Goal: Transaction & Acquisition: Purchase product/service

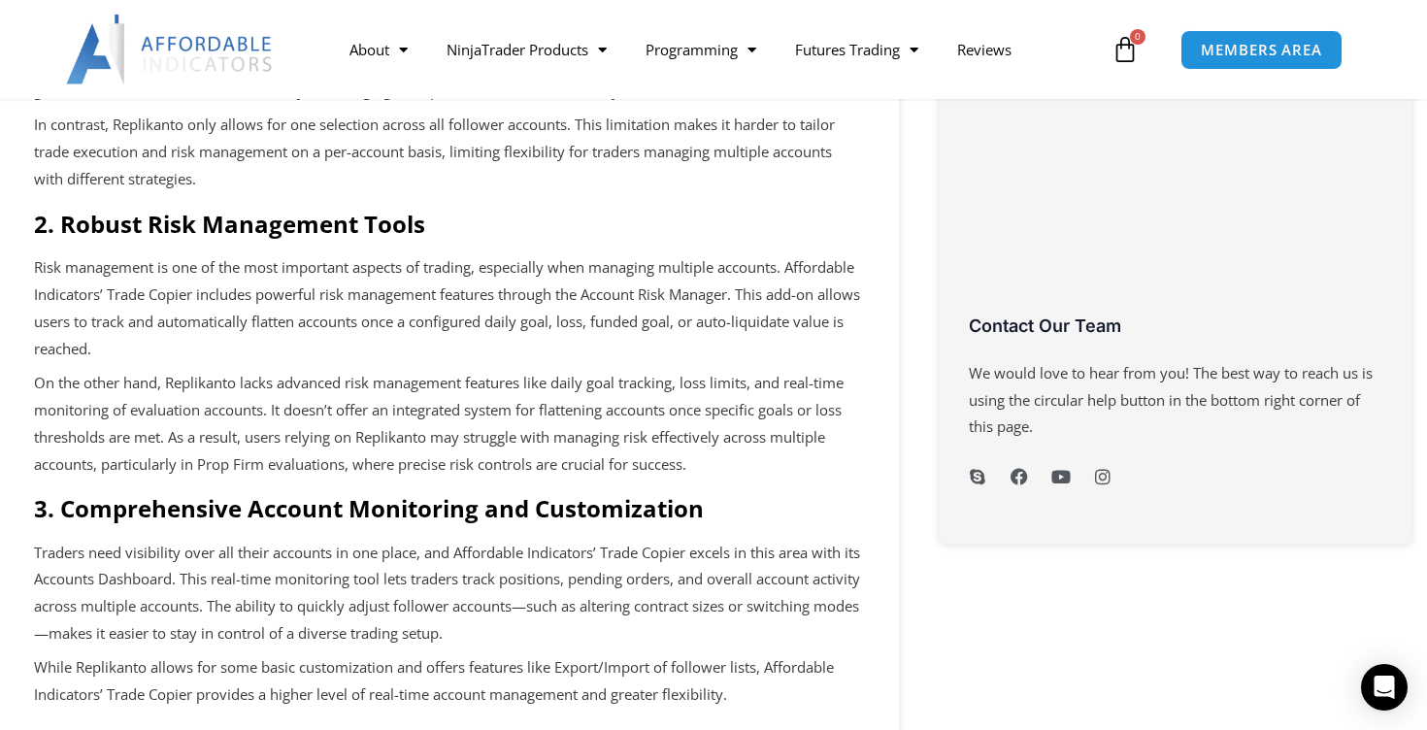
scroll to position [811, 0]
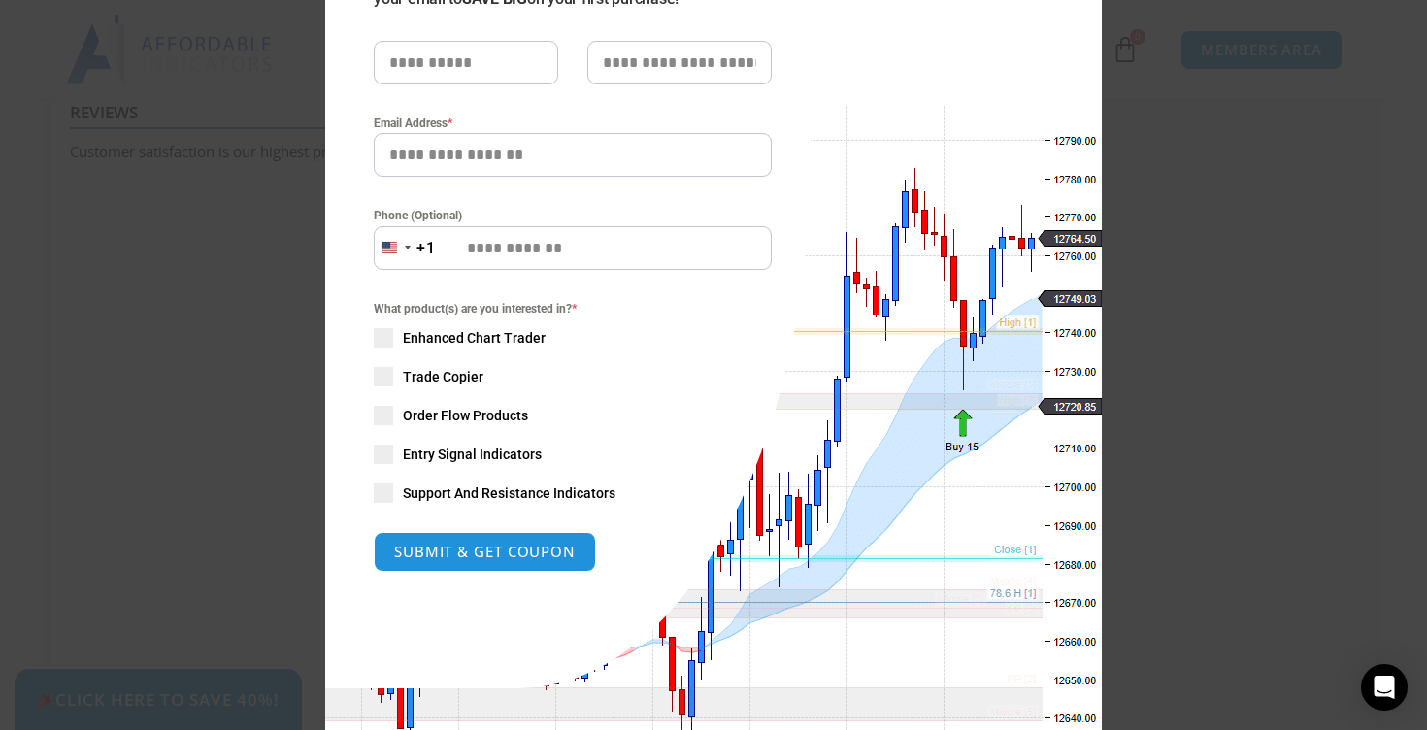
scroll to position [314, 0]
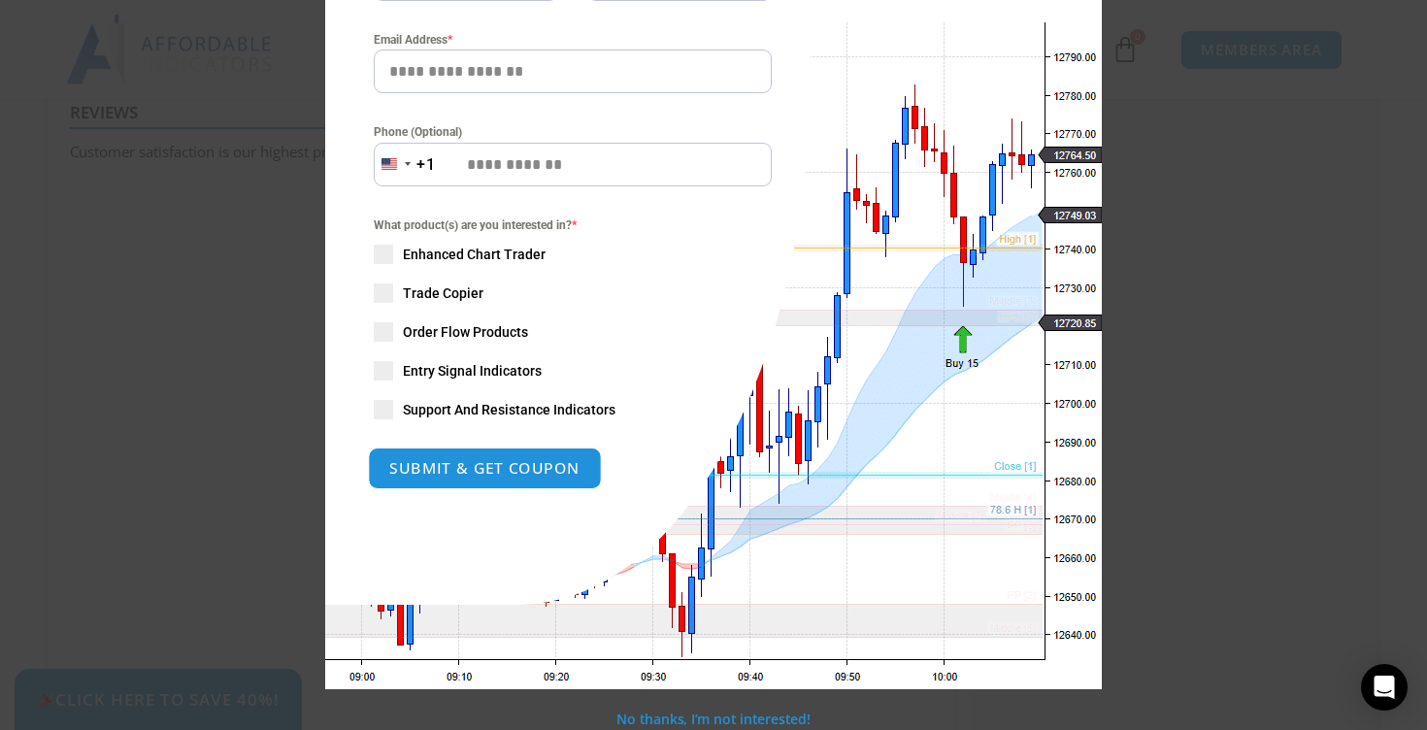
click at [489, 464] on button "SUBMIT & GET COUPON" at bounding box center [485, 468] width 234 height 42
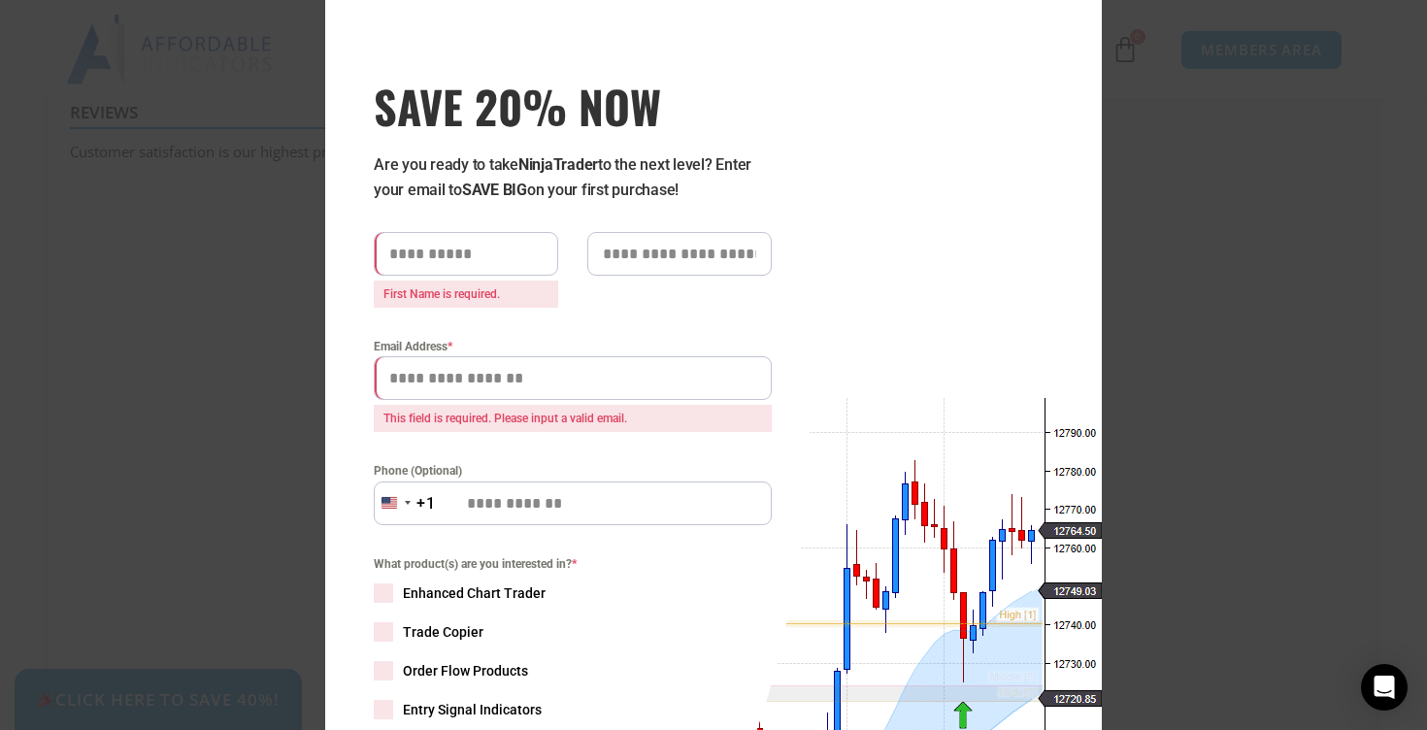
scroll to position [0, 0]
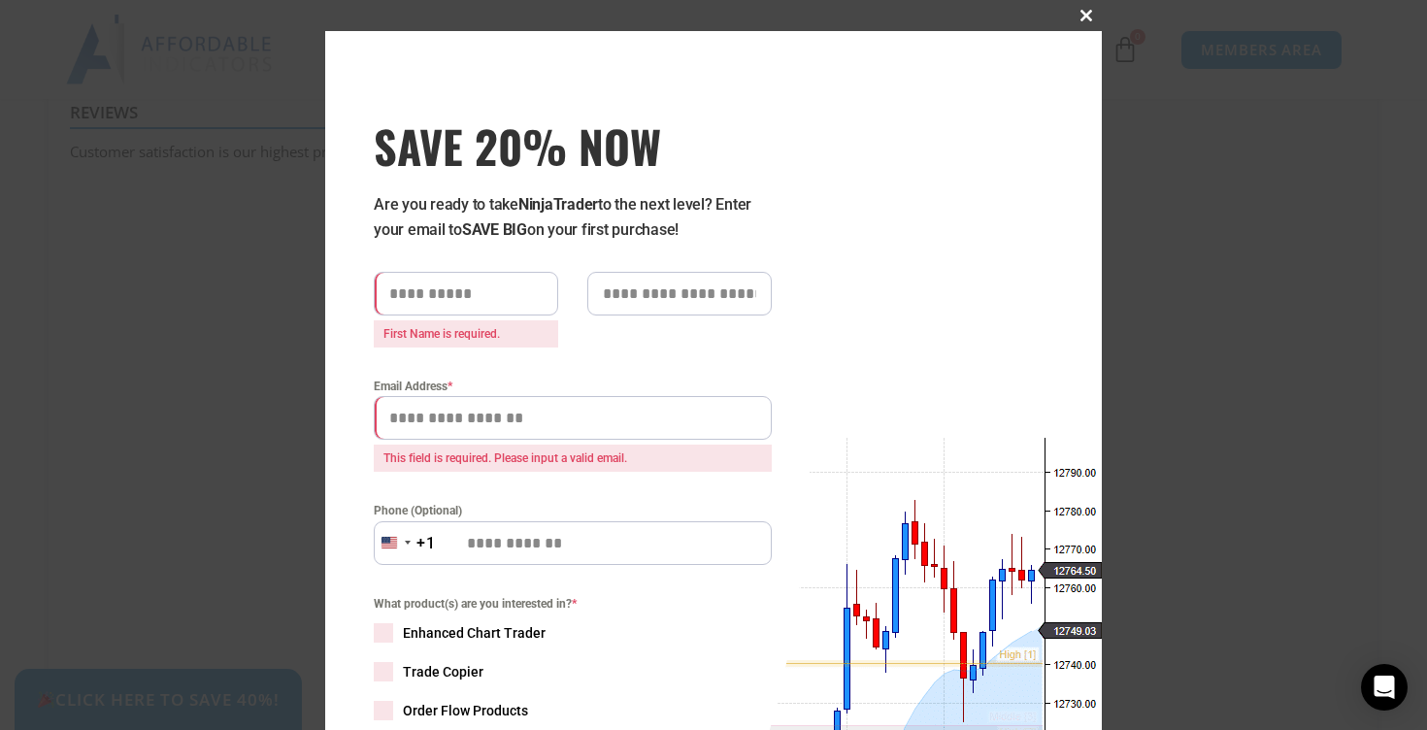
click at [1083, 14] on span at bounding box center [1086, 16] width 31 height 12
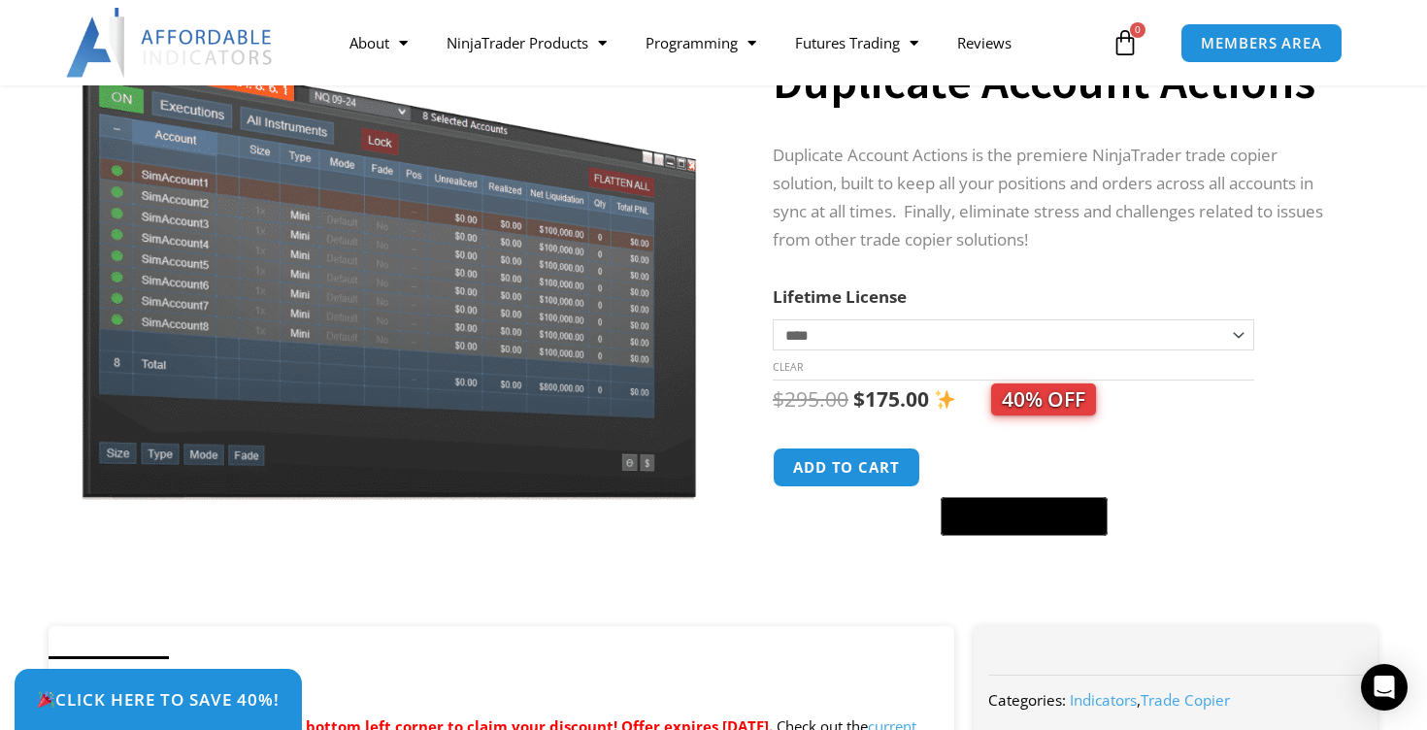
scroll to position [207, 0]
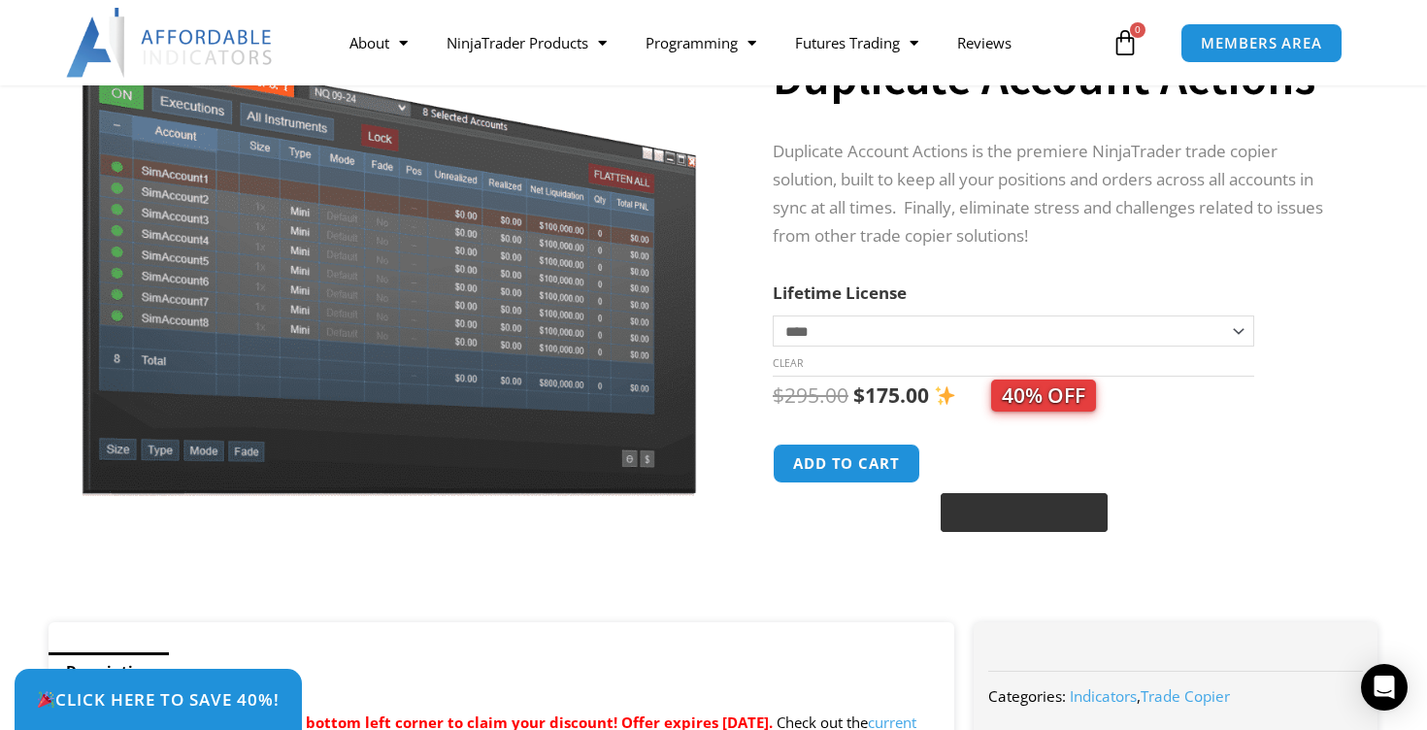
click at [1024, 517] on image "Buy with GPay" at bounding box center [1038, 514] width 29 height 22
click at [837, 470] on button "Add to cart" at bounding box center [846, 464] width 155 height 42
click at [861, 463] on button "Add to cart" at bounding box center [846, 464] width 155 height 42
click at [874, 455] on button "Add to cart" at bounding box center [846, 464] width 155 height 42
click at [949, 402] on img at bounding box center [945, 395] width 20 height 20
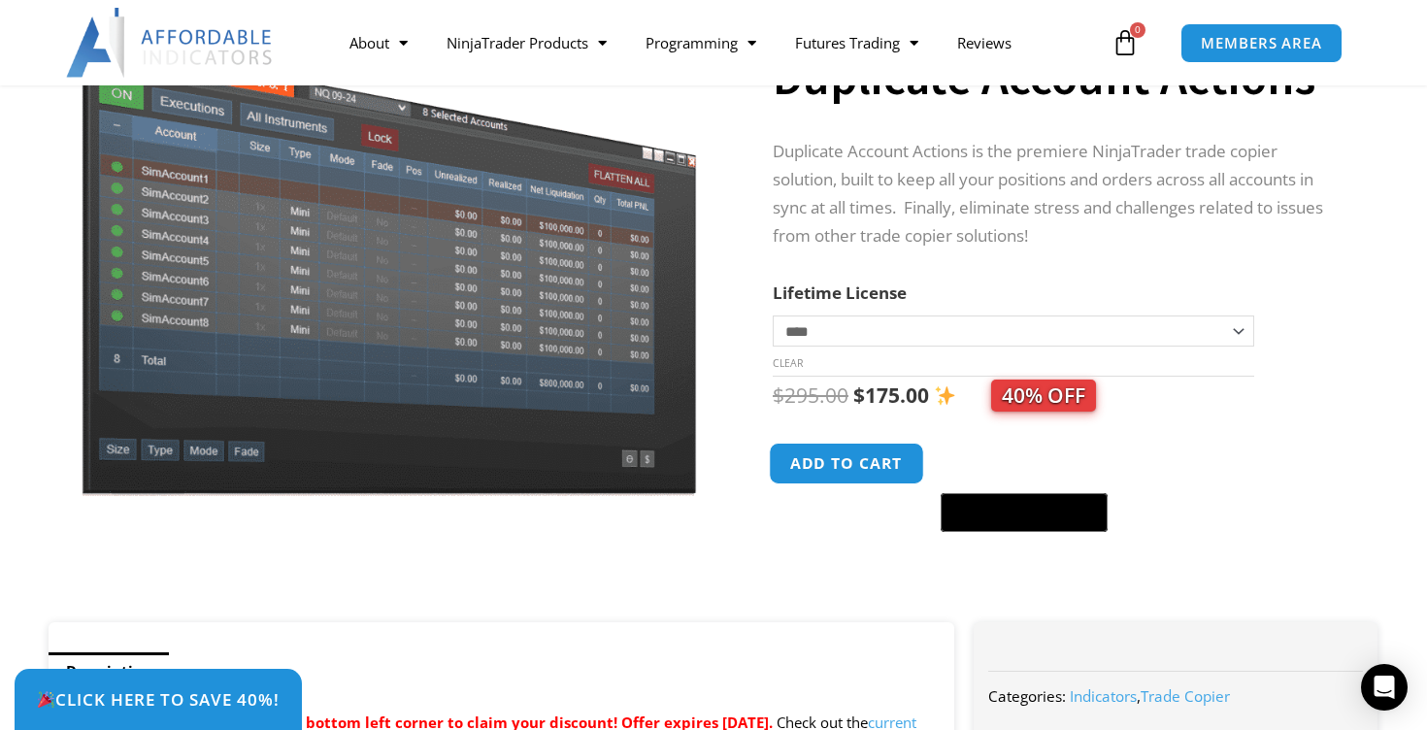
click at [864, 471] on button "Add to cart" at bounding box center [846, 464] width 155 height 42
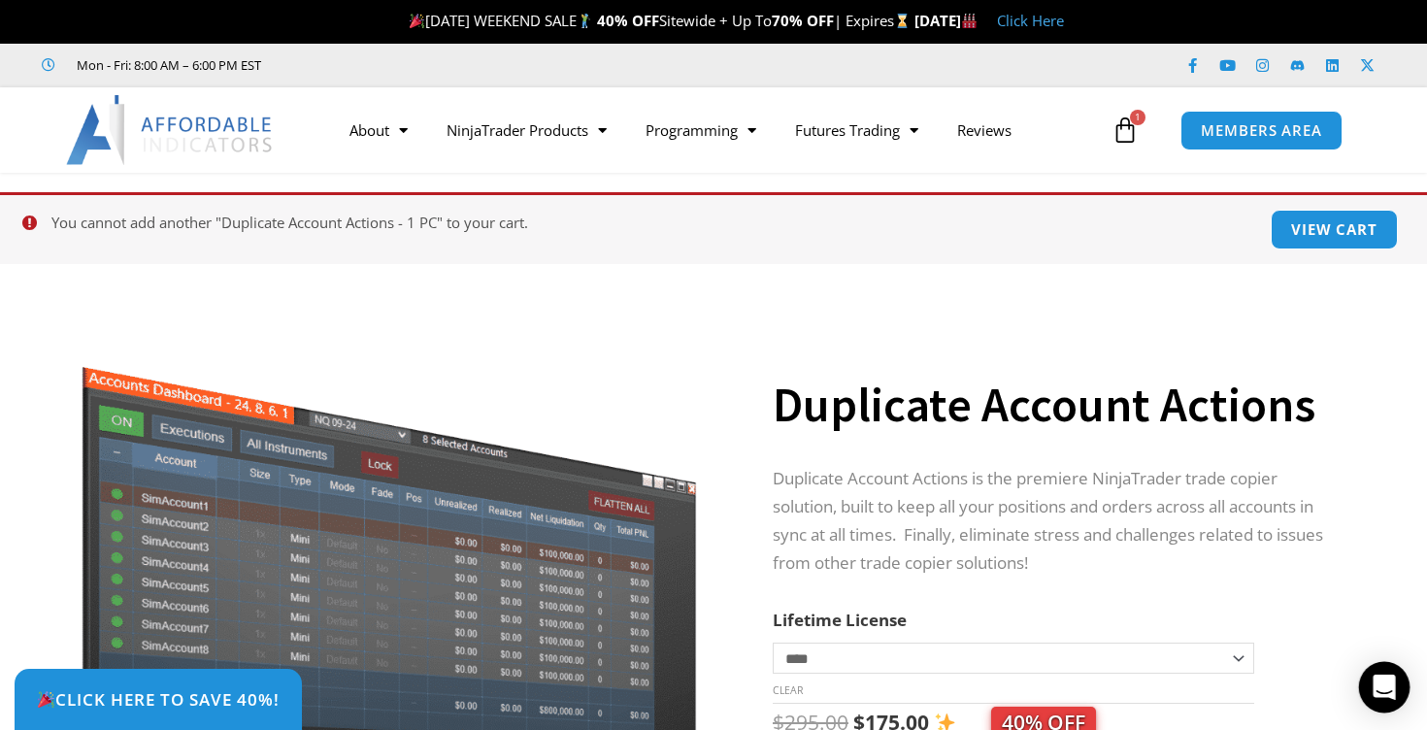
click at [1385, 697] on div "Open Intercom Messenger" at bounding box center [1384, 687] width 51 height 51
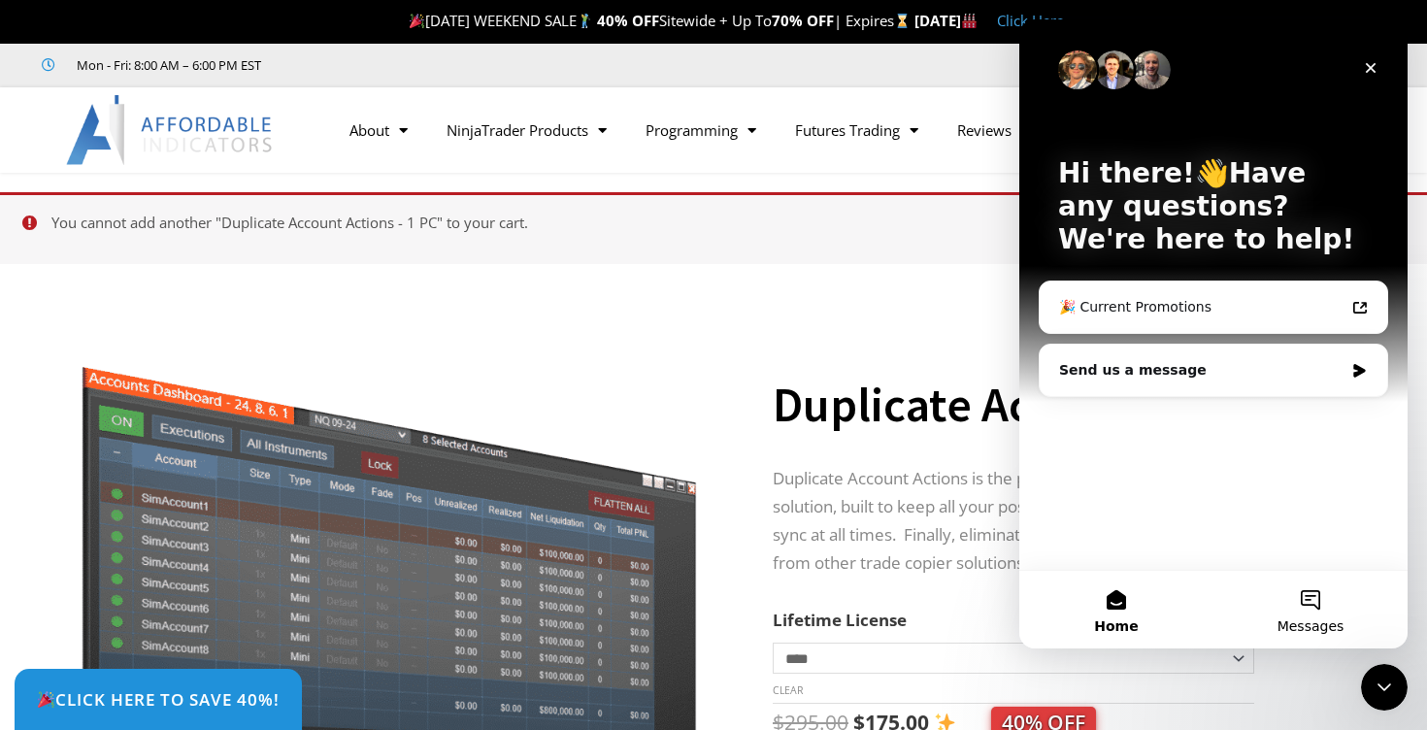
click at [1311, 619] on span "Messages" at bounding box center [1310, 626] width 67 height 14
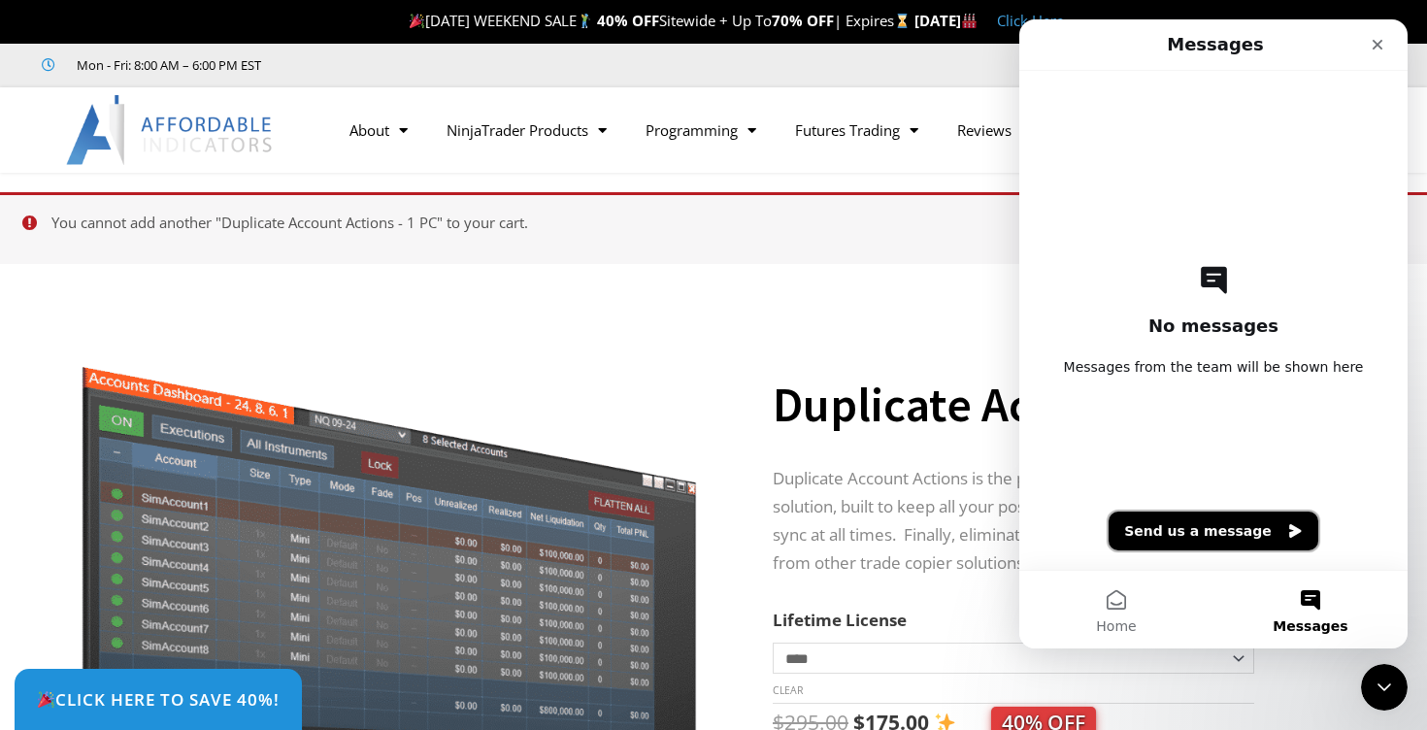
click at [1241, 531] on button "Send us a message" at bounding box center [1214, 531] width 210 height 39
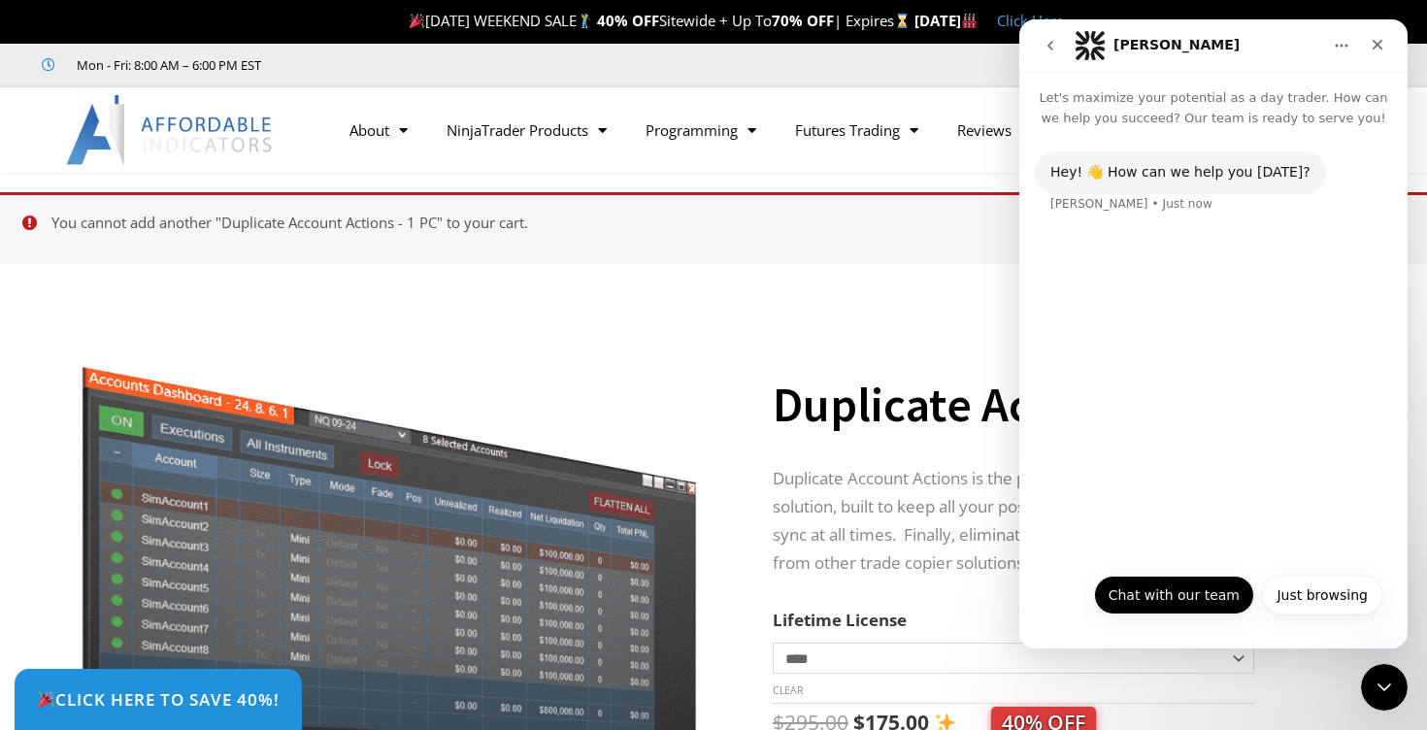
click at [1186, 594] on button "Chat with our team" at bounding box center [1174, 595] width 160 height 39
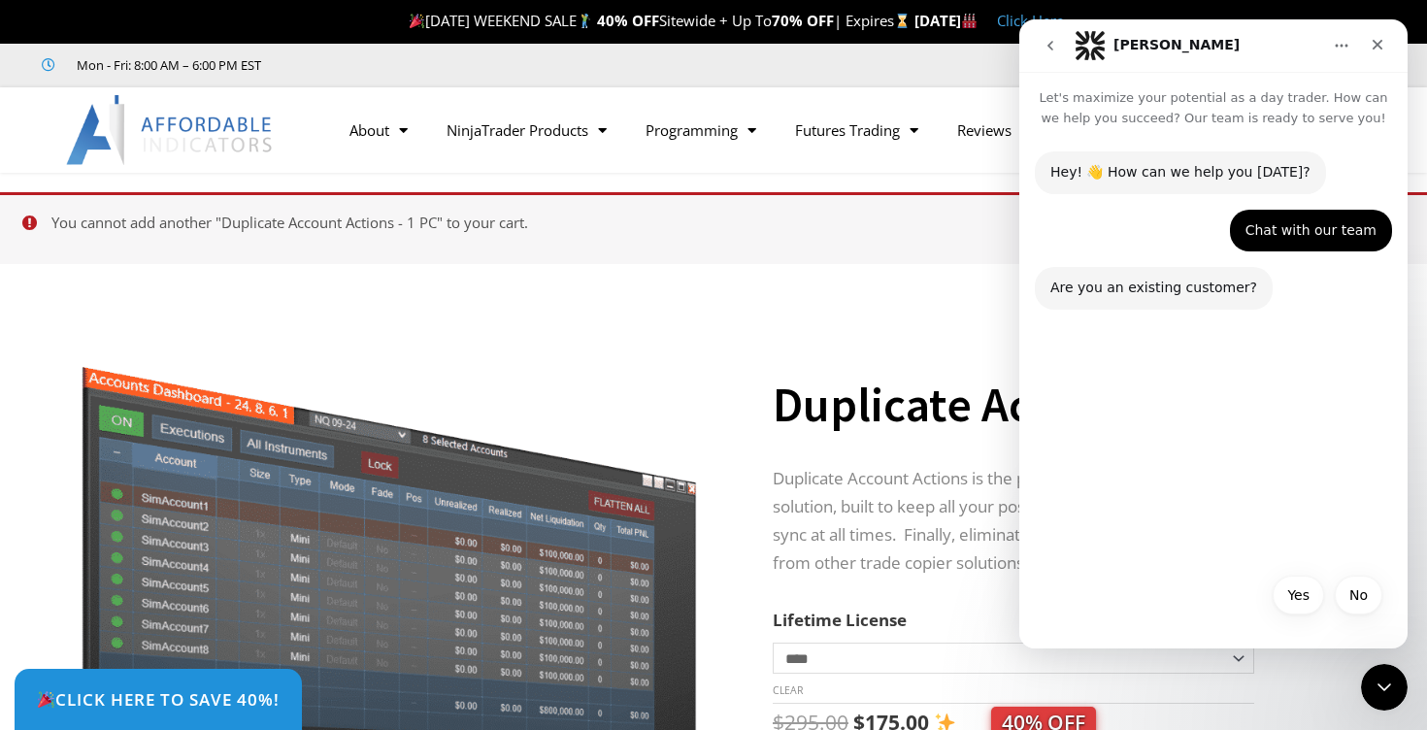
click at [1187, 567] on div "No Yes No" at bounding box center [1213, 597] width 388 height 69
click at [1165, 589] on div "No Yes No" at bounding box center [1213, 601] width 338 height 50
click at [1138, 645] on div "Hey! 👋 How can we help you today? Solomon • Just now Chat with our team • Just …" at bounding box center [1213, 388] width 388 height 520
click at [1158, 439] on div "Hey! 👋 How can we help you today? Solomon • Just now Chat with our team • Just …" at bounding box center [1213, 345] width 388 height 435
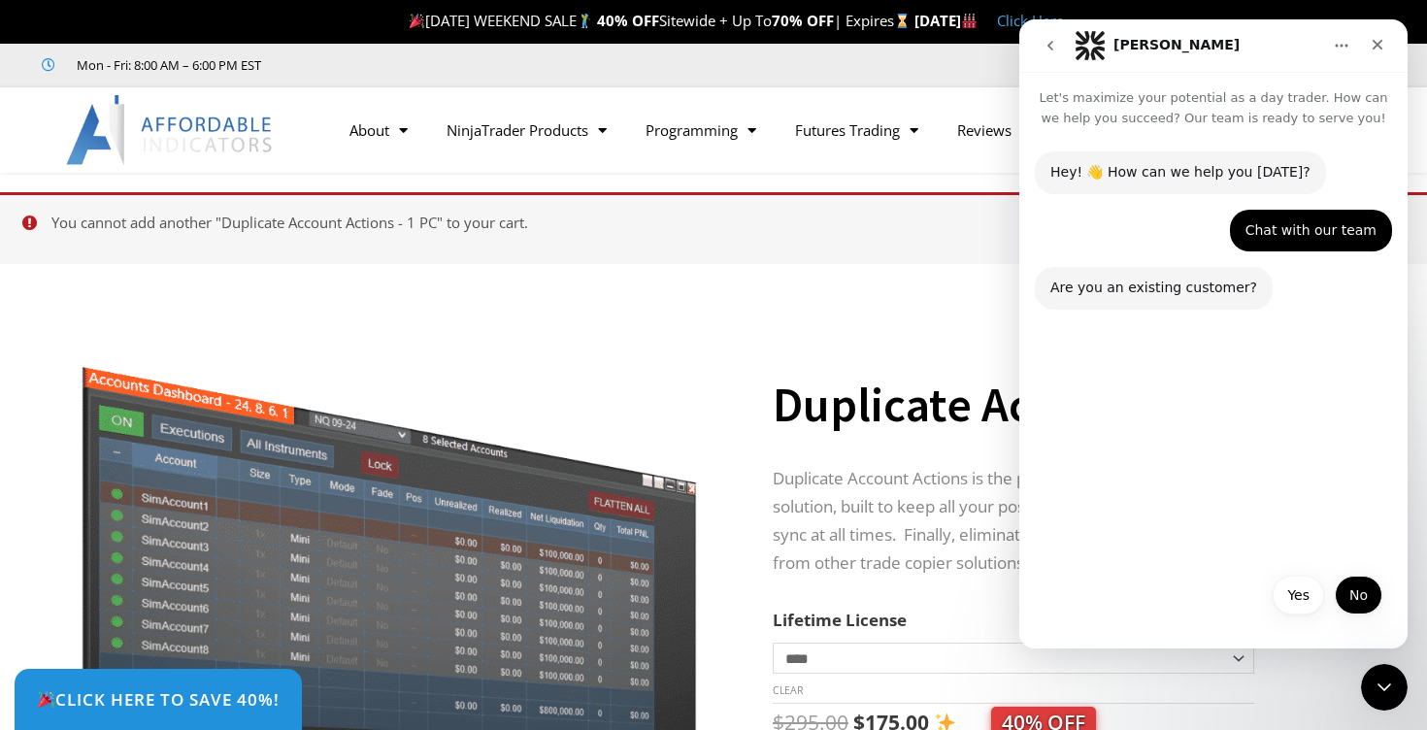
click at [1366, 595] on button "No" at bounding box center [1359, 595] width 48 height 39
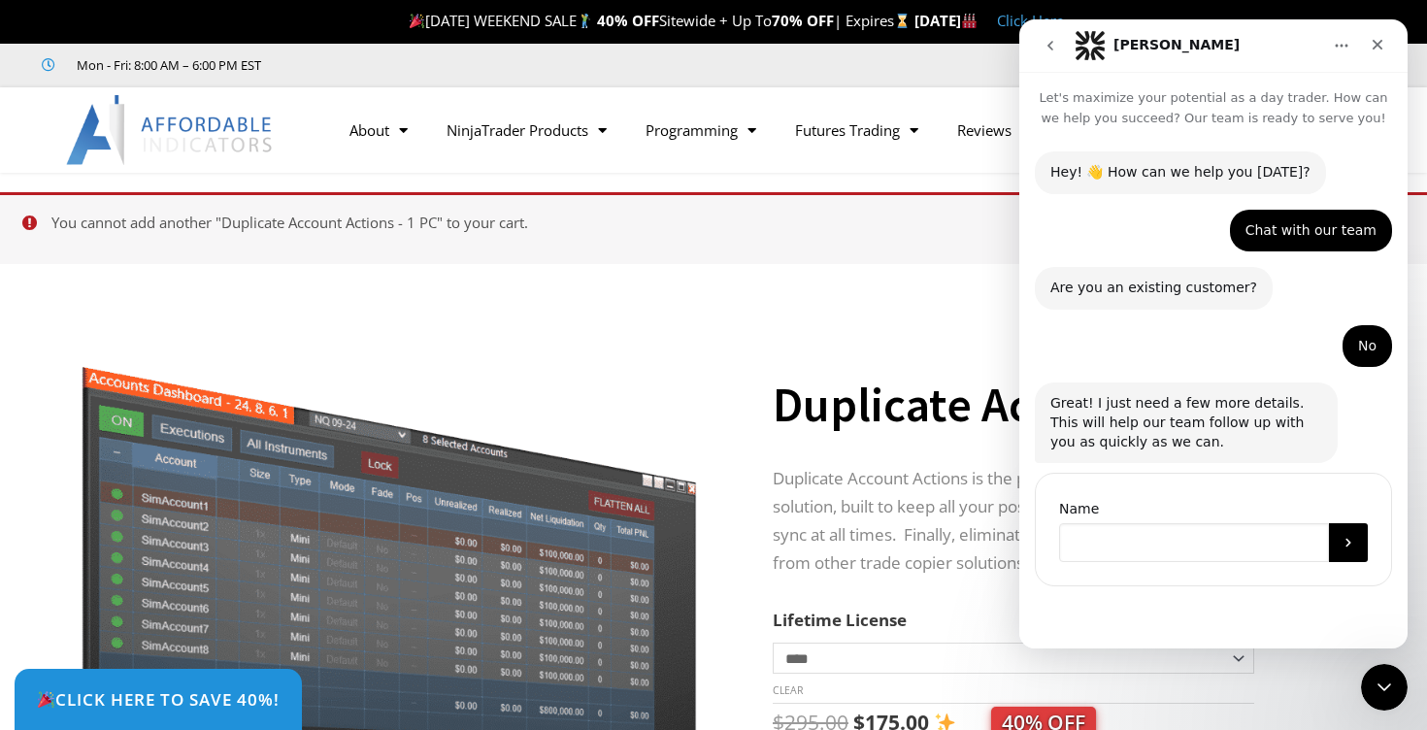
click at [1242, 532] on input "Name" at bounding box center [1194, 542] width 270 height 39
type input "*****"
click at [1343, 546] on icon "Submit" at bounding box center [1348, 543] width 16 height 16
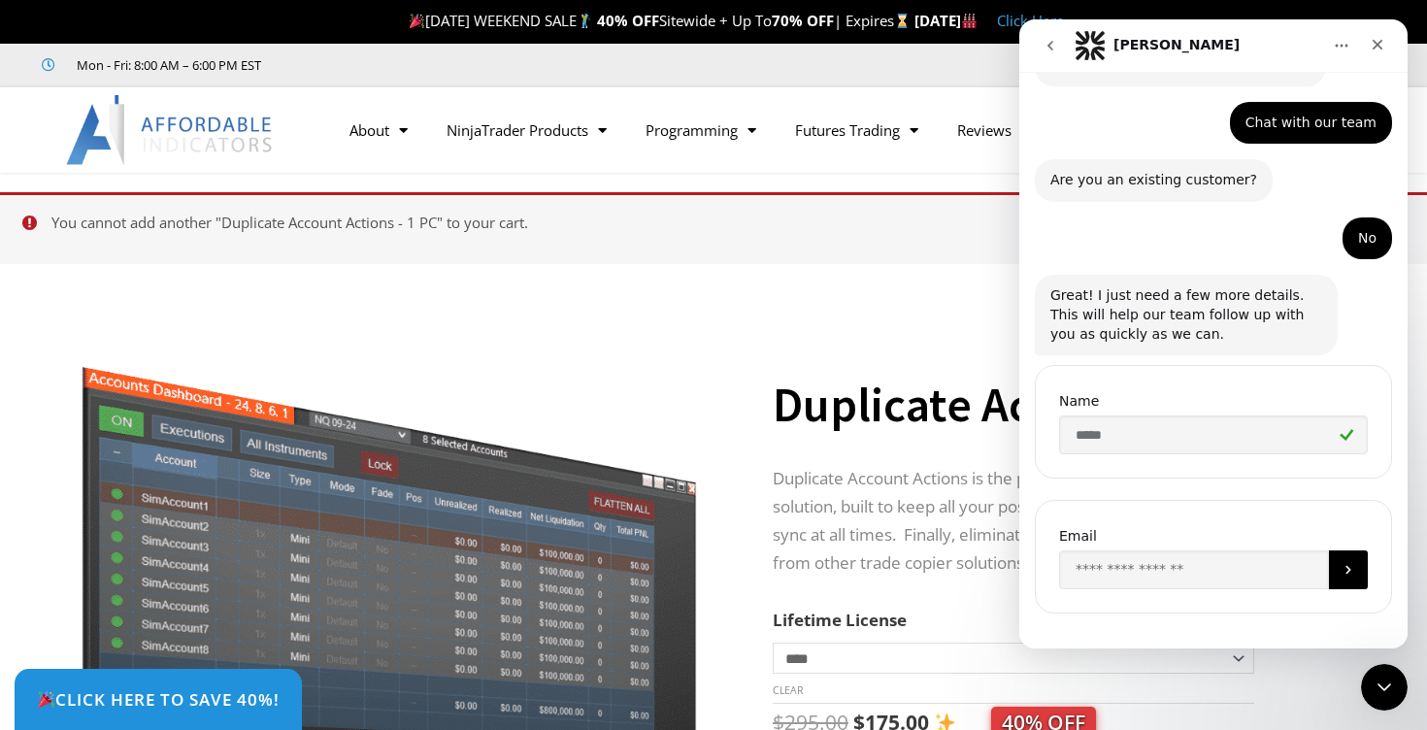
scroll to position [124, 0]
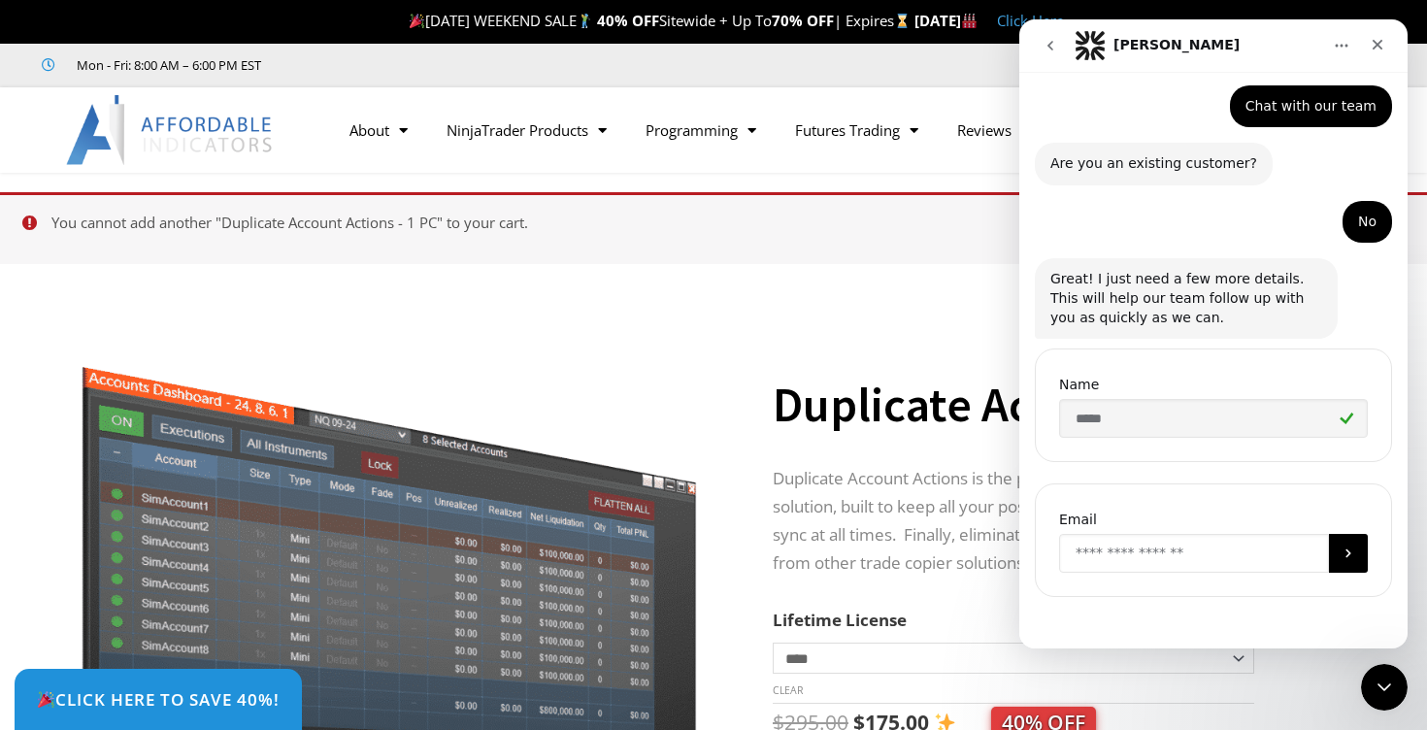
click at [1256, 541] on input "Enter your email" at bounding box center [1194, 553] width 270 height 39
type input "**********"
click at [1348, 556] on icon "Submit" at bounding box center [1348, 554] width 16 height 16
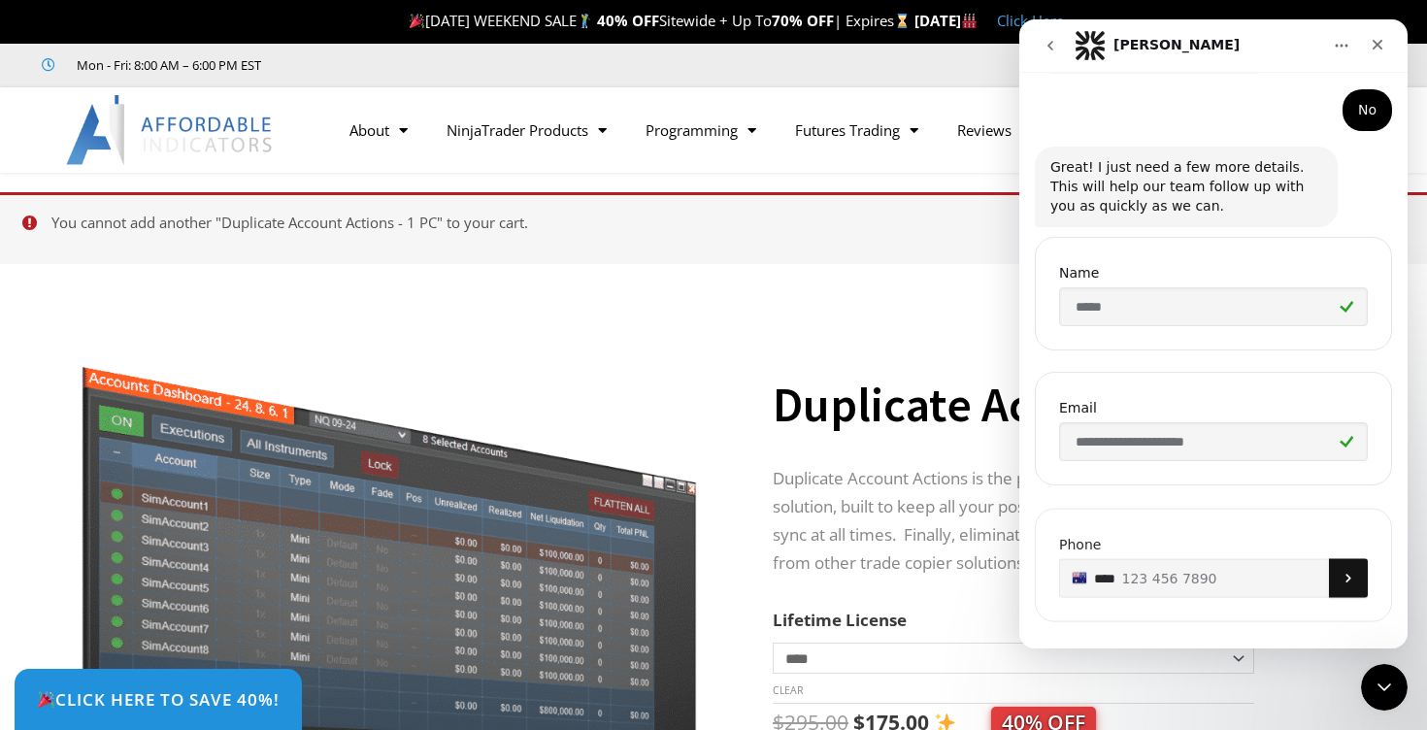
scroll to position [259, 0]
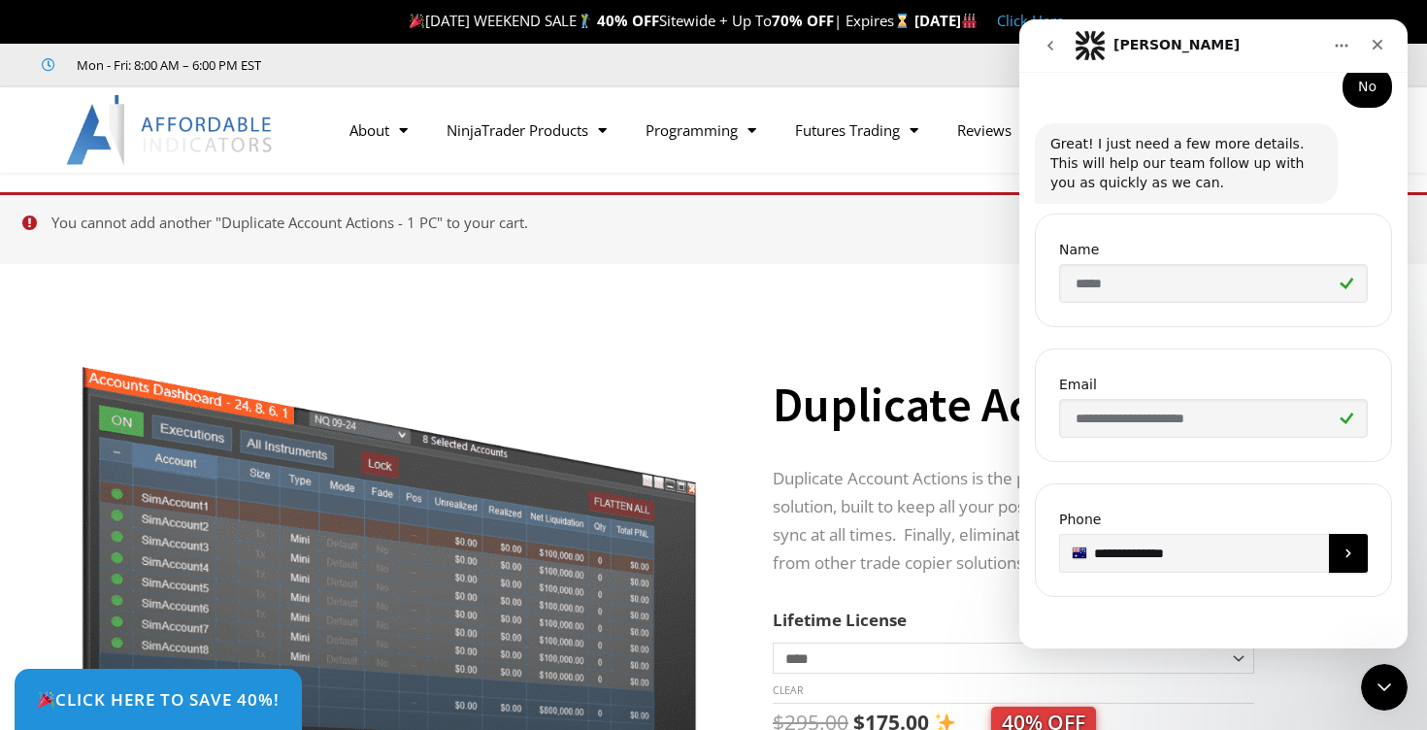
type input "**********"
click at [1347, 547] on icon "Submit" at bounding box center [1348, 554] width 16 height 16
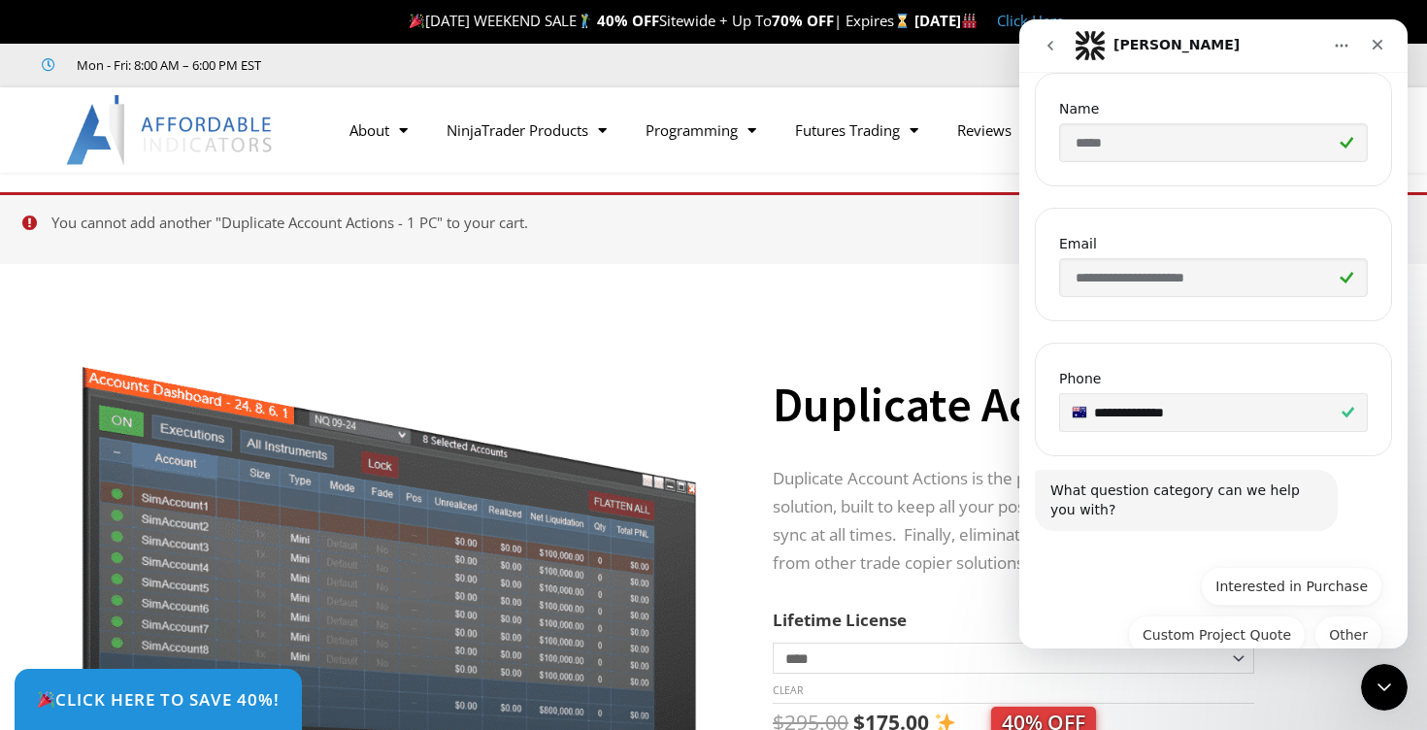
scroll to position [438, 0]
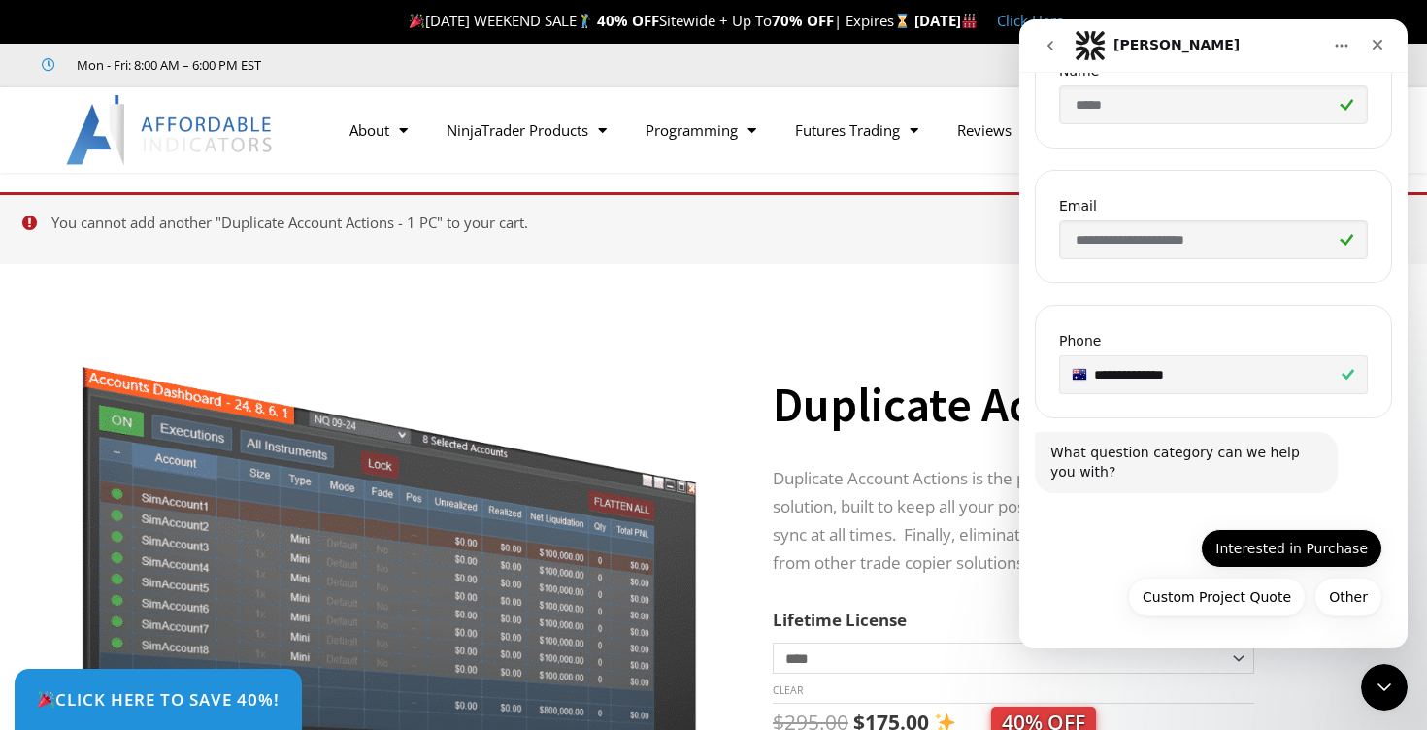
click at [1349, 546] on button "Interested in Purchase" at bounding box center [1292, 548] width 182 height 39
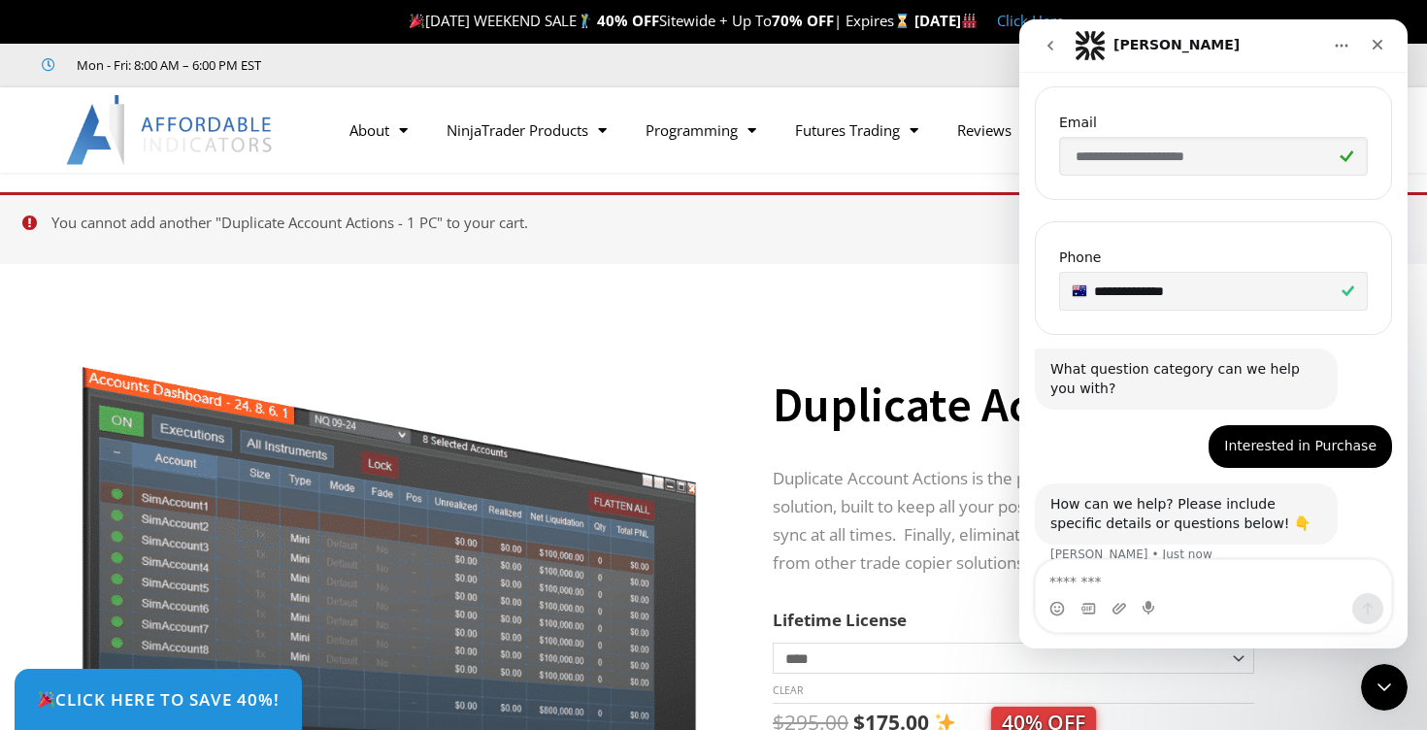
scroll to position [546, 0]
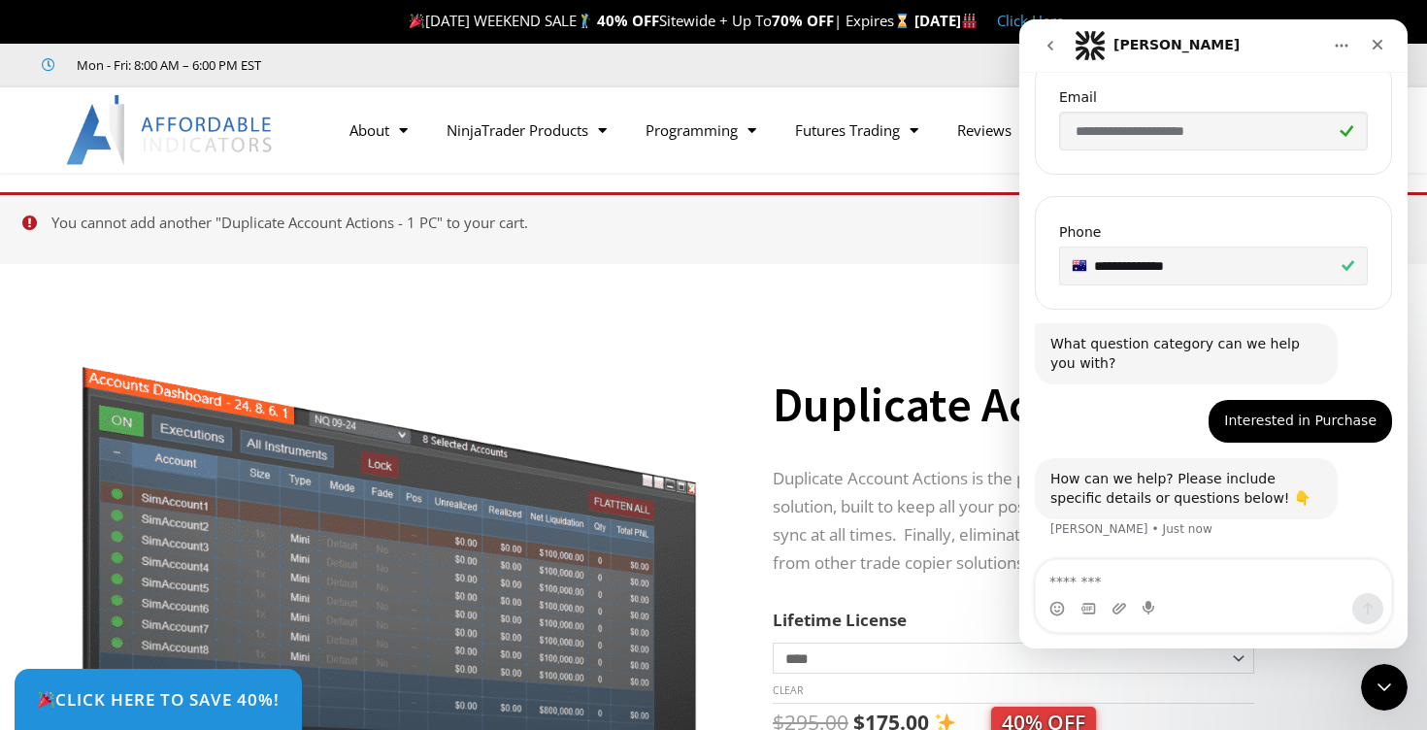
click at [1222, 600] on div "Intercom messenger" at bounding box center [1213, 608] width 355 height 31
click at [1242, 584] on textarea "Message…" at bounding box center [1213, 576] width 355 height 33
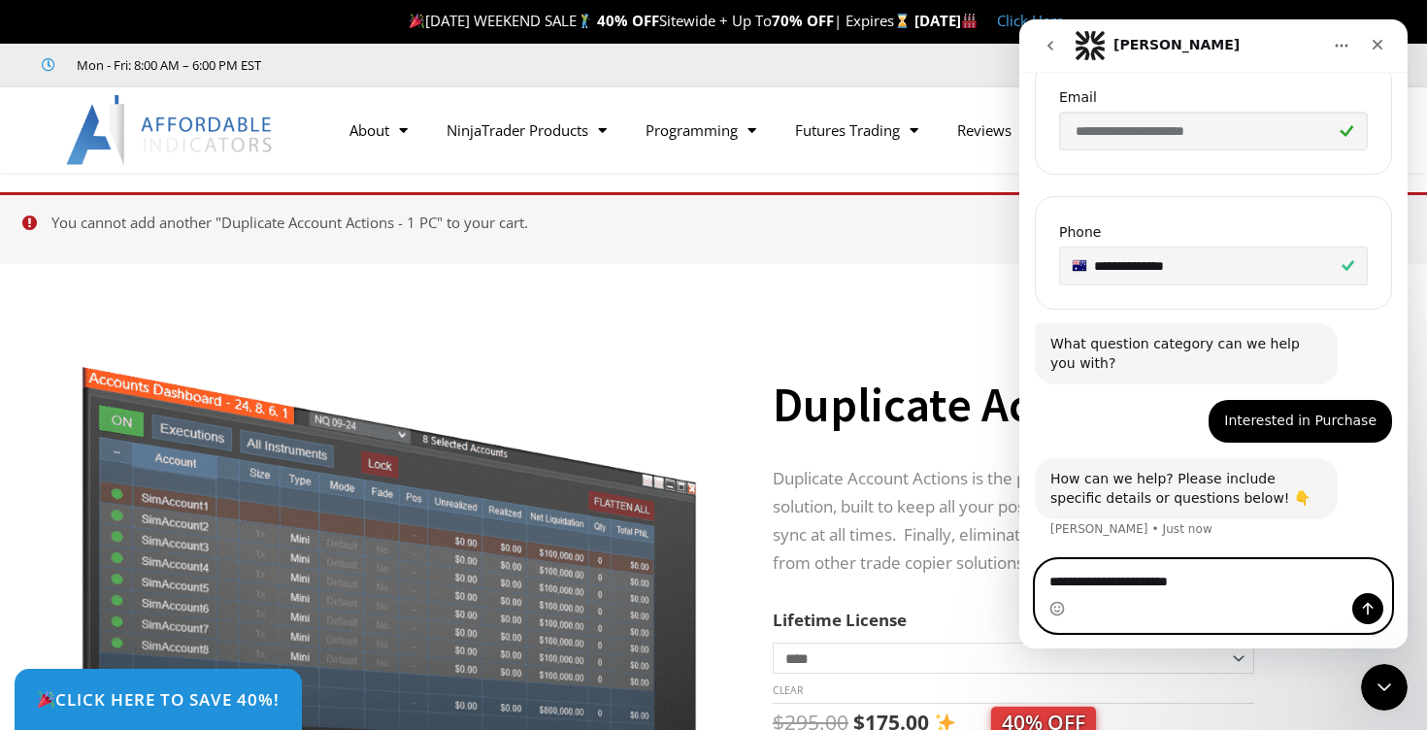
type textarea "**********"
click at [1371, 616] on button "Send a message…" at bounding box center [1367, 608] width 31 height 31
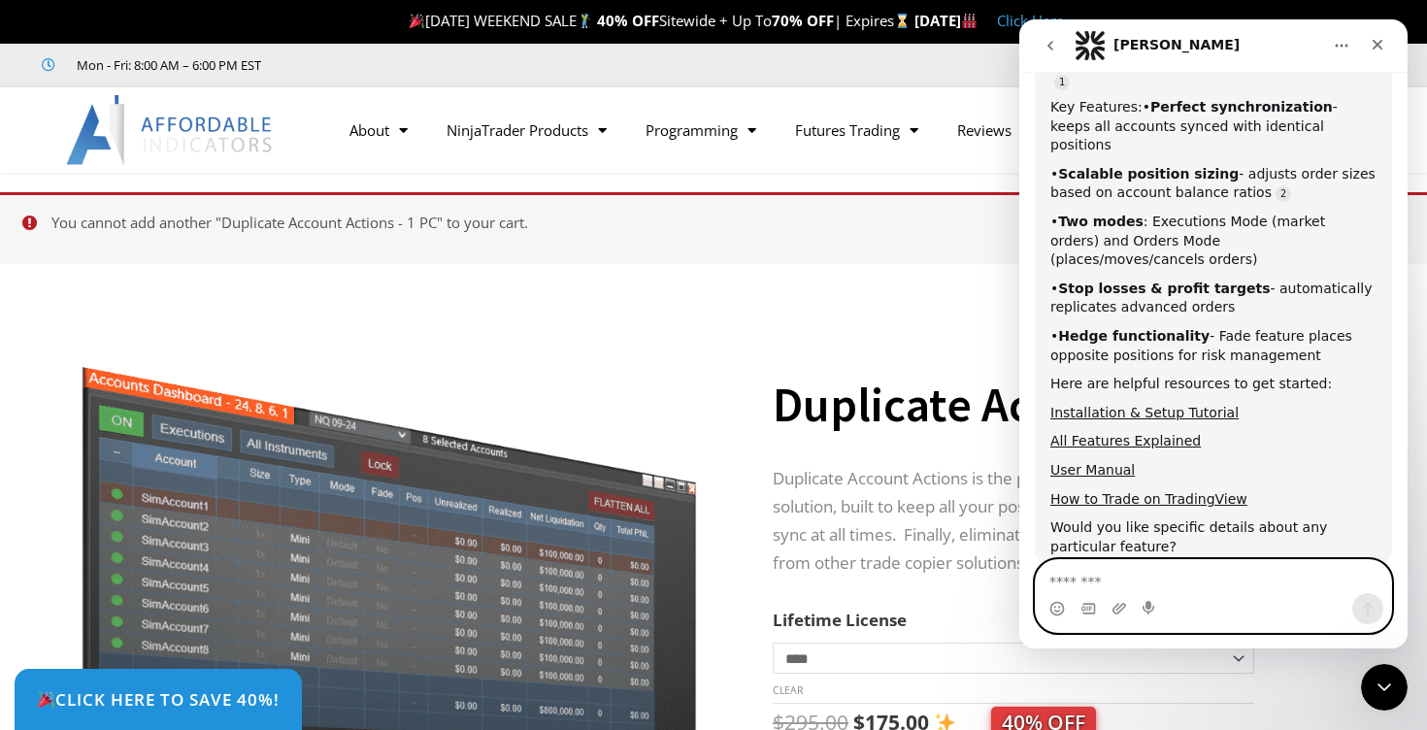
scroll to position [1149, 0]
click at [1241, 592] on textarea "Message…" at bounding box center [1213, 576] width 355 height 33
type textarea "**********"
click at [1366, 605] on icon "Send a message…" at bounding box center [1368, 609] width 11 height 13
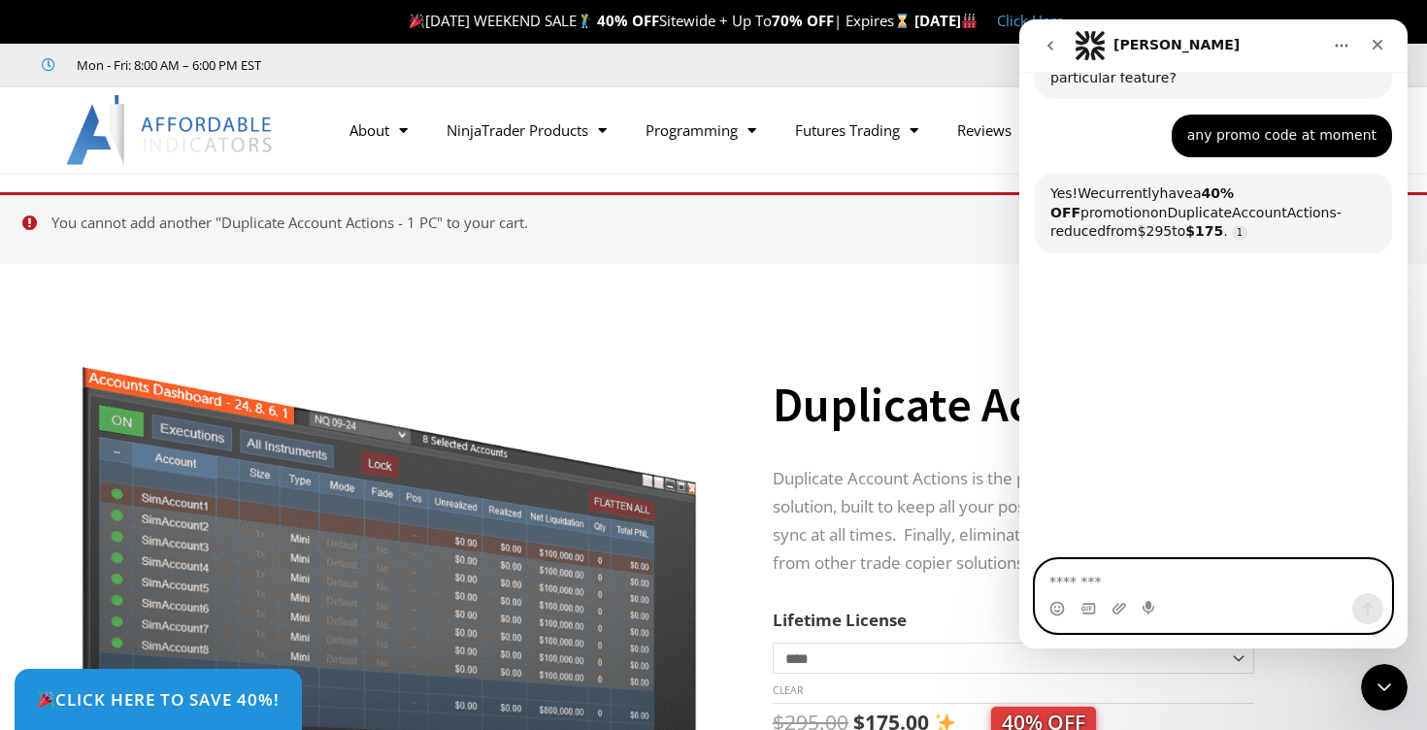
scroll to position [1617, 0]
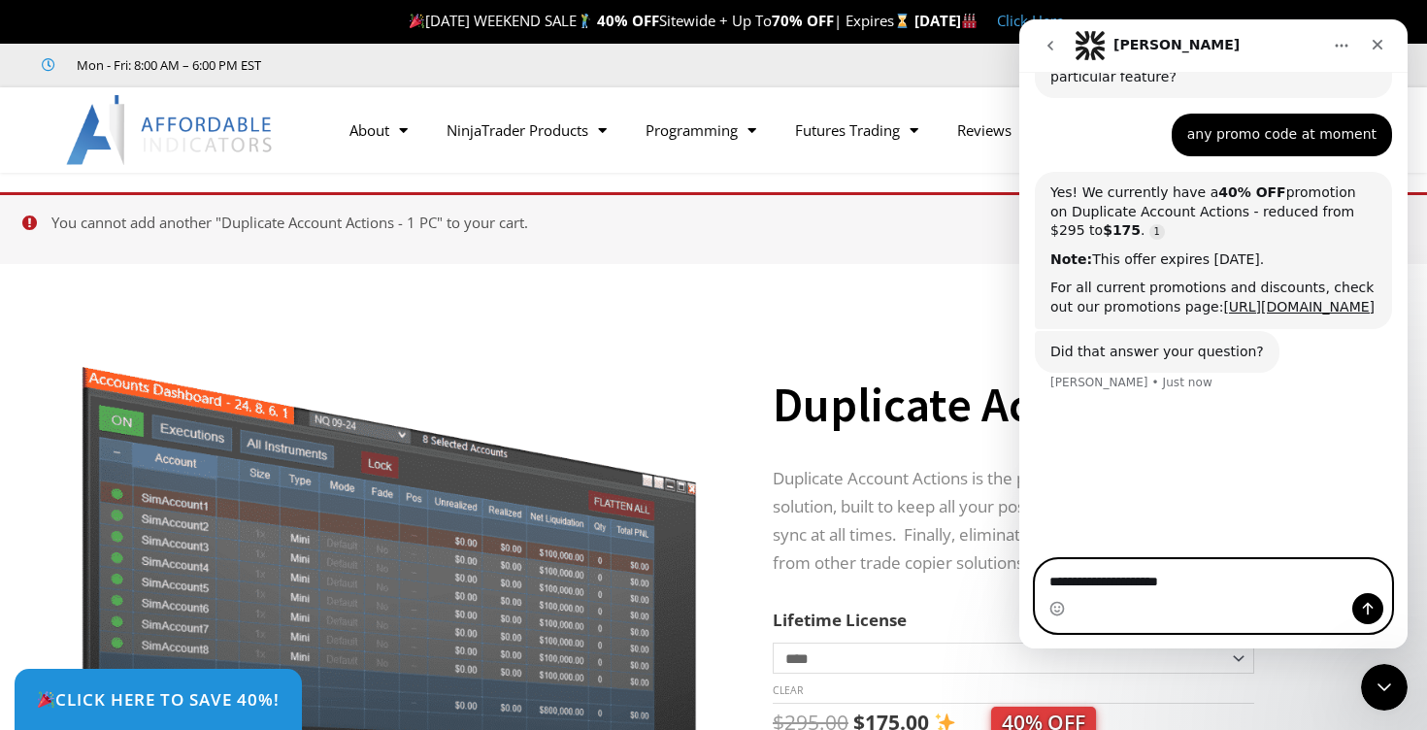
type textarea "**********"
click at [1365, 603] on icon "Send a message…" at bounding box center [1368, 609] width 16 height 16
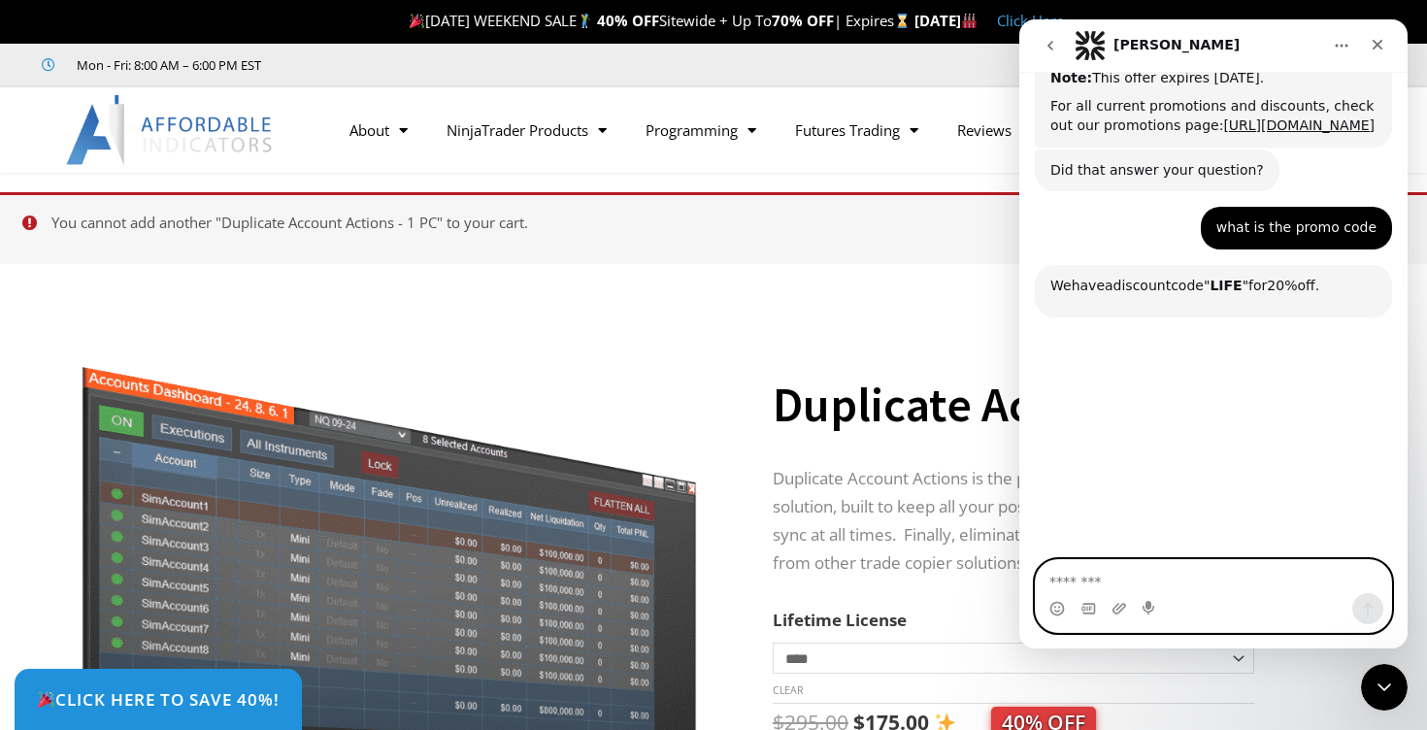
scroll to position [1910, 0]
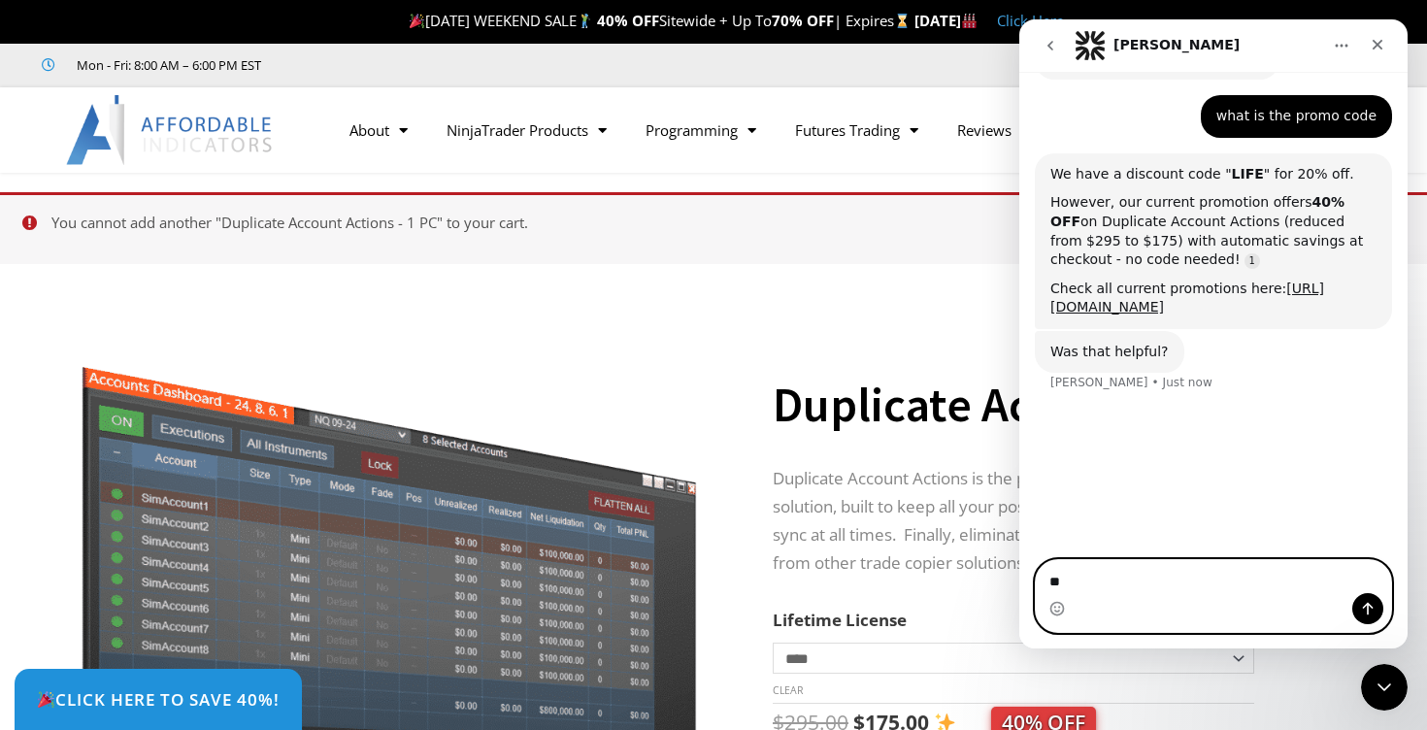
type textarea "*"
type textarea "**********"
click at [1373, 599] on button "Send a message…" at bounding box center [1367, 608] width 31 height 31
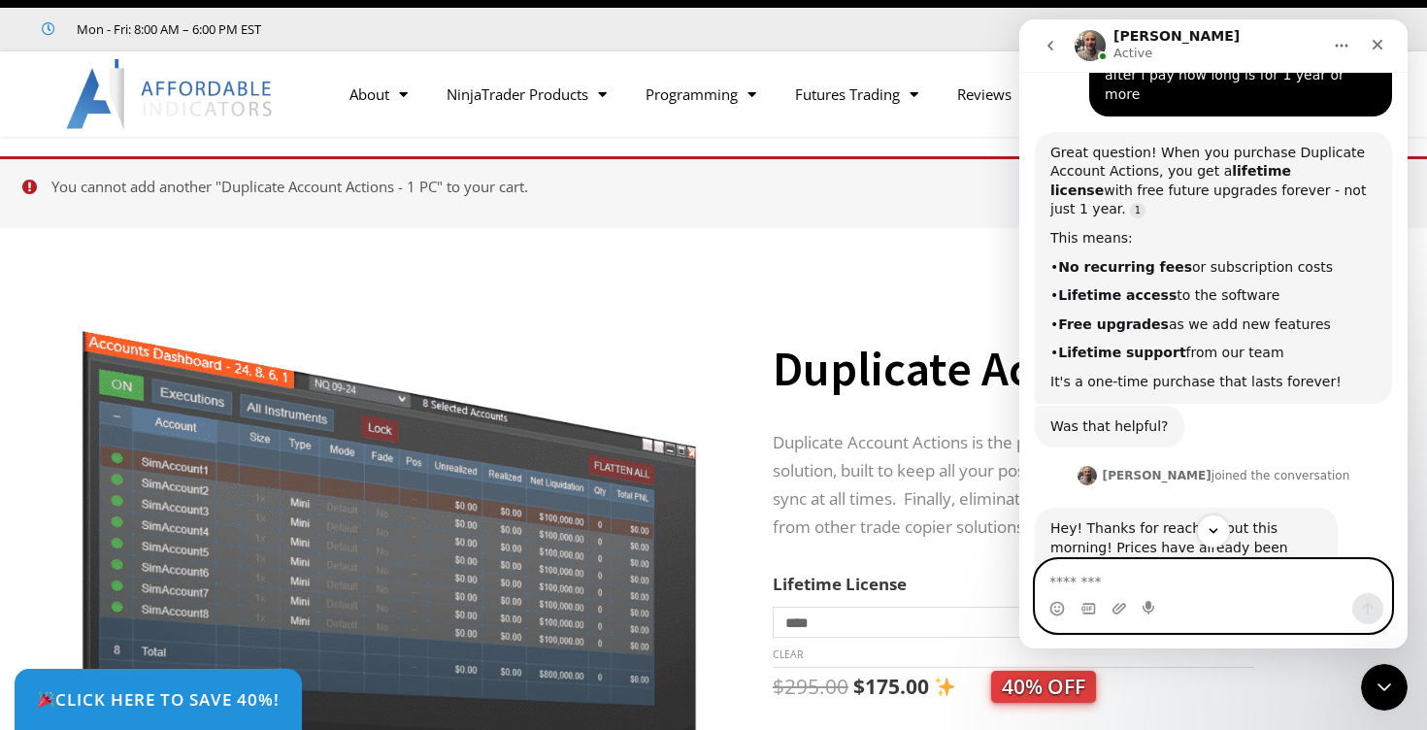
scroll to position [38, 0]
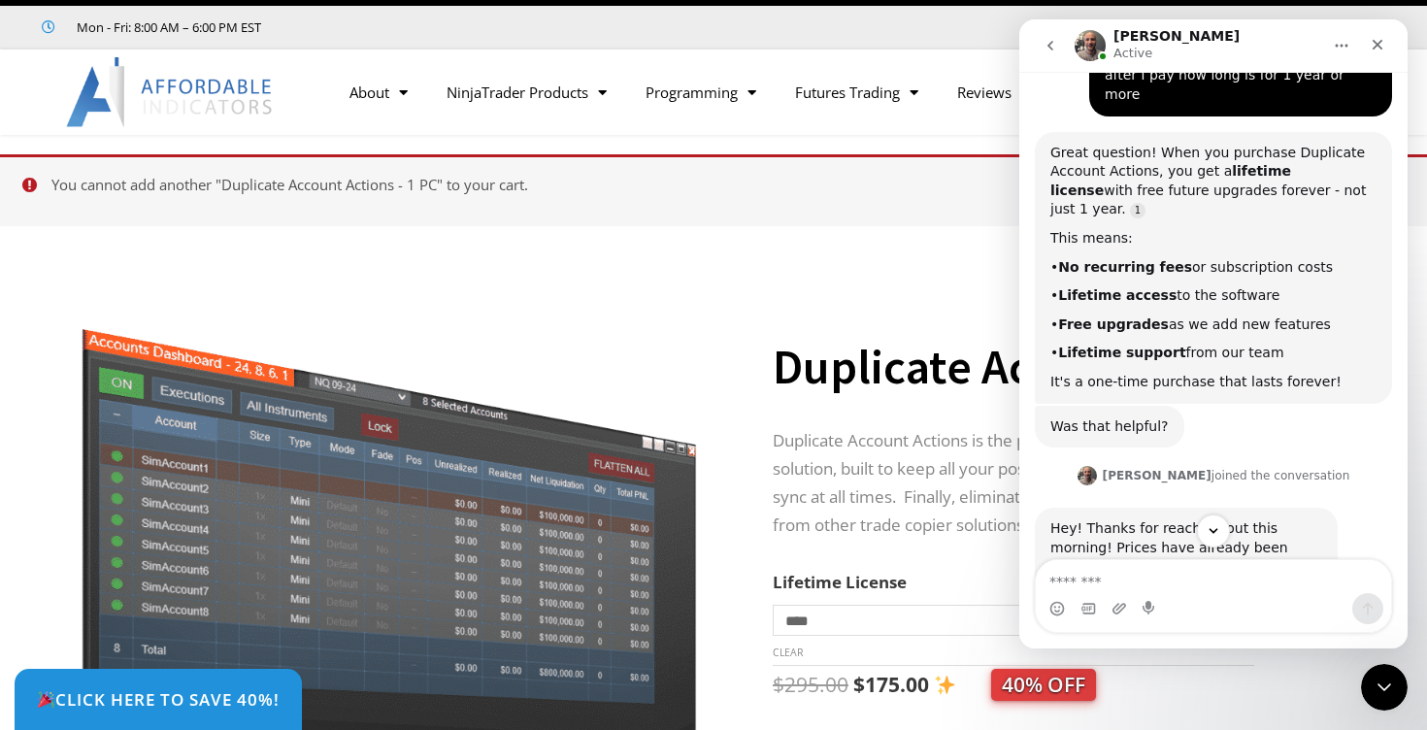
click at [1364, 508] on div "Hey! Thanks for reaching out this morning! Prices have already been adjusted on…" at bounding box center [1213, 607] width 357 height 199
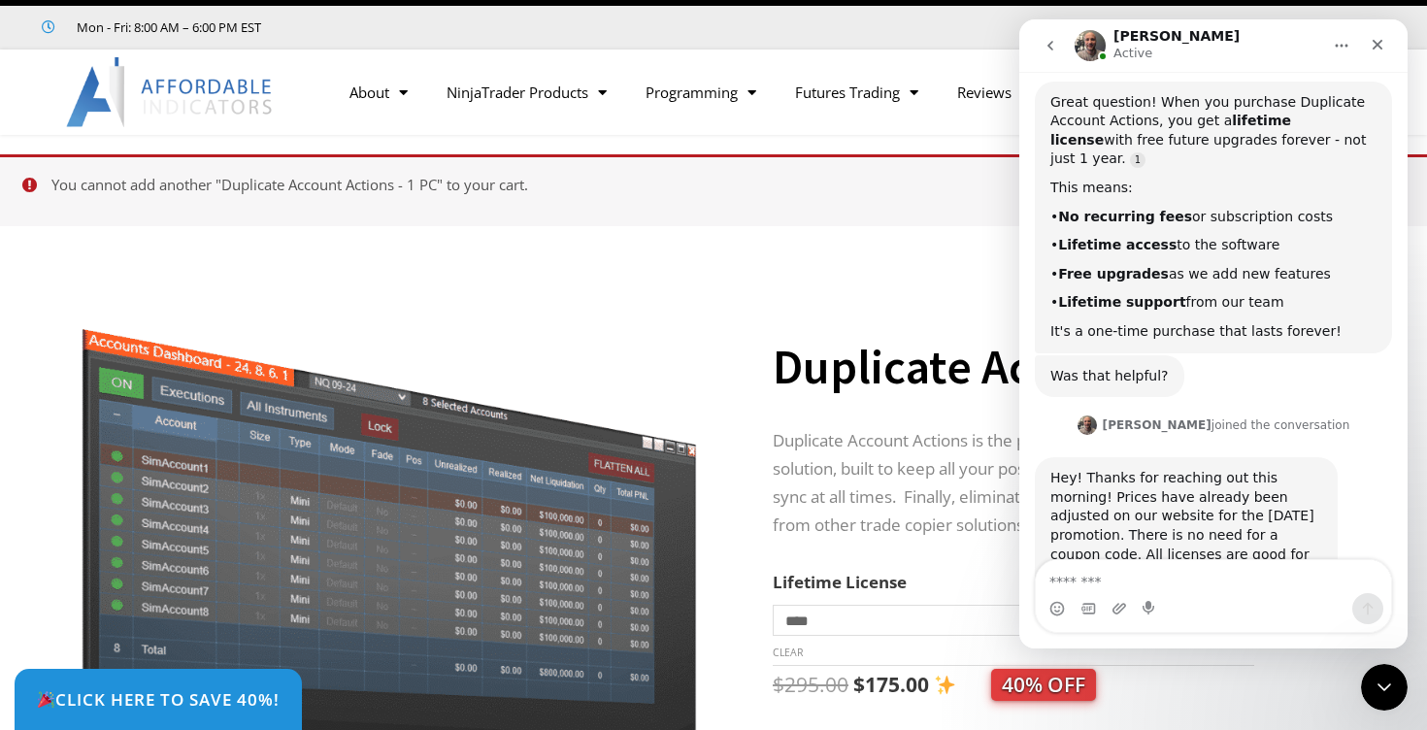
scroll to position [2309, 0]
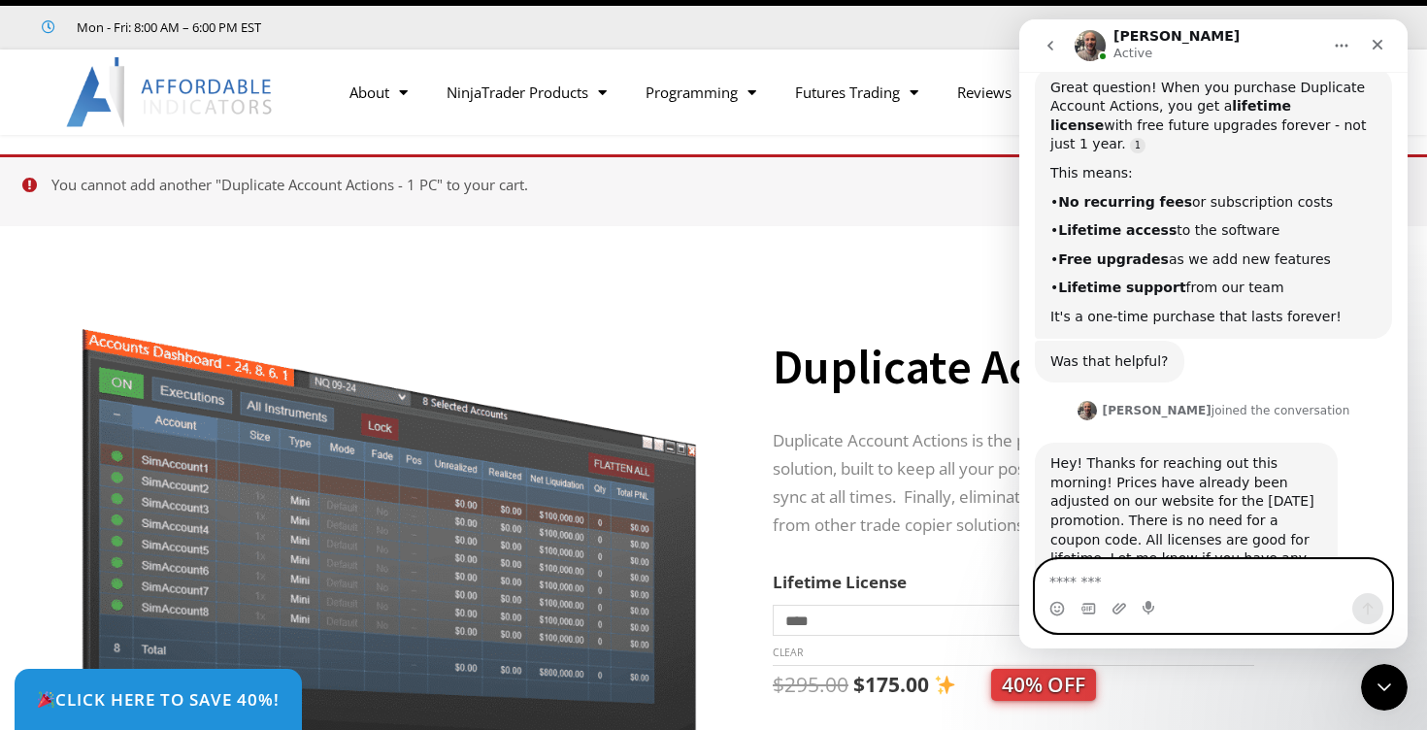
click at [1214, 590] on textarea "Message…" at bounding box center [1213, 576] width 355 height 33
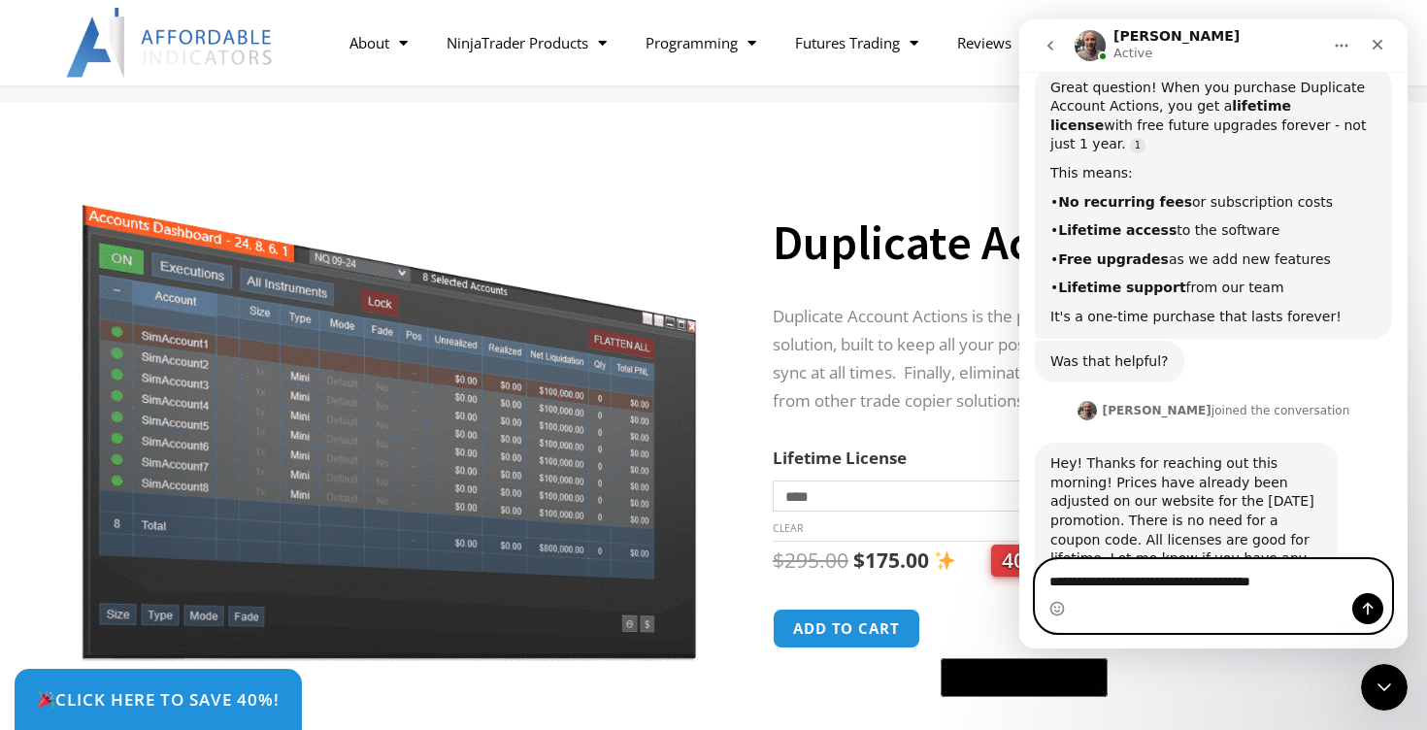
scroll to position [159, 0]
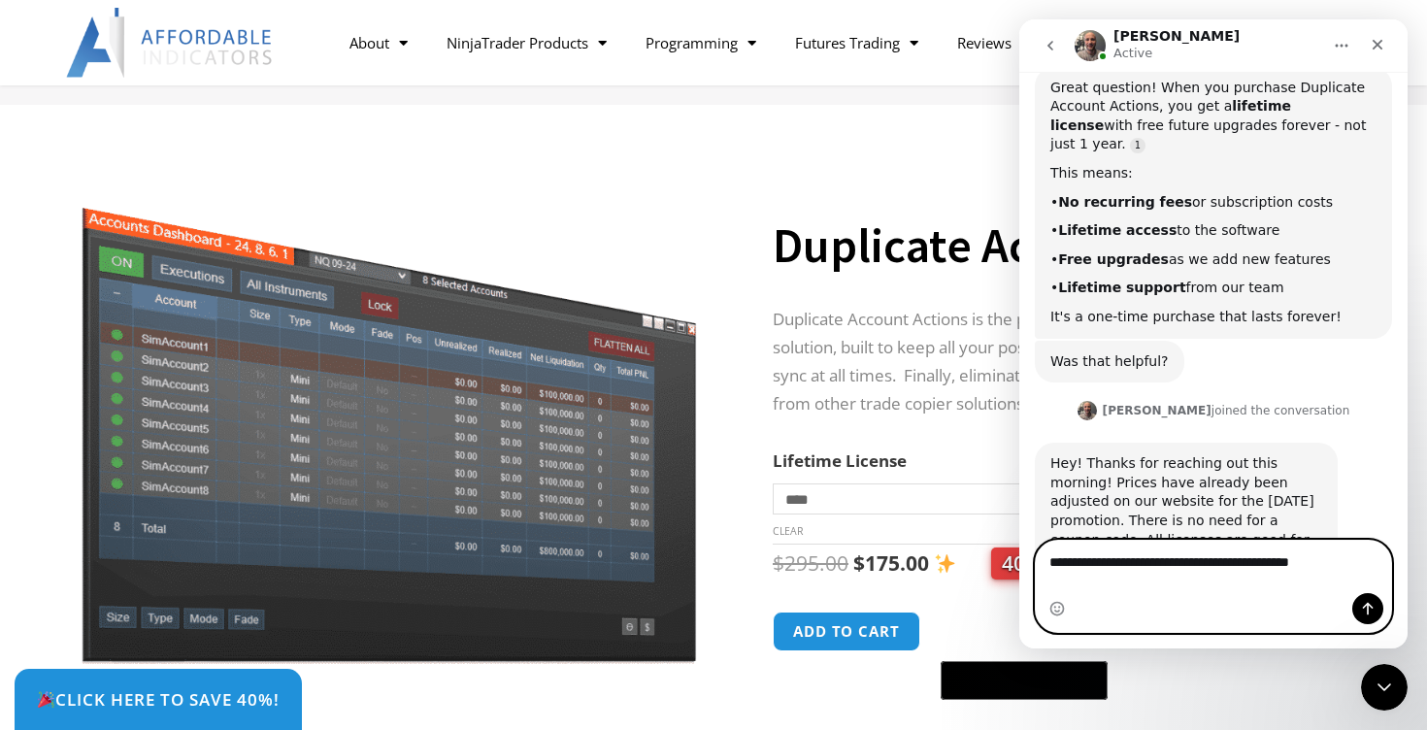
type textarea "**********"
click at [1373, 609] on icon "Send a message…" at bounding box center [1368, 609] width 16 height 16
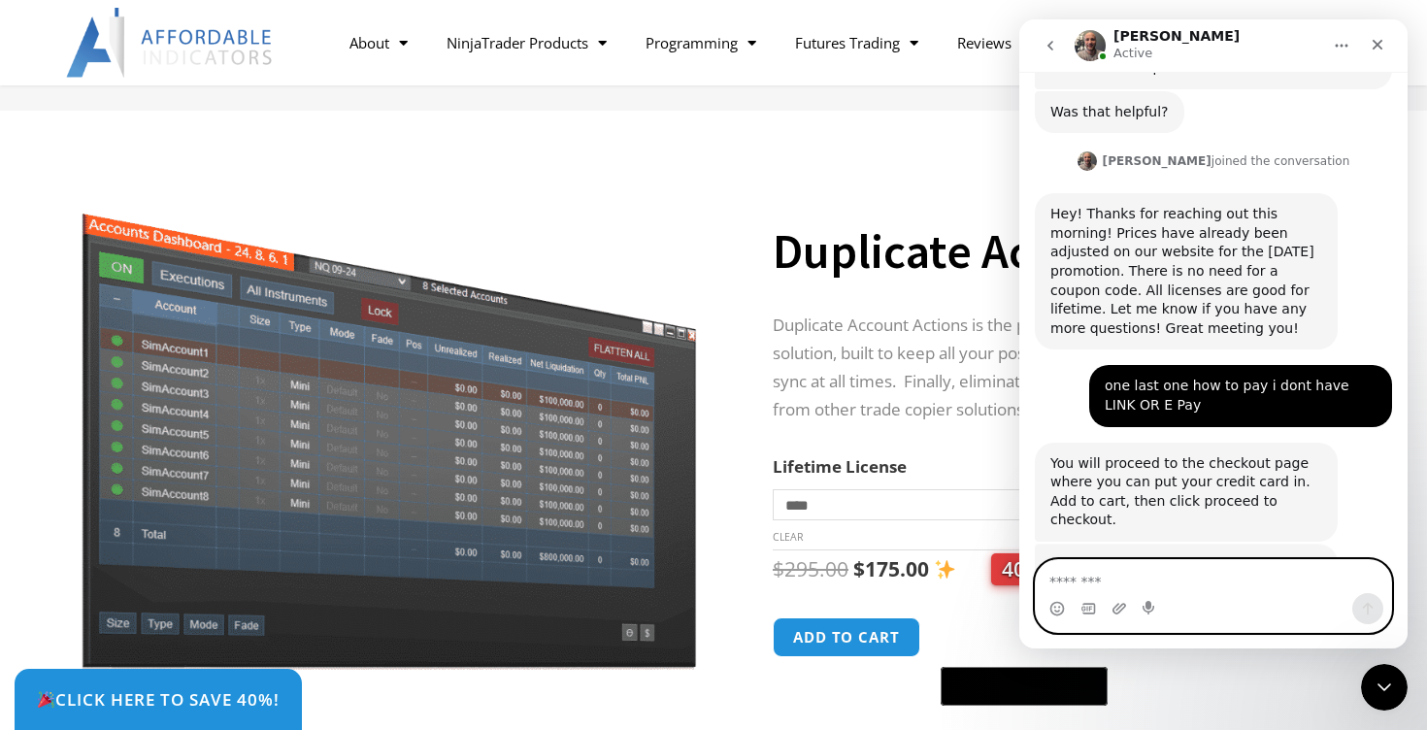
scroll to position [2559, 0]
type textarea "**********"
click at [1356, 604] on button "Send a message…" at bounding box center [1367, 608] width 31 height 31
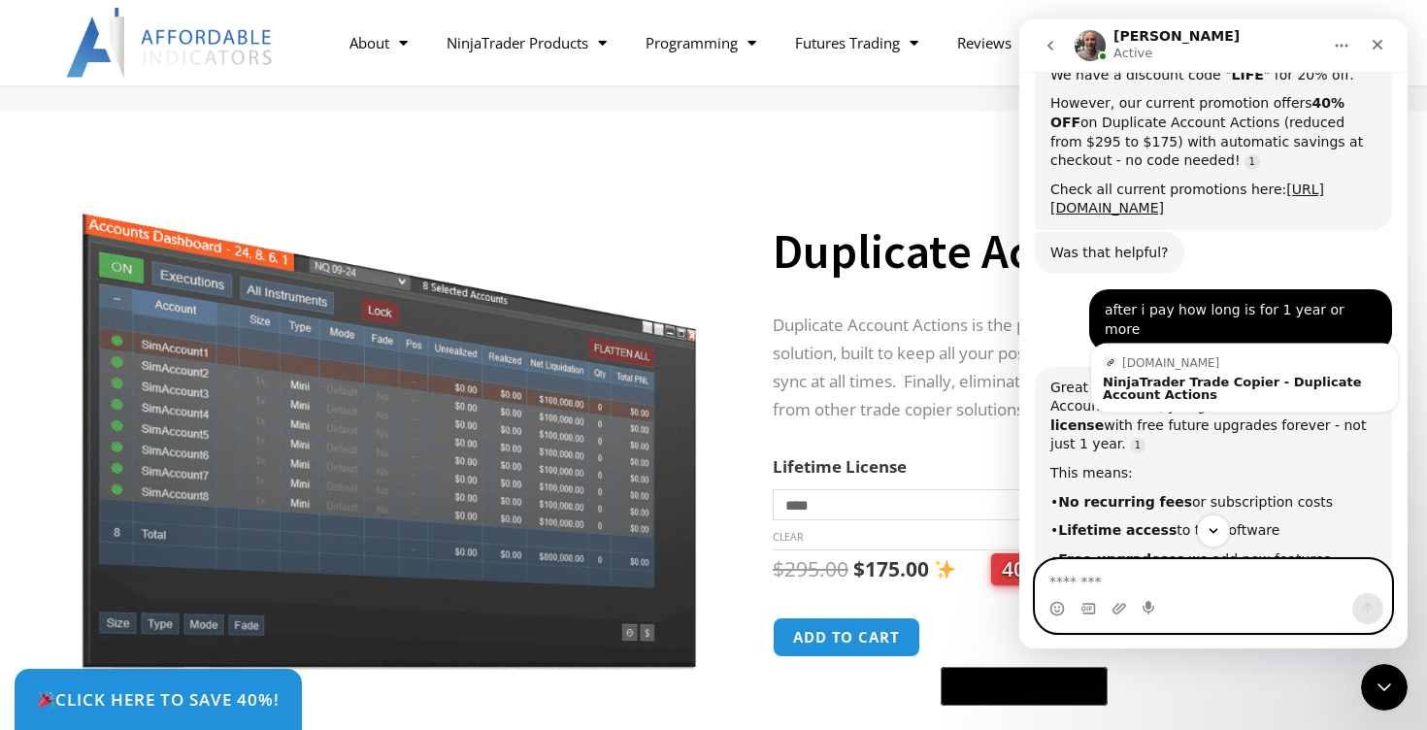
scroll to position [2008, 0]
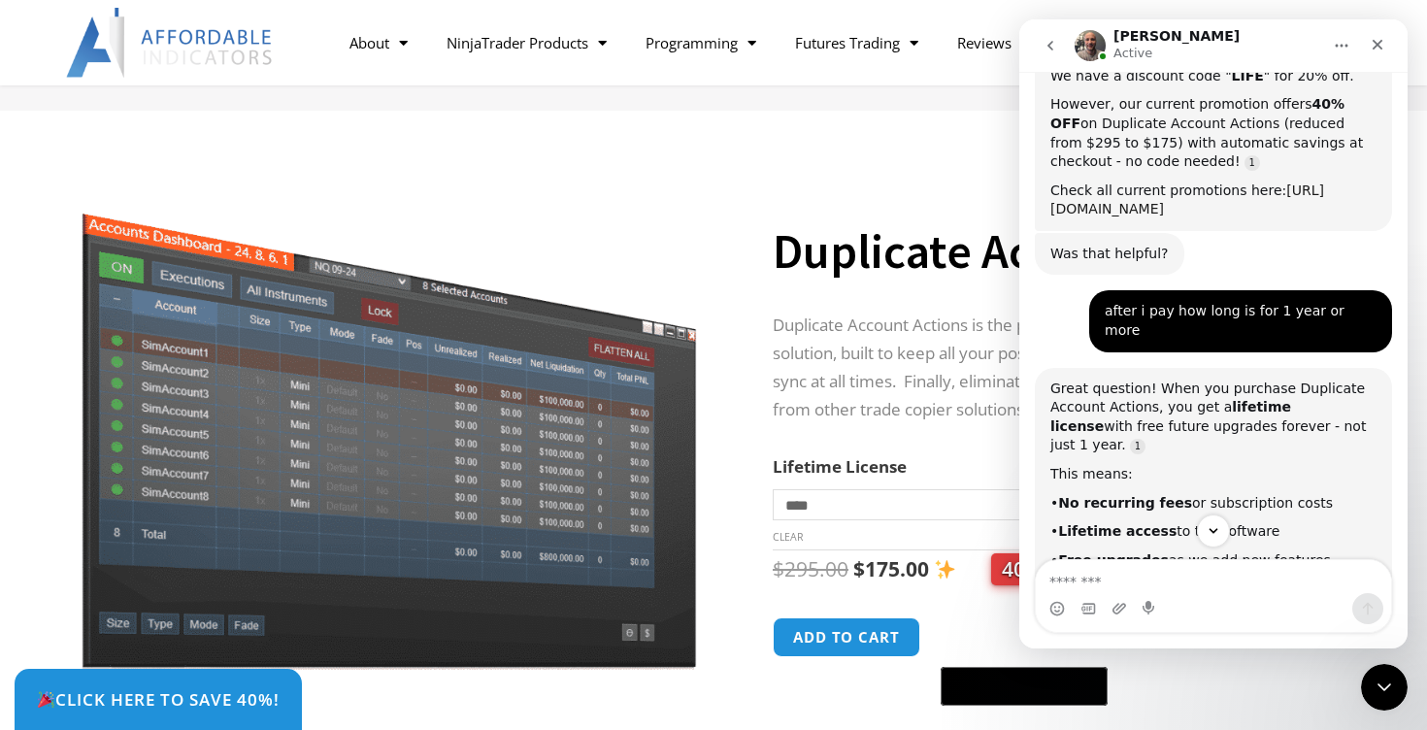
click at [1281, 182] on link "[URL][DOMAIN_NAME]" at bounding box center [1187, 199] width 274 height 35
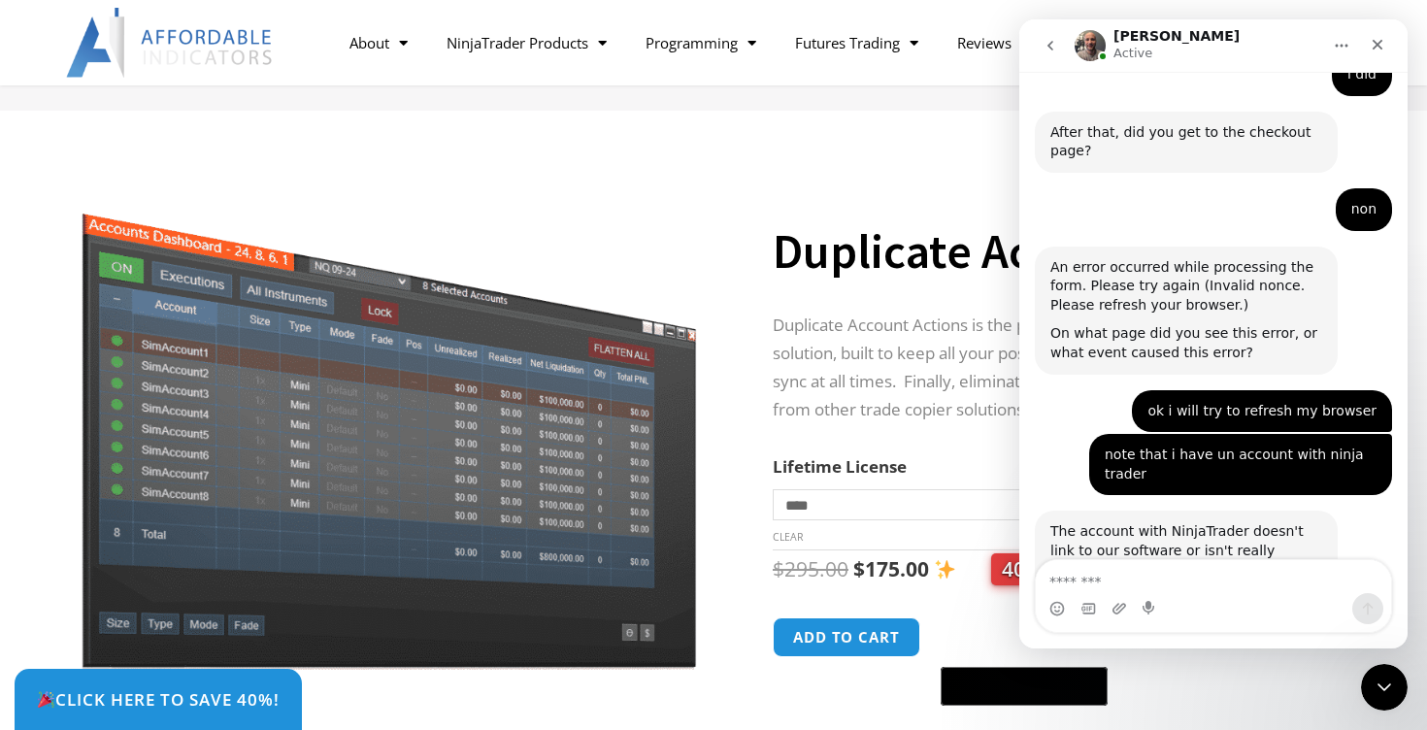
scroll to position [4289, 0]
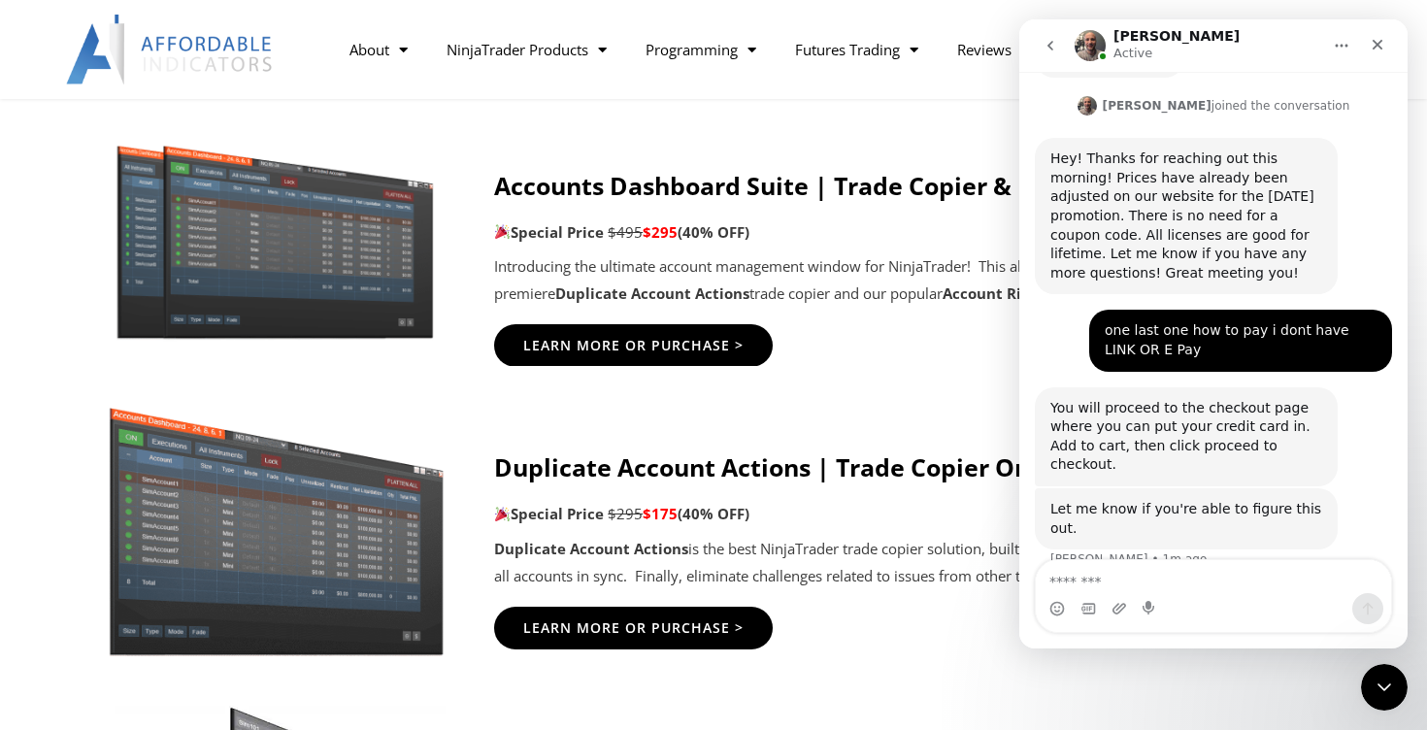
scroll to position [1075, 0]
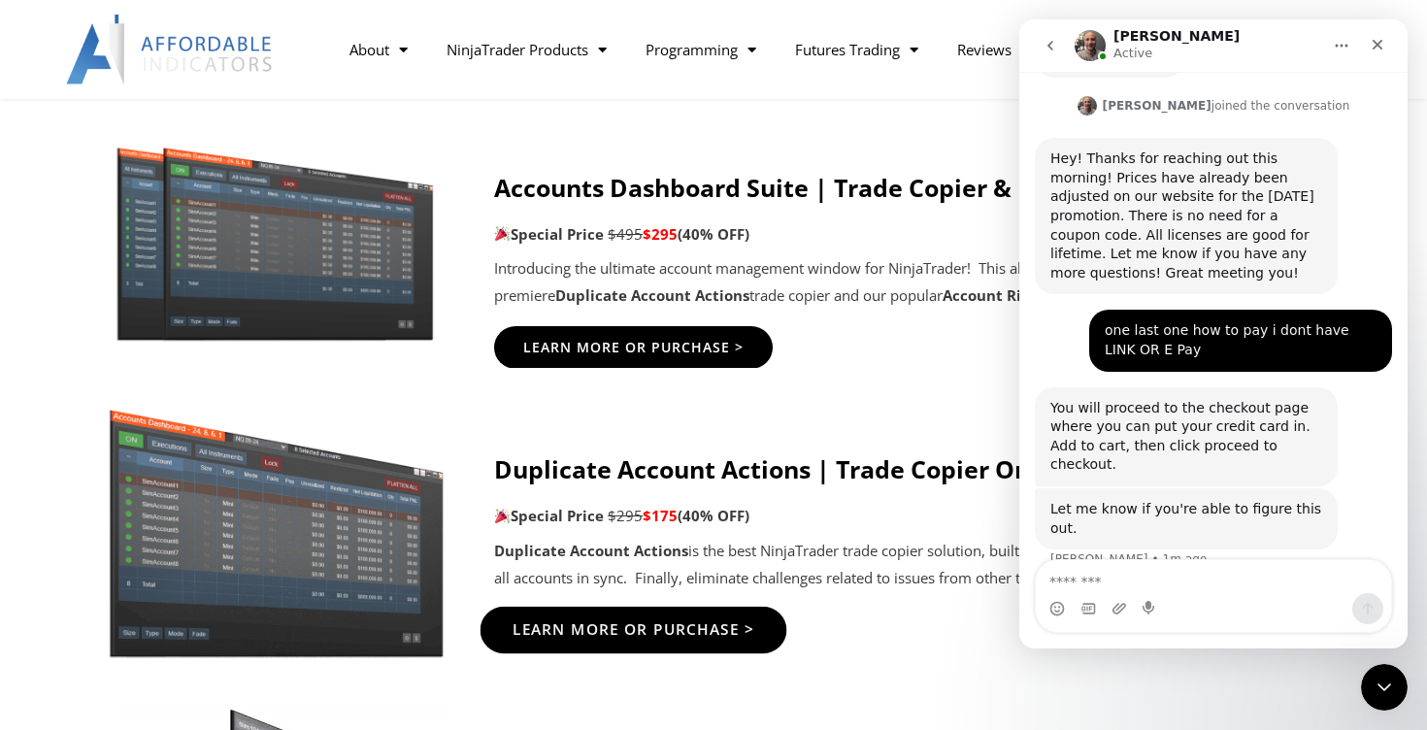
click at [704, 629] on span "Learn More Or Purchase >" at bounding box center [634, 629] width 243 height 15
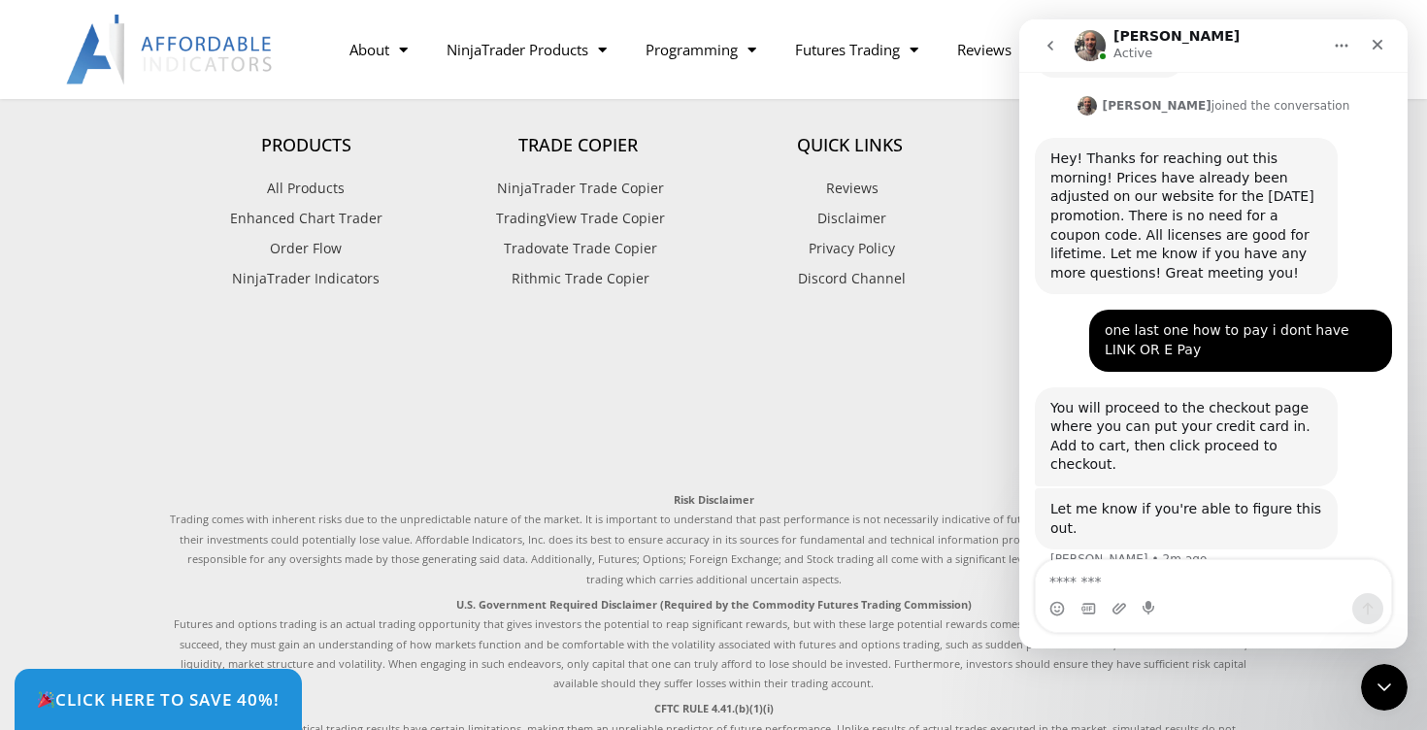
scroll to position [5905, 0]
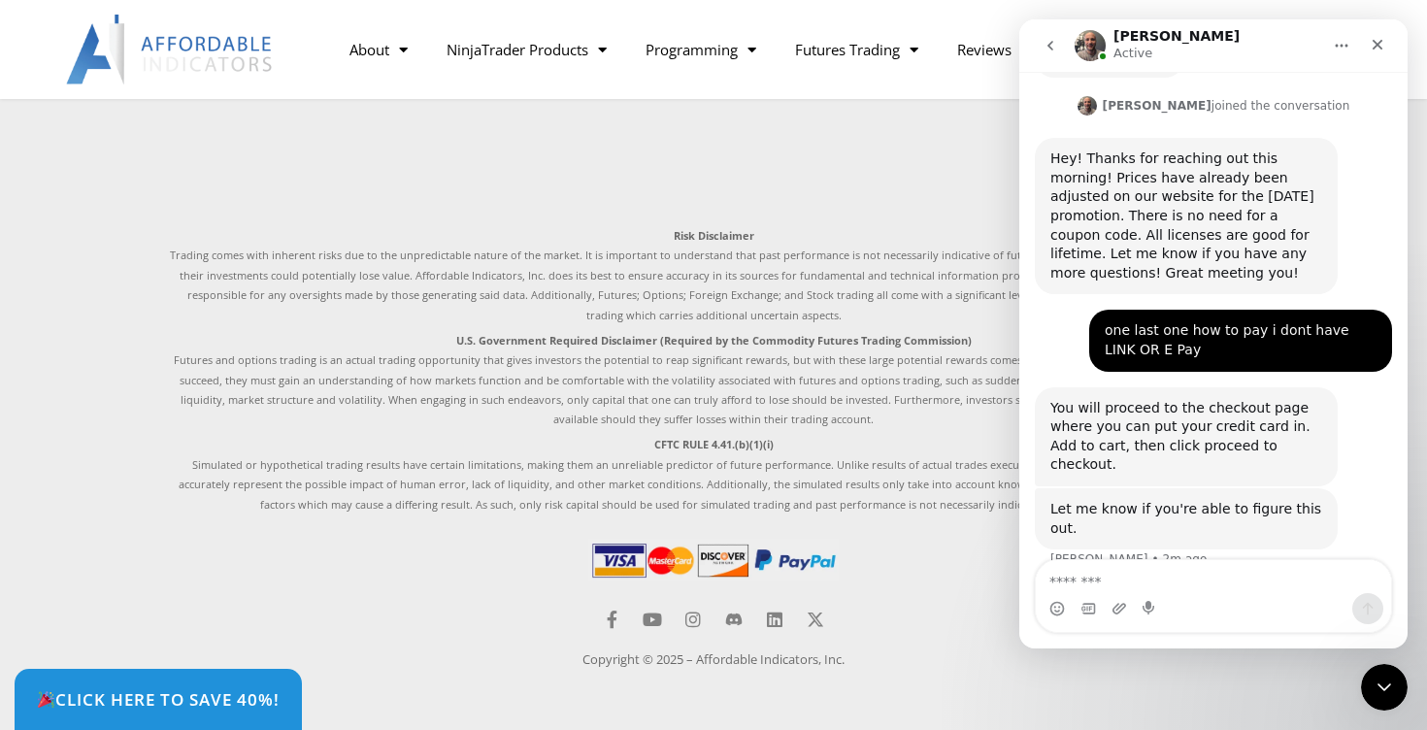
click at [670, 564] on img at bounding box center [713, 560] width 250 height 43
click at [668, 559] on img at bounding box center [713, 560] width 250 height 43
click at [662, 559] on img at bounding box center [713, 560] width 250 height 43
click at [656, 559] on img at bounding box center [713, 560] width 250 height 43
click at [661, 565] on img at bounding box center [713, 560] width 250 height 43
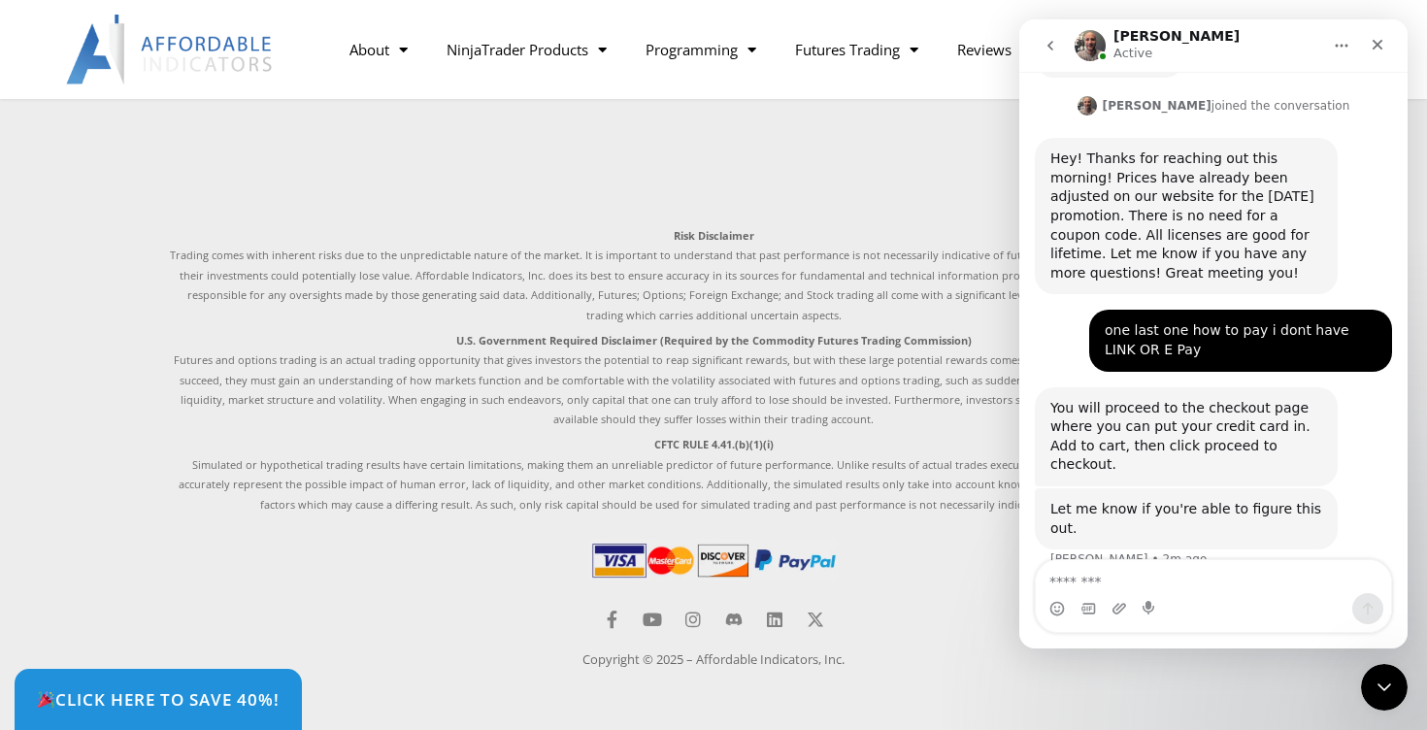
click at [661, 565] on img at bounding box center [713, 560] width 250 height 43
click at [671, 553] on img at bounding box center [713, 560] width 250 height 43
click at [619, 561] on img at bounding box center [713, 560] width 250 height 43
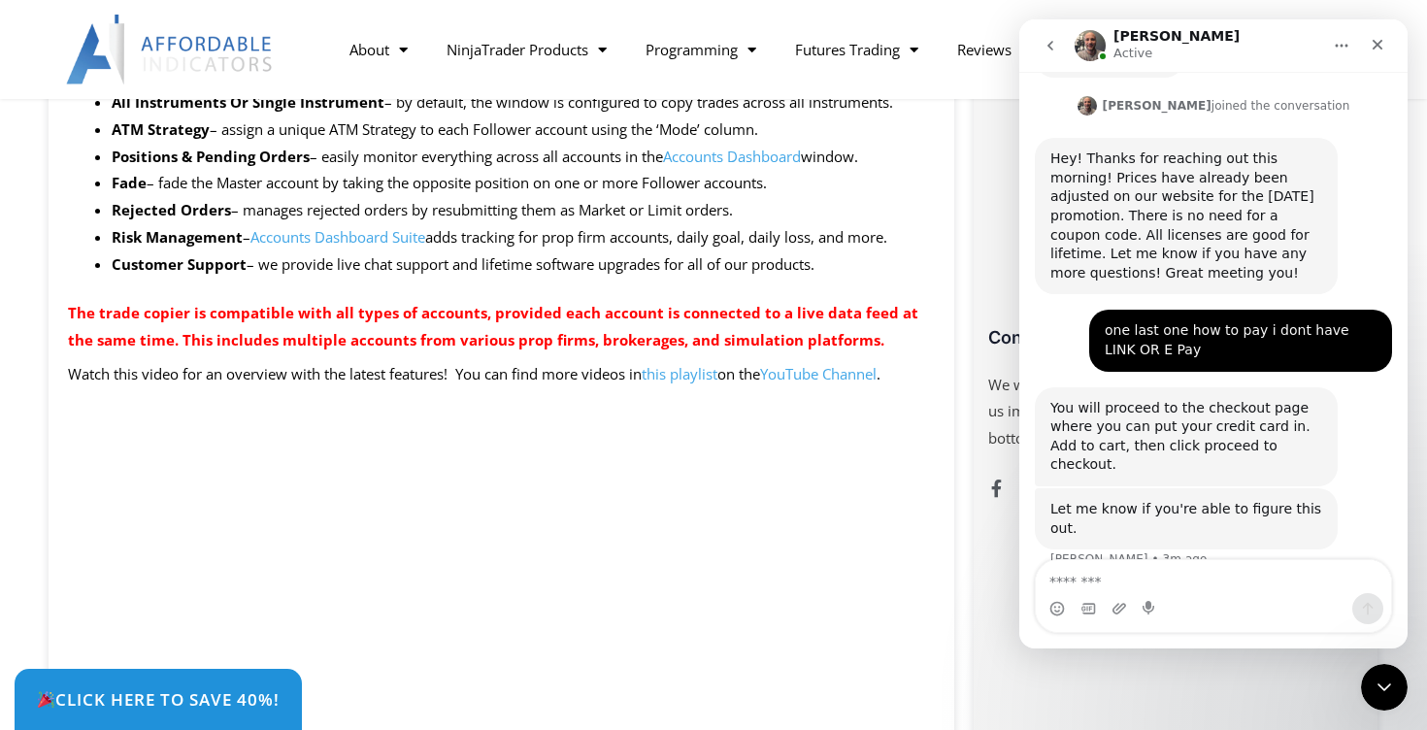
scroll to position [1166, 0]
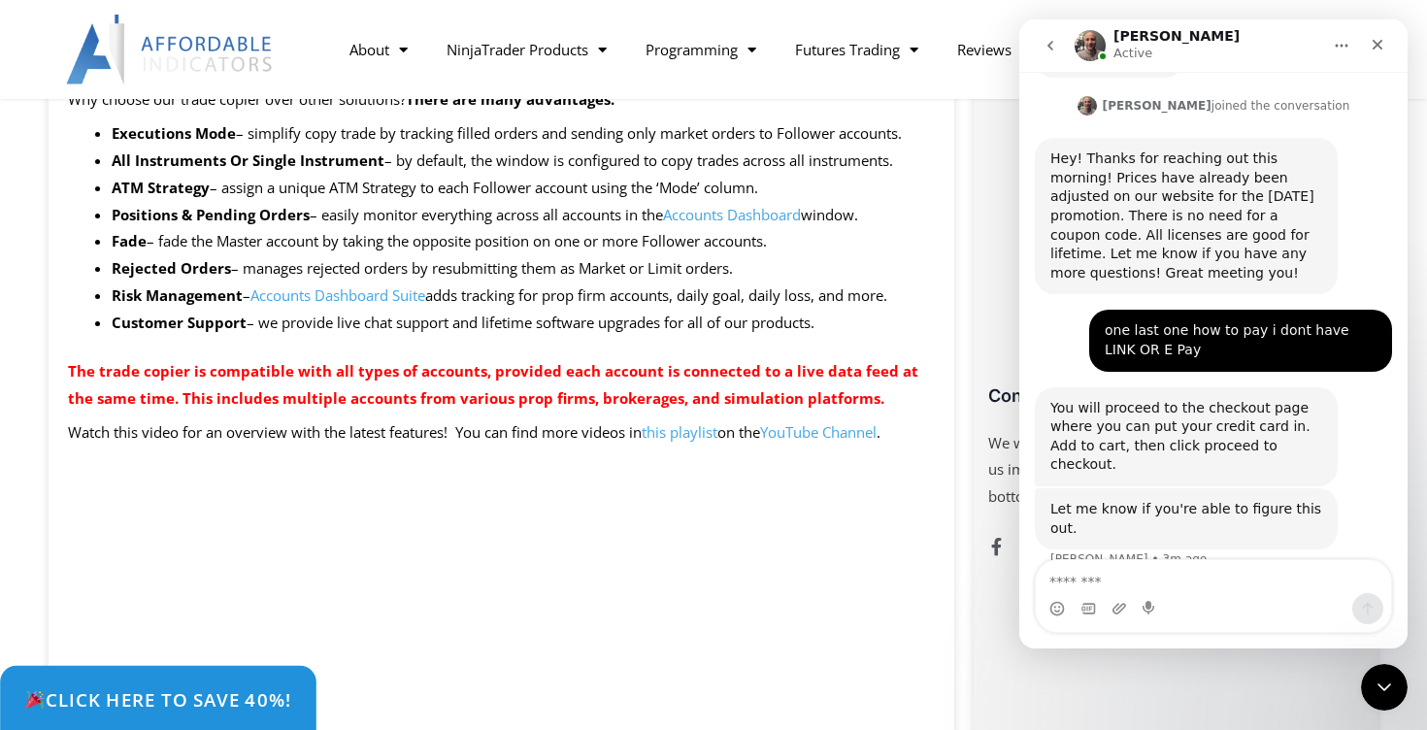
click at [108, 694] on span "Click Here to save 40%!" at bounding box center [157, 699] width 267 height 18
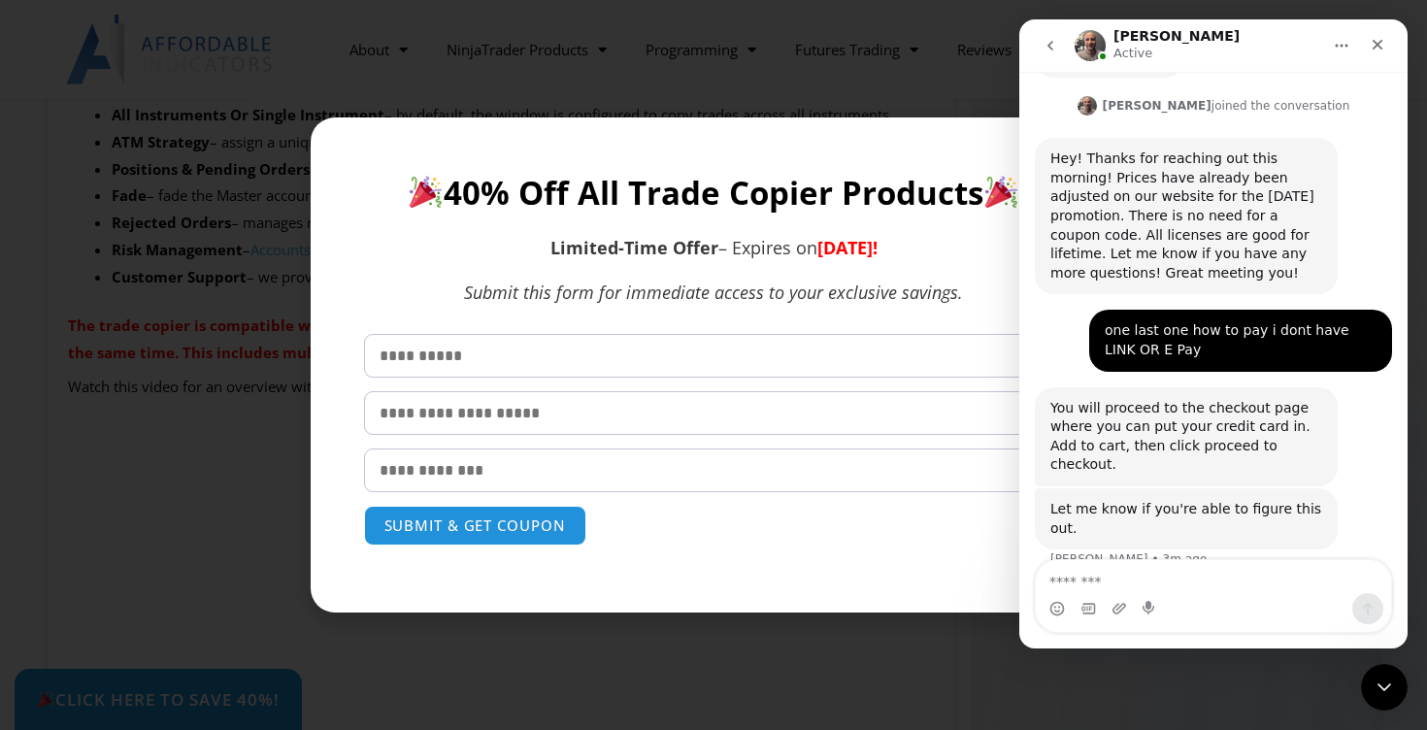
scroll to position [1209, 0]
click at [644, 351] on input "text" at bounding box center [714, 356] width 700 height 44
type input "*****"
click at [521, 417] on input "text" at bounding box center [714, 413] width 700 height 44
type input "*****"
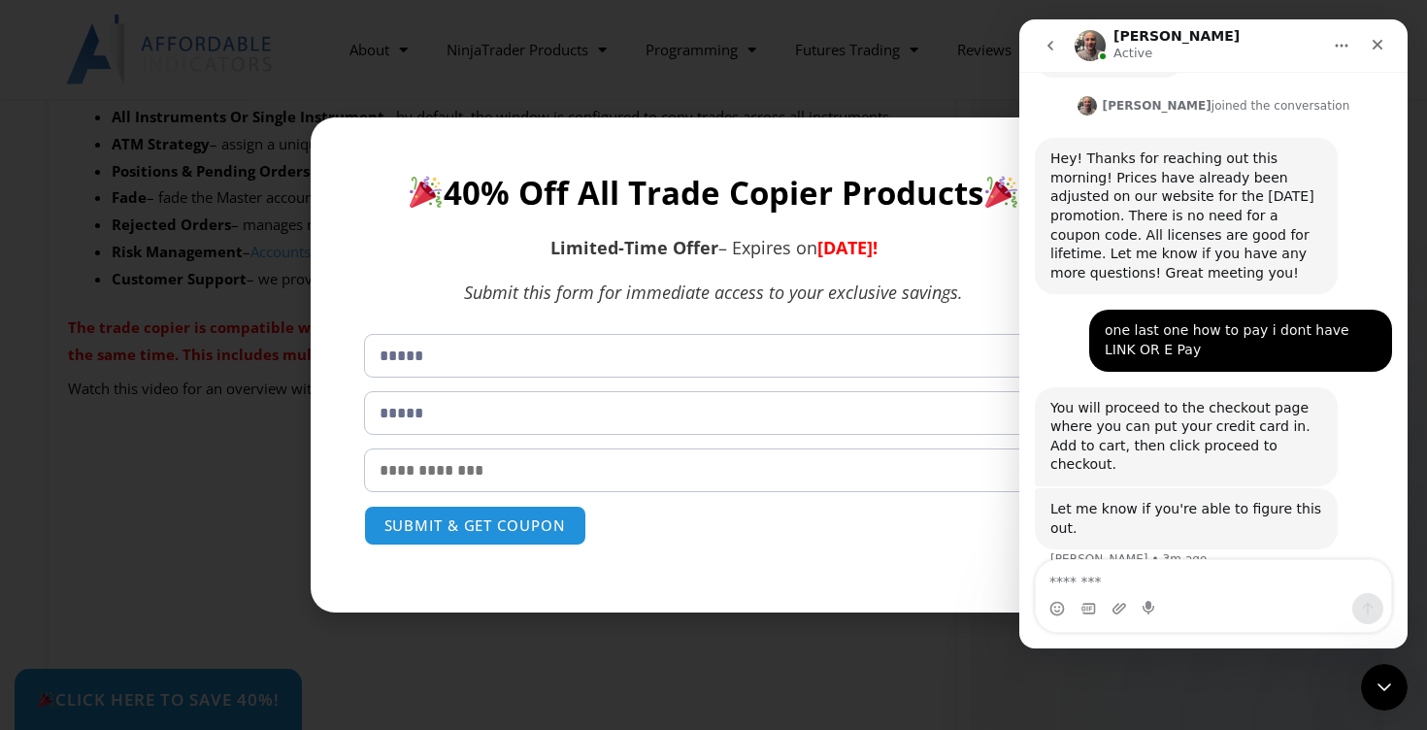
click at [477, 478] on input "email" at bounding box center [714, 470] width 700 height 44
type input "**********"
click at [467, 527] on button "SUBMIT & GET COUPON" at bounding box center [475, 526] width 234 height 42
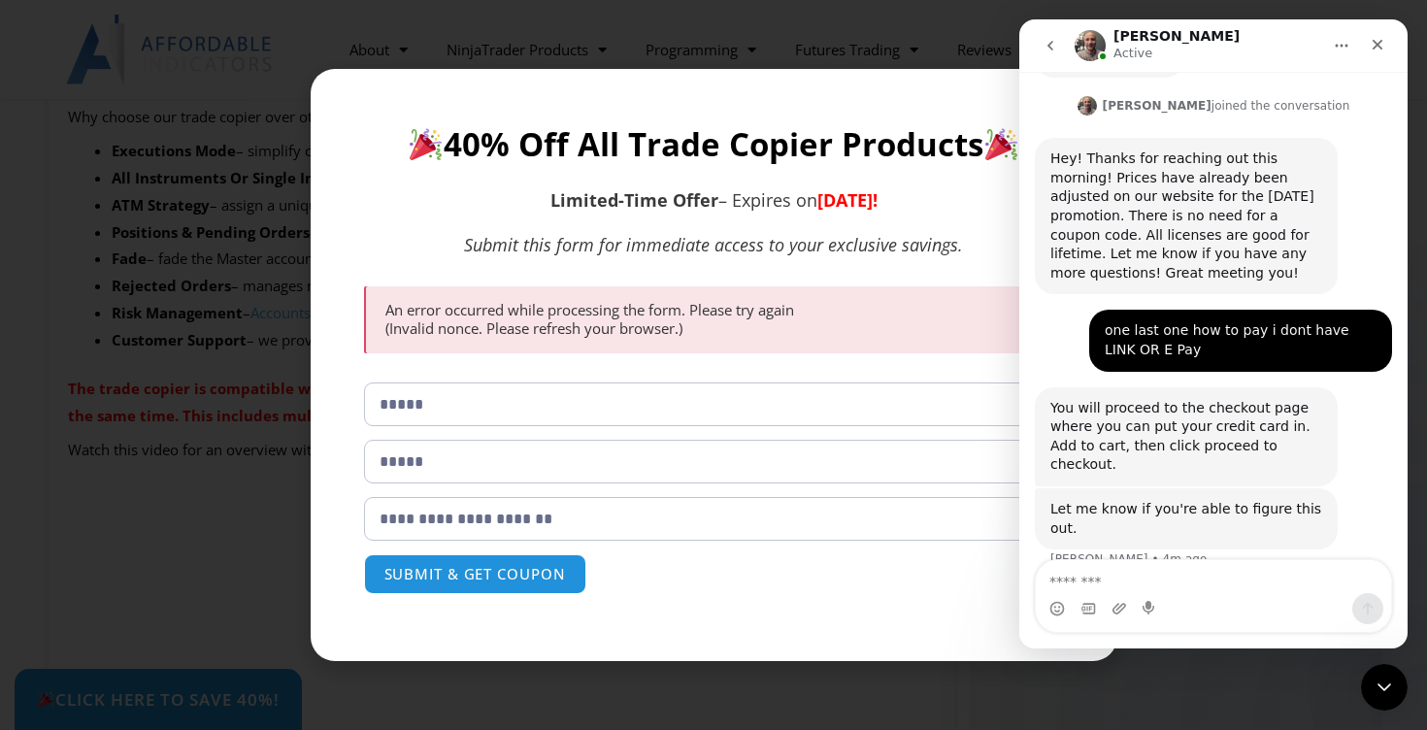
scroll to position [1147, 0]
click at [666, 409] on input "*****" at bounding box center [714, 404] width 700 height 44
click at [546, 576] on button "SUBMIT & GET COUPON" at bounding box center [475, 574] width 234 height 42
click at [645, 696] on div "**********" at bounding box center [713, 365] width 1427 height 730
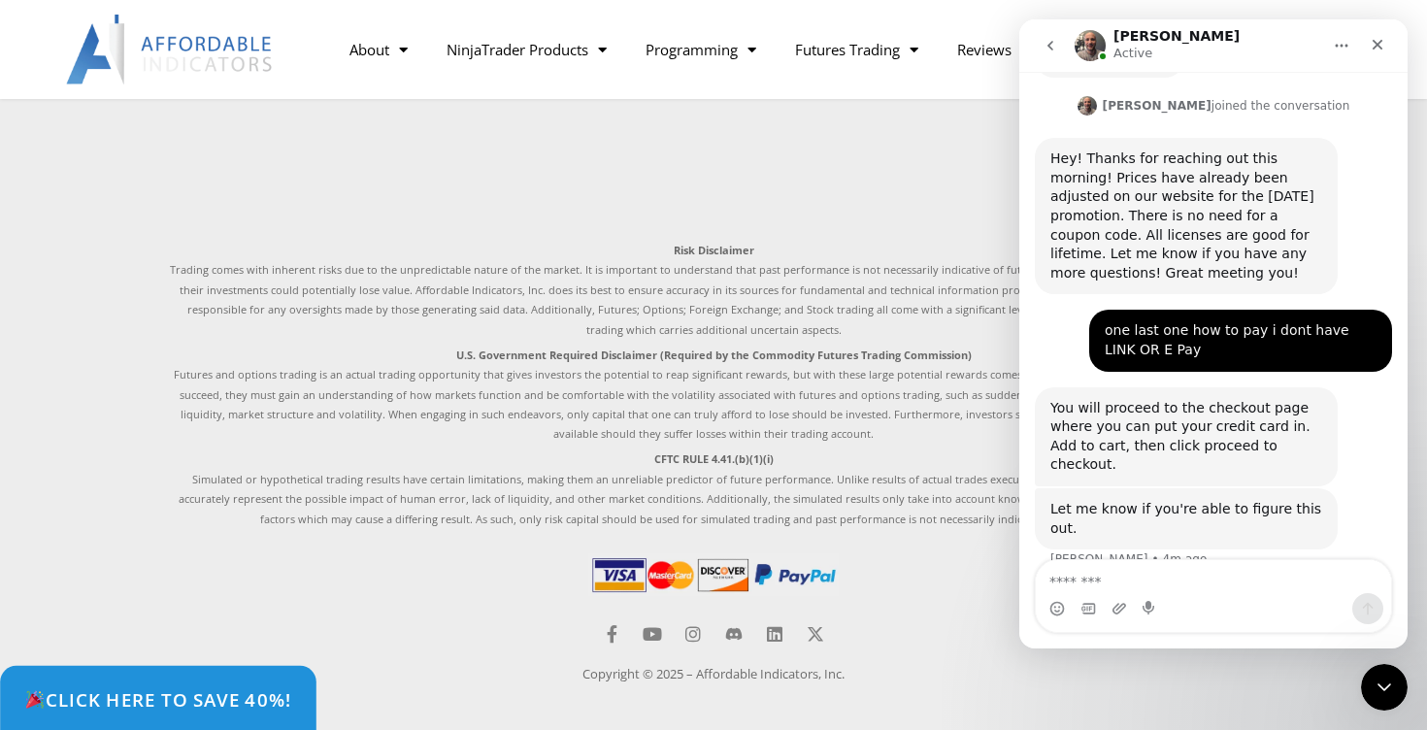
scroll to position [5905, 0]
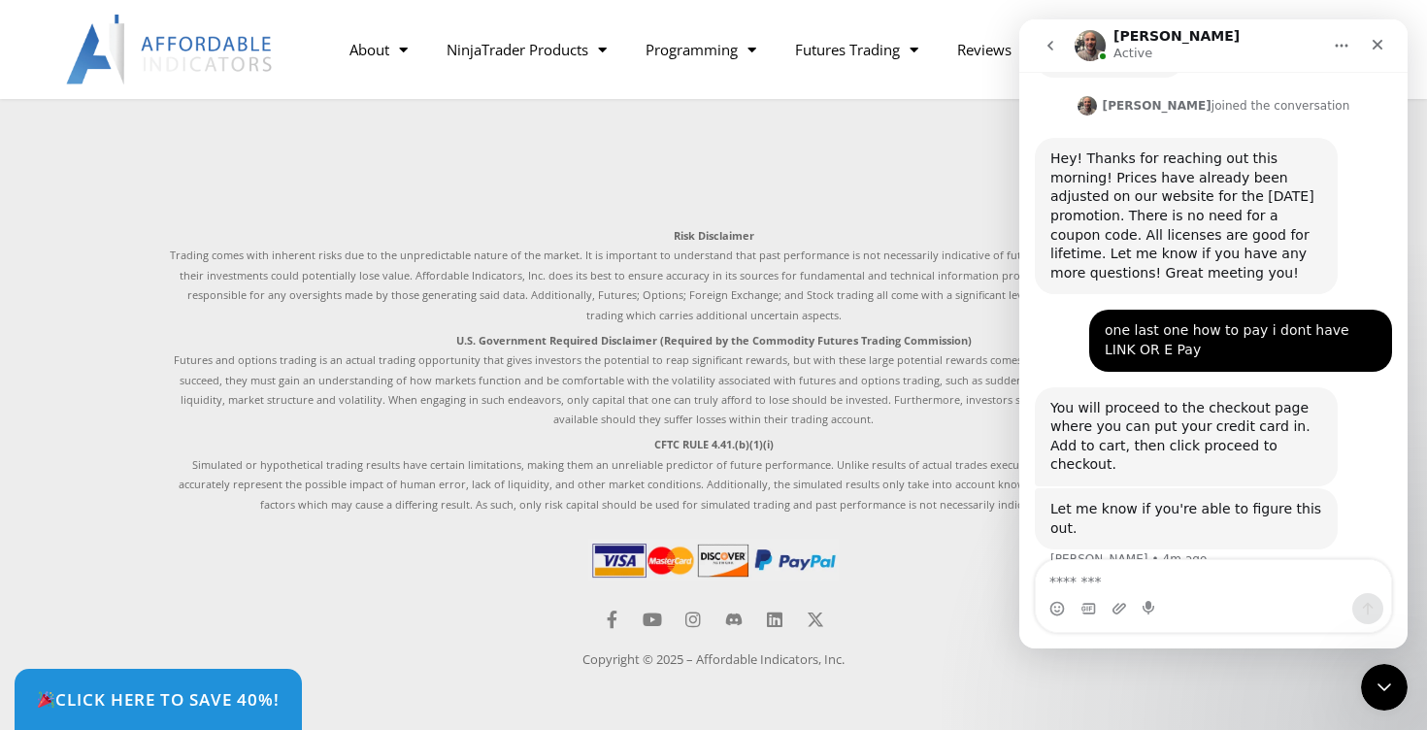
click at [624, 565] on img at bounding box center [713, 560] width 250 height 43
click at [688, 560] on img at bounding box center [713, 560] width 250 height 43
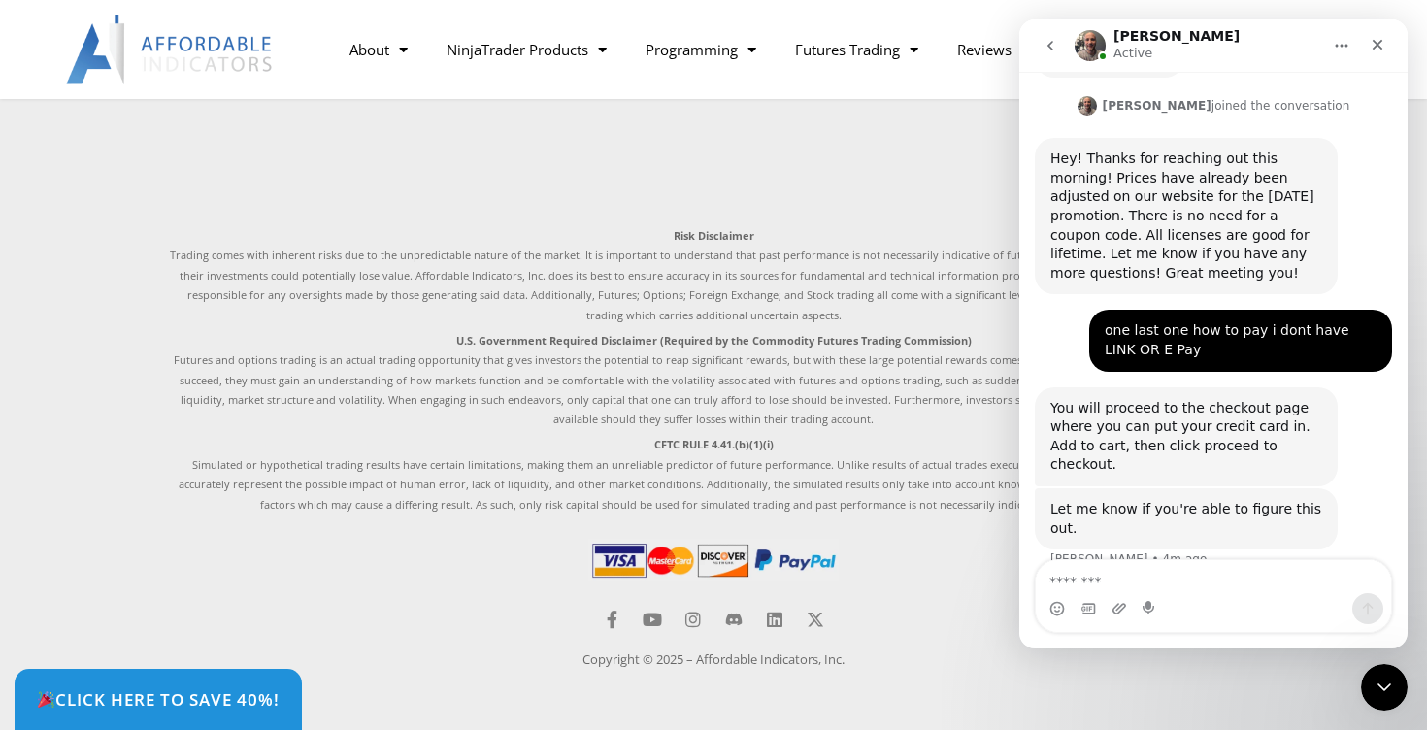
click at [688, 560] on img at bounding box center [713, 560] width 250 height 43
click at [686, 562] on img at bounding box center [713, 560] width 250 height 43
click at [618, 558] on img at bounding box center [713, 560] width 250 height 43
click at [799, 572] on img at bounding box center [713, 560] width 250 height 43
click at [789, 565] on img at bounding box center [713, 560] width 250 height 43
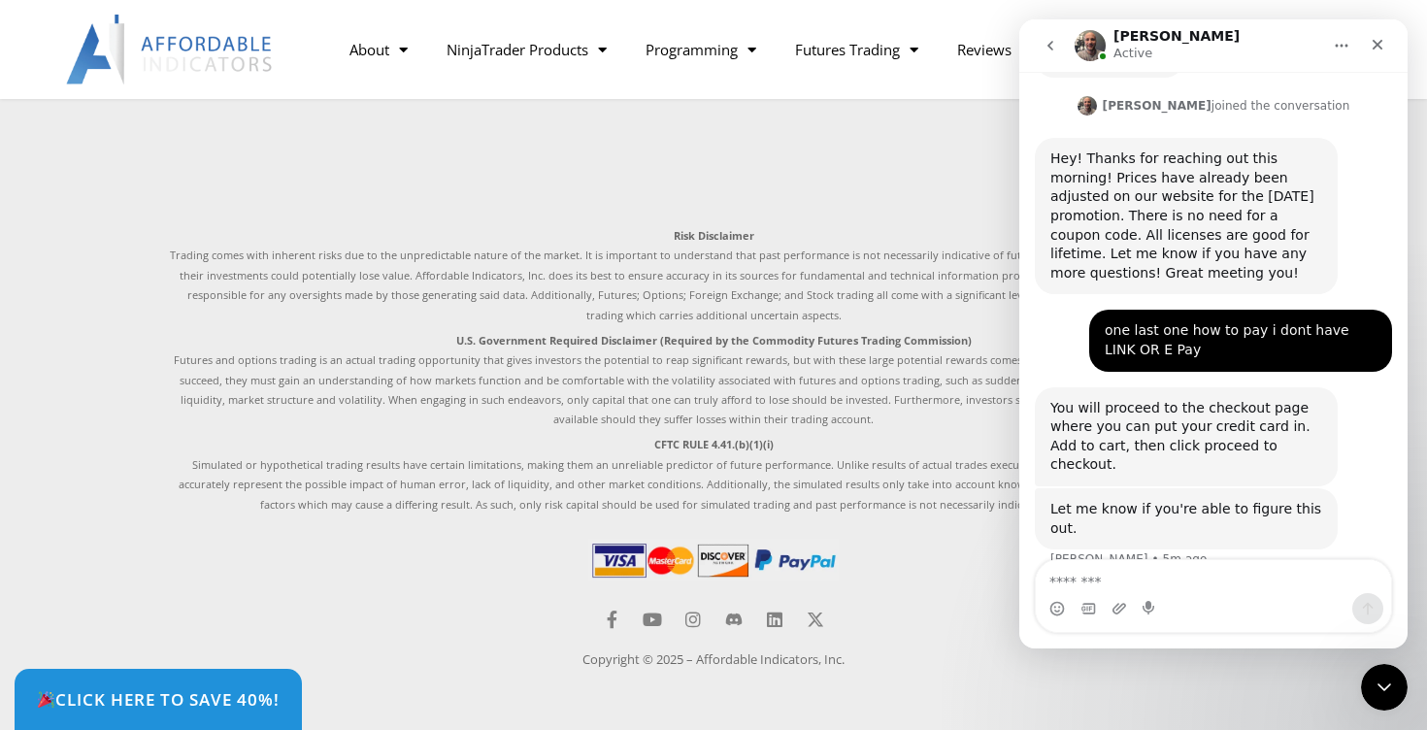
click at [628, 560] on img at bounding box center [713, 560] width 250 height 43
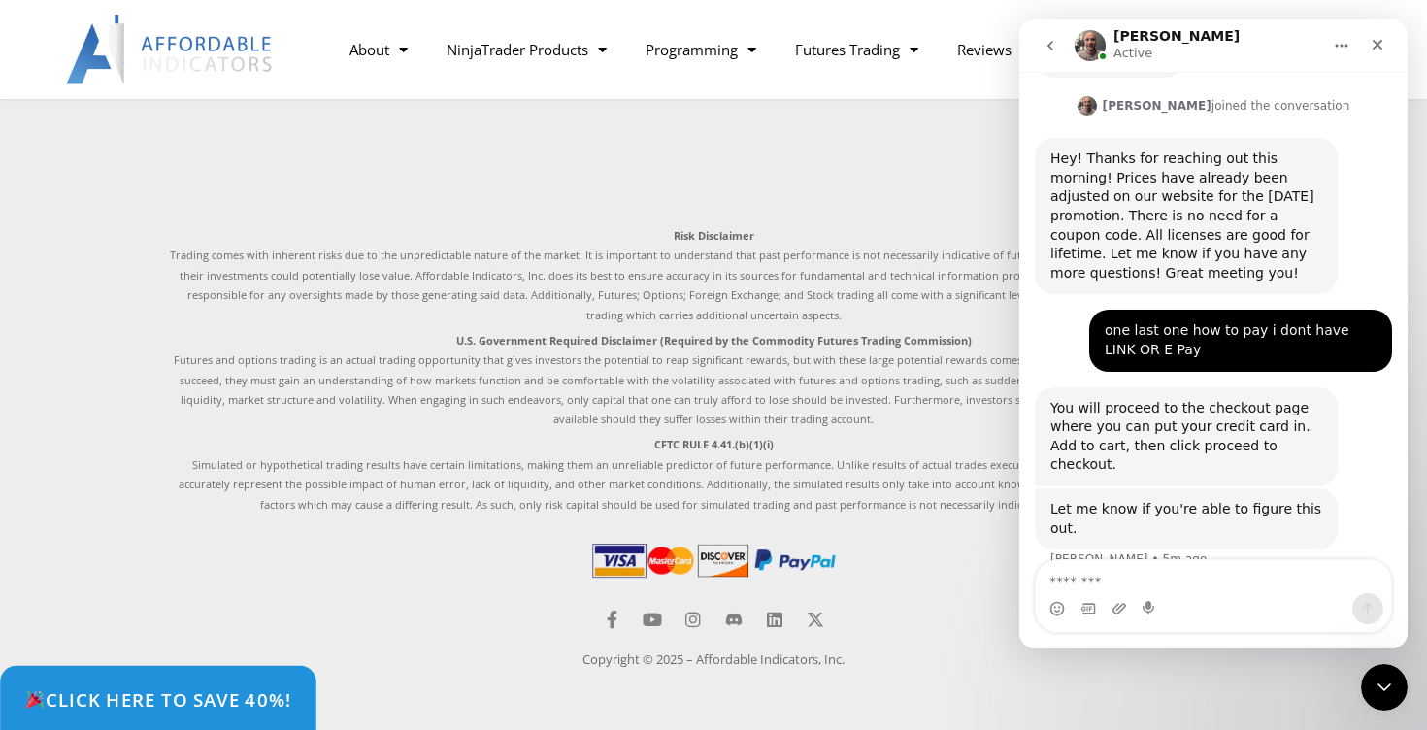
click at [28, 699] on img at bounding box center [35, 699] width 18 height 18
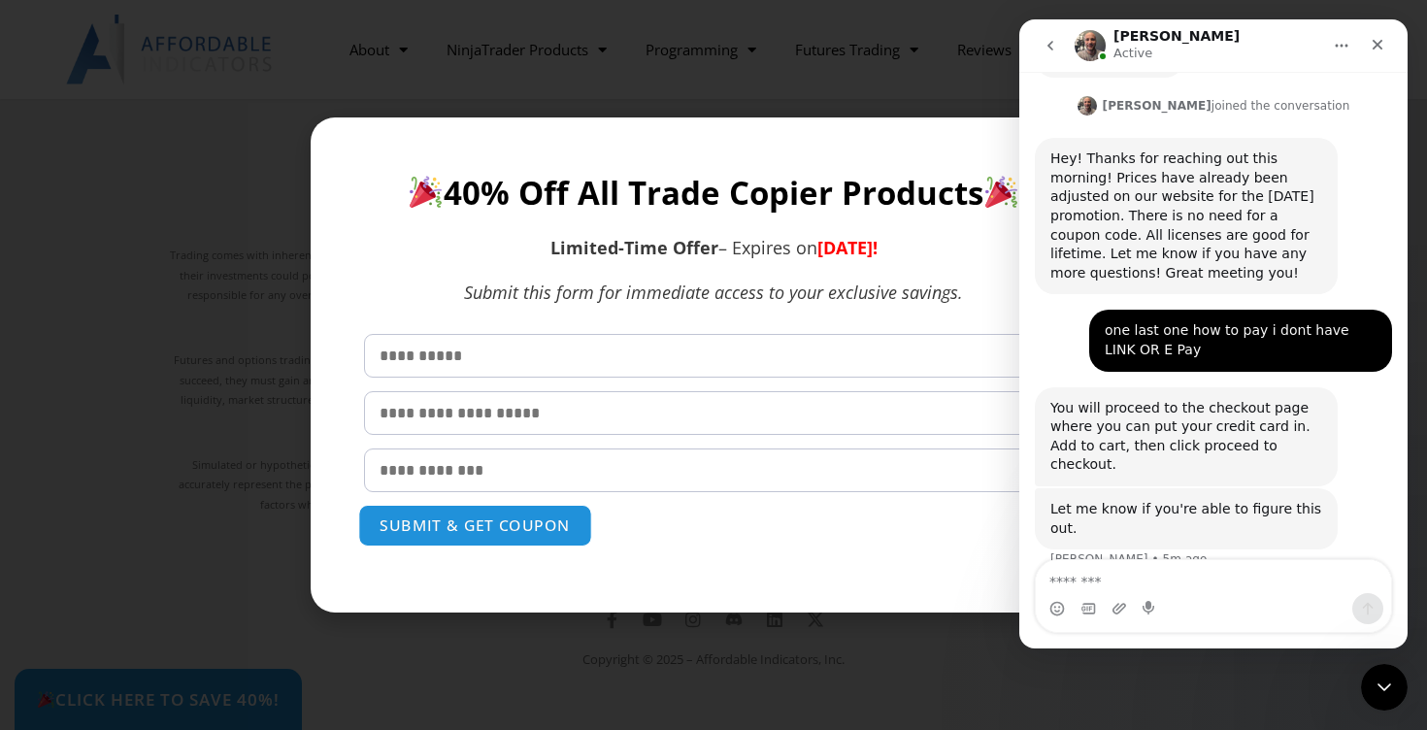
click at [520, 528] on button "SUBMIT & GET COUPON" at bounding box center [475, 526] width 234 height 42
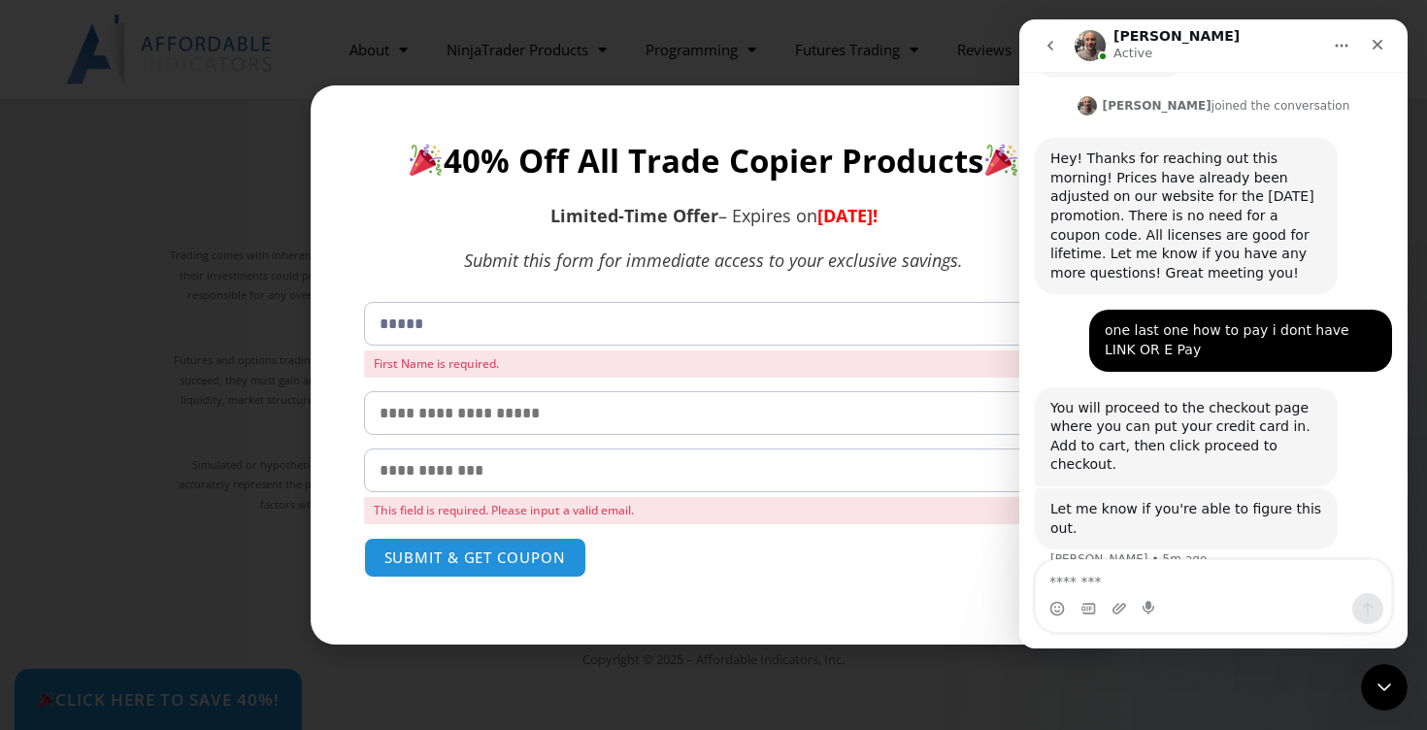
type input "*****"
click at [508, 412] on input "text" at bounding box center [714, 413] width 700 height 44
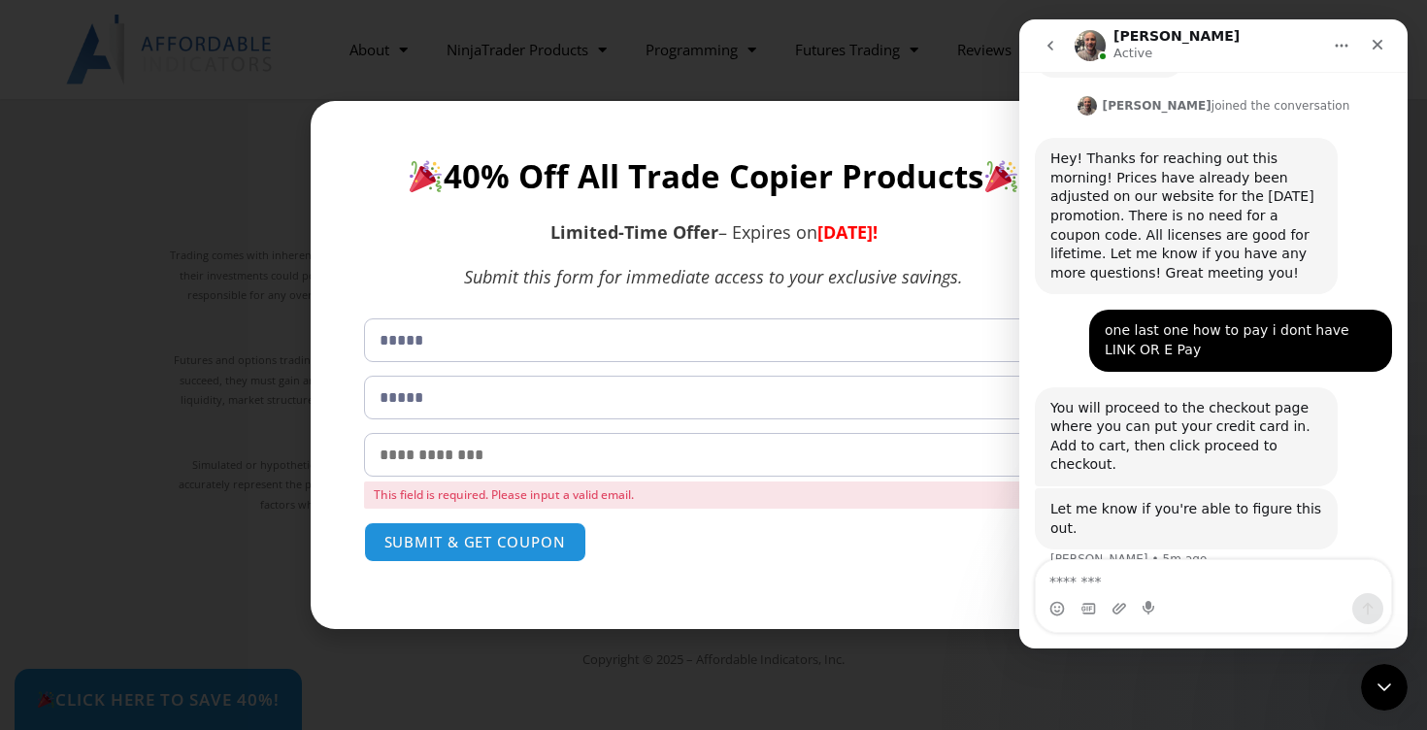
type input "*****"
click at [461, 454] on input "email" at bounding box center [714, 455] width 700 height 44
type input "**********"
click at [511, 547] on div "**********" at bounding box center [714, 446] width 700 height 257
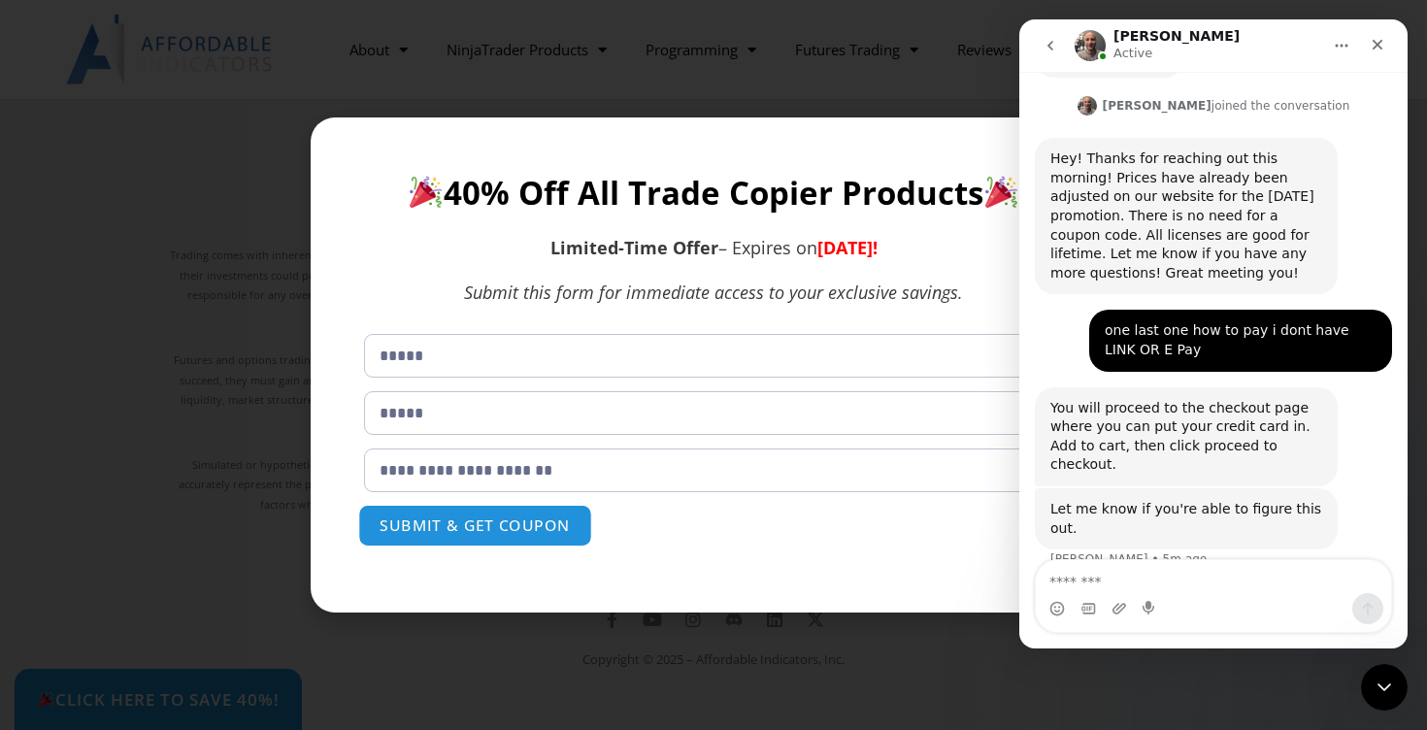
click at [502, 531] on button "SUBMIT & GET COUPON" at bounding box center [475, 526] width 234 height 42
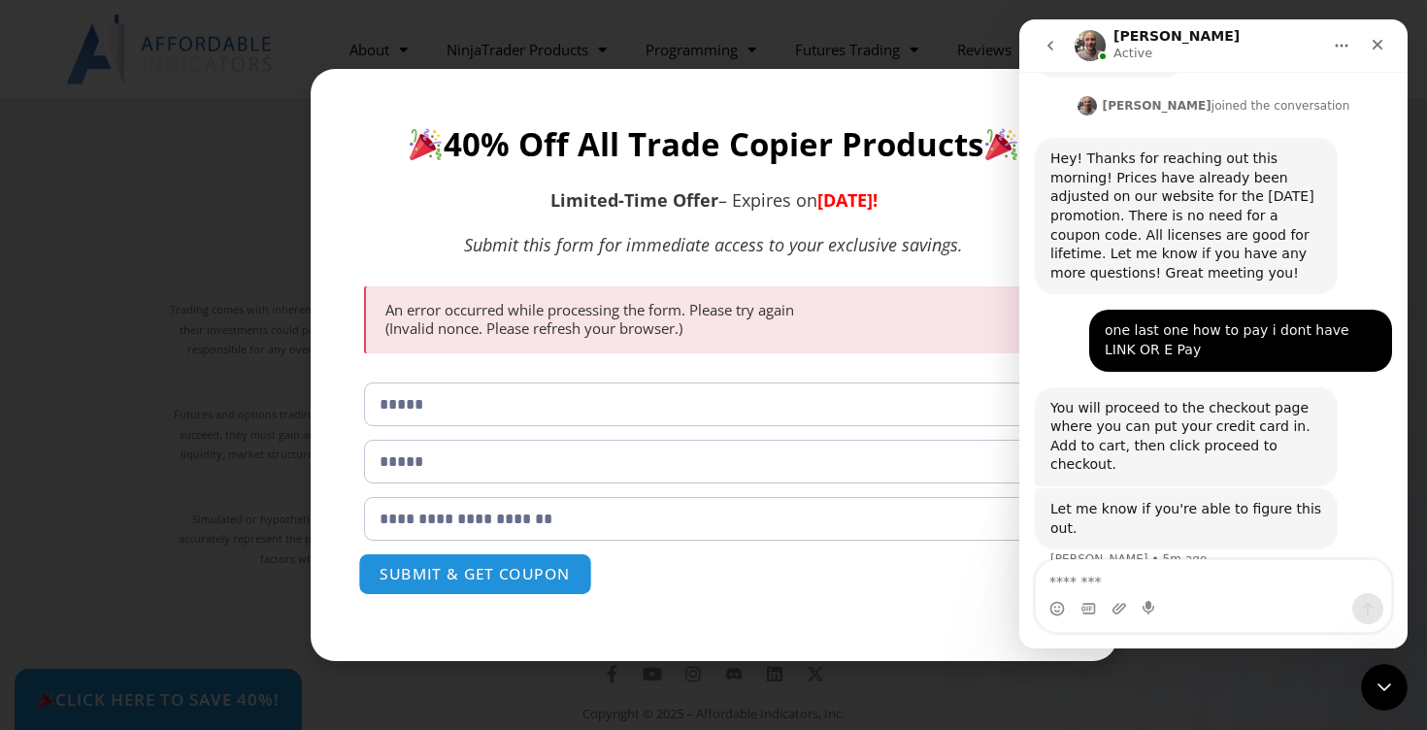
scroll to position [5841, 0]
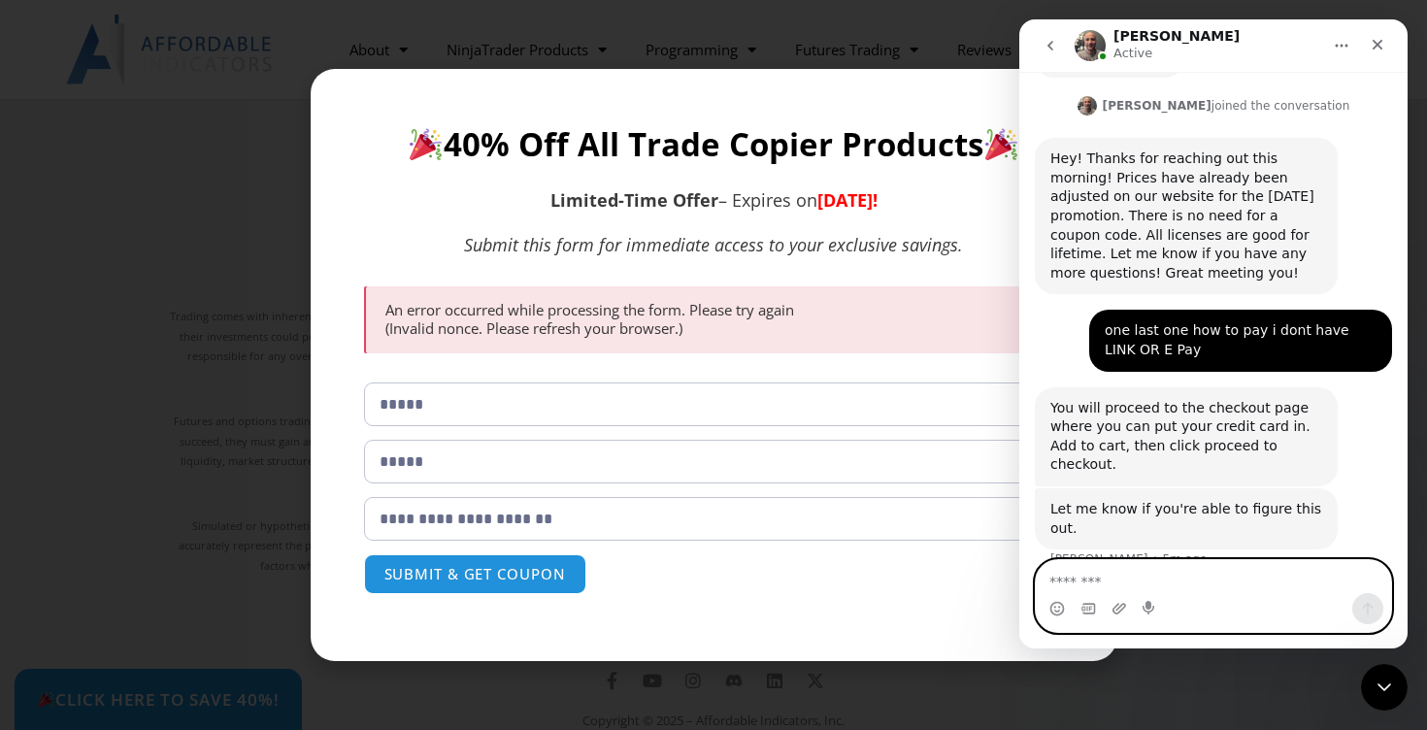
click at [1196, 588] on textarea "Message…" at bounding box center [1213, 576] width 355 height 33
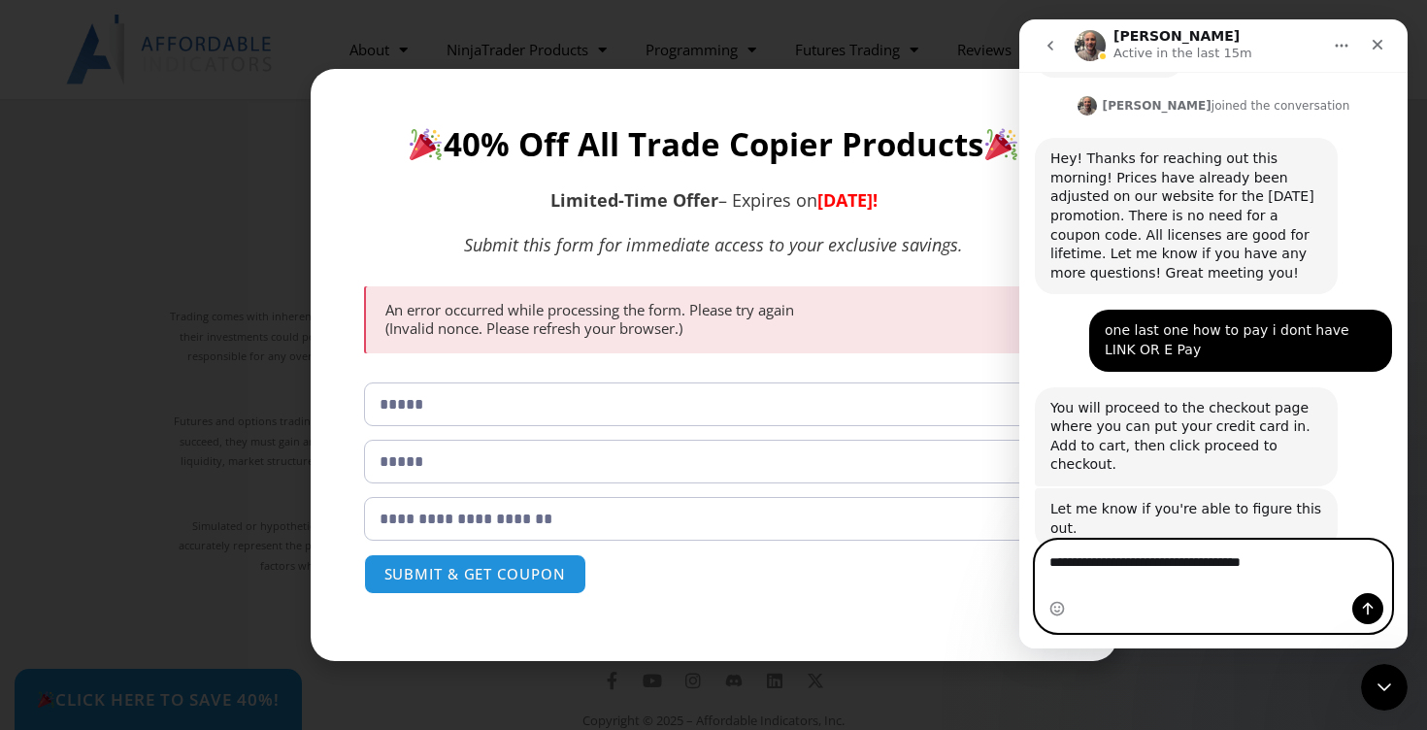
type textarea "**********"
click at [1375, 609] on button "Send a message…" at bounding box center [1367, 608] width 31 height 31
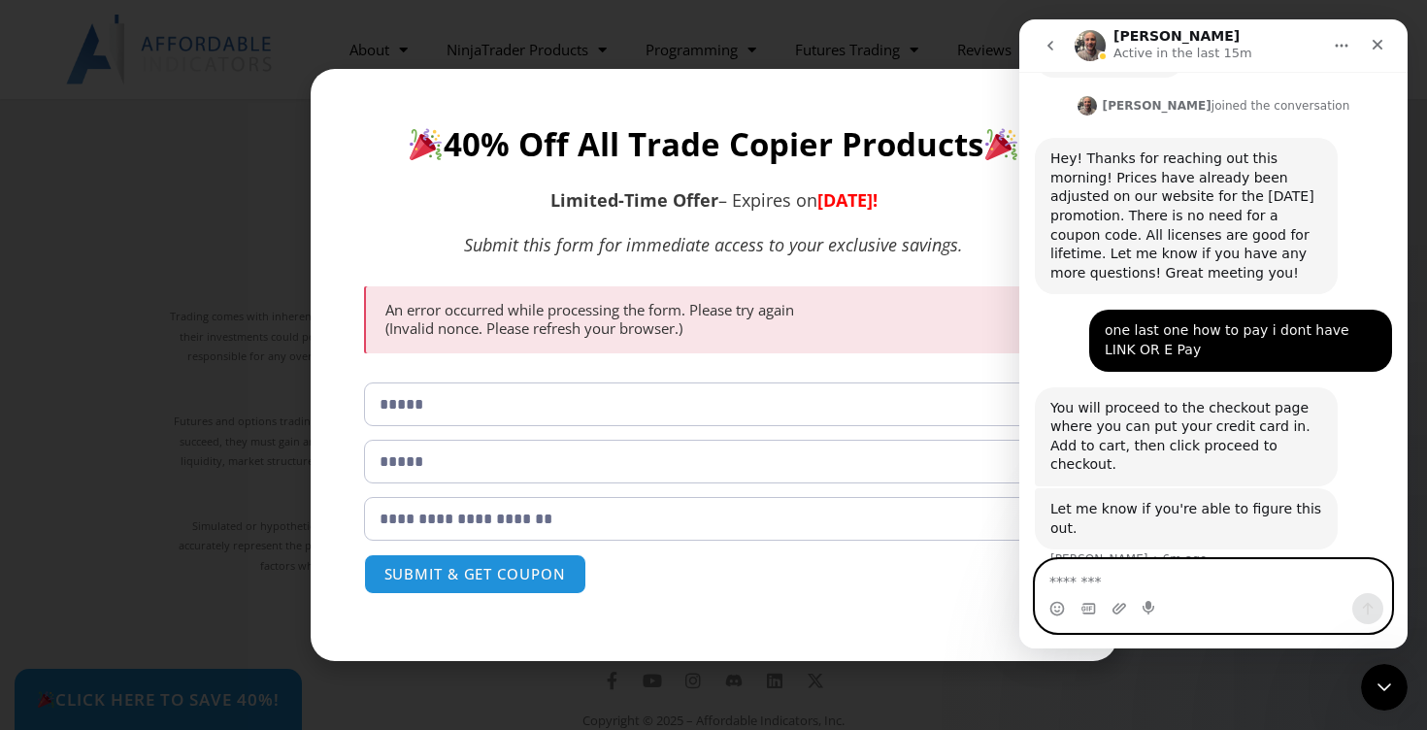
scroll to position [2662, 0]
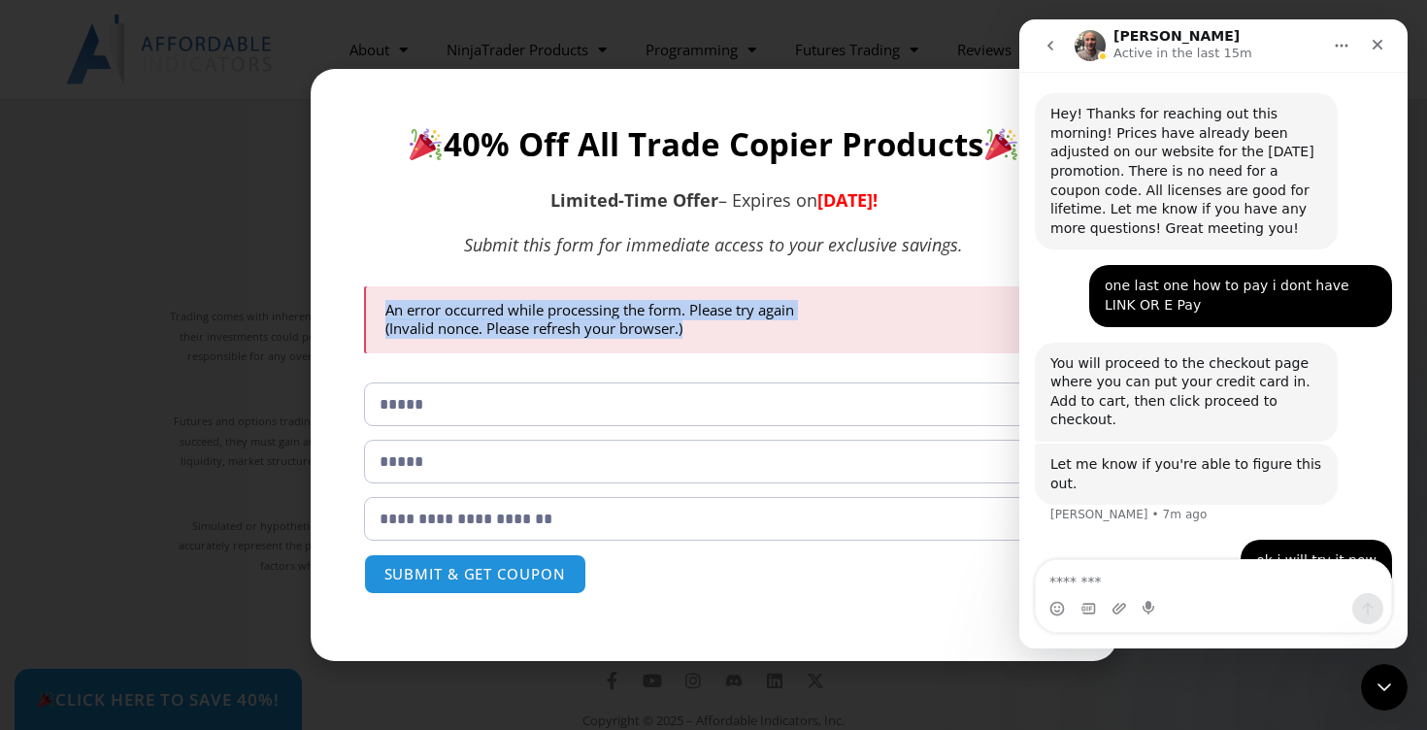
drag, startPoint x: 399, startPoint y: 274, endPoint x: 555, endPoint y: 343, distance: 170.8
click at [555, 343] on div "**********" at bounding box center [713, 365] width 719 height 504
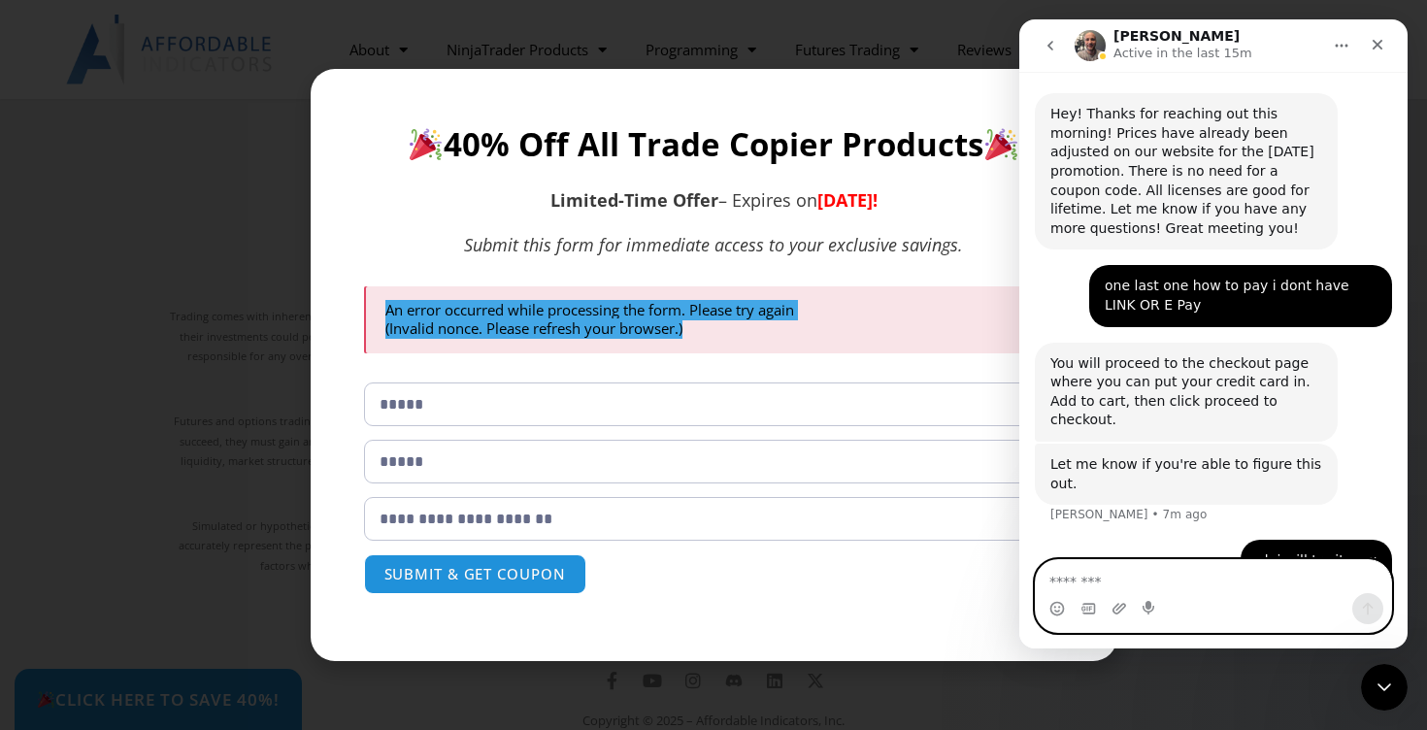
click at [1213, 590] on textarea "Message…" at bounding box center [1213, 576] width 355 height 33
click at [1123, 573] on textarea "Message…" at bounding box center [1213, 576] width 355 height 33
click at [1131, 581] on textarea "Message…" at bounding box center [1213, 576] width 355 height 33
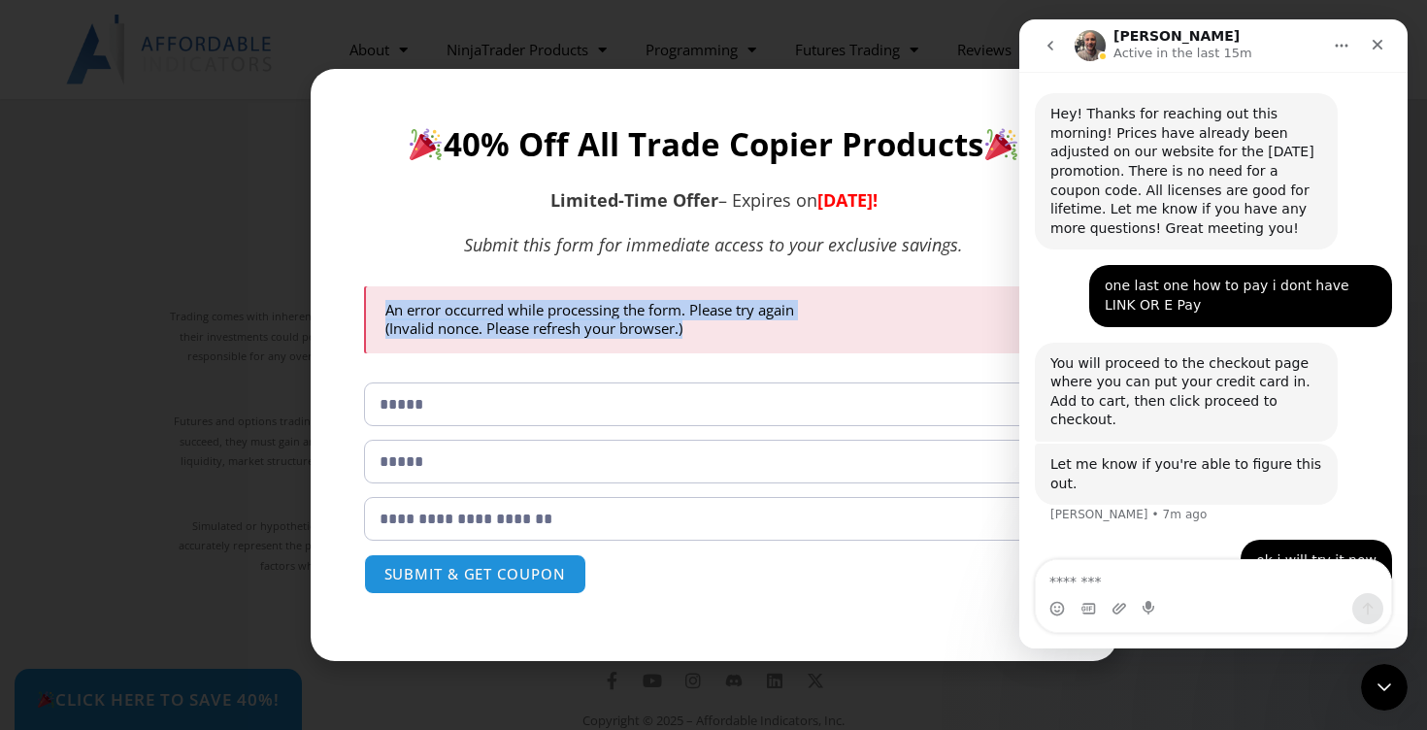
copy div "An error occurred while processing the form. Please try again (Invalid nonce. P…"
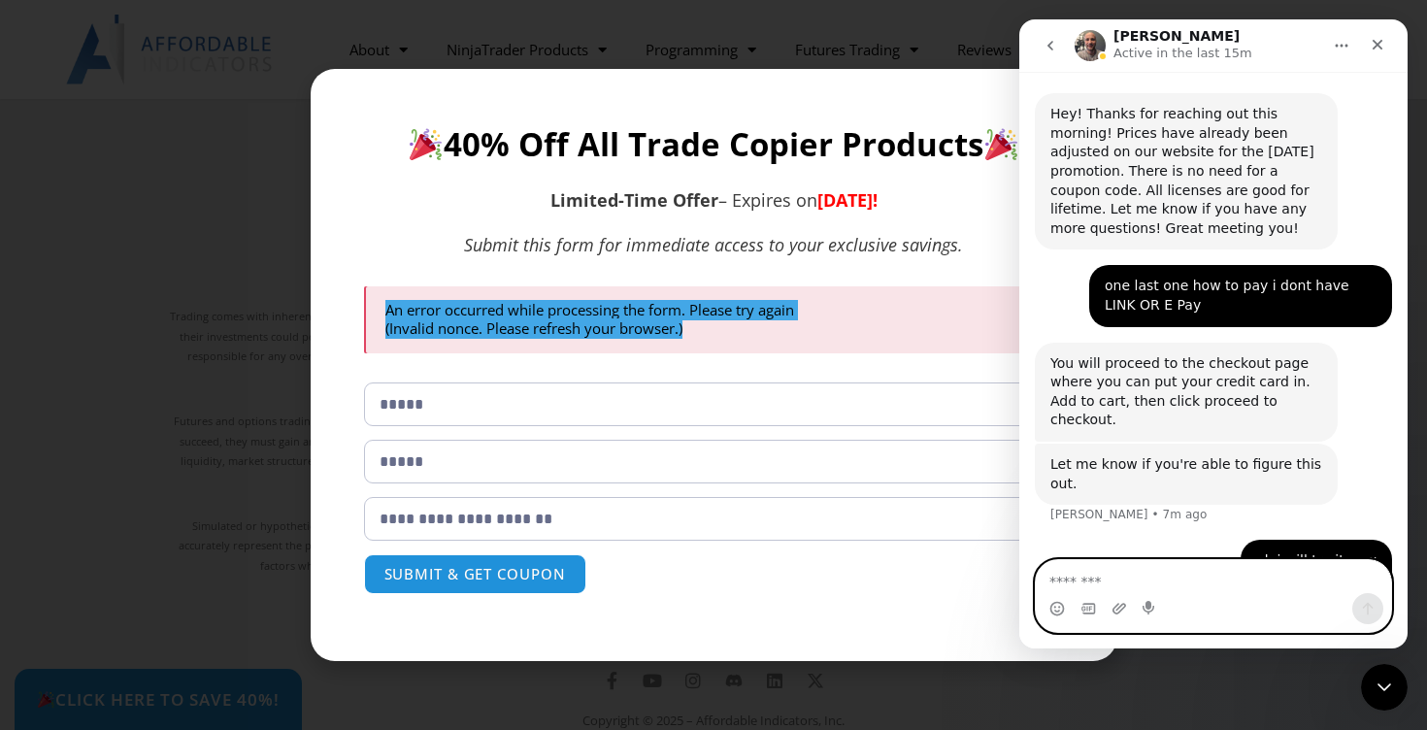
click at [1164, 589] on textarea "Message…" at bounding box center [1213, 576] width 355 height 33
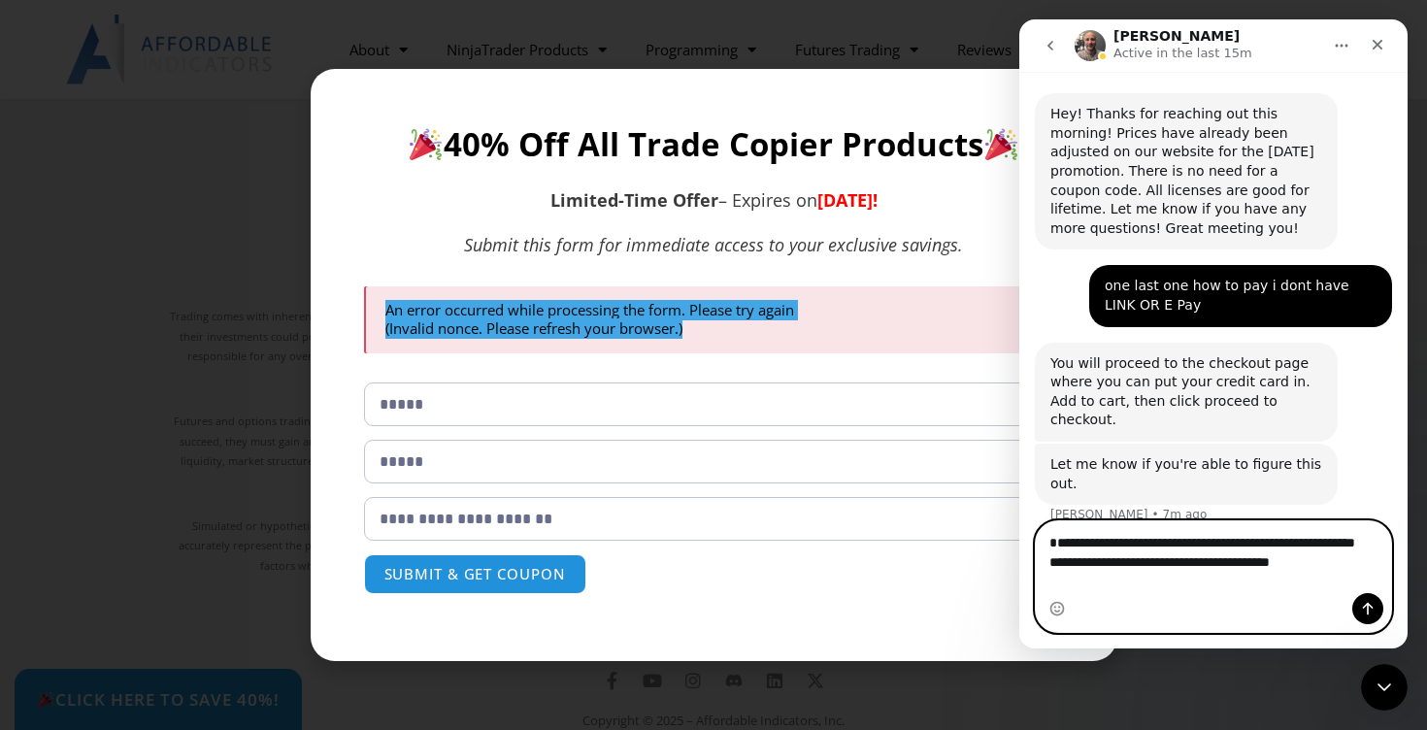
scroll to position [2720, 0]
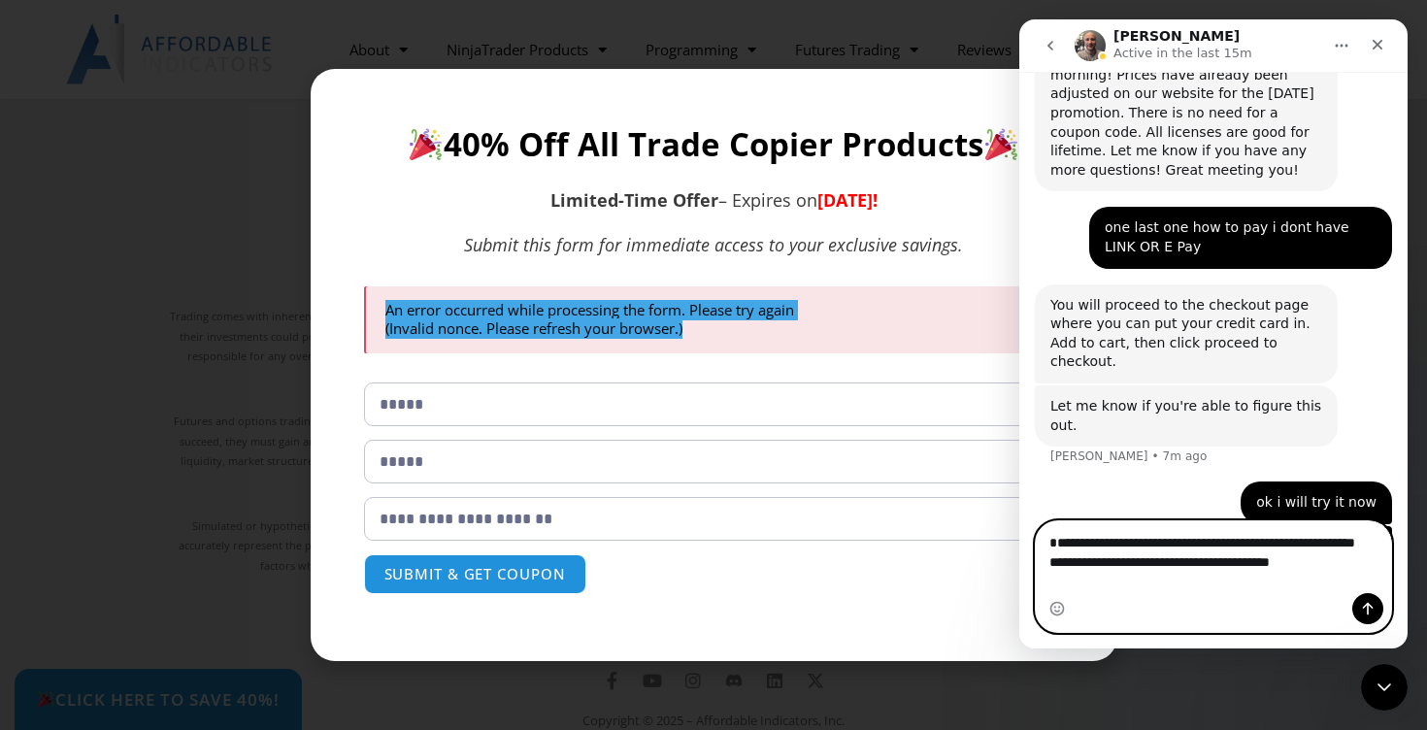
type textarea "**********"
click at [1366, 614] on icon "Send a message…" at bounding box center [1368, 609] width 16 height 16
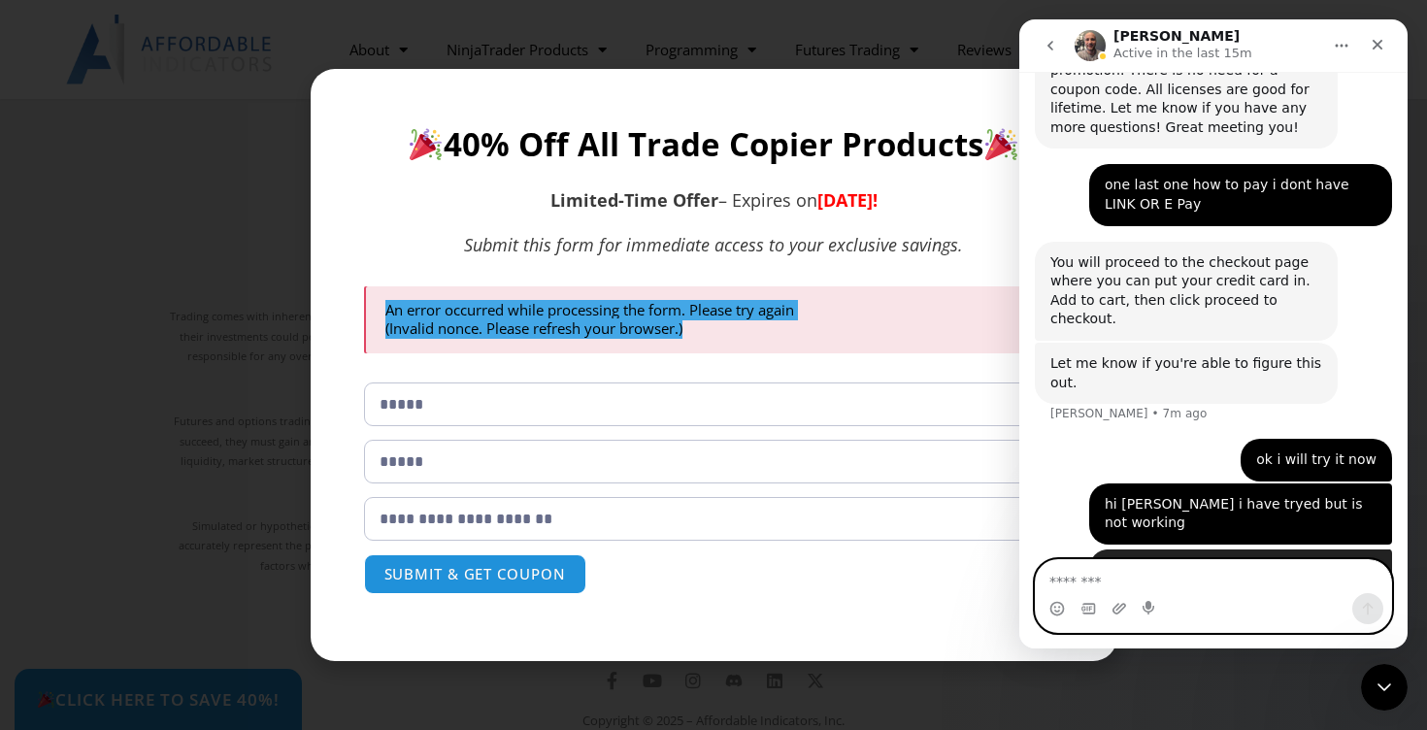
scroll to position [2782, 0]
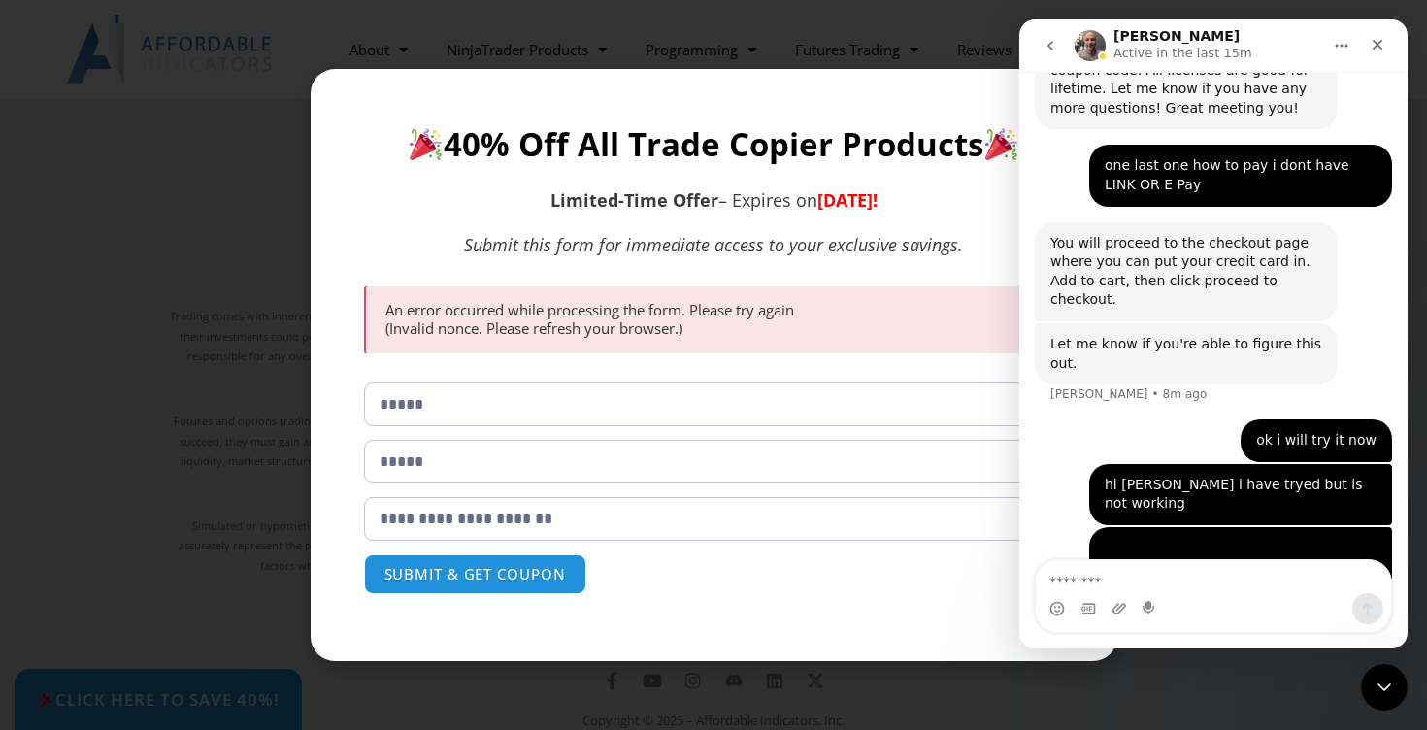
click at [892, 335] on p "An error occurred while processing the form. Please try again (Invalid nonce. P…" at bounding box center [714, 320] width 659 height 38
click at [252, 263] on div "**********" at bounding box center [713, 365] width 1427 height 730
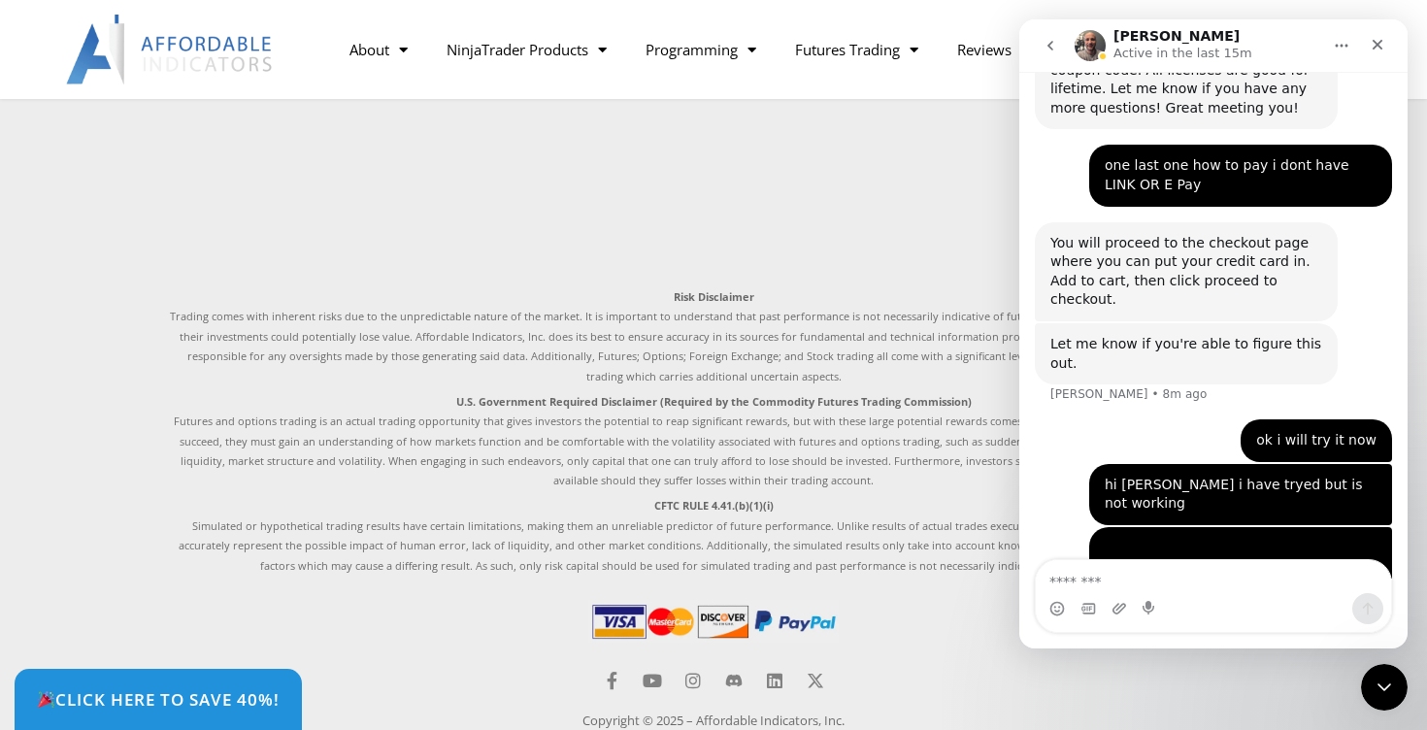
click at [656, 631] on img at bounding box center [713, 621] width 250 height 43
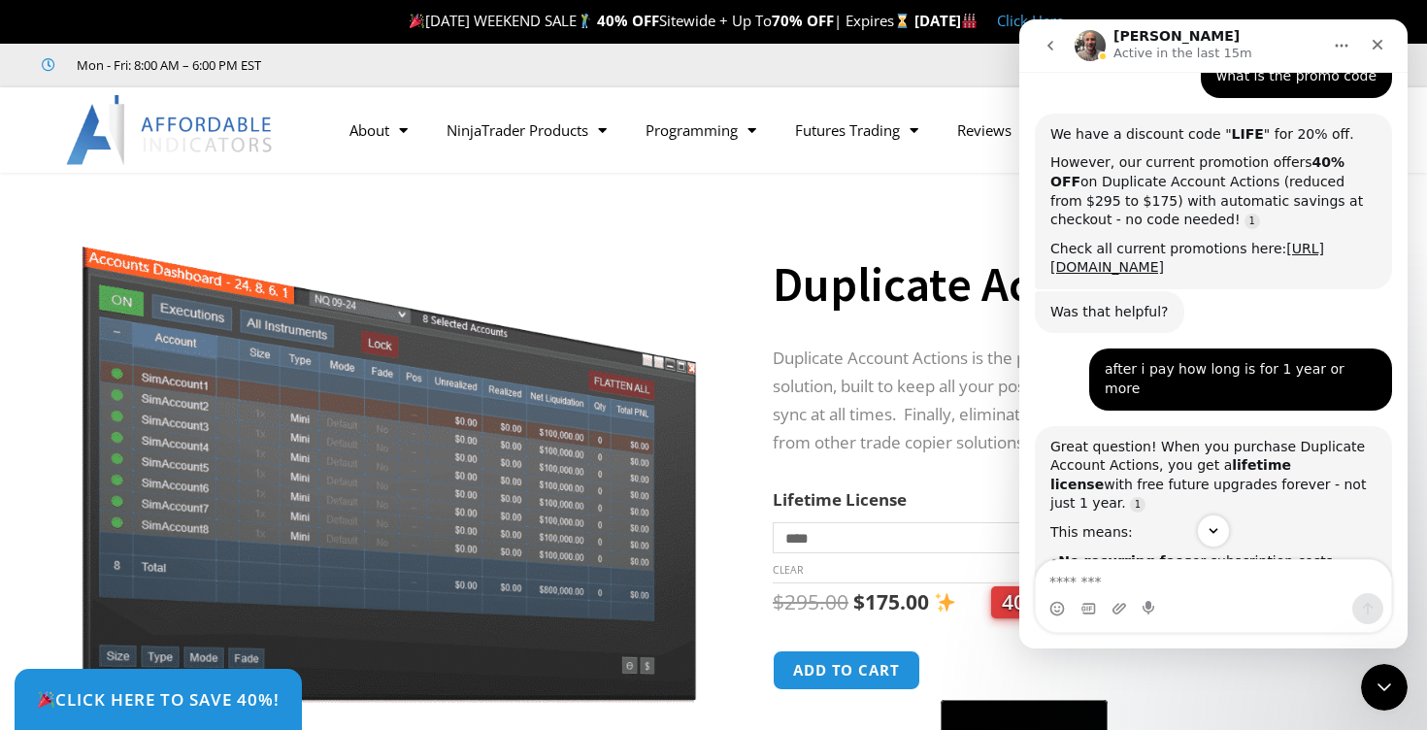
scroll to position [1955, 0]
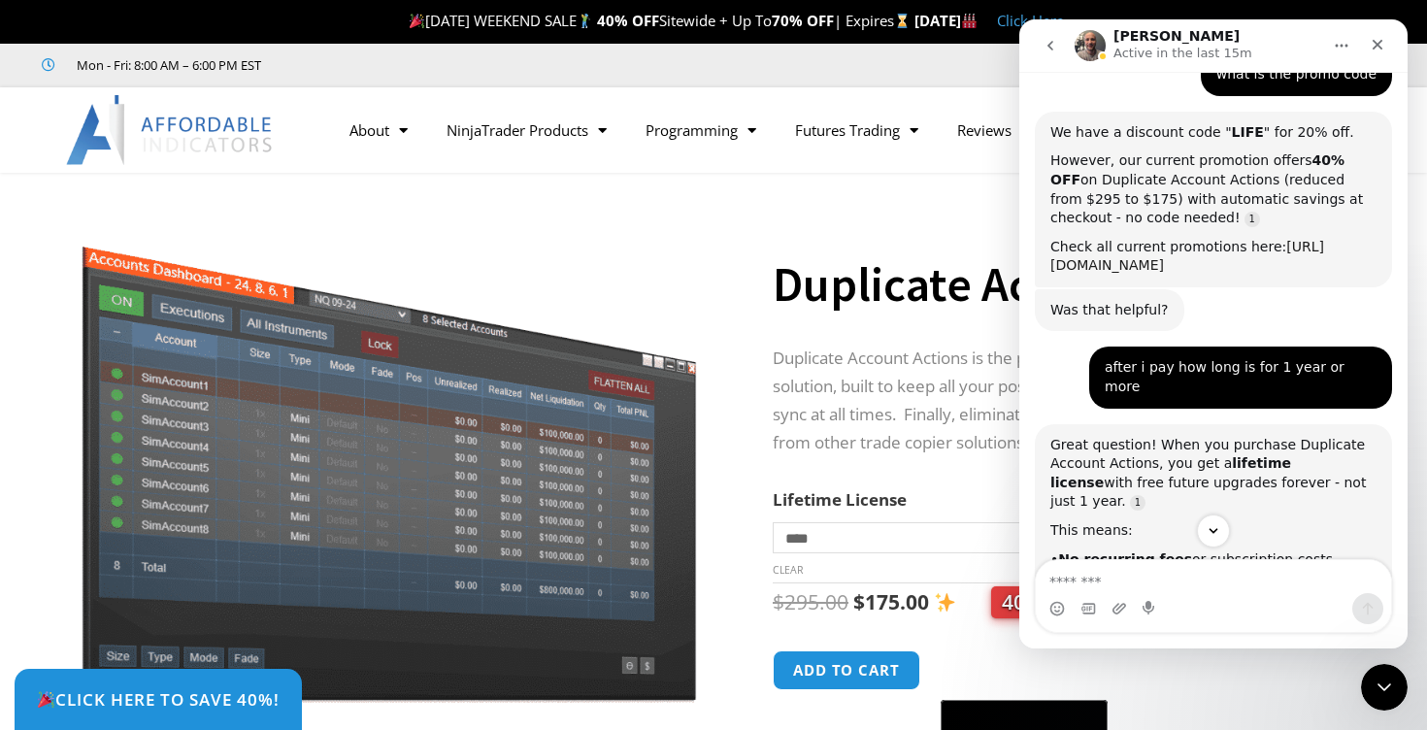
click at [1237, 239] on link "[URL][DOMAIN_NAME]" at bounding box center [1187, 256] width 274 height 35
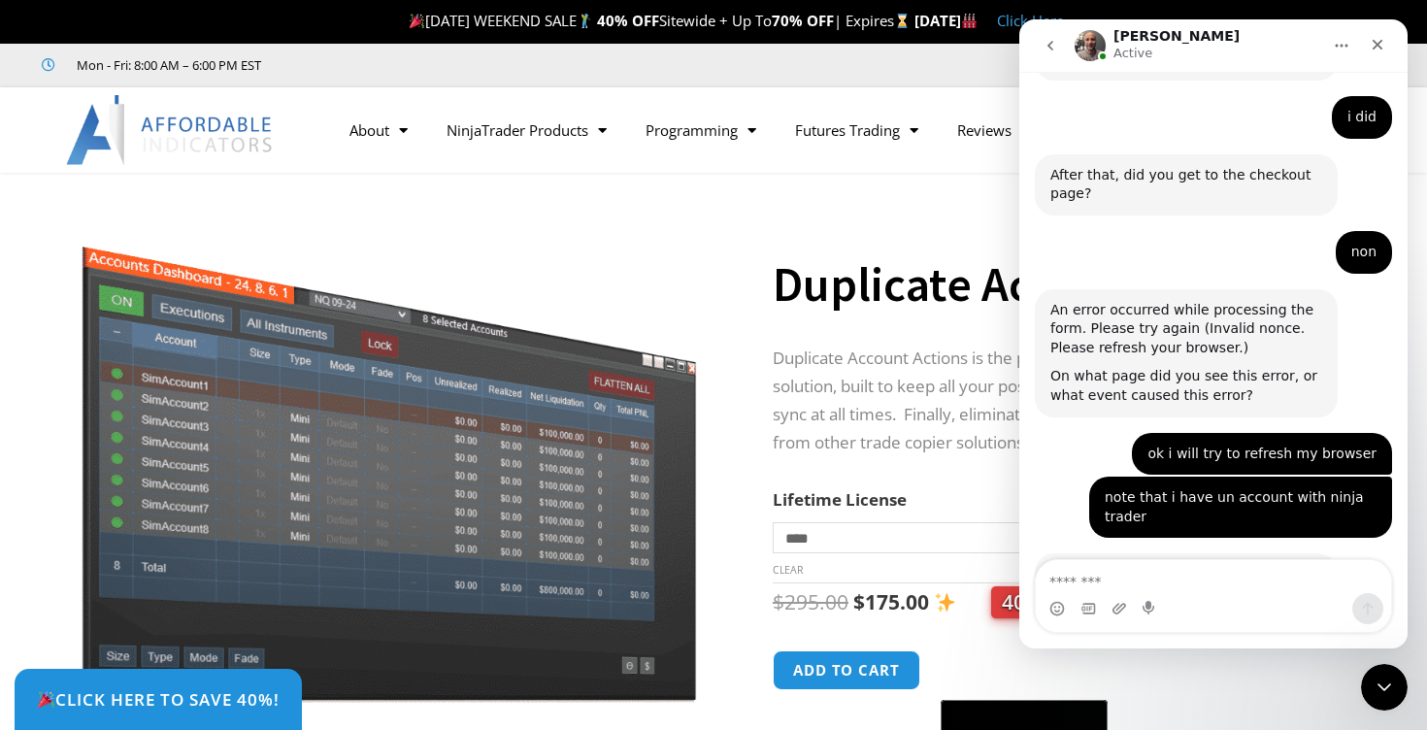
scroll to position [4231, 0]
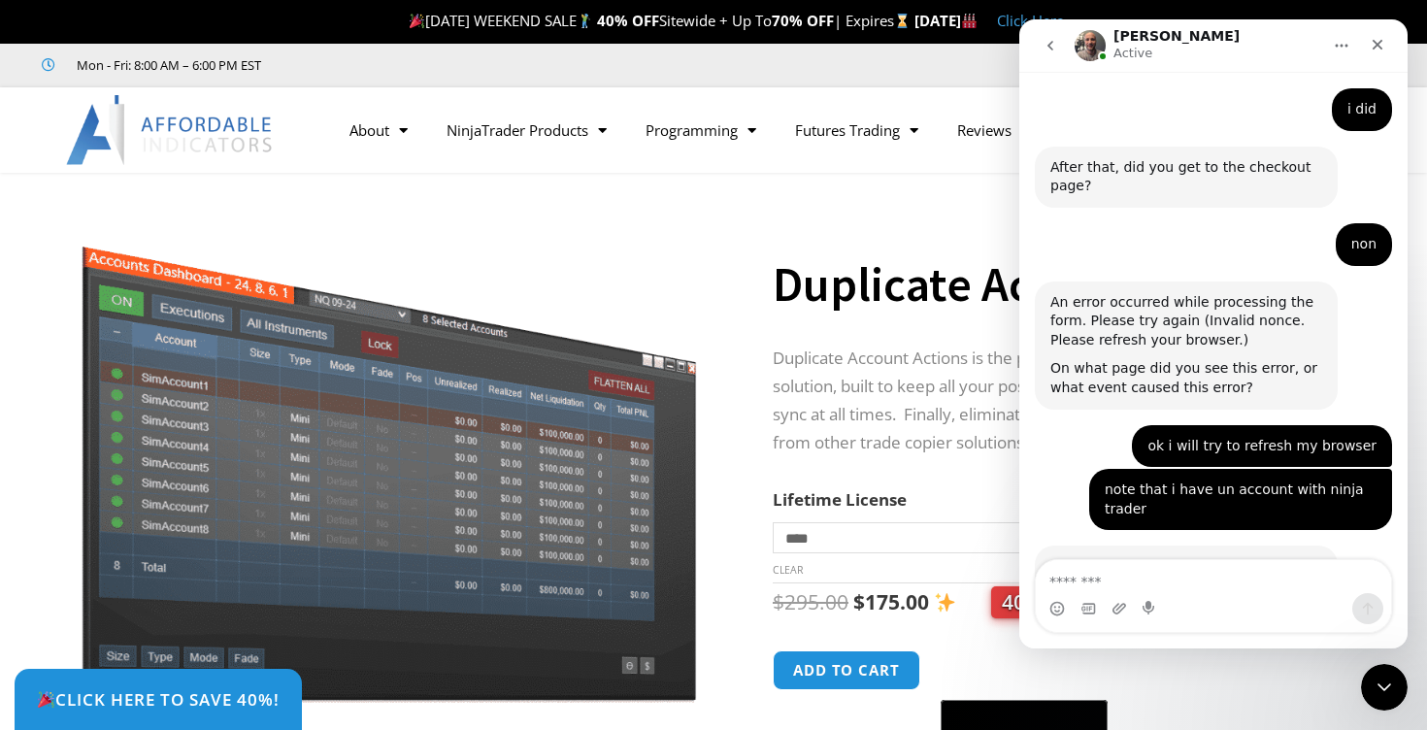
click at [1241, 596] on div "Intercom messenger" at bounding box center [1213, 608] width 355 height 31
click at [1204, 595] on div "Intercom messenger" at bounding box center [1213, 608] width 355 height 31
click at [1178, 588] on textarea "Message…" at bounding box center [1213, 576] width 355 height 33
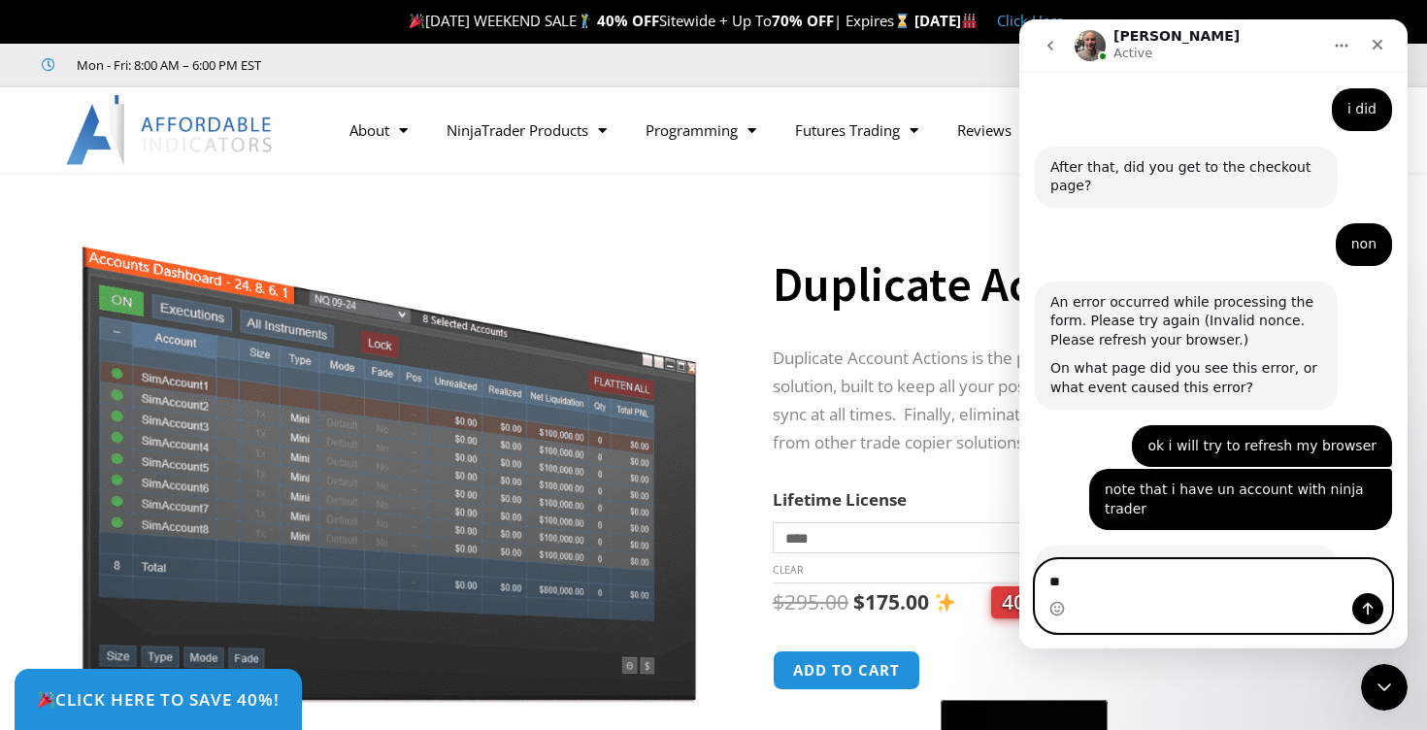
type textarea "**"
click at [1368, 612] on icon "Send a message…" at bounding box center [1368, 609] width 16 height 16
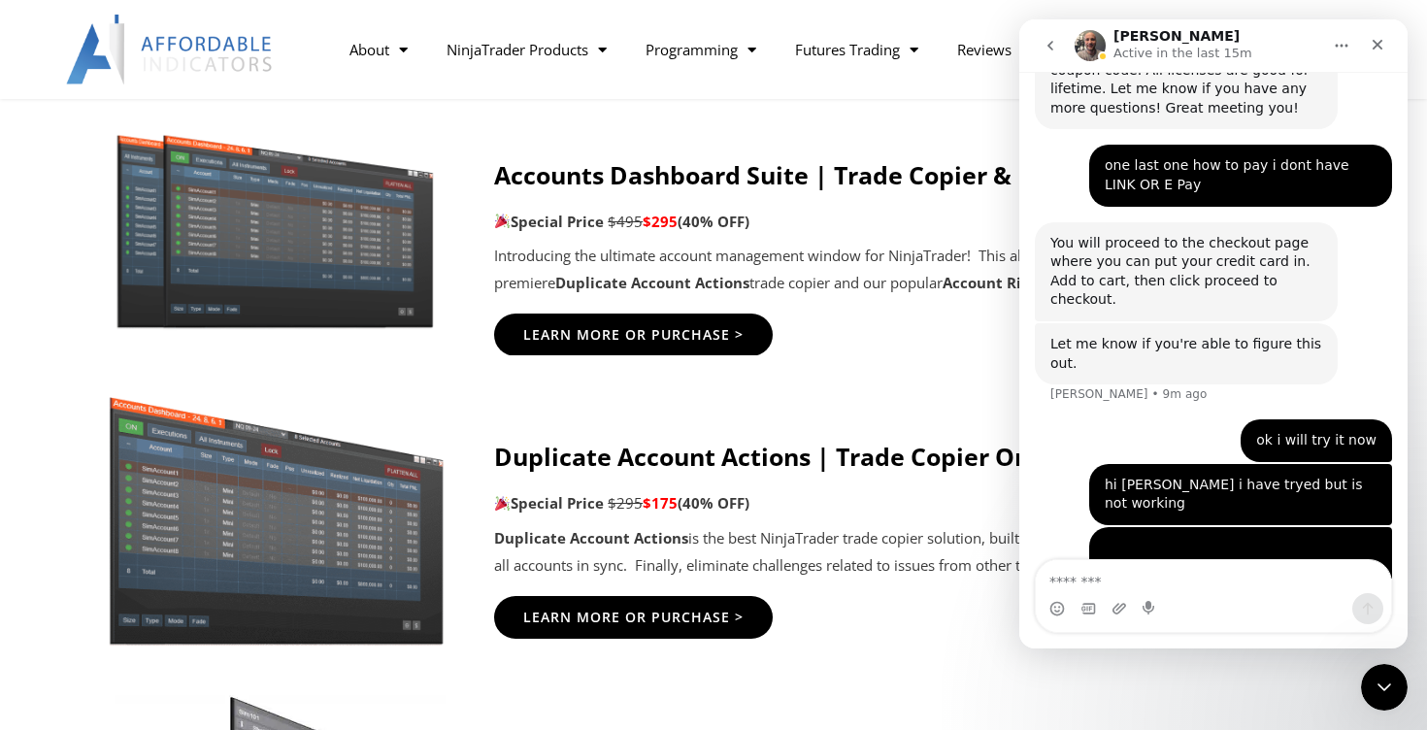
scroll to position [1094, 0]
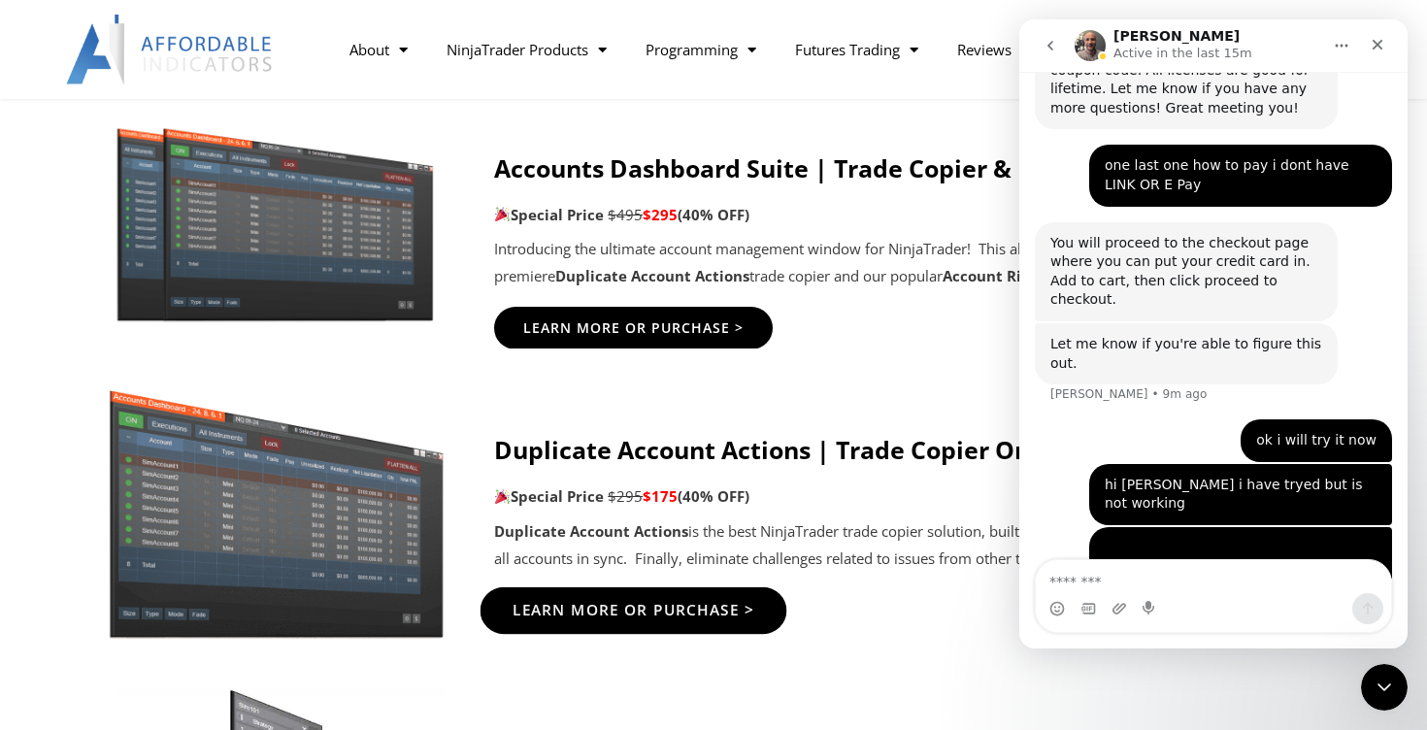
click at [654, 605] on span "Learn More Or Purchase >" at bounding box center [634, 610] width 243 height 15
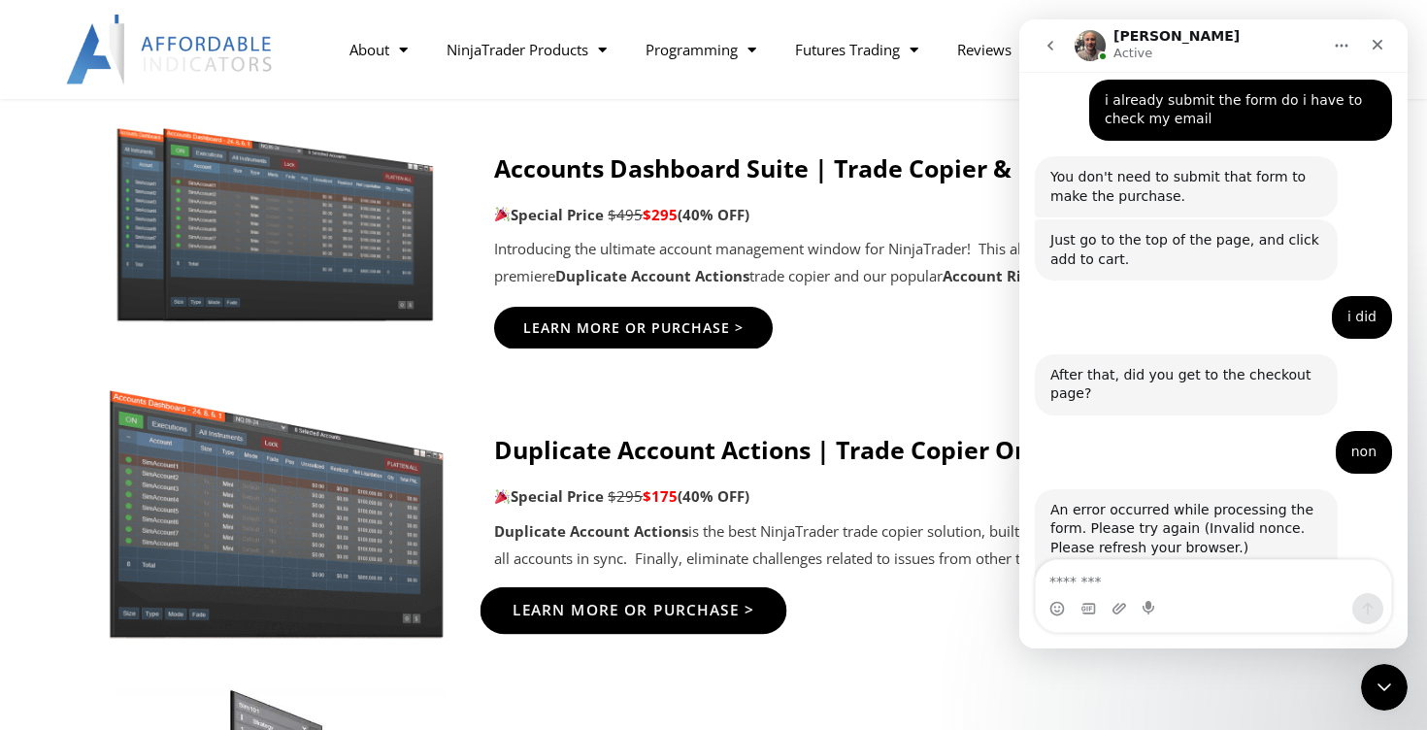
scroll to position [4097, 0]
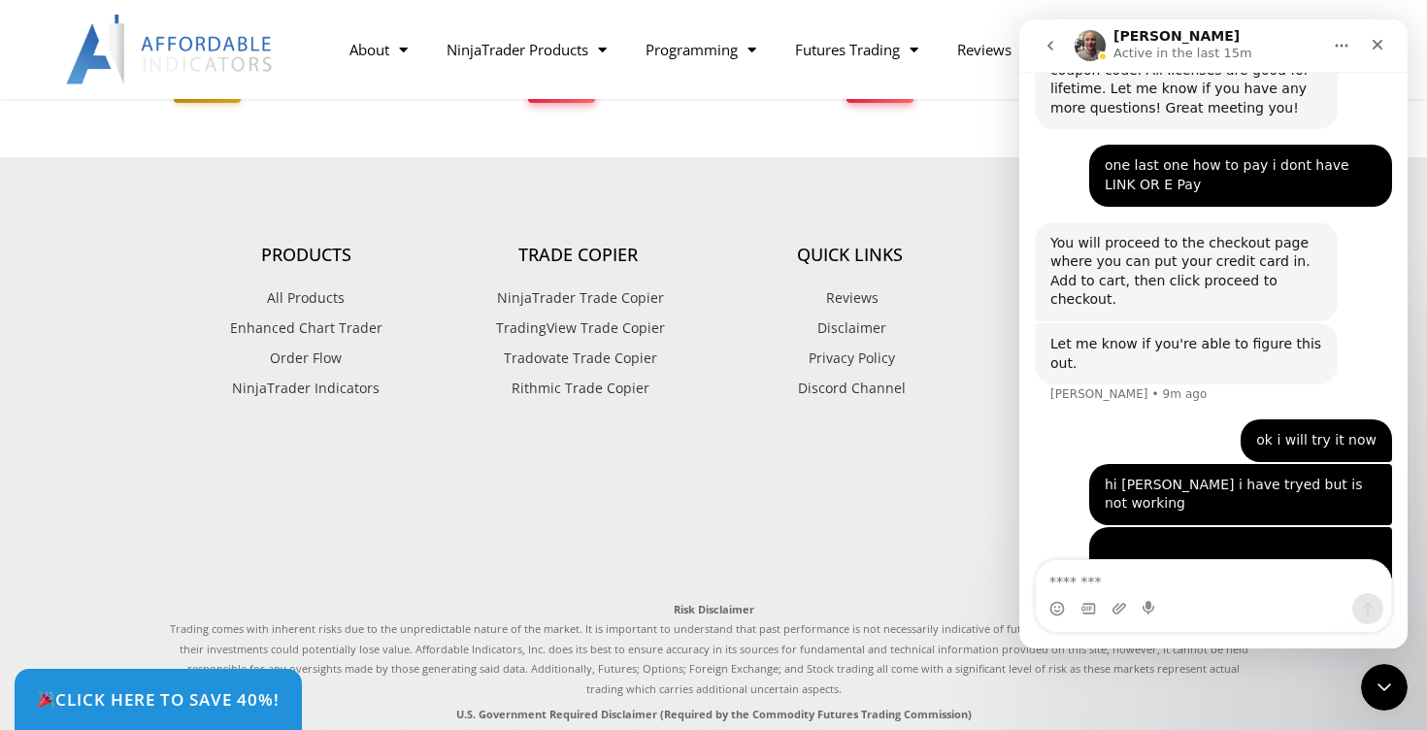
scroll to position [5905, 0]
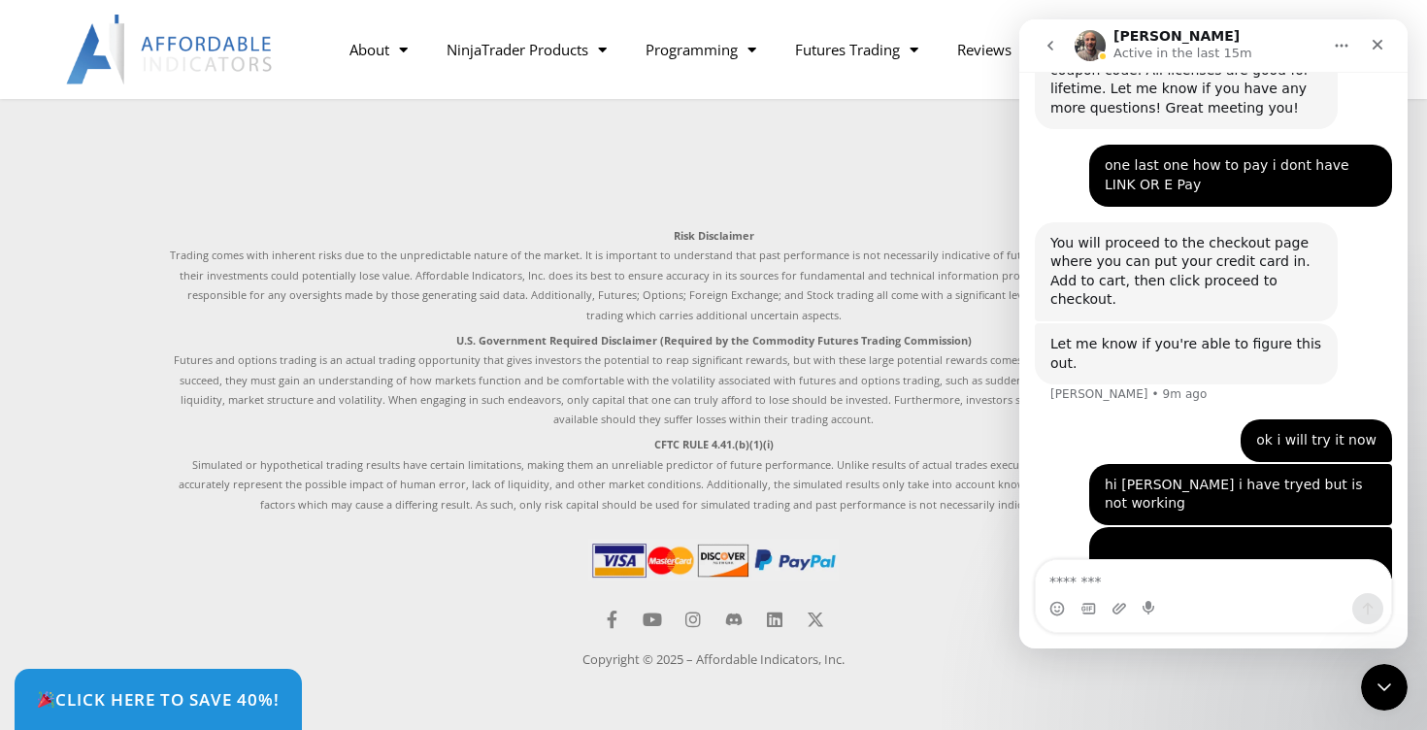
click at [622, 567] on img at bounding box center [713, 560] width 250 height 43
click at [678, 561] on img at bounding box center [713, 560] width 250 height 43
click at [662, 551] on img at bounding box center [713, 560] width 250 height 43
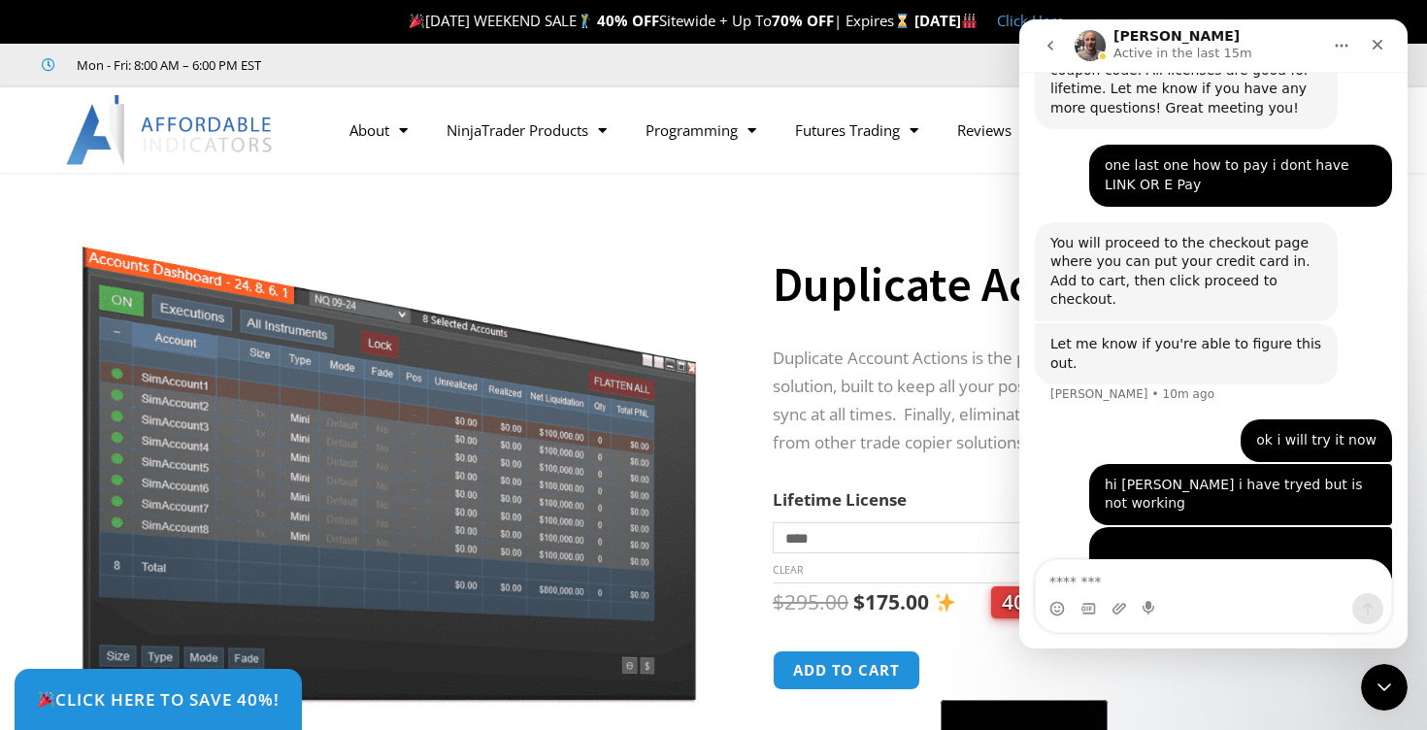
scroll to position [29, 0]
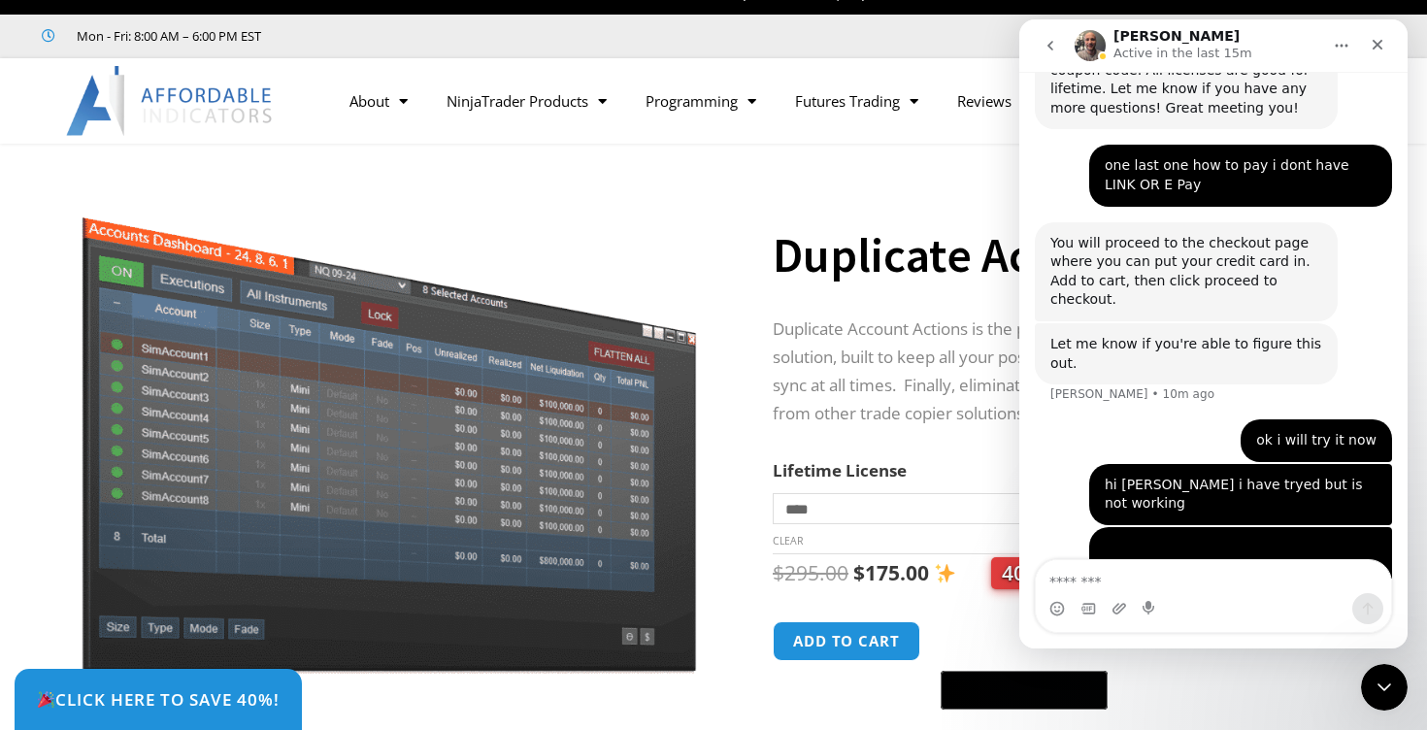
click at [1000, 581] on span "40% OFF" at bounding box center [1043, 573] width 105 height 32
click at [623, 487] on img at bounding box center [389, 426] width 624 height 496
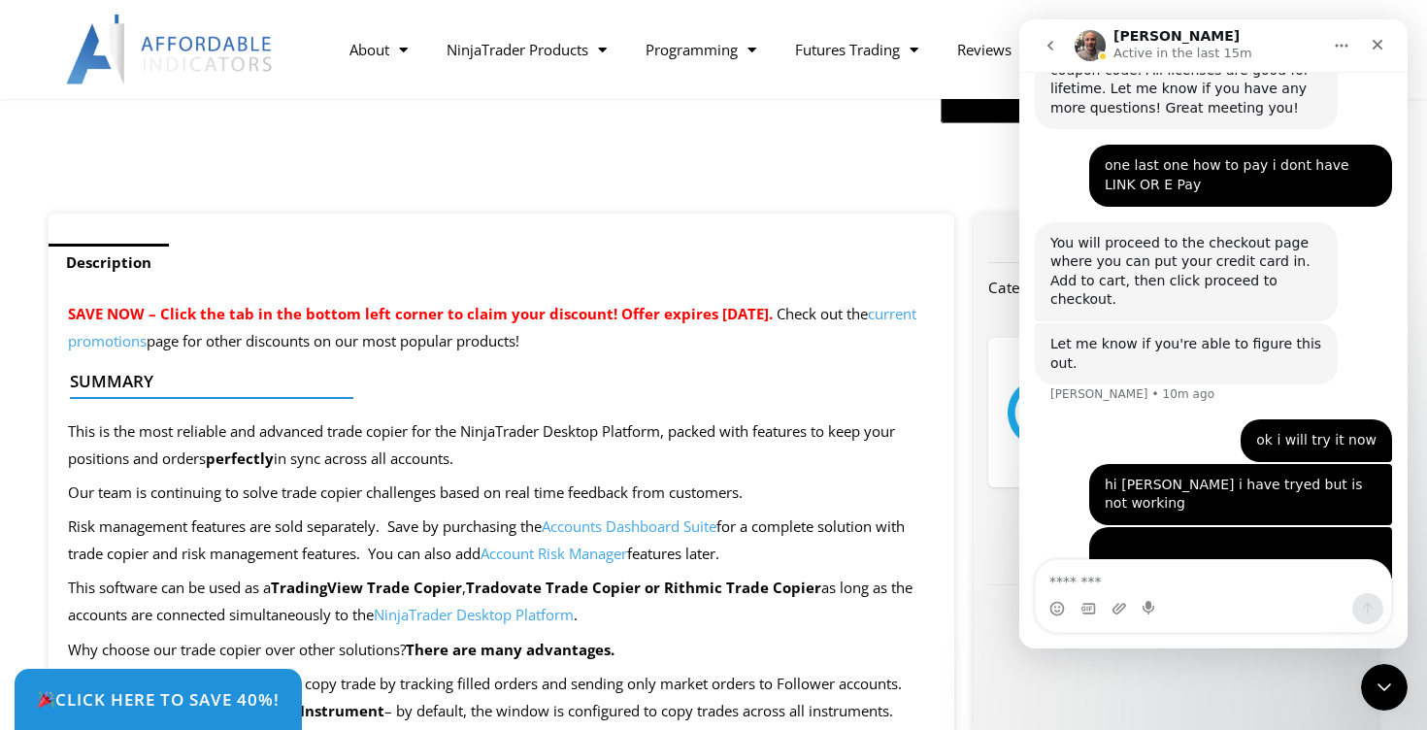
scroll to position [626, 0]
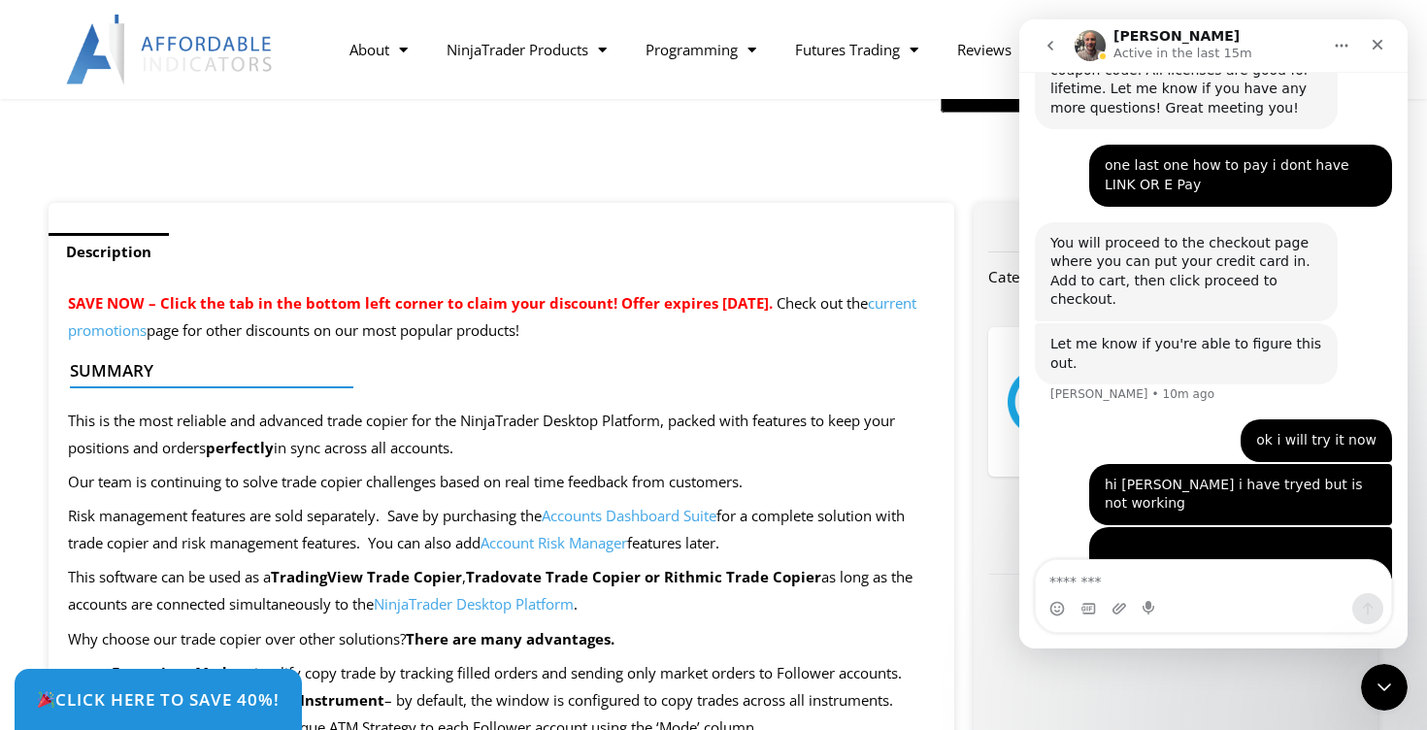
click at [201, 334] on link "current promotions" at bounding box center [492, 316] width 848 height 47
click at [203, 331] on link "current promotions" at bounding box center [492, 316] width 848 height 47
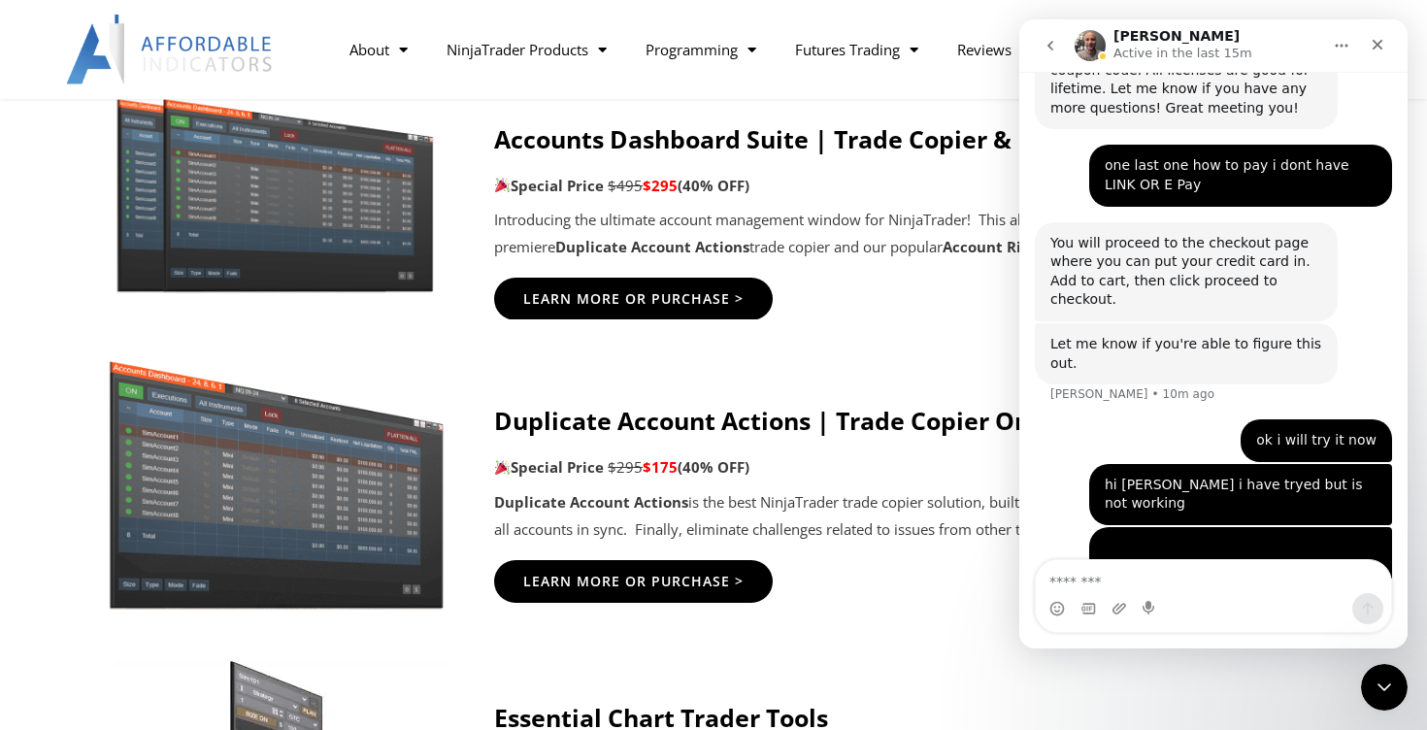
scroll to position [1129, 0]
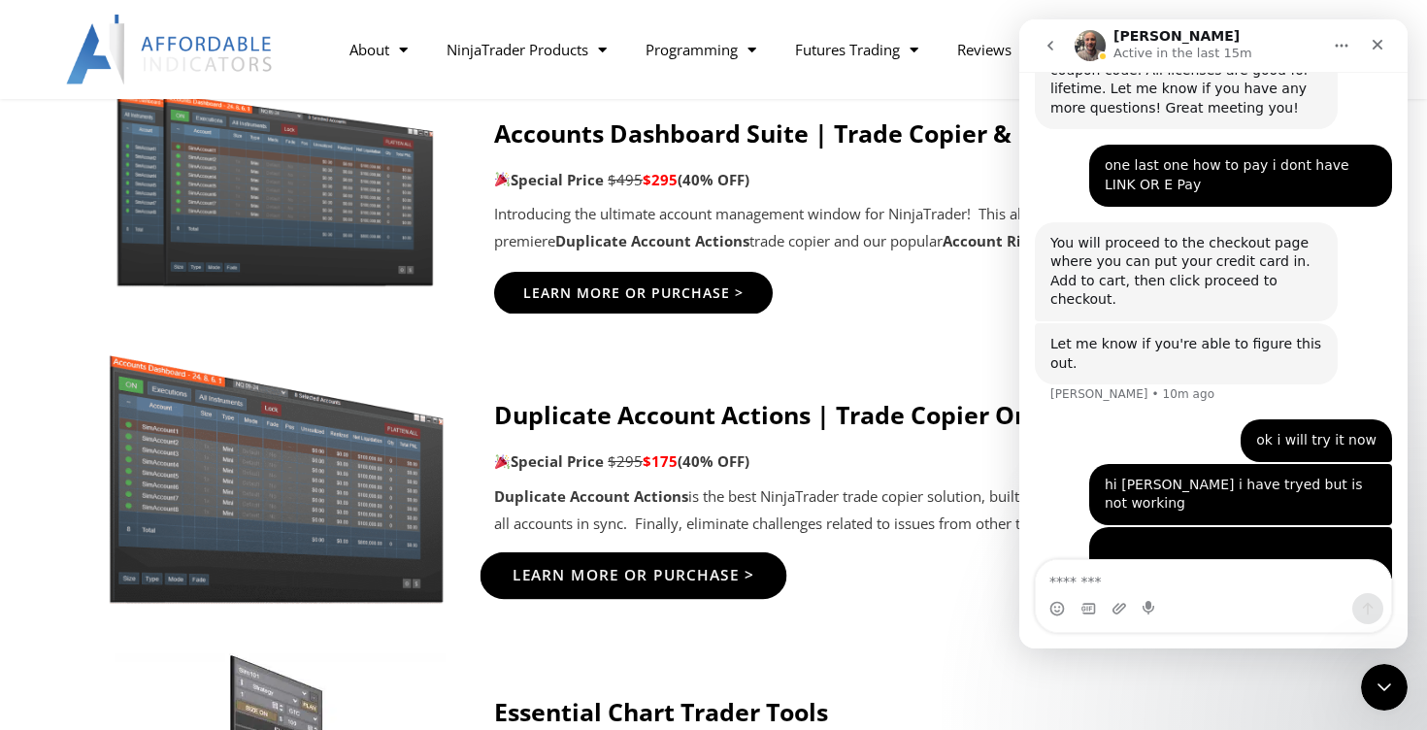
click at [607, 573] on span "Learn More Or Purchase >" at bounding box center [634, 575] width 243 height 15
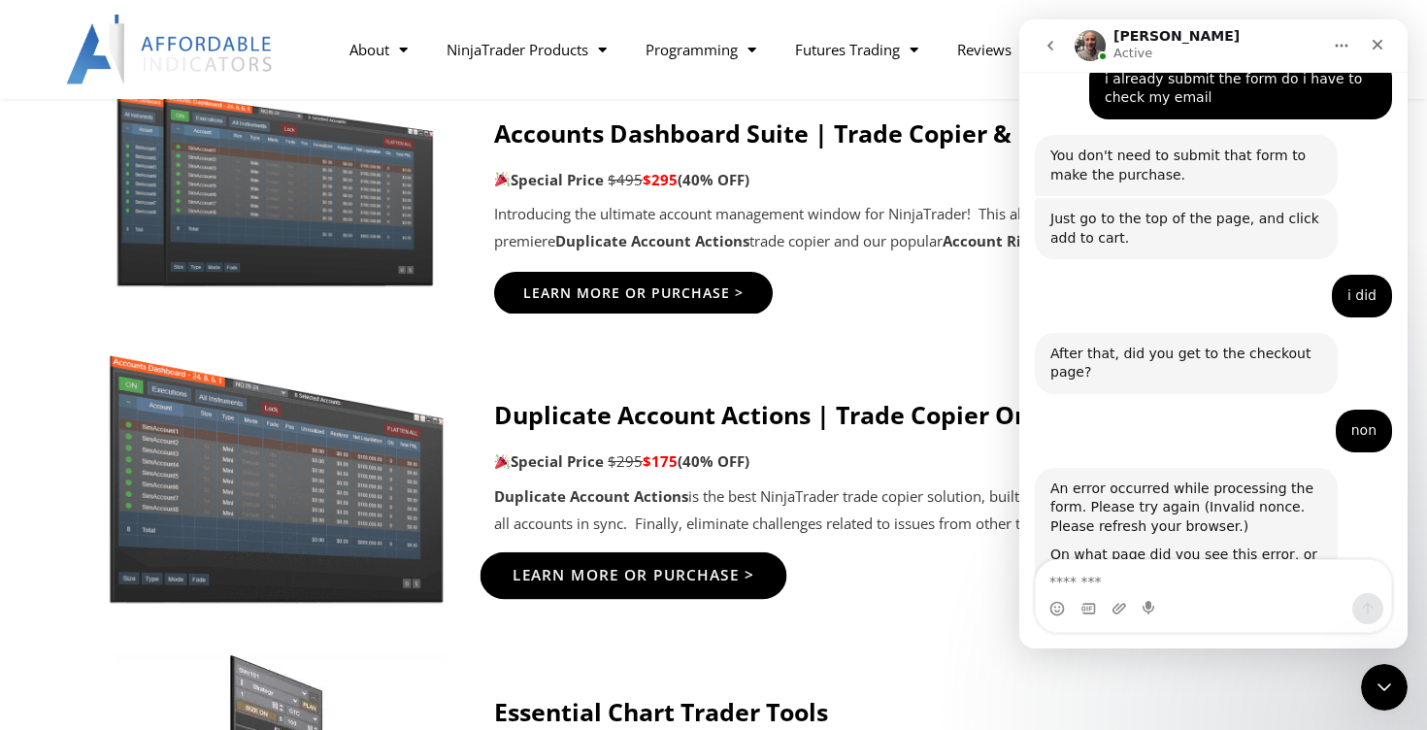
scroll to position [4097, 0]
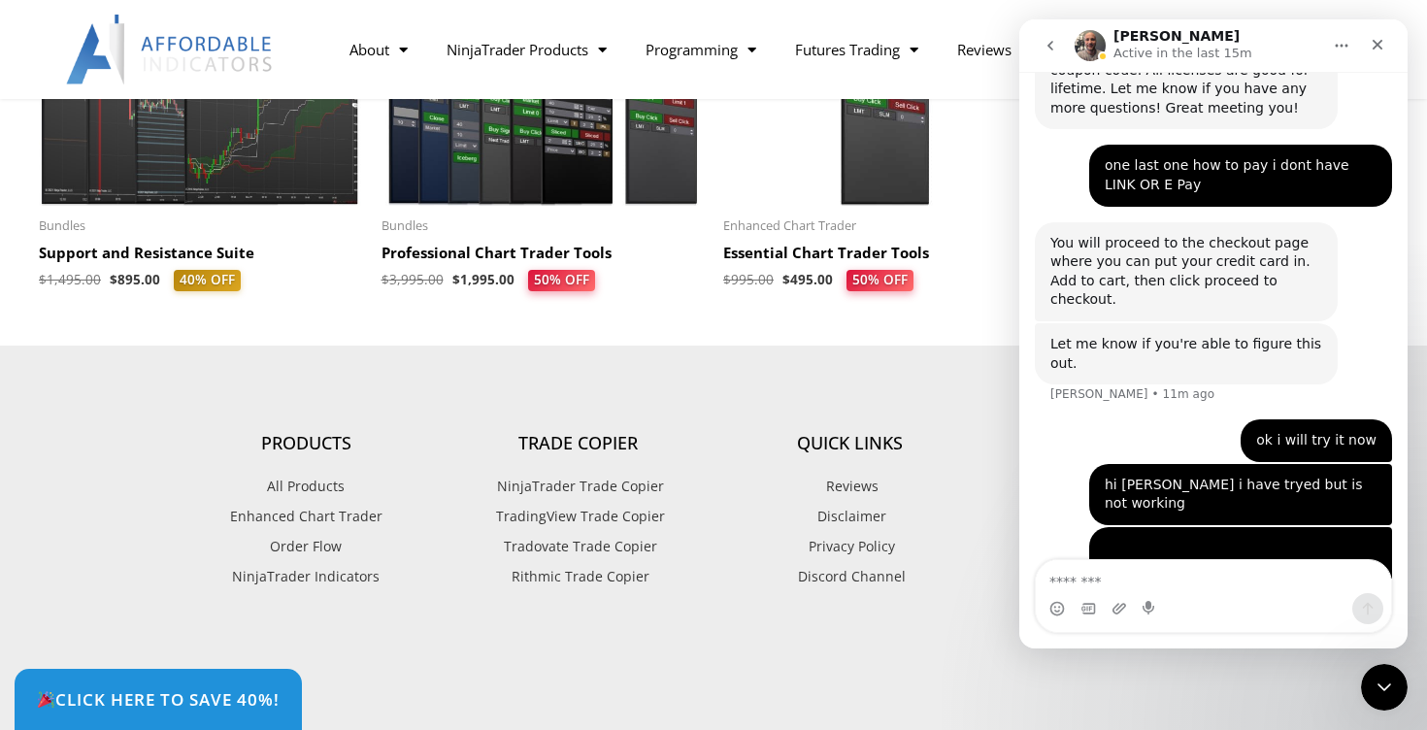
scroll to position [5905, 0]
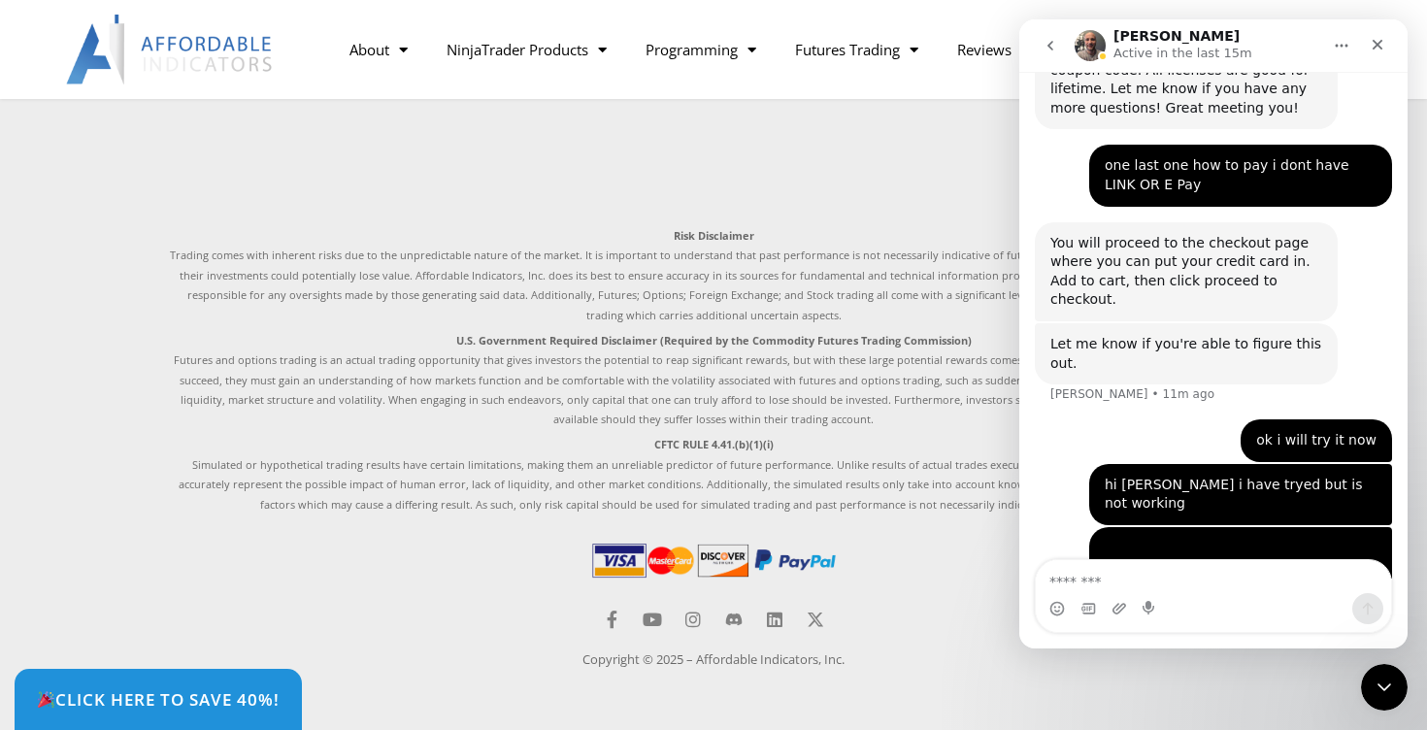
click at [645, 559] on img at bounding box center [713, 560] width 250 height 43
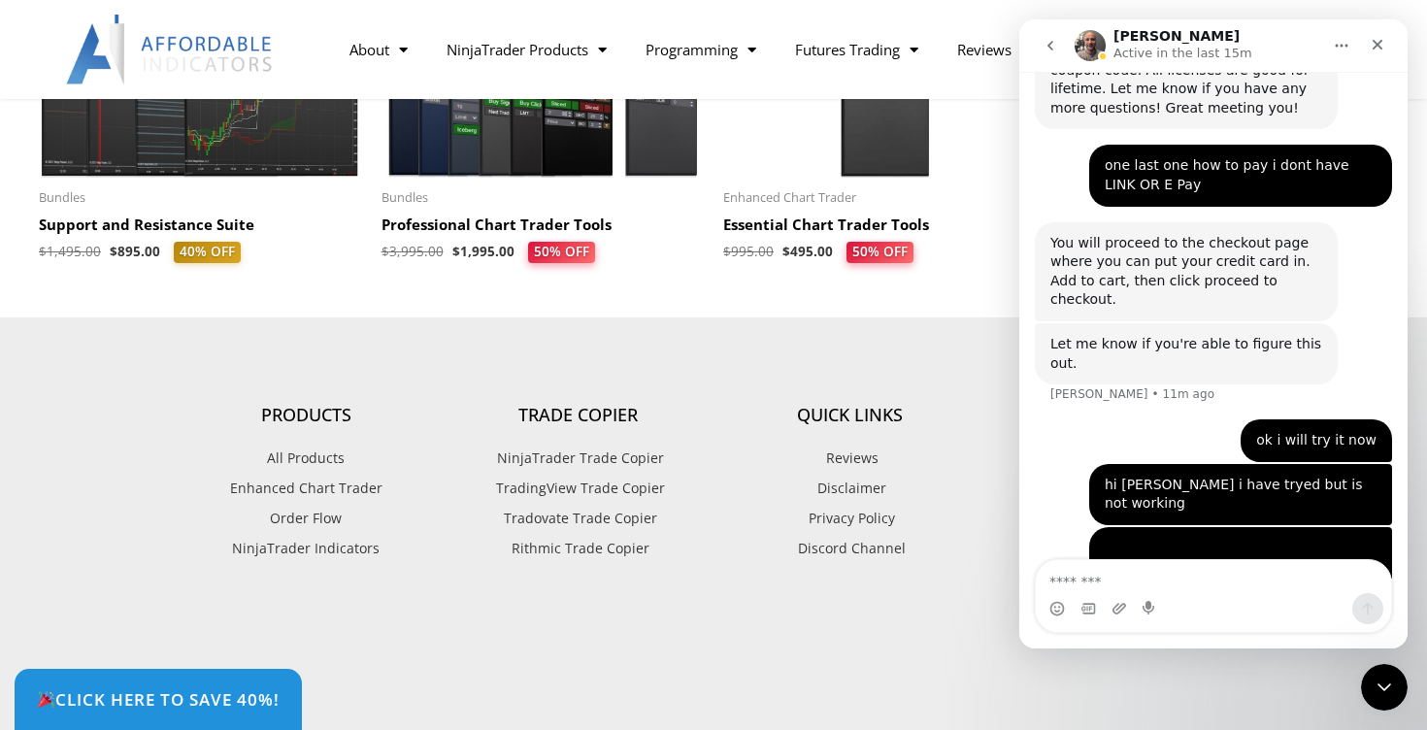
scroll to position [5362, 0]
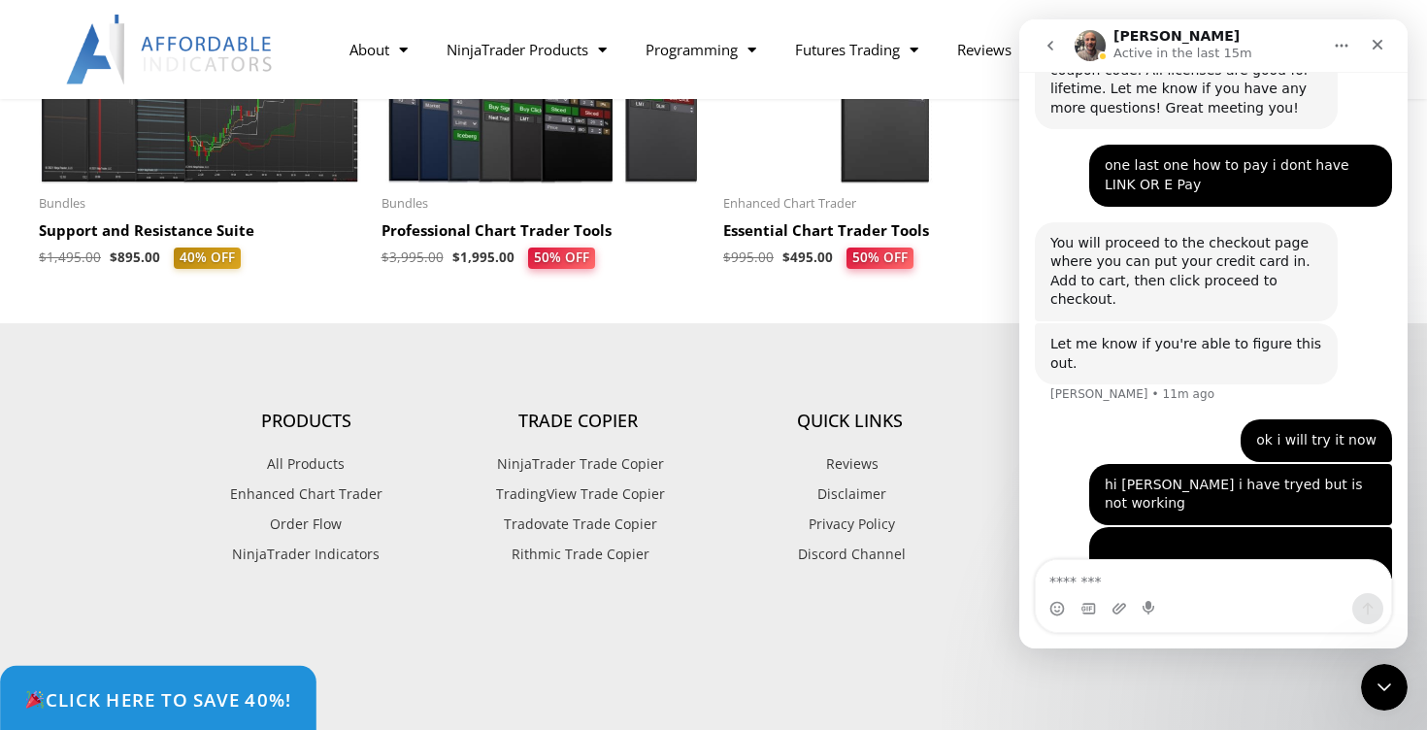
click at [251, 698] on span "Click Here to save 40%!" at bounding box center [157, 699] width 267 height 18
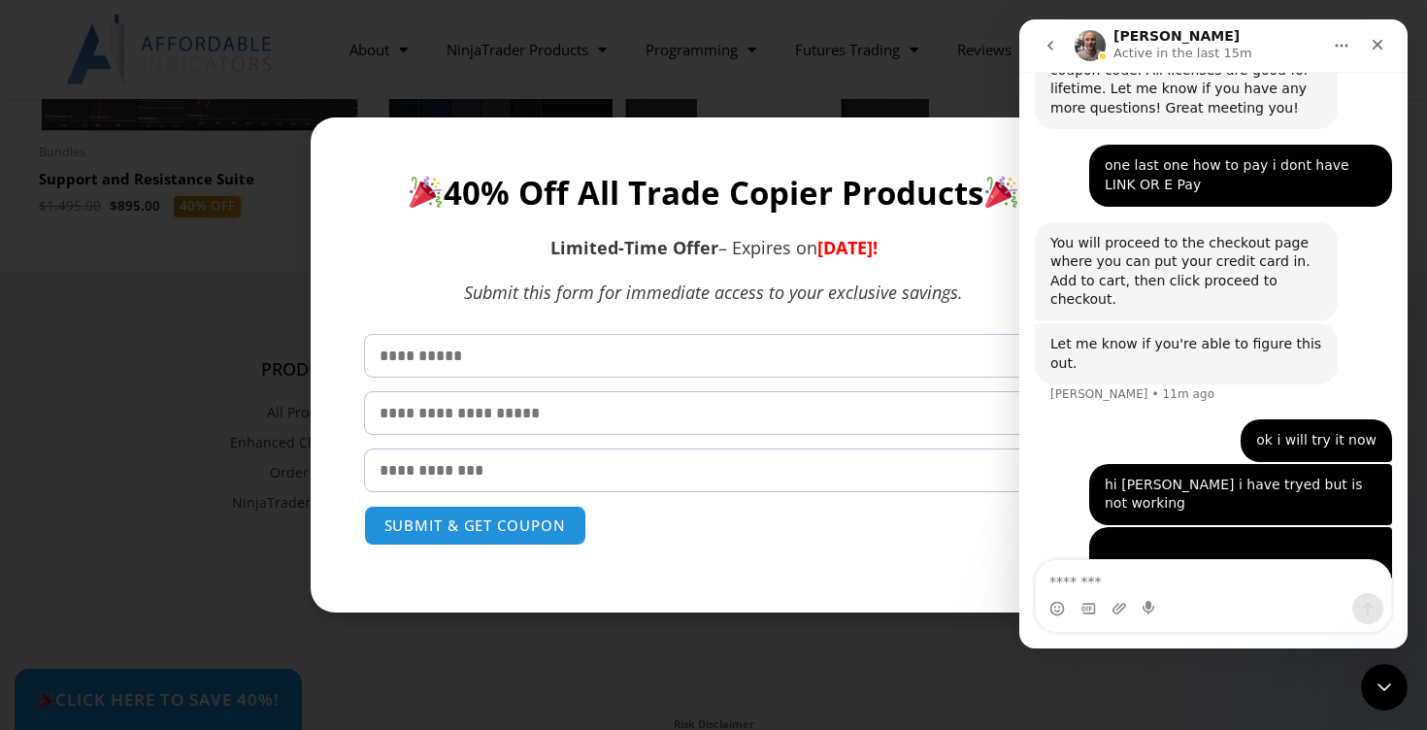
scroll to position [2857, 0]
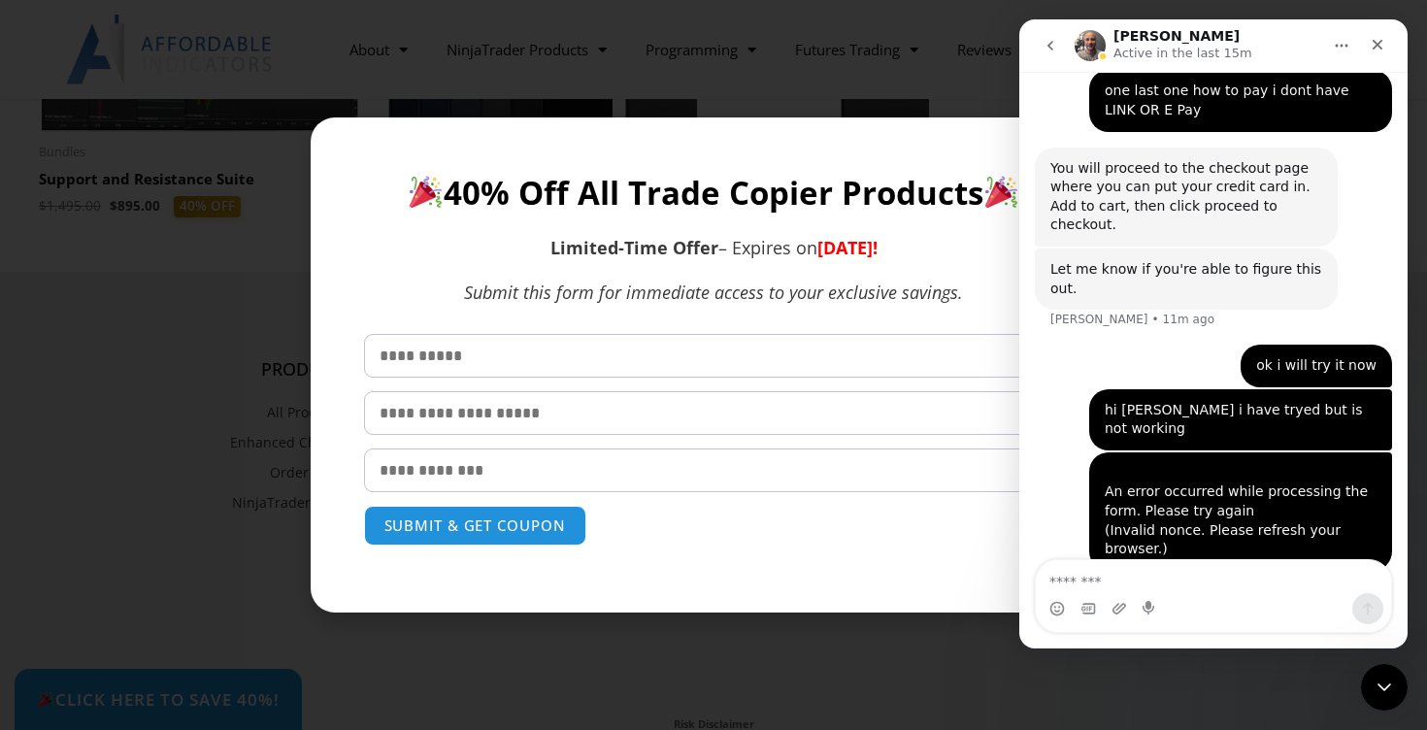
click at [693, 350] on input "text" at bounding box center [714, 356] width 700 height 44
click at [576, 347] on input "text" at bounding box center [714, 356] width 700 height 44
click at [574, 357] on input "text" at bounding box center [714, 356] width 700 height 44
type input "*"
type input "*****"
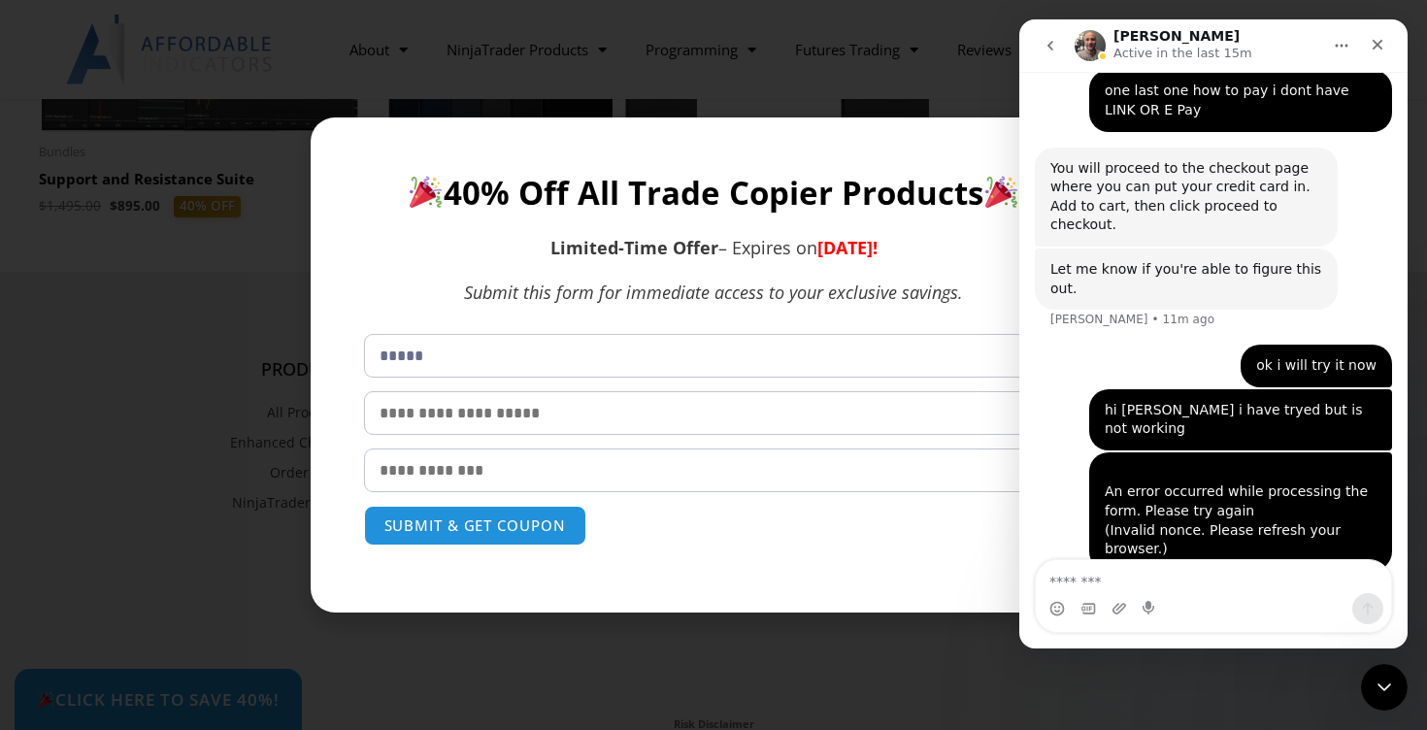
click at [521, 417] on input "text" at bounding box center [714, 413] width 700 height 44
type input "*****"
click at [495, 471] on input "email" at bounding box center [714, 470] width 700 height 44
type input "**********"
click at [506, 523] on button "SUBMIT & GET COUPON" at bounding box center [475, 526] width 234 height 42
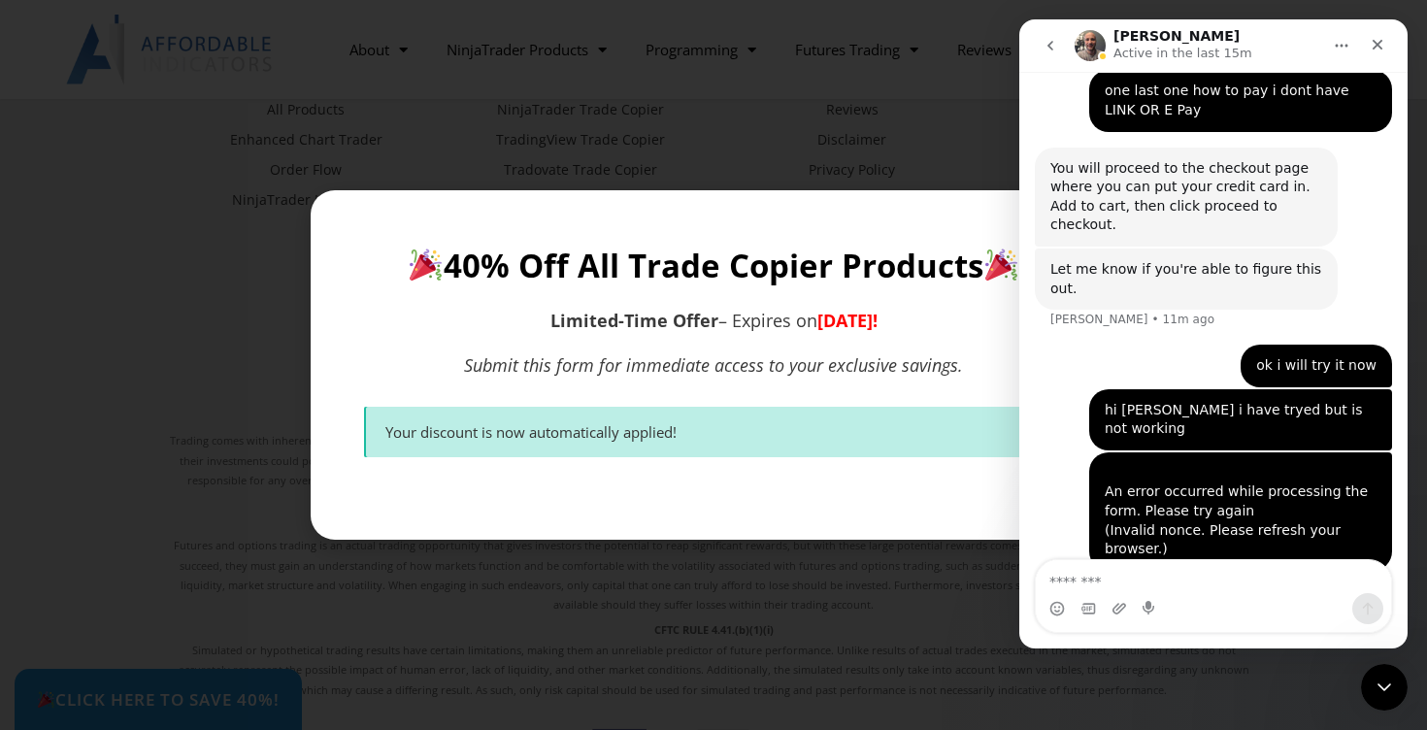
scroll to position [5729, 0]
click at [743, 430] on div "Your discount is now automatically applied!" at bounding box center [714, 432] width 659 height 22
click at [792, 632] on div "**********" at bounding box center [713, 365] width 1427 height 730
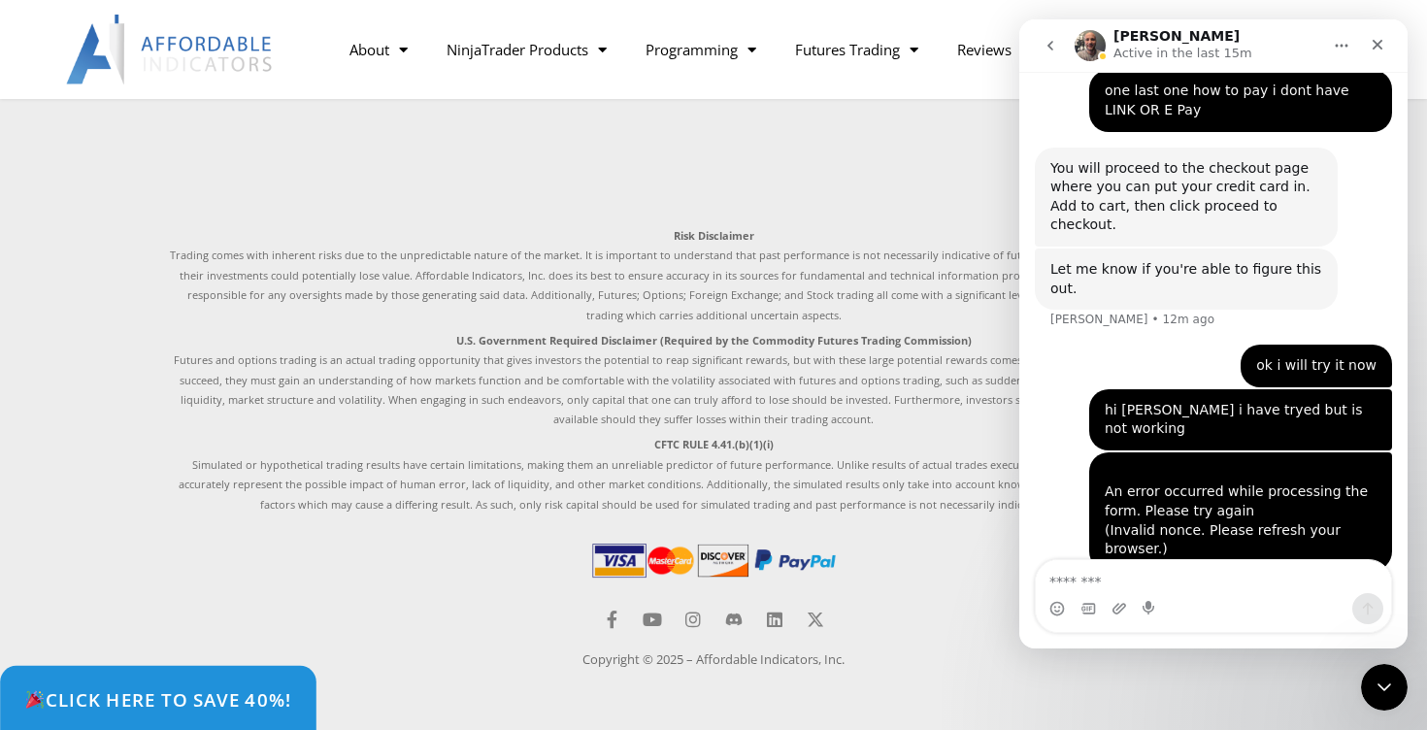
click at [181, 696] on span "Click Here to save 40%!" at bounding box center [157, 699] width 267 height 18
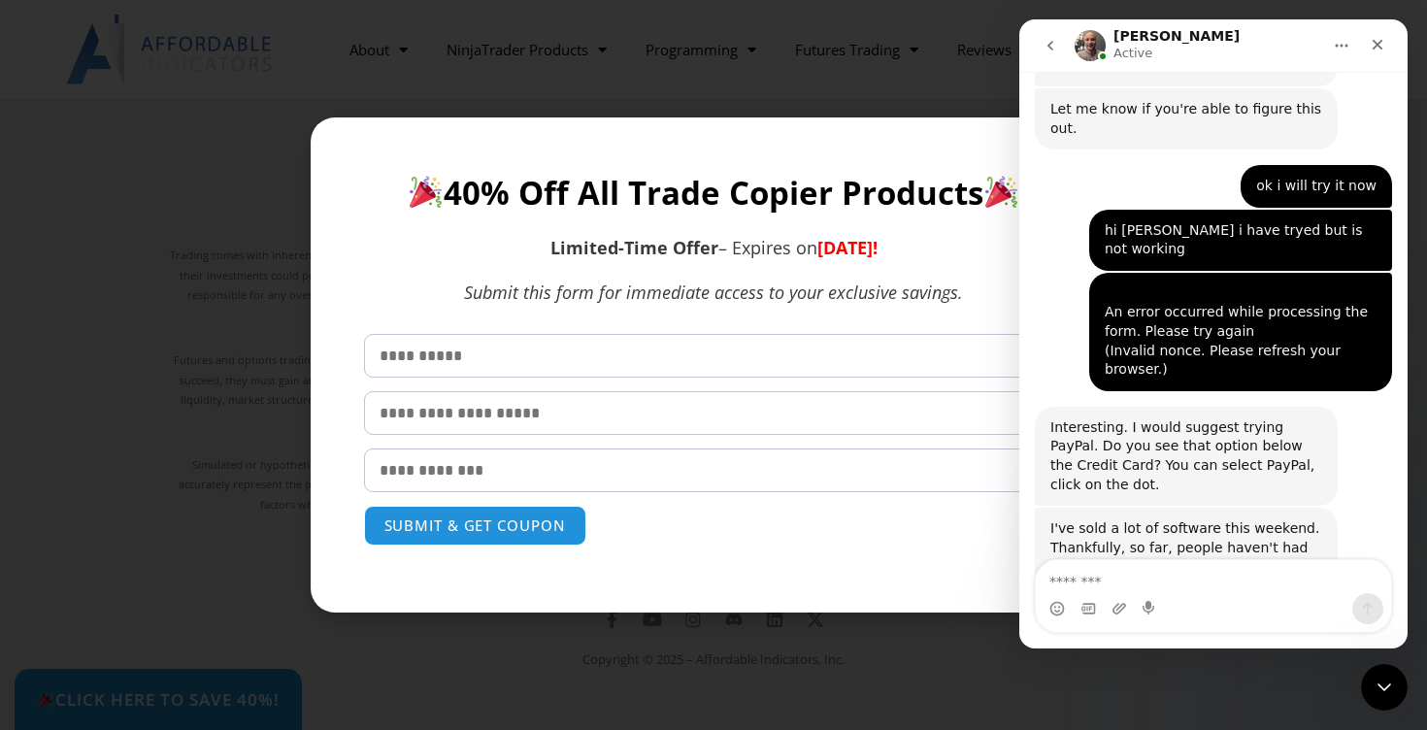
scroll to position [3054, 0]
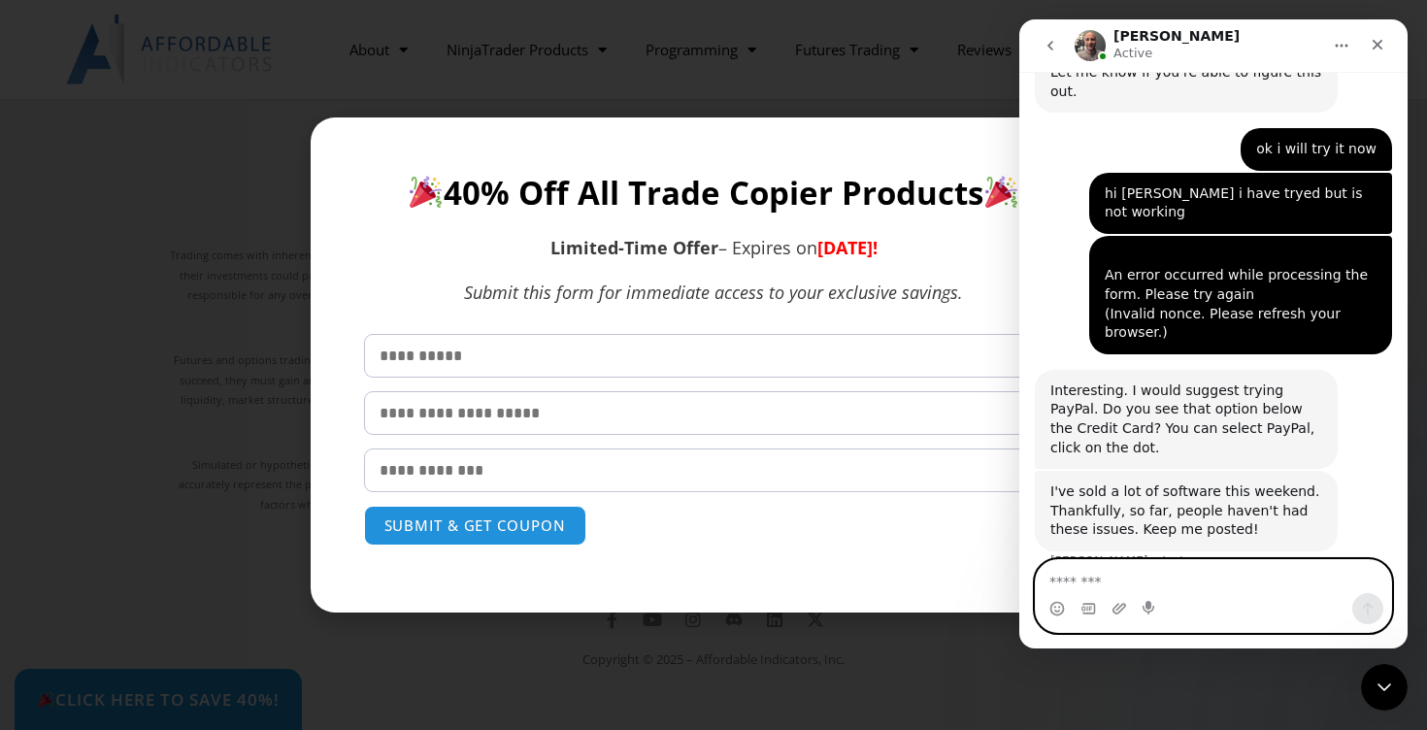
click at [1207, 587] on textarea "Message…" at bounding box center [1213, 576] width 355 height 33
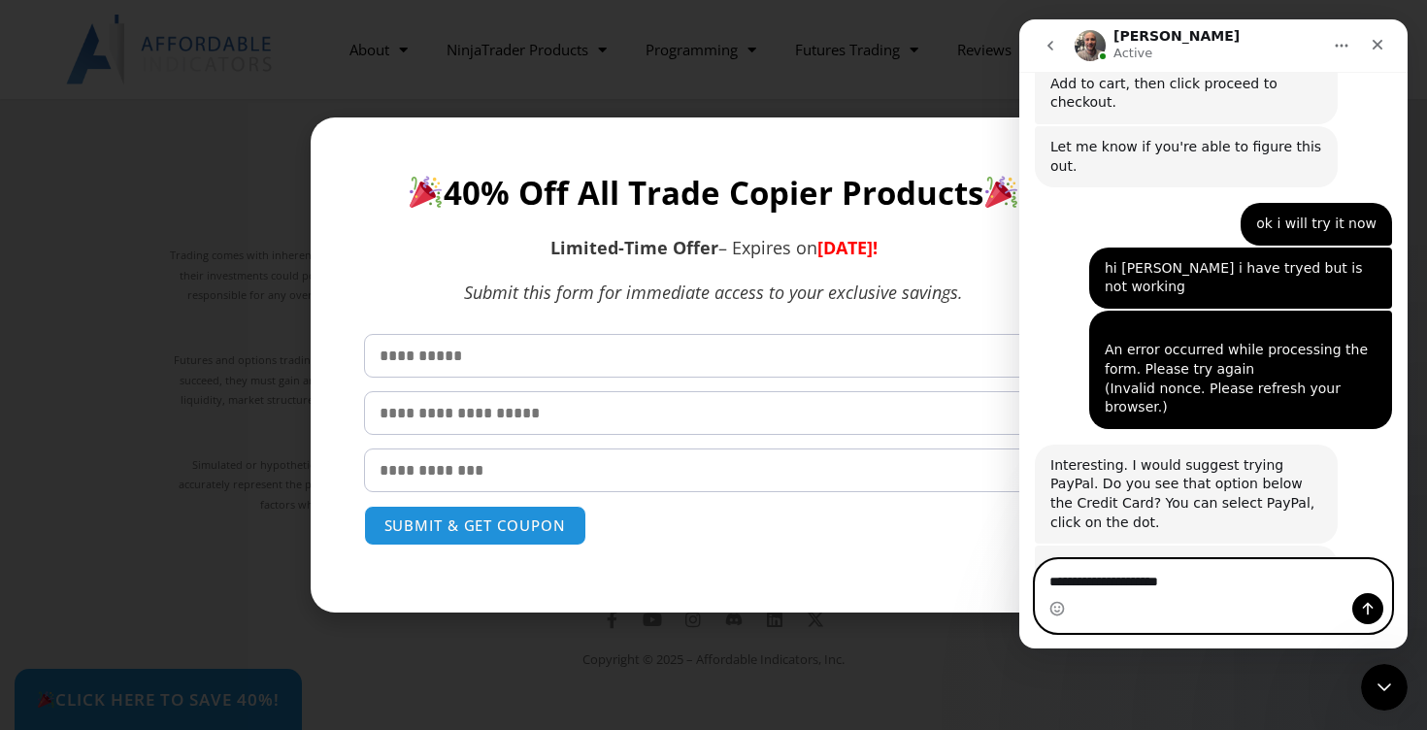
type textarea "**********"
click at [1362, 611] on icon "Send a message…" at bounding box center [1368, 609] width 16 height 16
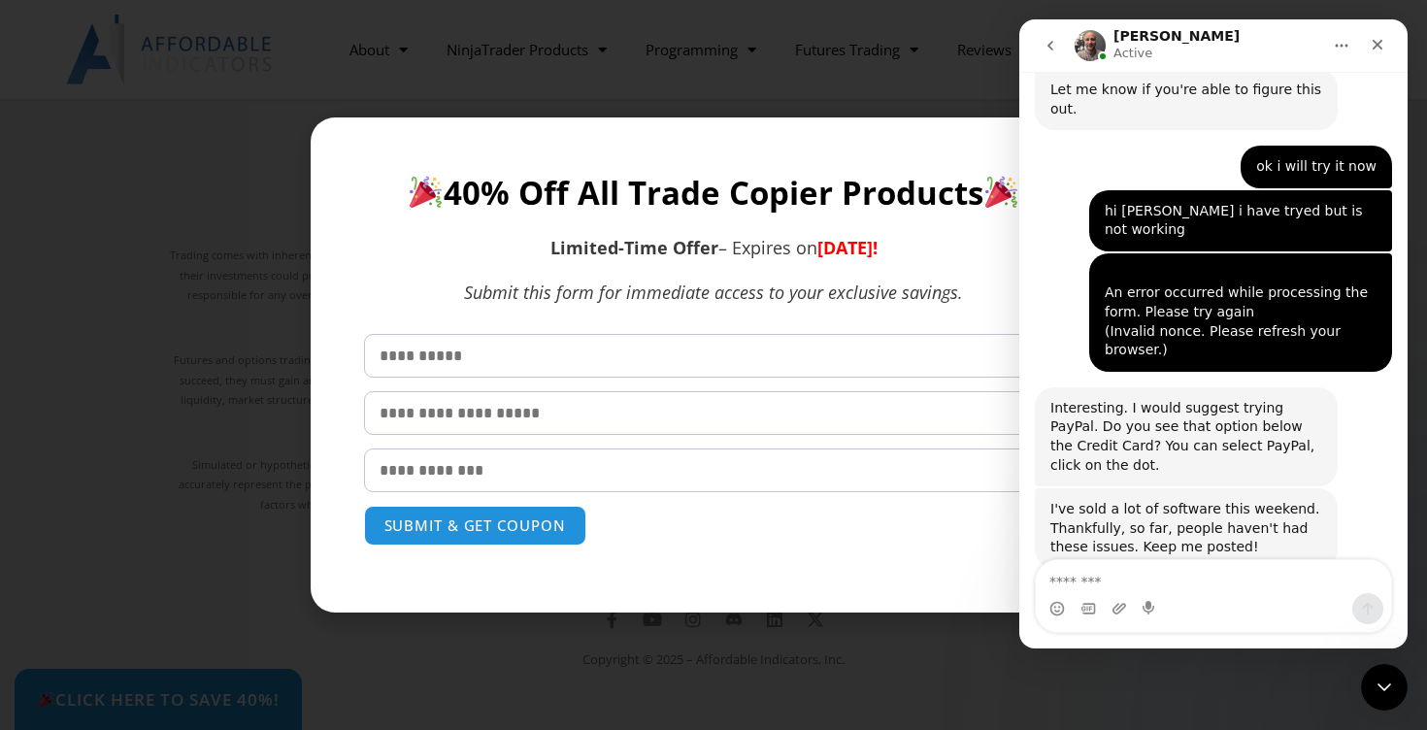
click at [541, 363] on input "text" at bounding box center [714, 356] width 700 height 44
type input "*****"
click at [513, 421] on input "text" at bounding box center [714, 413] width 700 height 44
type input "*****"
click at [501, 465] on input "email" at bounding box center [714, 470] width 700 height 44
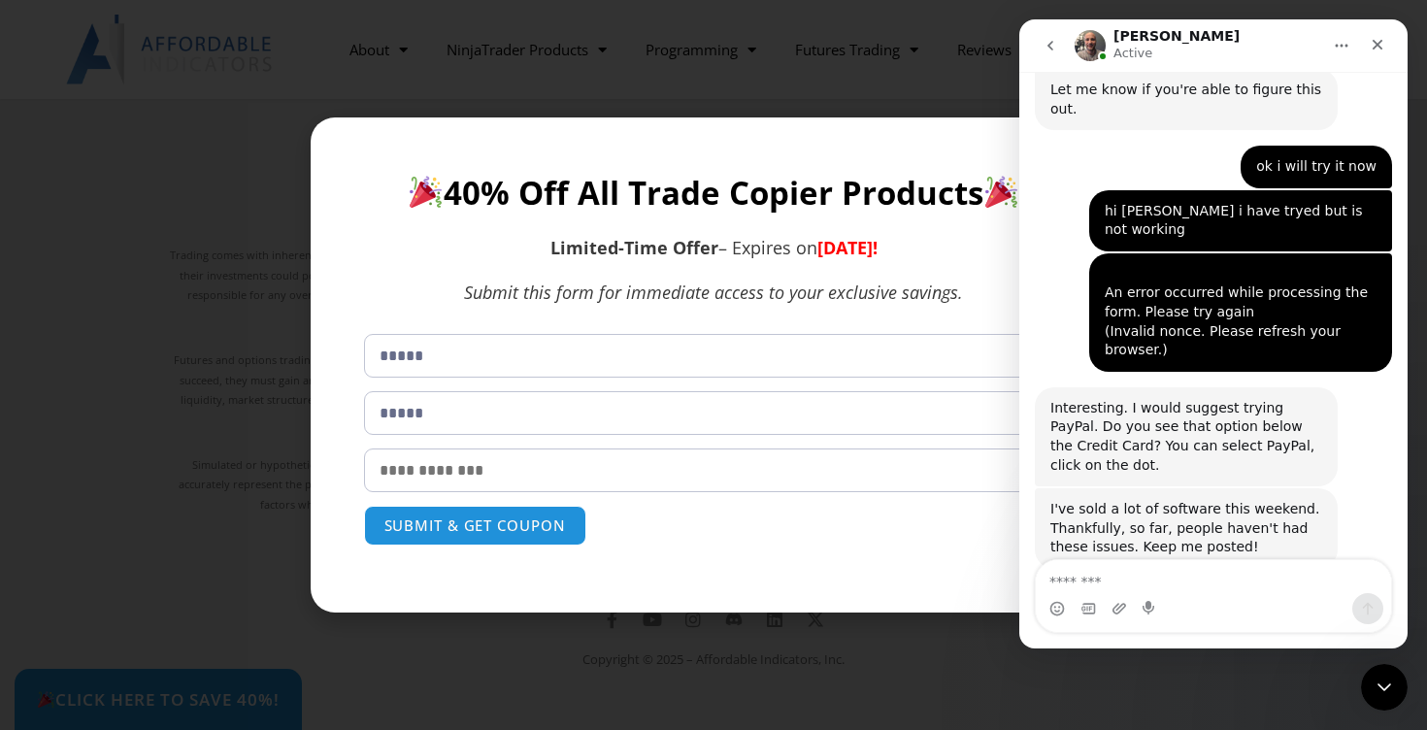
type input "**********"
click at [513, 520] on button "SUBMIT & GET COUPON" at bounding box center [475, 526] width 234 height 42
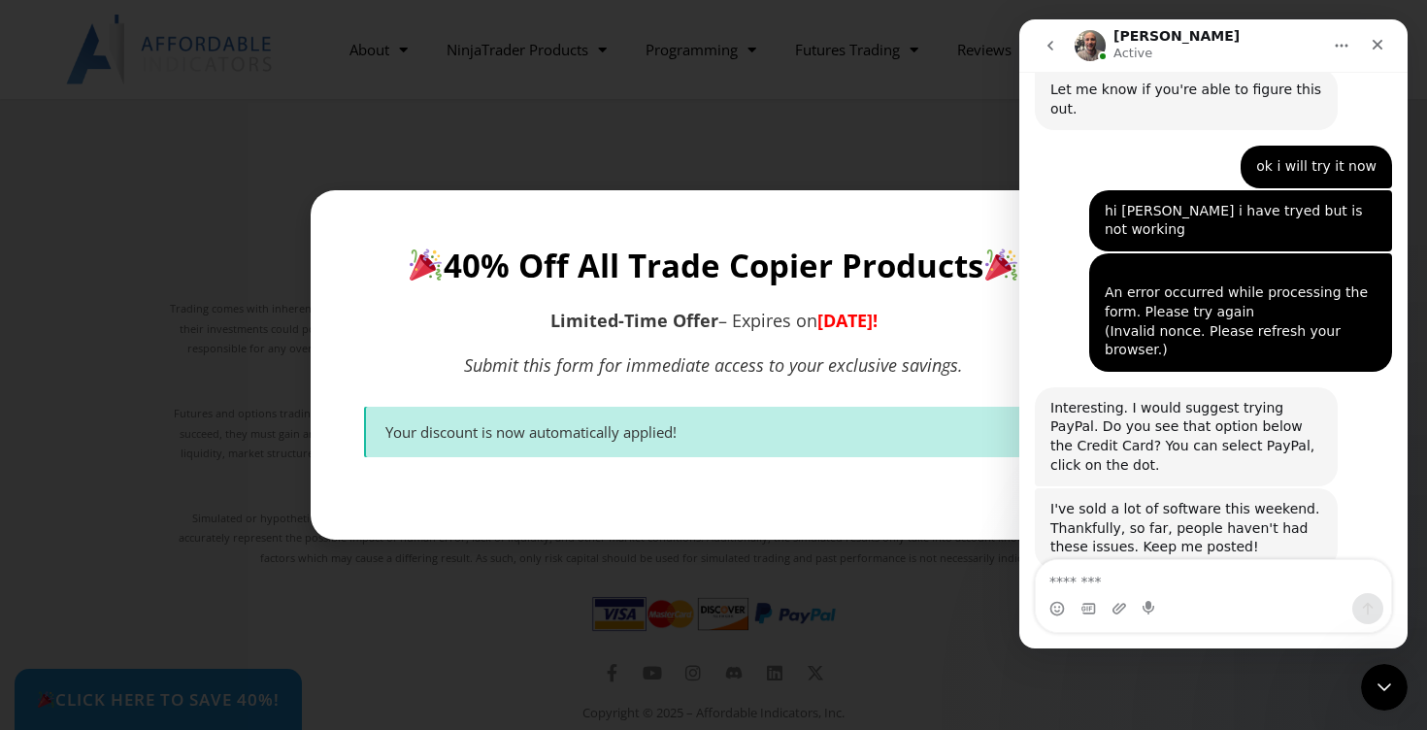
scroll to position [5842, 0]
drag, startPoint x: 354, startPoint y: 421, endPoint x: 686, endPoint y: 432, distance: 332.1
click at [686, 432] on div "**********" at bounding box center [713, 365] width 719 height 263
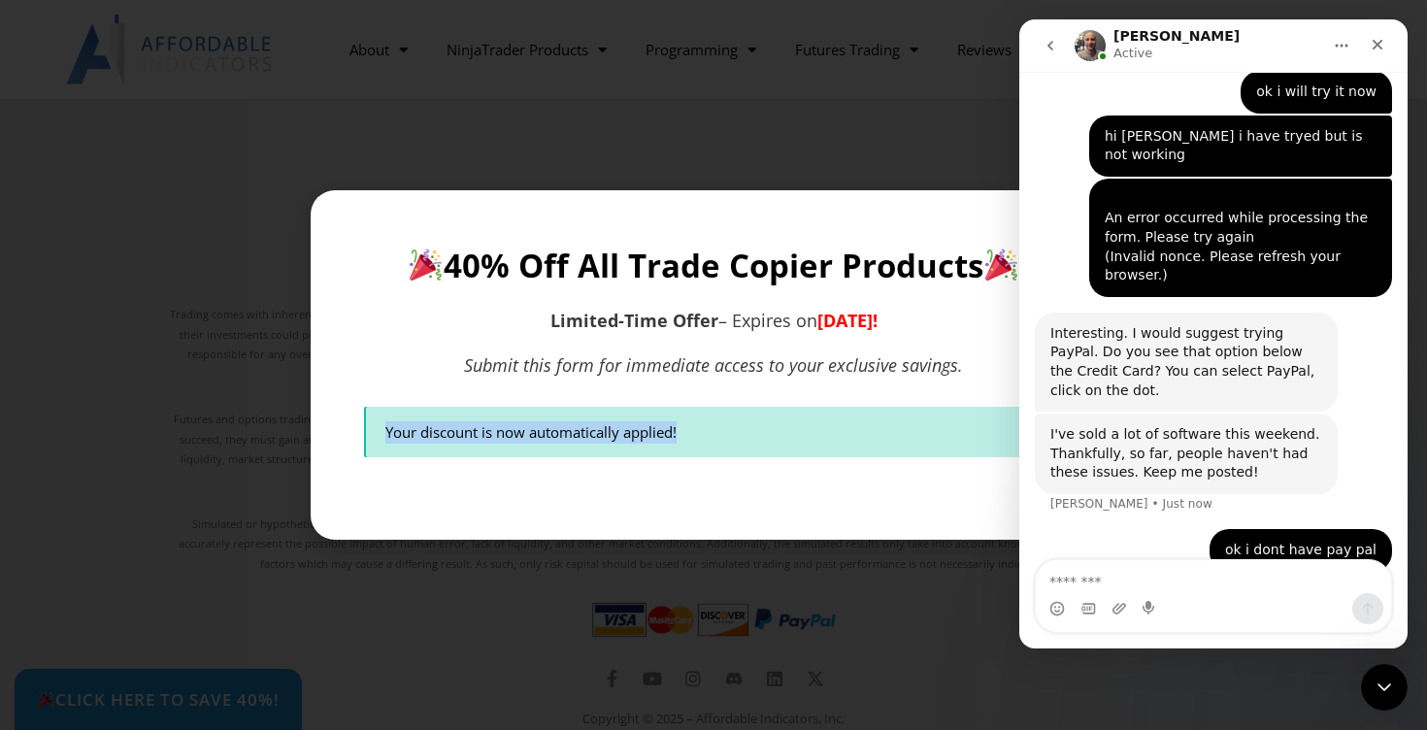
copy div "Your discount is now automatically applied!"
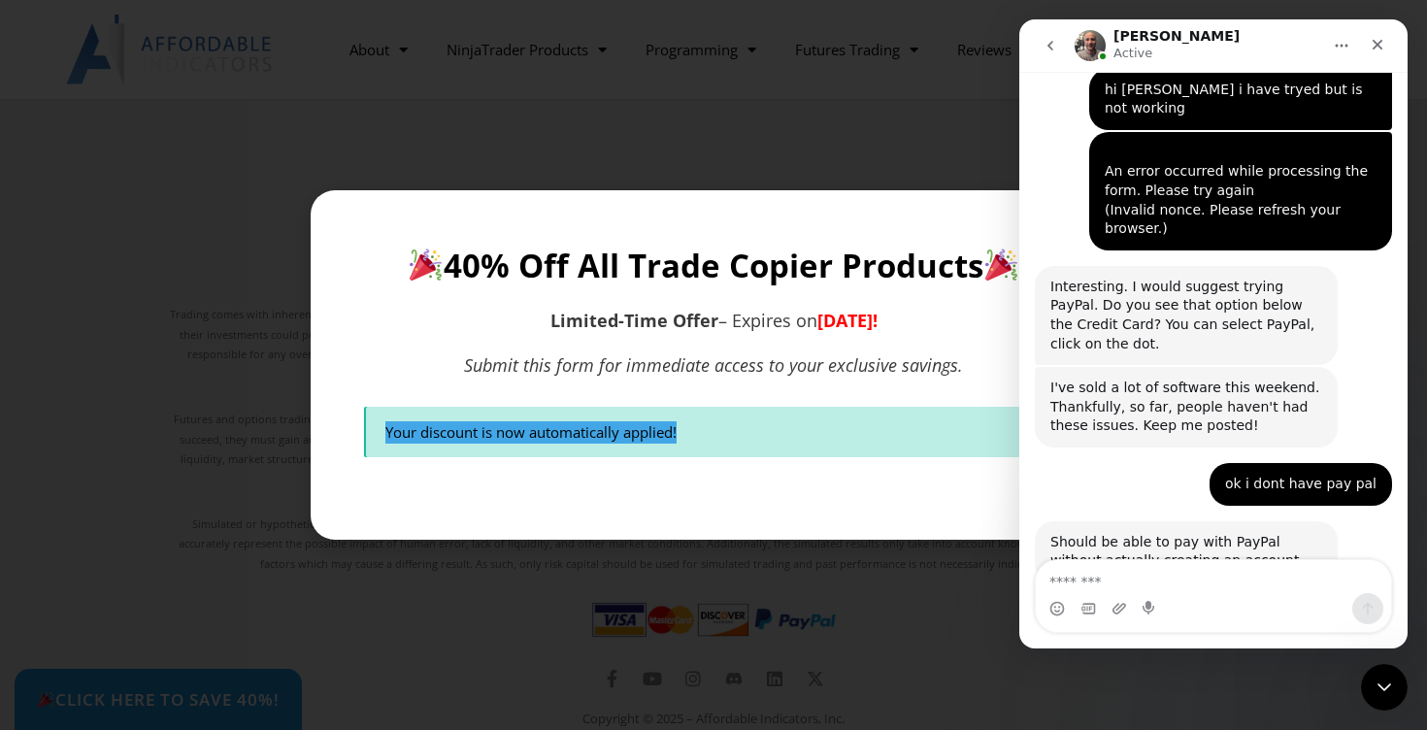
scroll to position [3189, 0]
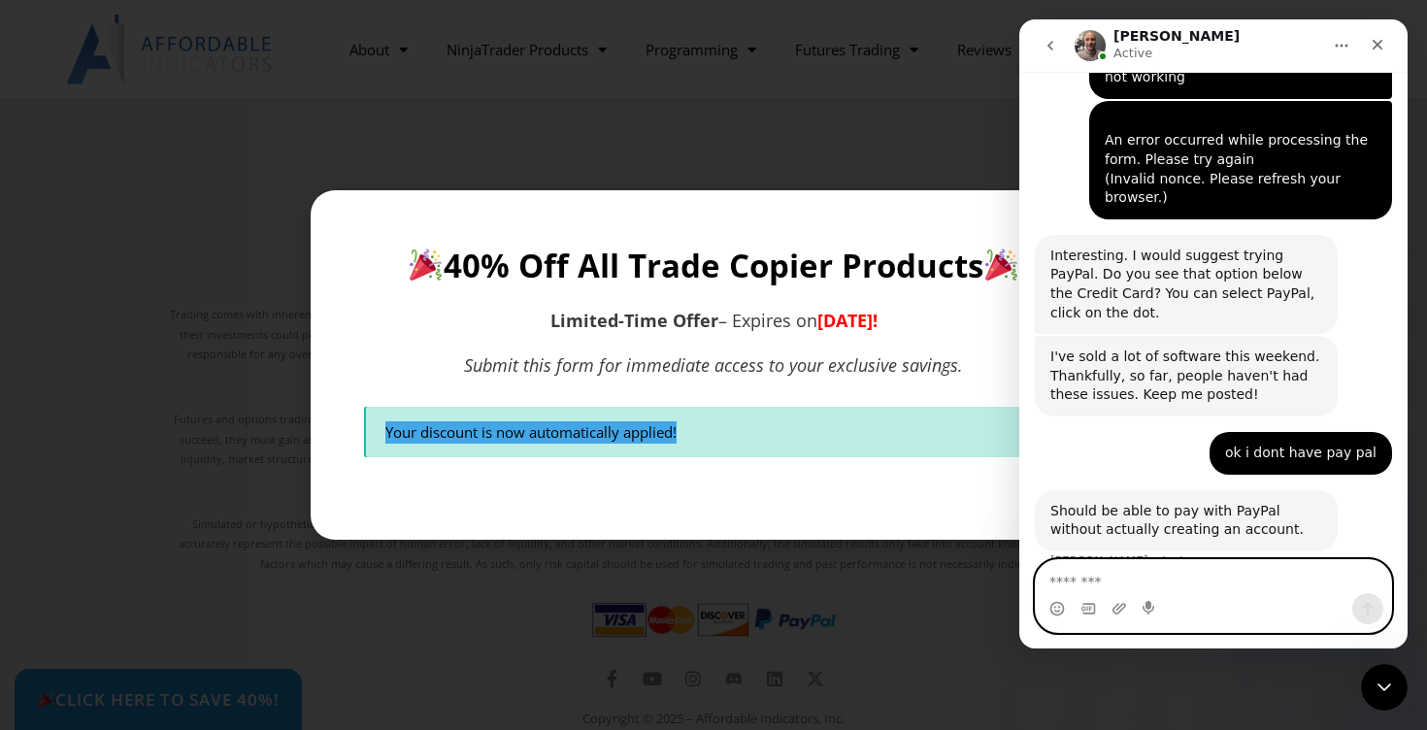
paste textarea "**********"
type textarea "**********"
click at [1369, 609] on icon "Send a message…" at bounding box center [1368, 609] width 16 height 16
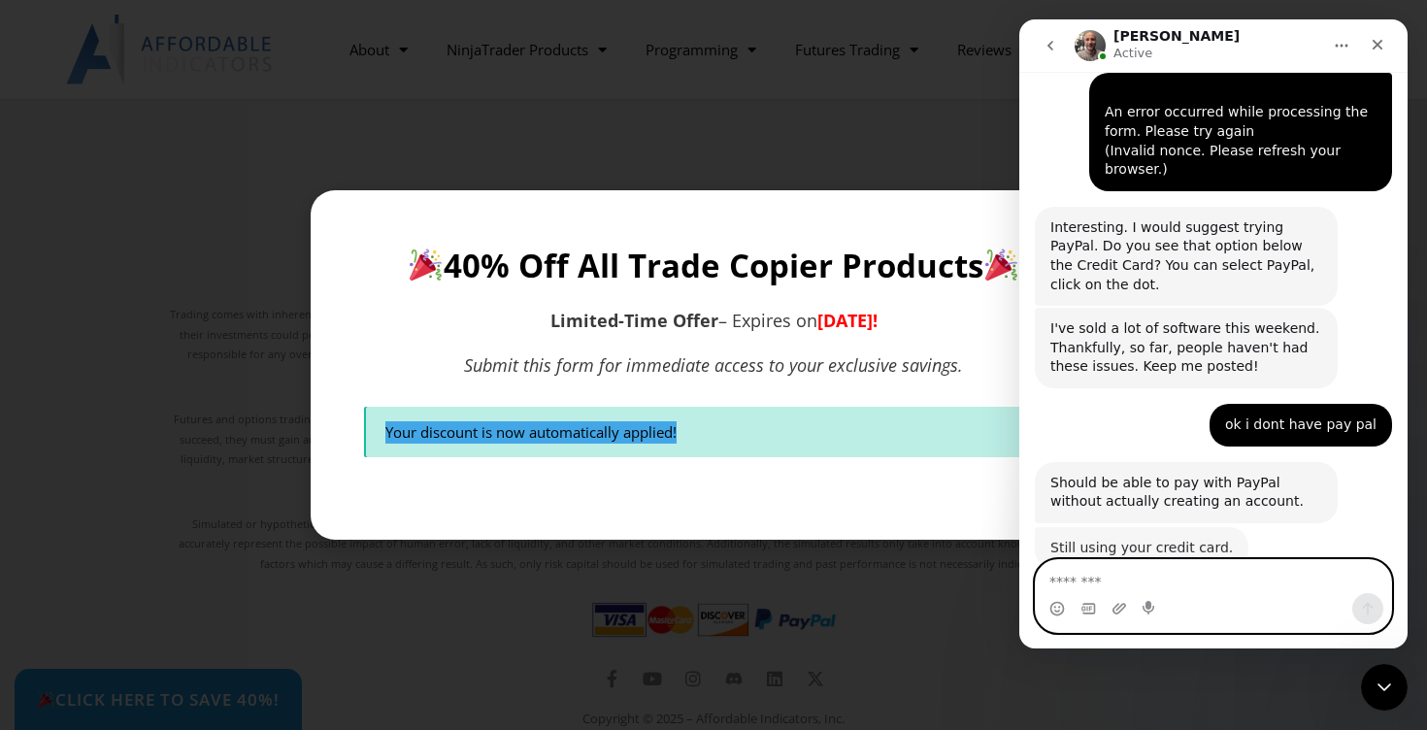
scroll to position [3216, 0]
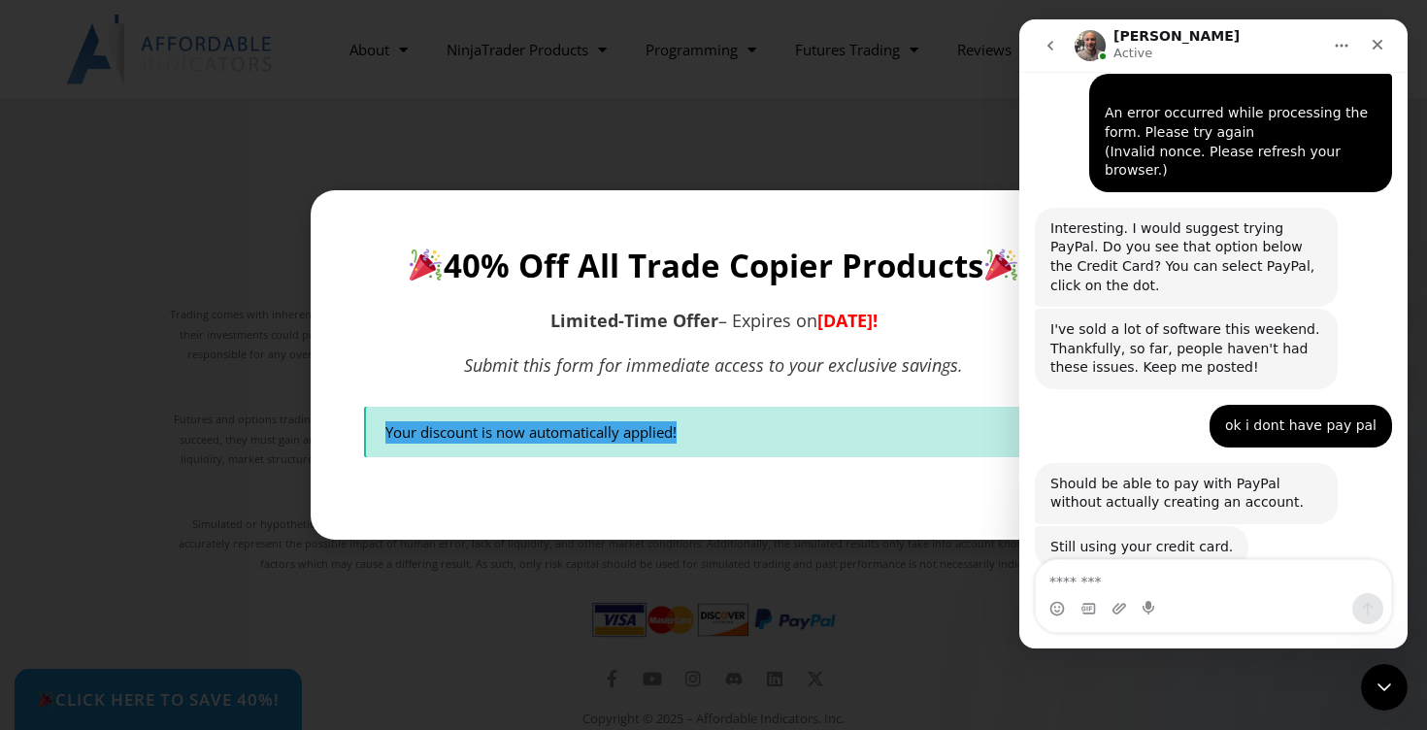
click at [1283, 596] on div "Intercom messenger" at bounding box center [1213, 608] width 355 height 31
click at [1248, 581] on textarea "Message…" at bounding box center [1213, 576] width 355 height 33
drag, startPoint x: 402, startPoint y: 248, endPoint x: 715, endPoint y: 338, distance: 326.3
click at [715, 338] on div "**********" at bounding box center [713, 365] width 719 height 263
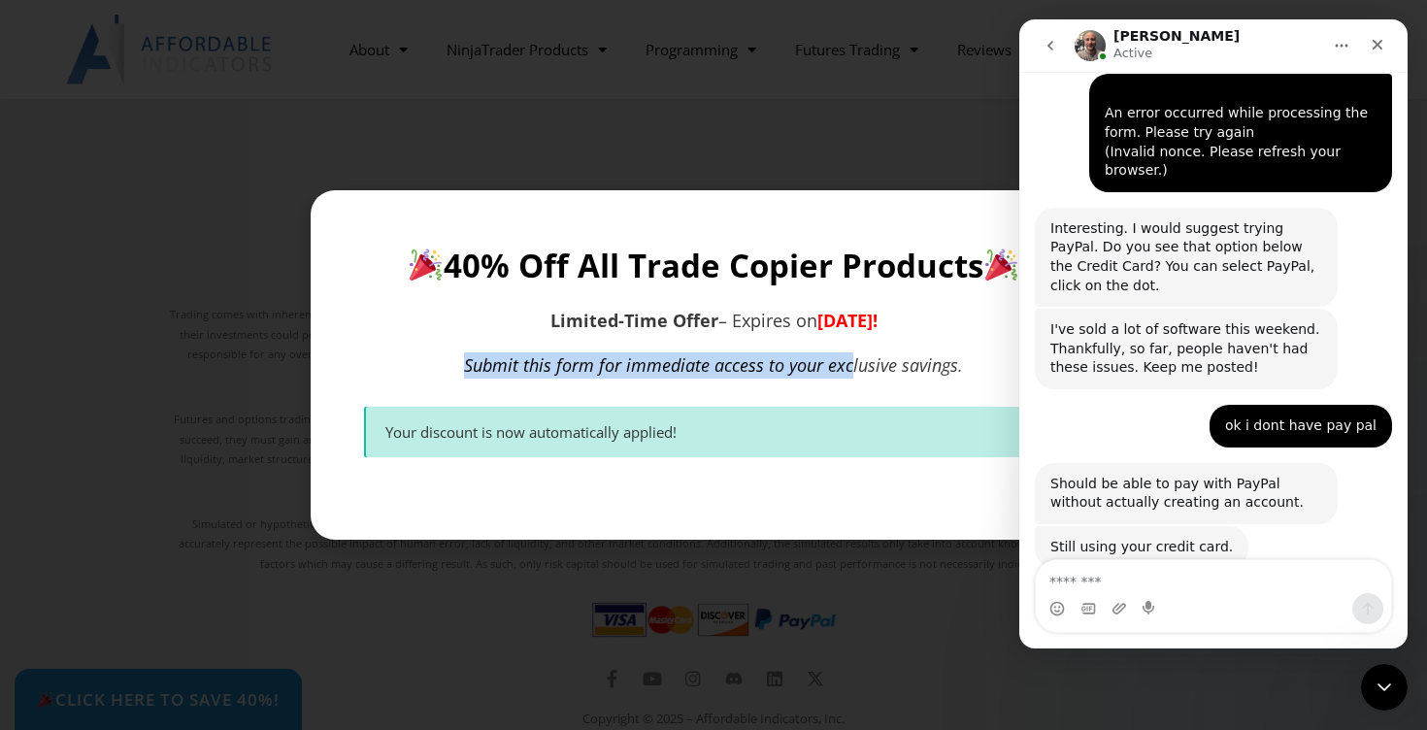
drag, startPoint x: 463, startPoint y: 374, endPoint x: 889, endPoint y: 363, distance: 426.3
click at [887, 362] on p "Submit this form for immediate access to your exclusive savings." at bounding box center [714, 365] width 700 height 26
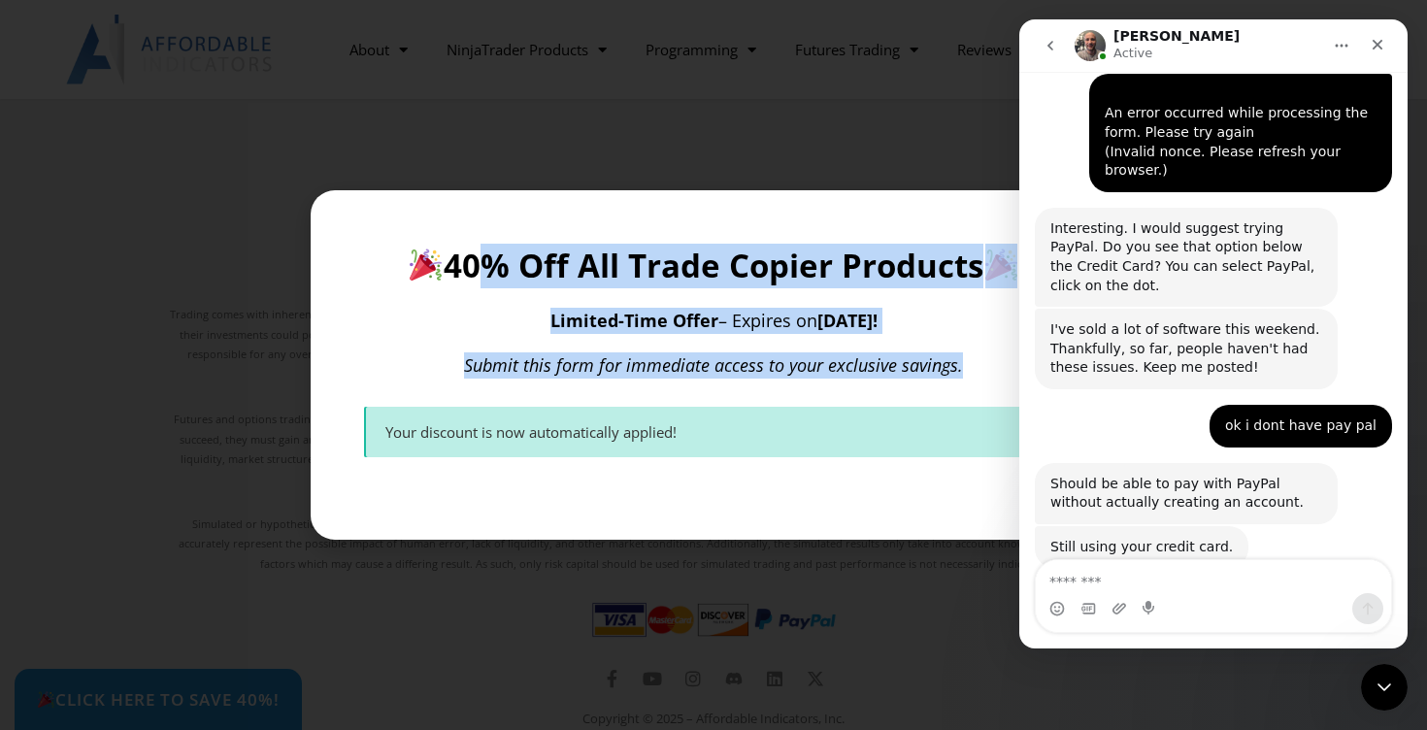
drag, startPoint x: 457, startPoint y: 254, endPoint x: 962, endPoint y: 373, distance: 518.5
click at [962, 373] on div "**********" at bounding box center [713, 365] width 719 height 263
copy div "0% Off All Trade Copier Products Limited-Time Offer – Expires on Monday, Septem…"
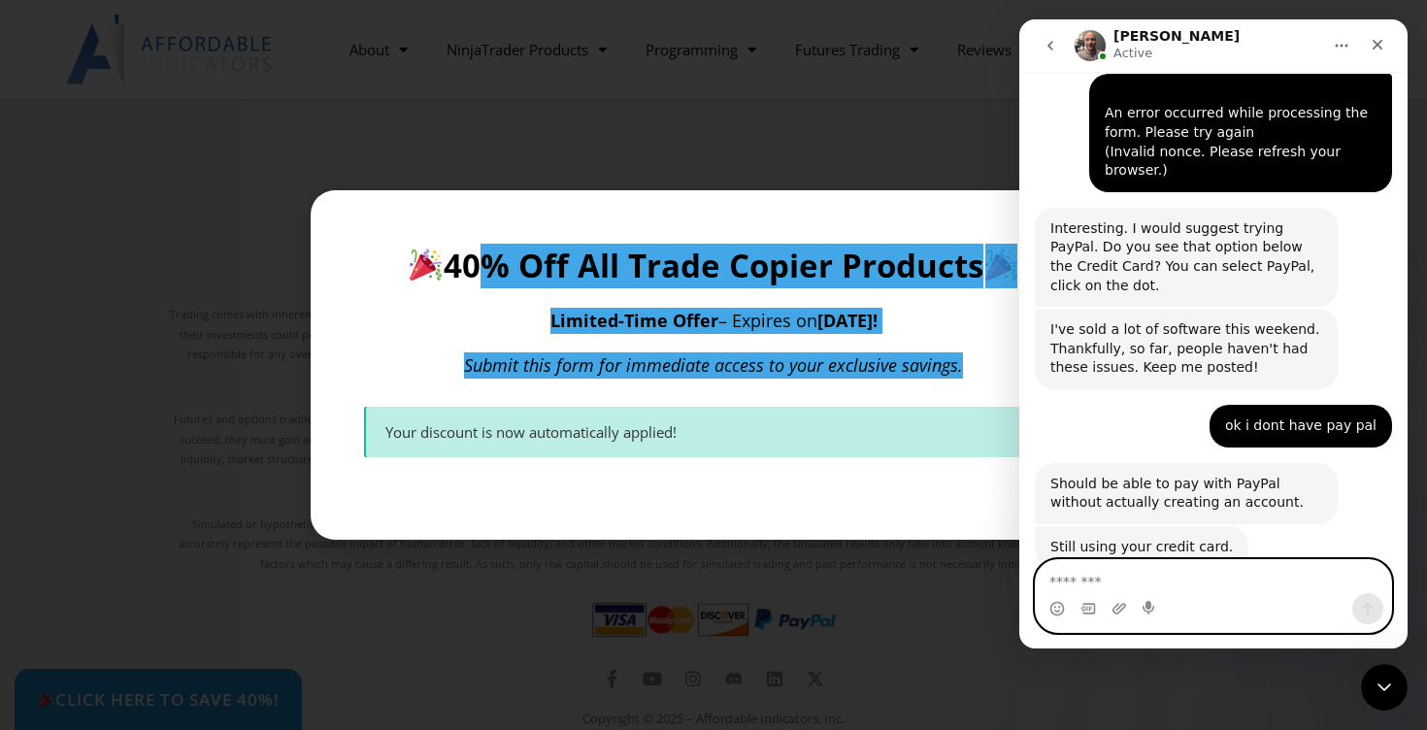
click at [1217, 590] on textarea "Message…" at bounding box center [1213, 576] width 355 height 33
paste textarea "**********"
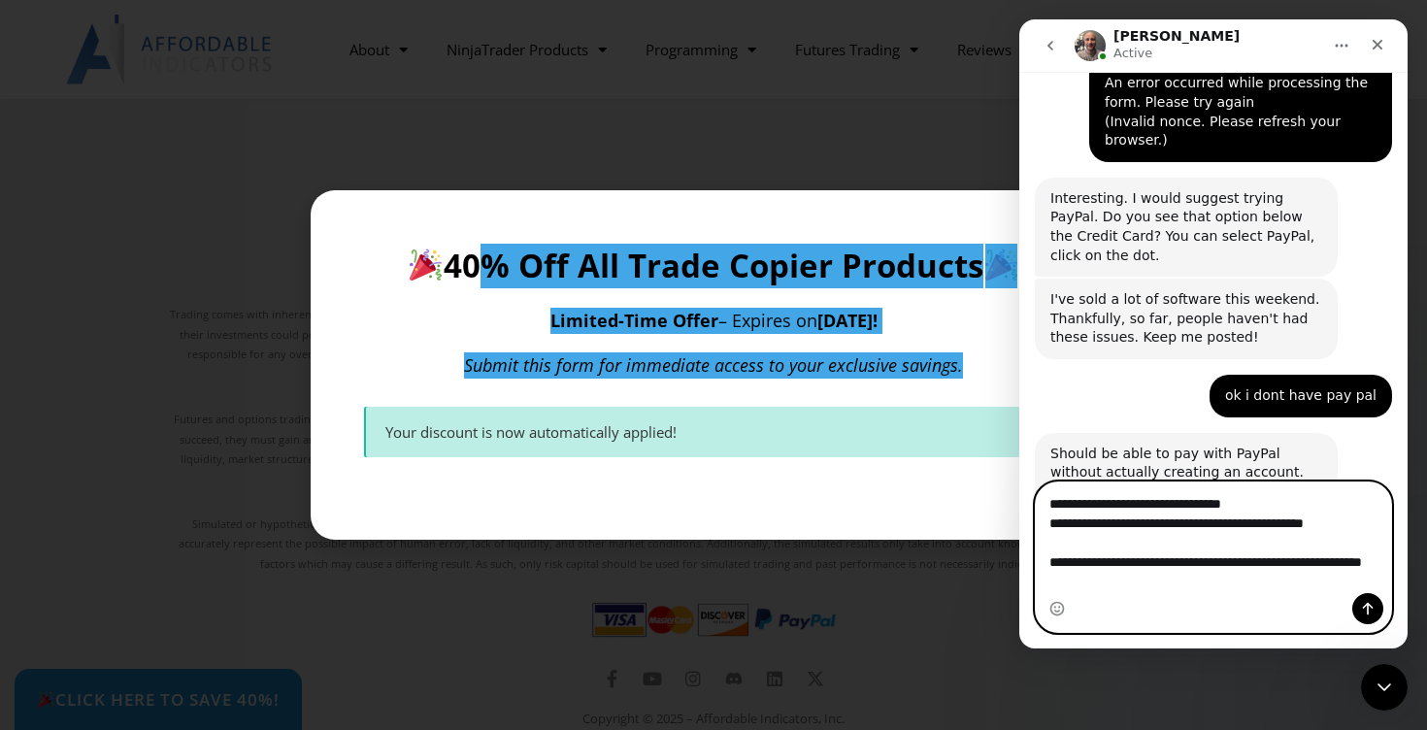
scroll to position [3313, 0]
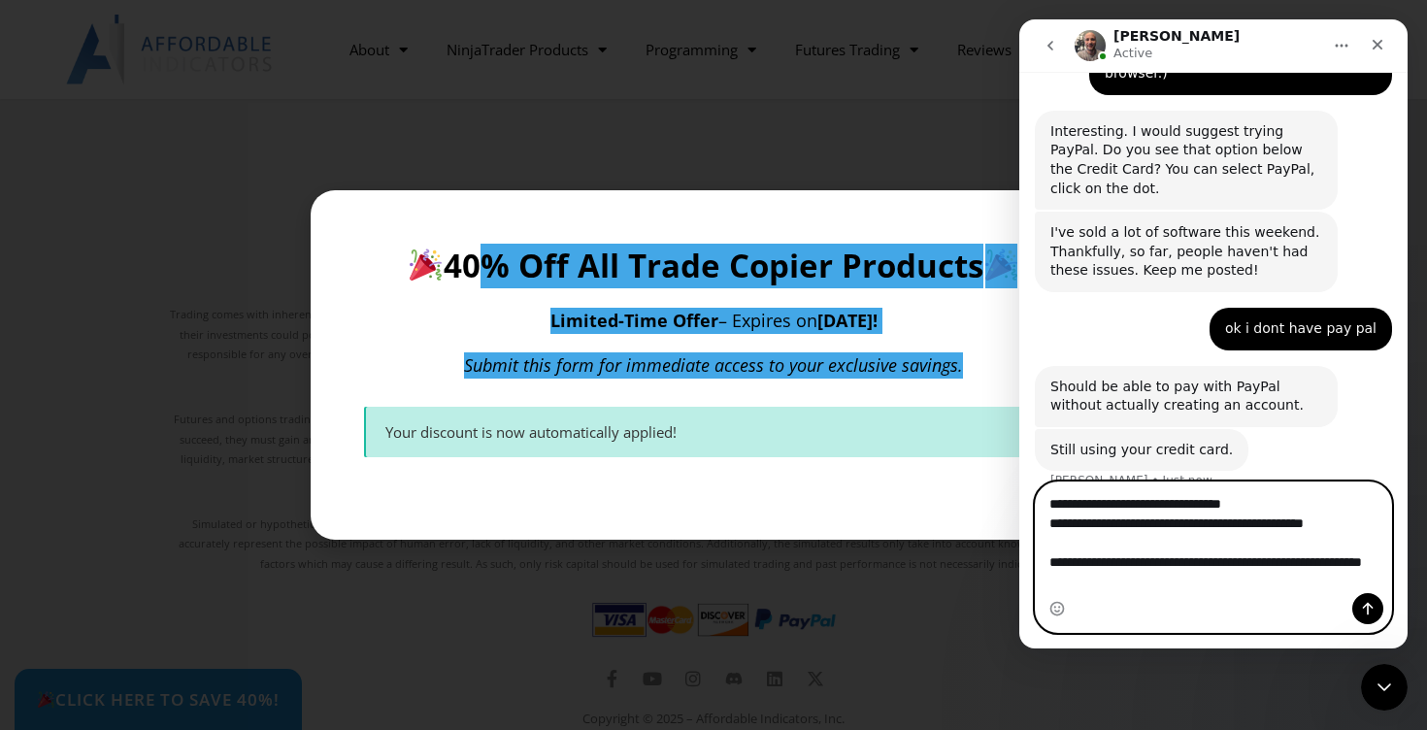
type textarea "**********"
click at [1368, 611] on icon "Send a message…" at bounding box center [1368, 609] width 11 height 13
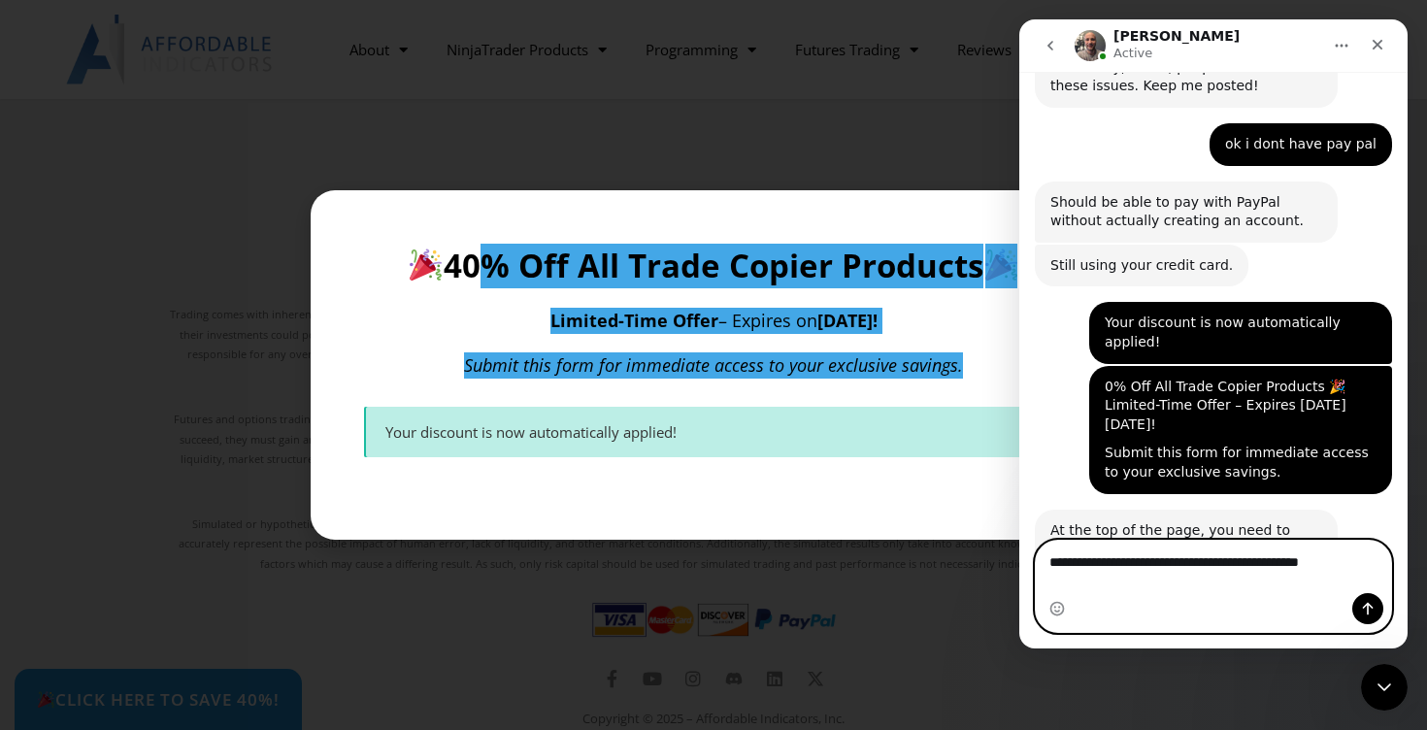
scroll to position [3423, 0]
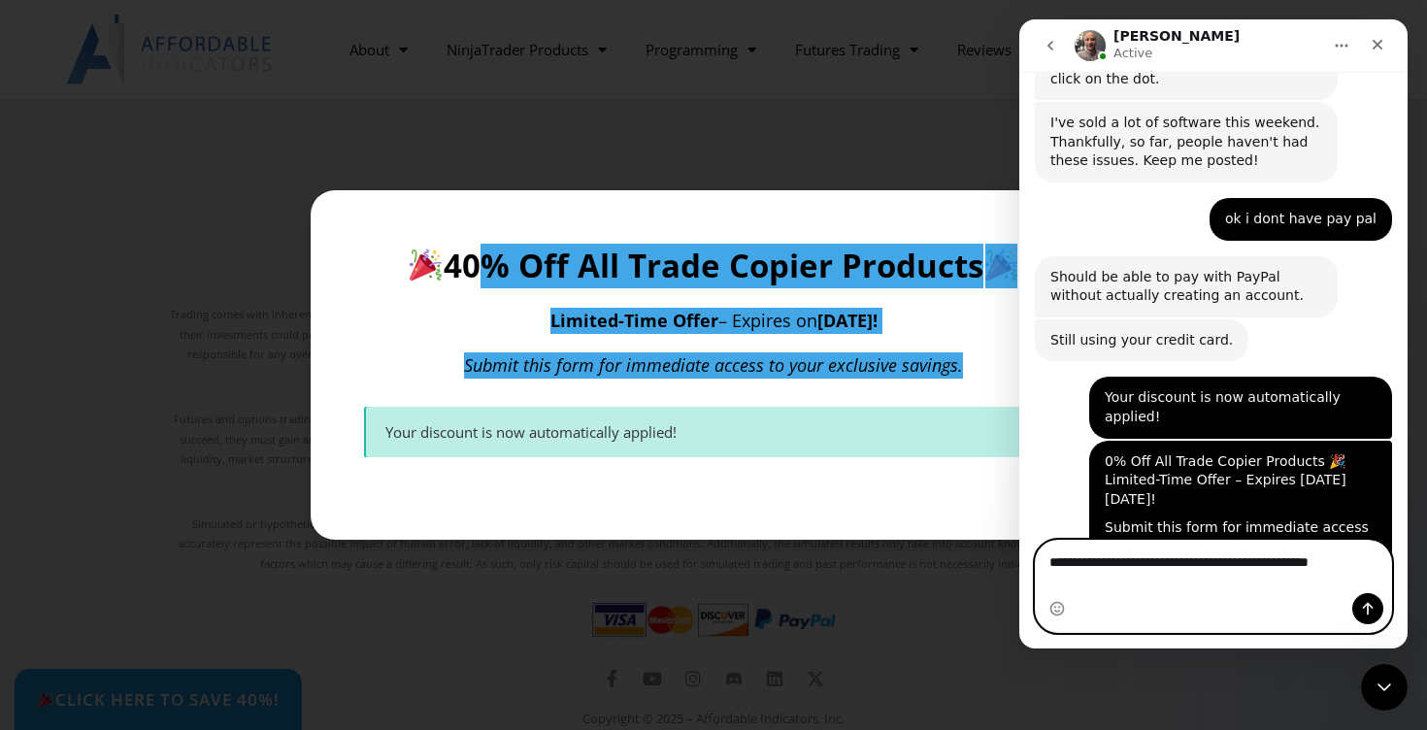
type textarea "**********"
click at [1374, 613] on icon "Send a message…" at bounding box center [1368, 609] width 16 height 16
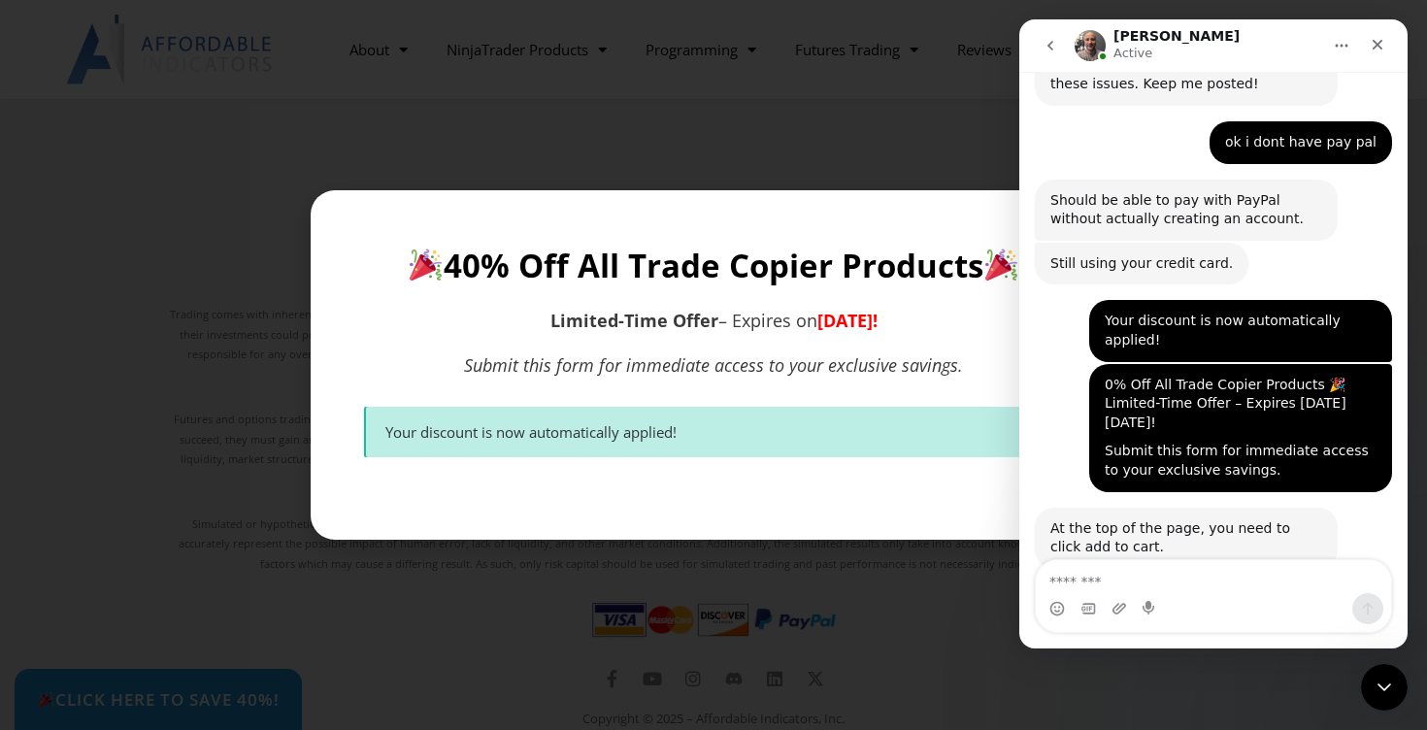
click at [900, 624] on div "**********" at bounding box center [713, 365] width 1427 height 730
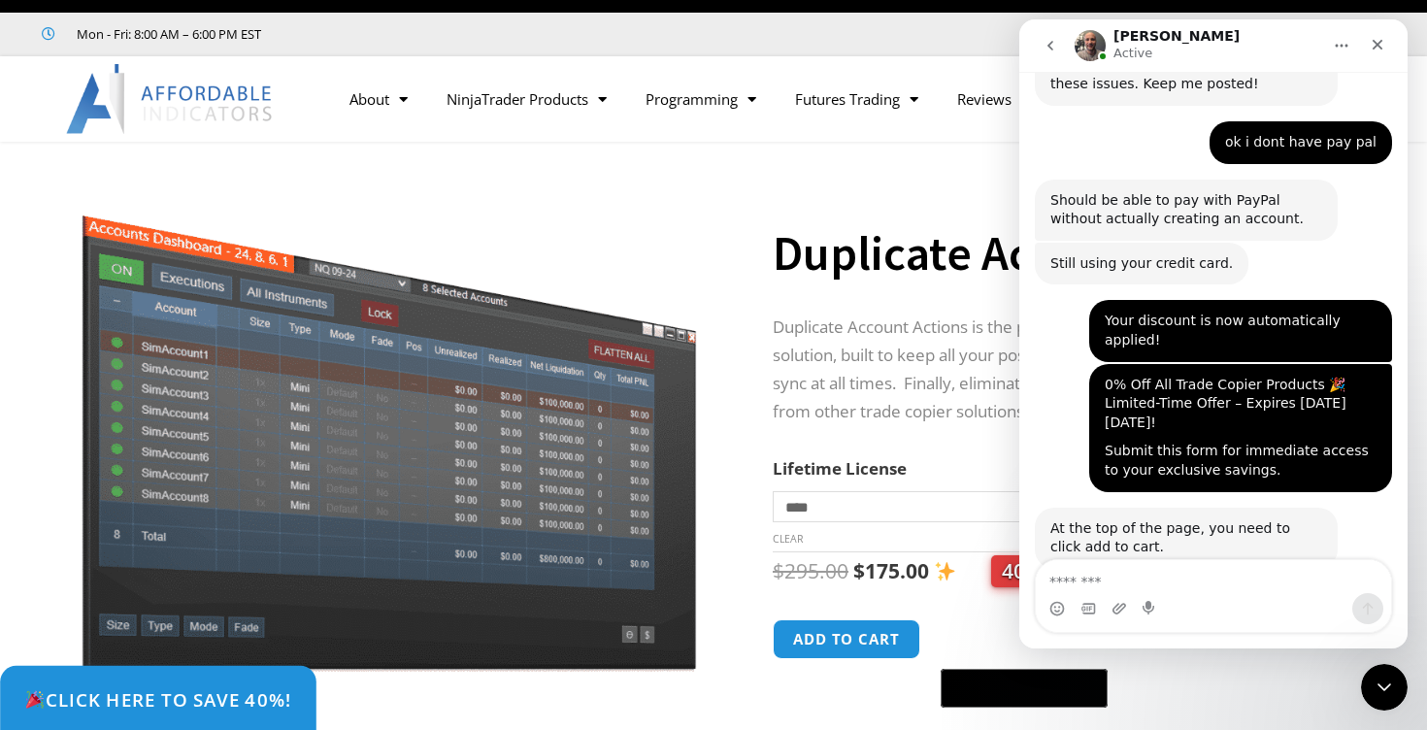
scroll to position [0, 0]
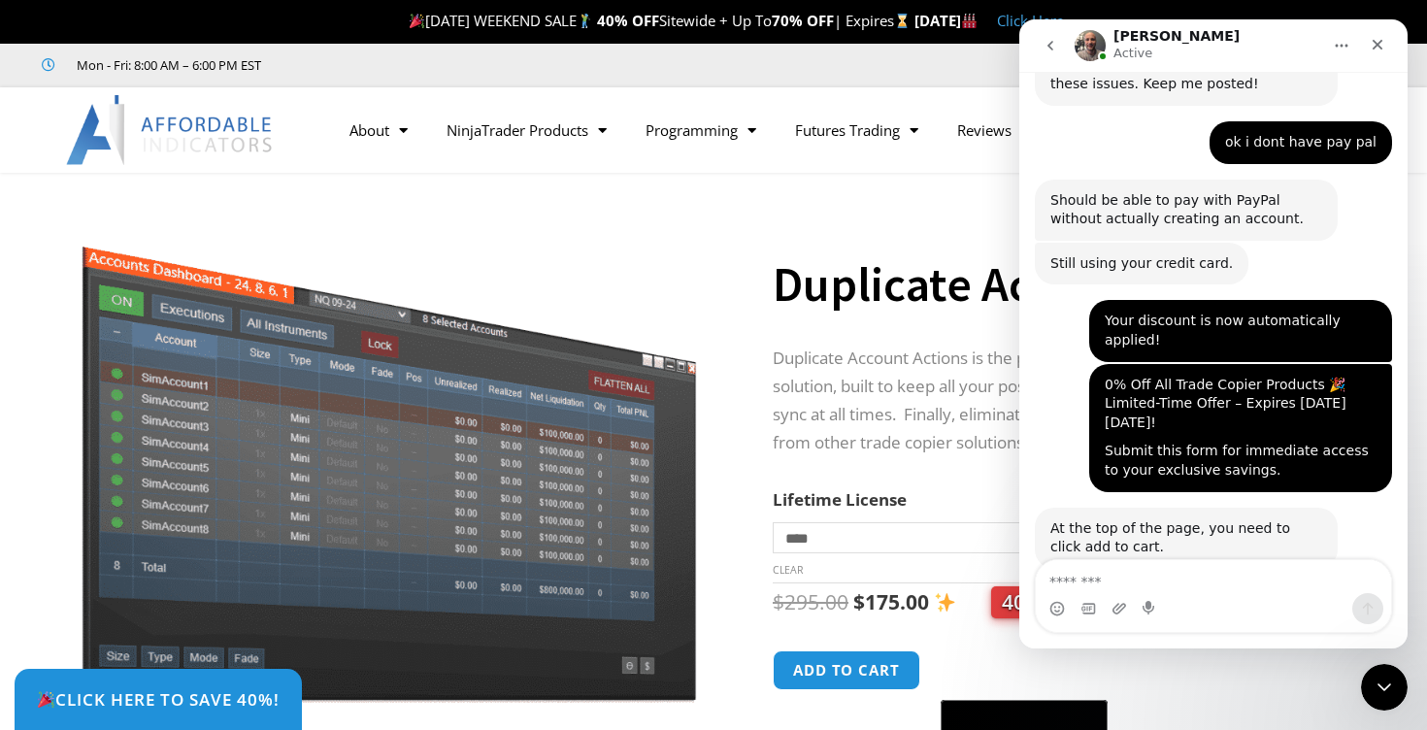
click at [851, 673] on div "Click Here to save 40%!" at bounding box center [728, 699] width 1427 height 61
click at [848, 674] on div "Click Here to save 40%!" at bounding box center [728, 699] width 1427 height 61
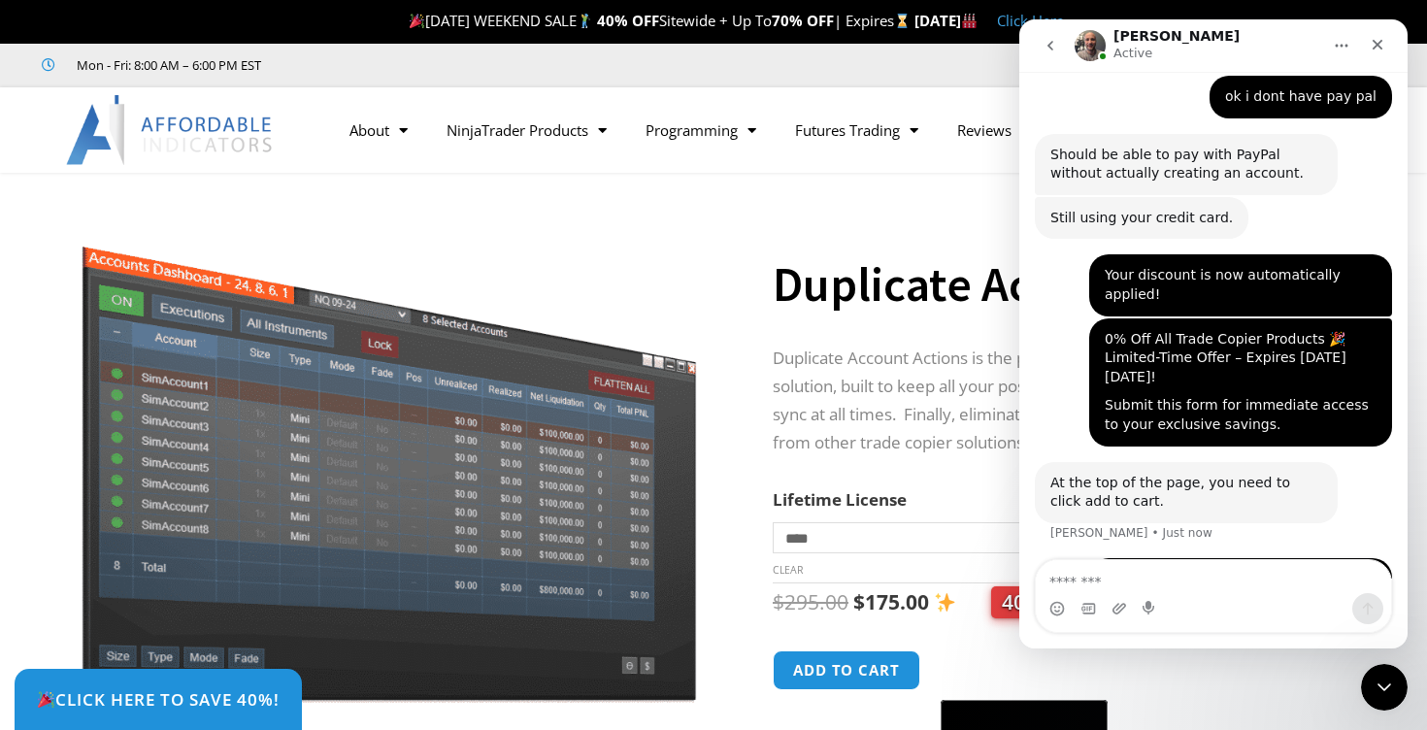
scroll to position [3574, 0]
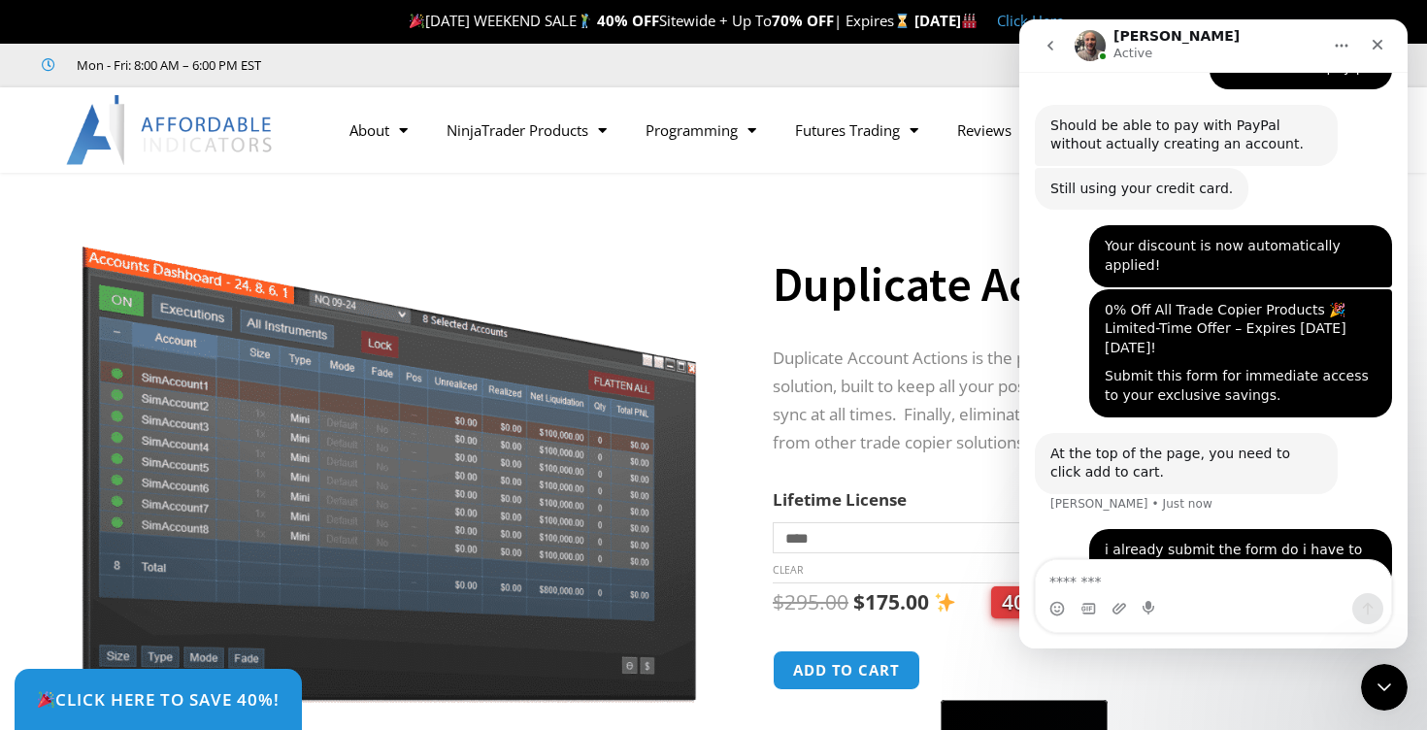
click at [872, 671] on div "Click Here to save 40%!" at bounding box center [728, 699] width 1427 height 61
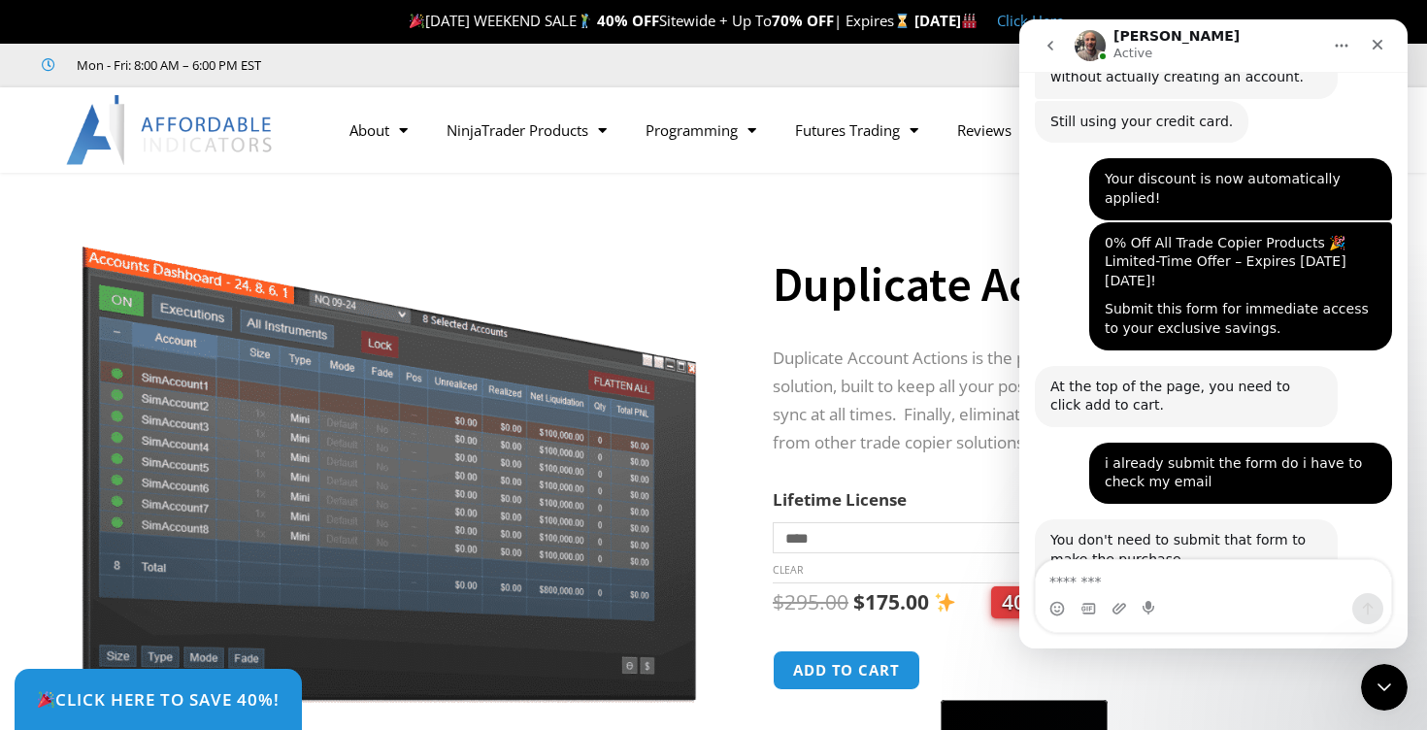
scroll to position [3639, 0]
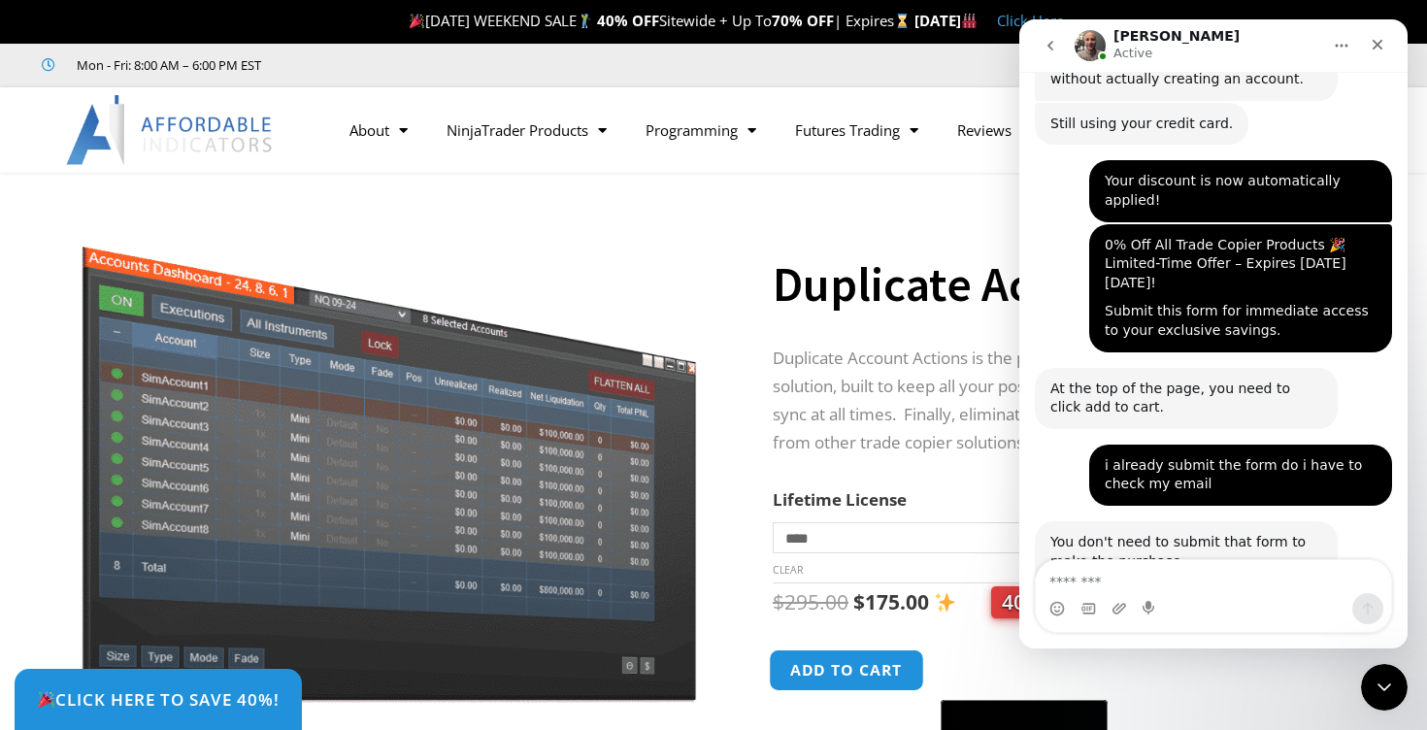
click at [865, 666] on button "Add to cart" at bounding box center [846, 670] width 155 height 42
click at [861, 675] on div "Click Here to save 40%!" at bounding box center [728, 699] width 1427 height 61
click at [828, 668] on button "Add to cart" at bounding box center [846, 670] width 155 height 42
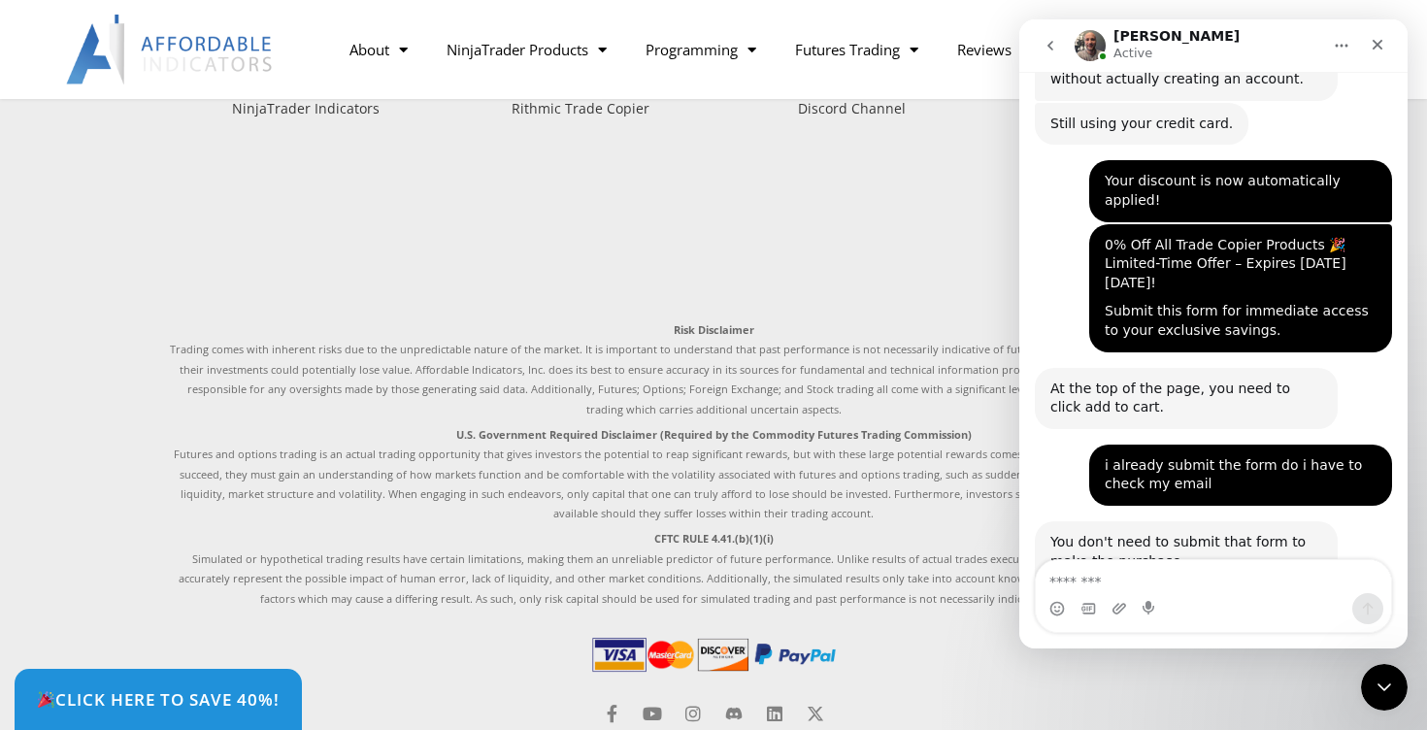
scroll to position [6025, 0]
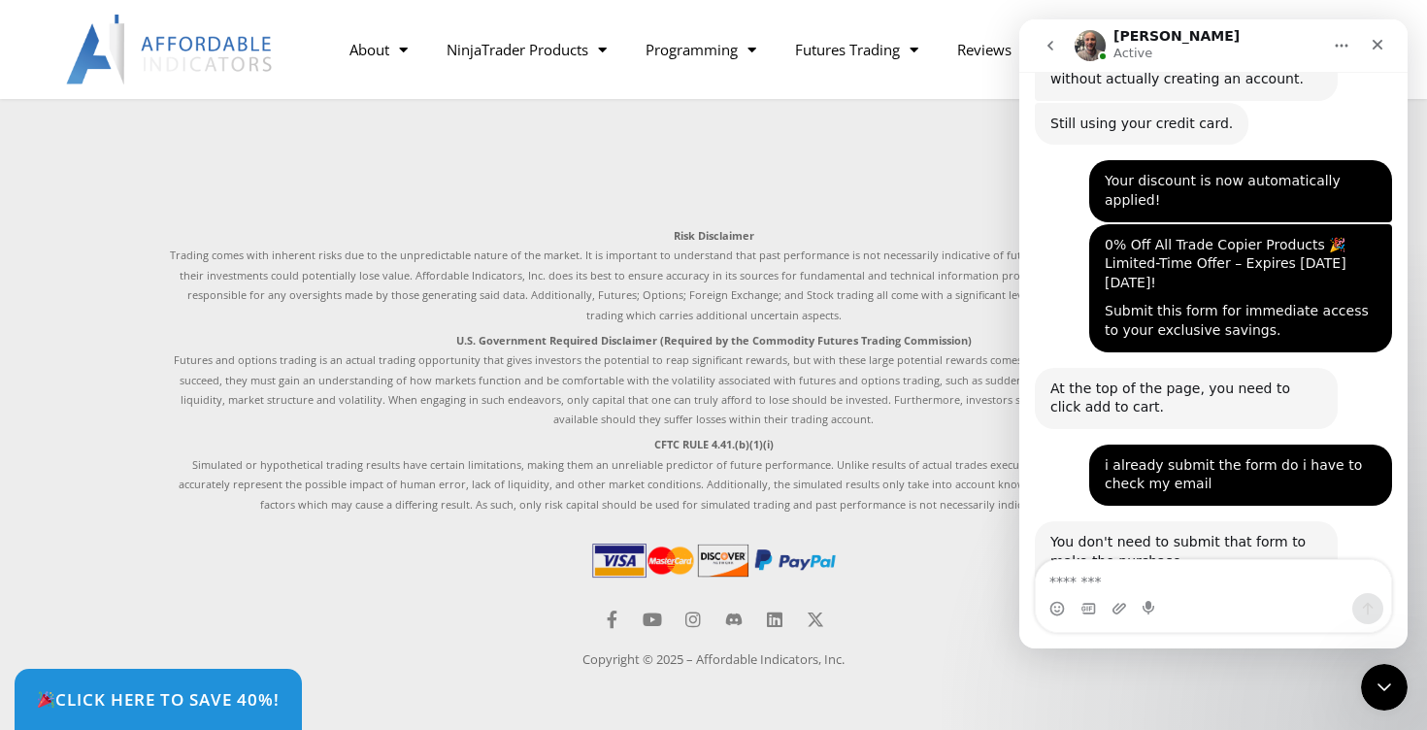
click at [658, 564] on img at bounding box center [713, 560] width 250 height 43
click at [1207, 589] on textarea "Message…" at bounding box center [1213, 576] width 355 height 33
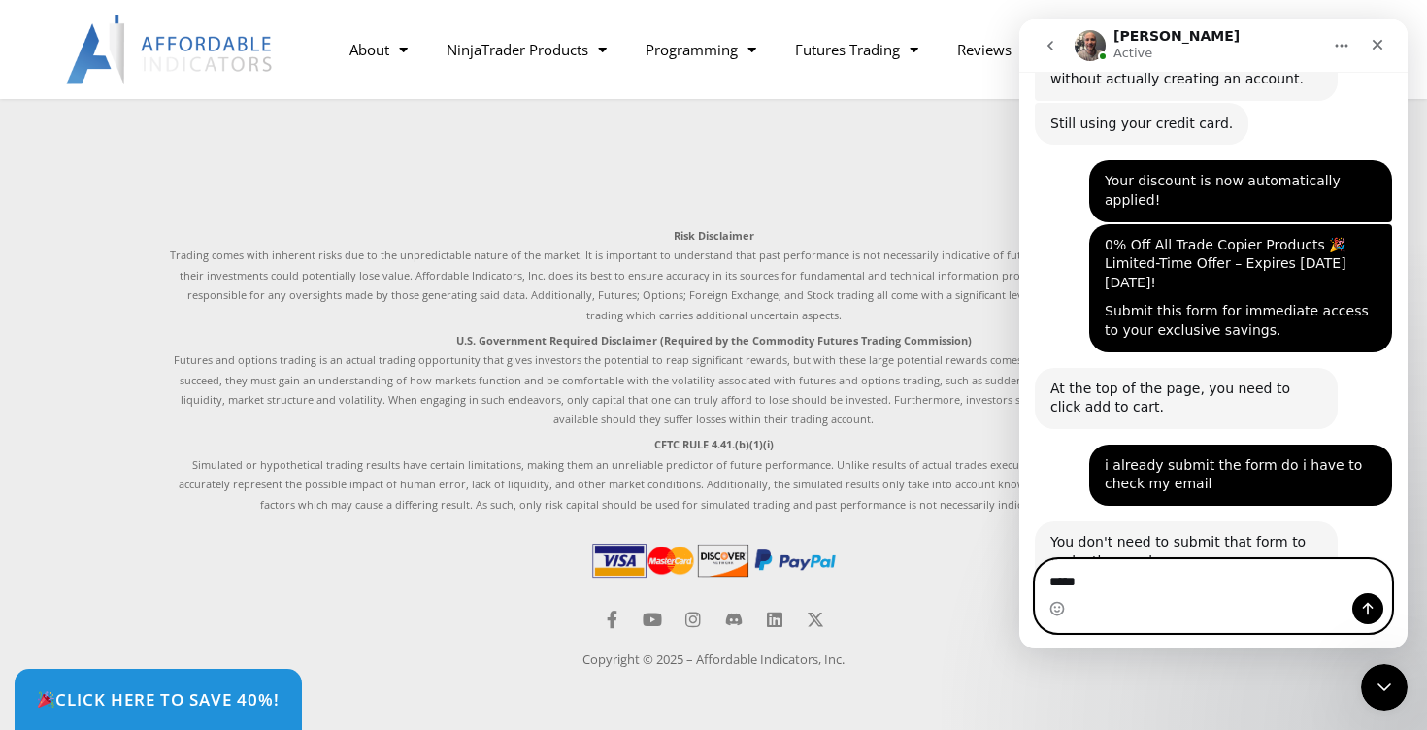
type textarea "*****"
click at [1372, 605] on icon "Send a message…" at bounding box center [1368, 609] width 16 height 16
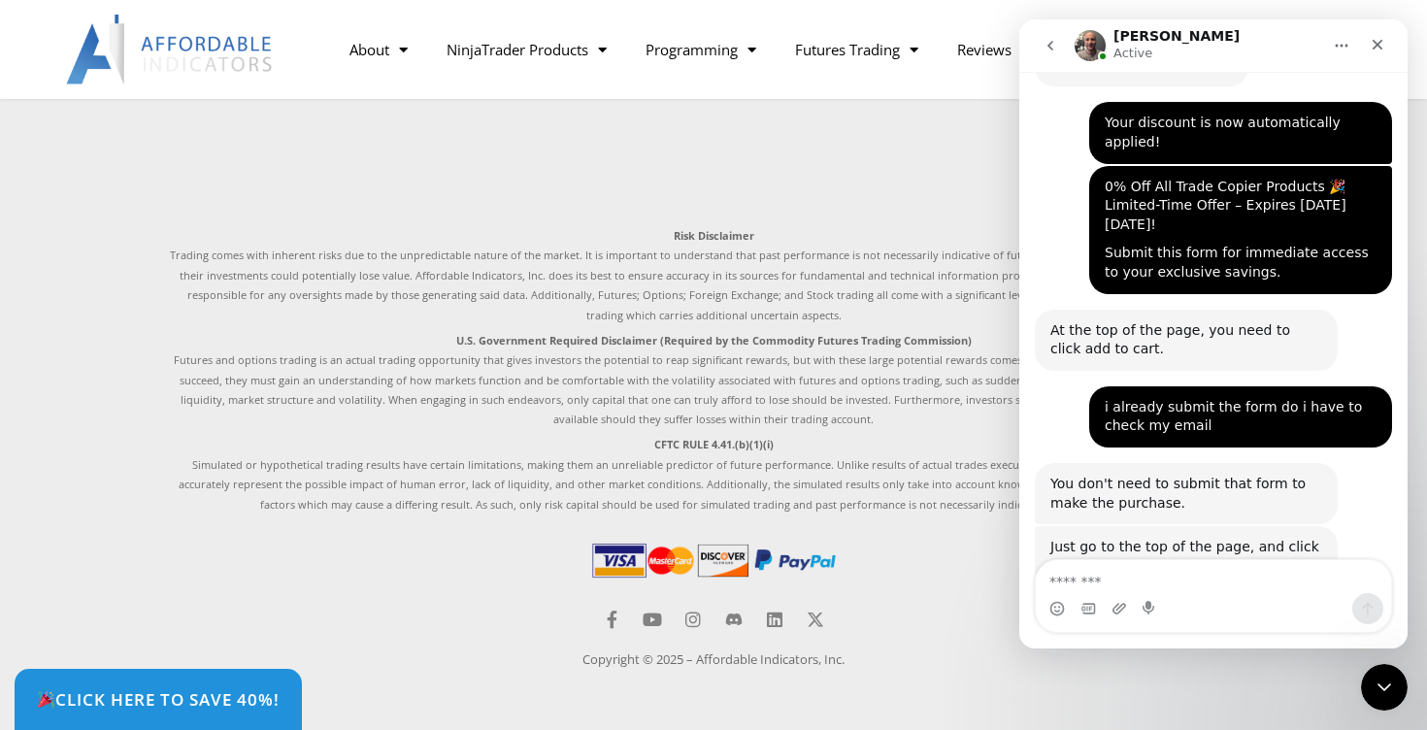
click at [674, 574] on img at bounding box center [713, 560] width 250 height 43
click at [209, 705] on span "Click Here to save 40%!" at bounding box center [157, 699] width 267 height 18
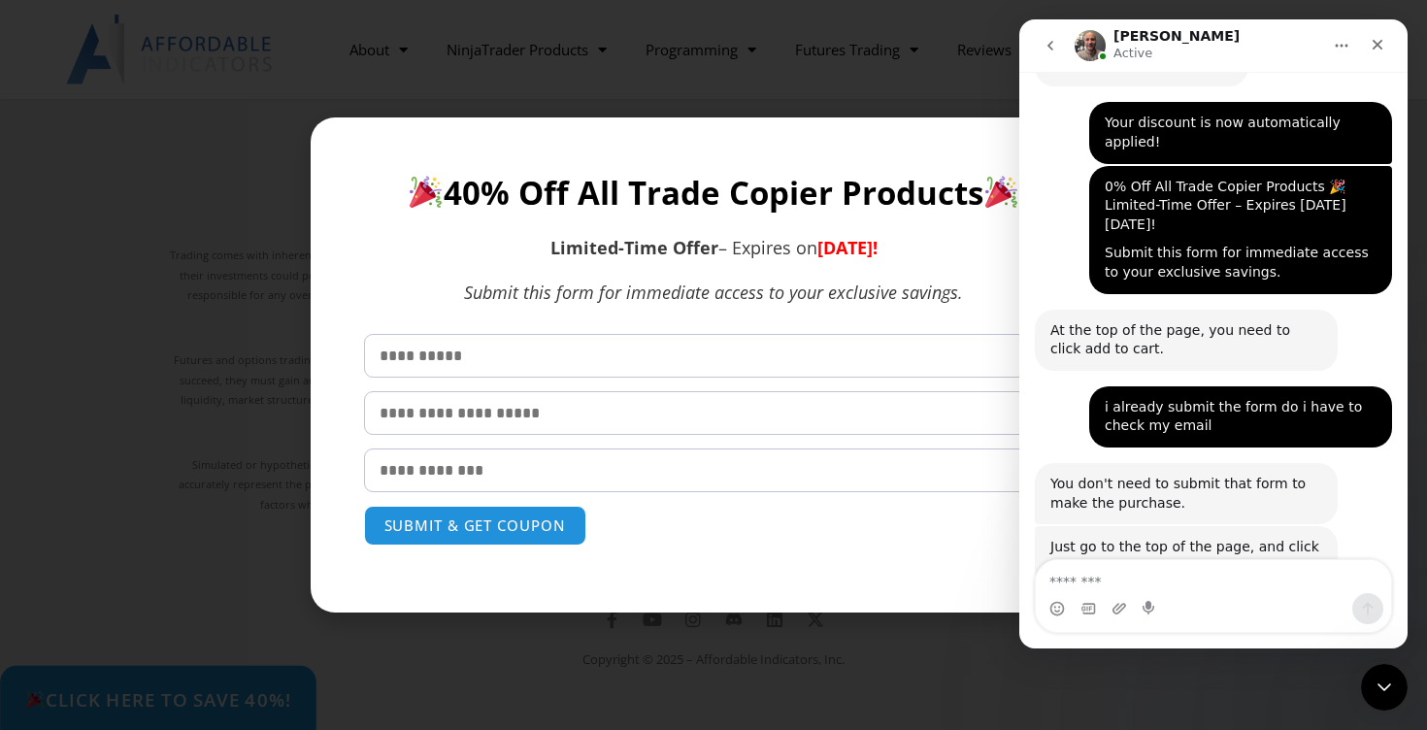
scroll to position [3772, 0]
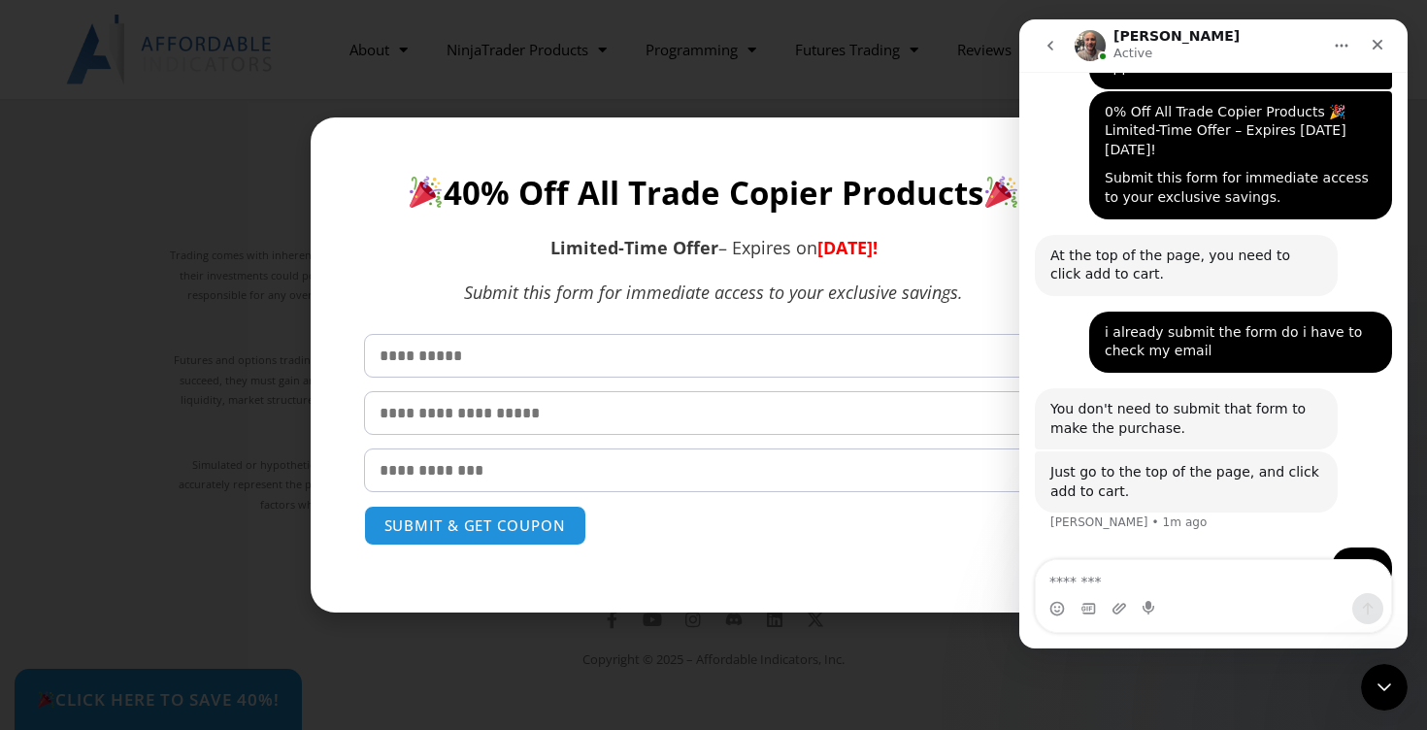
click at [67, 455] on div "40% Off All Trade Copier Products Limited-Time Offer – Expires [DATE][DATE]! Su…" at bounding box center [713, 365] width 1427 height 730
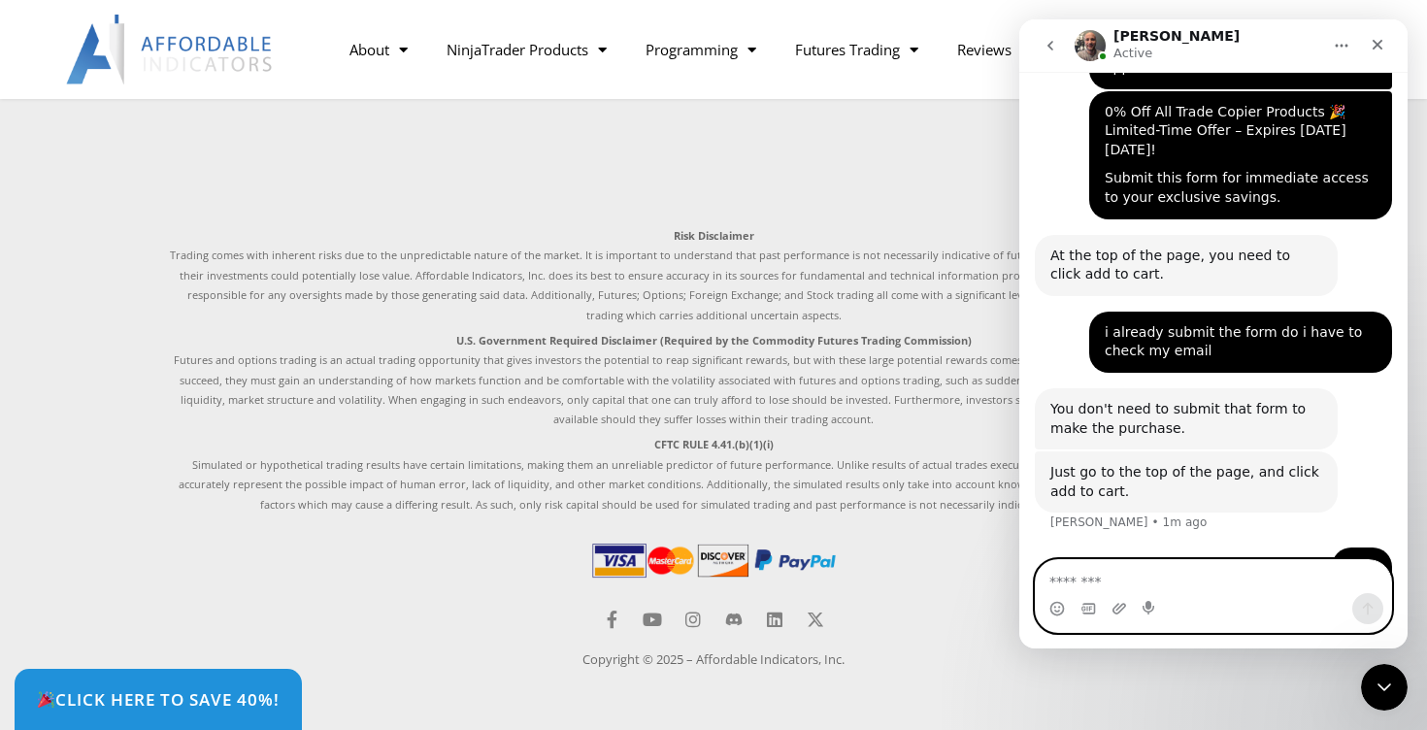
click at [1210, 591] on textarea "Message…" at bounding box center [1213, 576] width 355 height 33
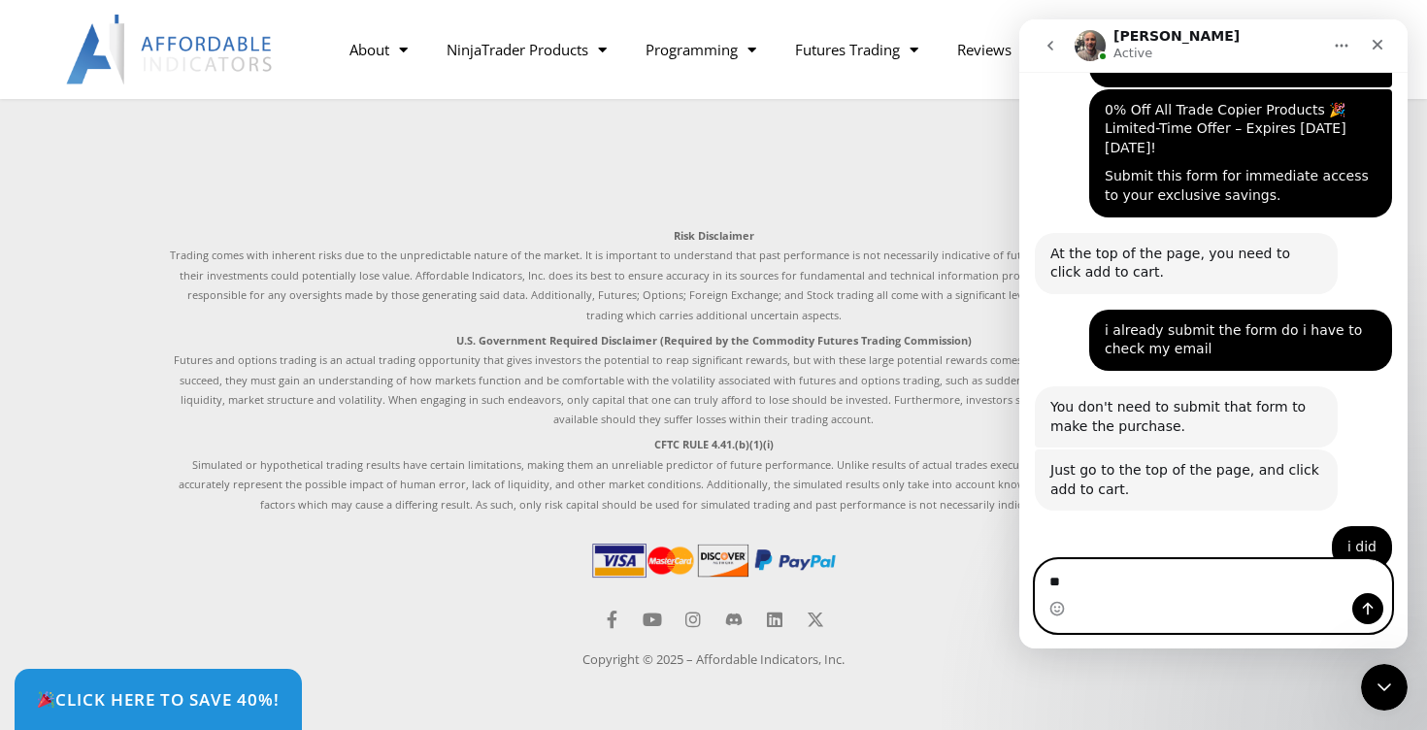
type textarea "*"
type textarea "***"
click at [1368, 607] on icon "Send a message…" at bounding box center [1368, 609] width 11 height 13
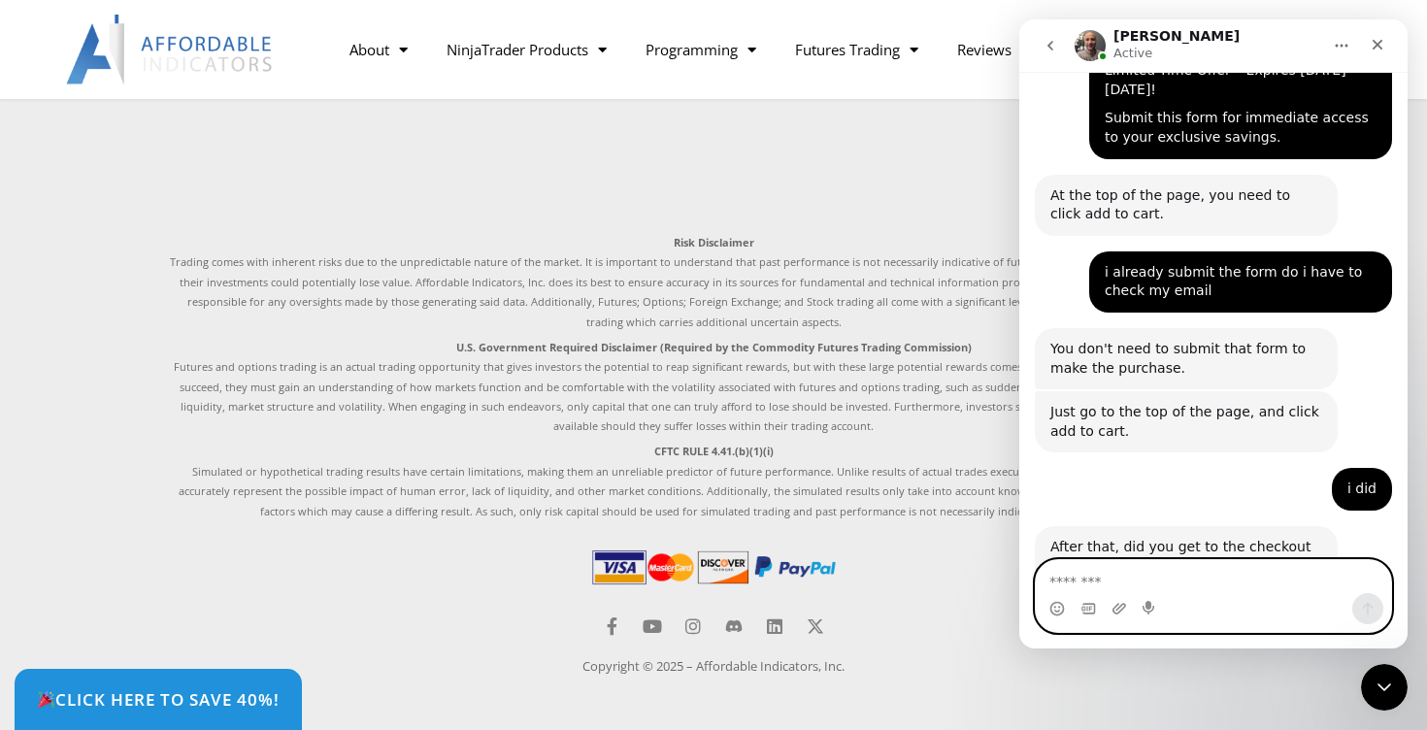
scroll to position [6025, 0]
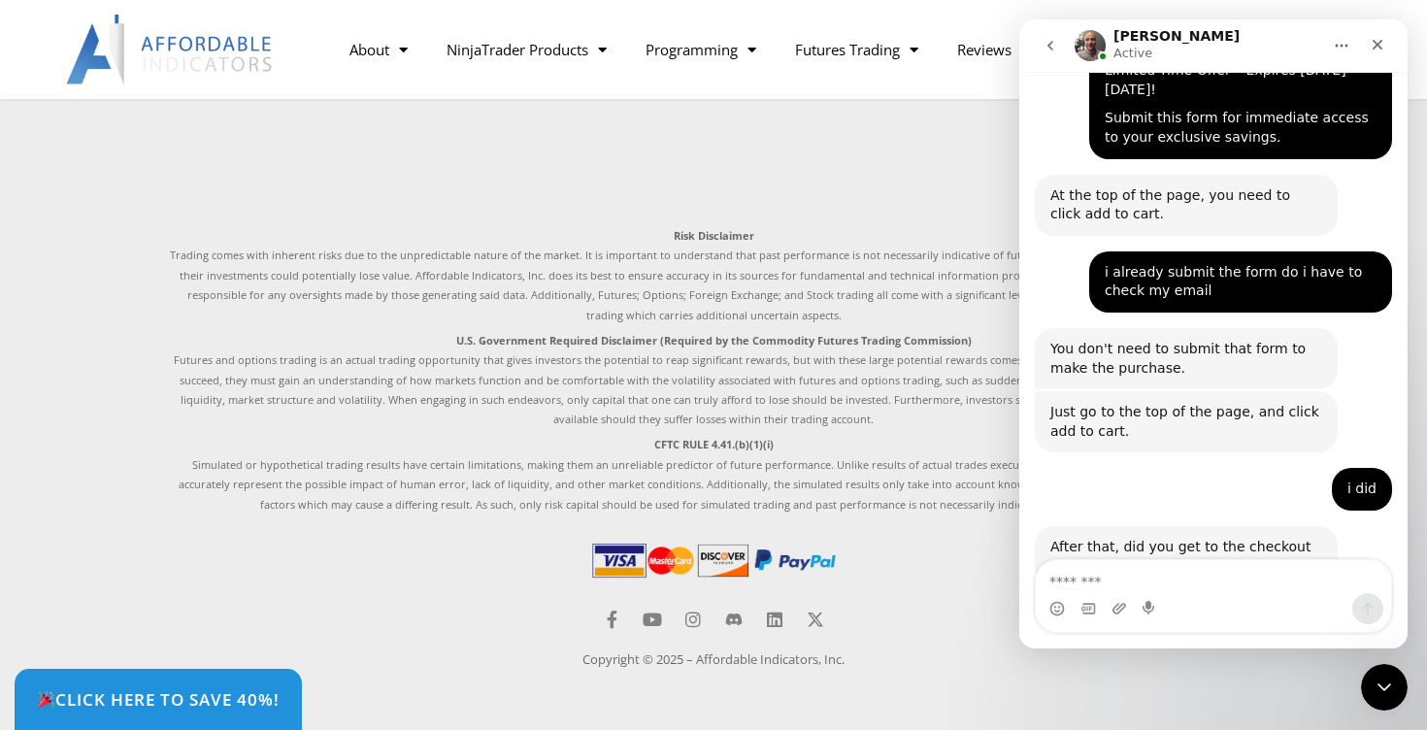
click at [715, 571] on img at bounding box center [713, 560] width 250 height 43
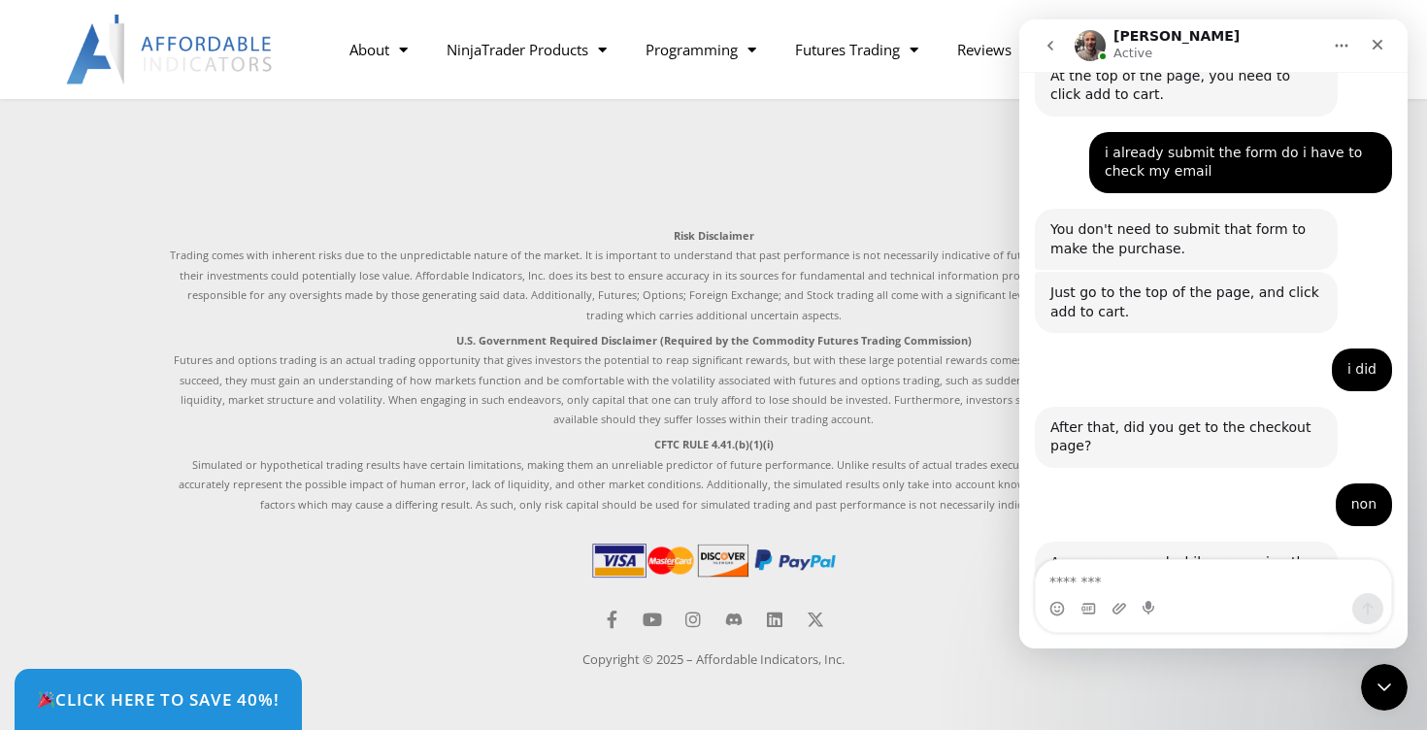
scroll to position [3976, 0]
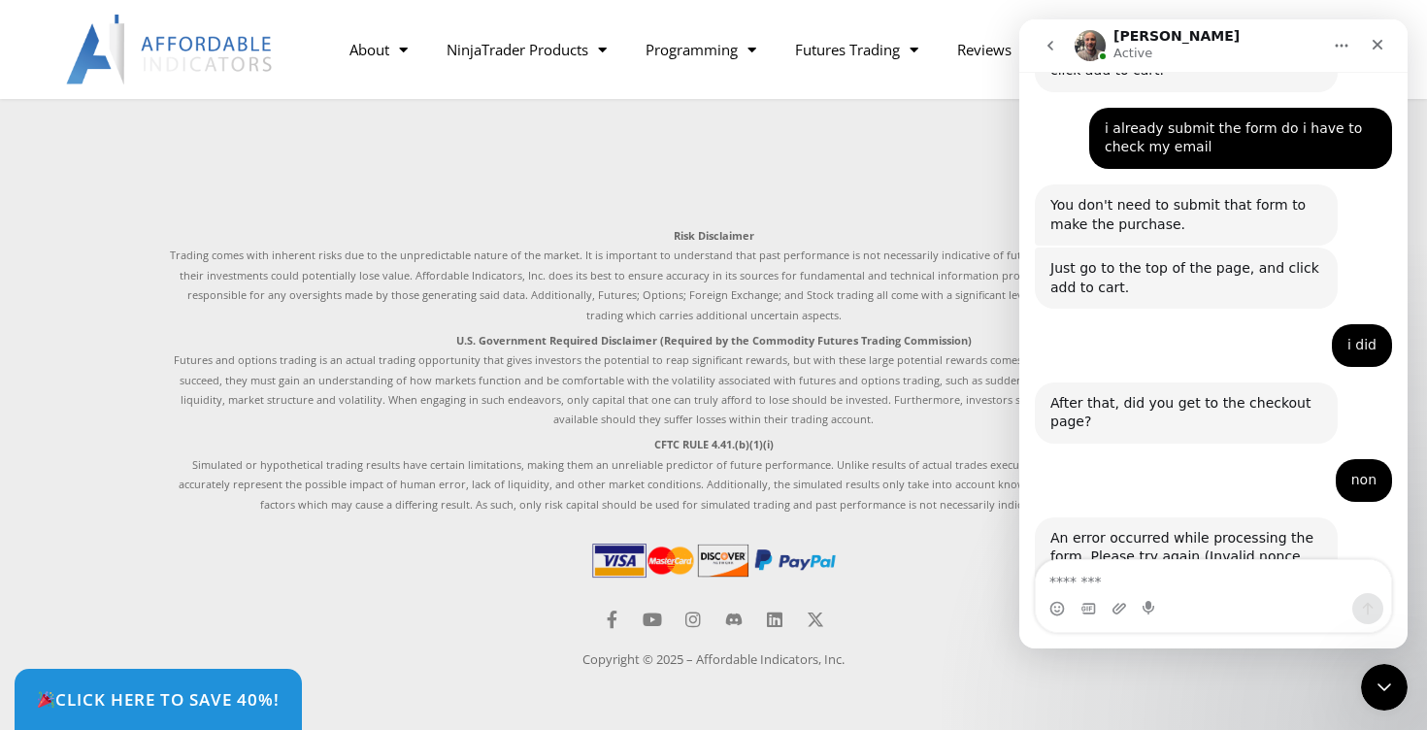
click at [1276, 600] on div "Intercom messenger" at bounding box center [1213, 608] width 355 height 31
click at [1232, 592] on textarea "Message…" at bounding box center [1213, 576] width 355 height 33
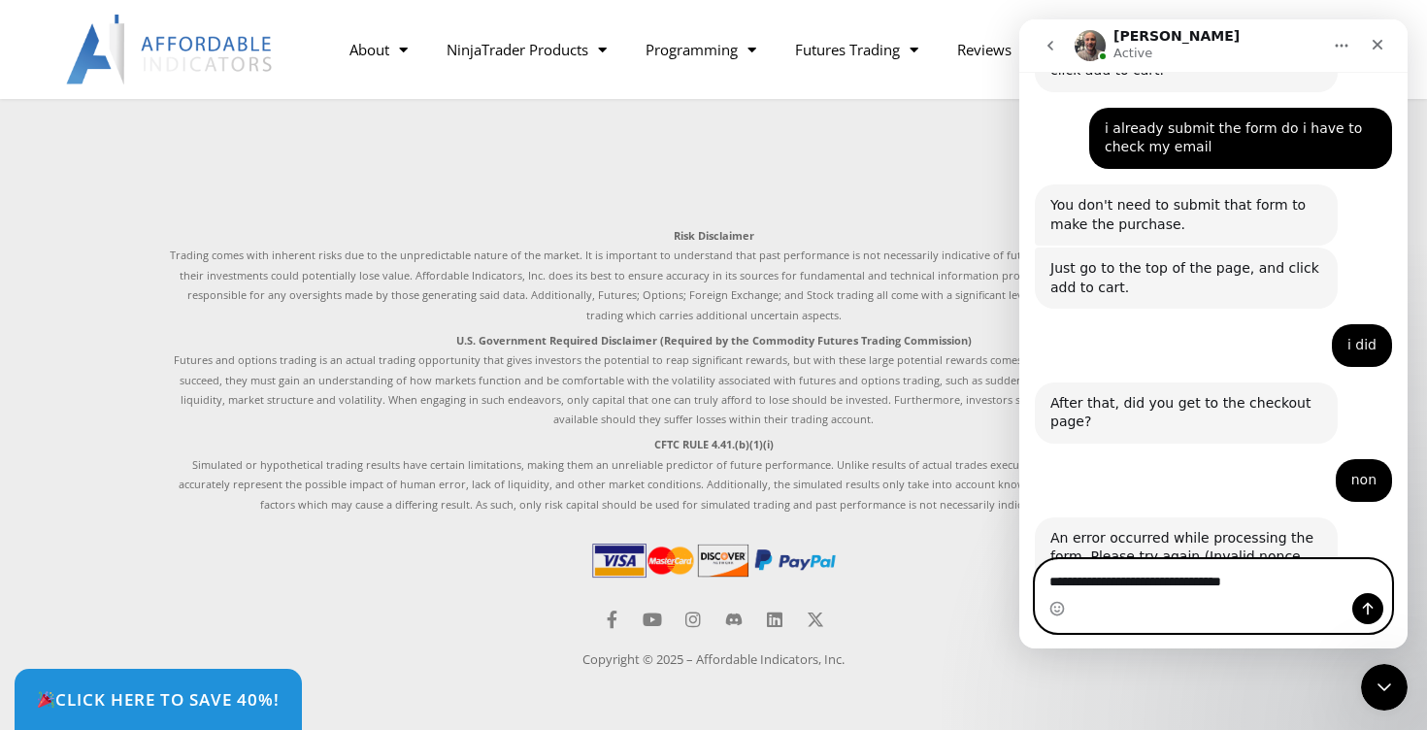
type textarea "**********"
click at [1368, 604] on icon "Send a message…" at bounding box center [1368, 609] width 11 height 13
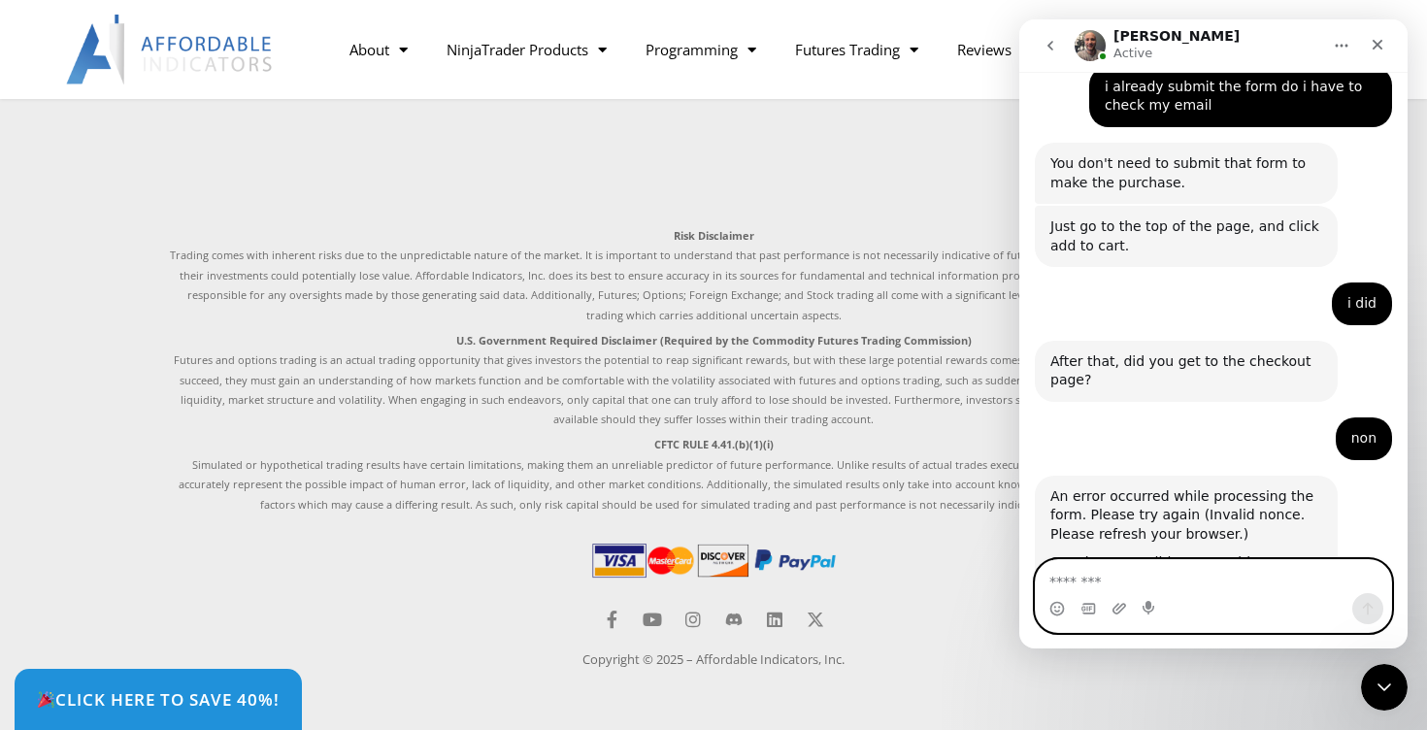
scroll to position [4033, 0]
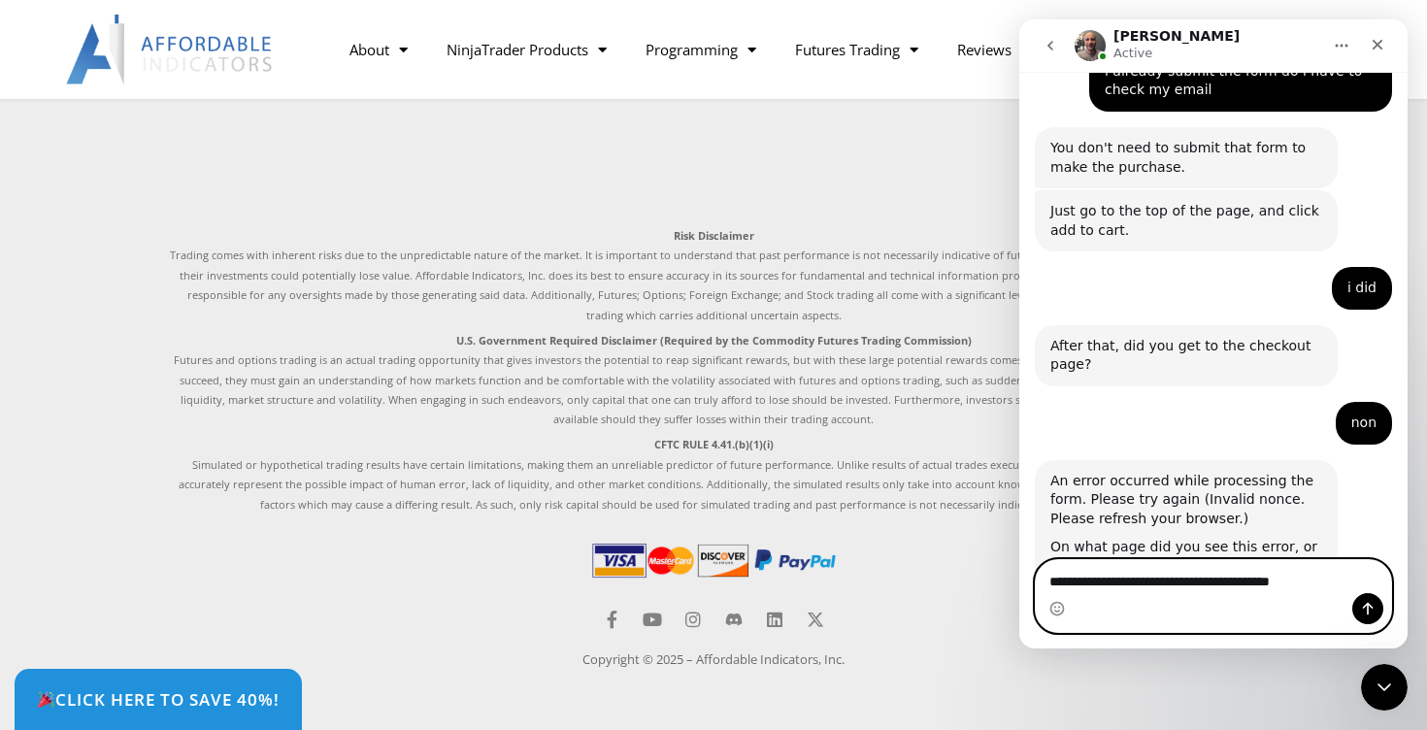
type textarea "**********"
click at [1368, 611] on icon "Send a message…" at bounding box center [1368, 609] width 16 height 16
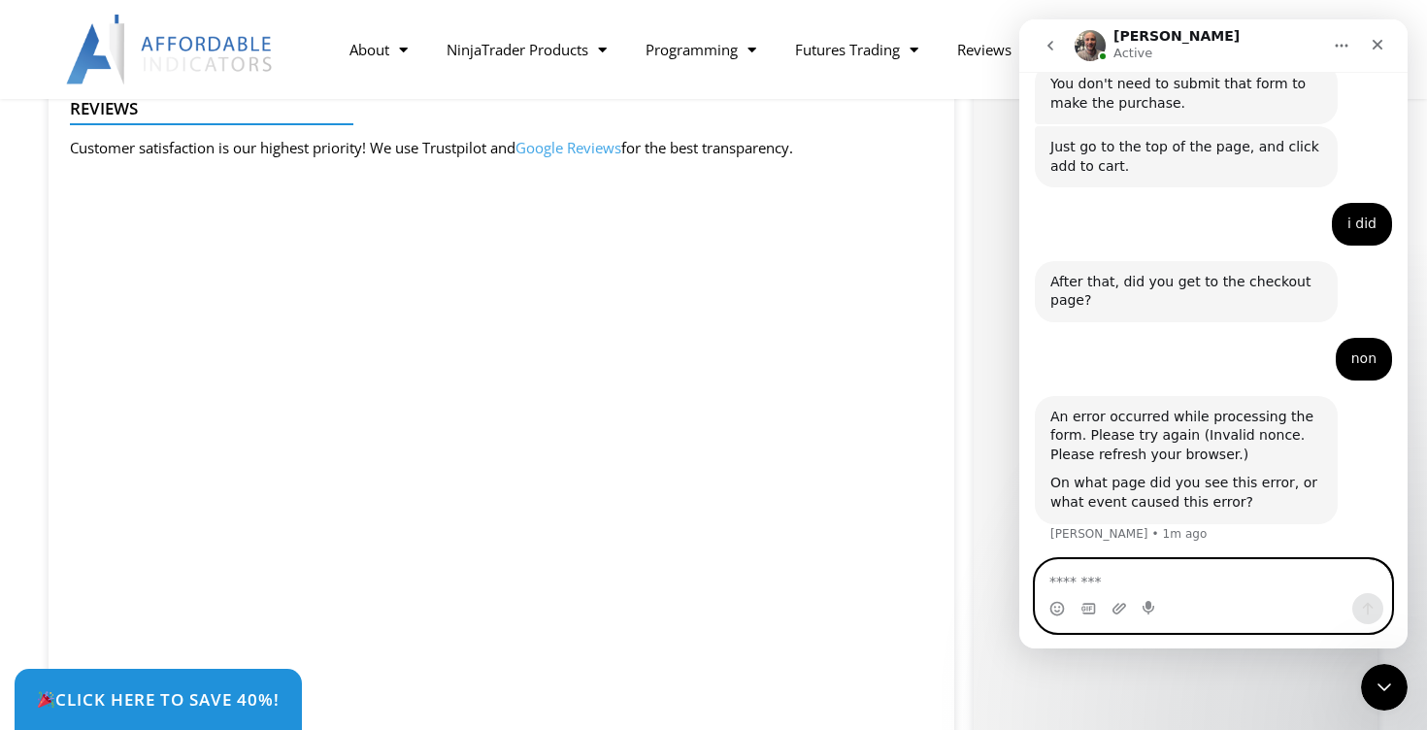
scroll to position [3604, 0]
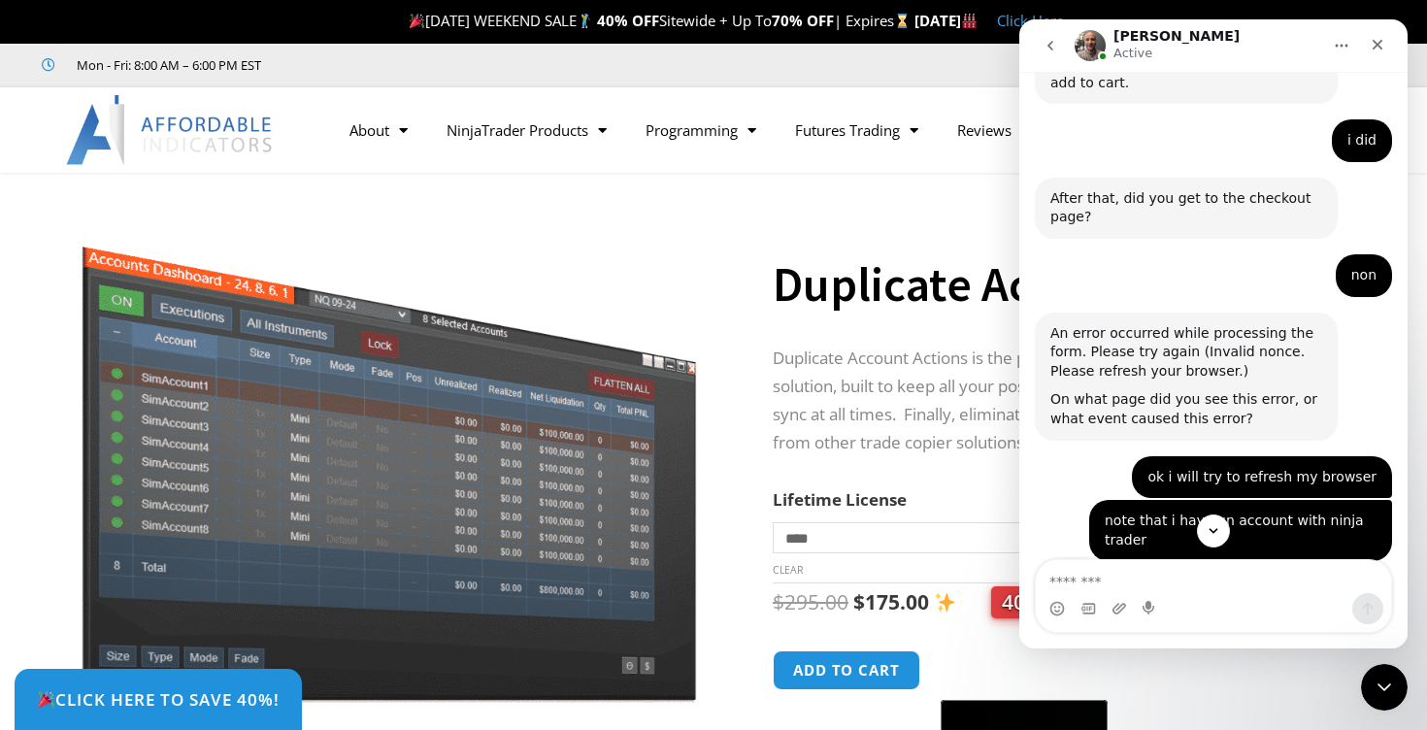
scroll to position [4270, 0]
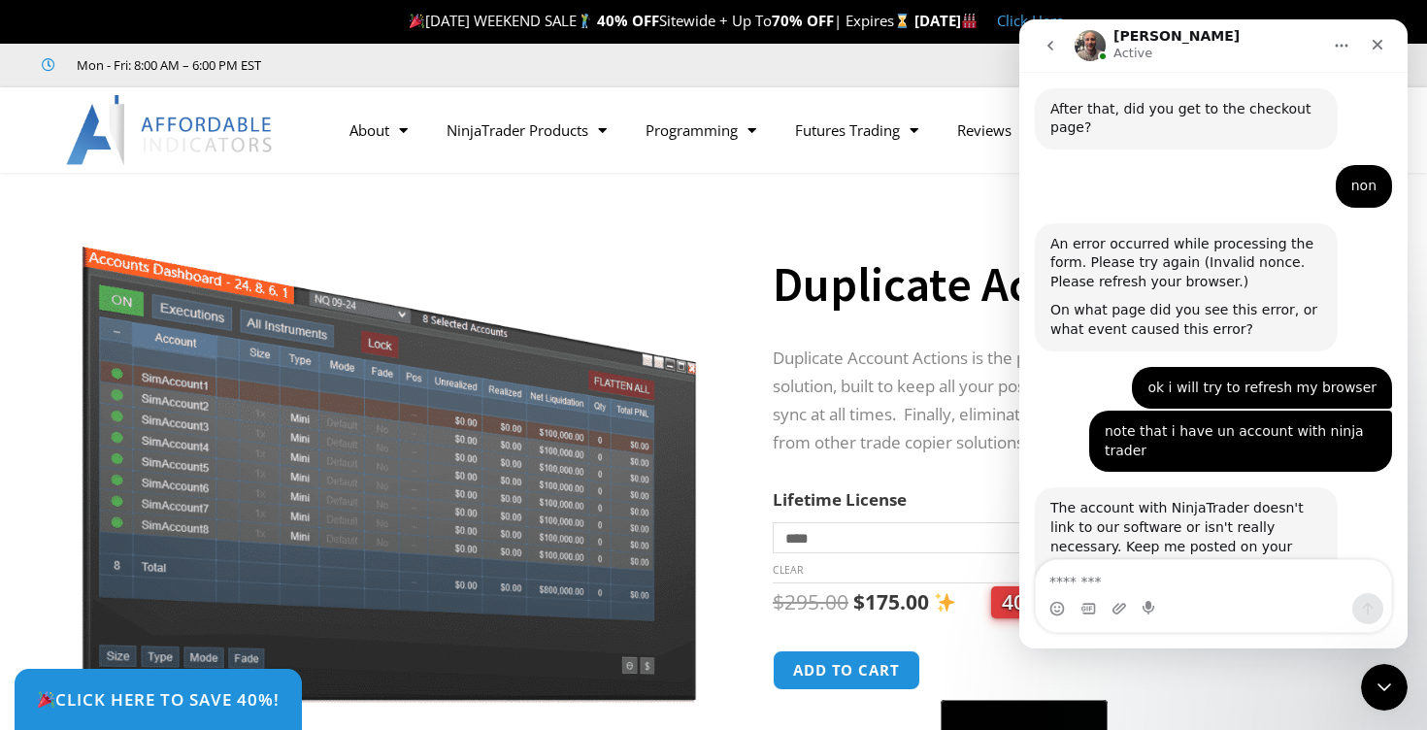
click at [844, 672] on div "Click Here to save 40%!" at bounding box center [728, 699] width 1427 height 61
click at [856, 675] on div "Click Here to save 40%!" at bounding box center [728, 699] width 1427 height 61
click at [851, 669] on div "Click Here to save 40%!" at bounding box center [728, 699] width 1427 height 61
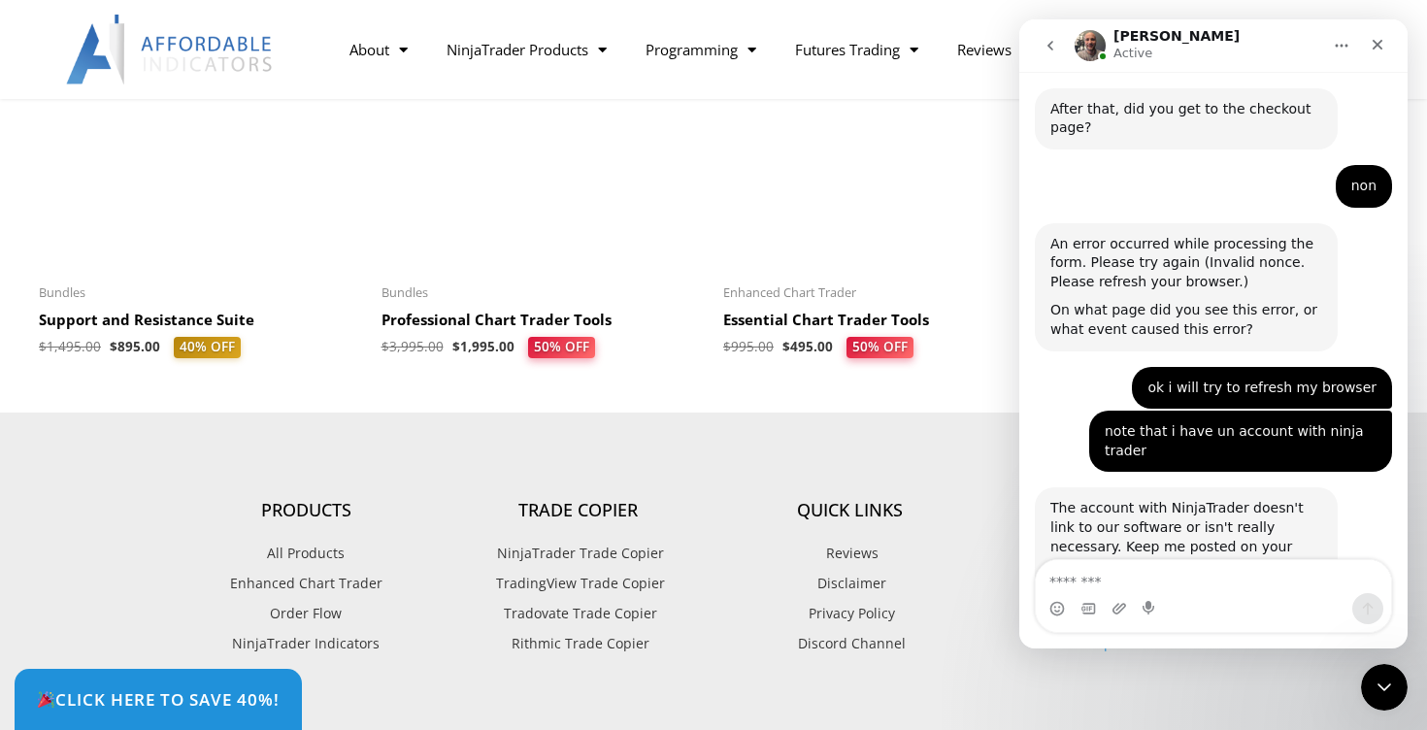
scroll to position [5905, 0]
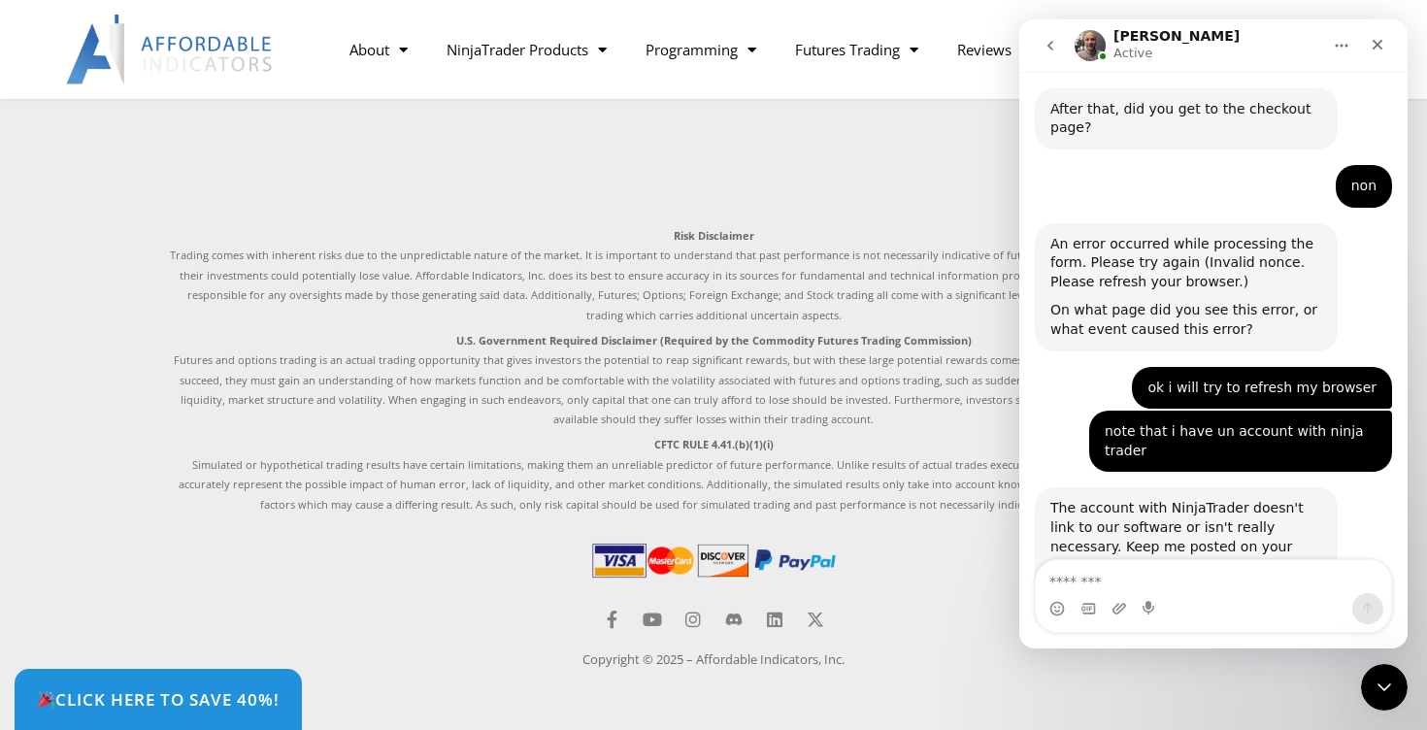
click at [636, 553] on img at bounding box center [713, 560] width 250 height 43
click at [224, 686] on link "Click Here to save 40%!" at bounding box center [158, 700] width 316 height 68
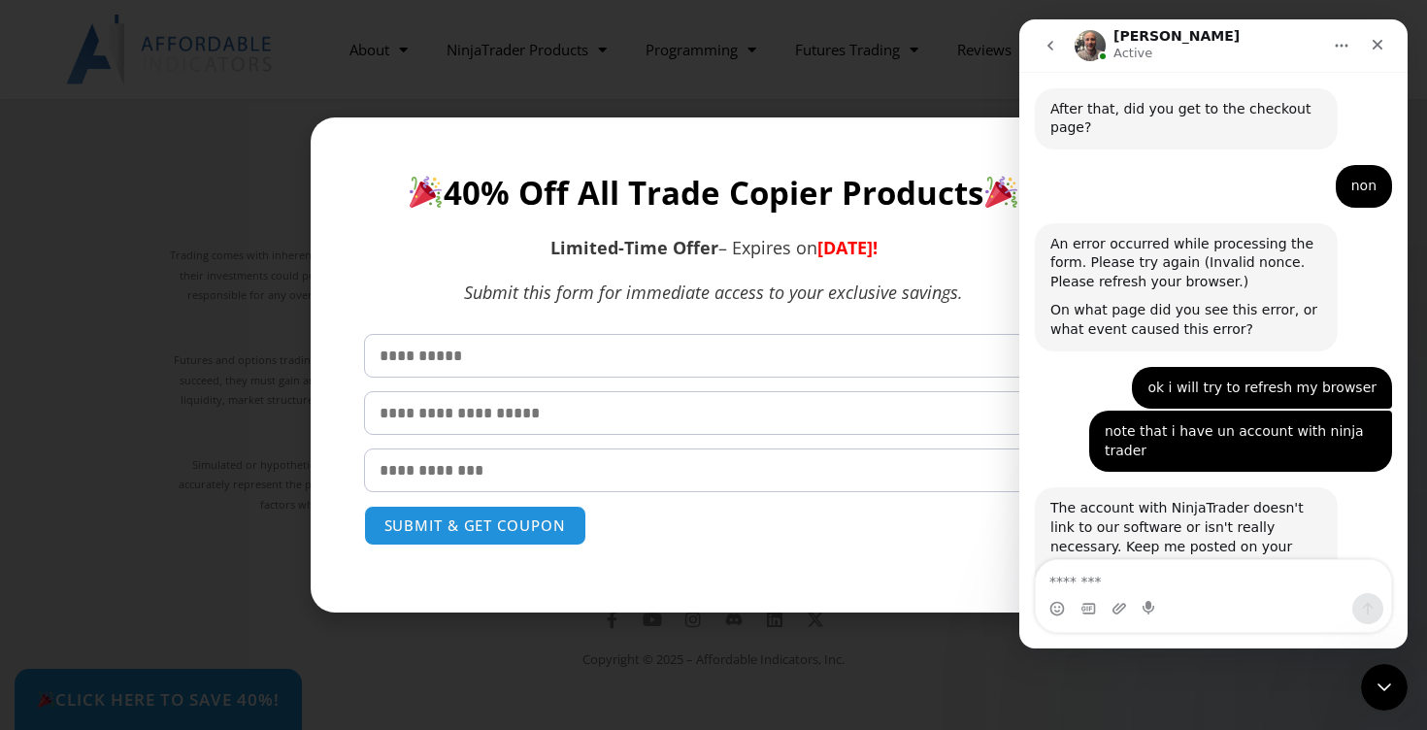
click at [595, 353] on input "text" at bounding box center [714, 356] width 700 height 44
type input "*****"
click at [523, 429] on input "text" at bounding box center [714, 413] width 700 height 44
type input "*****"
click at [503, 467] on input "email" at bounding box center [714, 470] width 700 height 44
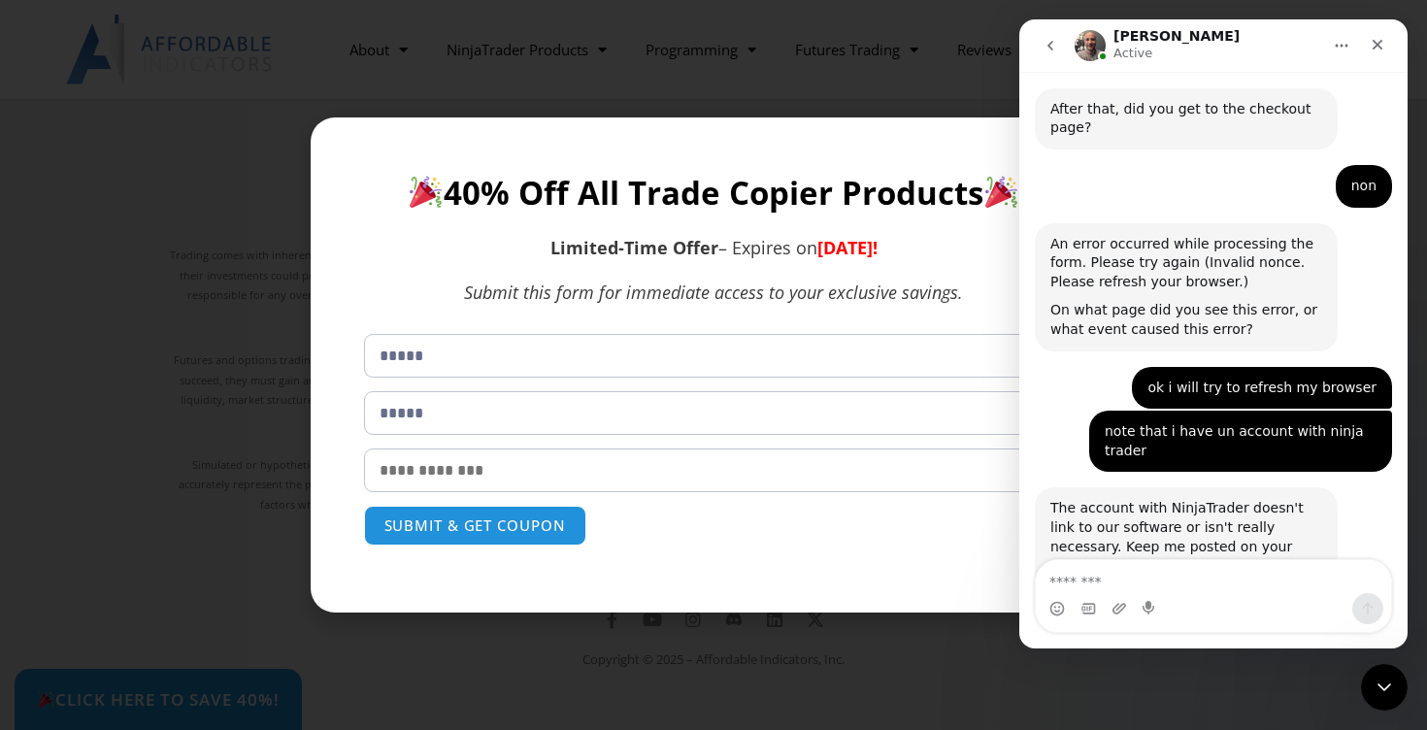
type input "**********"
click at [504, 517] on button "SUBMIT & GET COUPON" at bounding box center [475, 526] width 234 height 42
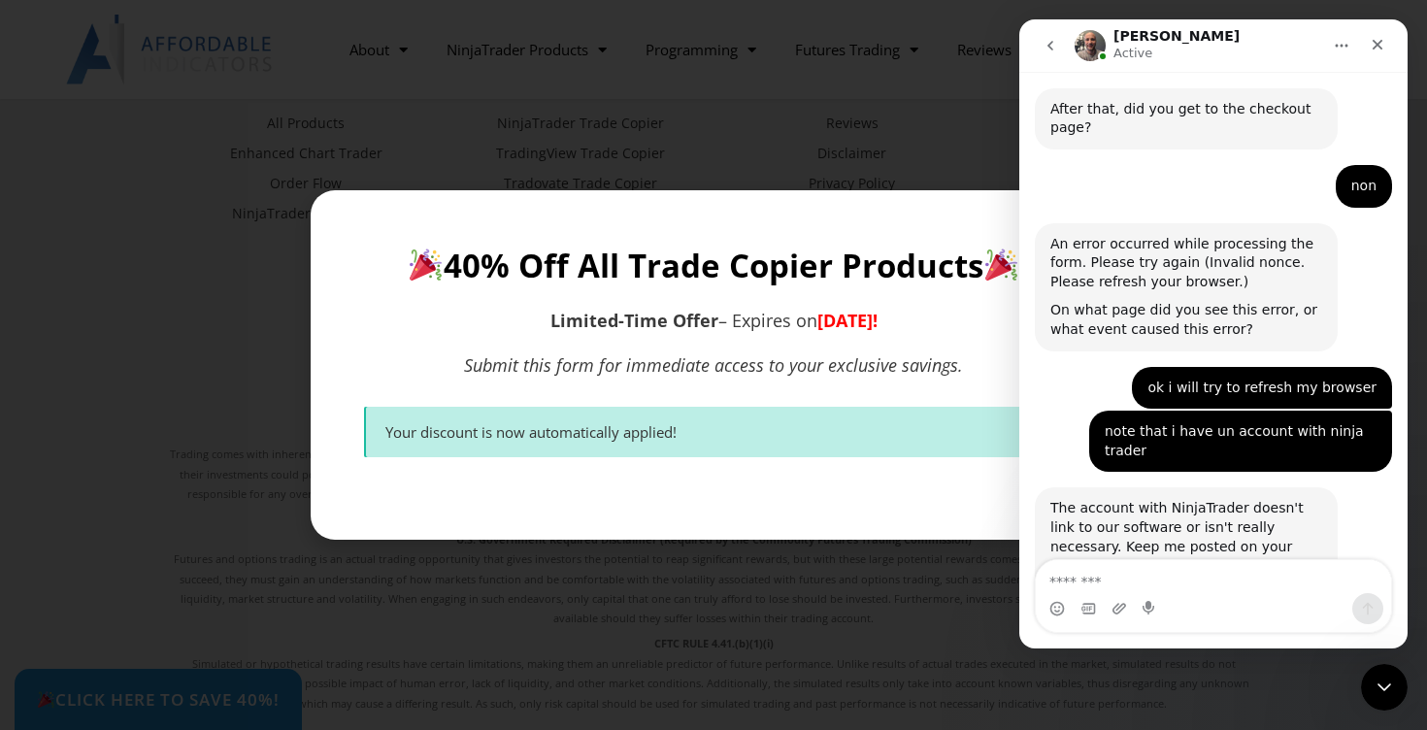
scroll to position [5692, 0]
click at [498, 563] on div "**********" at bounding box center [713, 365] width 1427 height 730
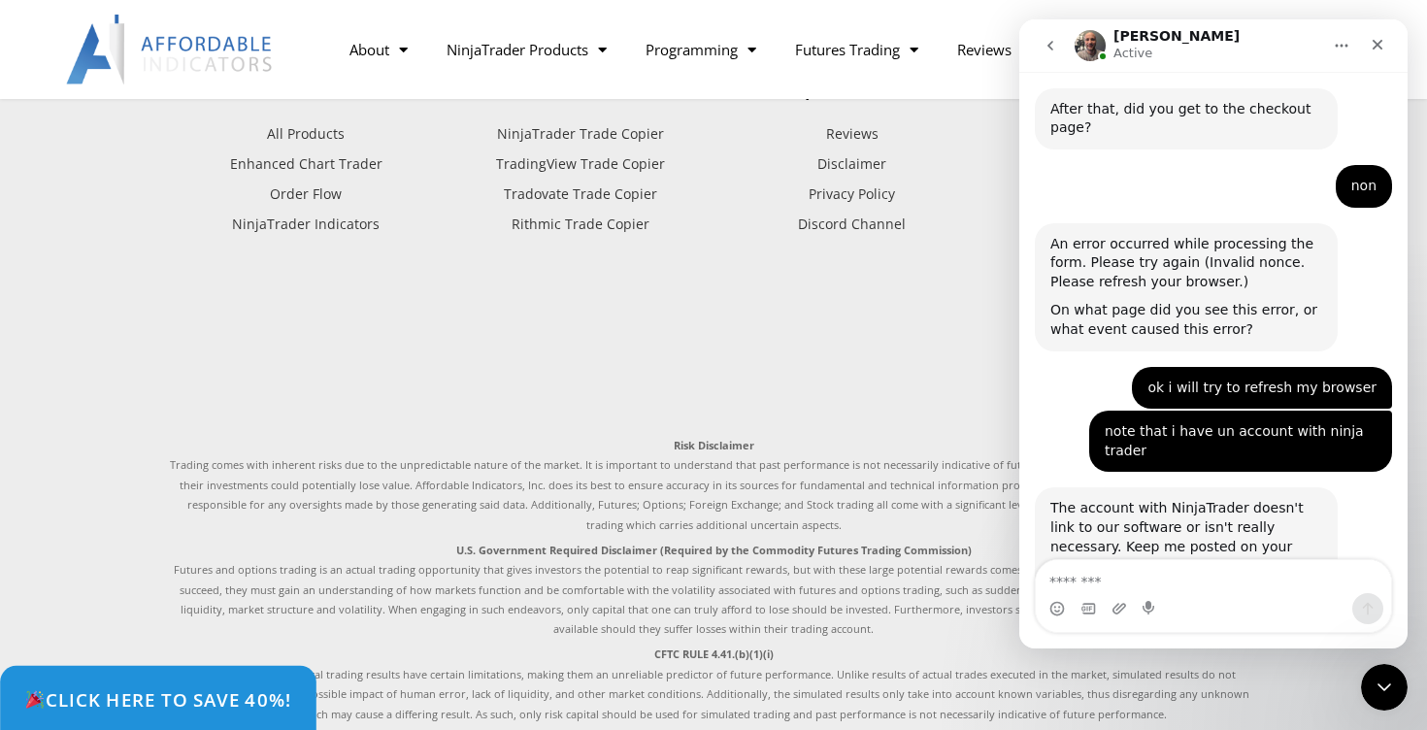
scroll to position [5905, 0]
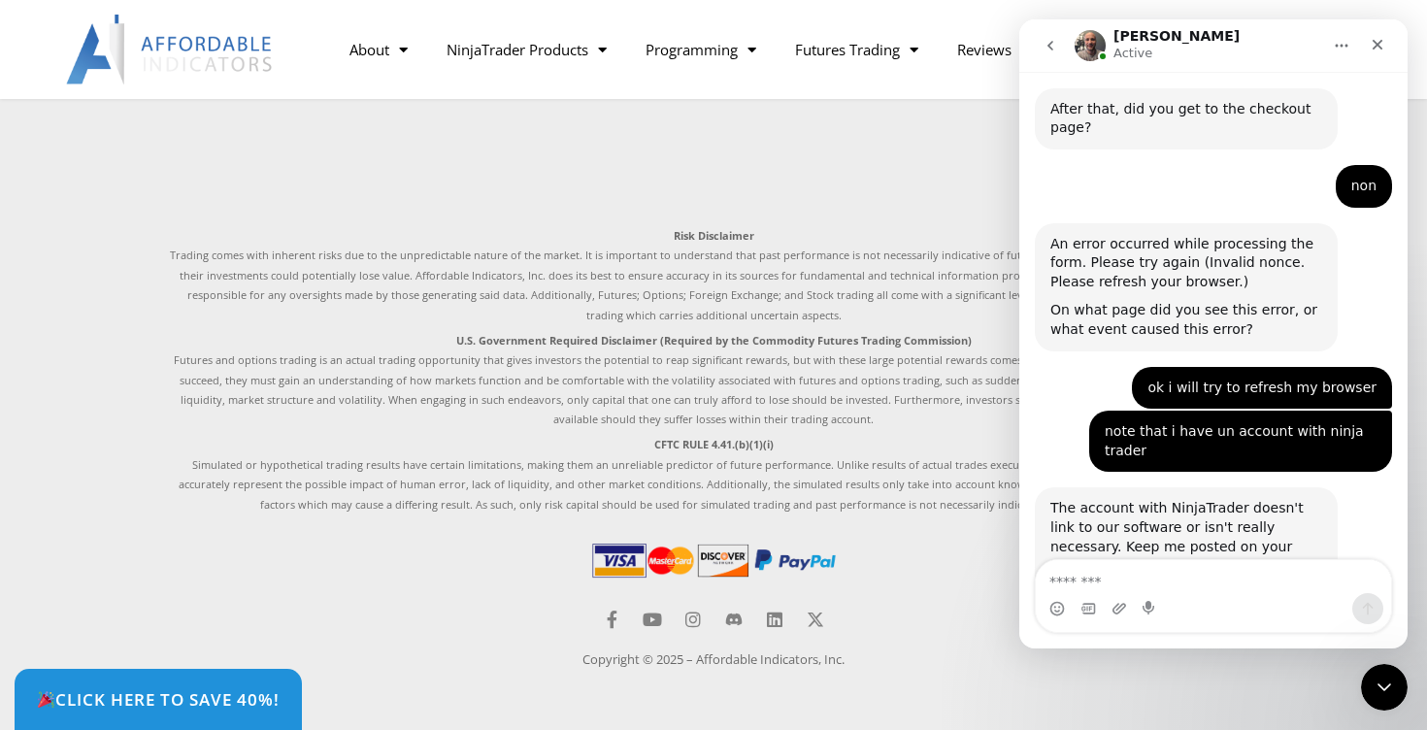
click at [619, 563] on img at bounding box center [713, 560] width 250 height 43
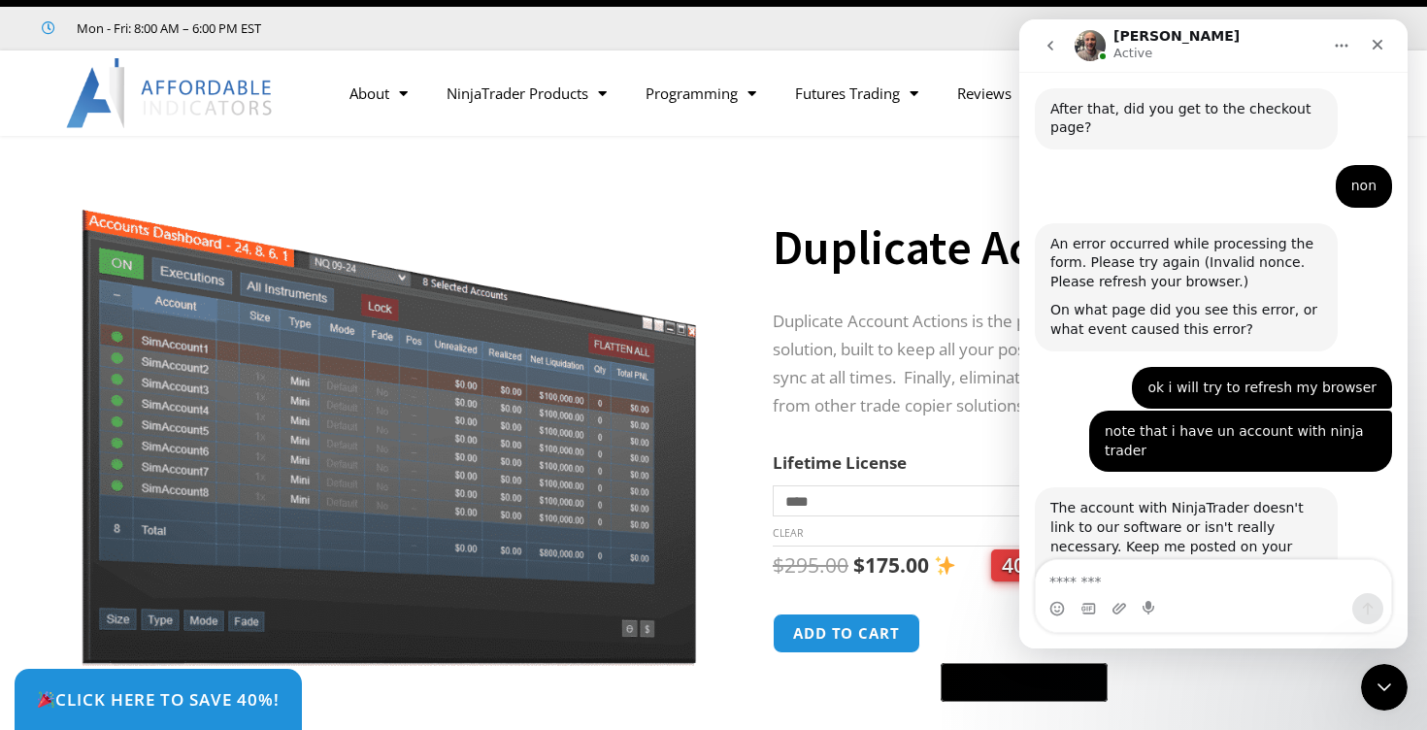
scroll to position [45, 0]
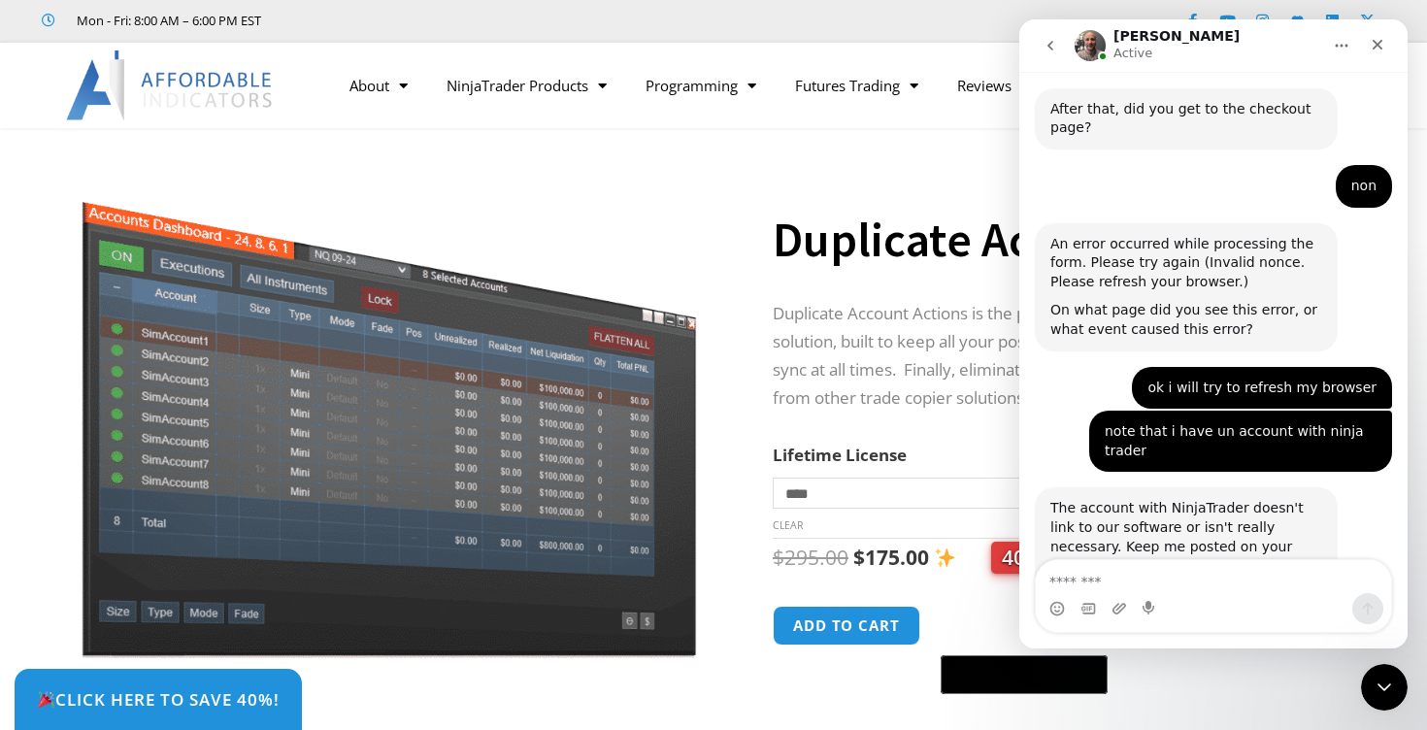
click at [857, 487] on select "**********" at bounding box center [1013, 493] width 481 height 31
click at [817, 529] on td "**********" at bounding box center [1013, 508] width 481 height 61
click at [889, 630] on button "Add to cart" at bounding box center [846, 626] width 155 height 42
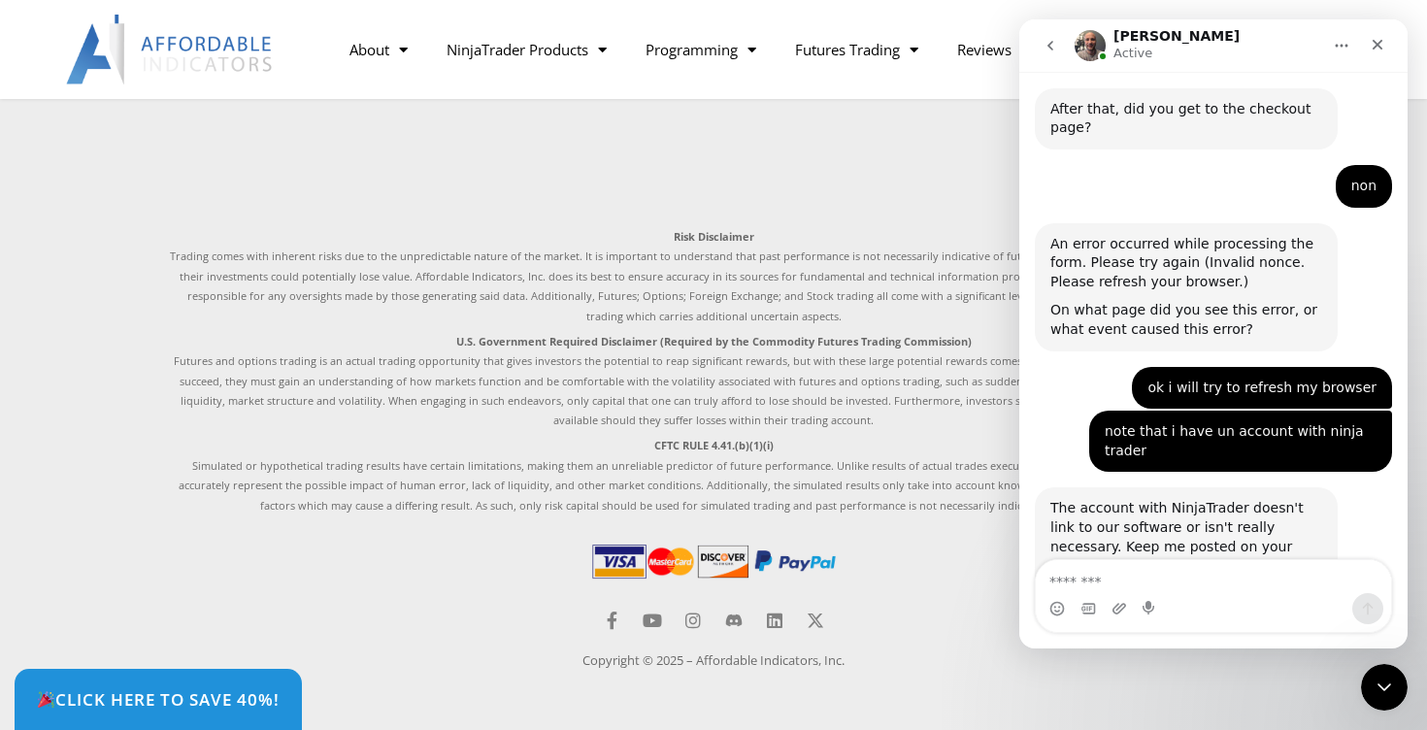
scroll to position [6020, 0]
click at [663, 571] on img at bounding box center [713, 562] width 250 height 43
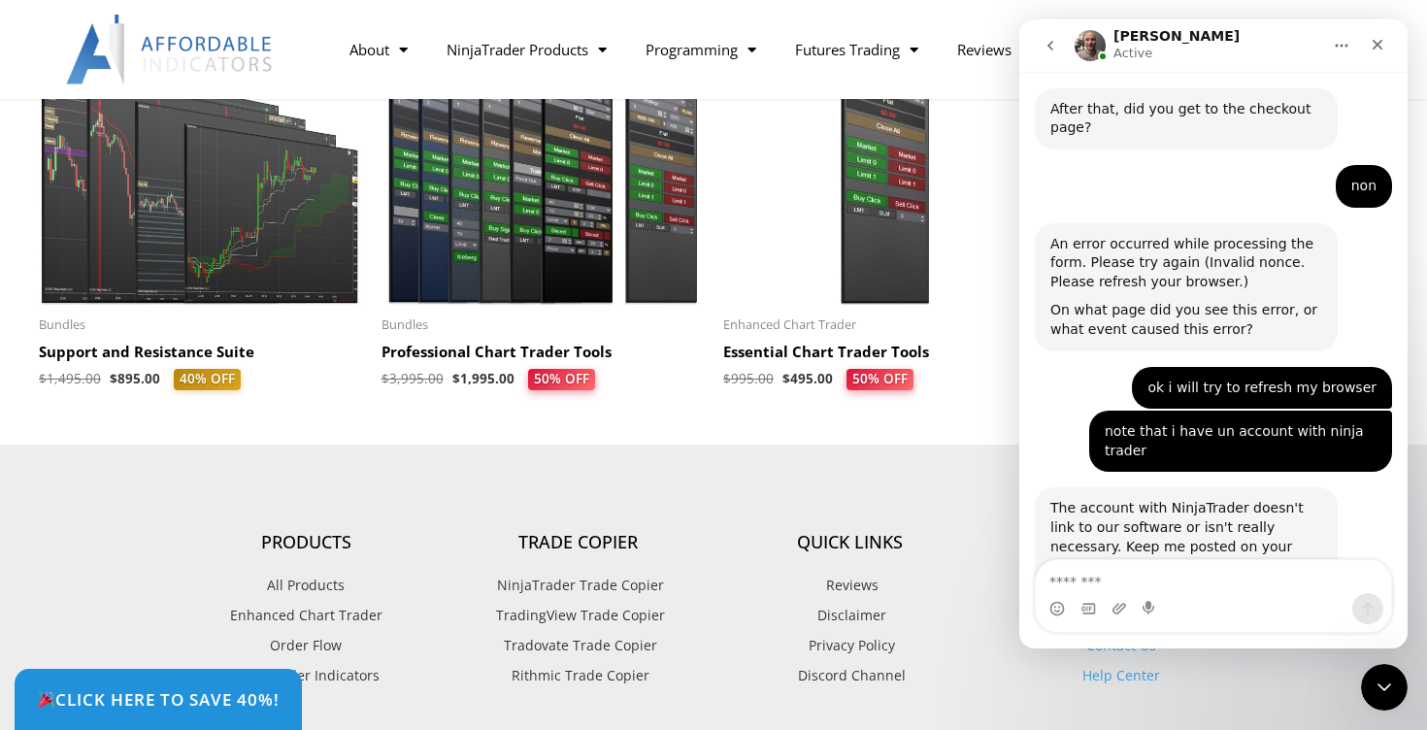
scroll to position [6025, 0]
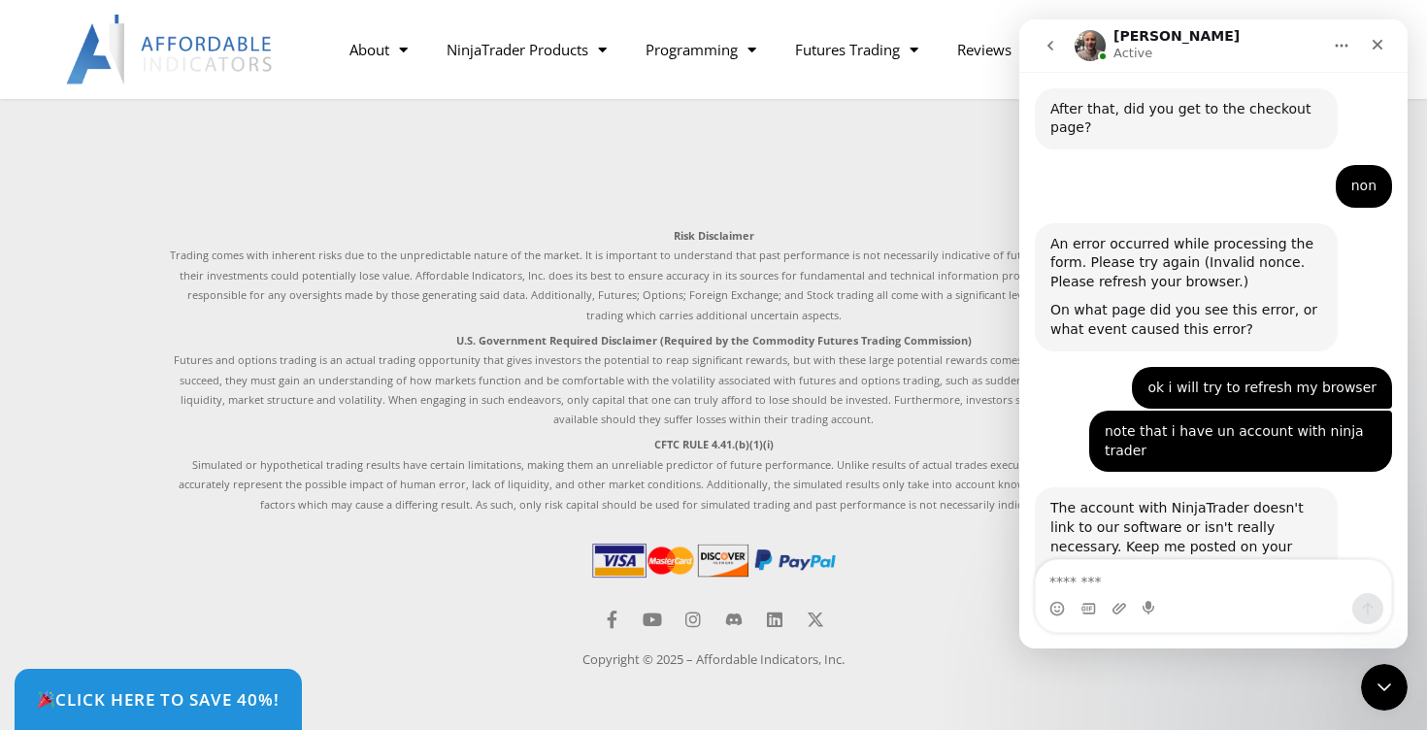
click at [666, 576] on img at bounding box center [713, 560] width 250 height 43
click at [800, 552] on img at bounding box center [713, 560] width 250 height 43
click at [736, 549] on img at bounding box center [713, 560] width 250 height 43
click at [792, 581] on div at bounding box center [713, 565] width 1087 height 52
click at [722, 564] on img at bounding box center [713, 560] width 250 height 43
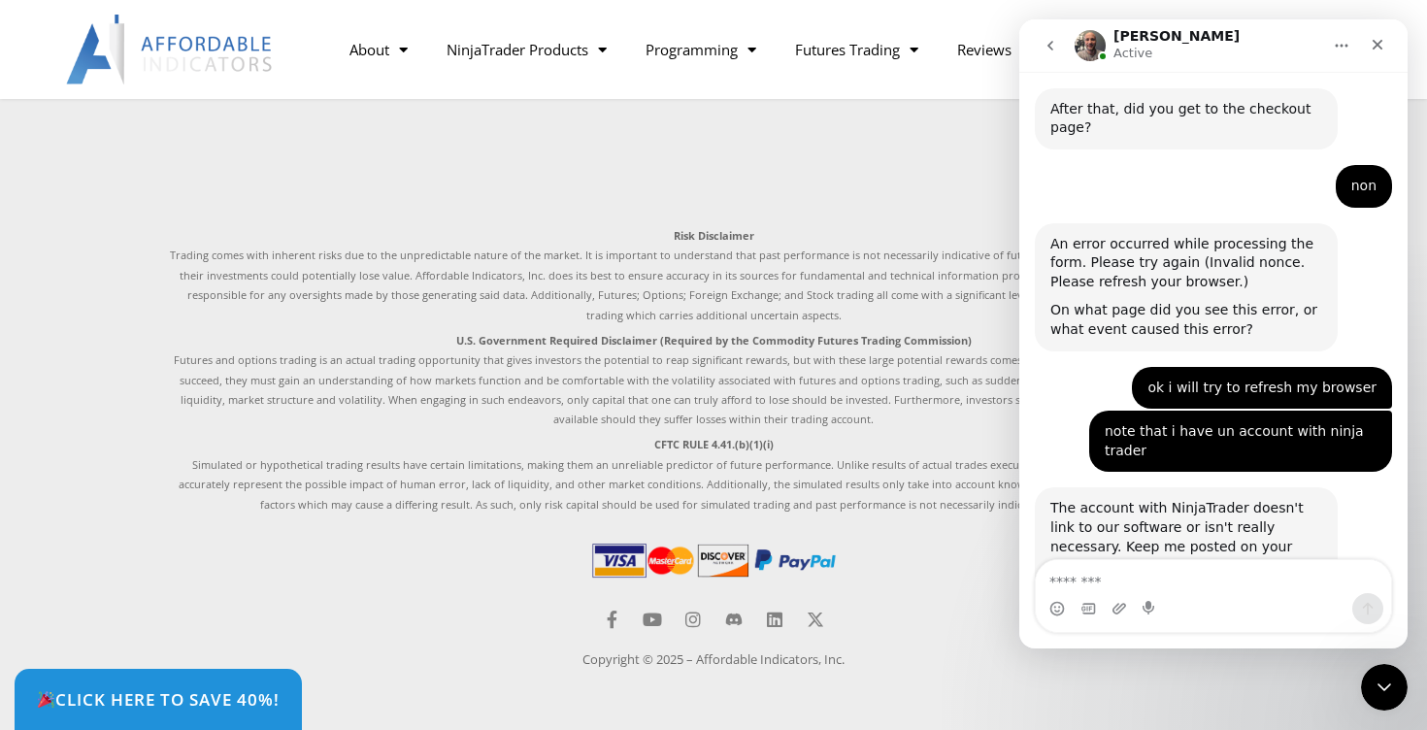
click at [722, 564] on img at bounding box center [713, 560] width 250 height 43
click at [629, 551] on img at bounding box center [713, 560] width 250 height 43
click at [705, 551] on img at bounding box center [713, 560] width 250 height 43
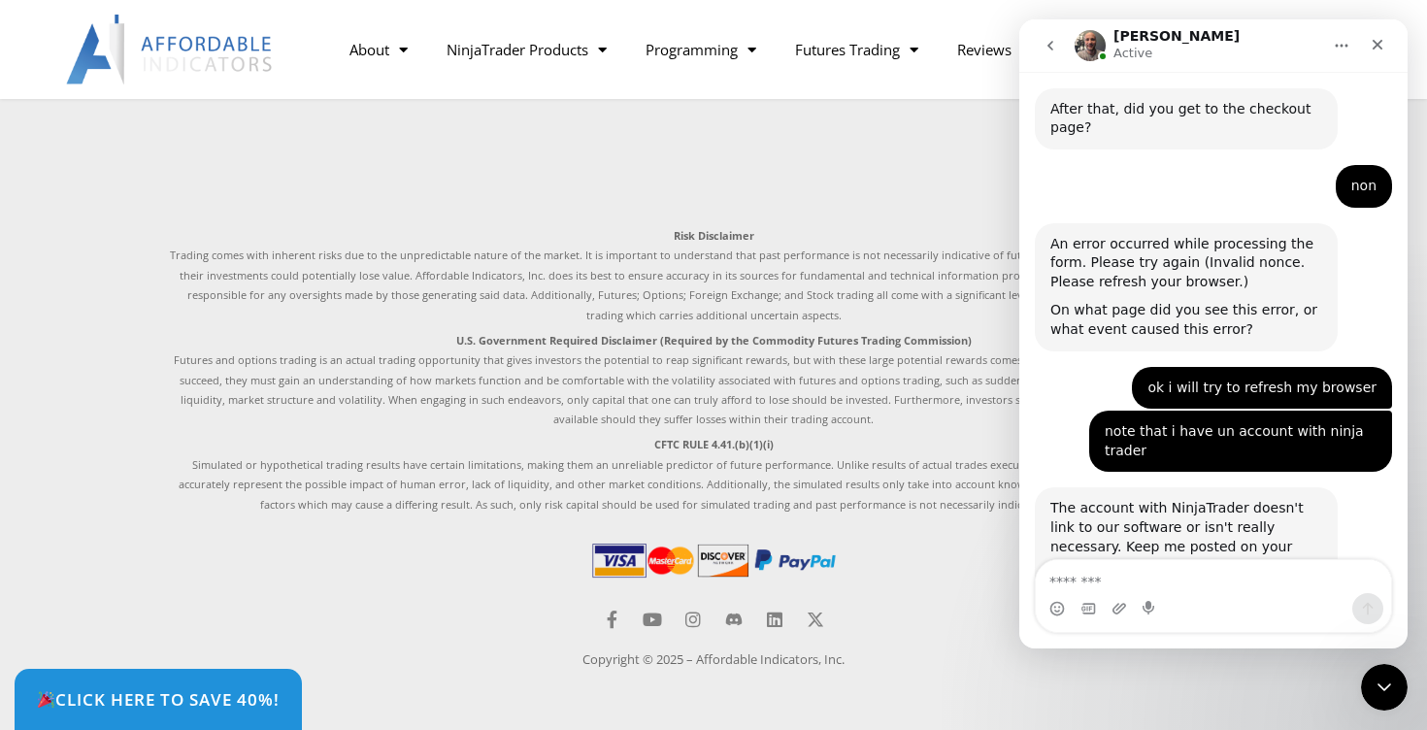
click at [707, 551] on img at bounding box center [713, 560] width 250 height 43
click at [737, 551] on img at bounding box center [713, 560] width 250 height 43
click at [804, 570] on img at bounding box center [713, 560] width 250 height 43
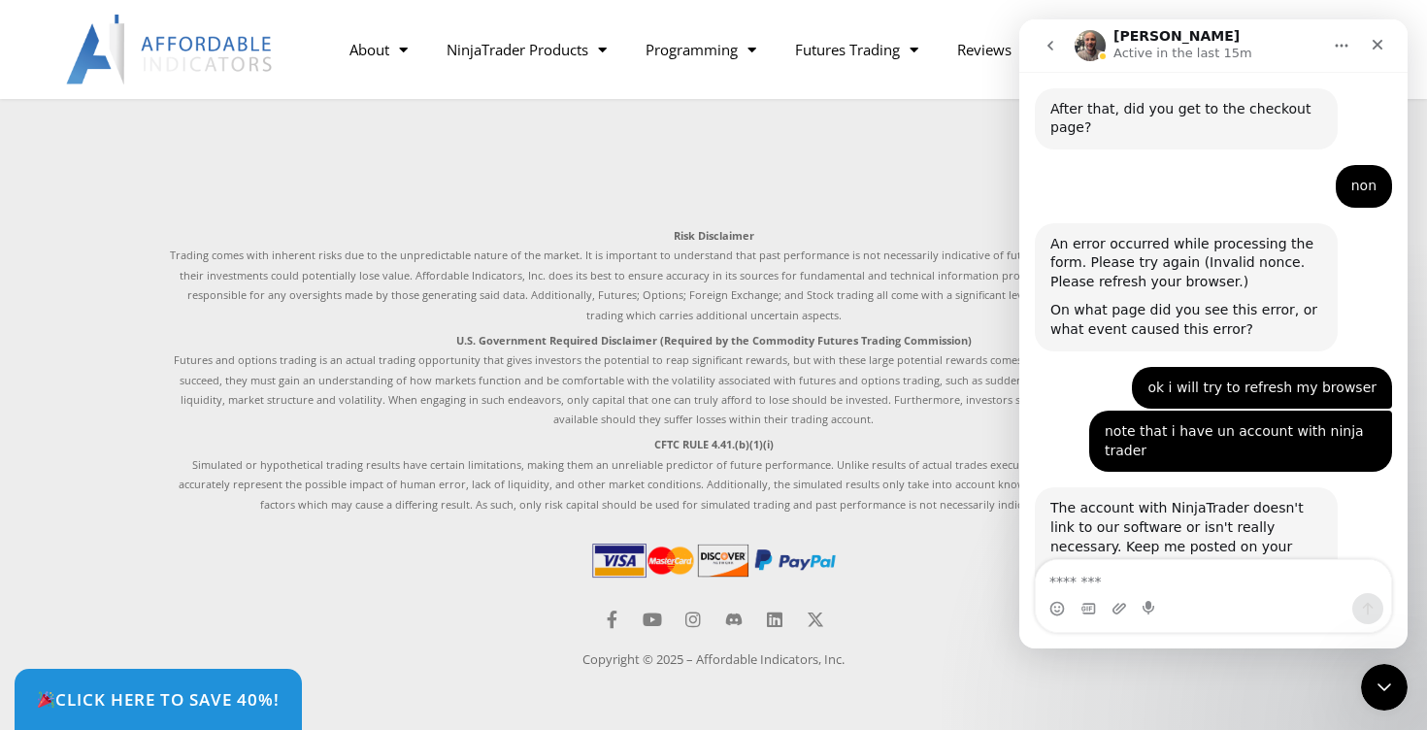
click at [818, 573] on img at bounding box center [713, 560] width 250 height 43
click at [813, 520] on div "Products All Products Enhanced Chart Trader Order Flow NinjaTrader Indicators T…" at bounding box center [713, 236] width 1107 height 887
click at [734, 528] on div "Products All Products Enhanced Chart Trader Order Flow NinjaTrader Indicators T…" at bounding box center [713, 236] width 1107 height 887
click at [675, 529] on div "Products All Products Enhanced Chart Trader Order Flow NinjaTrader Indicators T…" at bounding box center [713, 236] width 1107 height 887
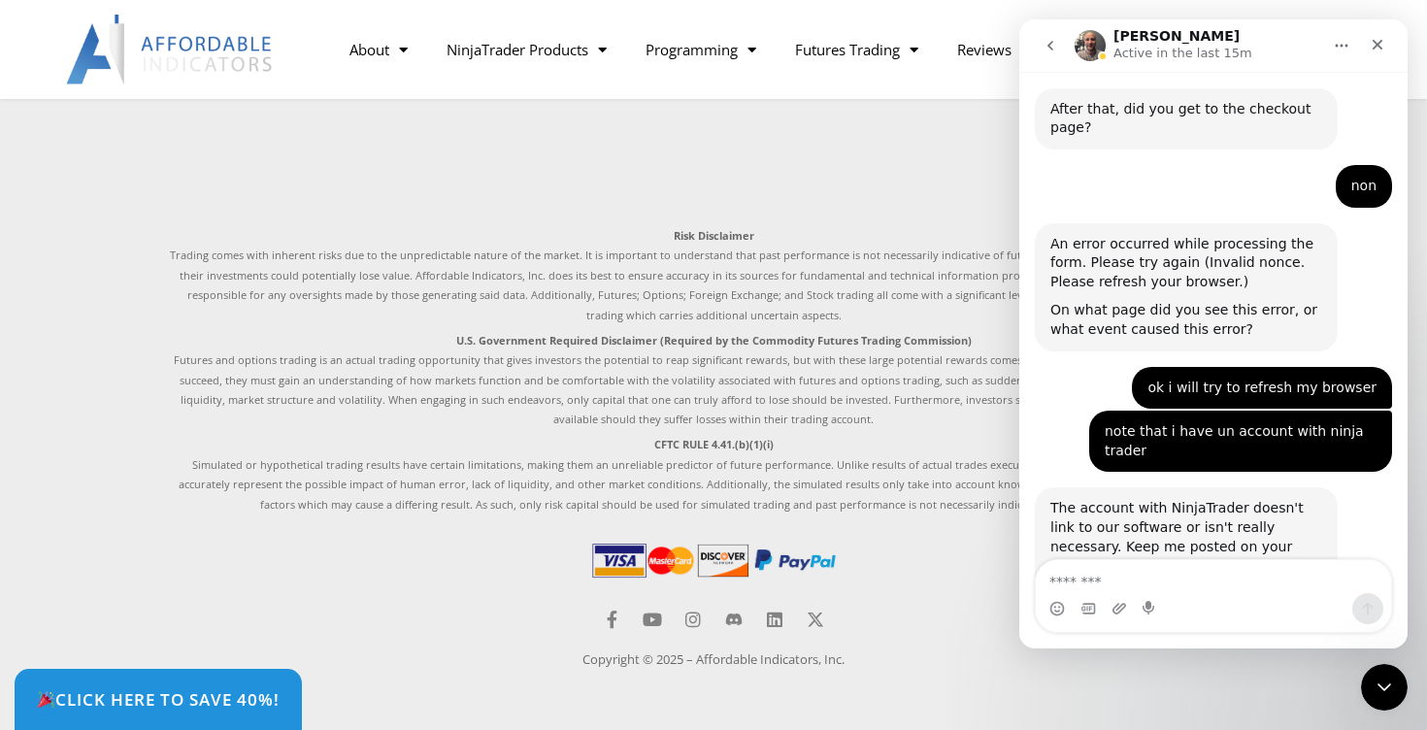
click at [675, 529] on div "Products All Products Enhanced Chart Trader Order Flow NinjaTrader Indicators T…" at bounding box center [713, 236] width 1107 height 887
click at [595, 565] on img at bounding box center [713, 560] width 250 height 43
click at [700, 583] on div at bounding box center [713, 565] width 1087 height 52
click at [654, 561] on img at bounding box center [713, 560] width 250 height 43
click at [609, 552] on img at bounding box center [713, 560] width 250 height 43
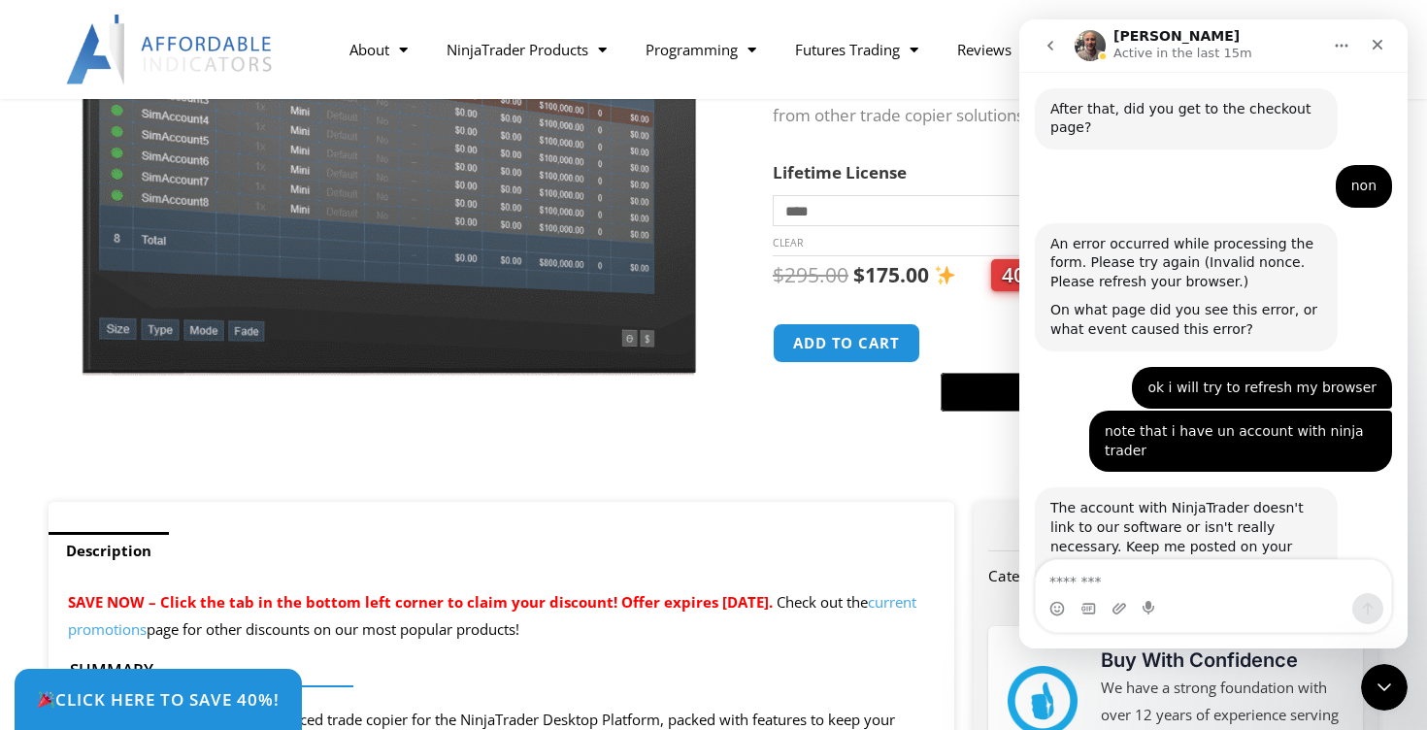
scroll to position [0, 0]
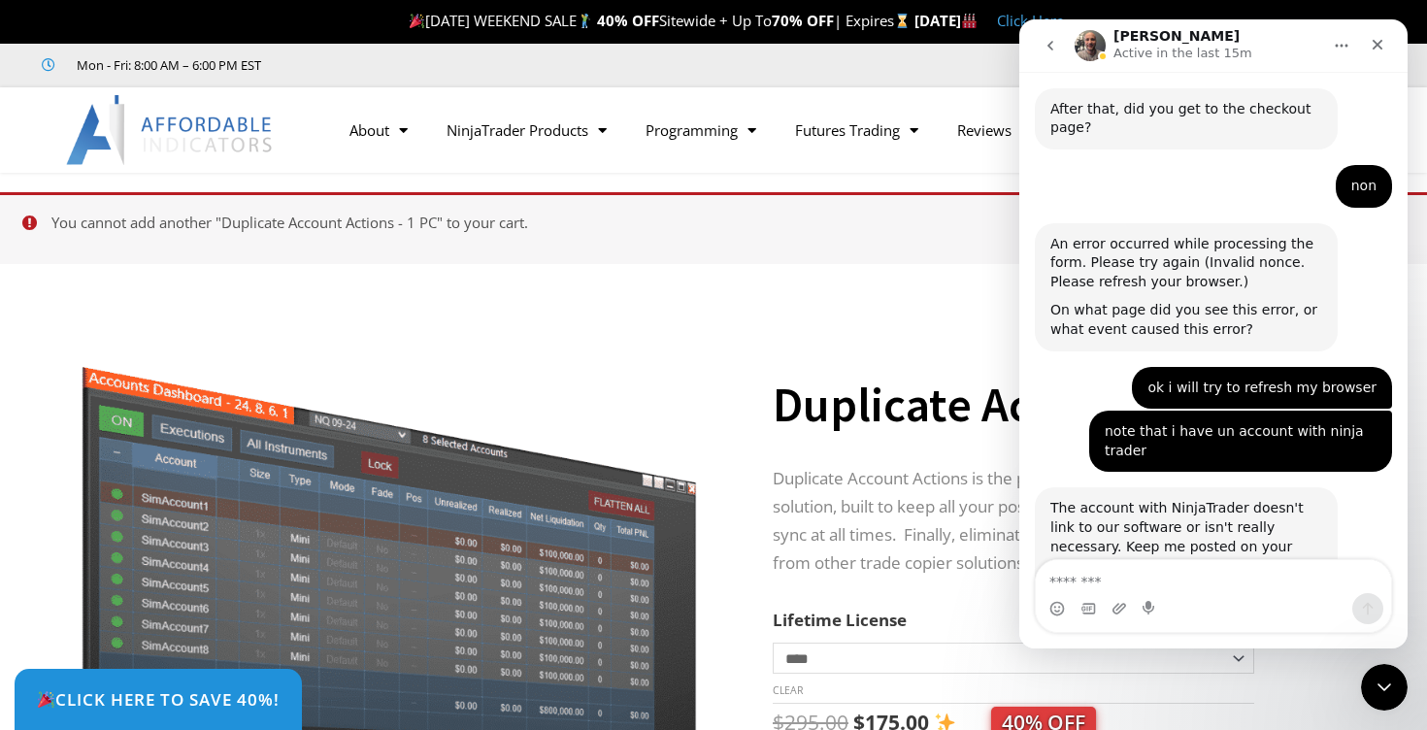
click at [226, 131] on img at bounding box center [170, 130] width 209 height 70
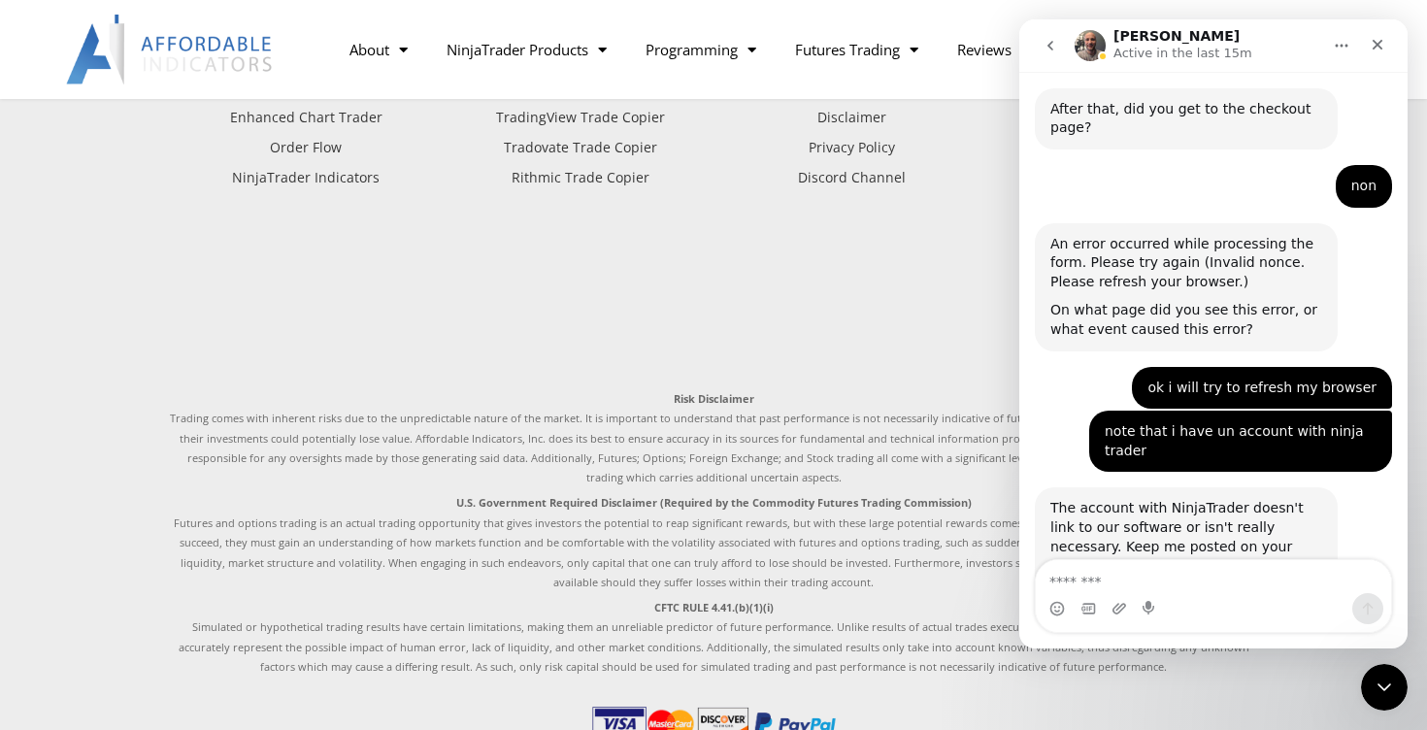
scroll to position [5749, 0]
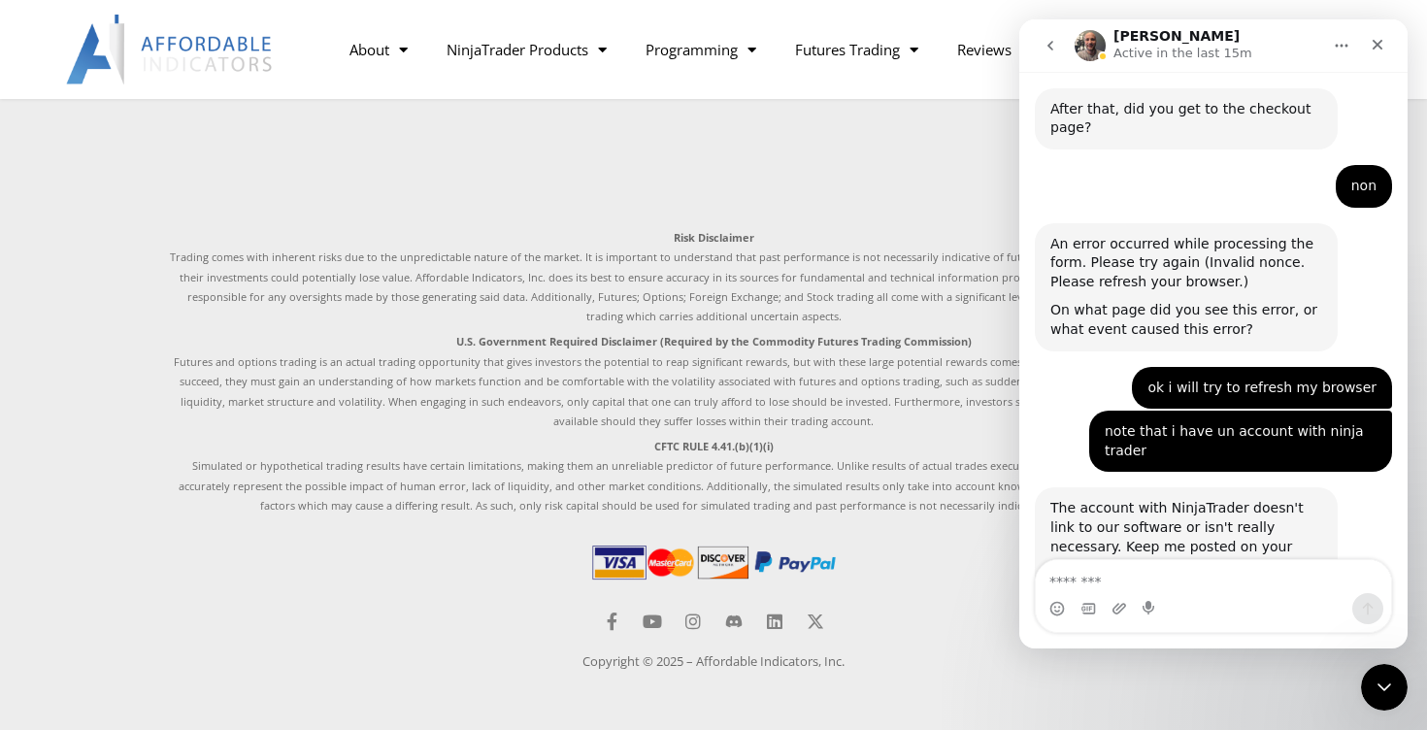
click at [676, 559] on img at bounding box center [713, 562] width 250 height 43
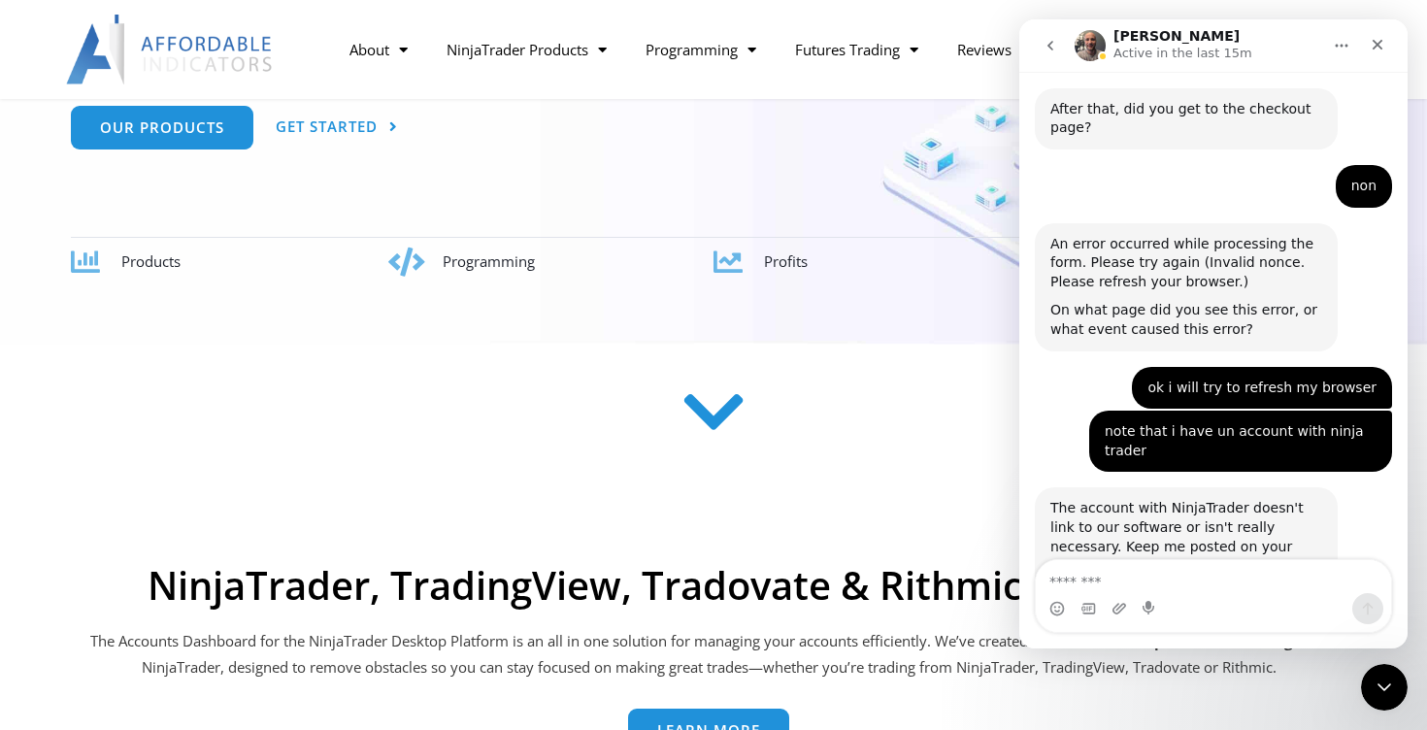
scroll to position [0, 0]
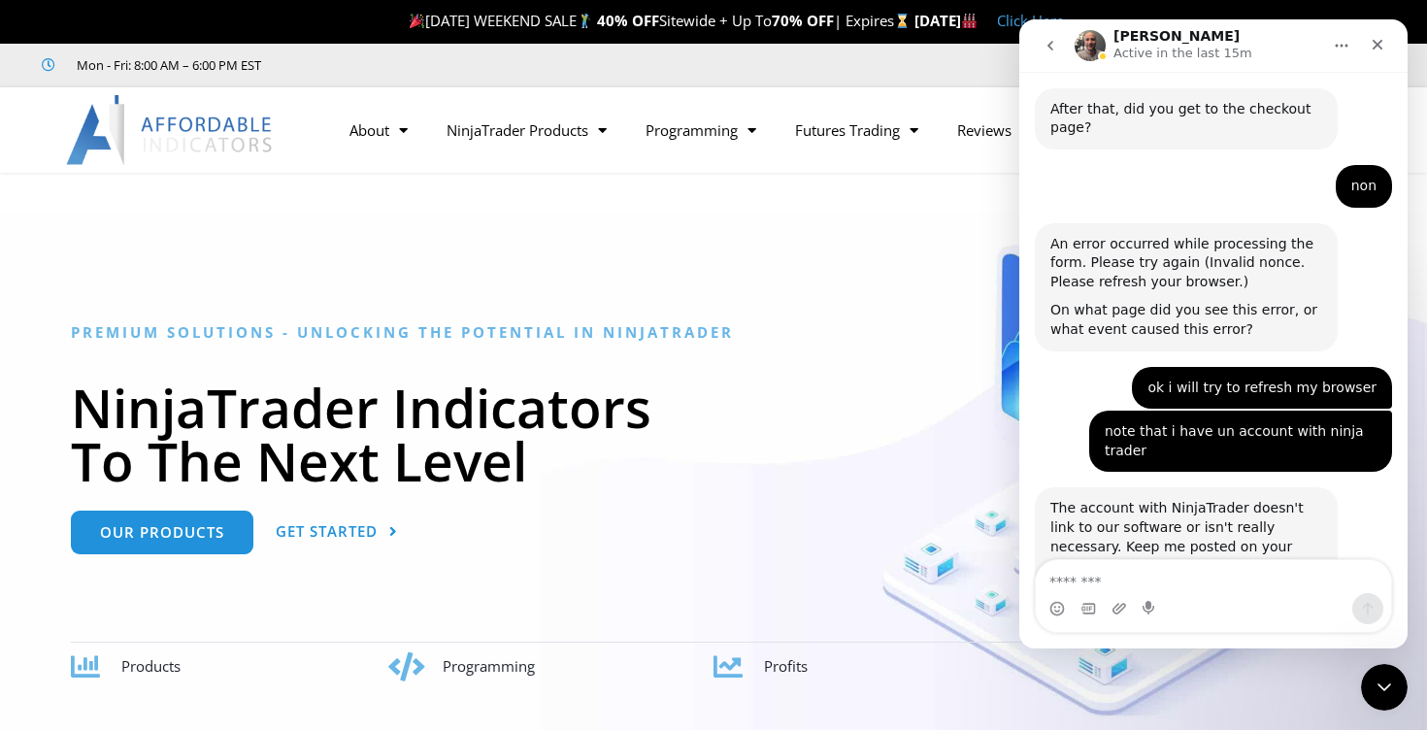
click at [204, 127] on img at bounding box center [170, 130] width 209 height 70
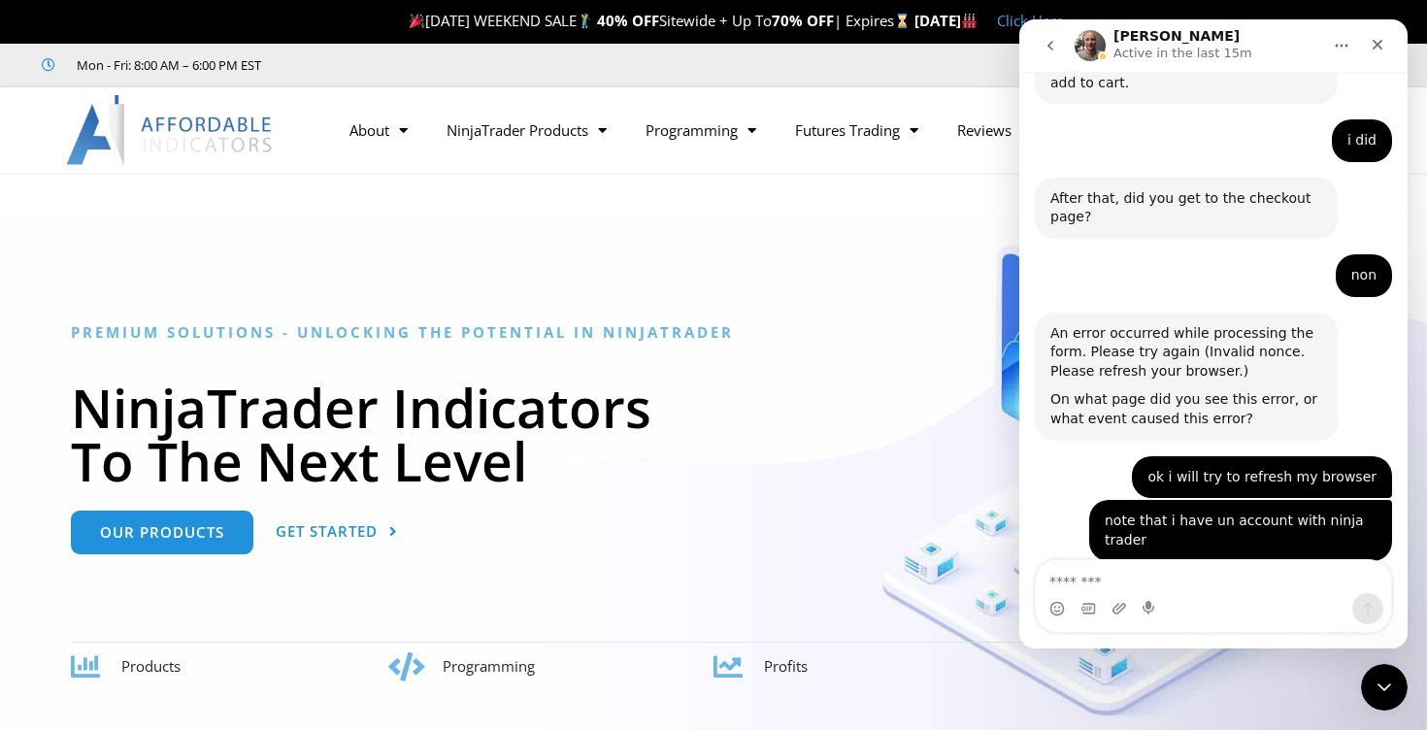
scroll to position [4270, 0]
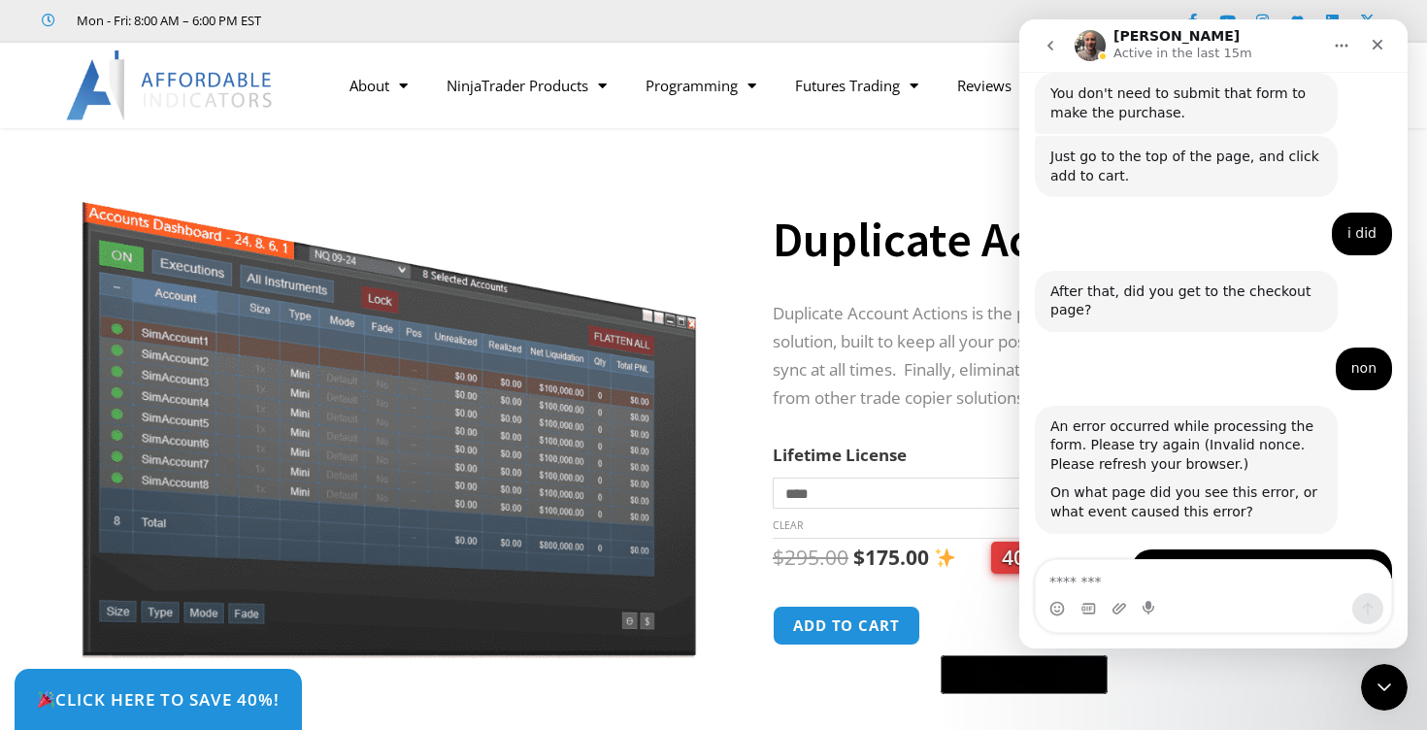
scroll to position [4270, 0]
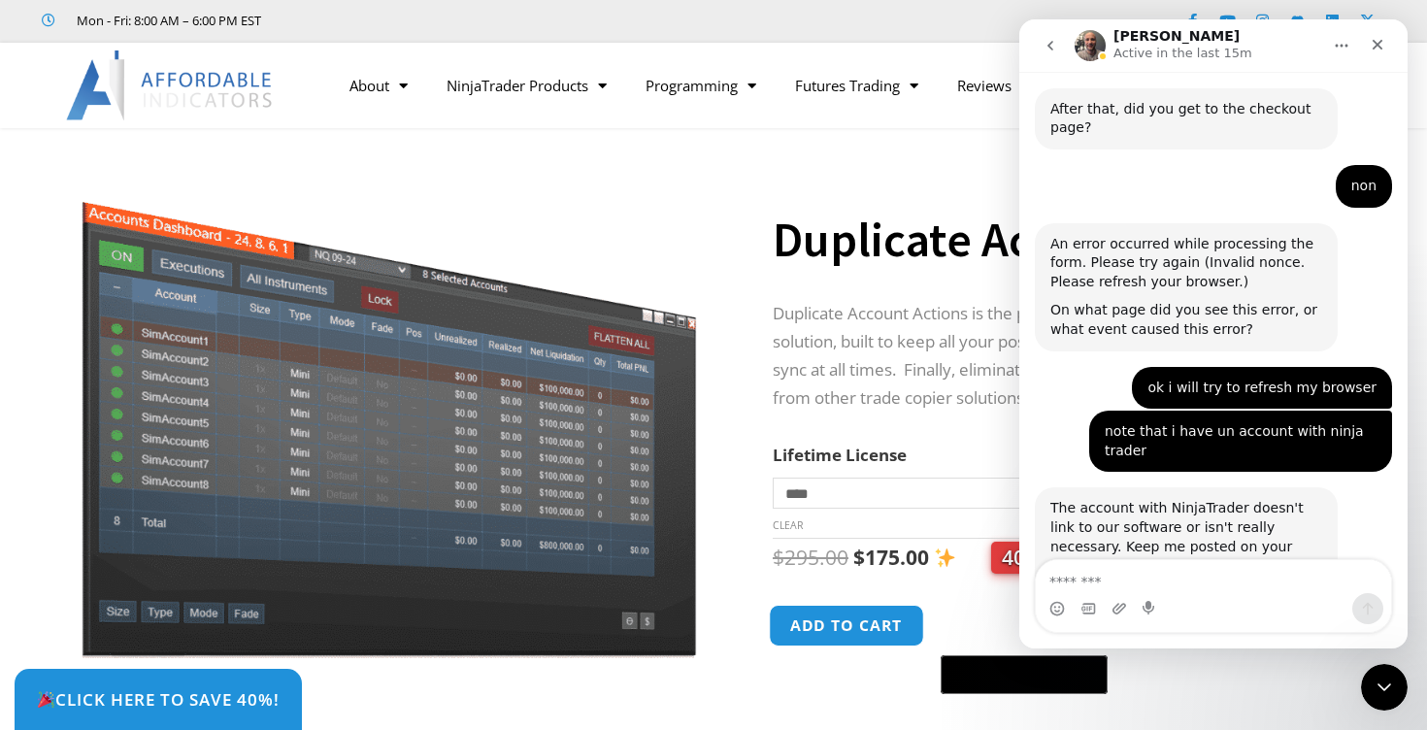
click at [865, 629] on button "Add to cart" at bounding box center [846, 626] width 155 height 42
click at [837, 630] on button "Add to cart" at bounding box center [846, 626] width 155 height 42
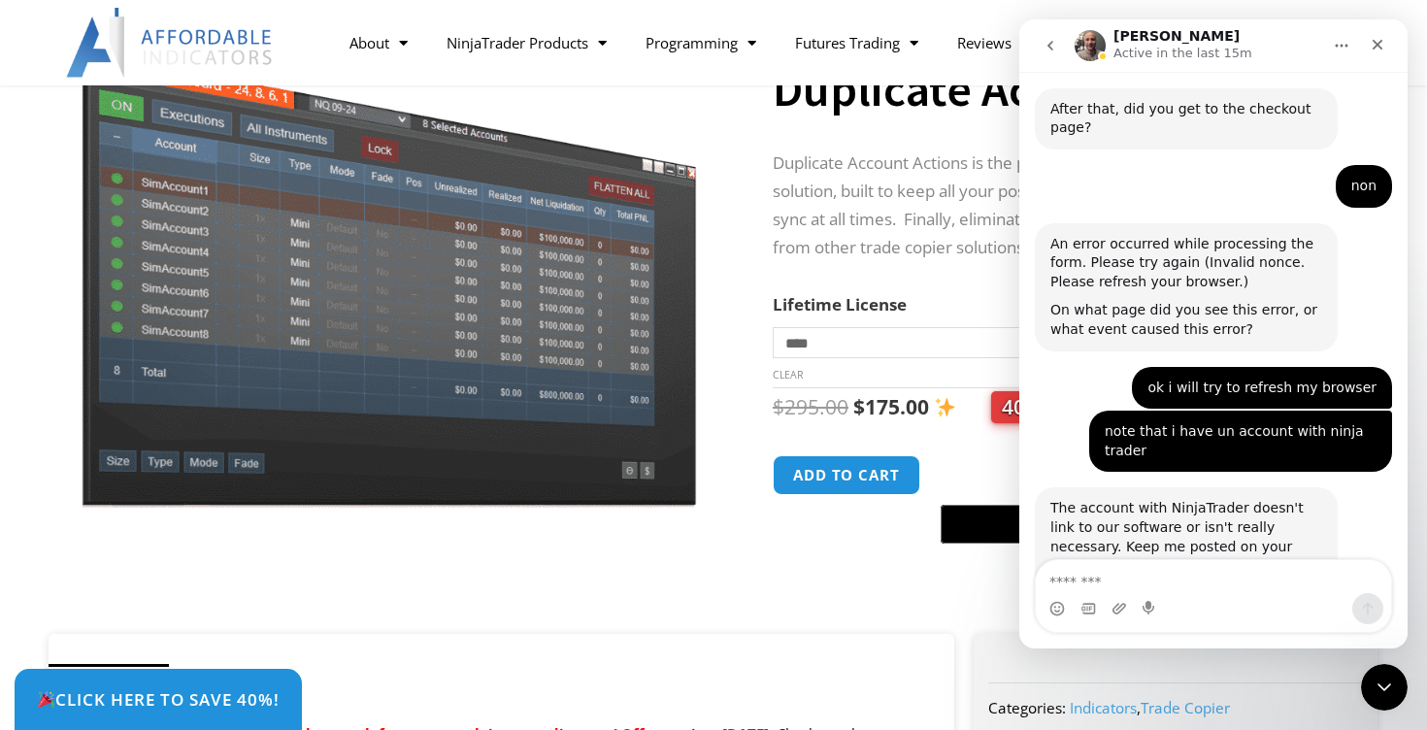
scroll to position [196, 0]
click at [624, 370] on img at bounding box center [389, 259] width 624 height 496
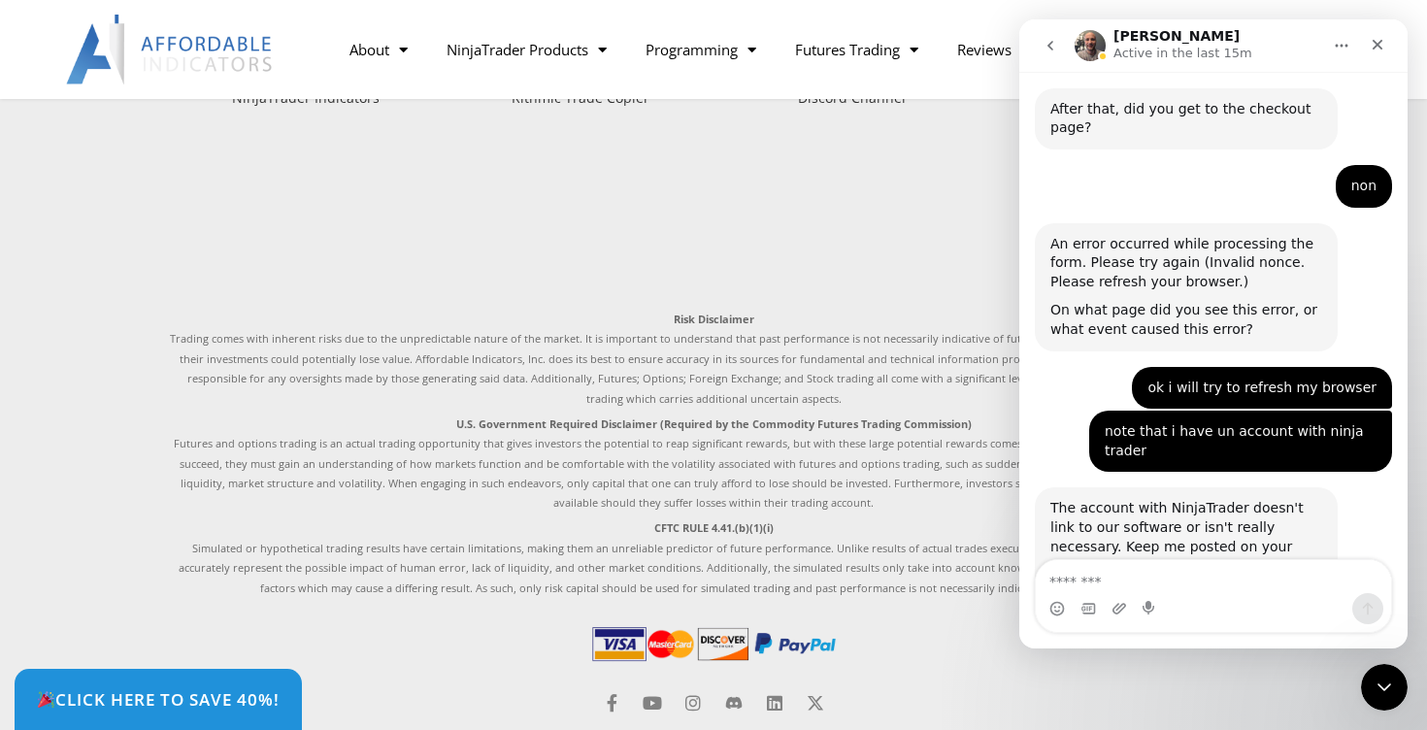
scroll to position [6025, 0]
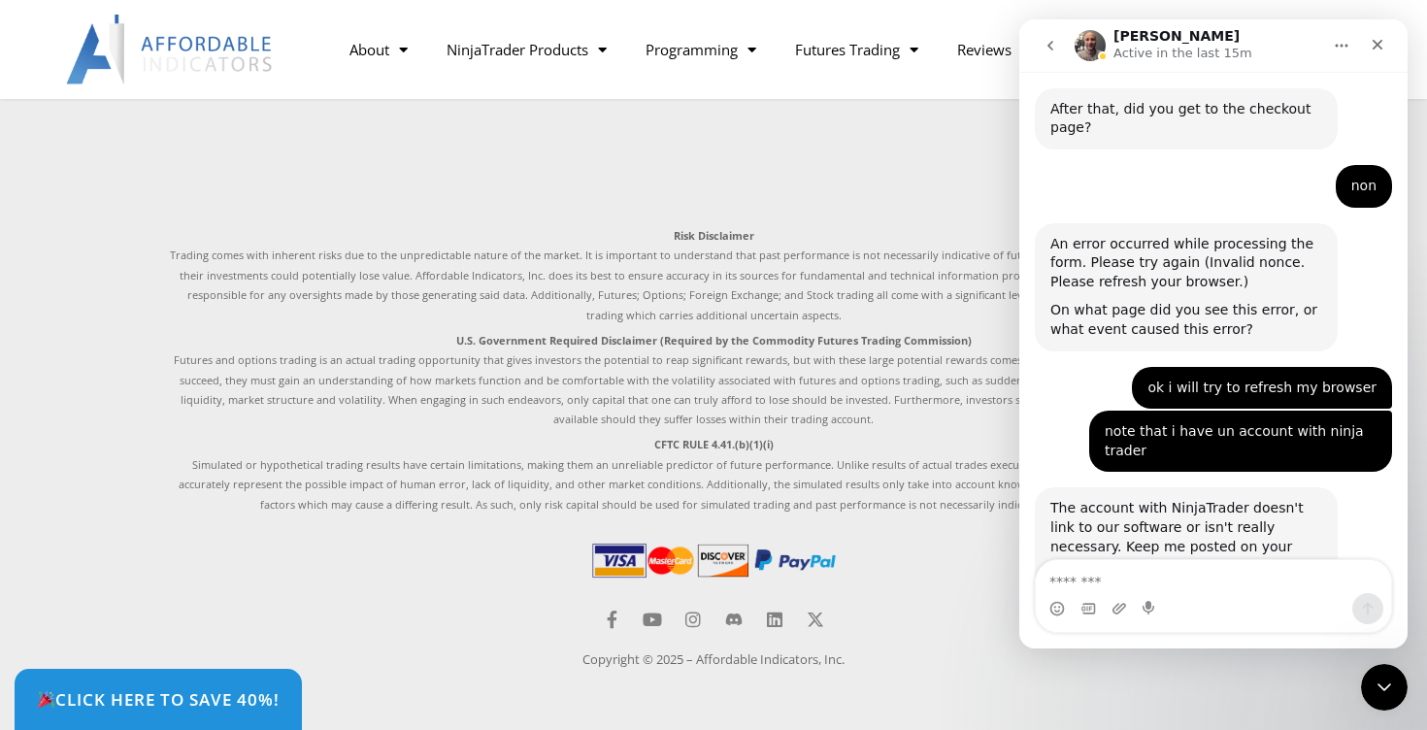
click at [701, 553] on img at bounding box center [713, 560] width 250 height 43
click at [678, 565] on img at bounding box center [713, 560] width 250 height 43
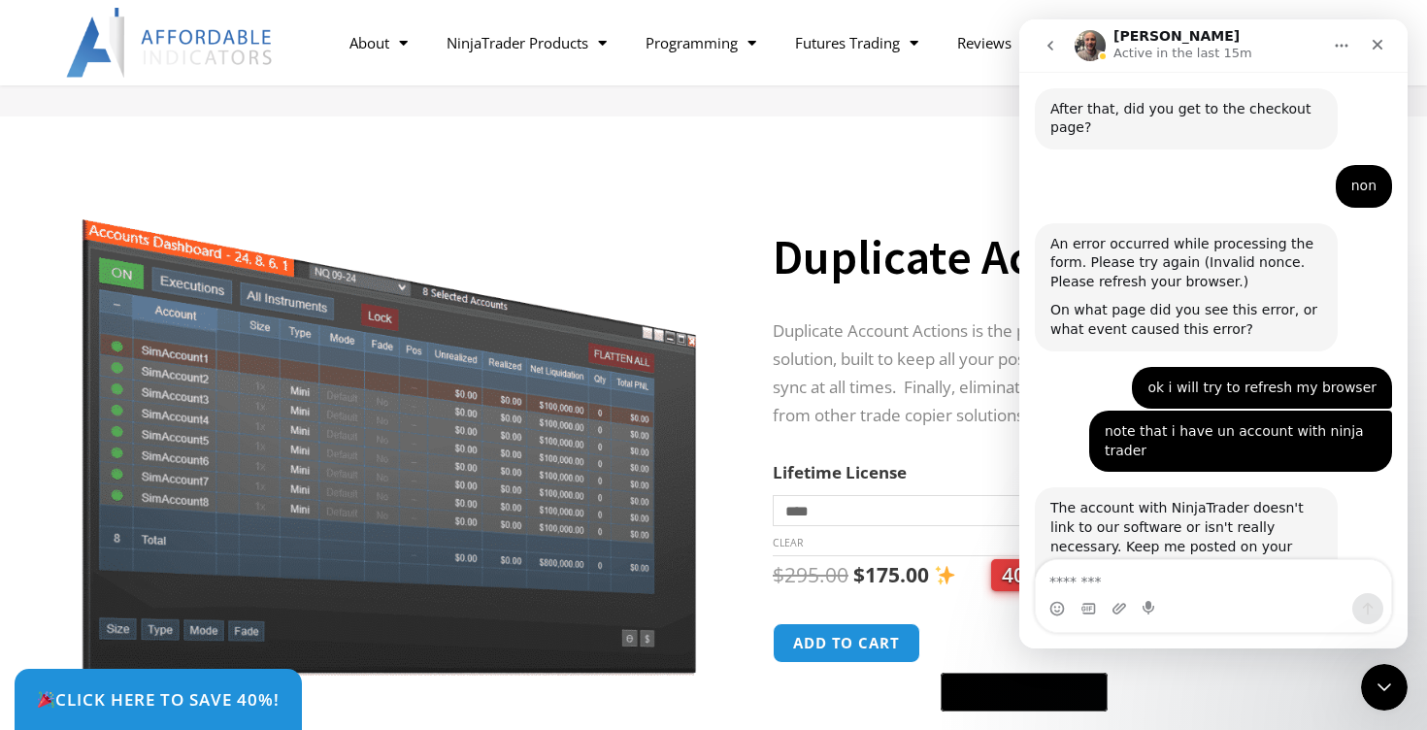
scroll to position [149, 0]
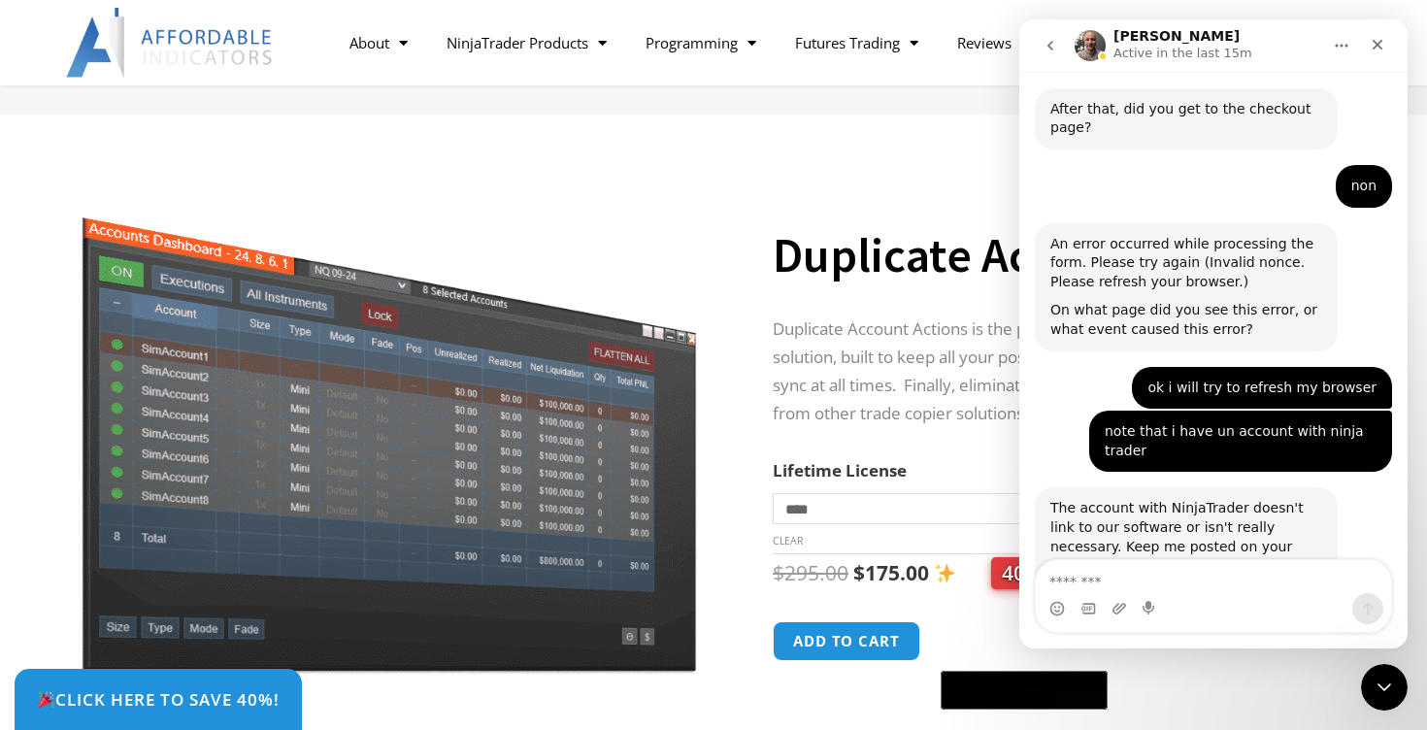
click at [1010, 692] on div "Click Here to save 40%!" at bounding box center [728, 699] width 1427 height 61
click at [1067, 694] on div "Click Here to save 40%!" at bounding box center [728, 699] width 1427 height 61
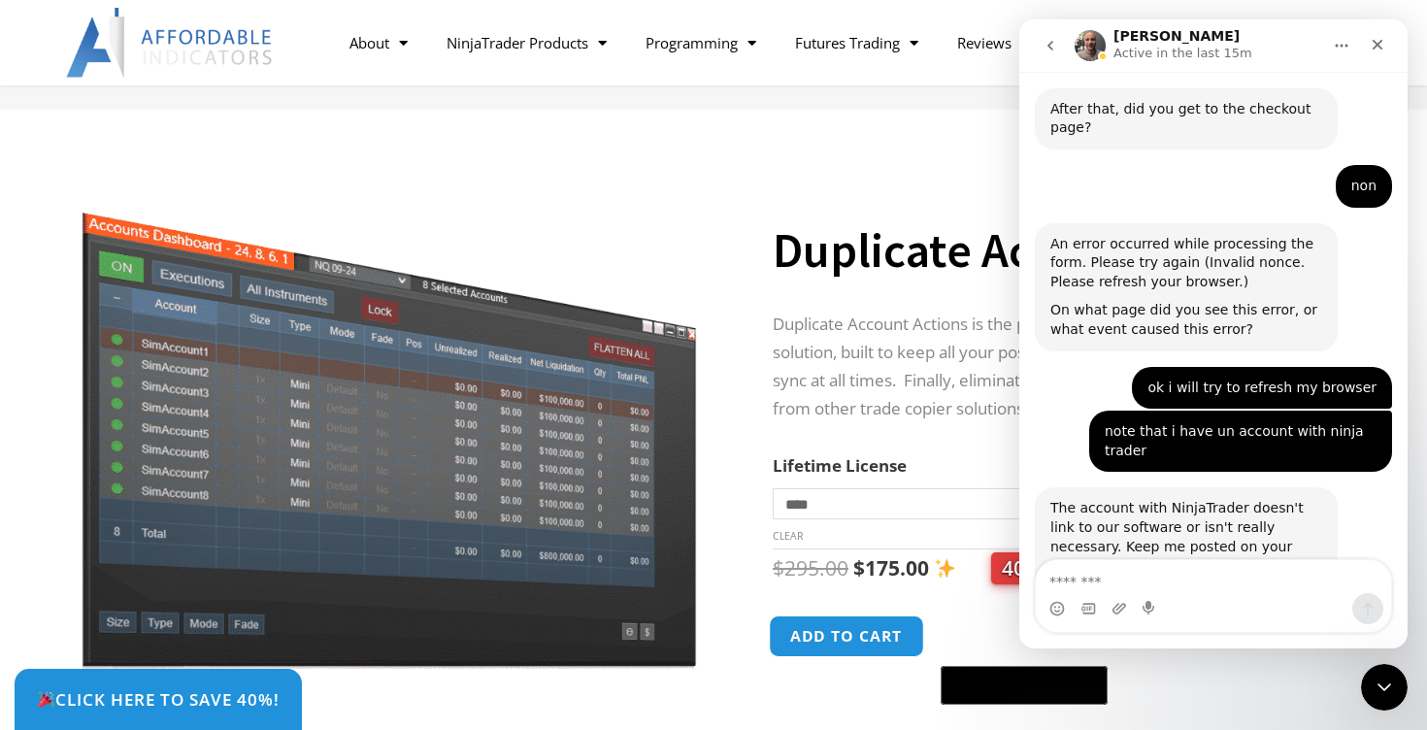
scroll to position [159, 0]
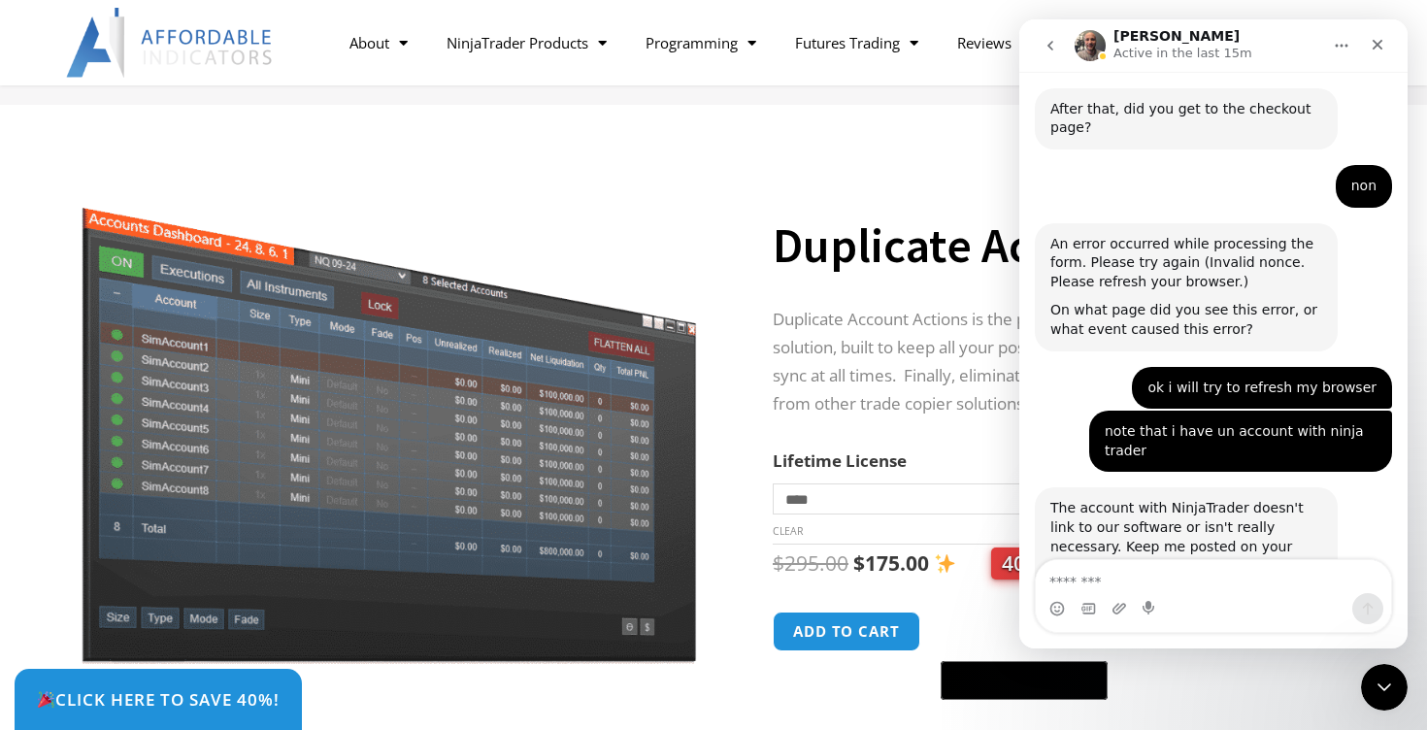
click at [1037, 677] on div "Click Here to save 40%!" at bounding box center [728, 699] width 1427 height 61
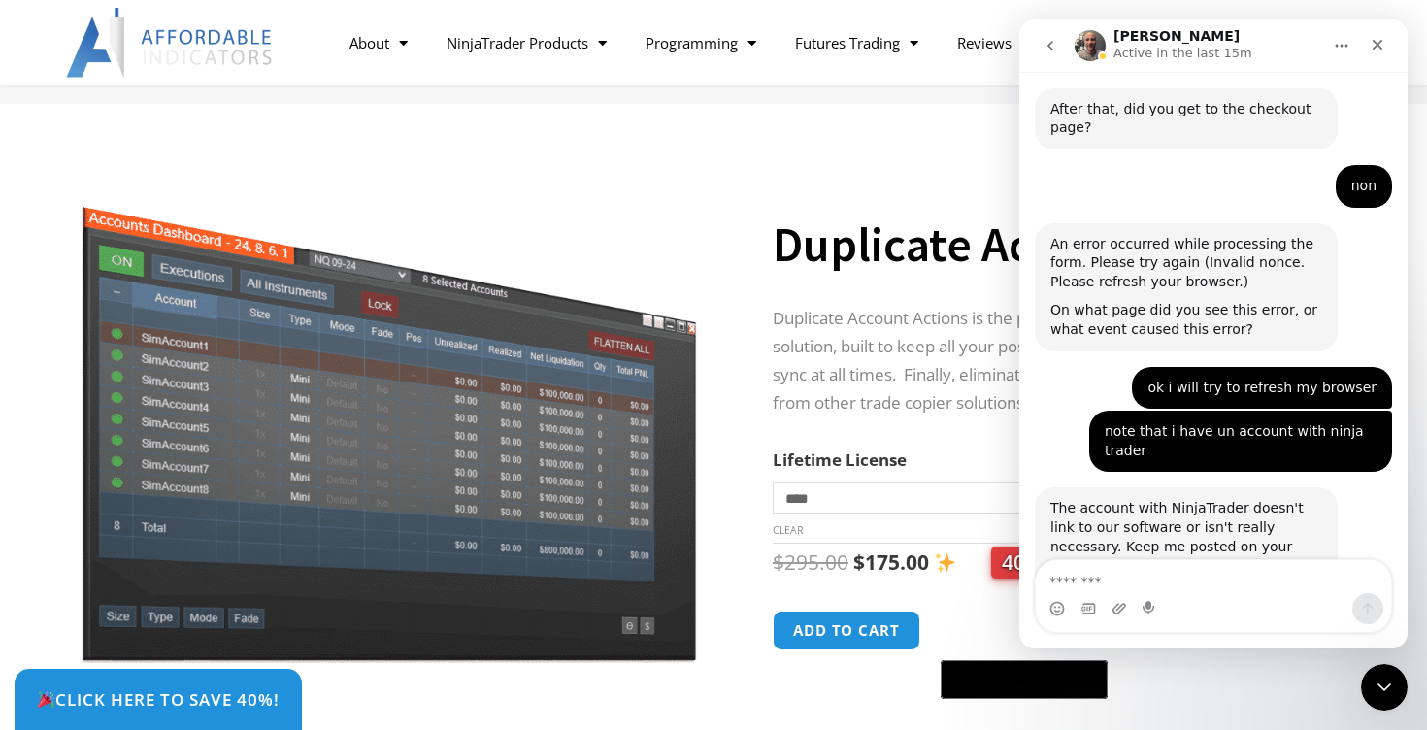
scroll to position [158, 0]
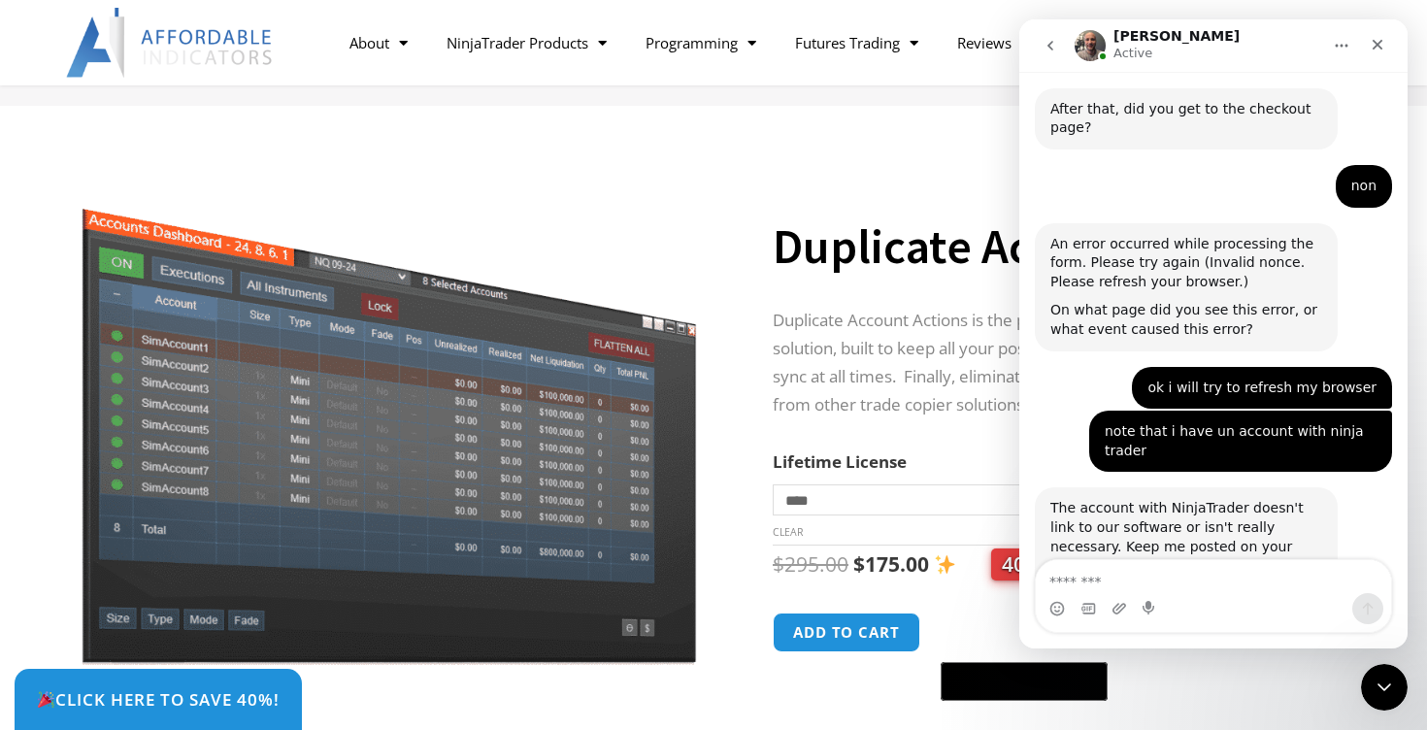
click at [1011, 693] on div "Click Here to save 40%!" at bounding box center [728, 699] width 1427 height 61
click at [1005, 681] on div "Click Here to save 40%!" at bounding box center [728, 699] width 1427 height 61
click at [573, 526] on img at bounding box center [389, 417] width 624 height 496
click at [513, 489] on img at bounding box center [389, 417] width 624 height 496
click at [512, 432] on img at bounding box center [389, 417] width 624 height 496
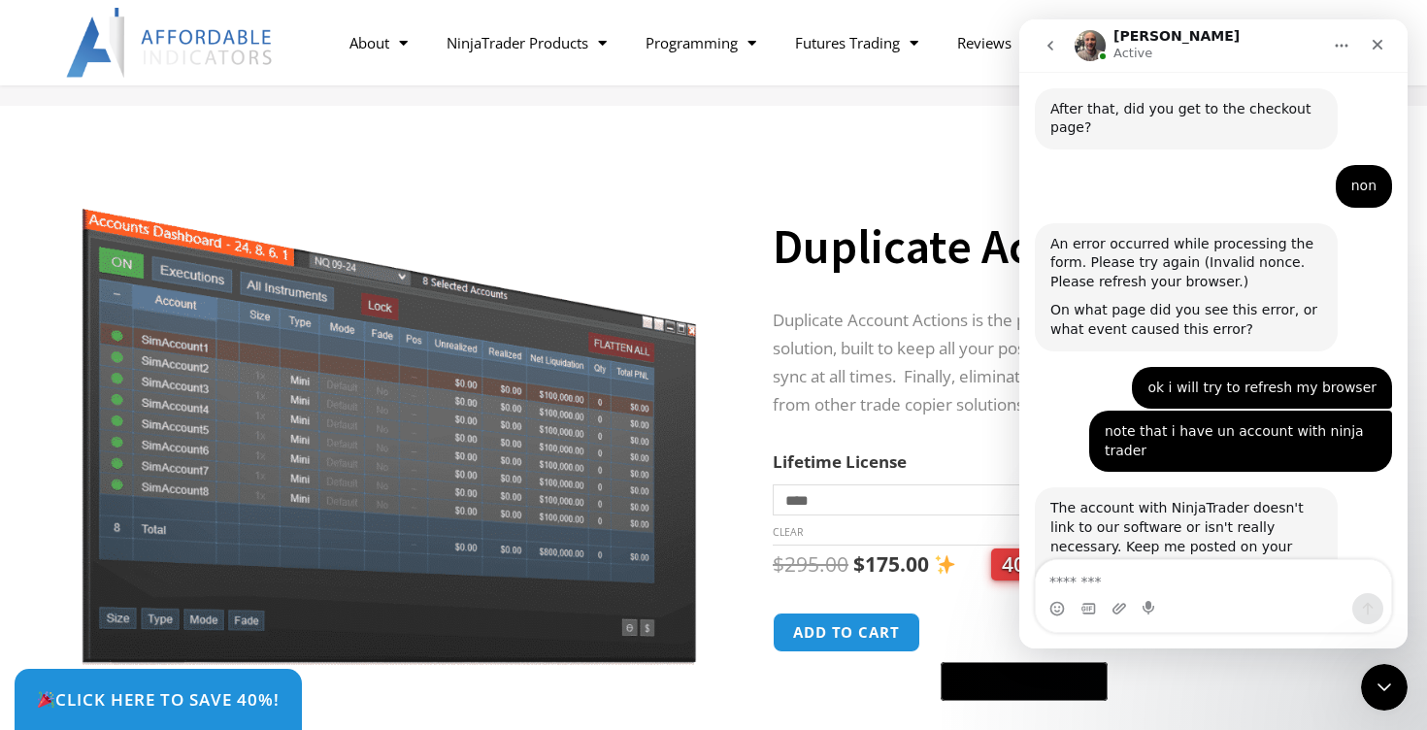
click at [1179, 593] on div "Intercom messenger" at bounding box center [1213, 608] width 355 height 31
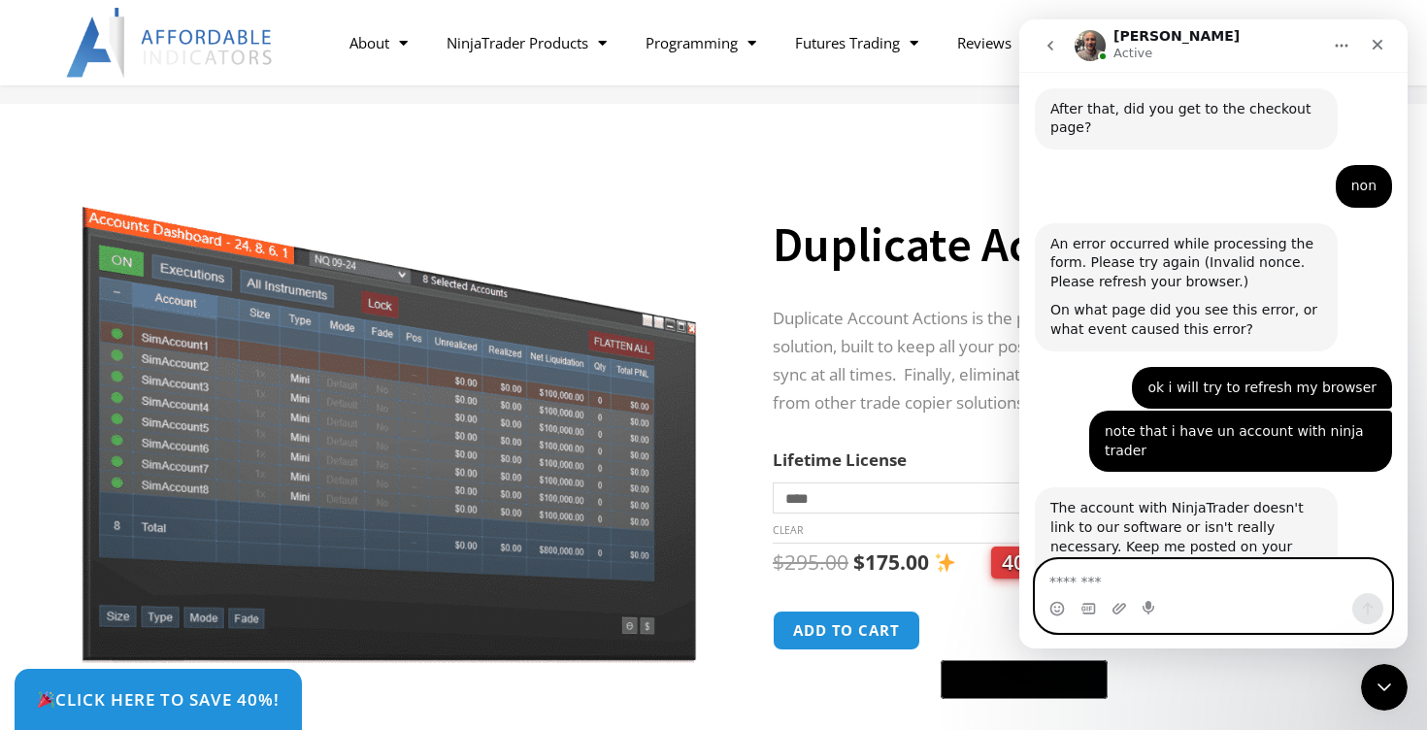
click at [1162, 580] on textarea "Message…" at bounding box center [1213, 576] width 355 height 33
type textarea "**********"
click at [1373, 604] on icon "Send a message…" at bounding box center [1368, 609] width 16 height 16
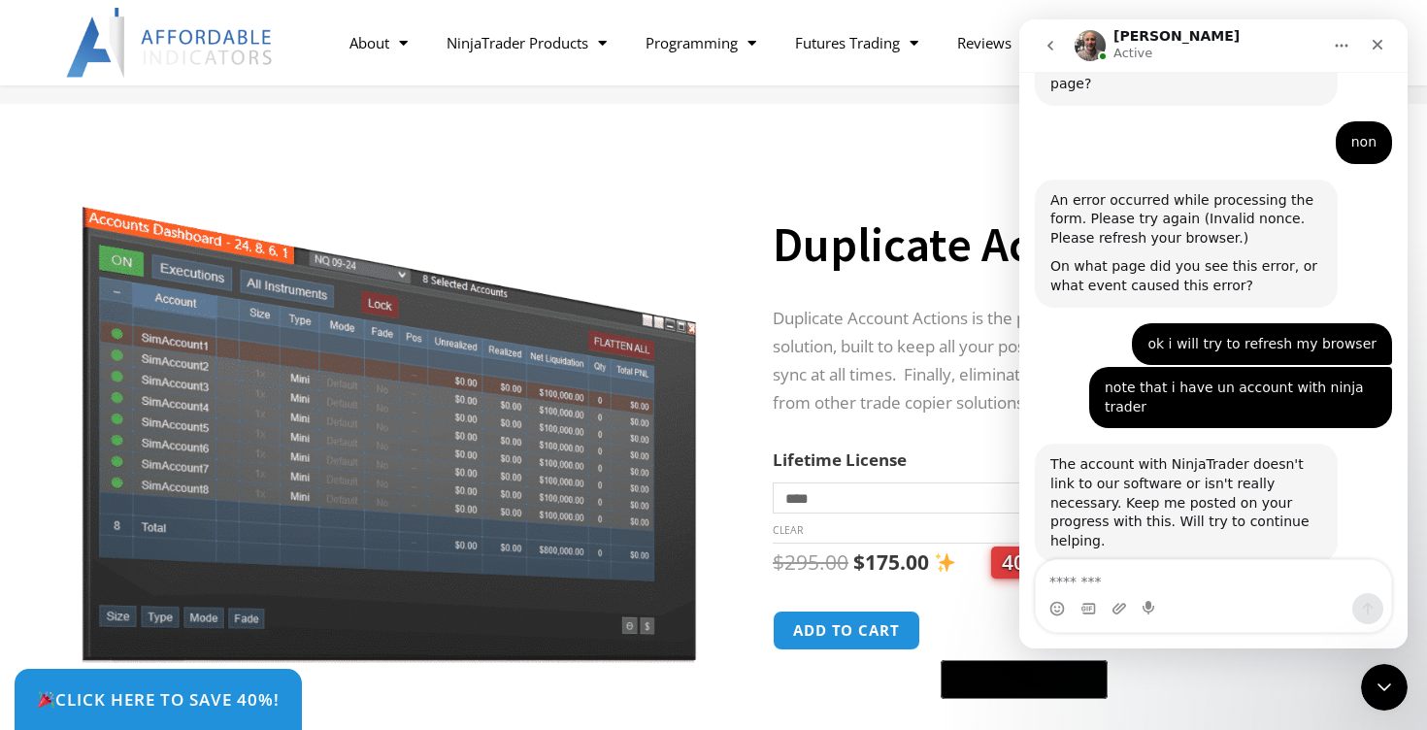
click at [1042, 678] on div "Click Here to save 40%!" at bounding box center [728, 699] width 1427 height 61
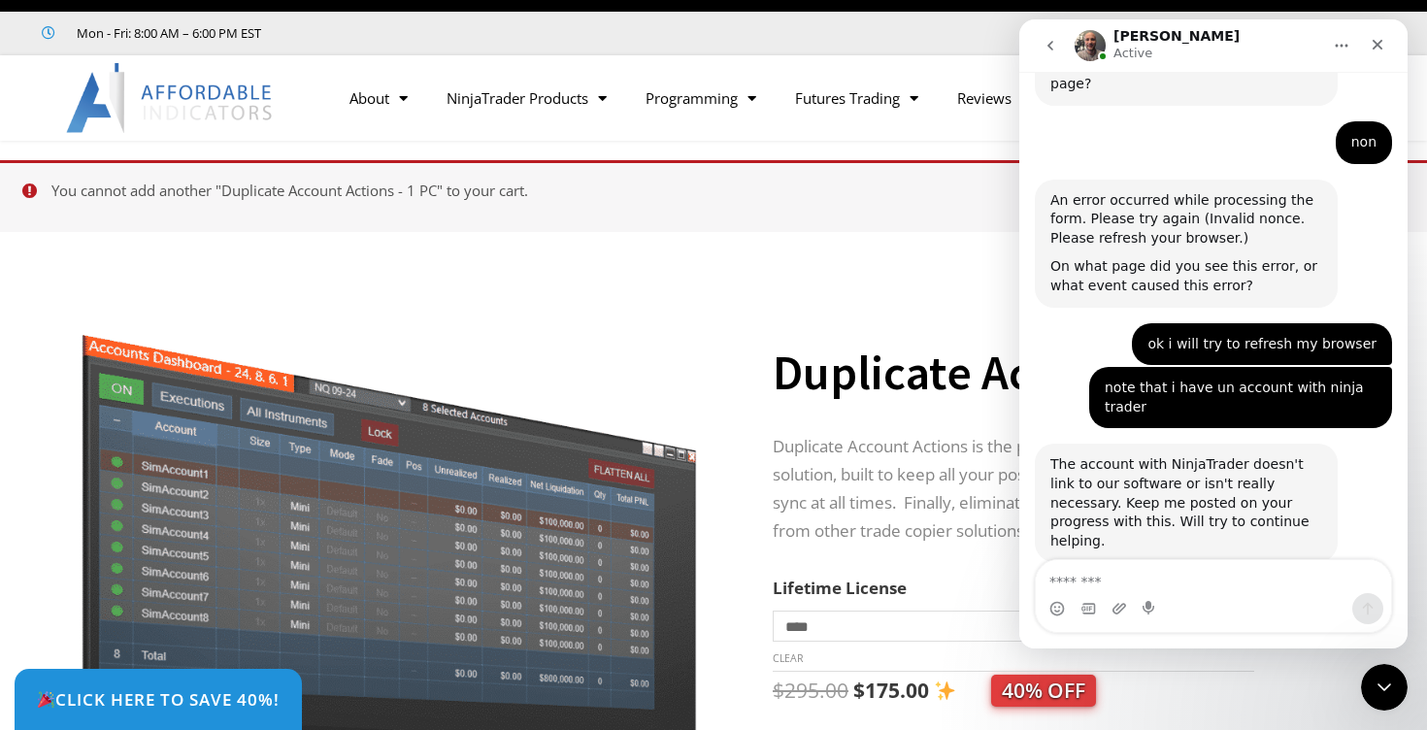
scroll to position [28, 0]
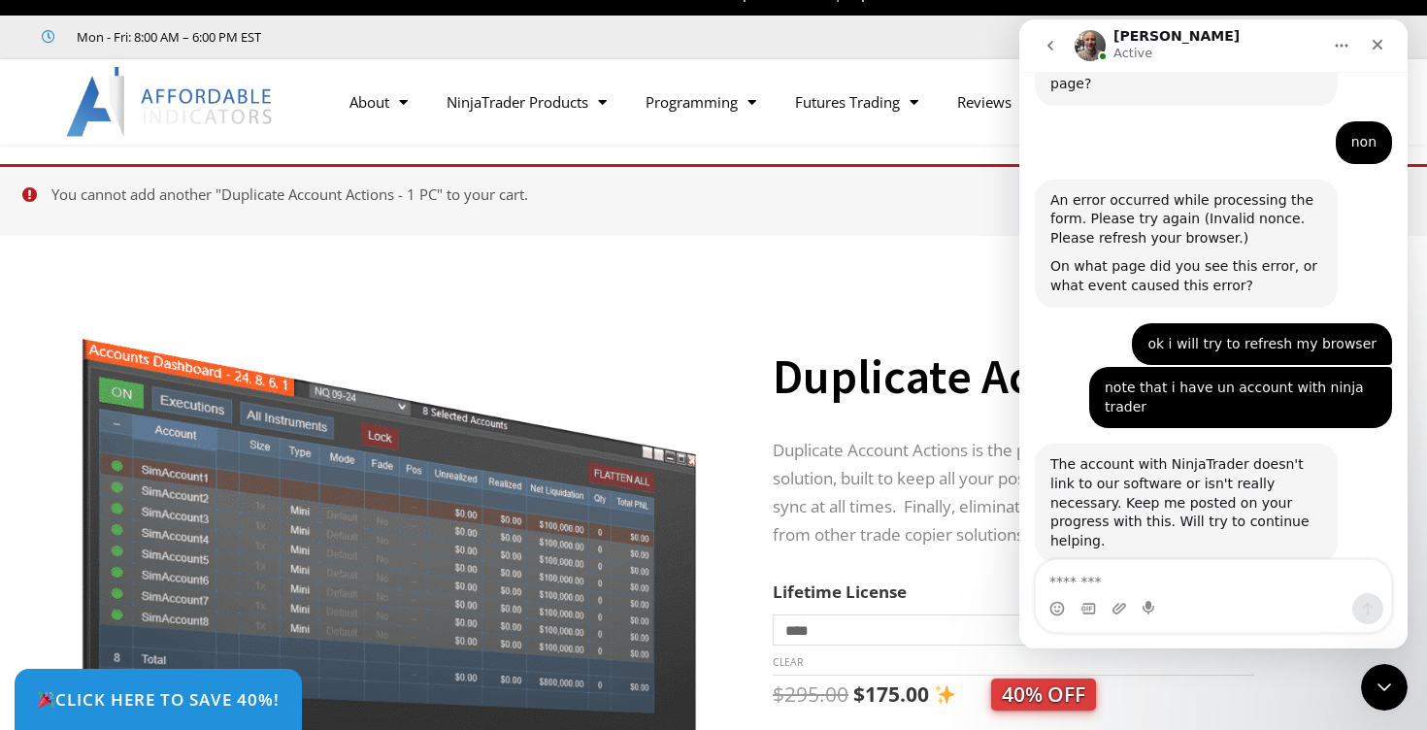
click at [29, 190] on ul "You cannot add another "Duplicate Account Actions - 1 PC" to your cart. View ca…" at bounding box center [713, 200] width 1427 height 72
click at [17, 230] on ul "You cannot add another "Duplicate Account Actions - 1 PC" to your cart. View ca…" at bounding box center [713, 200] width 1427 height 72
click at [27, 189] on ul "You cannot add another "Duplicate Account Actions - 1 PC" to your cart. View ca…" at bounding box center [713, 200] width 1427 height 72
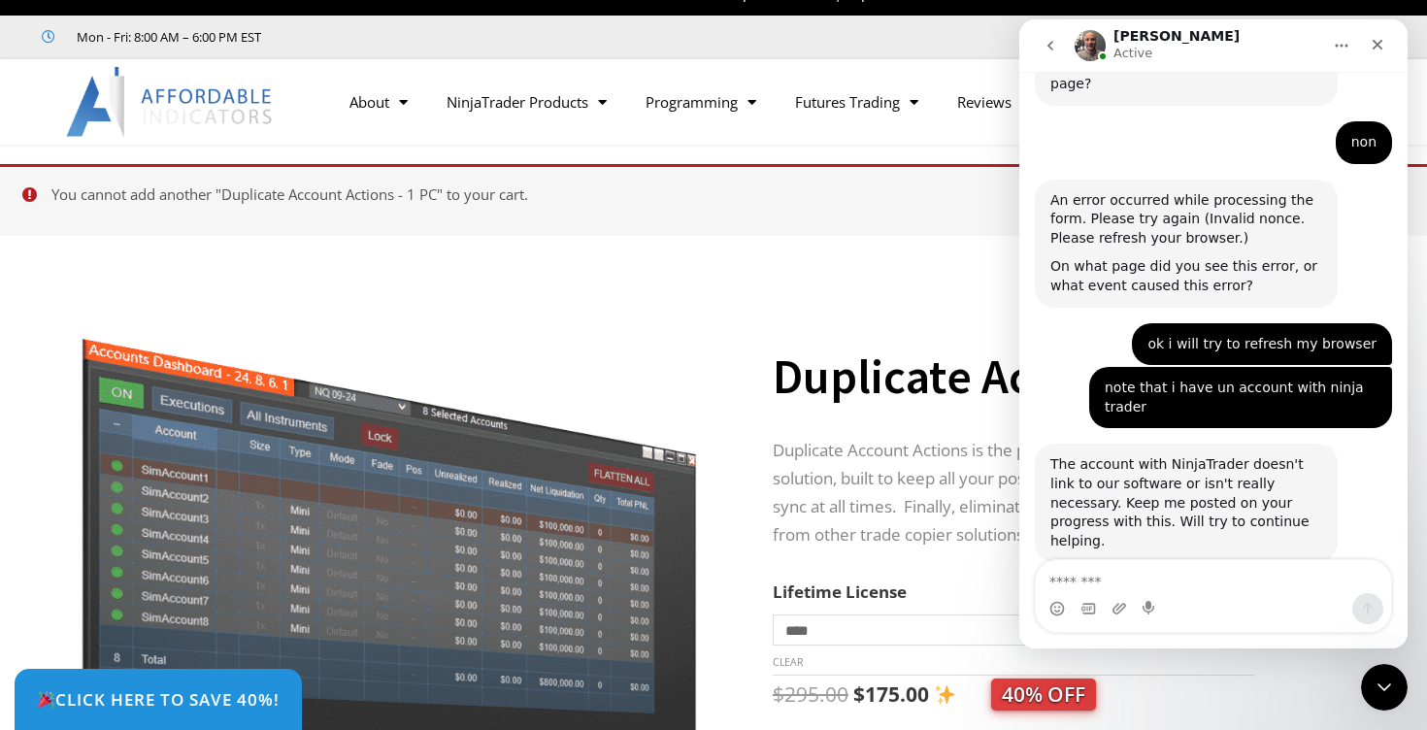
click at [27, 189] on ul "You cannot add another "Duplicate Account Actions - 1 PC" to your cart. View ca…" at bounding box center [713, 200] width 1427 height 72
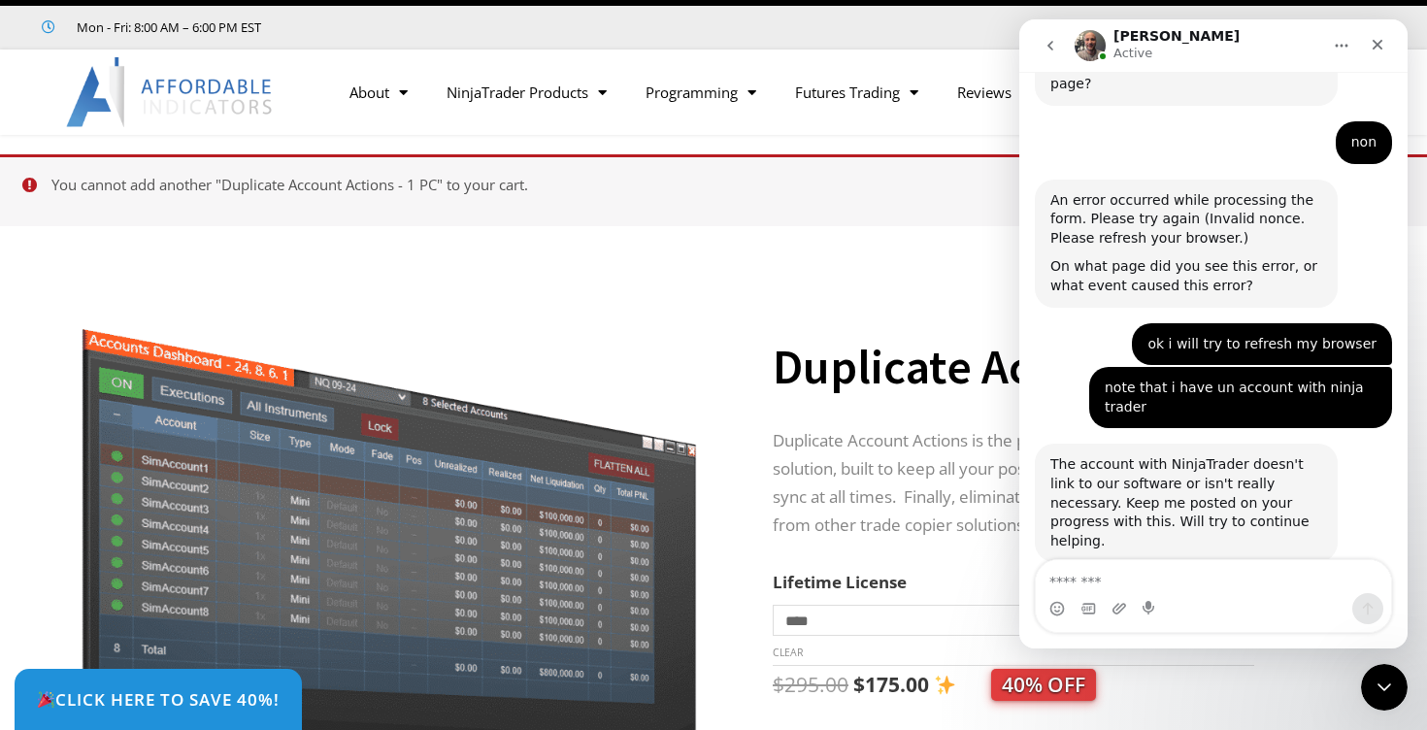
scroll to position [0, 0]
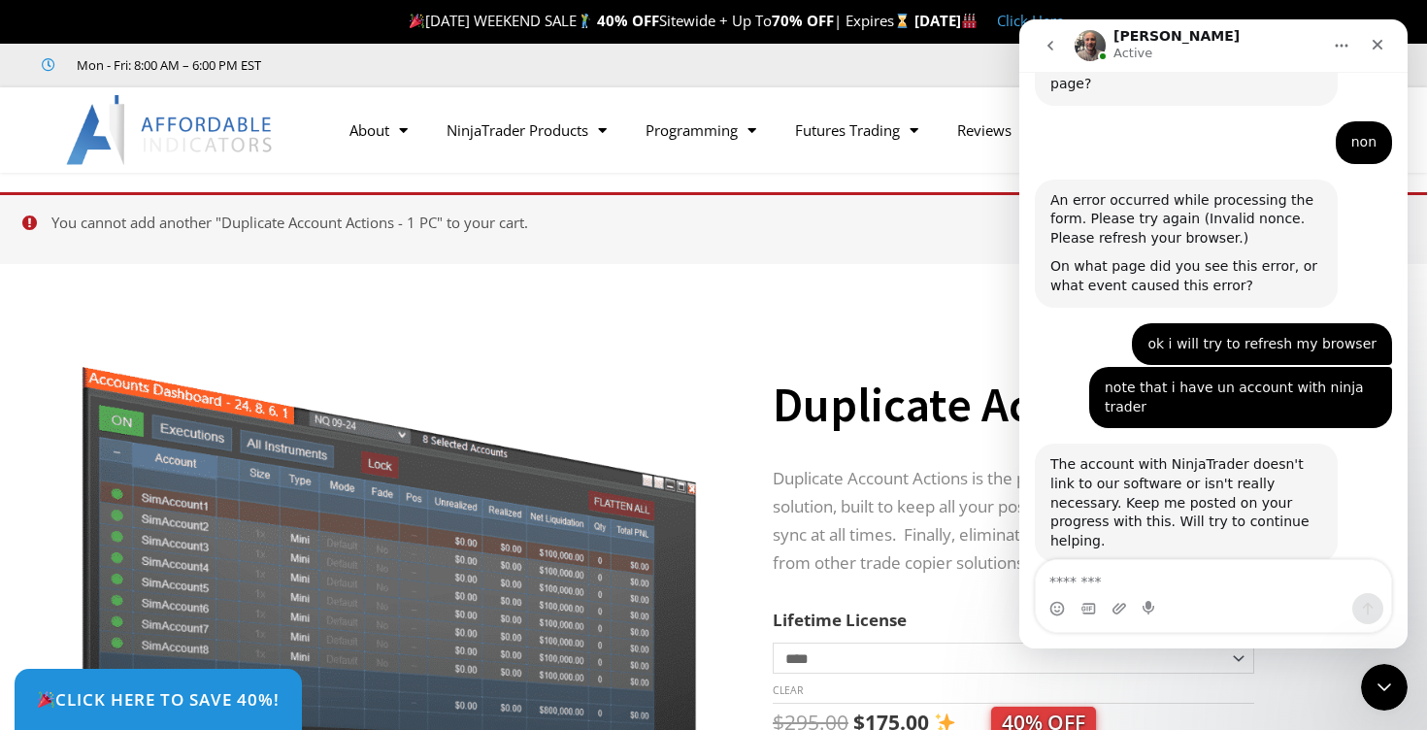
drag, startPoint x: 50, startPoint y: 215, endPoint x: 356, endPoint y: 204, distance: 306.9
click at [356, 204] on ul "You cannot add another "Duplicate Account Actions - 1 PC" to your cart. View ca…" at bounding box center [713, 228] width 1427 height 72
drag, startPoint x: 57, startPoint y: 221, endPoint x: 464, endPoint y: 263, distance: 408.8
click at [464, 263] on ul "You cannot add another "Duplicate Account Actions - 1 PC" to your cart. View ca…" at bounding box center [713, 228] width 1427 height 72
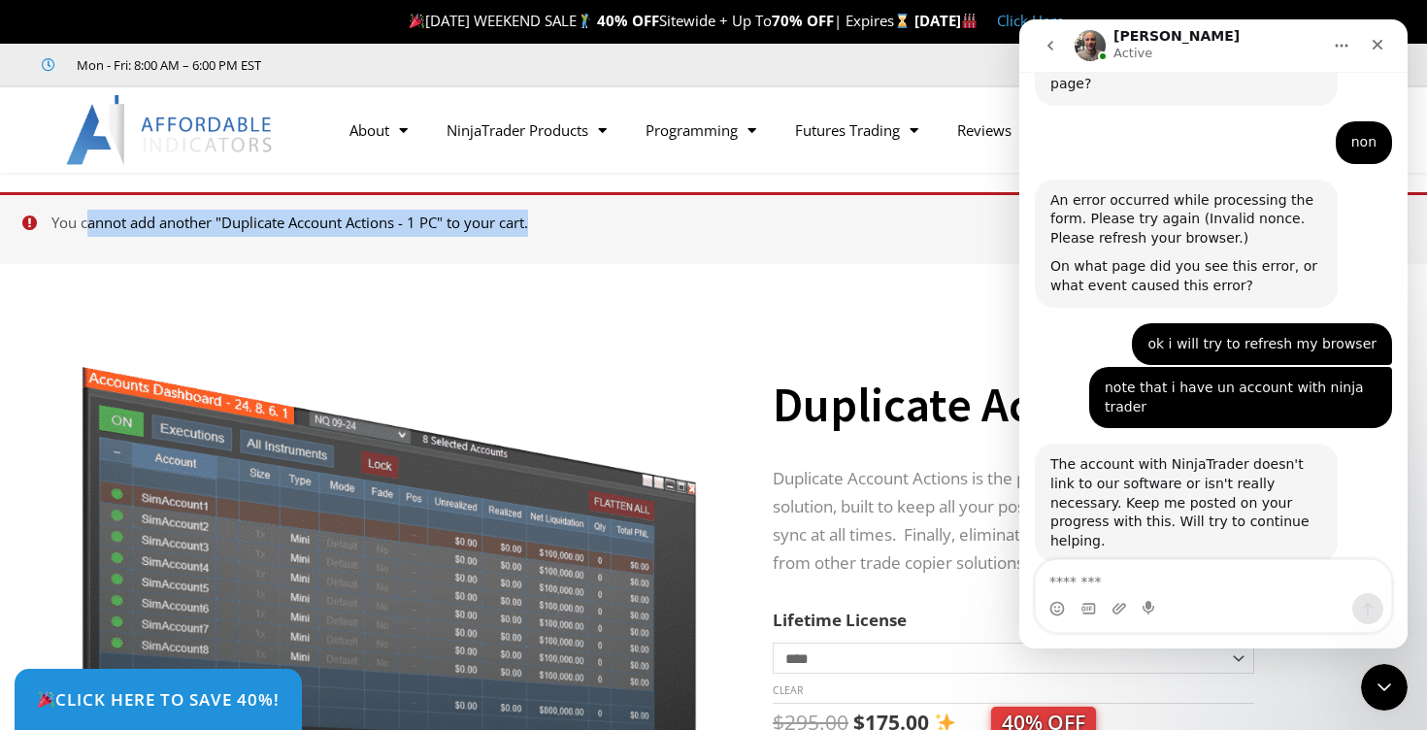
copy li "ou cannot add another "Duplicate Account Actions - 1 PC" to your cart."
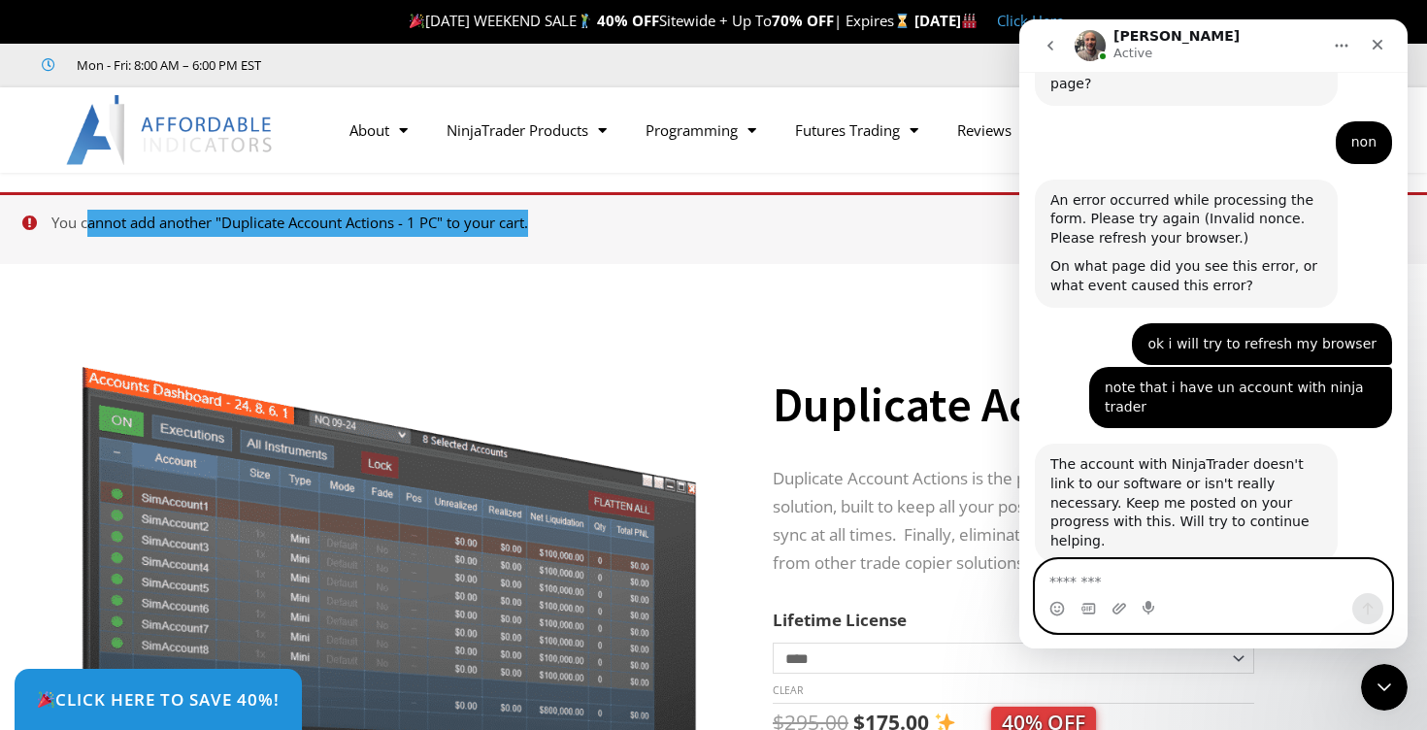
paste textarea "**********"
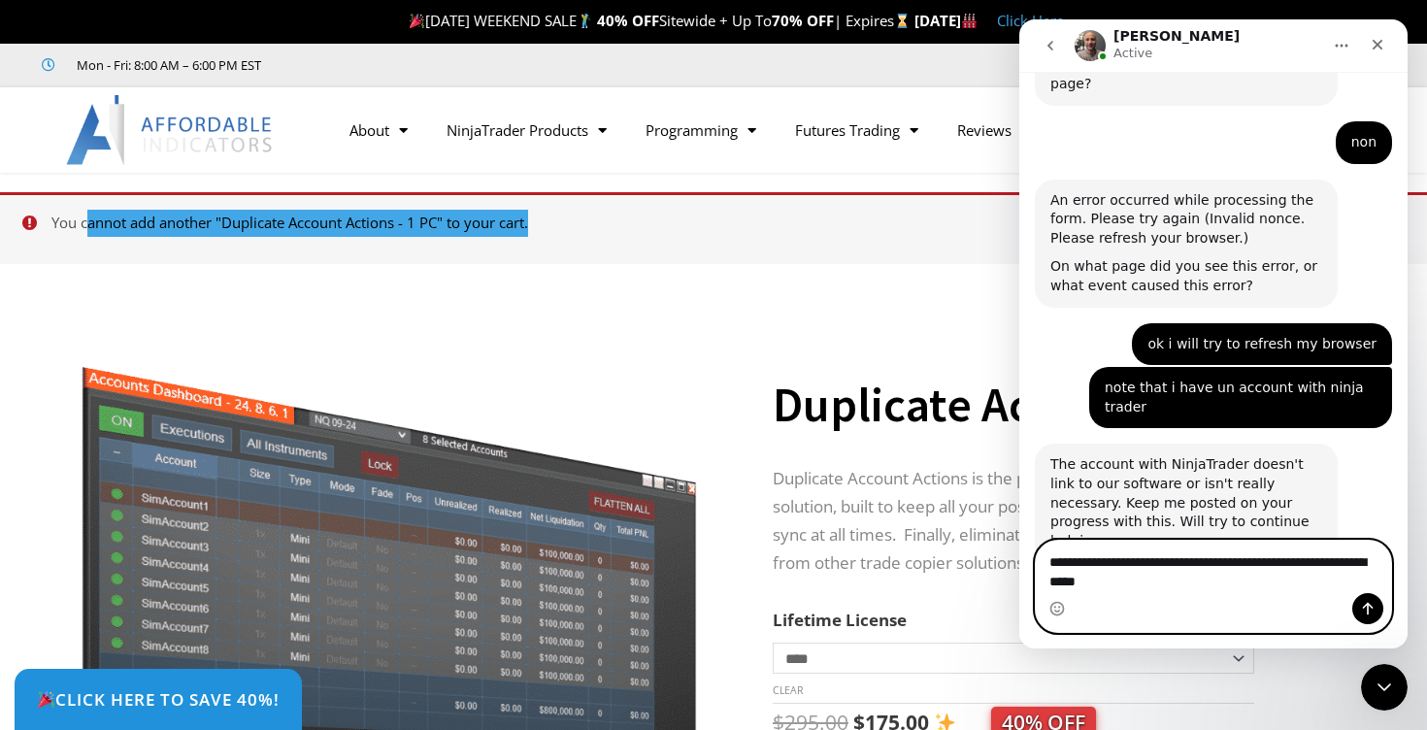
scroll to position [4333, 0]
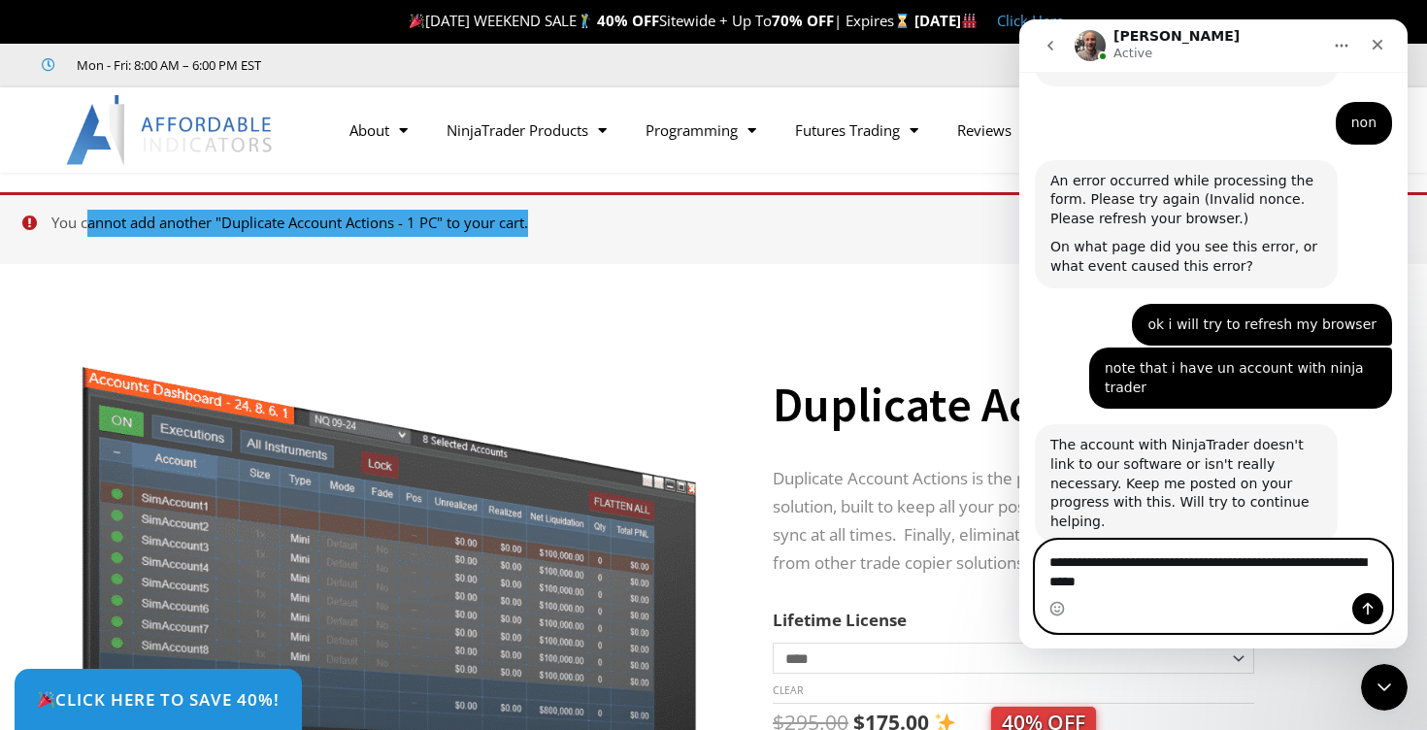
type textarea "**********"
click at [1367, 605] on icon "Send a message…" at bounding box center [1368, 609] width 11 height 13
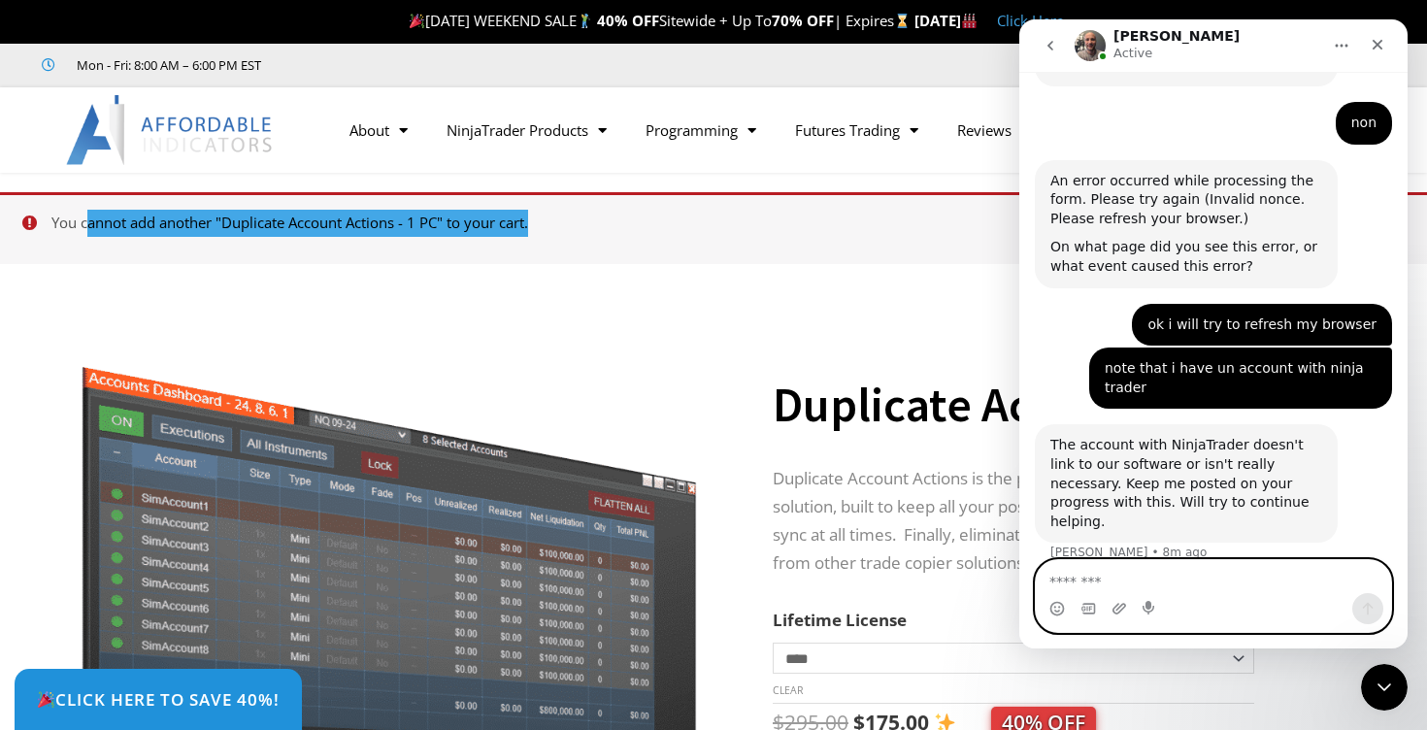
scroll to position [4377, 0]
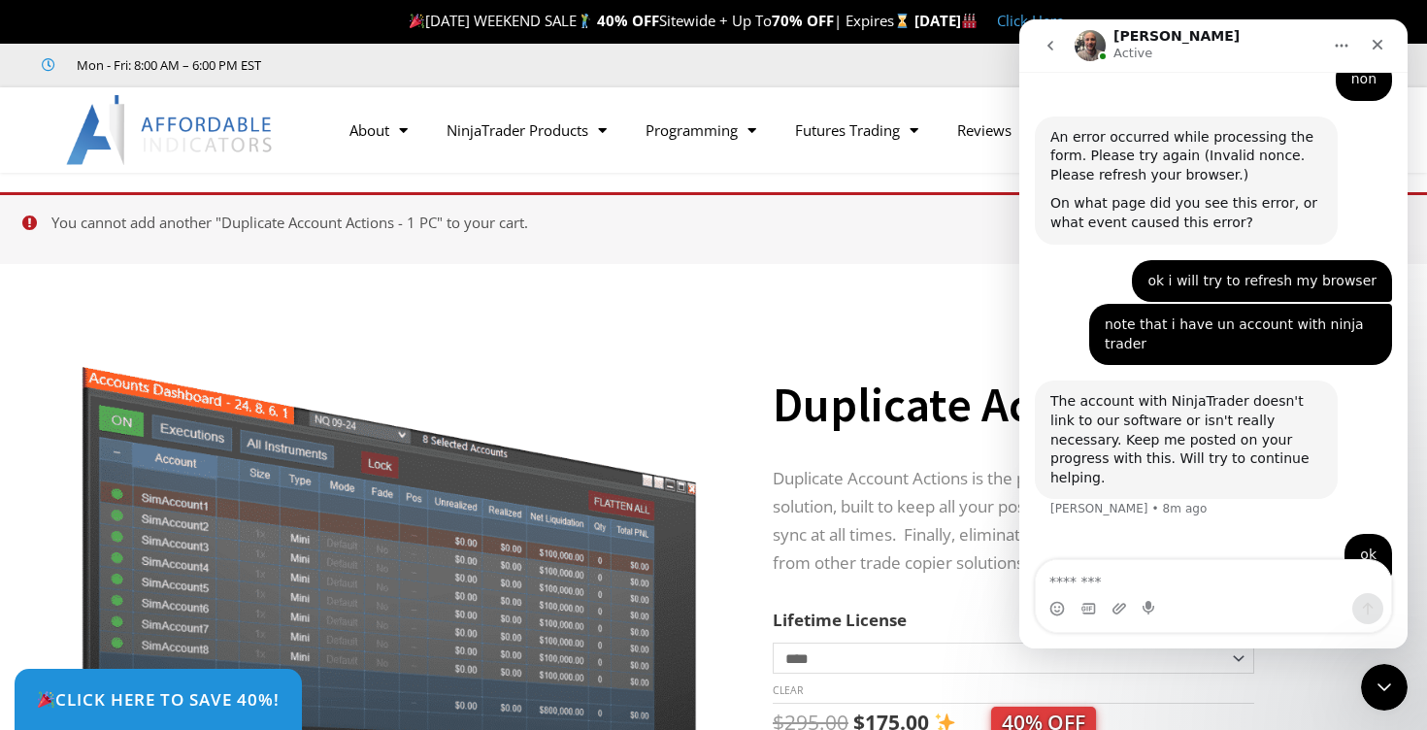
click at [708, 309] on div "Click Here to save 40%!" at bounding box center [713, 302] width 1427 height 19
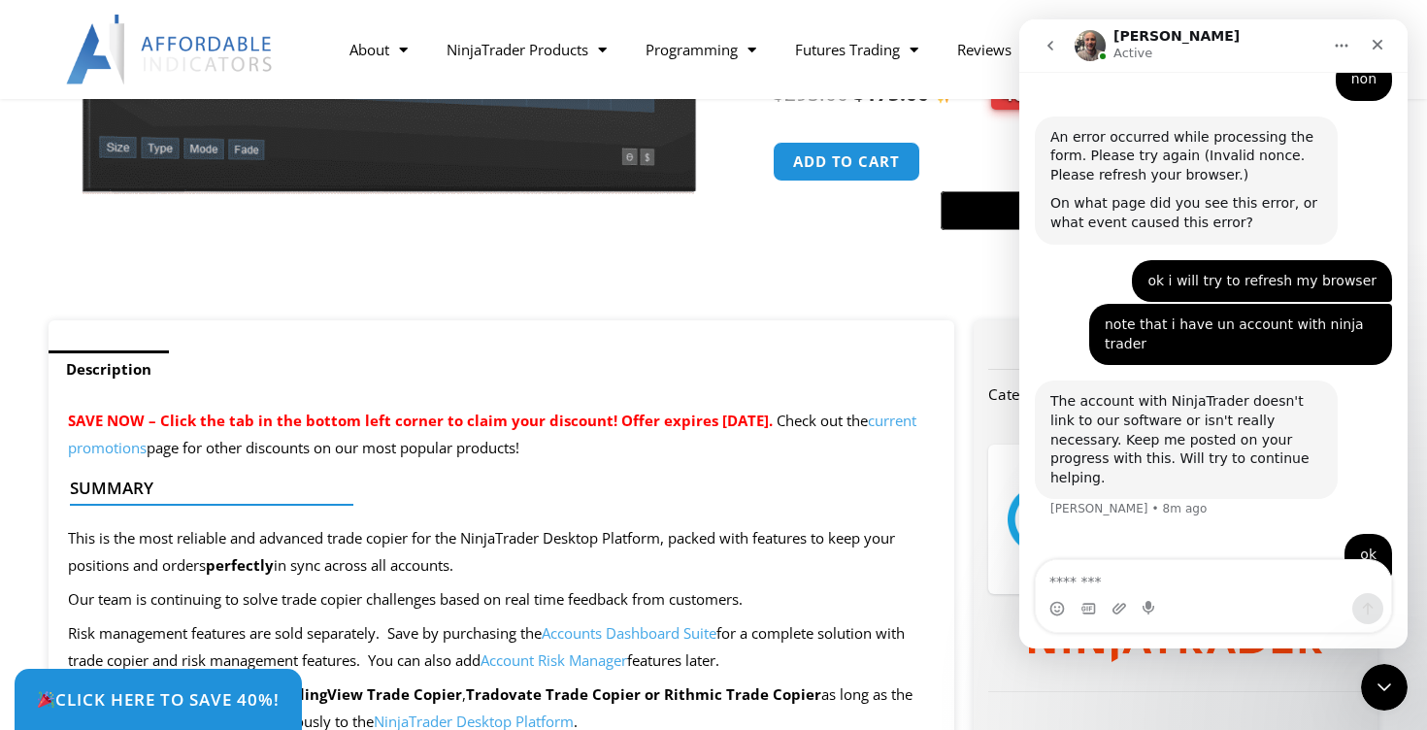
scroll to position [638, 0]
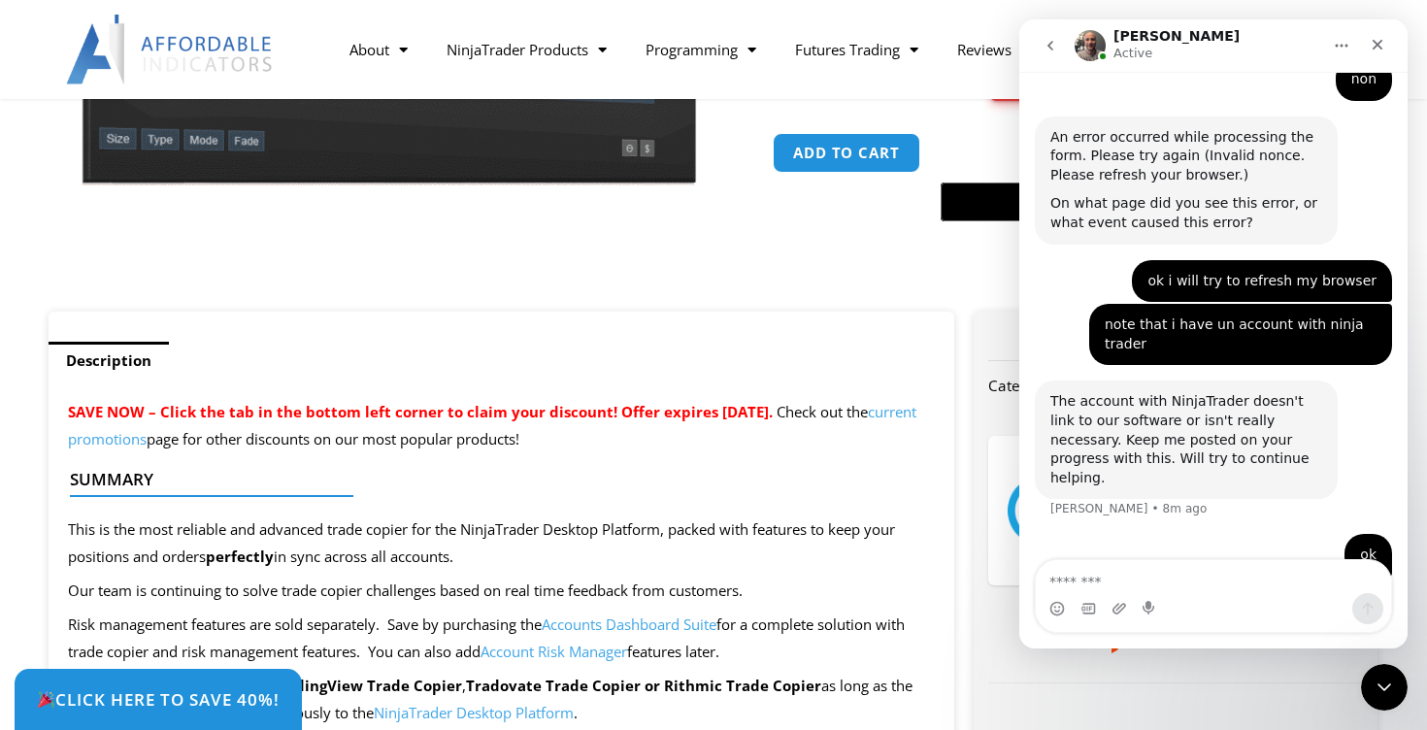
click at [188, 438] on link "current promotions" at bounding box center [492, 425] width 848 height 47
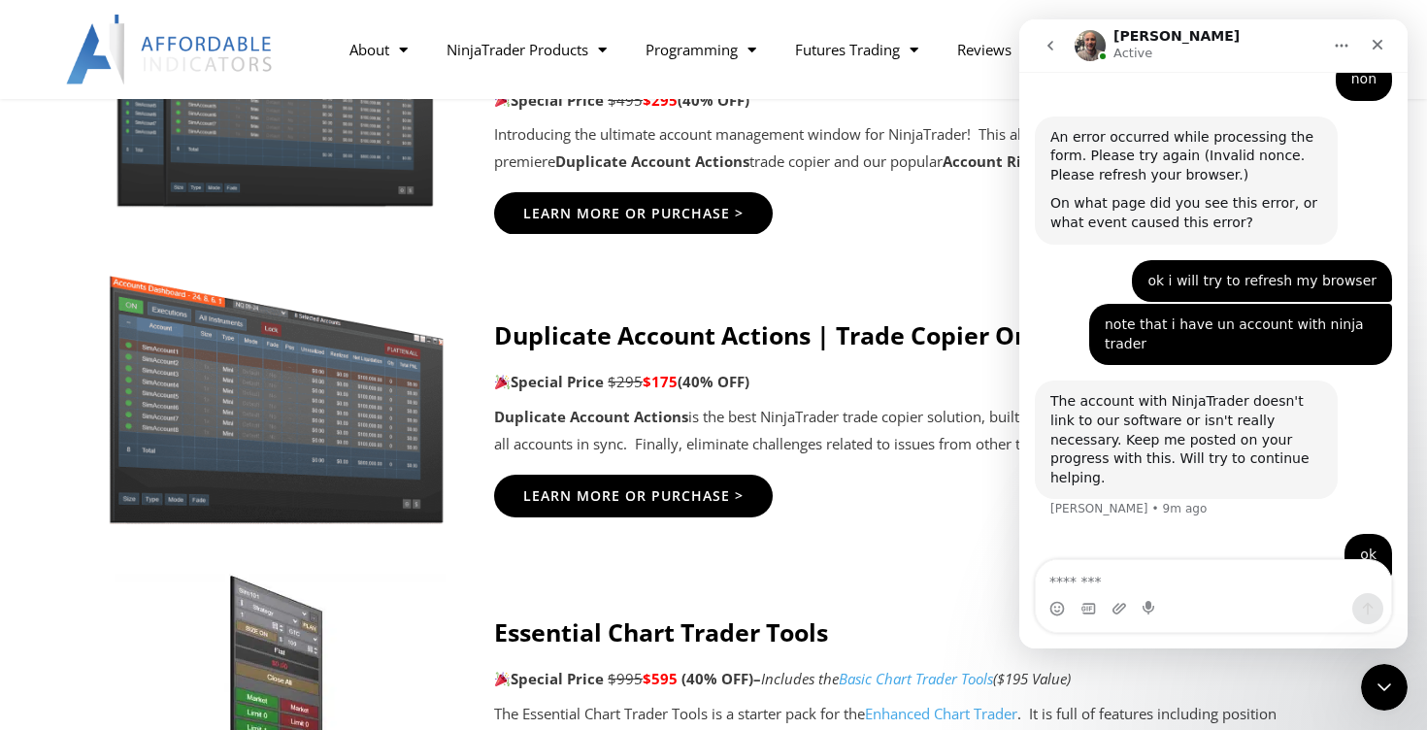
scroll to position [1229, 0]
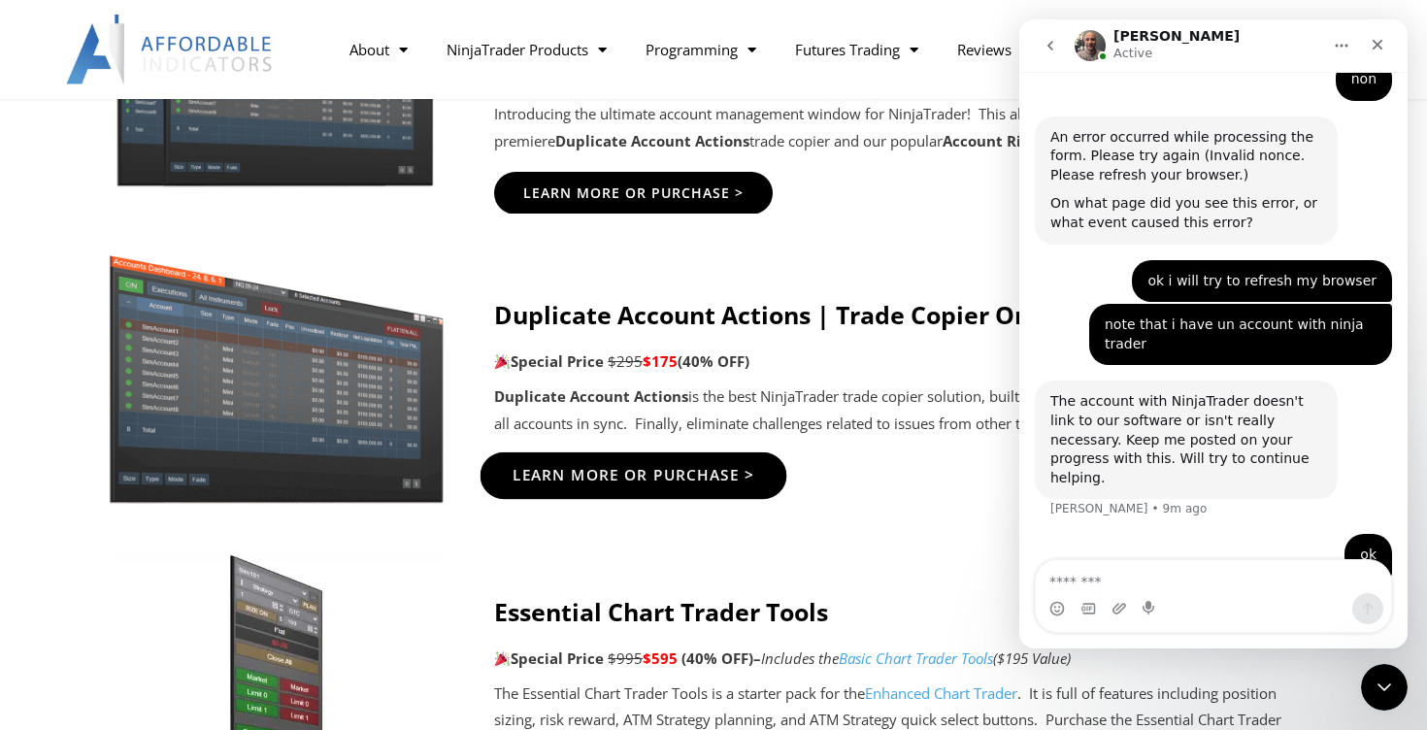
click at [645, 470] on span "Learn More Or Purchase >" at bounding box center [634, 475] width 243 height 15
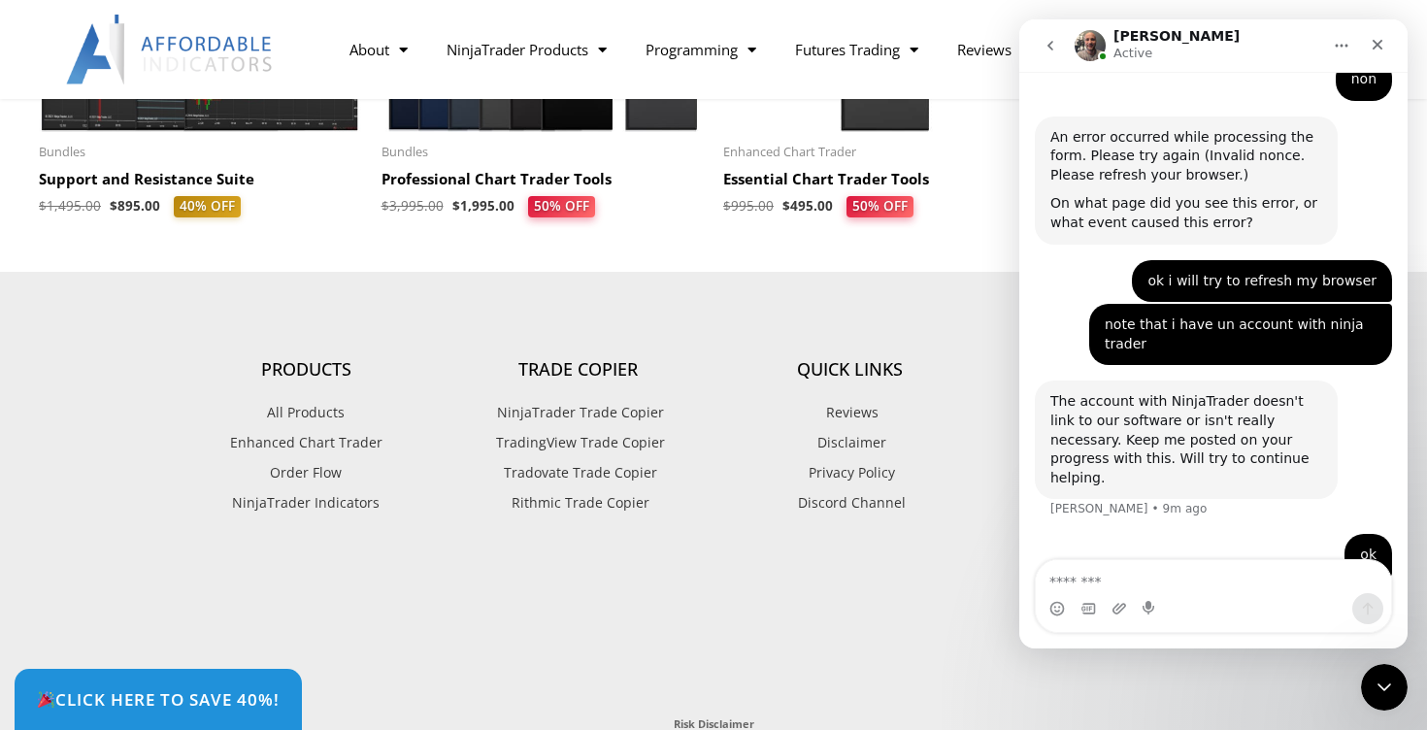
scroll to position [5905, 0]
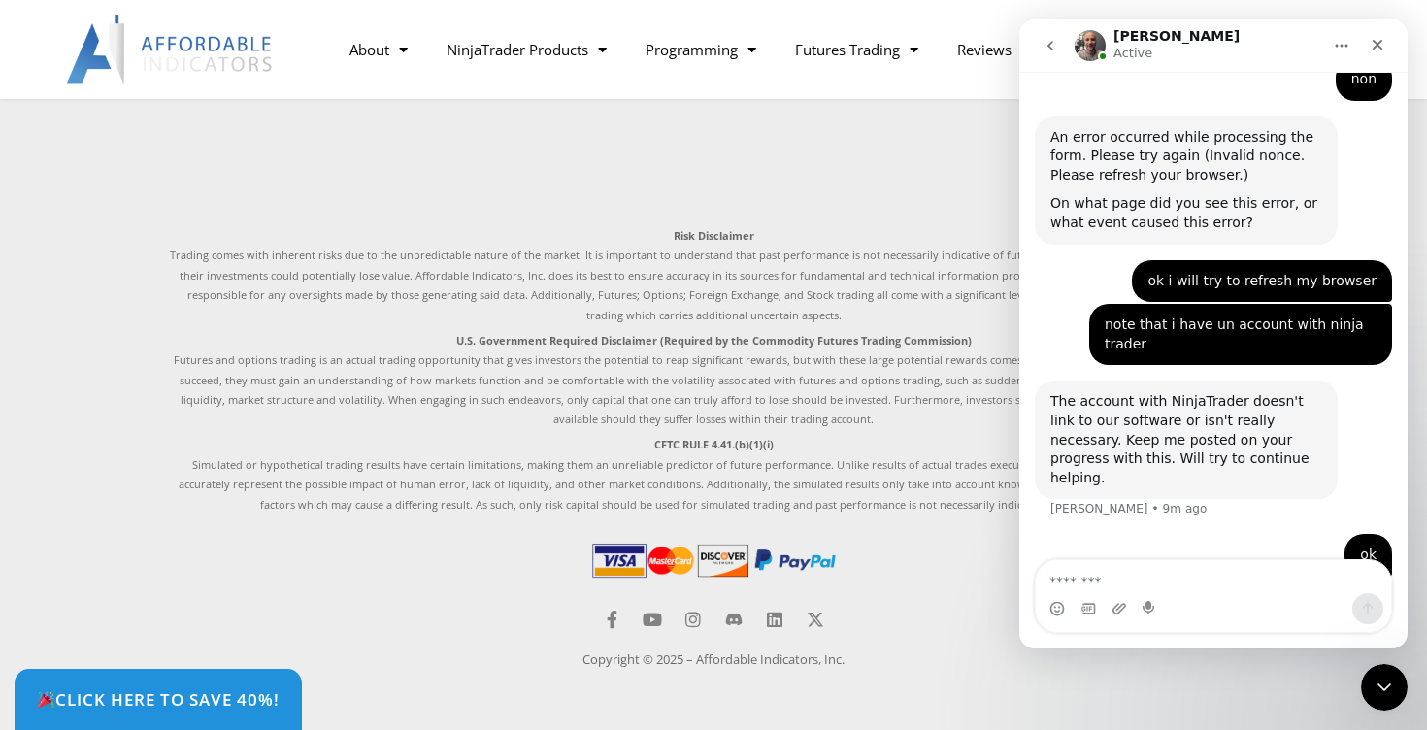
click at [642, 569] on img at bounding box center [713, 560] width 250 height 43
click at [203, 695] on span "Click Here to save 40%!" at bounding box center [157, 699] width 267 height 18
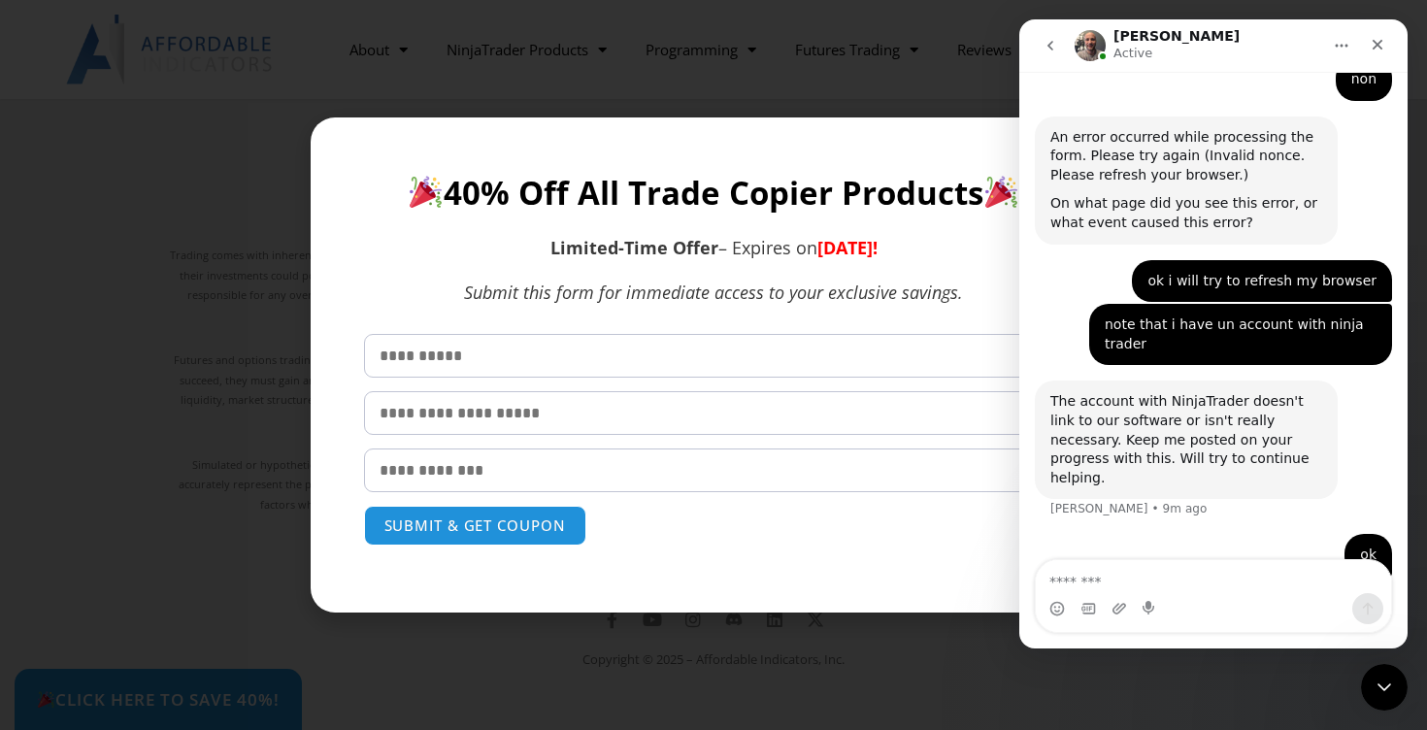
click at [480, 363] on input "text" at bounding box center [714, 356] width 700 height 44
type input "*****"
click at [486, 414] on input "text" at bounding box center [714, 413] width 700 height 44
type input "*****"
click at [493, 466] on input "email" at bounding box center [714, 470] width 700 height 44
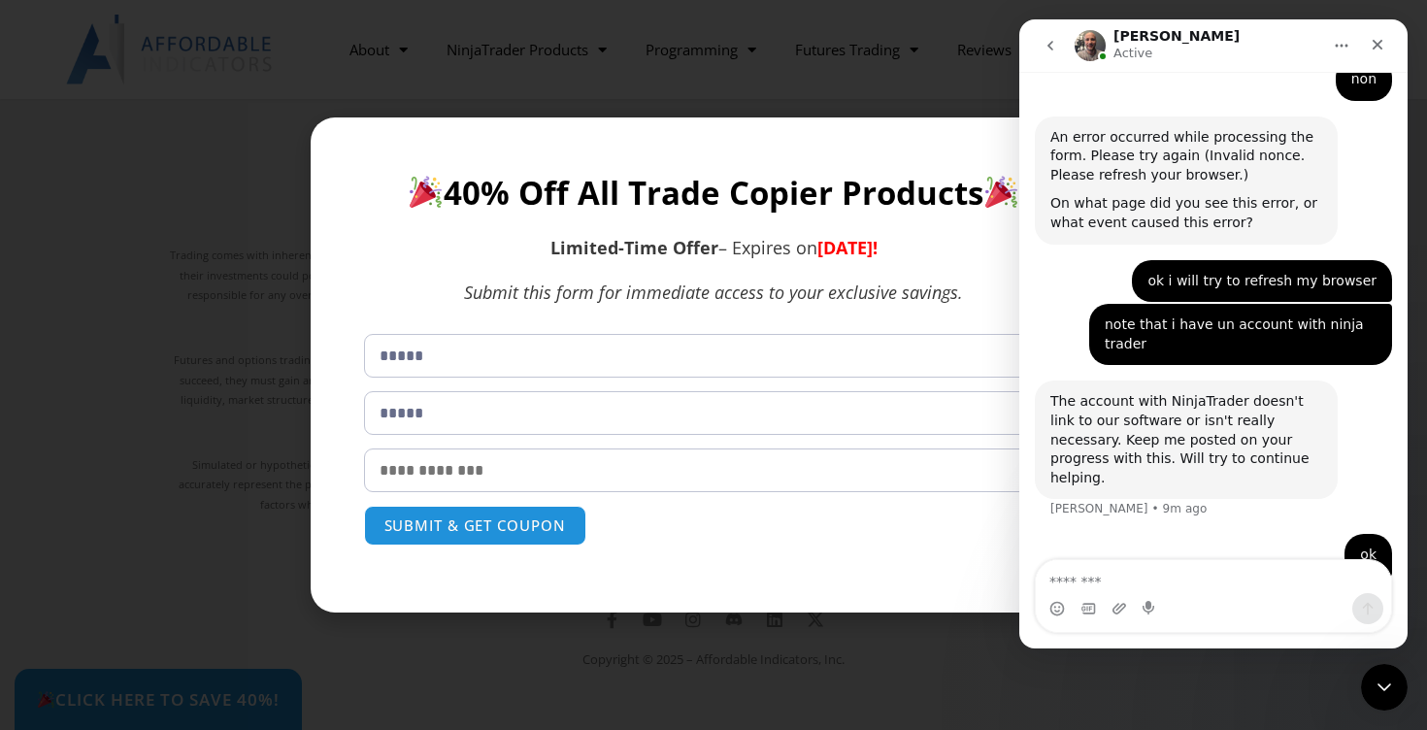
type input "**********"
click at [496, 520] on button "SUBMIT & GET COUPON" at bounding box center [475, 526] width 234 height 42
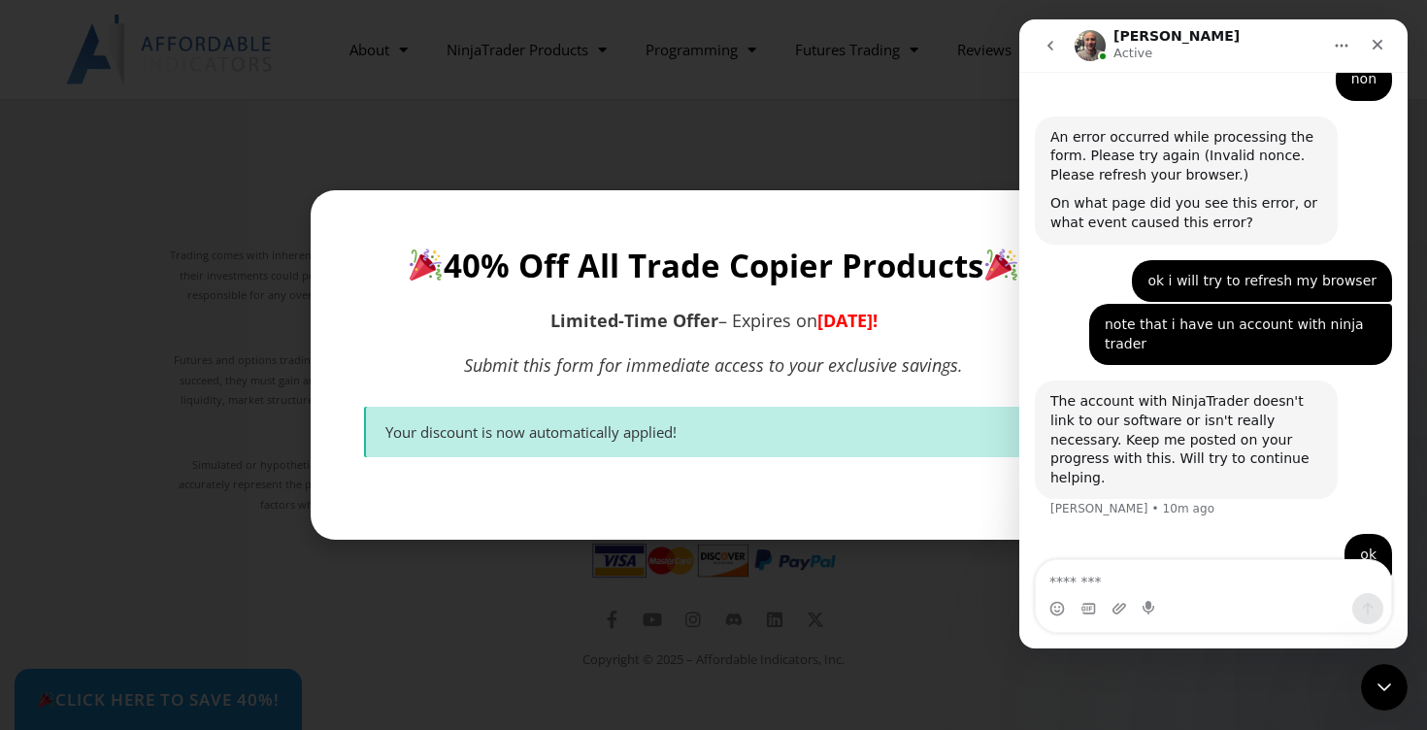
click at [314, 336] on div at bounding box center [714, 365] width 807 height 350
click at [230, 398] on div "**********" at bounding box center [713, 365] width 1427 height 730
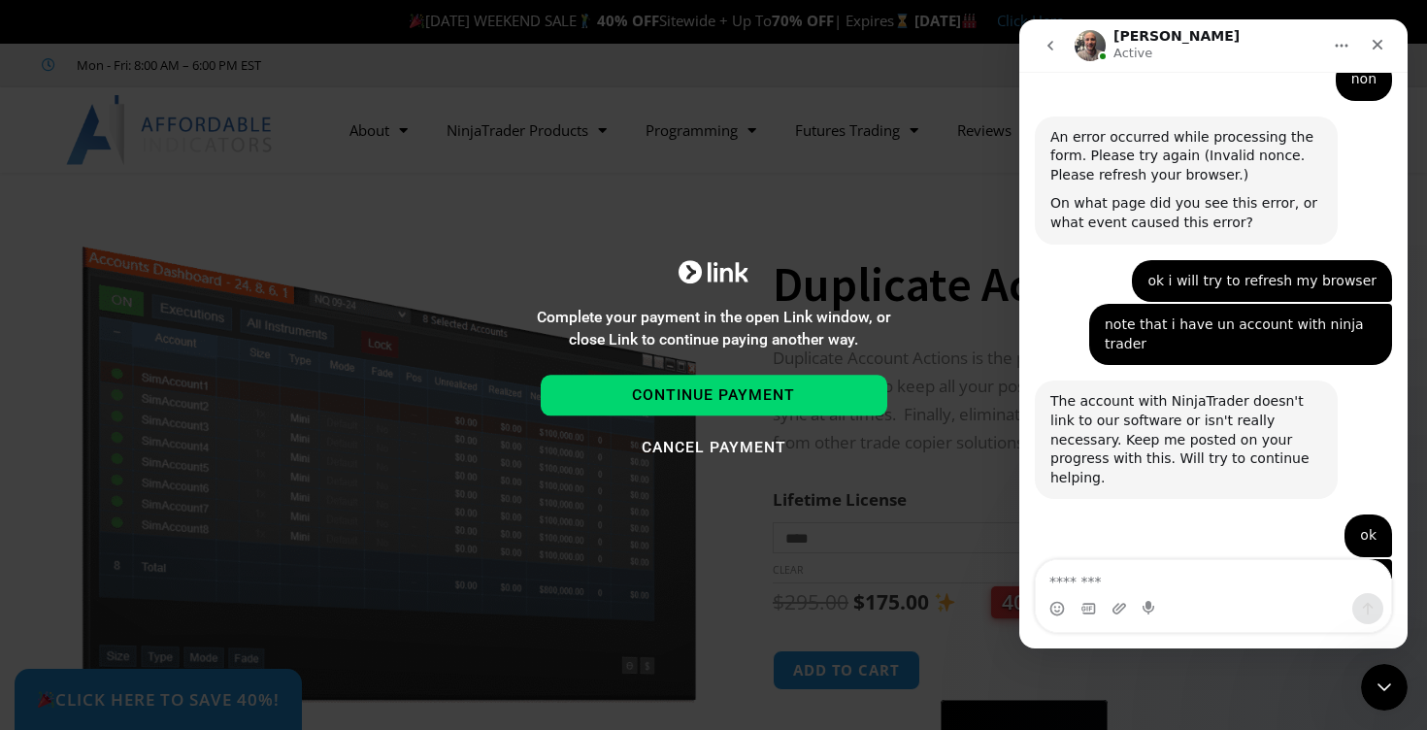
scroll to position [4480, 0]
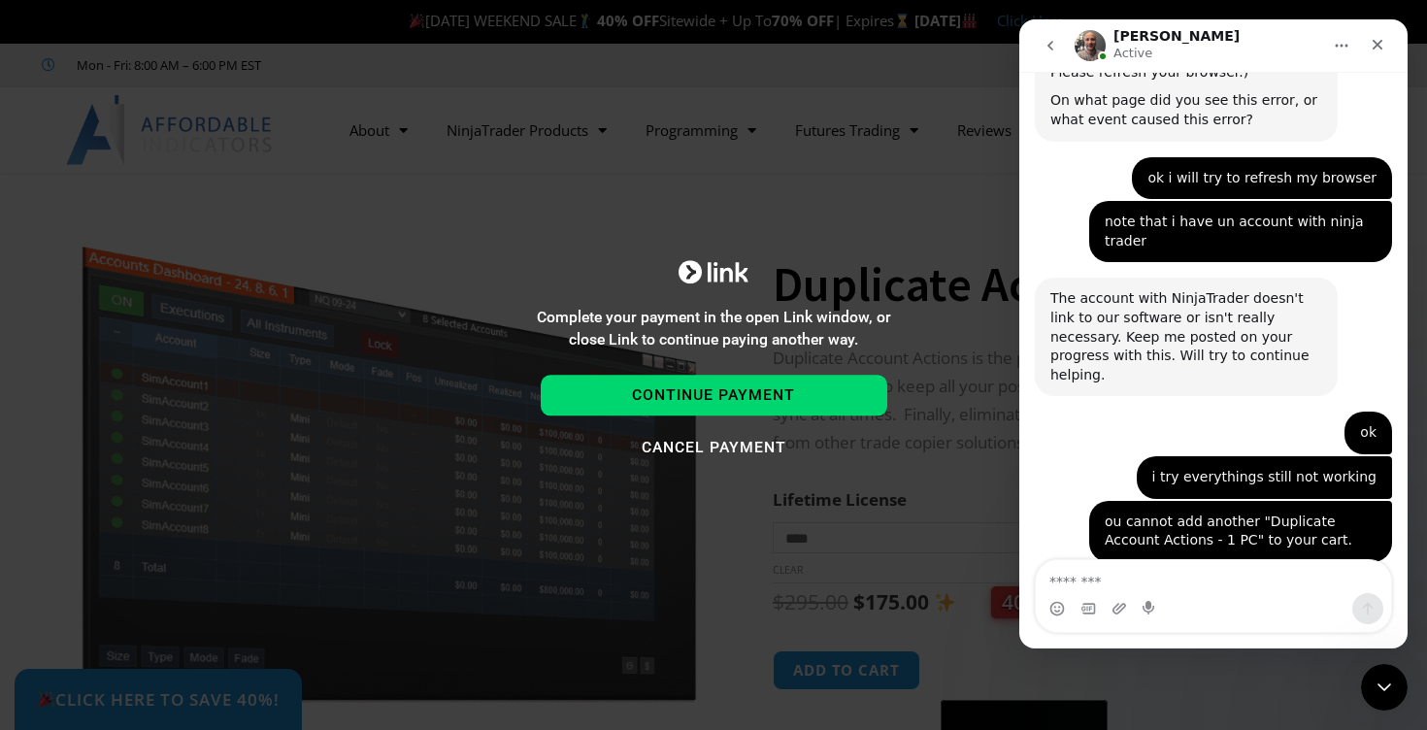
click at [1177, 634] on link "[DOMAIN_NAME][URL]" at bounding box center [1125, 642] width 151 height 16
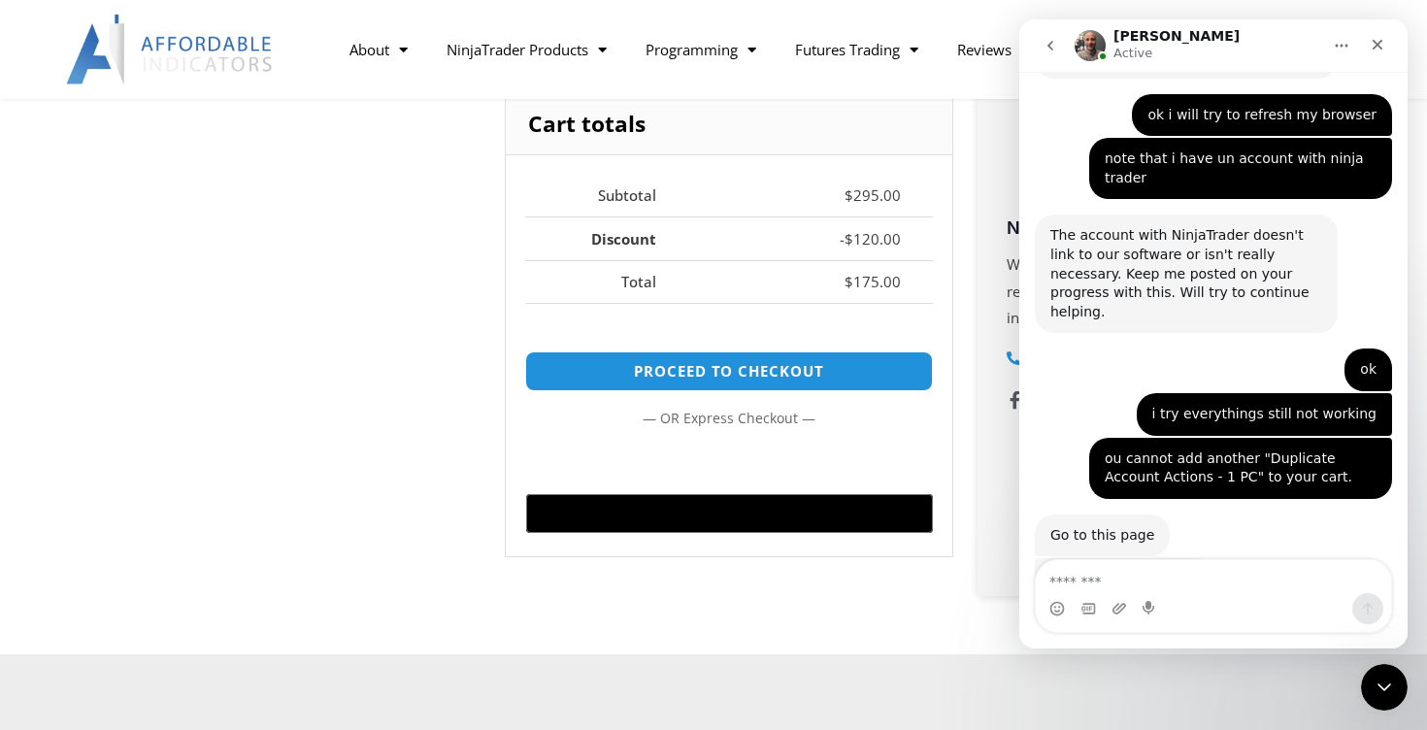
scroll to position [660, 0]
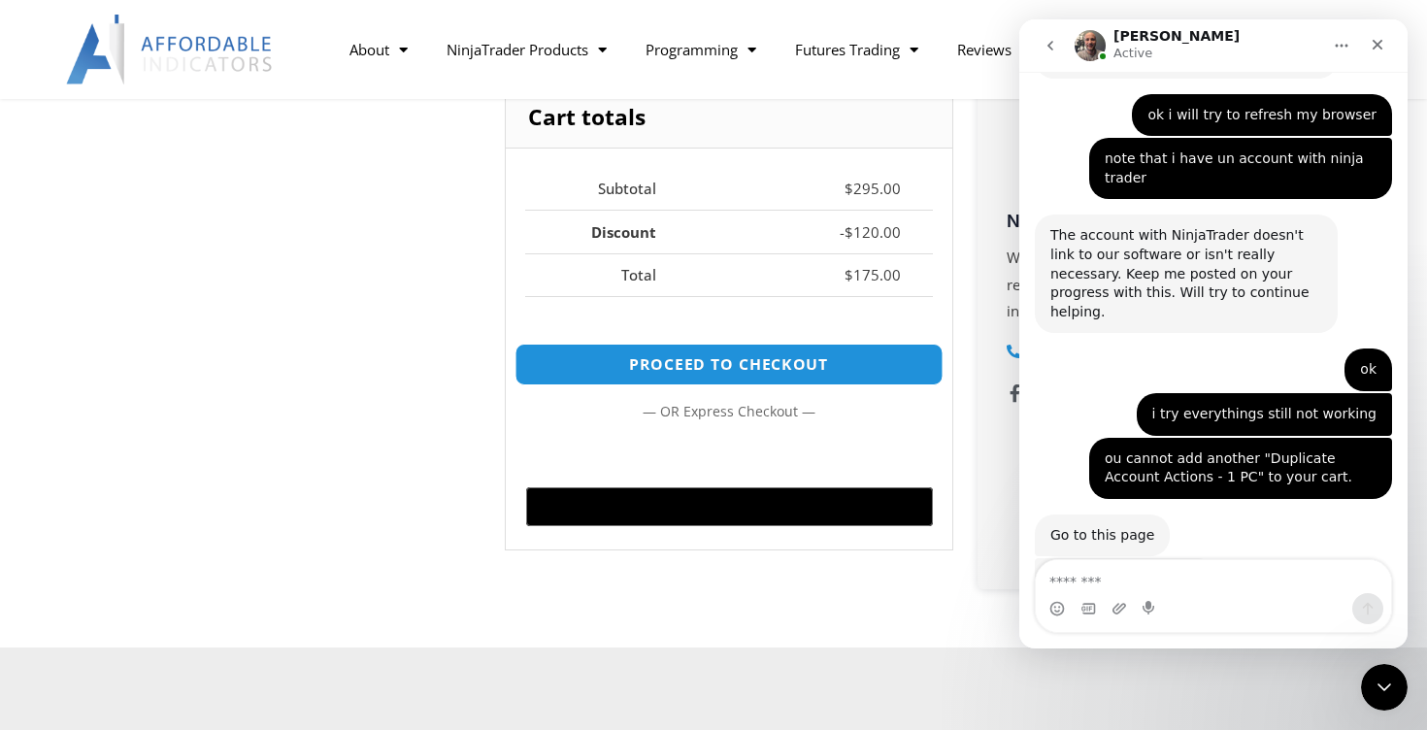
click at [749, 360] on link "Proceed to checkout" at bounding box center [729, 365] width 428 height 42
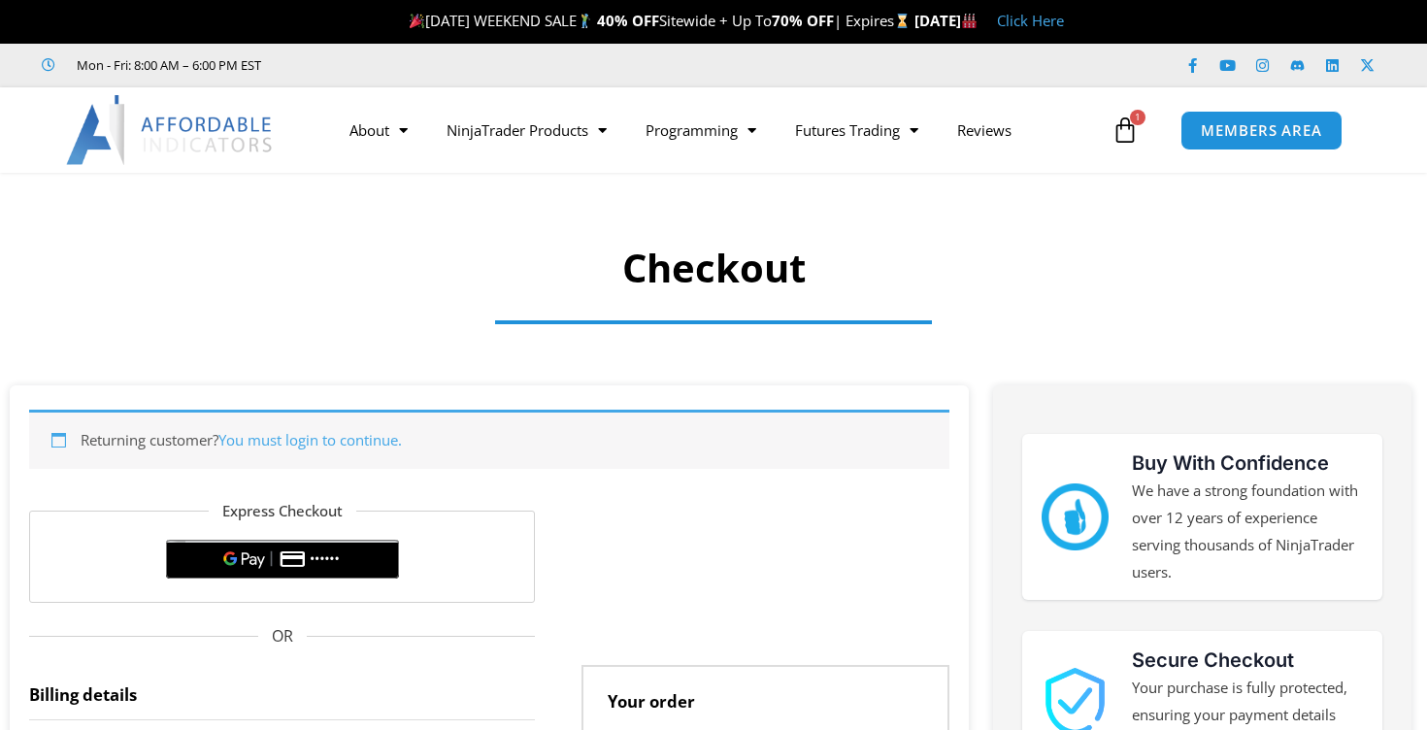
select select "**"
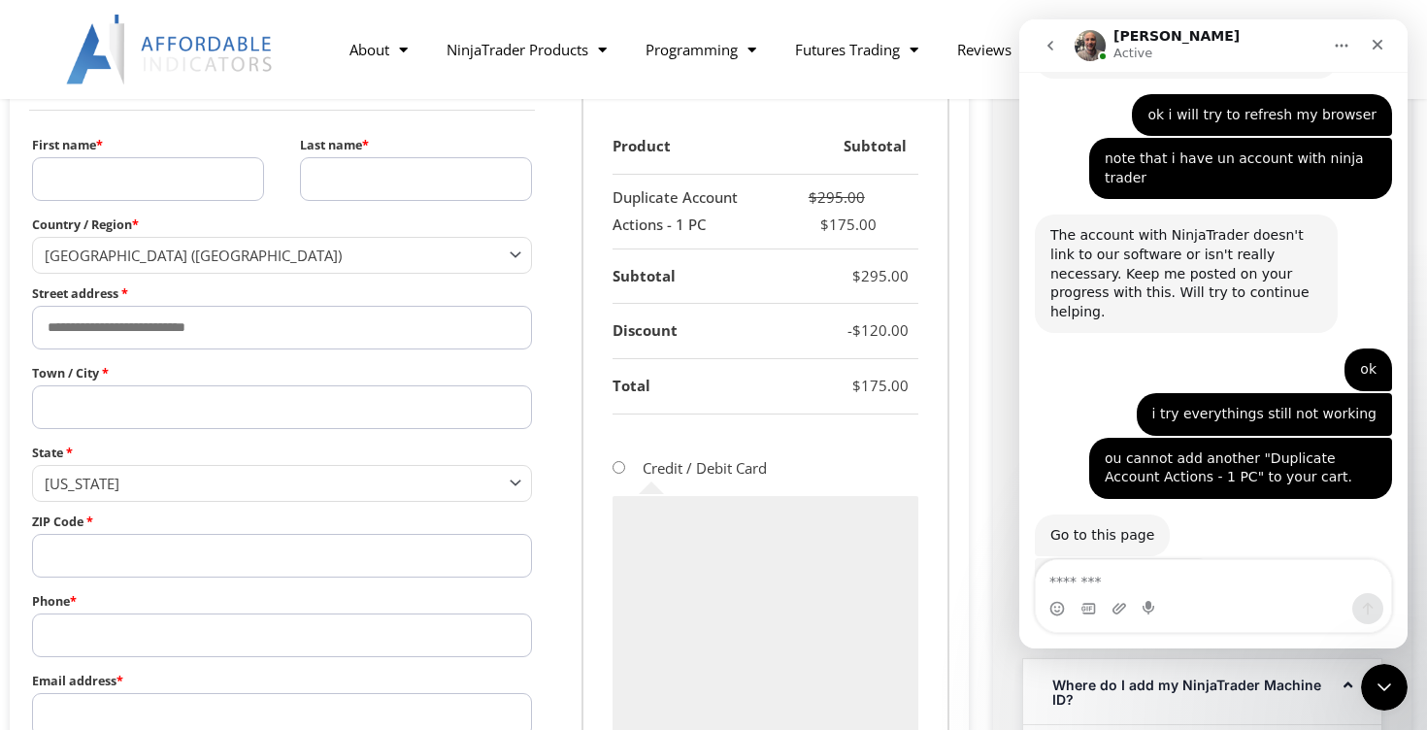
scroll to position [630, 0]
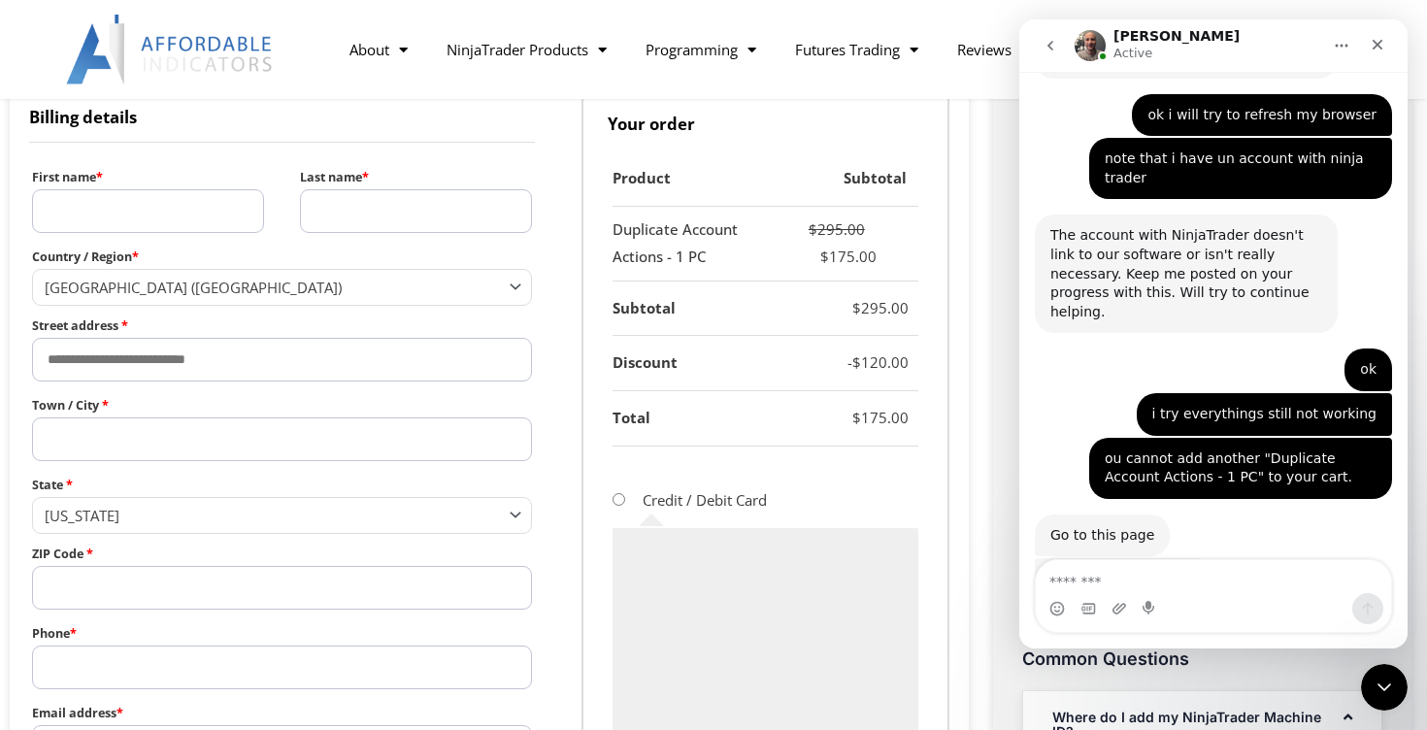
click at [226, 209] on input "First name *" at bounding box center [148, 211] width 232 height 44
type input "*****"
click at [374, 198] on input "Last name *" at bounding box center [416, 211] width 232 height 44
type input "*****"
click at [522, 289] on span "Country / Region" at bounding box center [519, 285] width 25 height 25
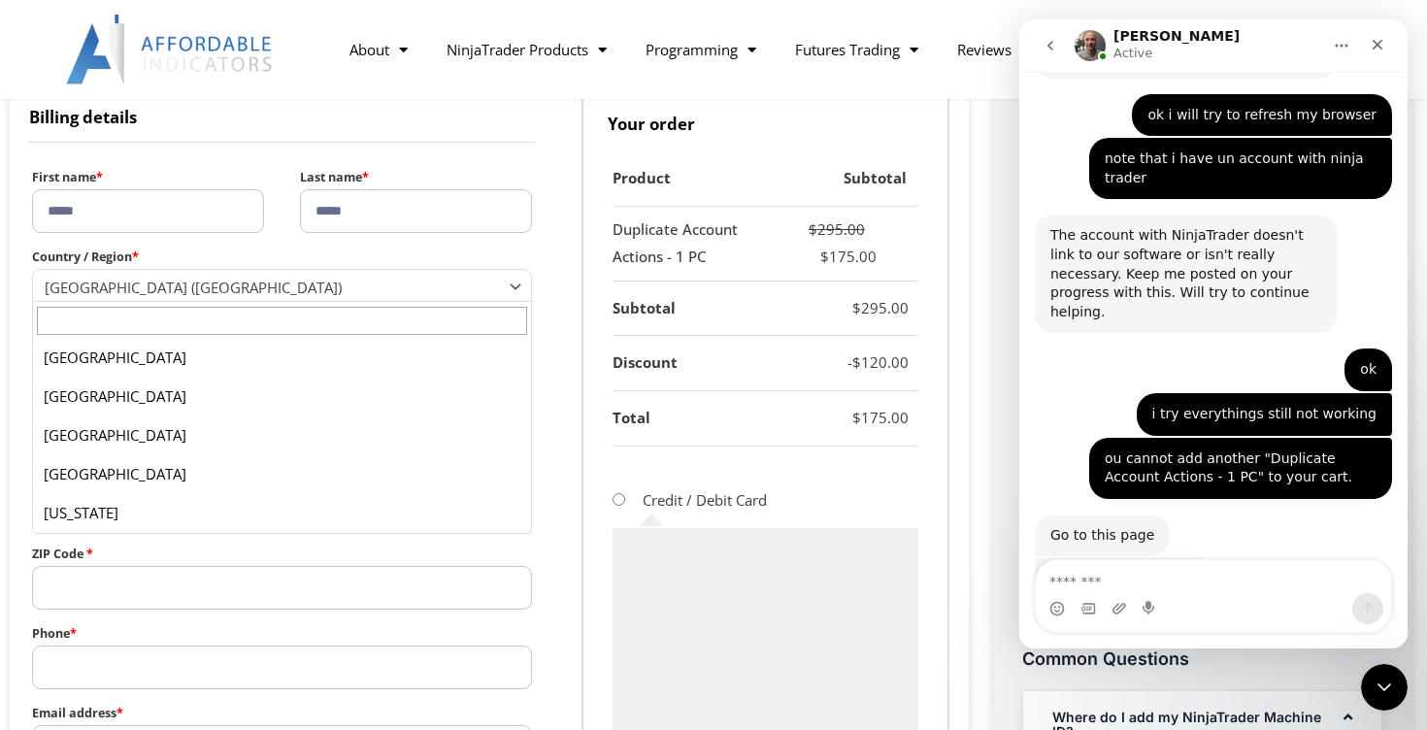
scroll to position [8974, 0]
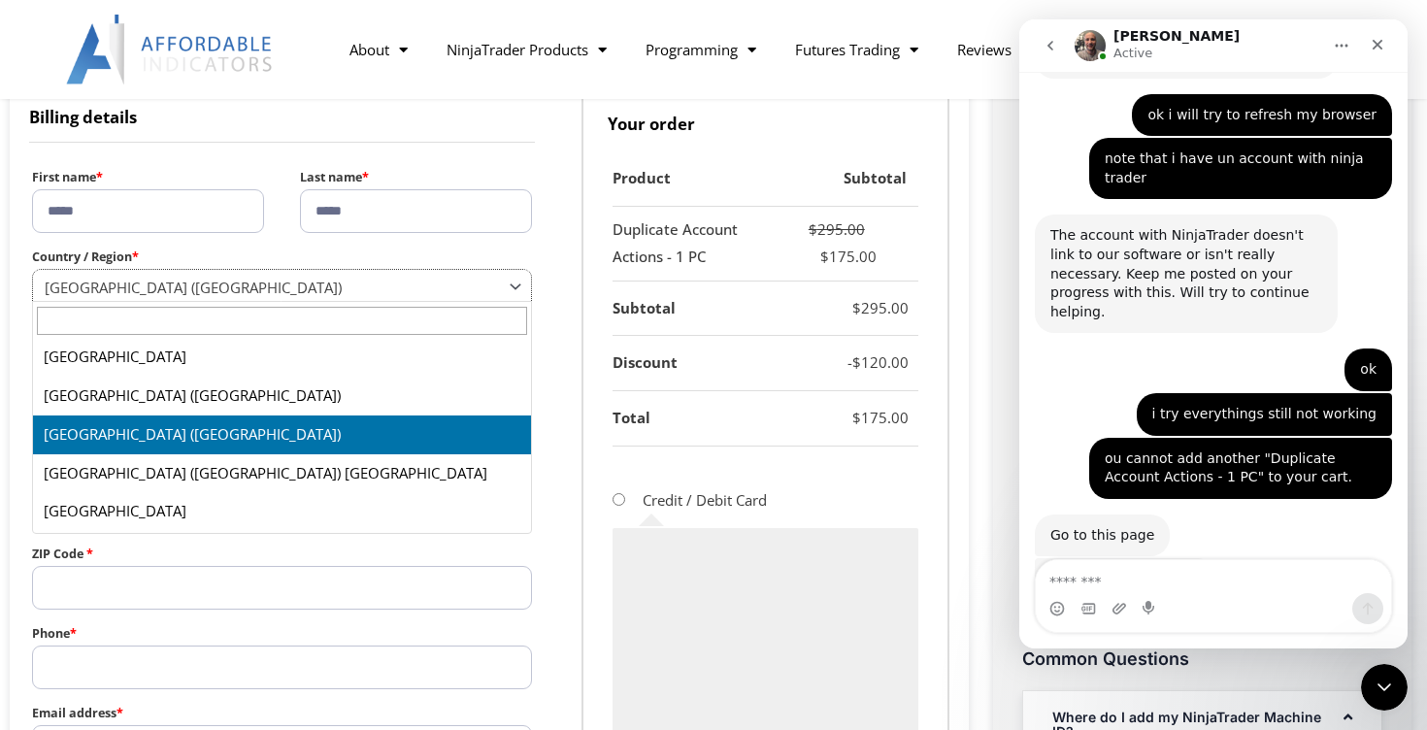
click at [455, 279] on span "[GEOGRAPHIC_DATA] ([GEOGRAPHIC_DATA])" at bounding box center [273, 287] width 457 height 19
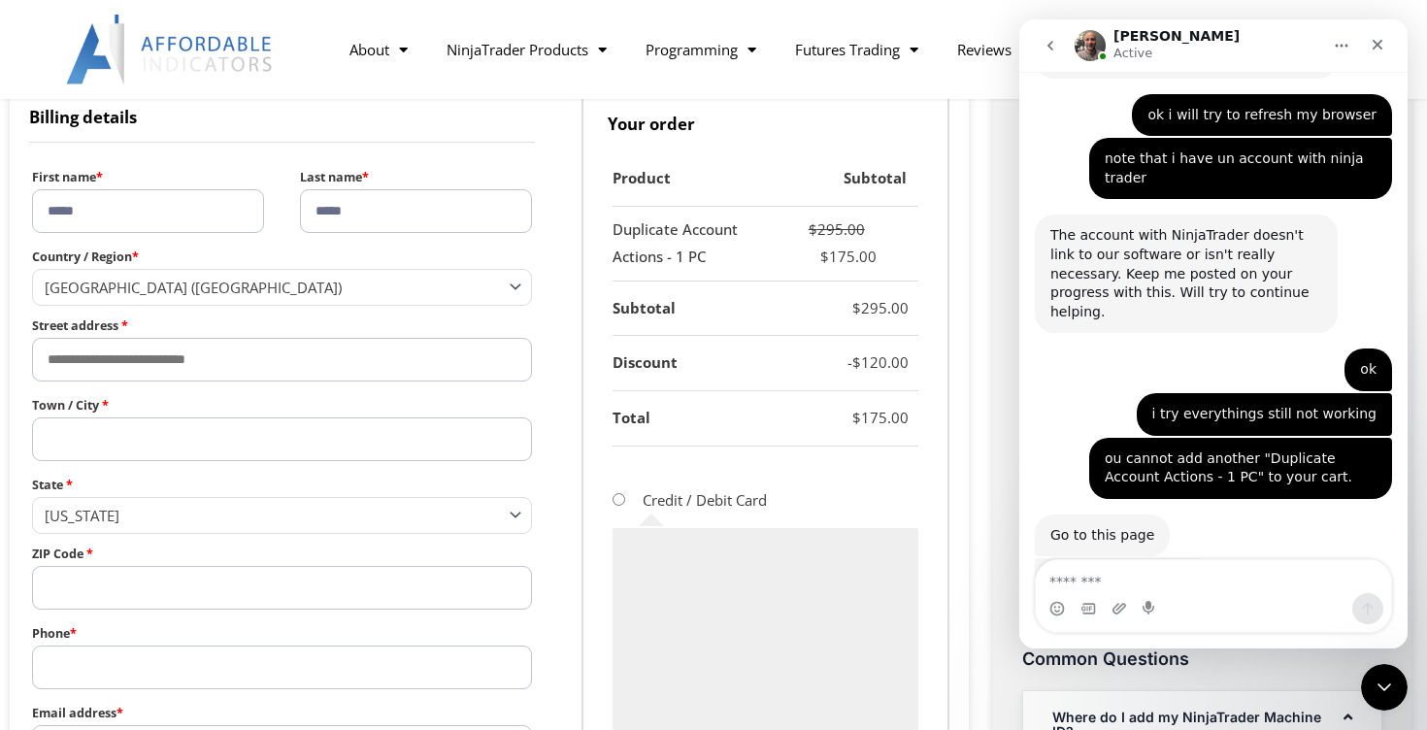
click at [406, 281] on span "[GEOGRAPHIC_DATA] ([GEOGRAPHIC_DATA])" at bounding box center [273, 287] width 457 height 19
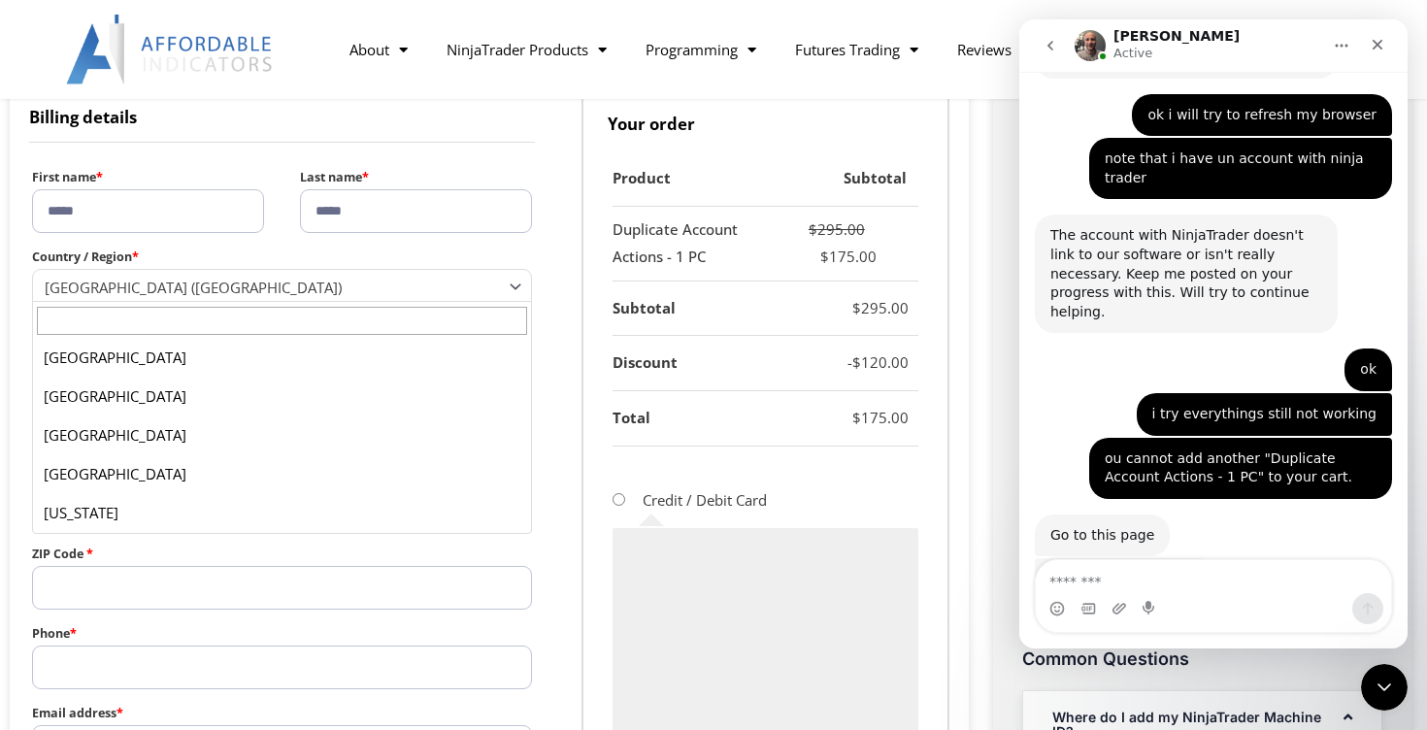
scroll to position [9013, 0]
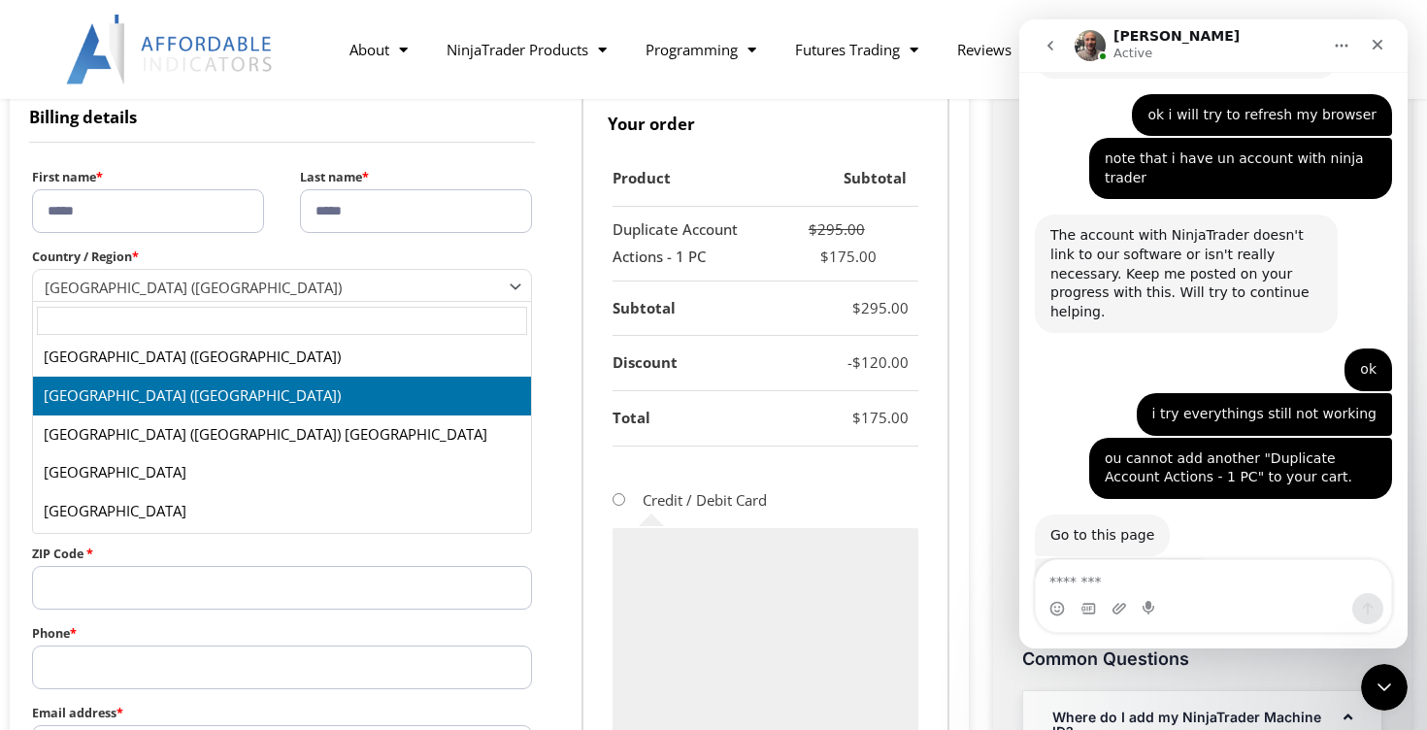
click at [392, 319] on input "text" at bounding box center [282, 321] width 490 height 28
click at [308, 284] on span "[GEOGRAPHIC_DATA] ([GEOGRAPHIC_DATA])" at bounding box center [273, 287] width 457 height 19
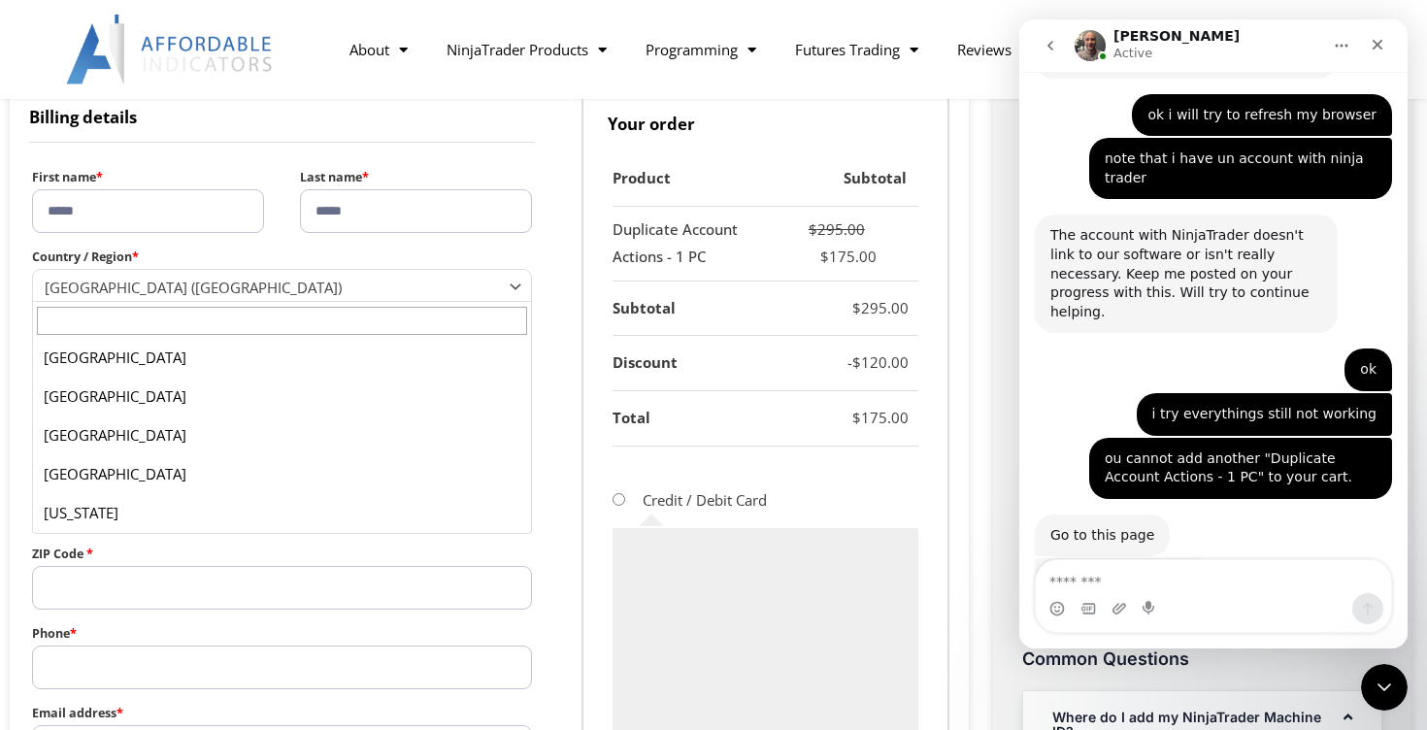
click at [517, 285] on span "Country / Region" at bounding box center [519, 285] width 25 height 25
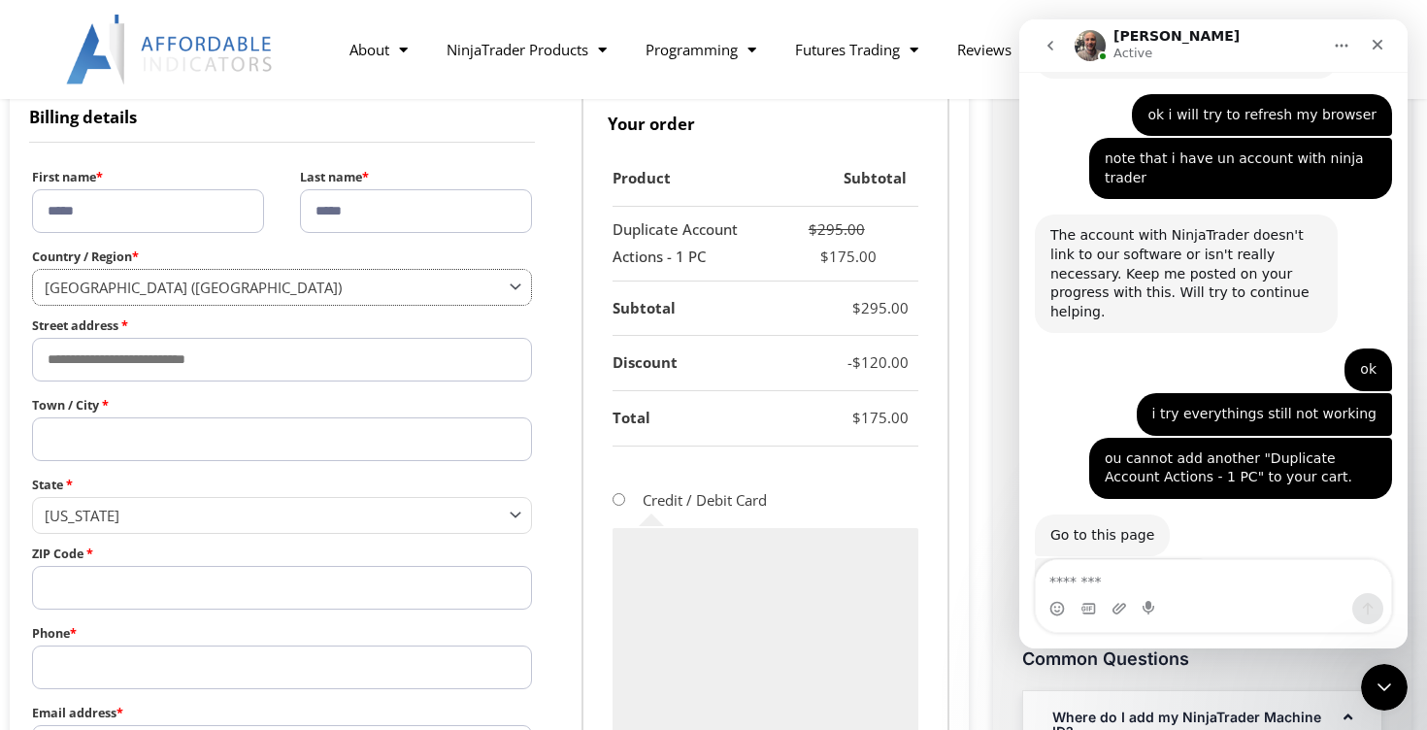
click at [496, 289] on span "[GEOGRAPHIC_DATA] ([GEOGRAPHIC_DATA])" at bounding box center [273, 287] width 457 height 19
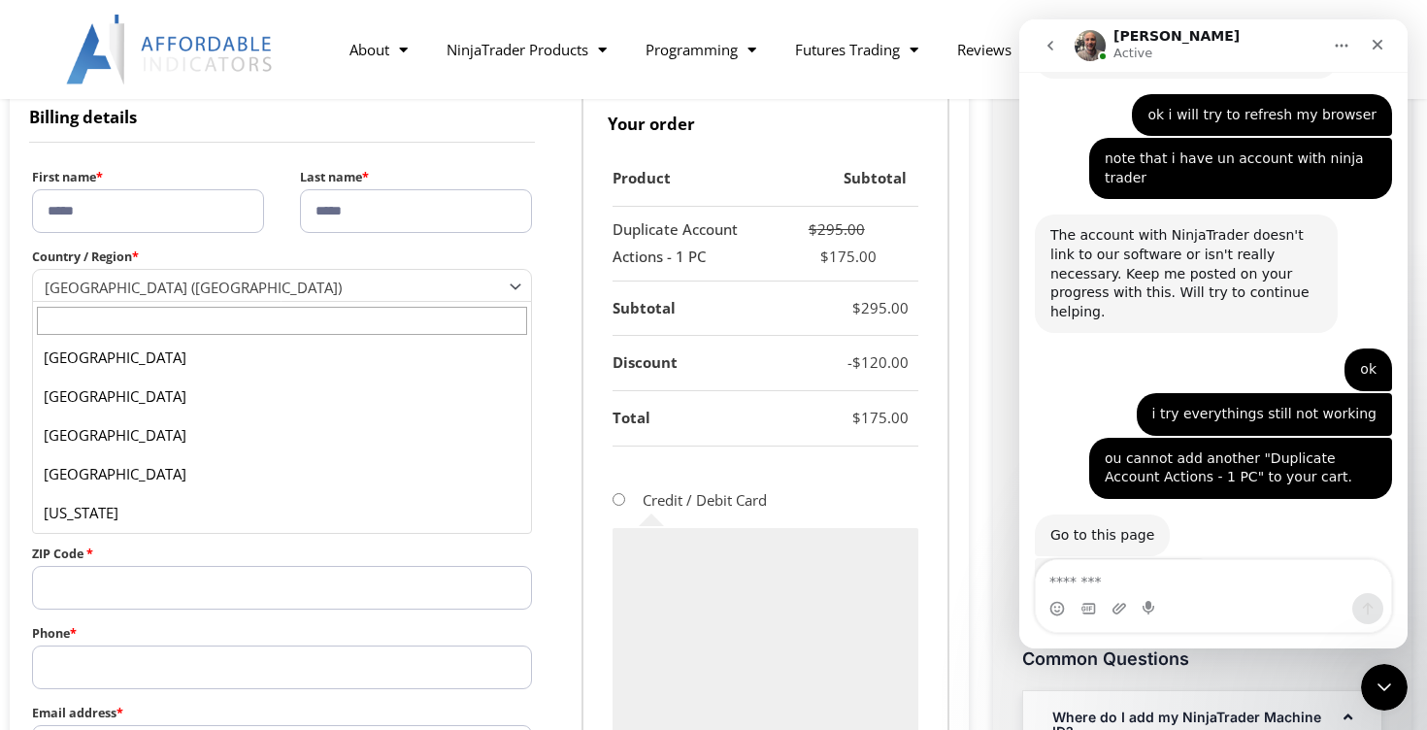
click at [271, 290] on span "[GEOGRAPHIC_DATA] ([GEOGRAPHIC_DATA])" at bounding box center [273, 287] width 457 height 19
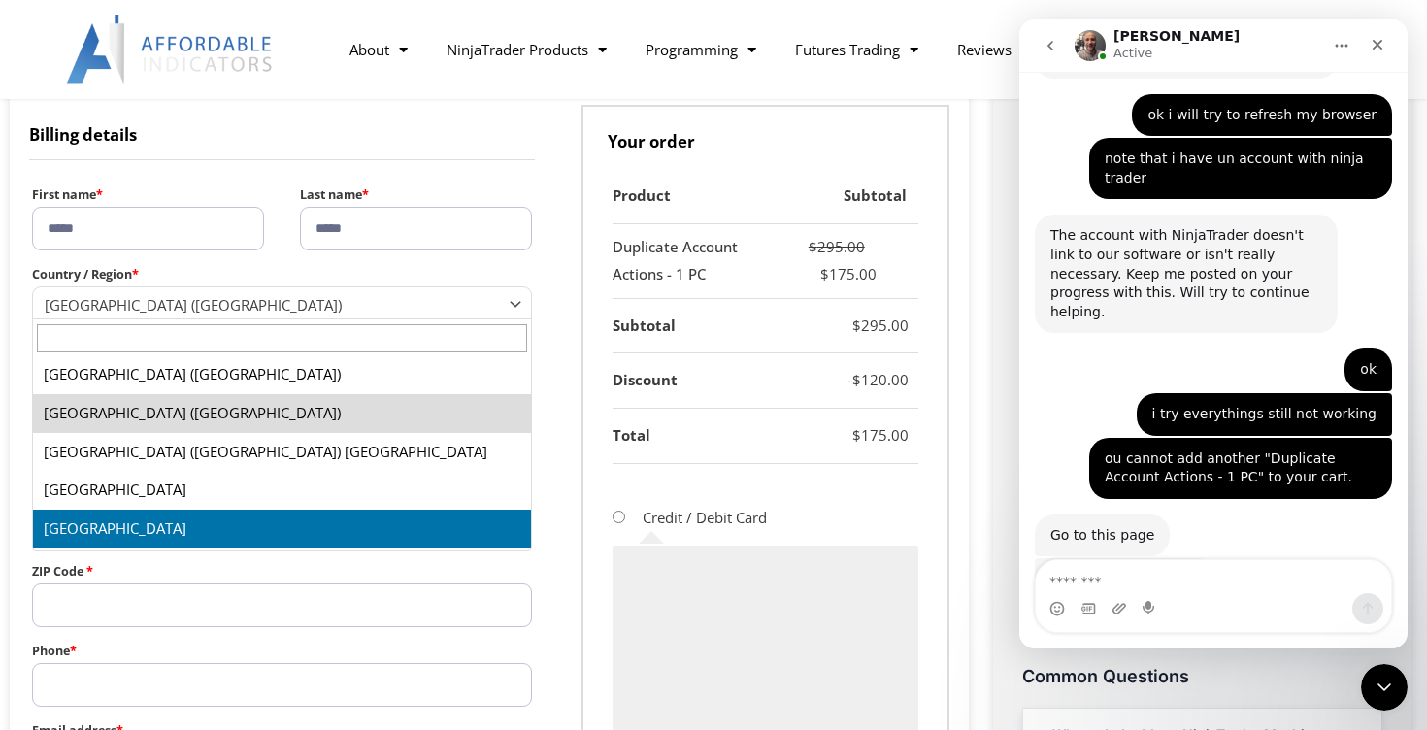
scroll to position [611, 0]
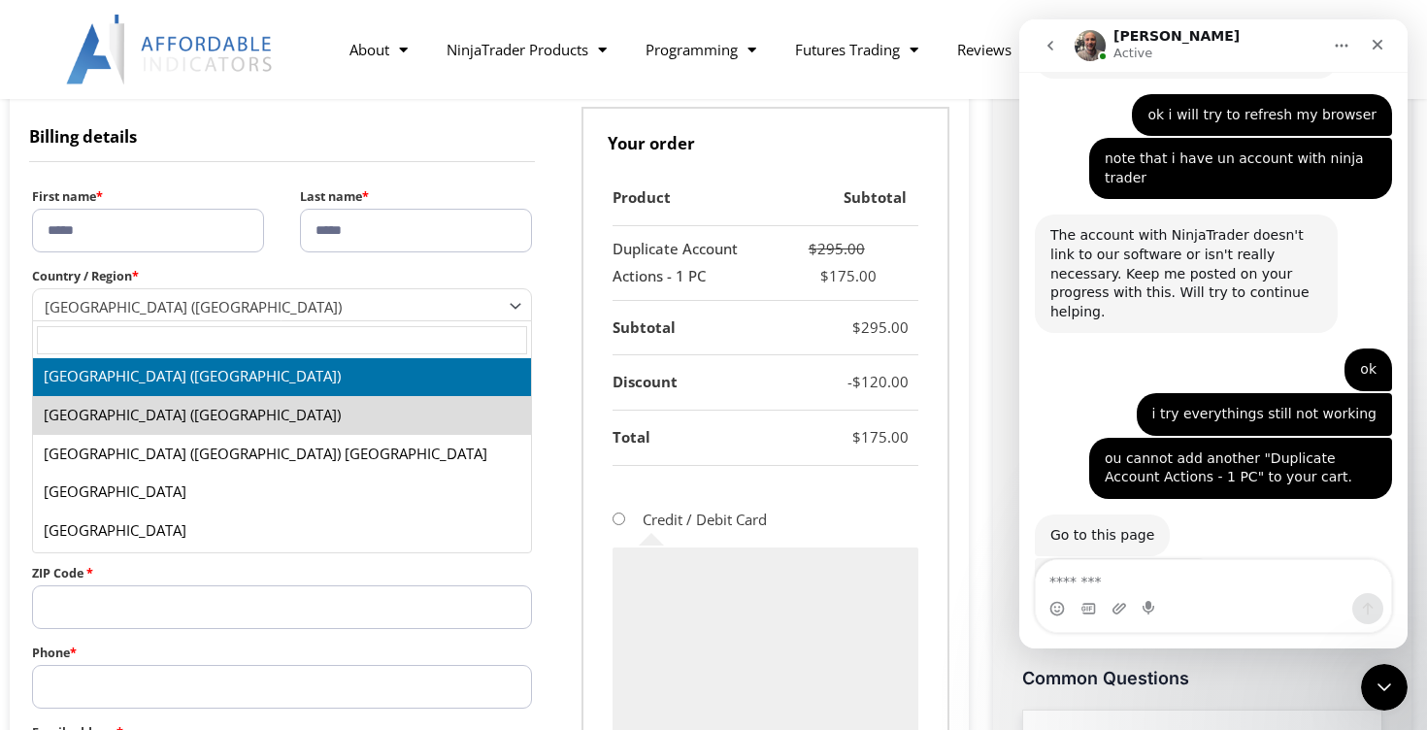
click at [468, 348] on input "text" at bounding box center [282, 340] width 490 height 28
click at [436, 303] on span "[GEOGRAPHIC_DATA] ([GEOGRAPHIC_DATA])" at bounding box center [273, 306] width 457 height 19
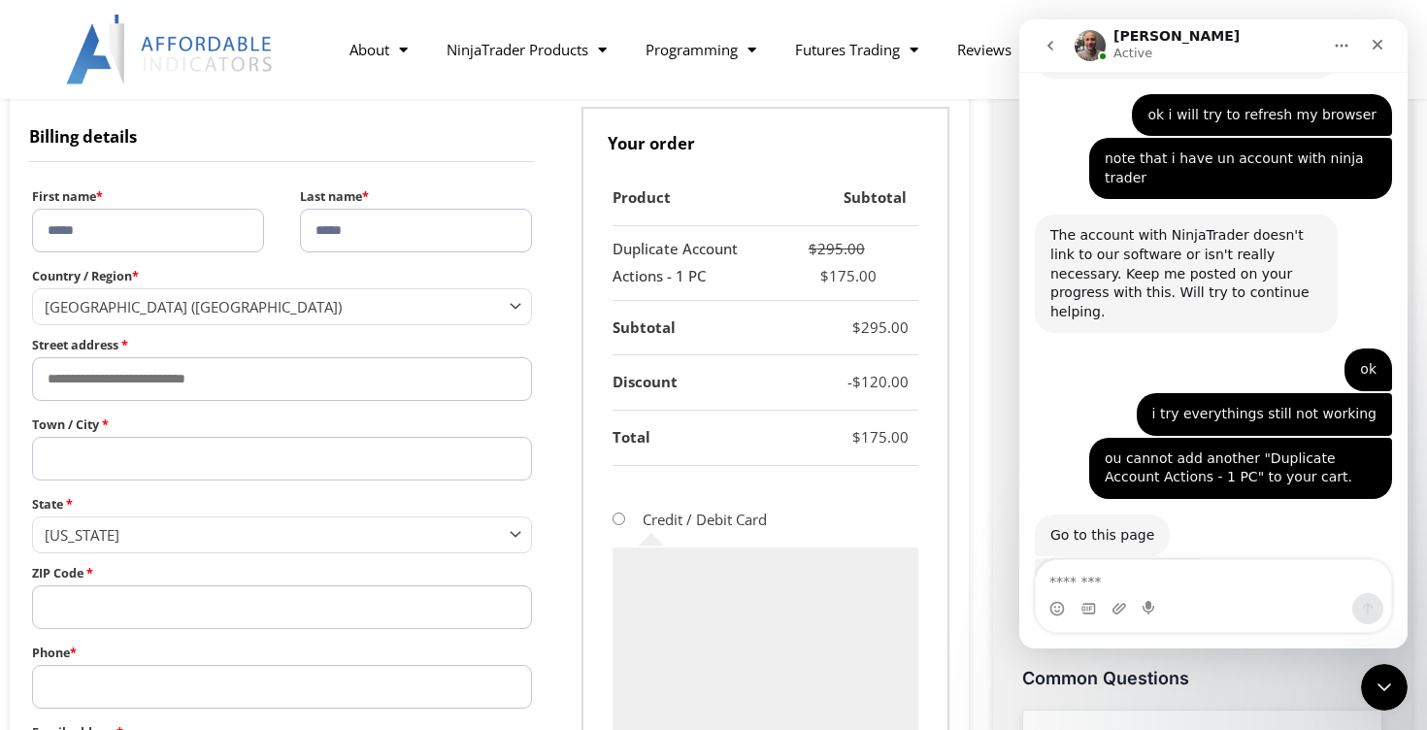
click at [435, 303] on span "[GEOGRAPHIC_DATA] ([GEOGRAPHIC_DATA])" at bounding box center [273, 306] width 457 height 19
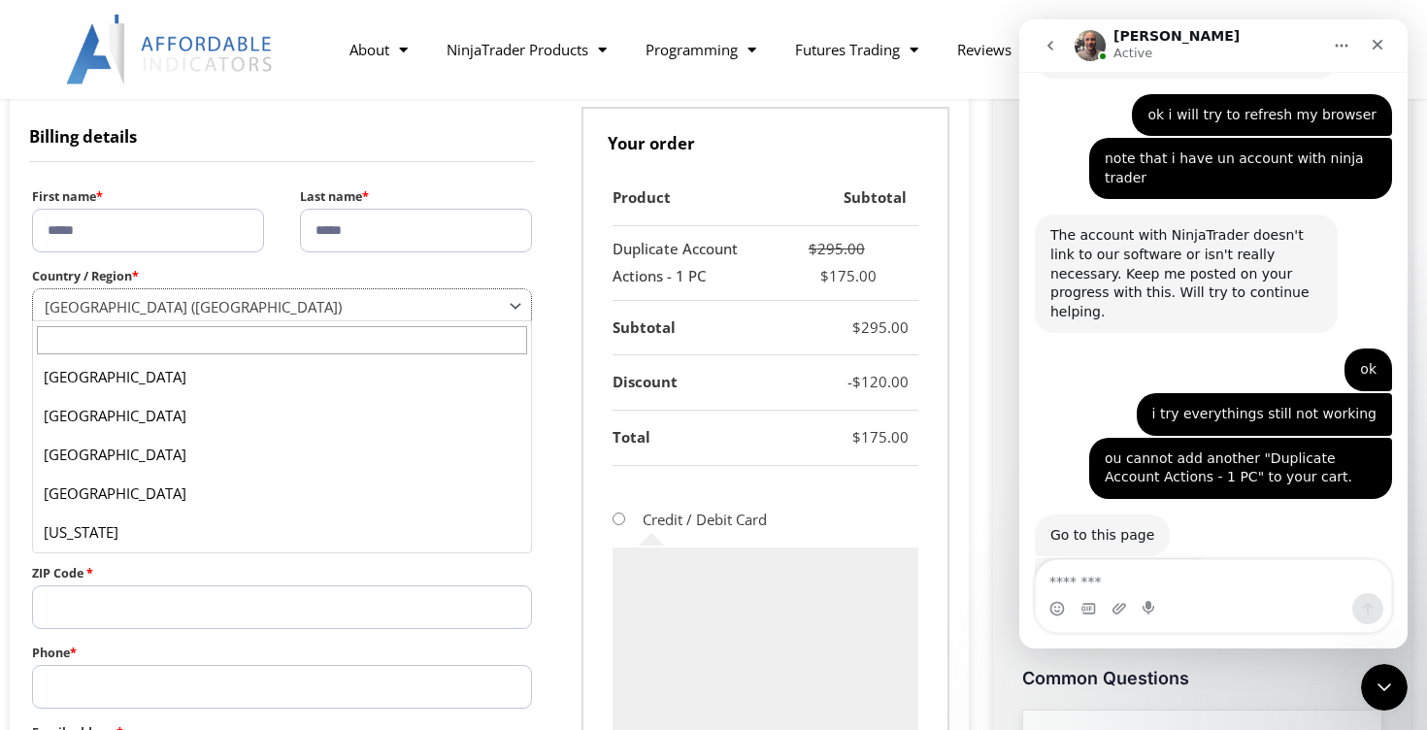
click at [435, 303] on span "[GEOGRAPHIC_DATA] ([GEOGRAPHIC_DATA])" at bounding box center [273, 306] width 457 height 19
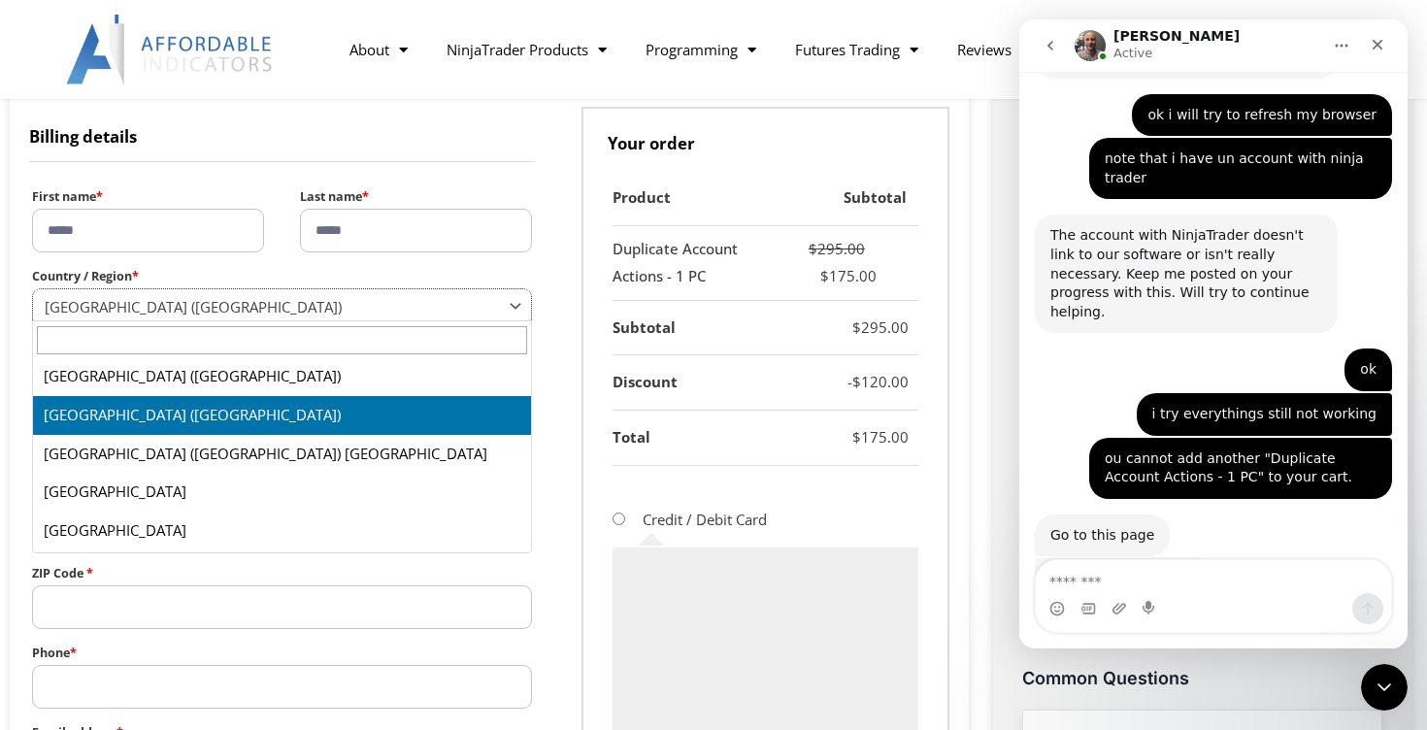
click at [413, 307] on span "[GEOGRAPHIC_DATA] ([GEOGRAPHIC_DATA])" at bounding box center [273, 306] width 457 height 19
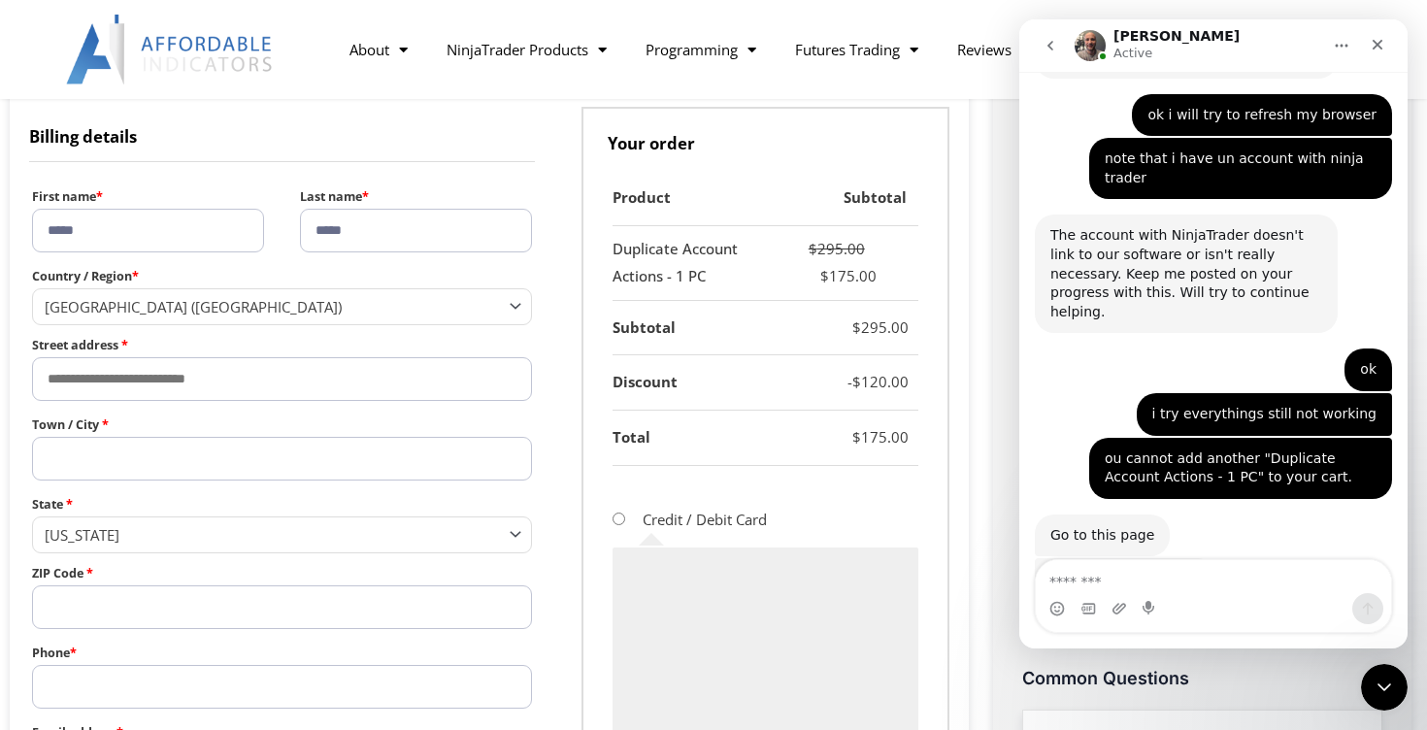
click at [387, 310] on span "[GEOGRAPHIC_DATA] ([GEOGRAPHIC_DATA])" at bounding box center [273, 306] width 457 height 19
click at [1208, 584] on textarea "Message…" at bounding box center [1213, 576] width 355 height 33
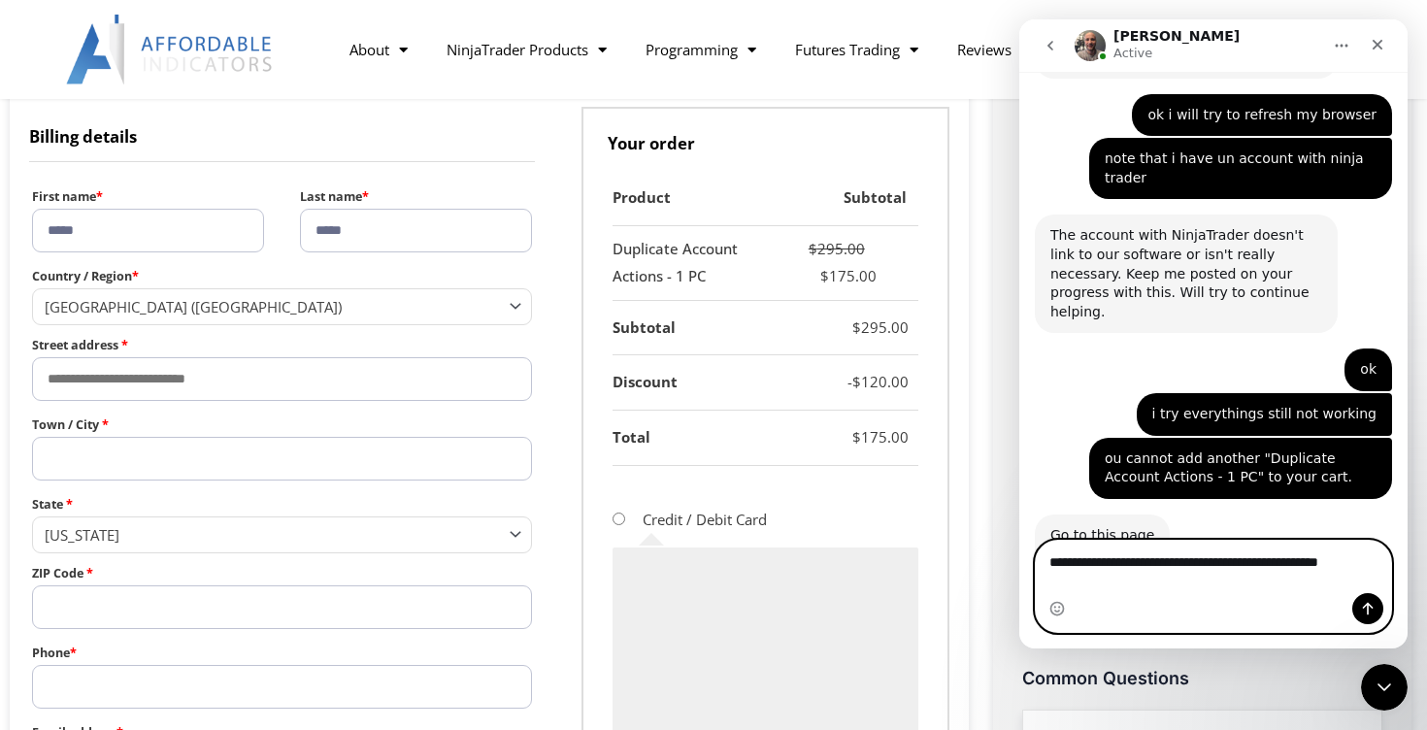
scroll to position [4562, 0]
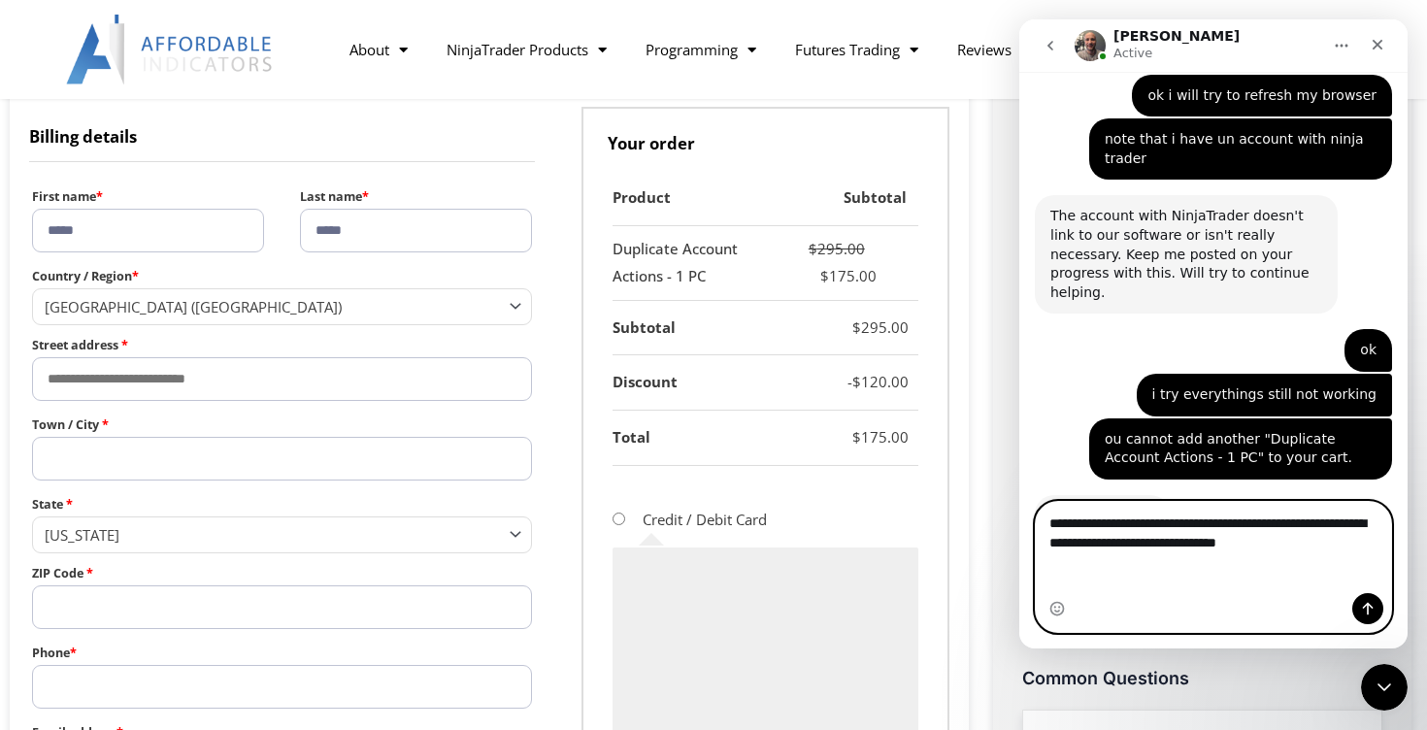
type textarea "**********"
click at [1366, 613] on icon "Send a message…" at bounding box center [1368, 609] width 16 height 16
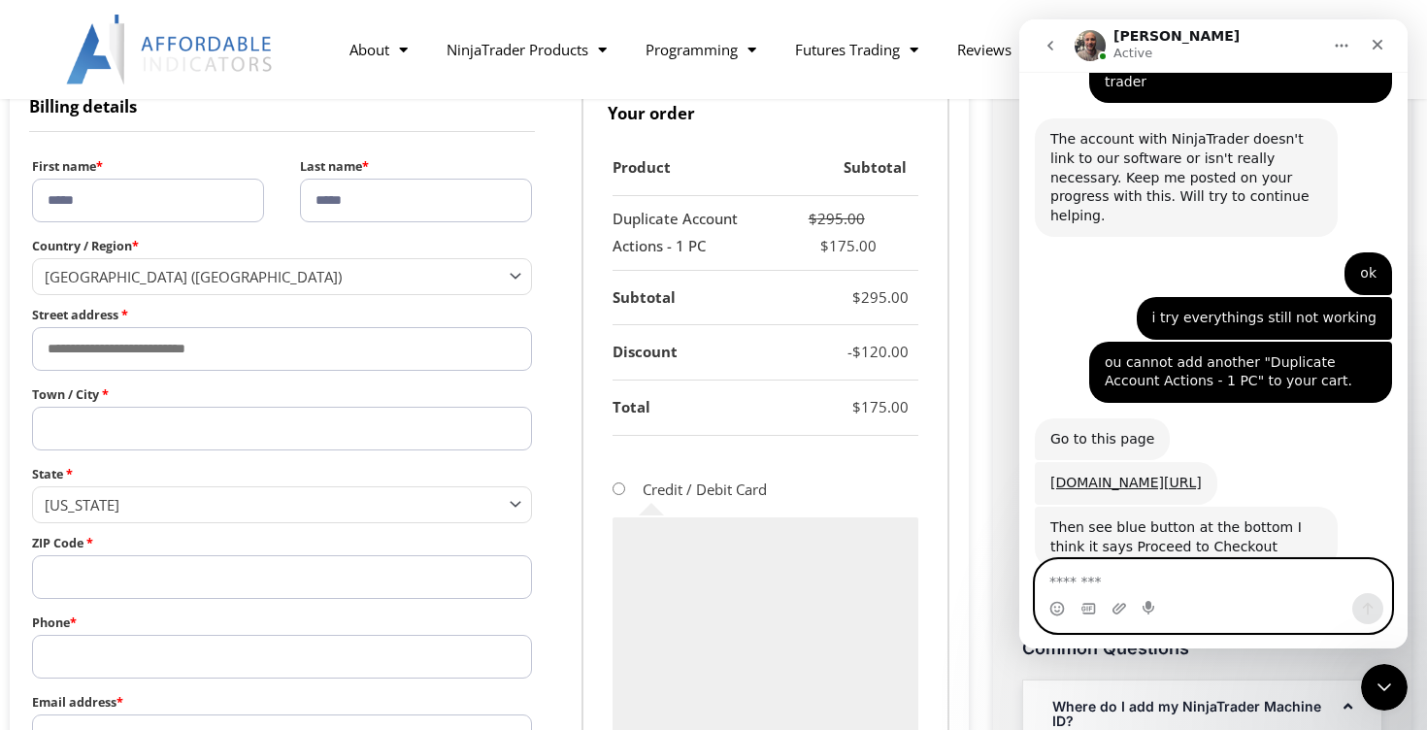
scroll to position [635, 0]
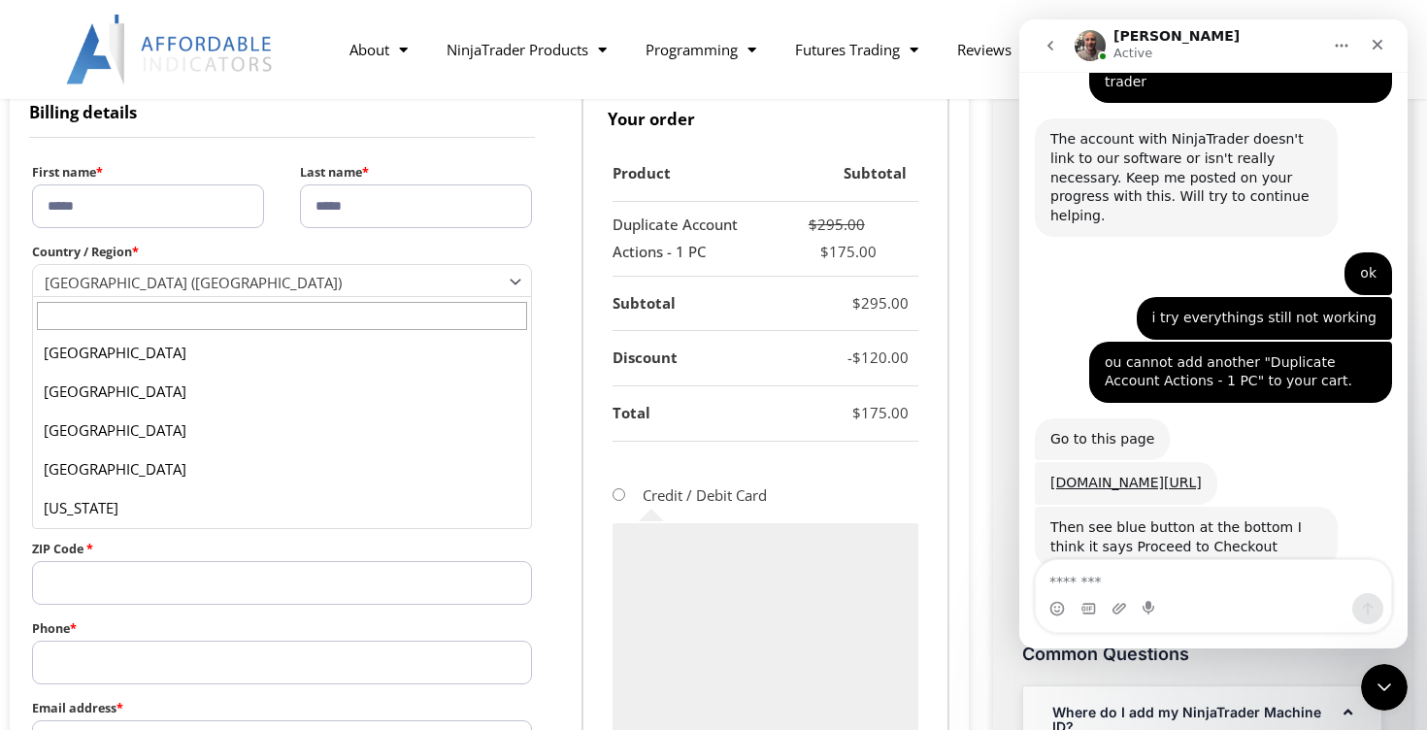
click at [478, 280] on span "[GEOGRAPHIC_DATA] ([GEOGRAPHIC_DATA])" at bounding box center [273, 282] width 457 height 19
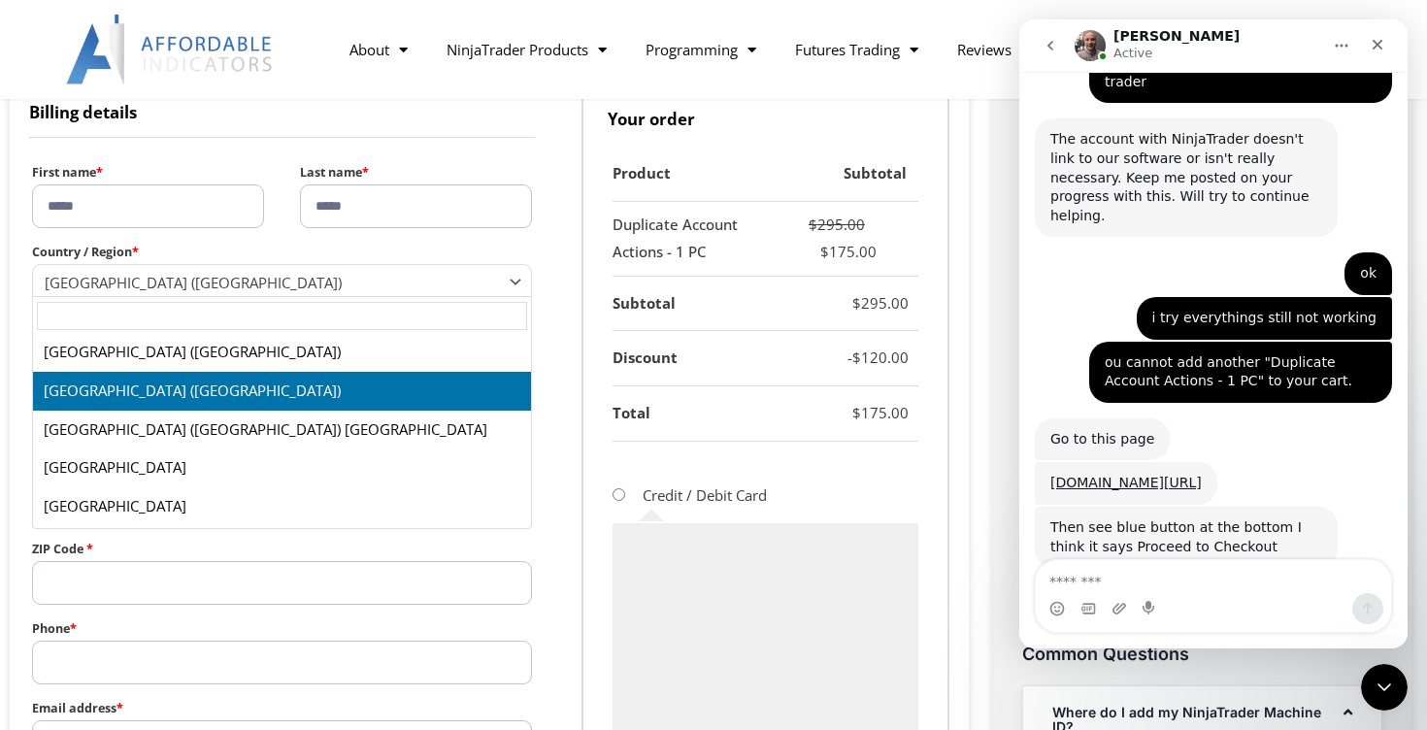
click at [467, 313] on input "text" at bounding box center [282, 316] width 490 height 28
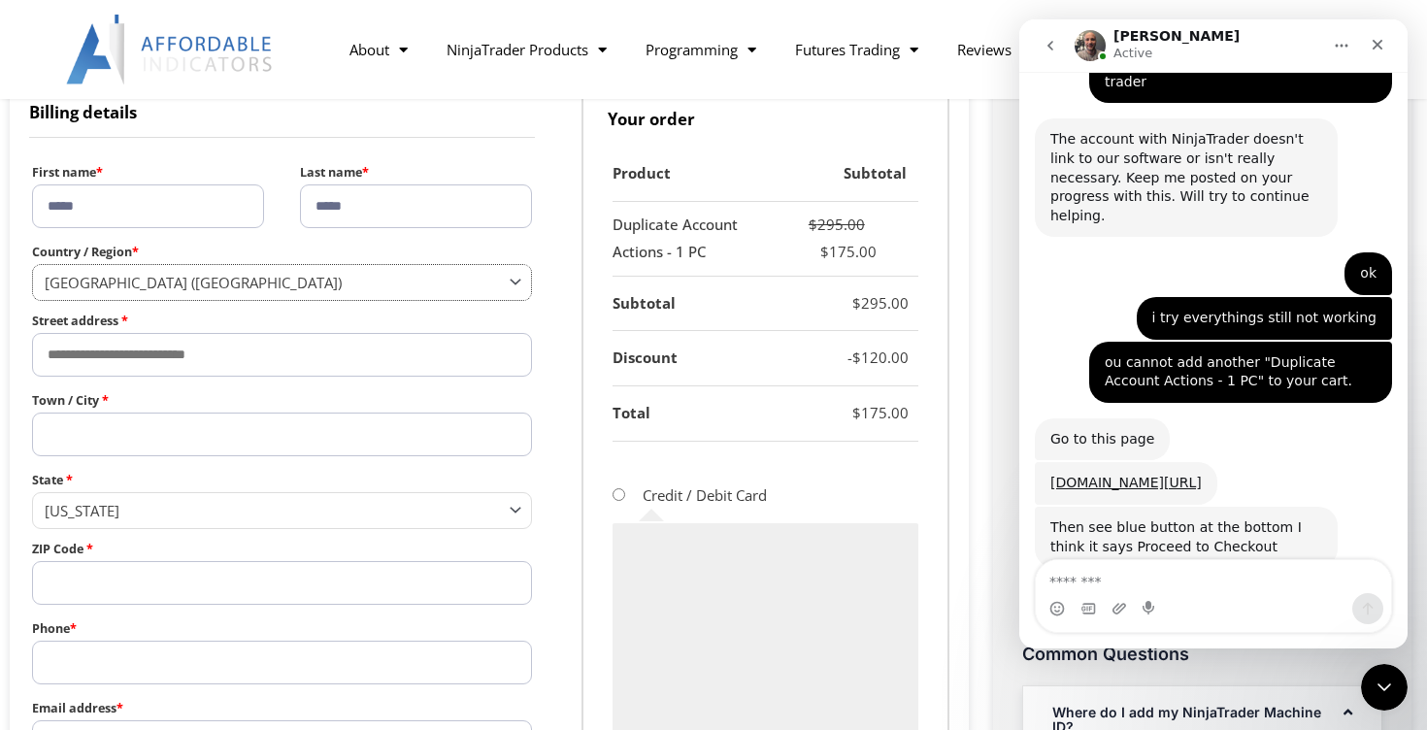
click at [520, 279] on span "Country / Region" at bounding box center [519, 280] width 25 height 25
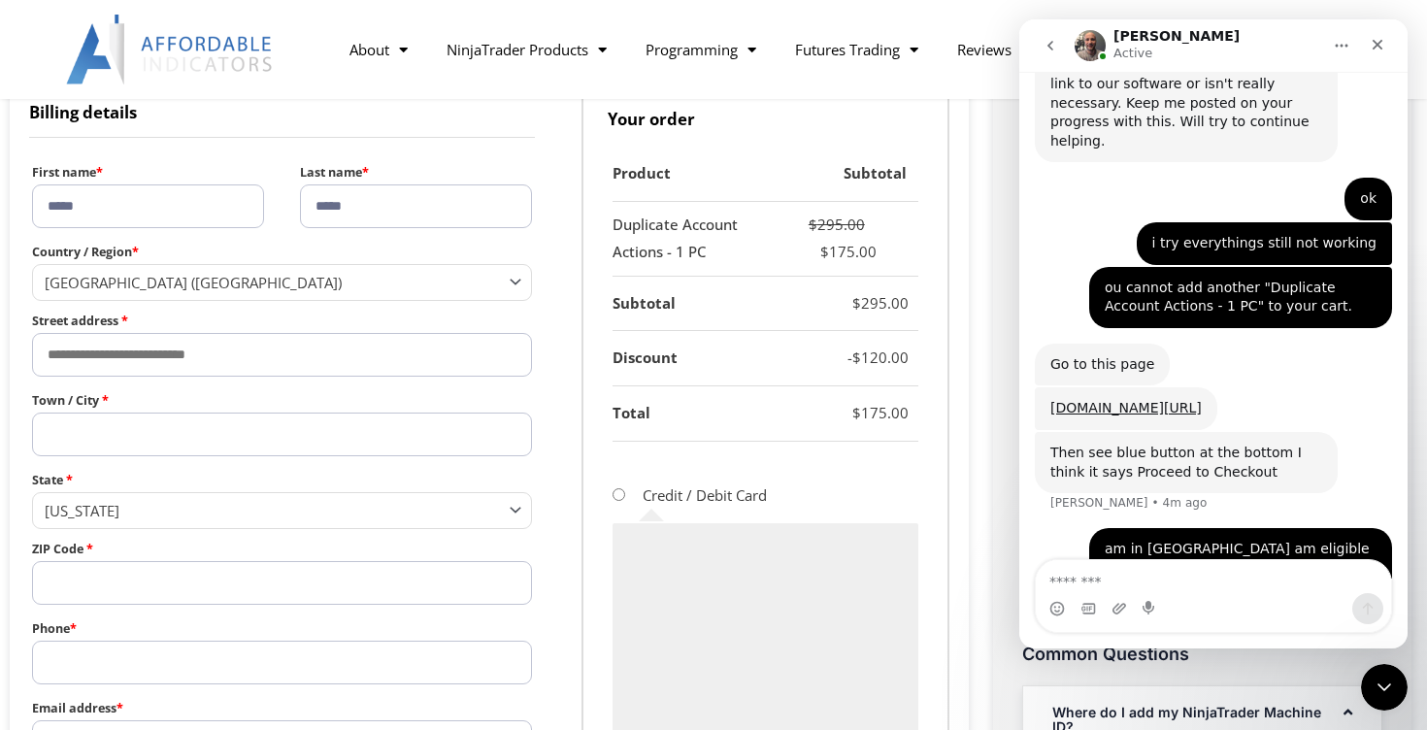
click at [514, 282] on span "Country / Region" at bounding box center [519, 280] width 25 height 25
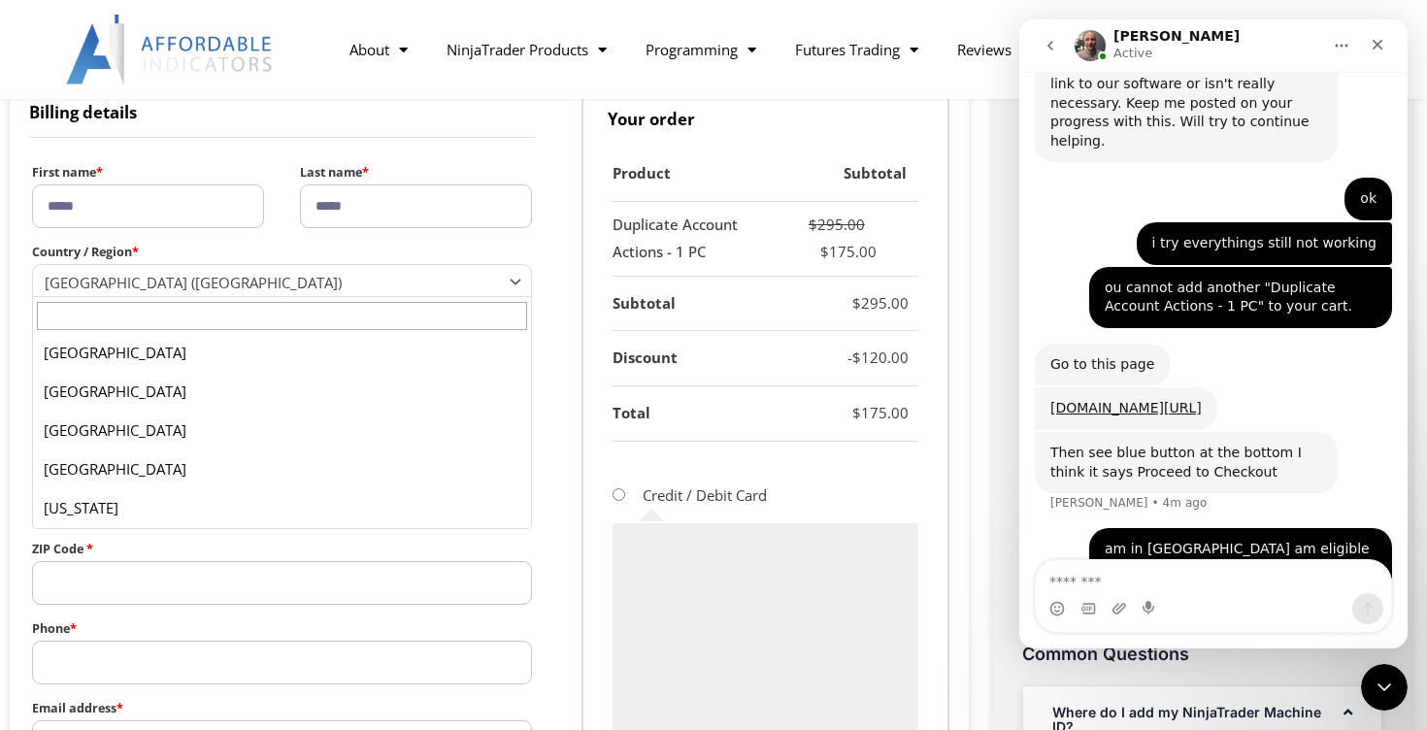
scroll to position [9013, 0]
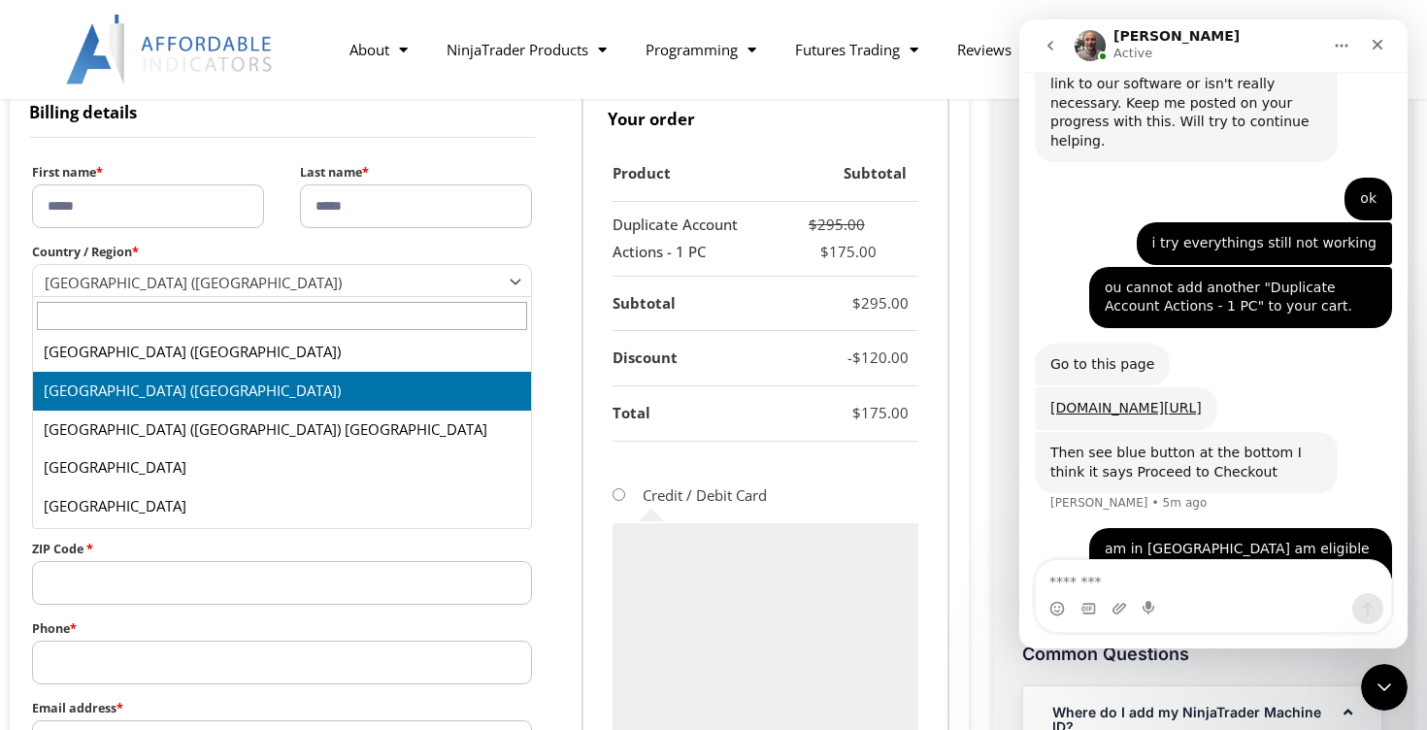
click at [527, 246] on label "Country / Region *" at bounding box center [282, 252] width 500 height 24
click at [32, 263] on select "**********" at bounding box center [31, 263] width 1 height 1
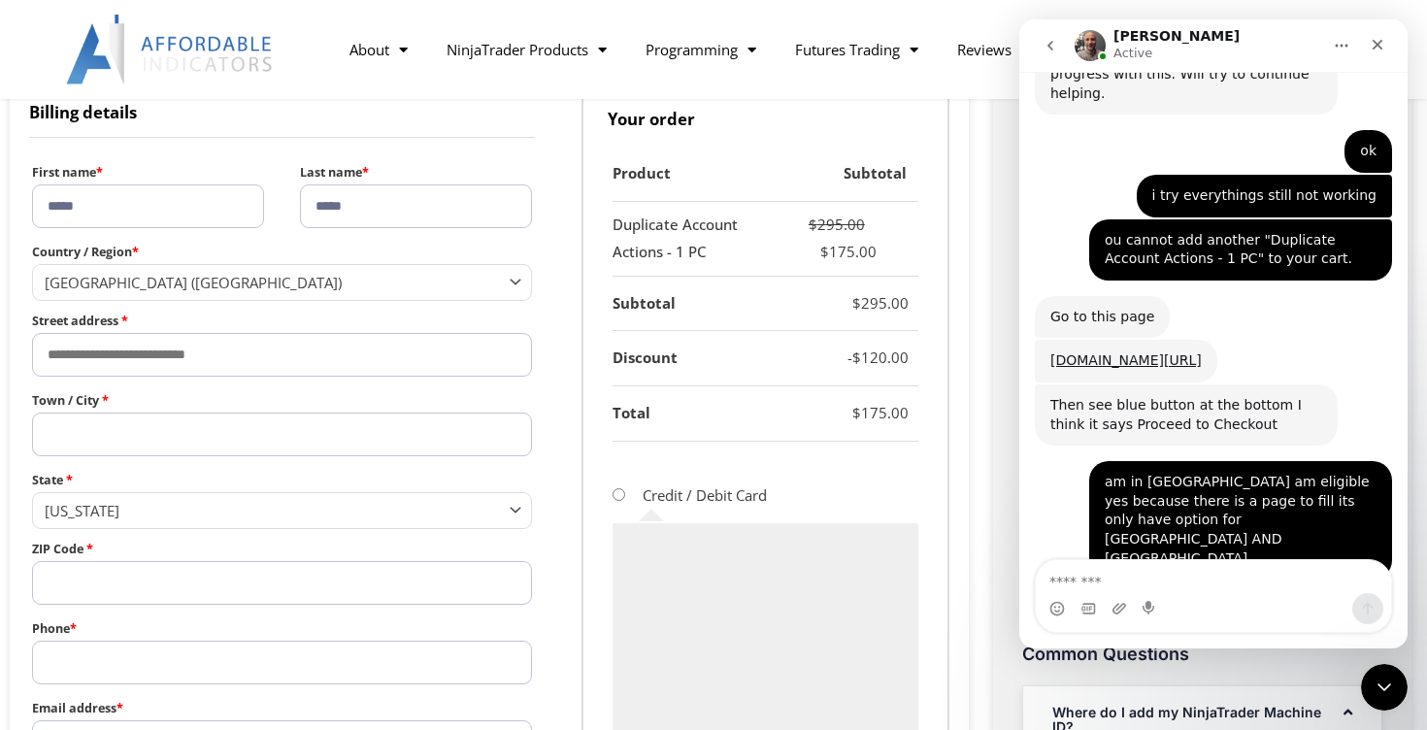
scroll to position [4790, 0]
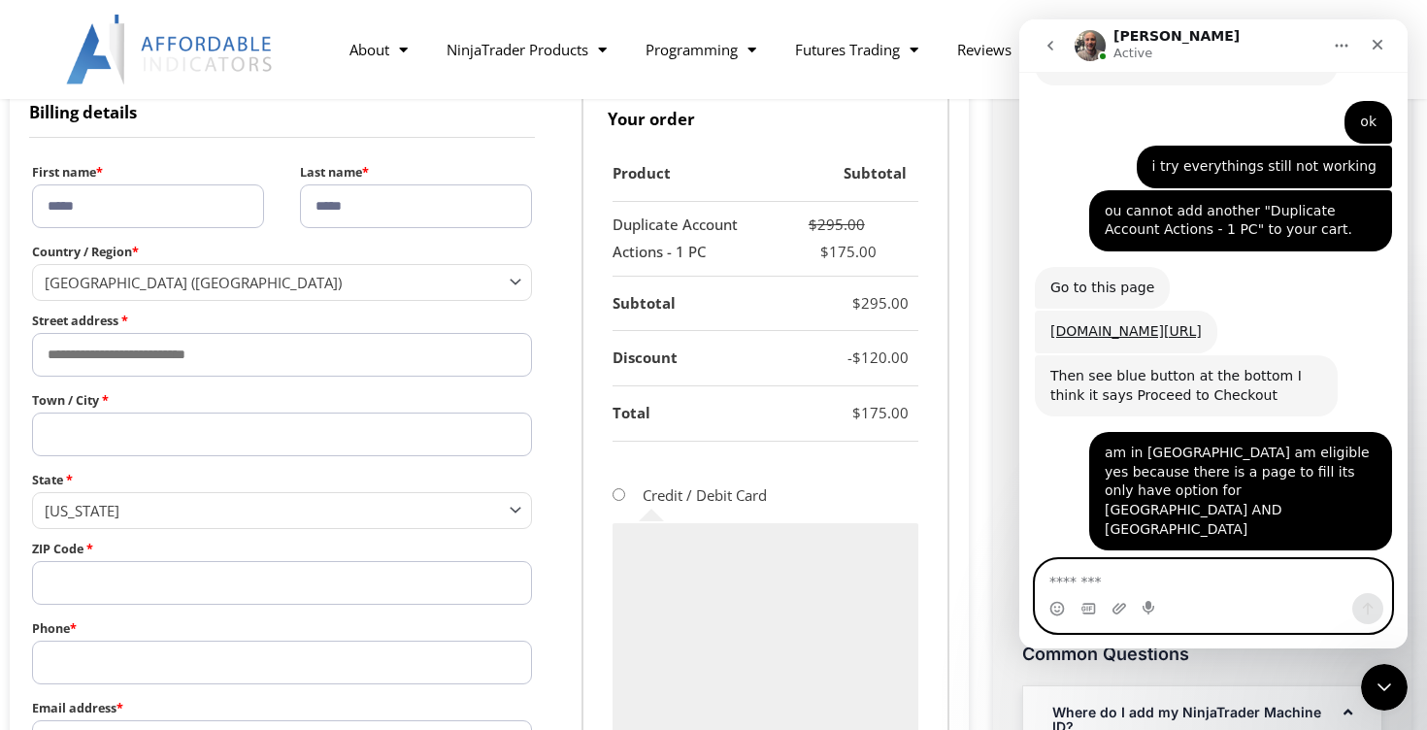
click at [1232, 589] on textarea "Message…" at bounding box center [1213, 576] width 355 height 33
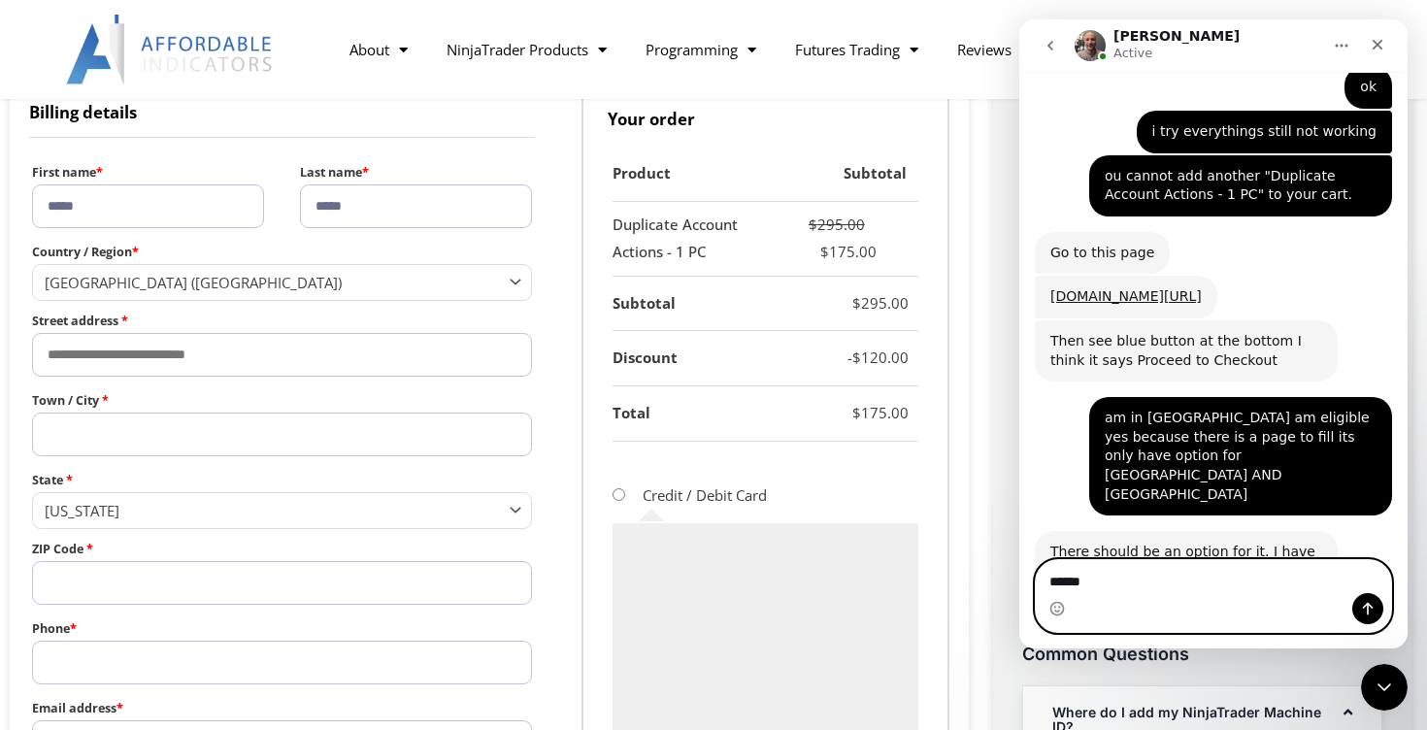
scroll to position [4822, 0]
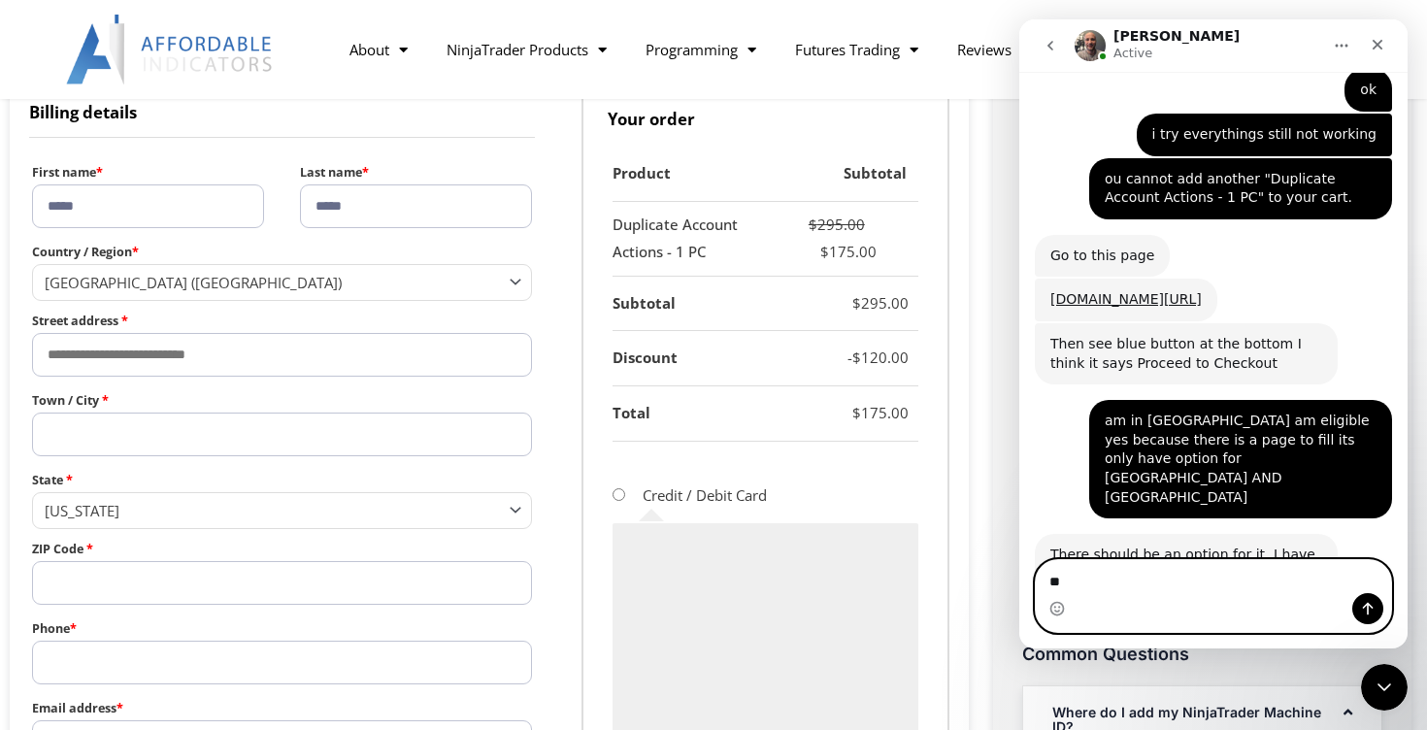
type textarea "*"
type textarea "**********"
click at [1368, 610] on icon "Send a message…" at bounding box center [1368, 609] width 16 height 16
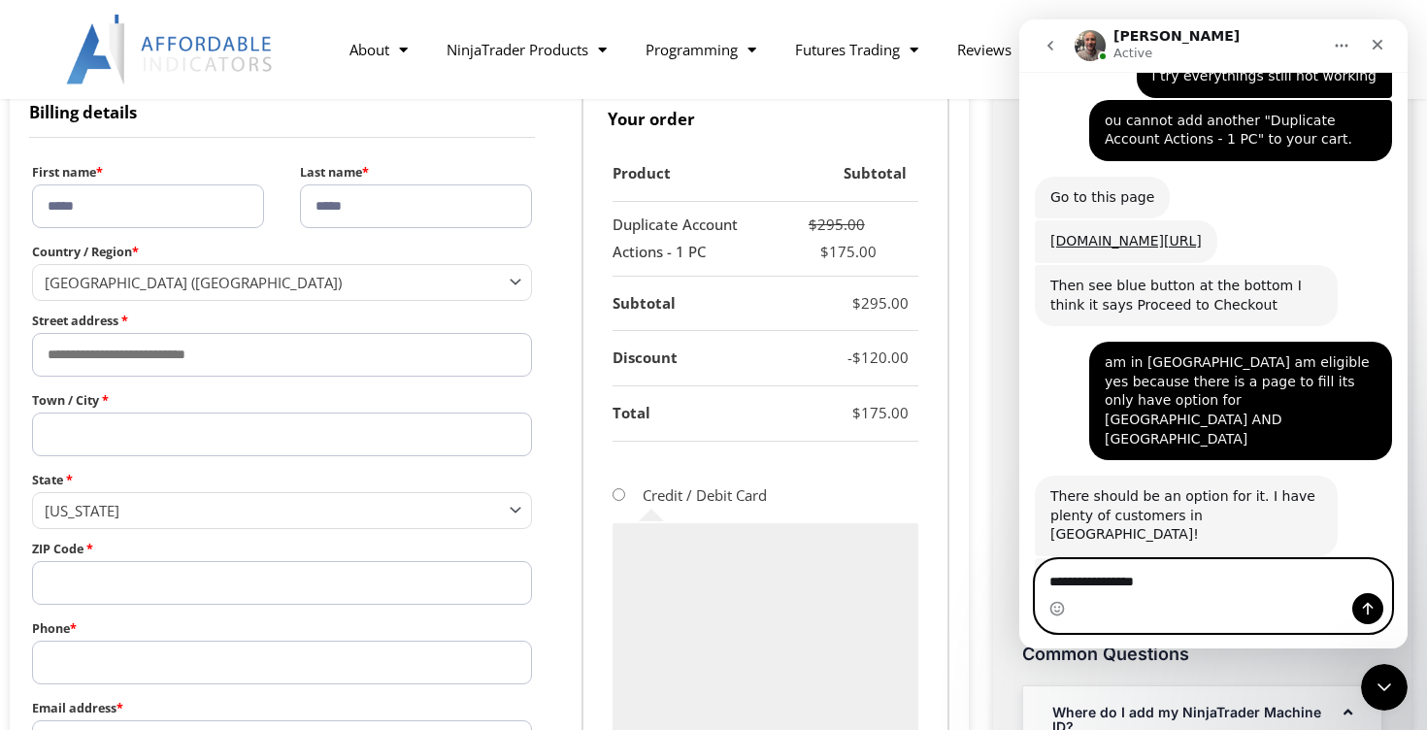
type textarea "**********"
click at [1364, 607] on icon "Send a message…" at bounding box center [1368, 609] width 11 height 13
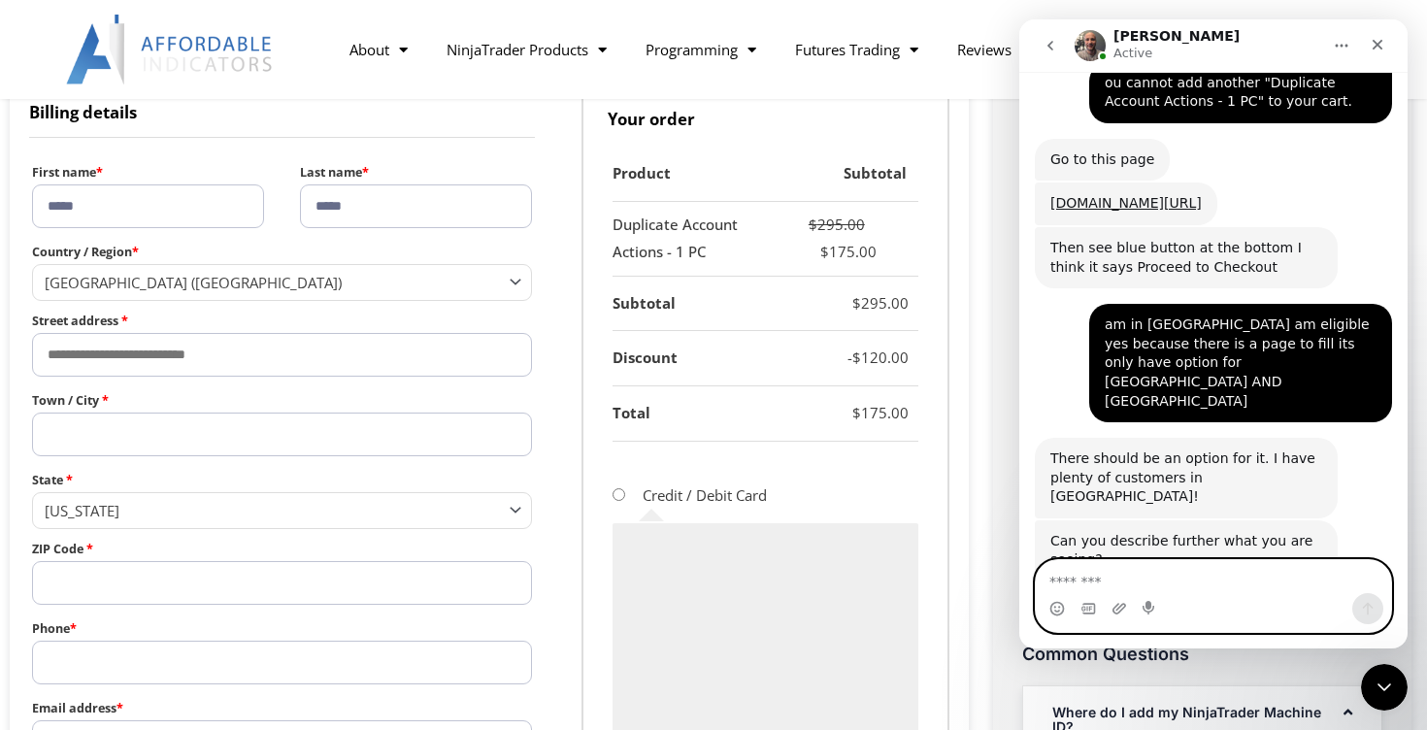
scroll to position [4925, 0]
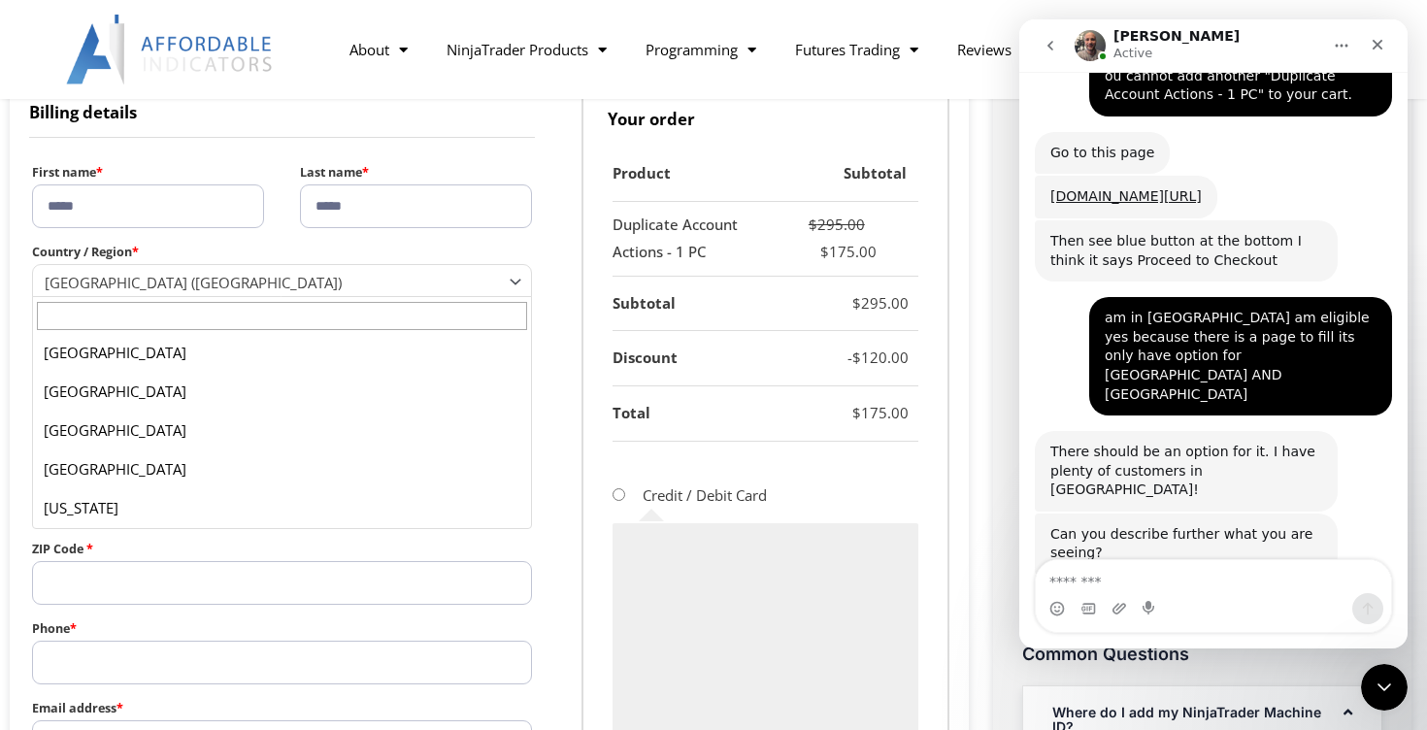
click at [426, 282] on span "[GEOGRAPHIC_DATA] ([GEOGRAPHIC_DATA])" at bounding box center [273, 282] width 457 height 19
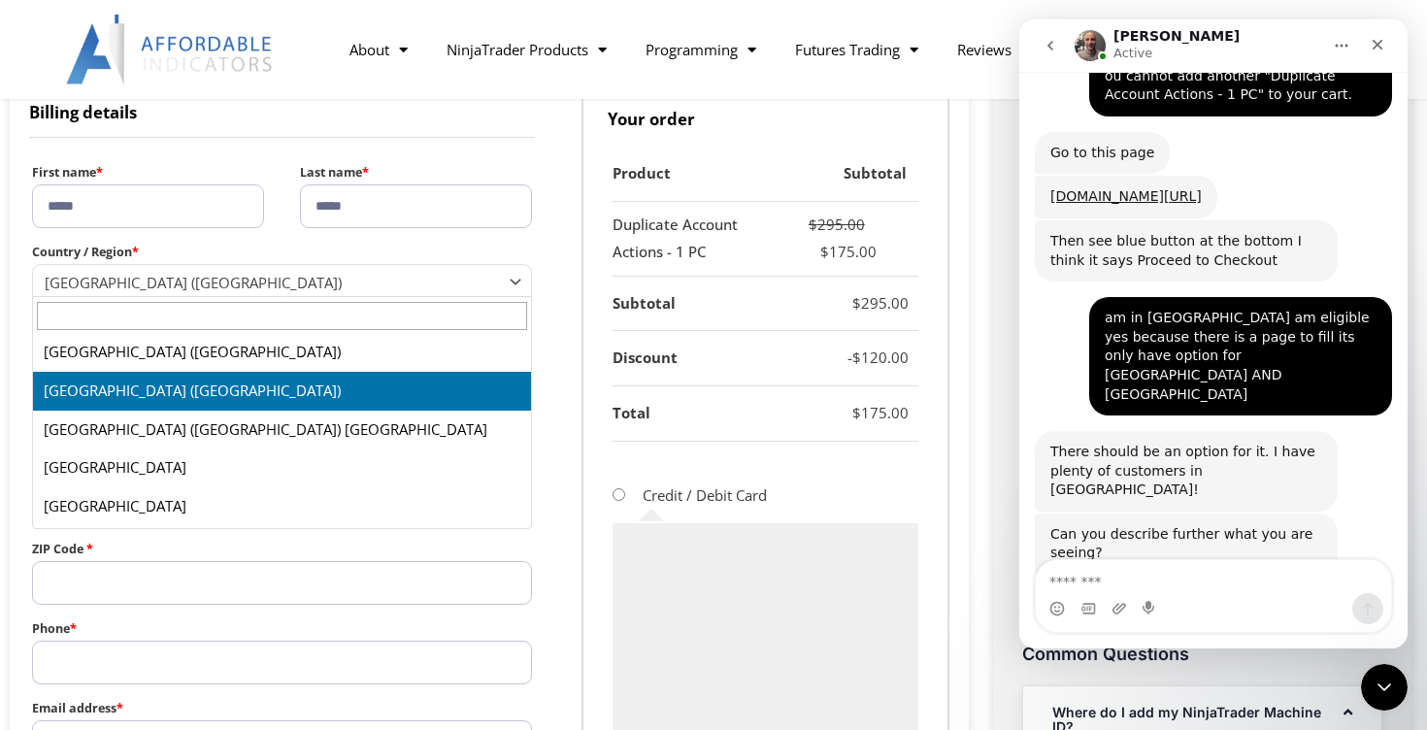
click at [562, 248] on form "**********" at bounding box center [489, 486] width 920 height 1246
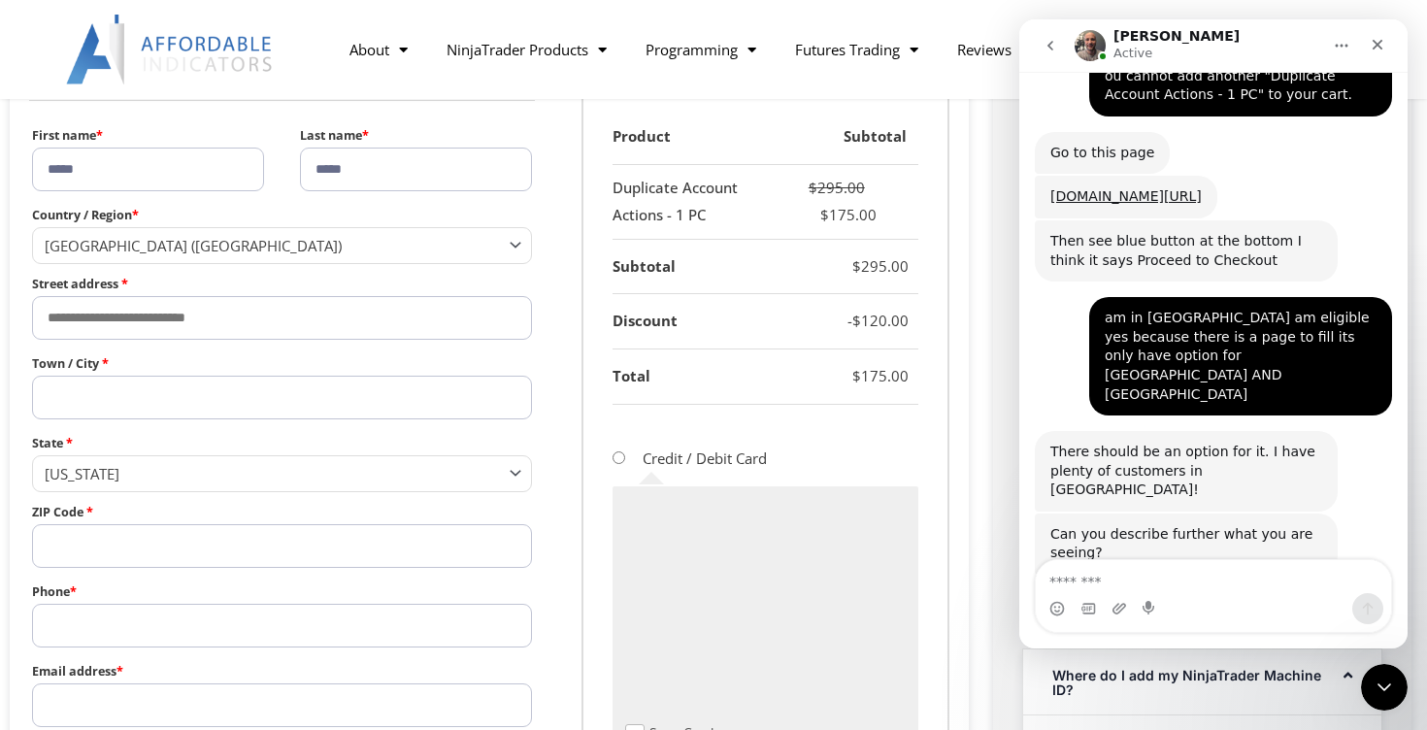
scroll to position [677, 0]
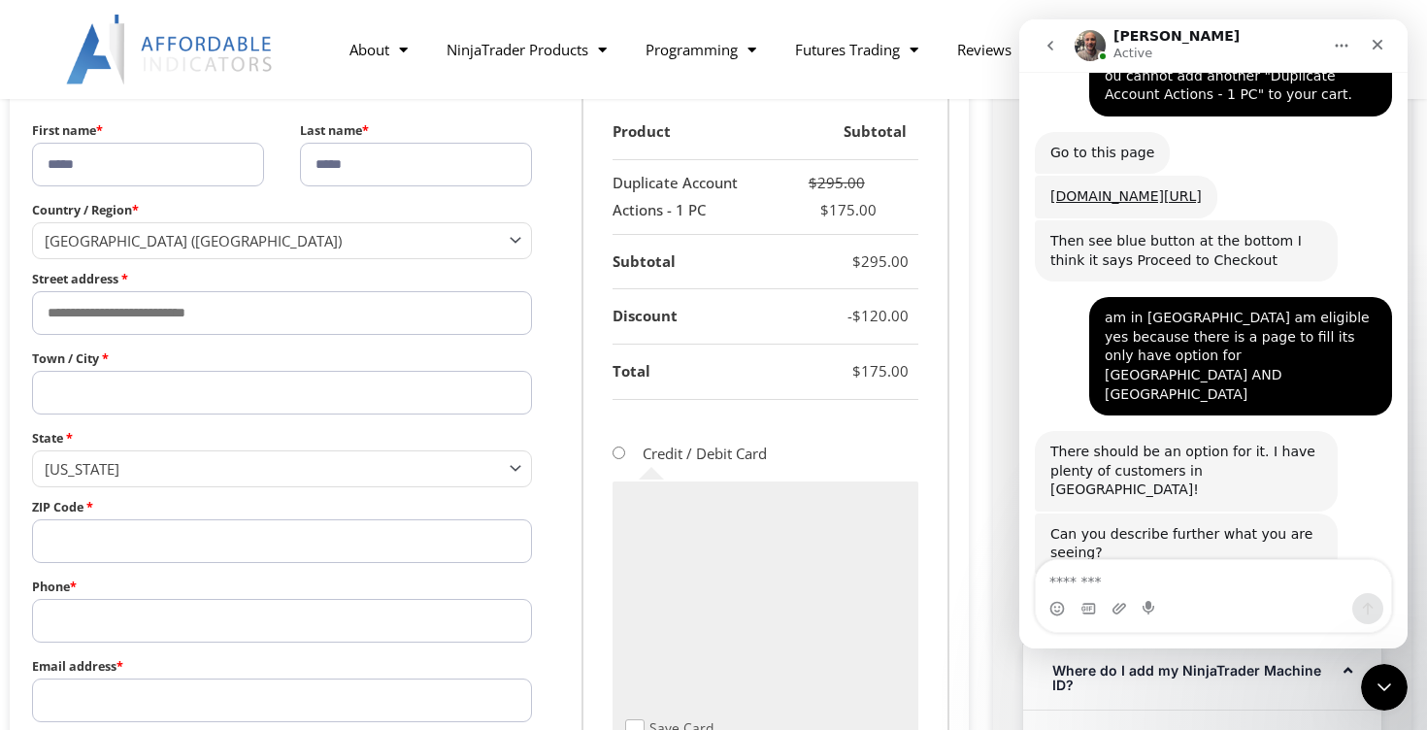
click at [520, 472] on span "State" at bounding box center [519, 466] width 25 height 25
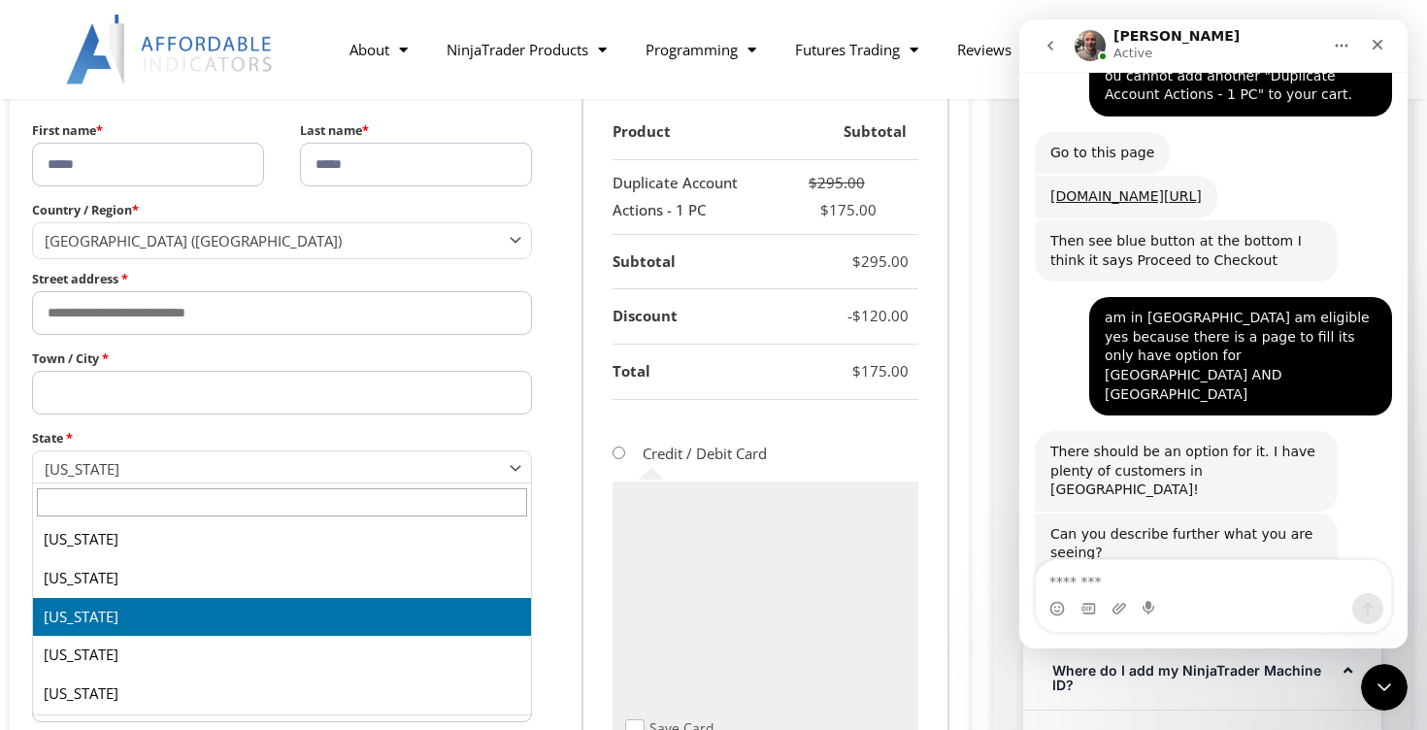
click at [545, 430] on form "**********" at bounding box center [489, 444] width 920 height 1246
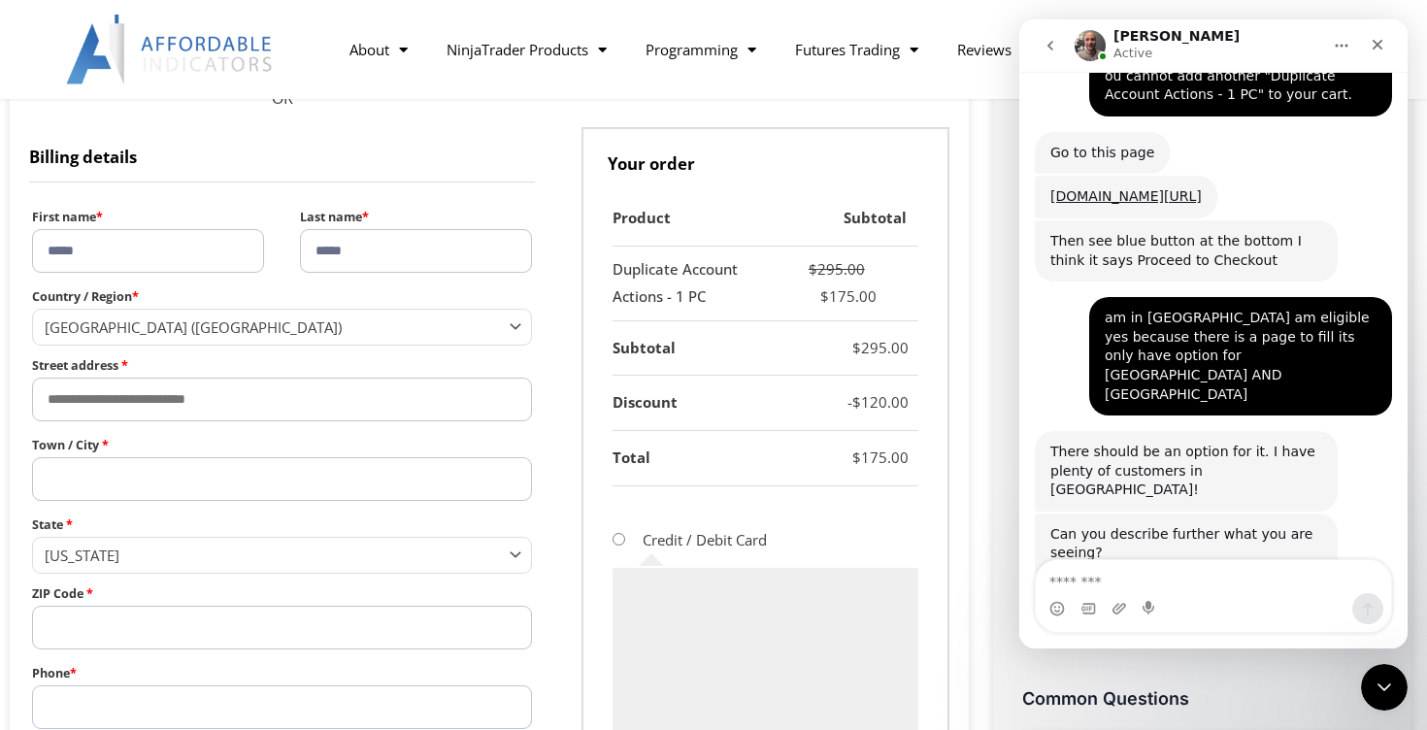
scroll to position [591, 0]
drag, startPoint x: 72, startPoint y: 116, endPoint x: 79, endPoint y: 142, distance: 26.1
click at [79, 142] on form "**********" at bounding box center [489, 530] width 920 height 1246
click at [34, 177] on h3 "Billing details" at bounding box center [282, 153] width 506 height 55
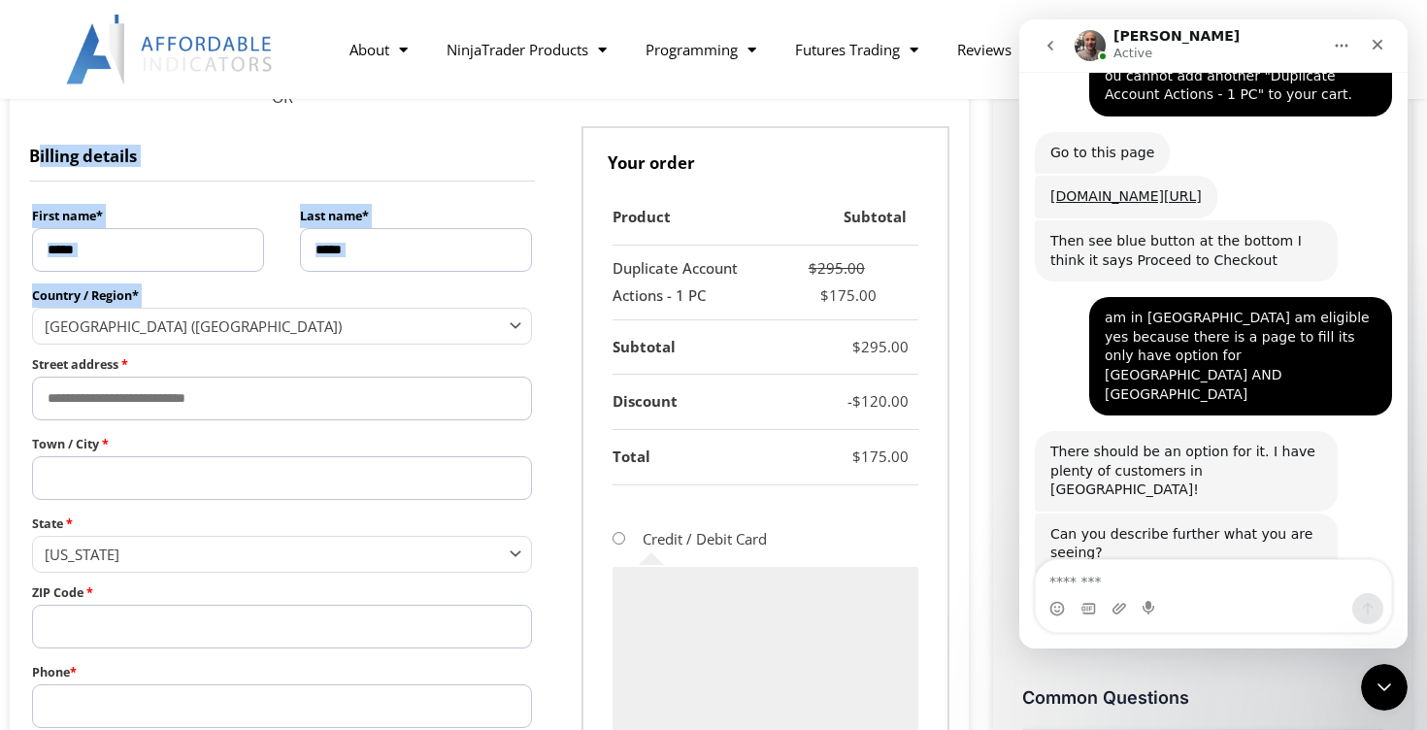
drag, startPoint x: 35, startPoint y: 156, endPoint x: 142, endPoint y: 313, distance: 189.3
click at [142, 313] on div "**********" at bounding box center [282, 487] width 506 height 723
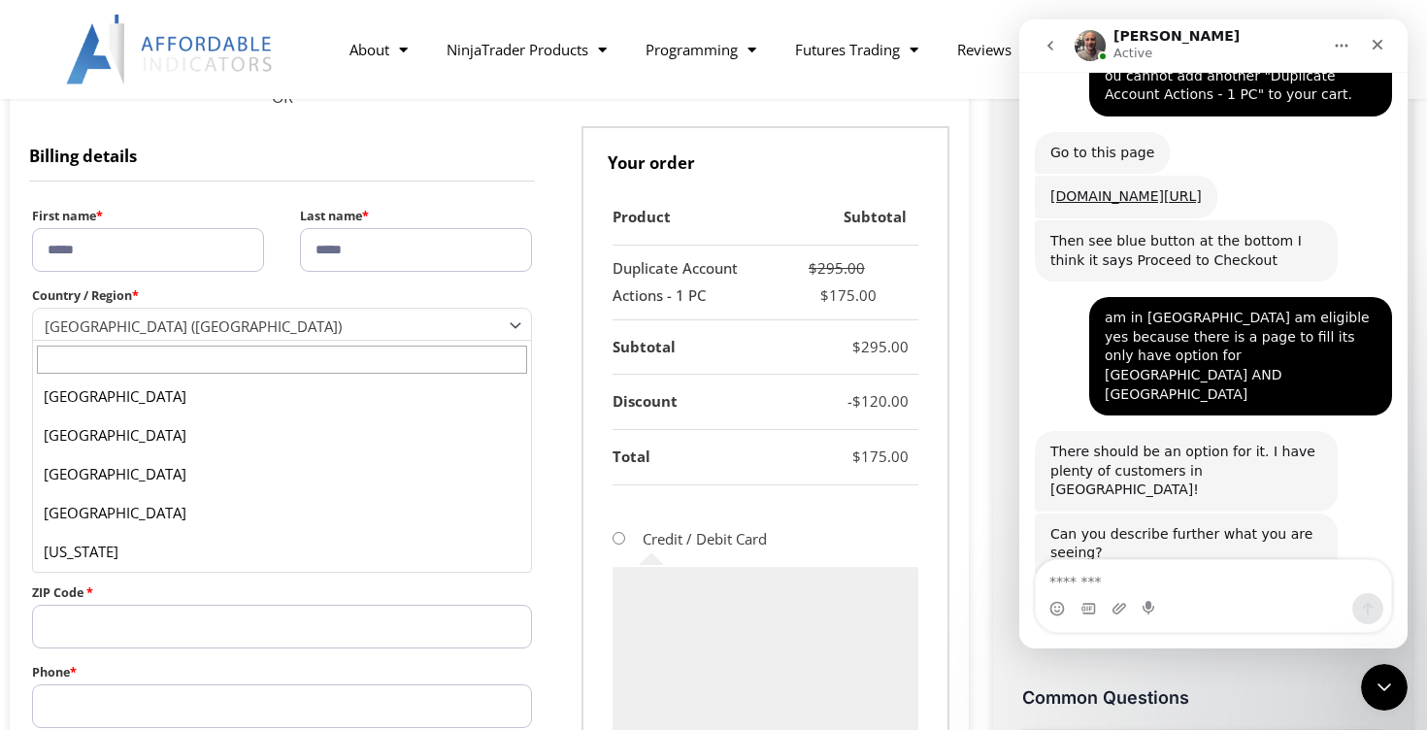
scroll to position [9013, 0]
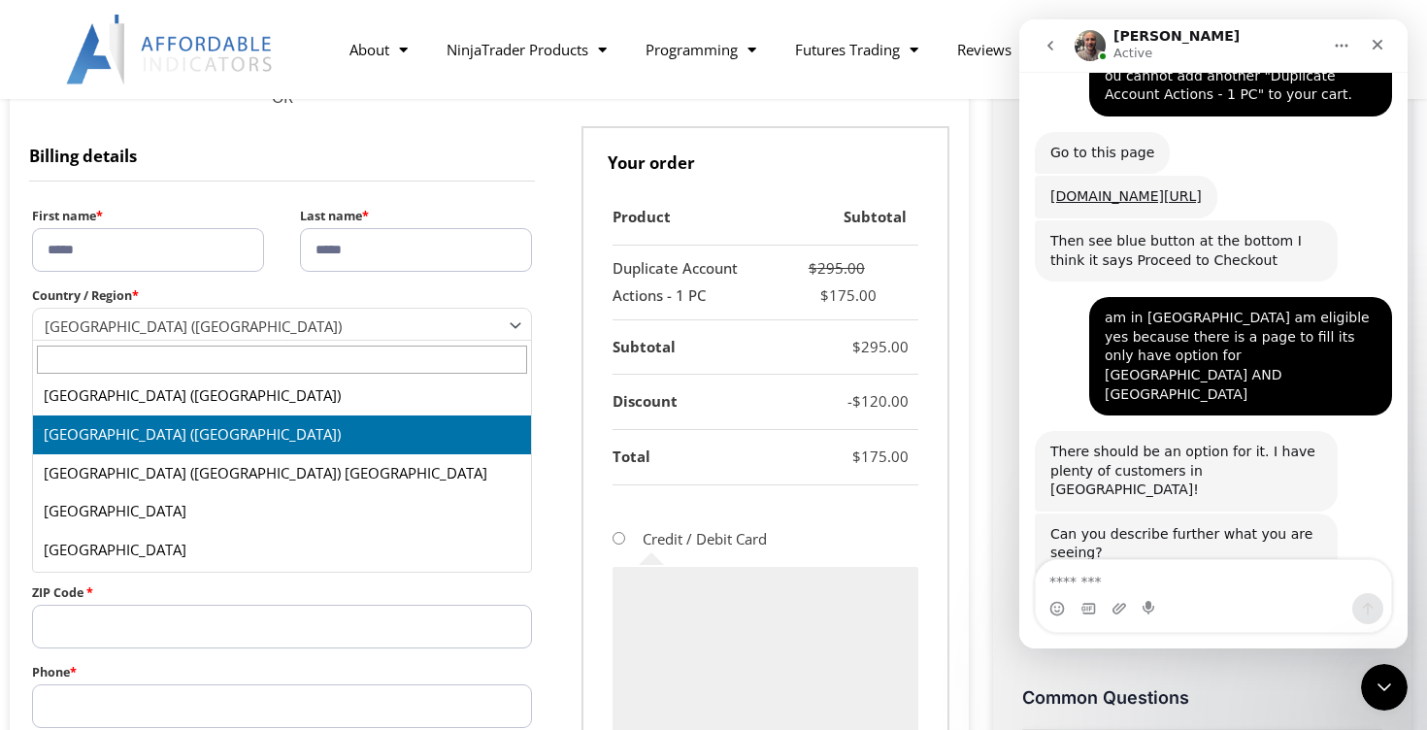
drag, startPoint x: 142, startPoint y: 313, endPoint x: 59, endPoint y: 163, distance: 170.7
click at [59, 163] on div "**********" at bounding box center [282, 487] width 506 height 723
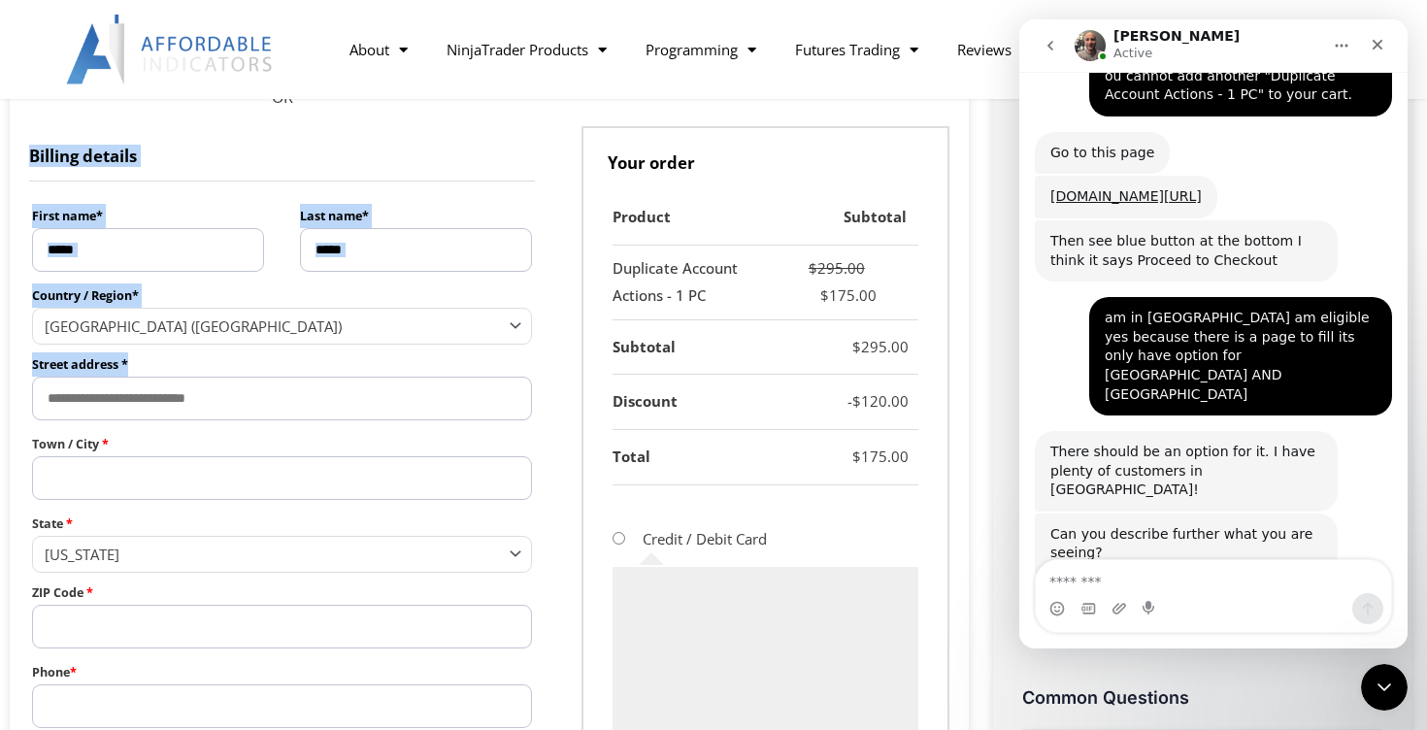
drag, startPoint x: 30, startPoint y: 154, endPoint x: 275, endPoint y: 400, distance: 346.6
click at [275, 400] on div "**********" at bounding box center [282, 487] width 506 height 723
copy div "**********"
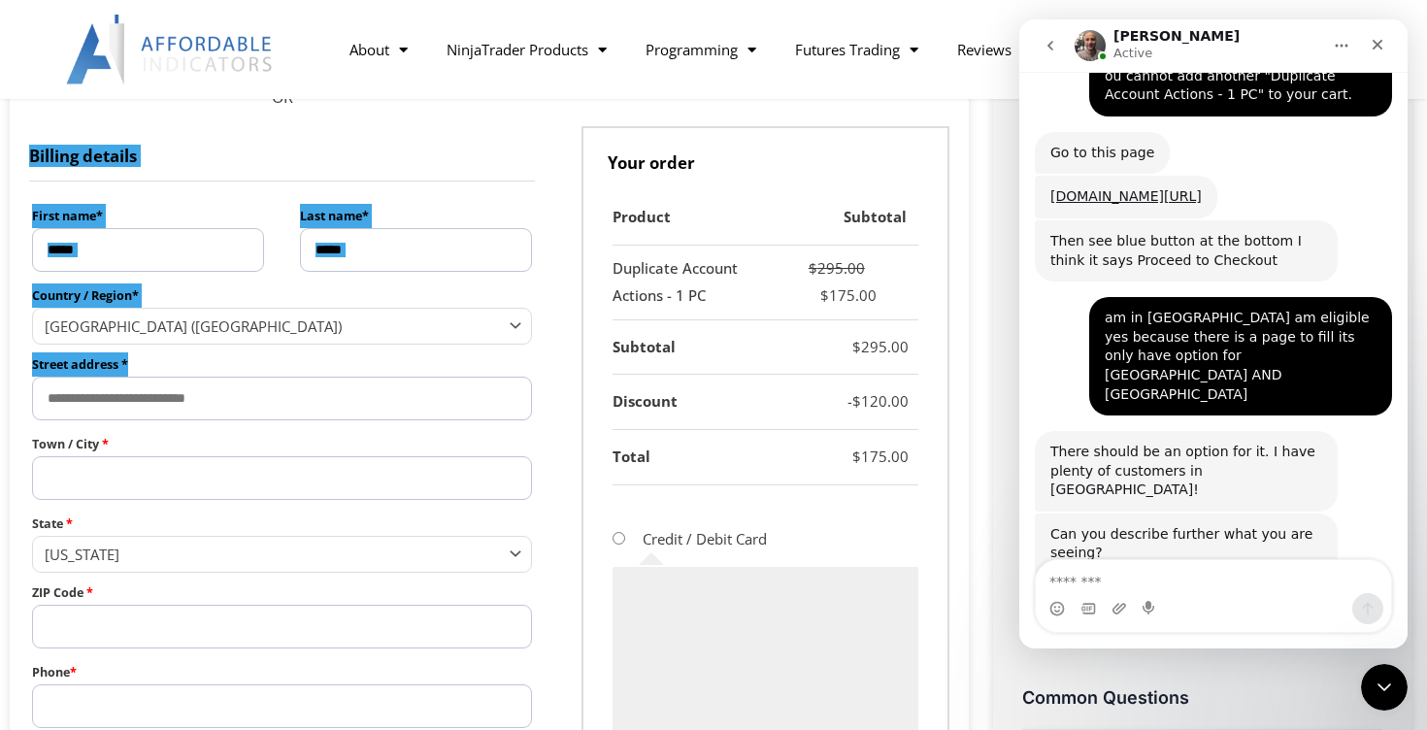
click at [1186, 597] on div "Intercom messenger" at bounding box center [1213, 608] width 355 height 31
click at [1193, 585] on textarea "Message…" at bounding box center [1213, 576] width 355 height 33
click at [1195, 605] on div "Intercom messenger" at bounding box center [1213, 608] width 355 height 31
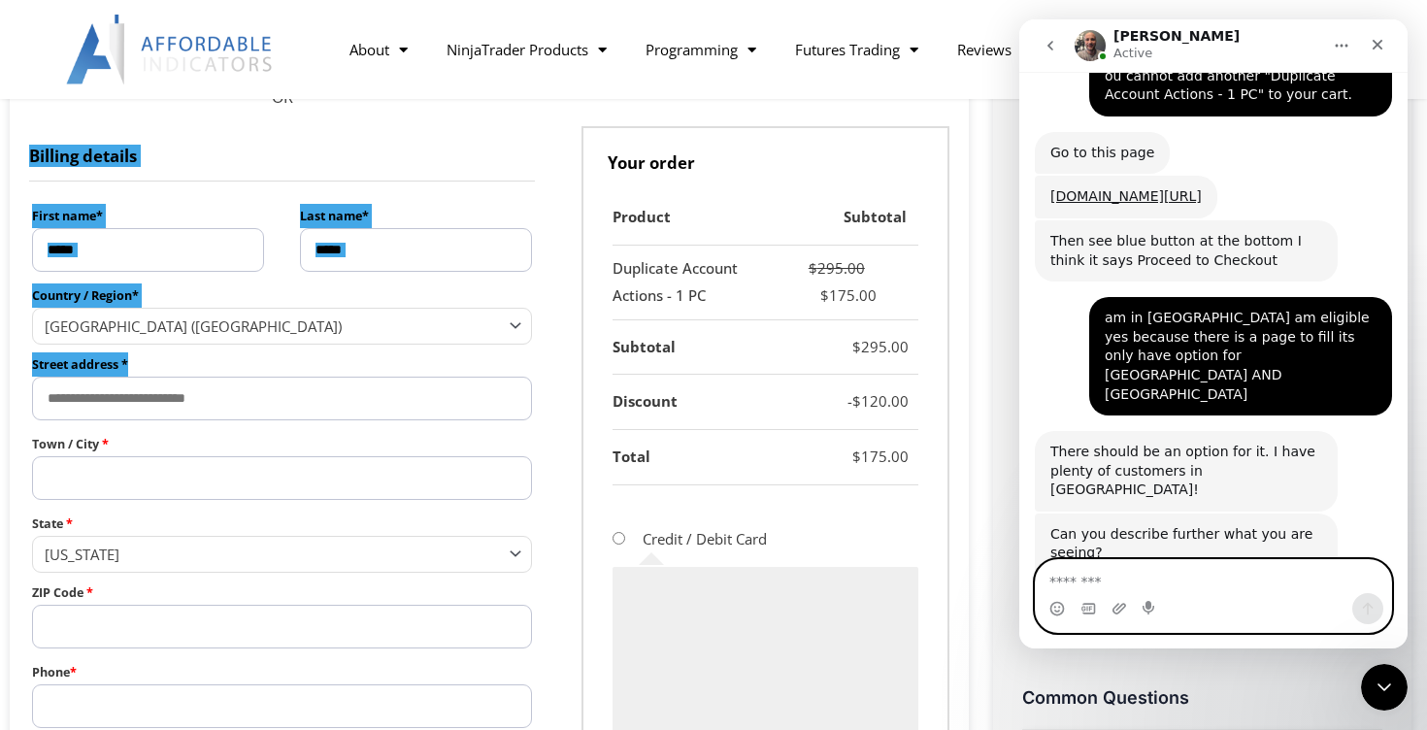
click at [1175, 579] on textarea "Message…" at bounding box center [1213, 576] width 355 height 33
click at [1181, 589] on textarea "Message…" at bounding box center [1213, 576] width 355 height 33
click at [1157, 606] on icon "Start recording" at bounding box center [1150, 609] width 16 height 16
paste textarea "**********"
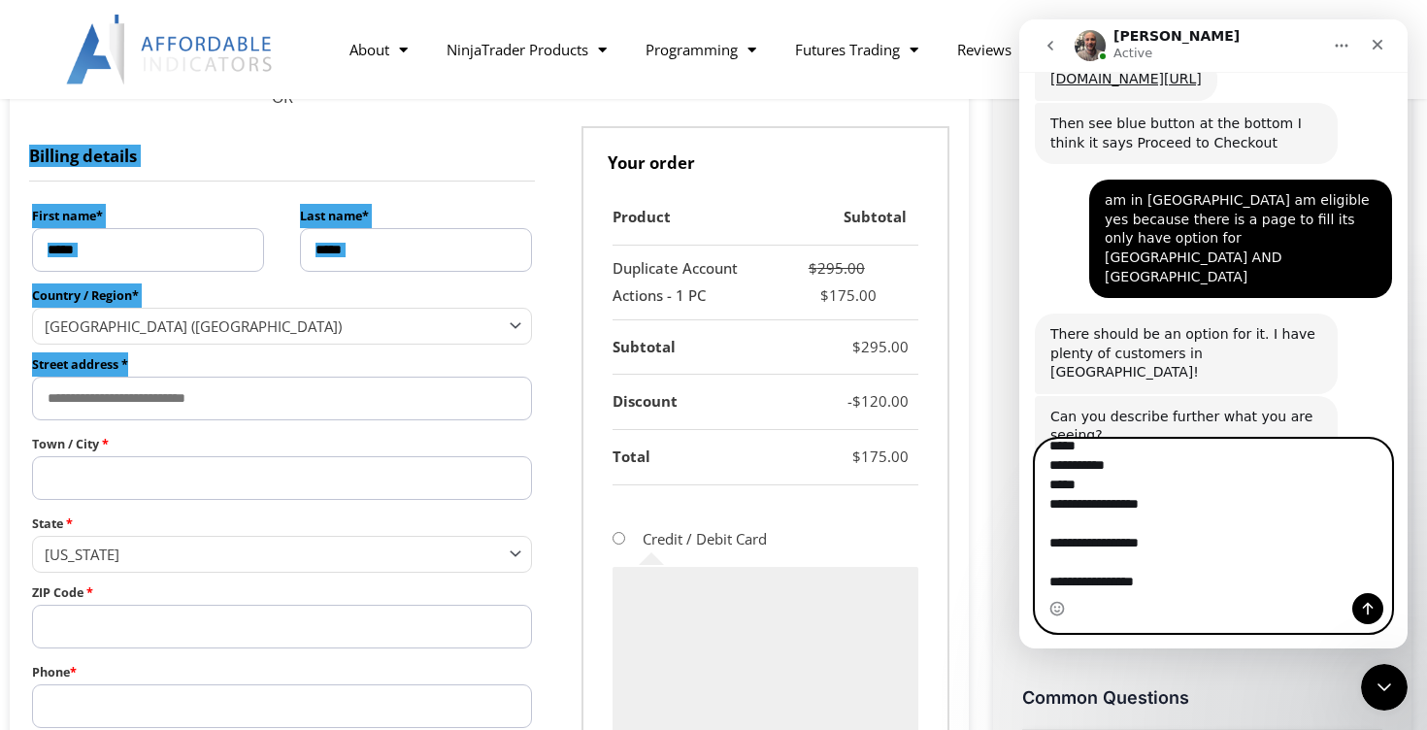
scroll to position [5046, 0]
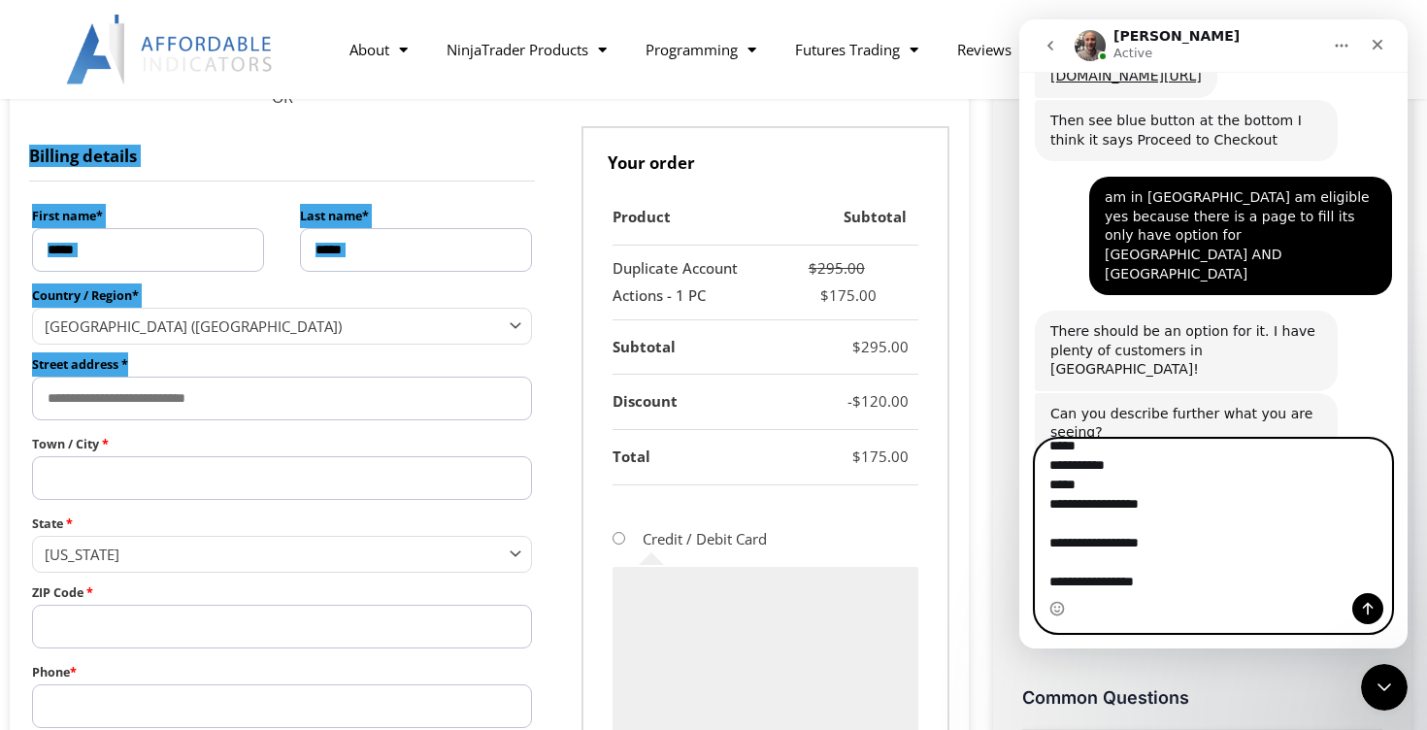
type textarea "**********"
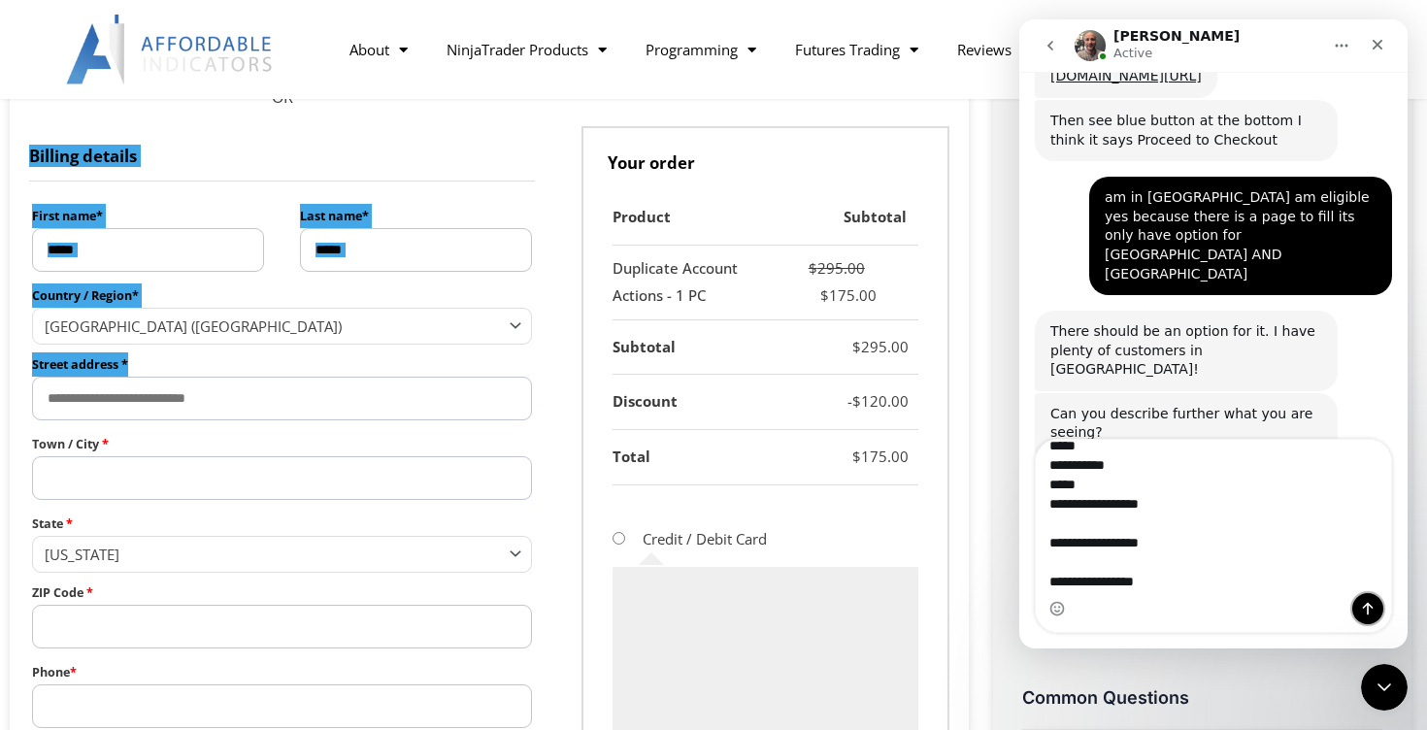
click at [1368, 612] on icon "Send a message…" at bounding box center [1368, 609] width 11 height 13
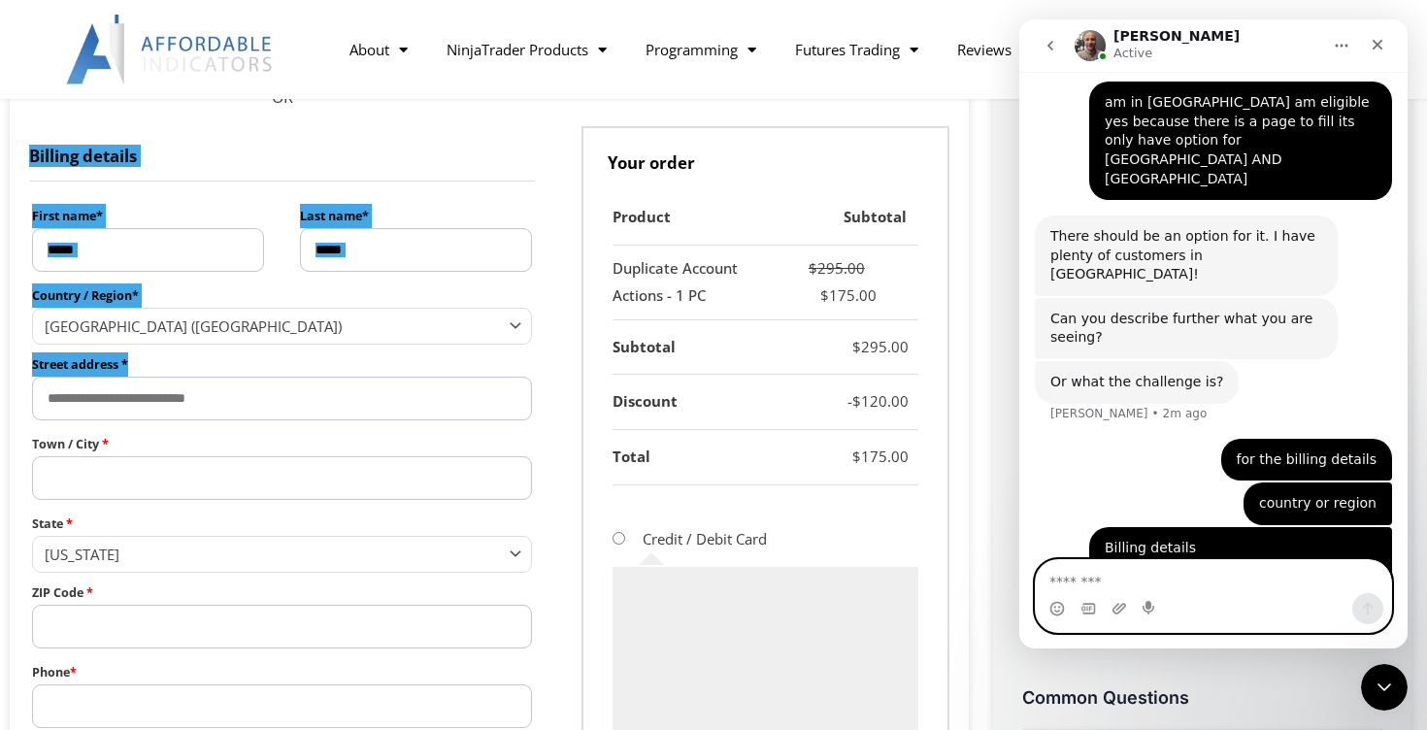
scroll to position [5215, 0]
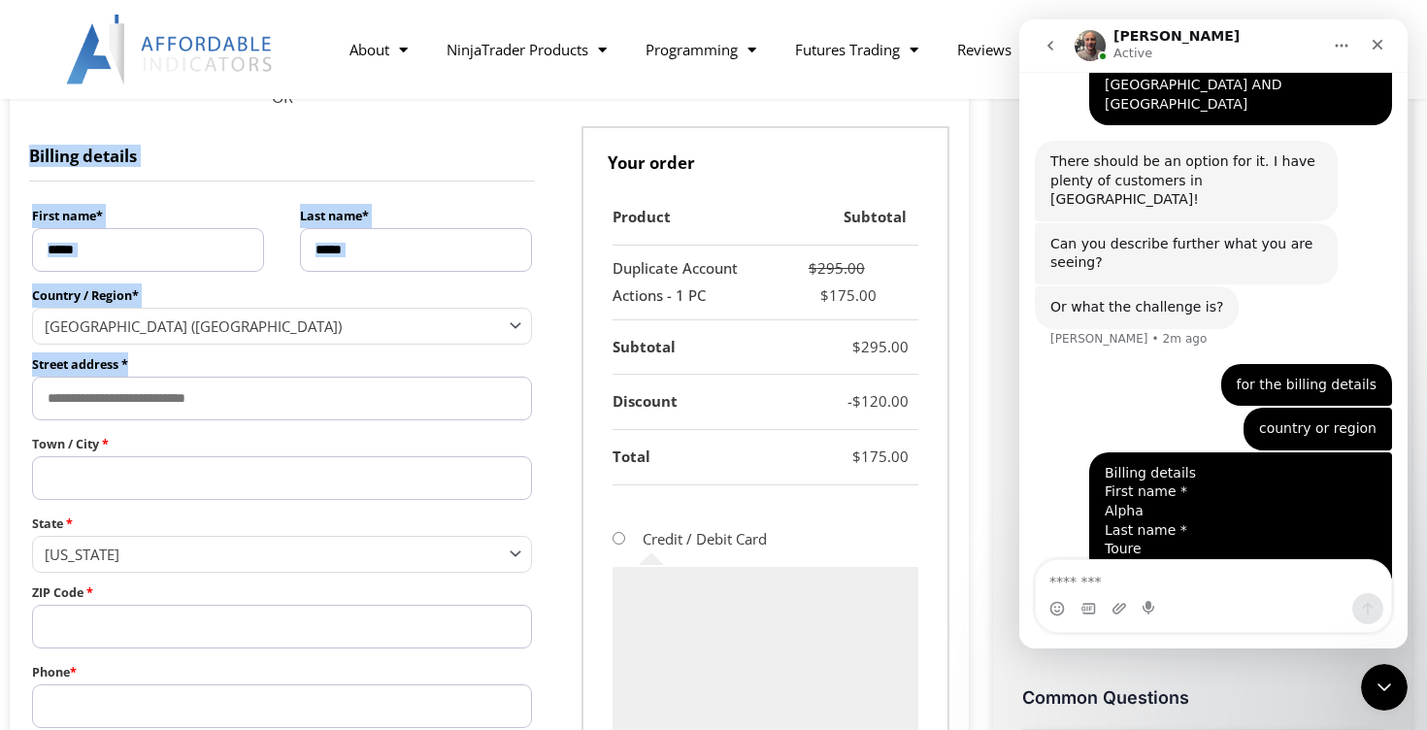
click at [486, 156] on h3 "Billing details" at bounding box center [282, 153] width 506 height 55
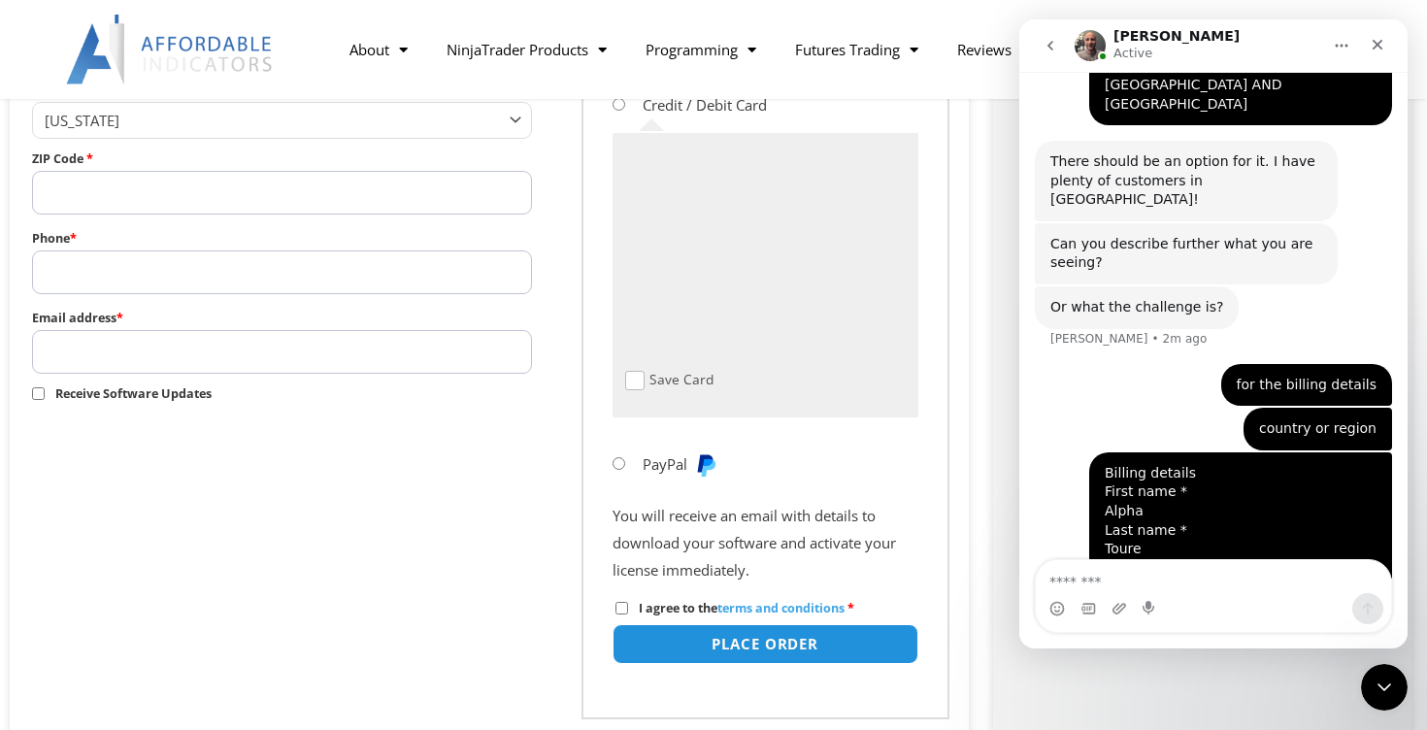
scroll to position [1028, 0]
click at [1203, 597] on div "Intercom messenger" at bounding box center [1213, 608] width 355 height 31
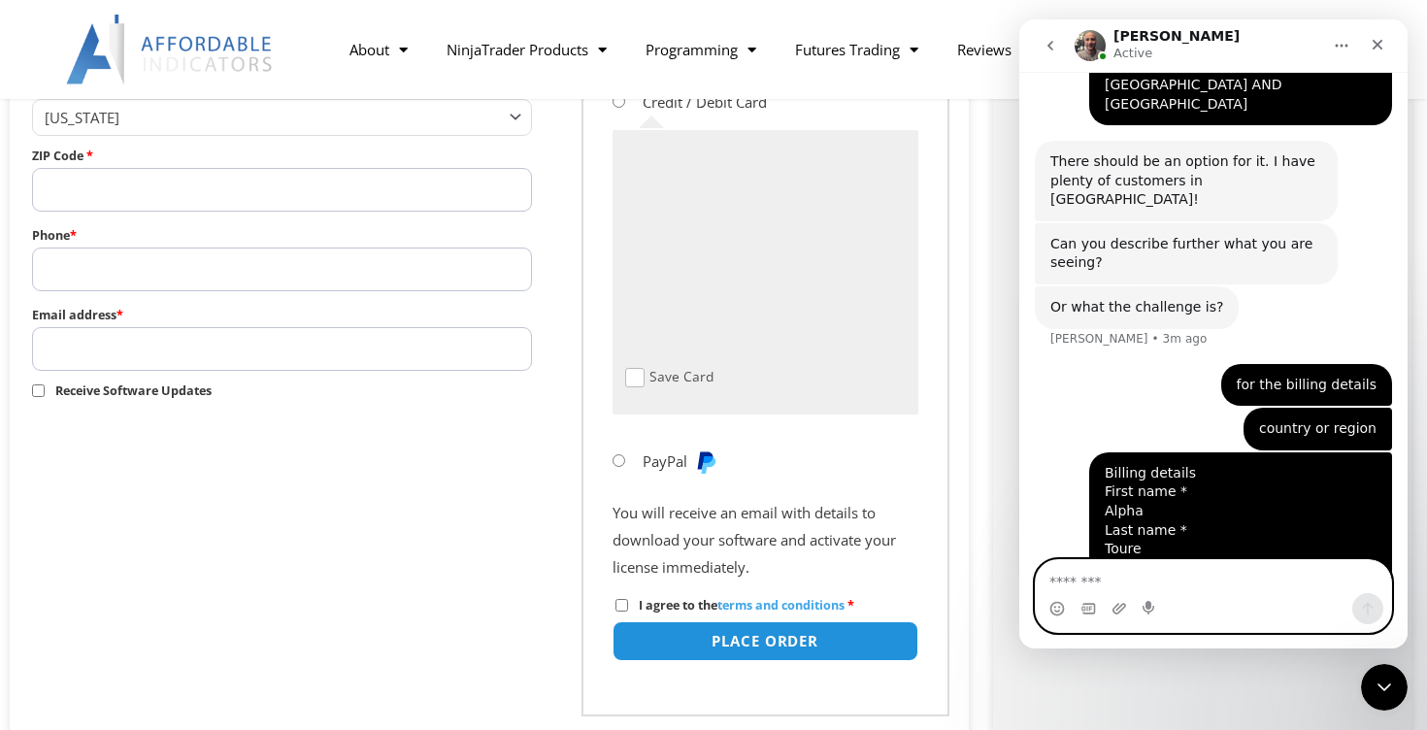
click at [1182, 591] on textarea "Message…" at bounding box center [1213, 576] width 355 height 33
type textarea "*"
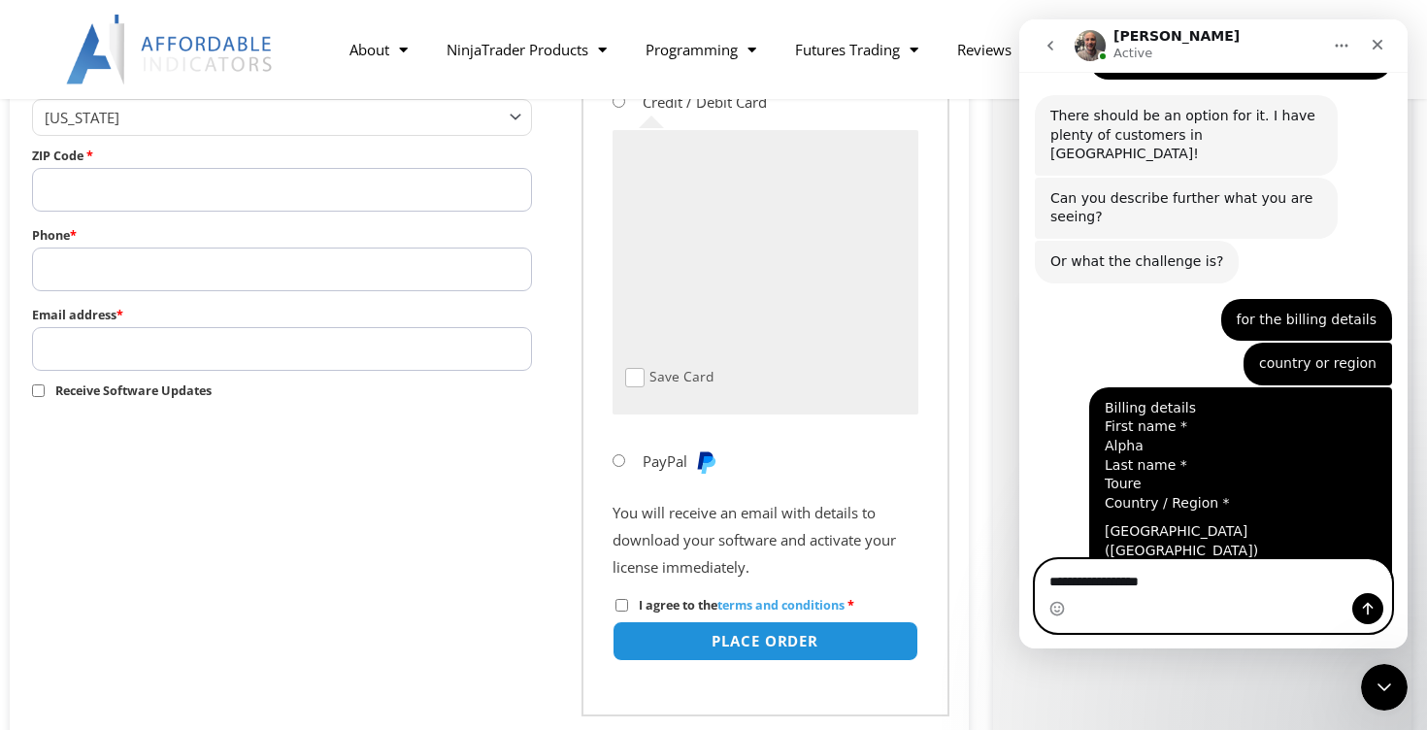
scroll to position [5292, 0]
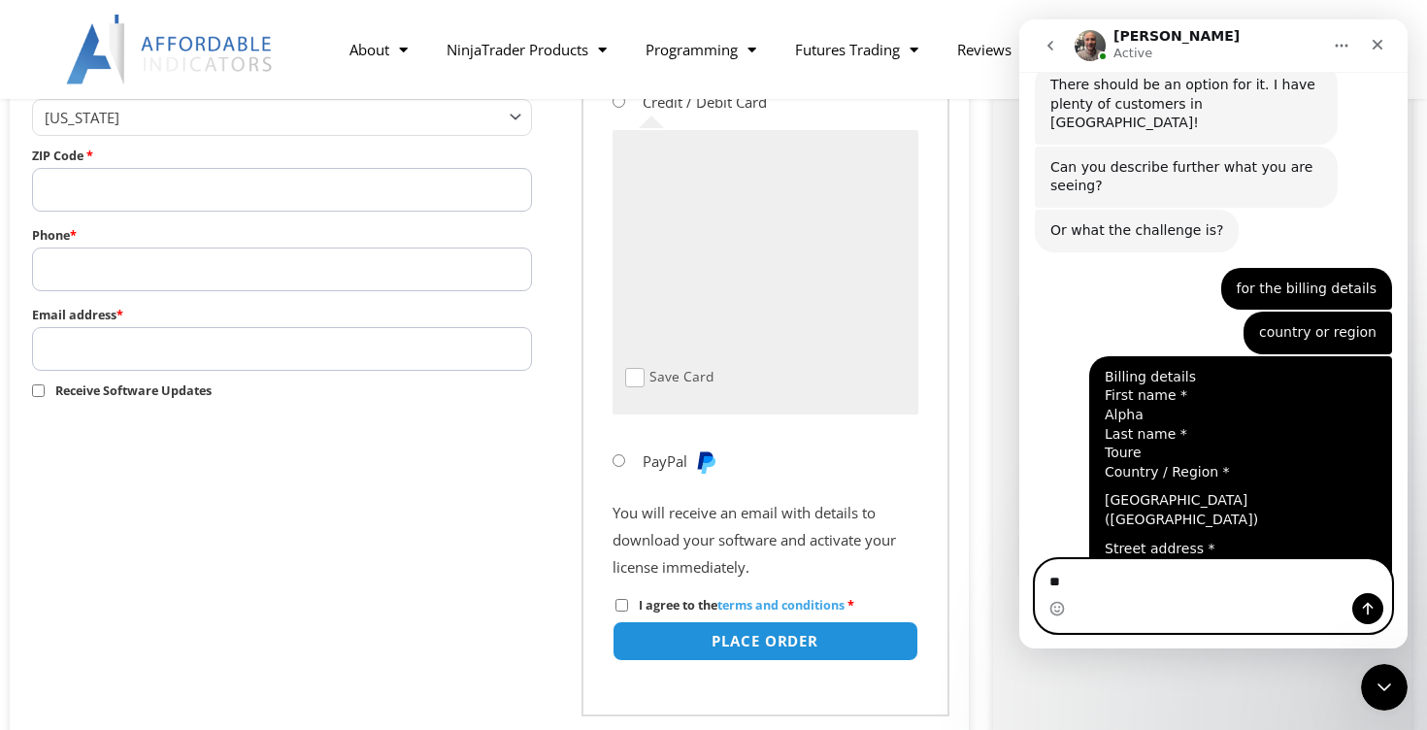
type textarea "*"
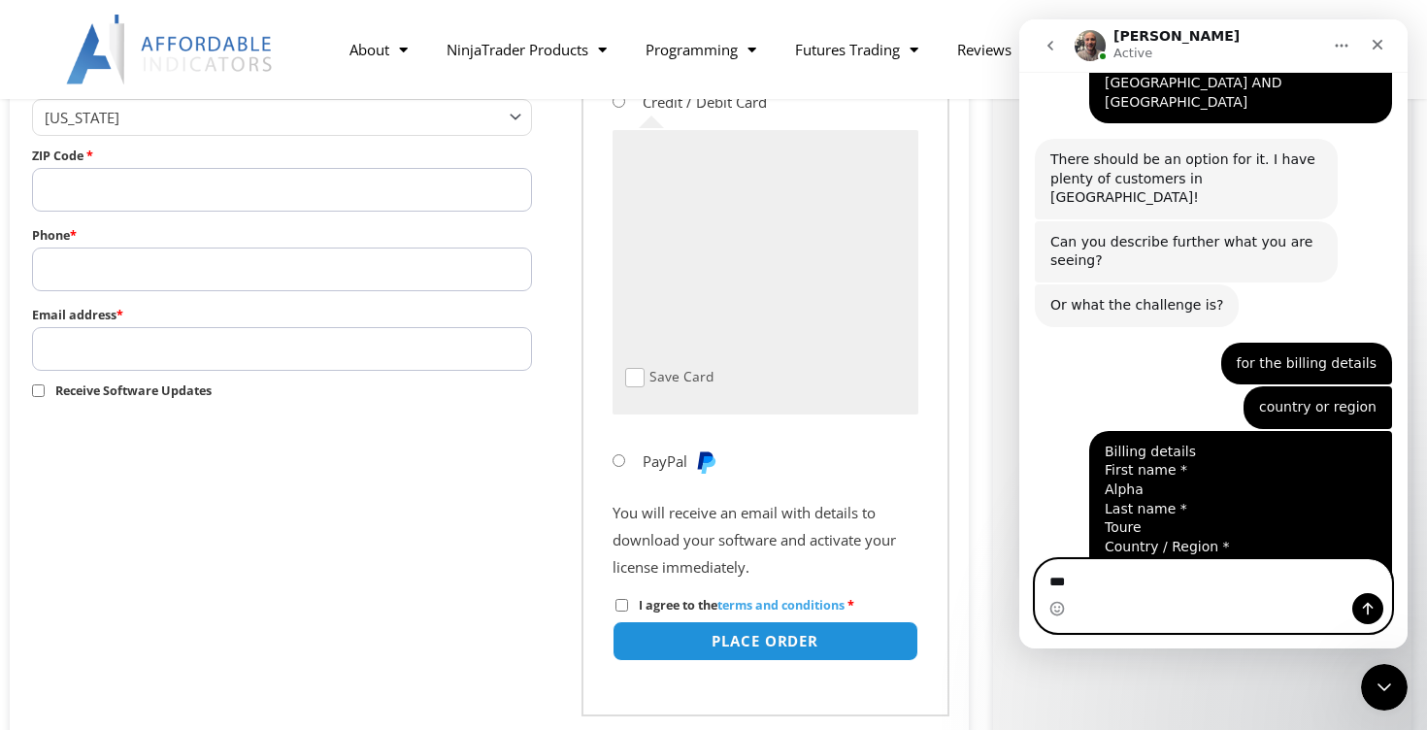
type textarea "***"
click at [1368, 608] on icon "Send a message…" at bounding box center [1368, 609] width 11 height 13
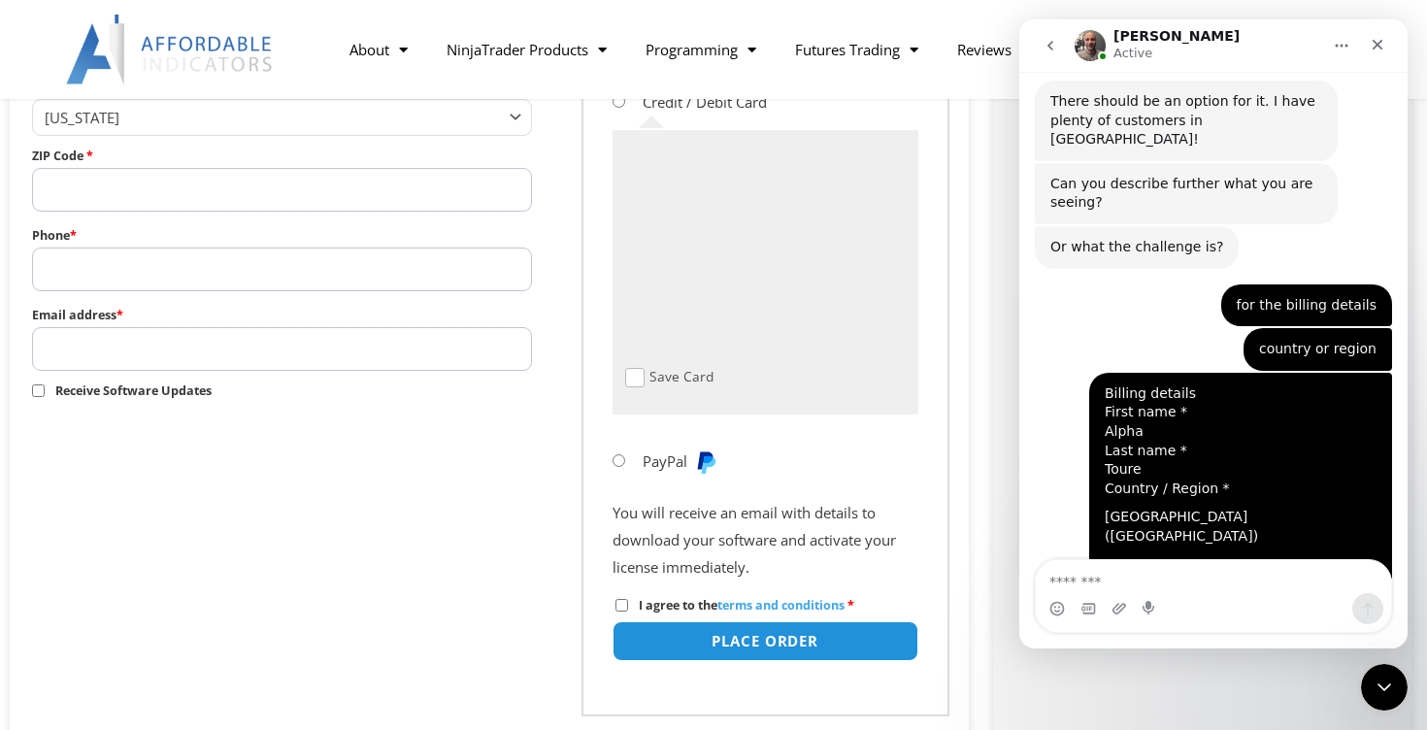
click at [1286, 593] on div "Intercom messenger" at bounding box center [1213, 608] width 355 height 31
click at [1255, 592] on textarea "Message…" at bounding box center [1213, 576] width 355 height 33
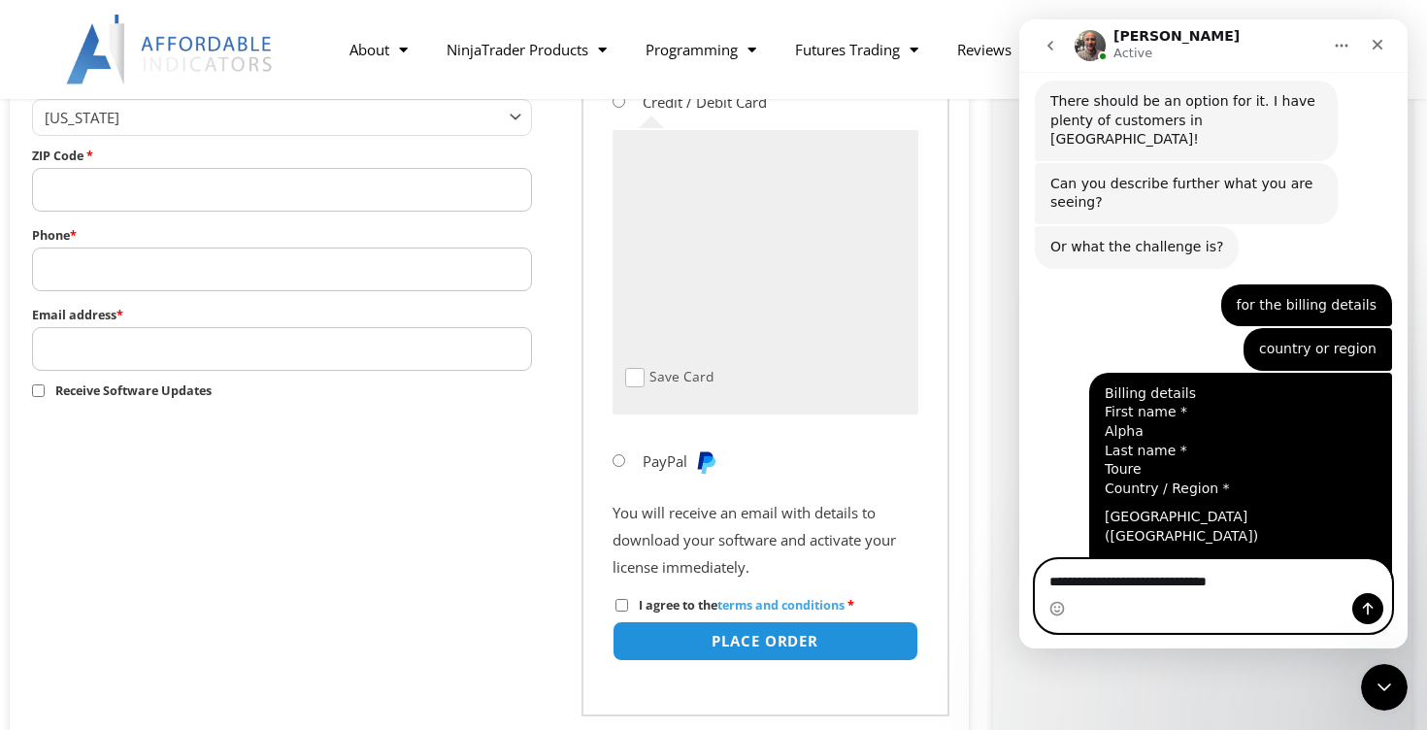
type textarea "**********"
click at [1382, 606] on div "Intercom messenger" at bounding box center [1367, 608] width 31 height 31
click at [1366, 606] on icon "Send a message…" at bounding box center [1368, 609] width 16 height 16
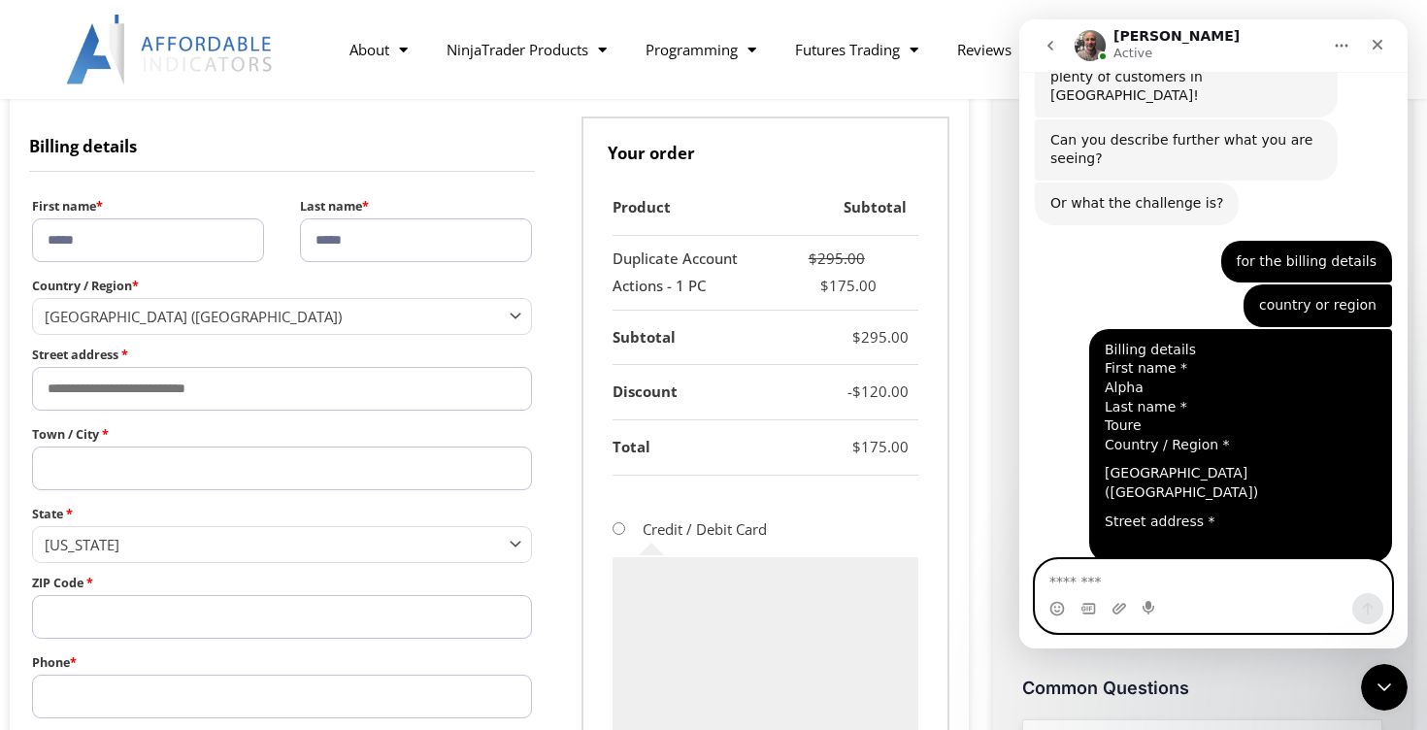
scroll to position [594, 0]
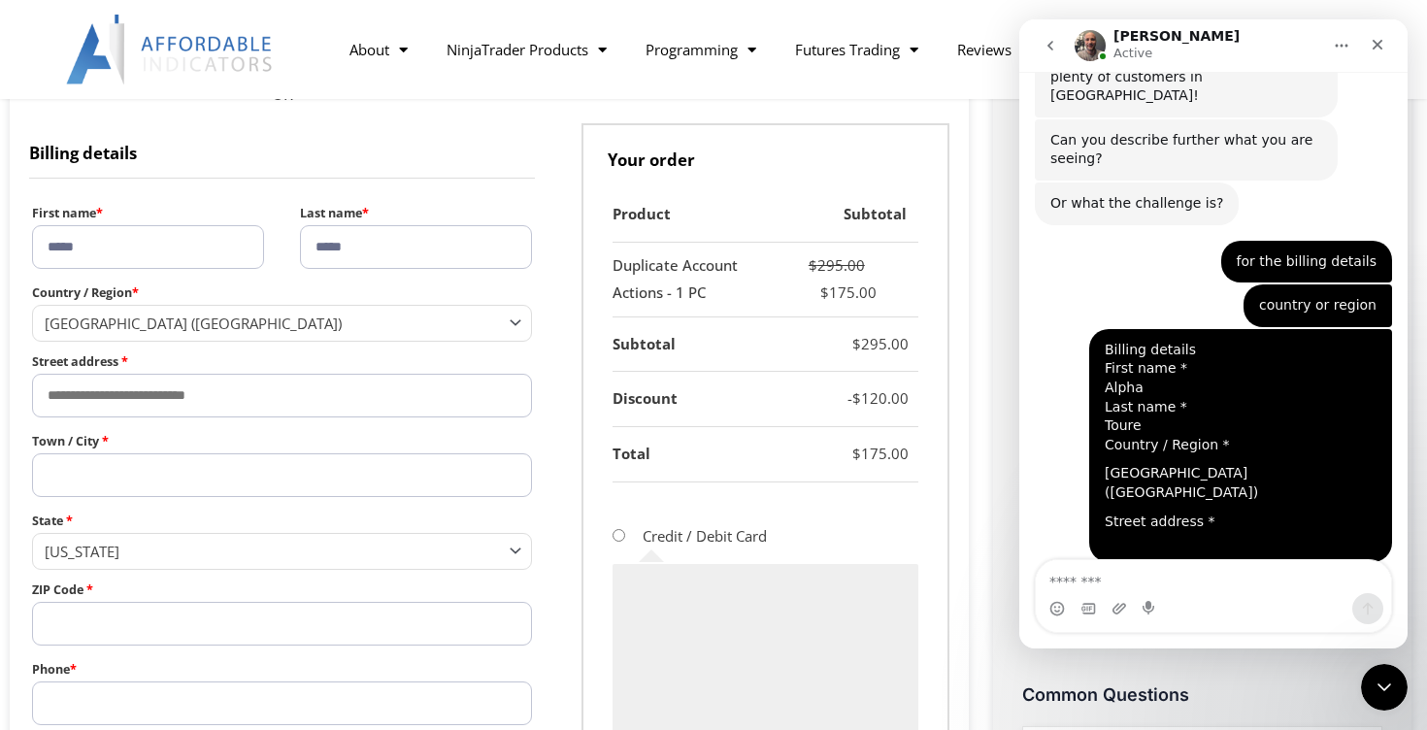
click at [1179, 593] on div "Intercom messenger" at bounding box center [1213, 608] width 355 height 31
click at [1157, 579] on textarea "Message…" at bounding box center [1213, 576] width 355 height 33
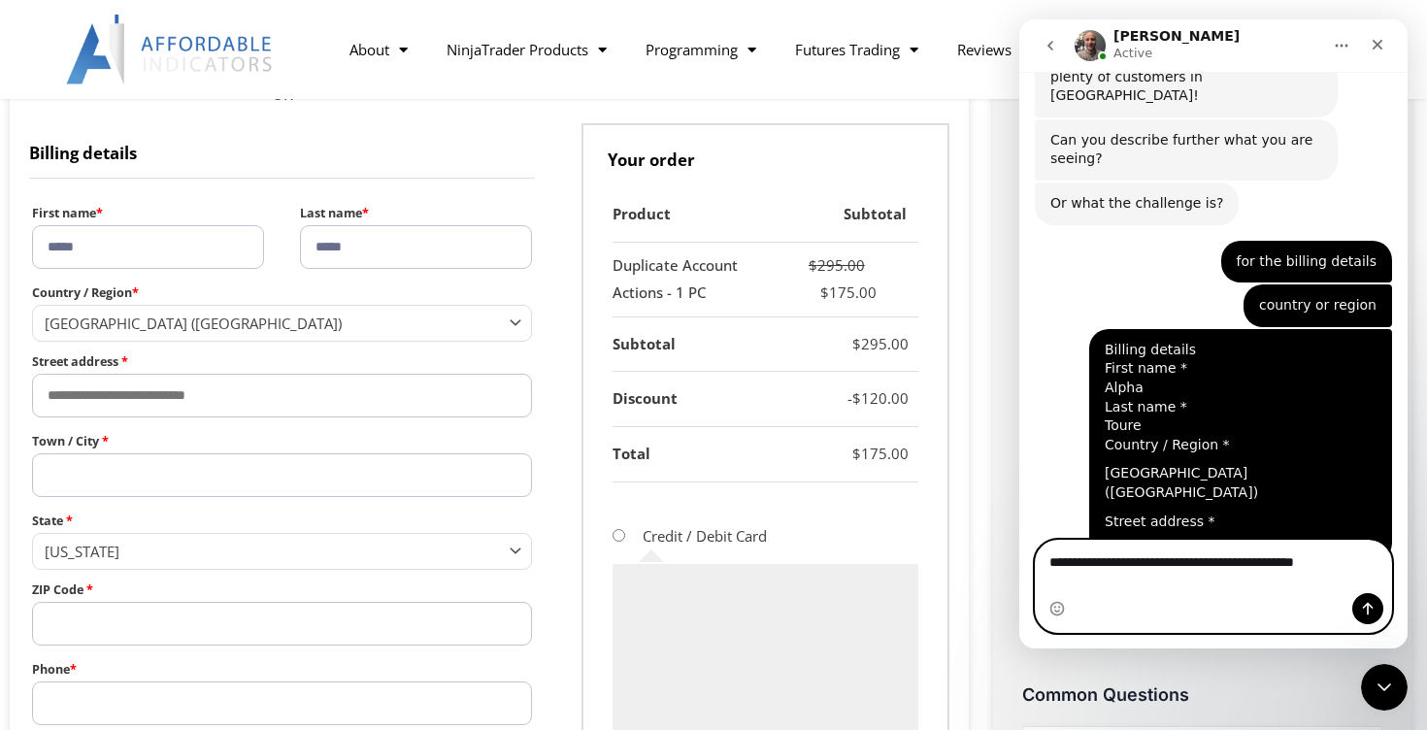
type textarea "**********"
click at [1369, 605] on icon "Send a message…" at bounding box center [1368, 609] width 11 height 13
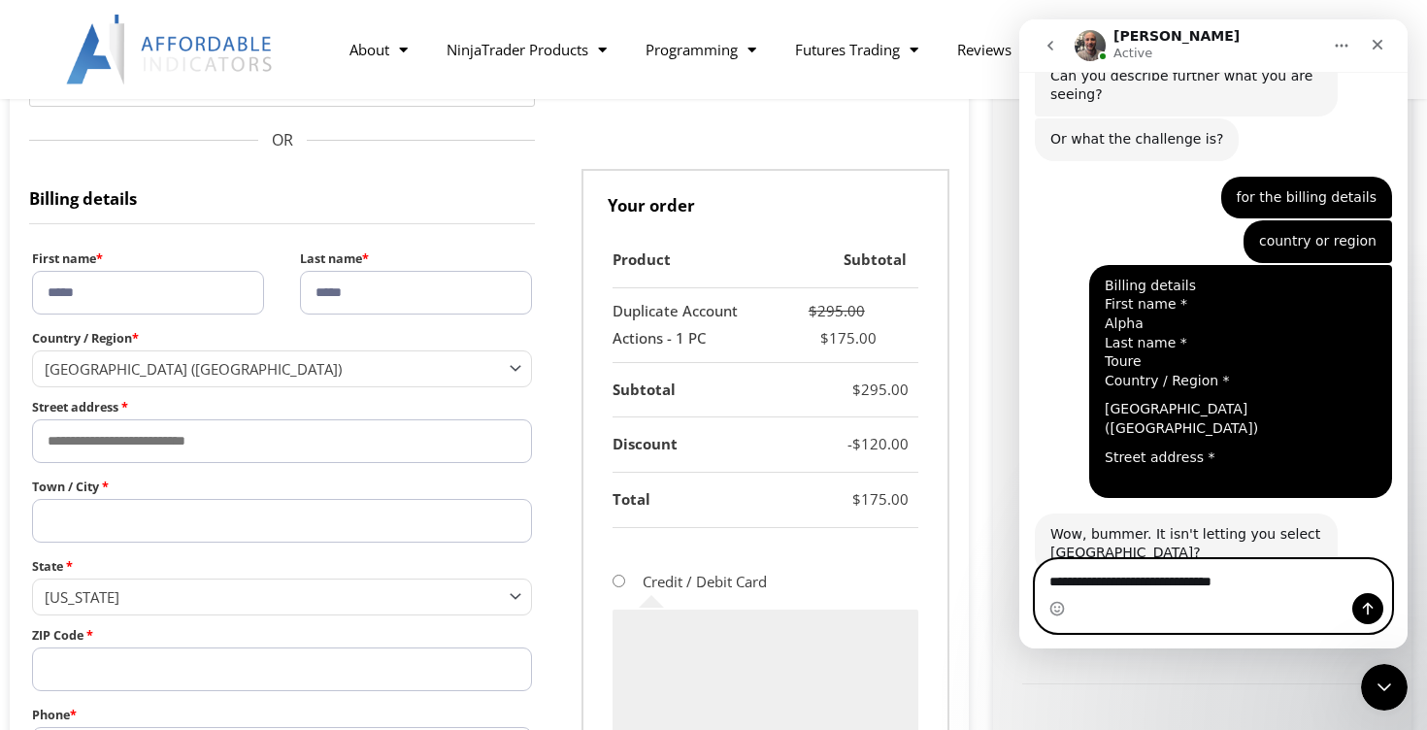
scroll to position [544, 0]
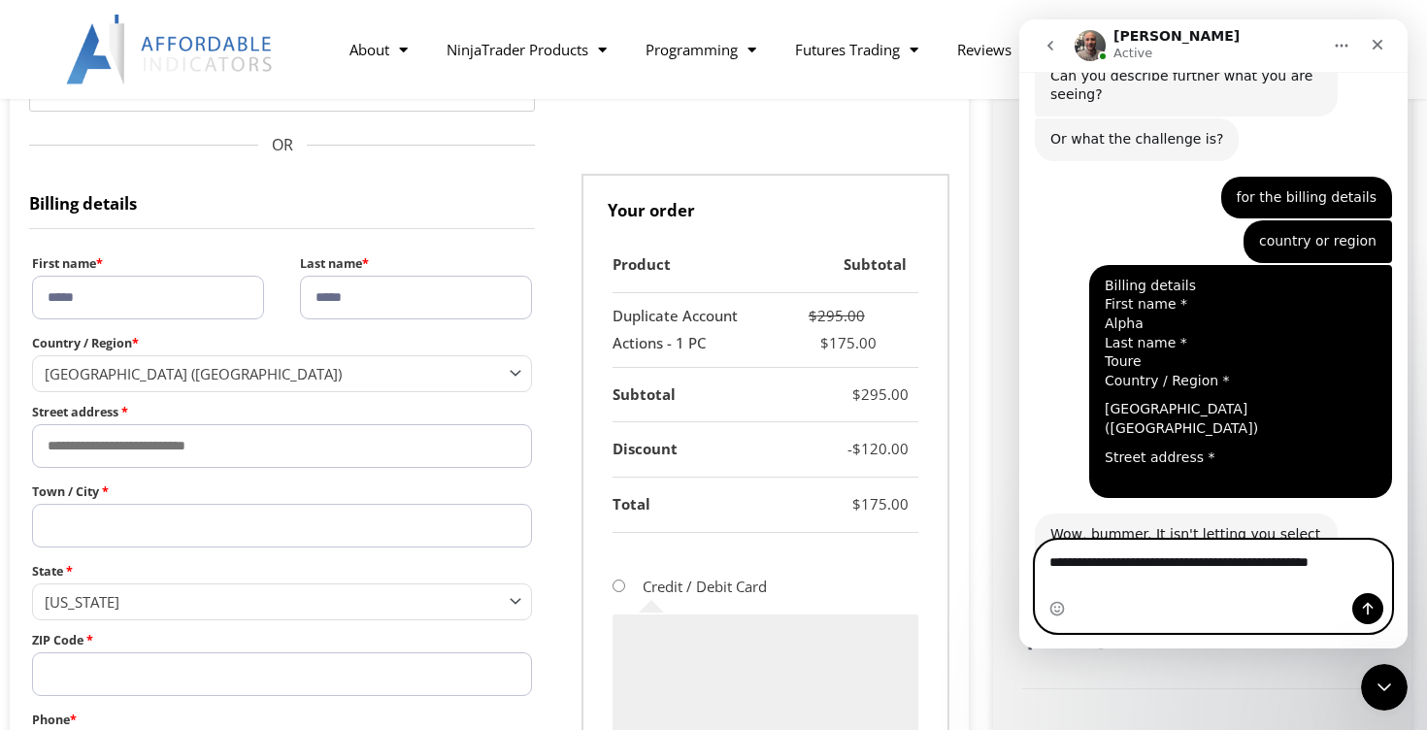
type textarea "**********"
click at [1374, 614] on icon "Send a message…" at bounding box center [1368, 609] width 16 height 16
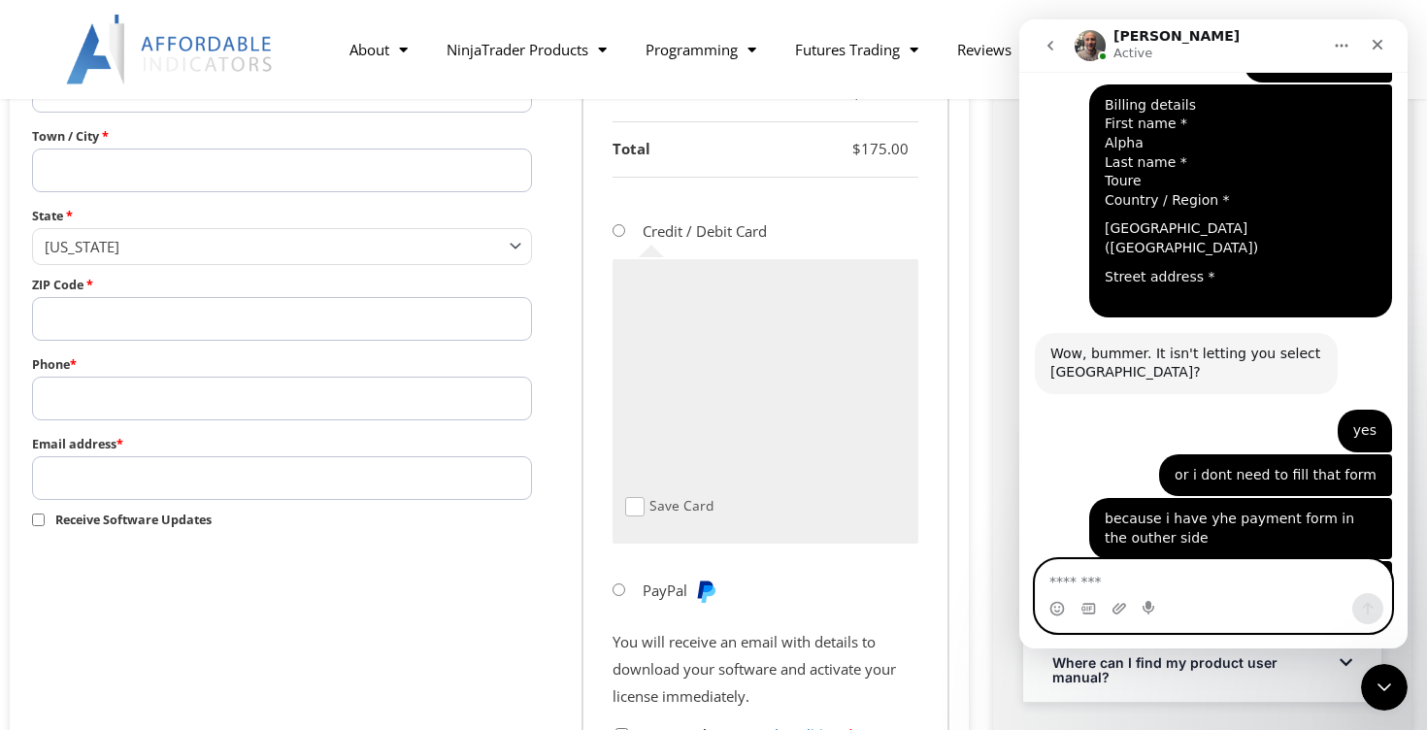
scroll to position [5580, 0]
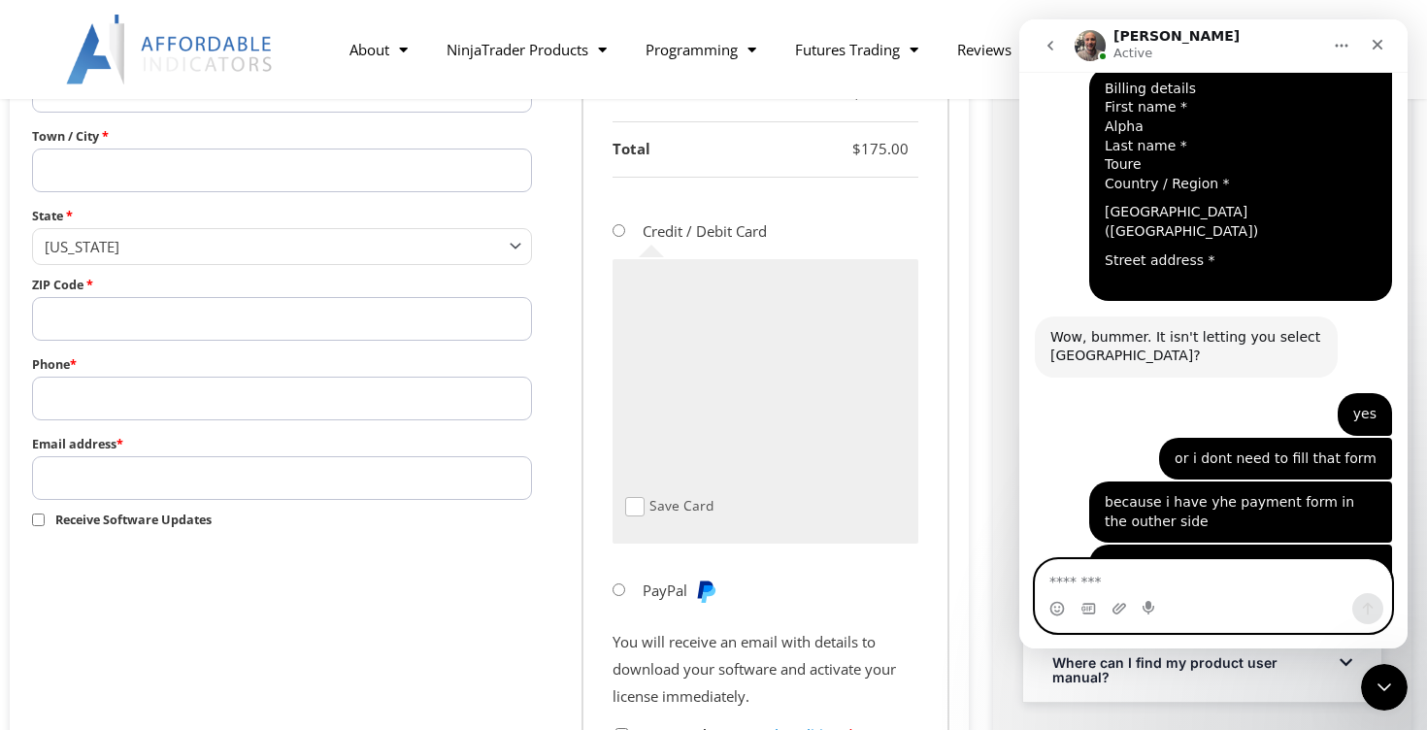
click at [1276, 585] on textarea "Message…" at bounding box center [1213, 576] width 355 height 33
type textarea "***"
click at [1371, 619] on button "Send a message…" at bounding box center [1367, 608] width 31 height 31
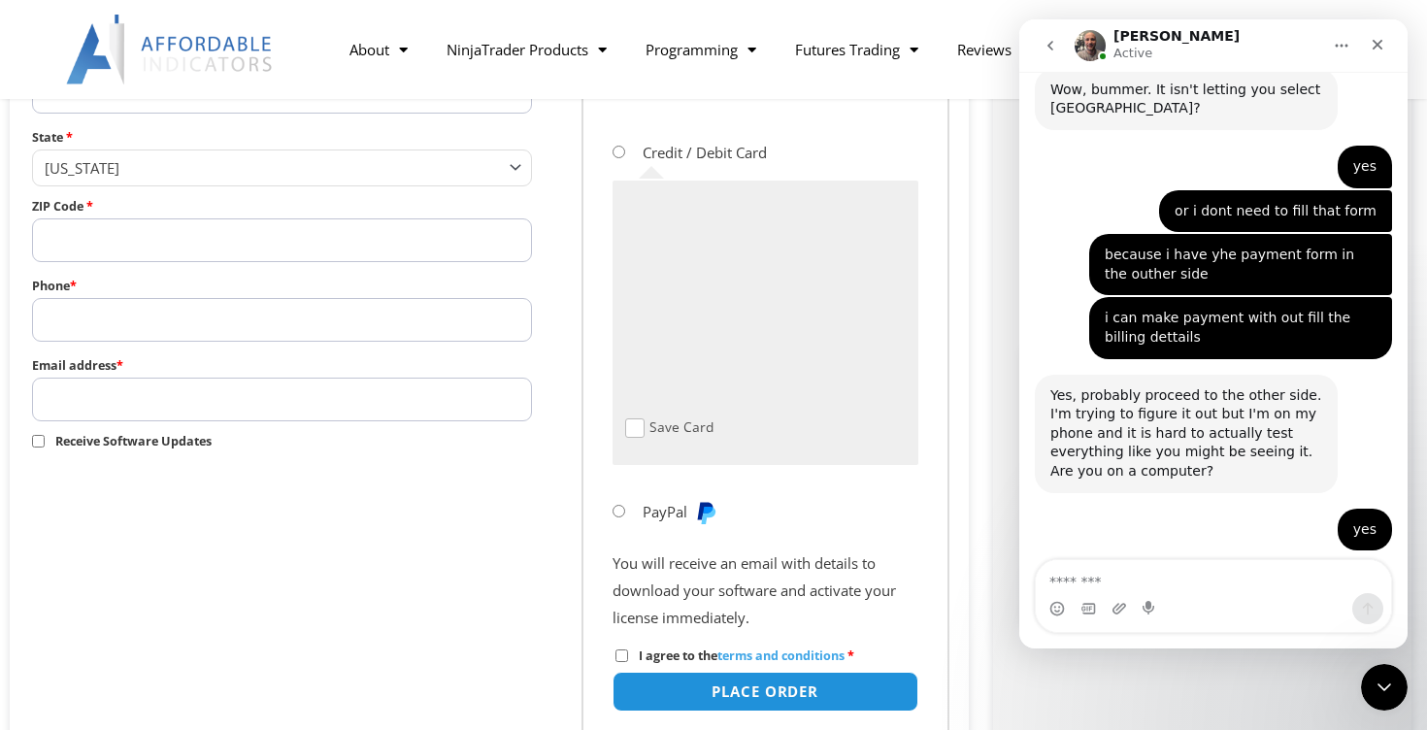
scroll to position [5834, 0]
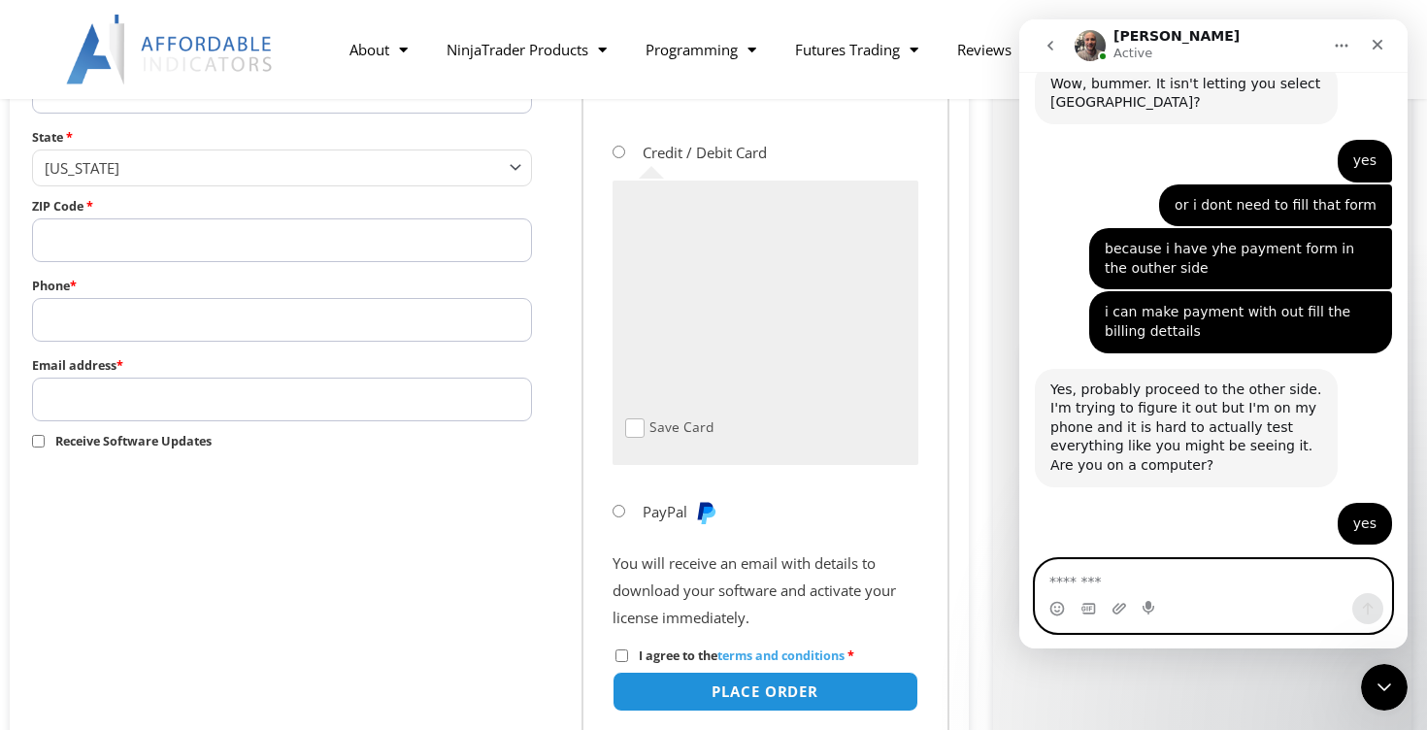
click at [1207, 584] on textarea "Message…" at bounding box center [1213, 576] width 355 height 33
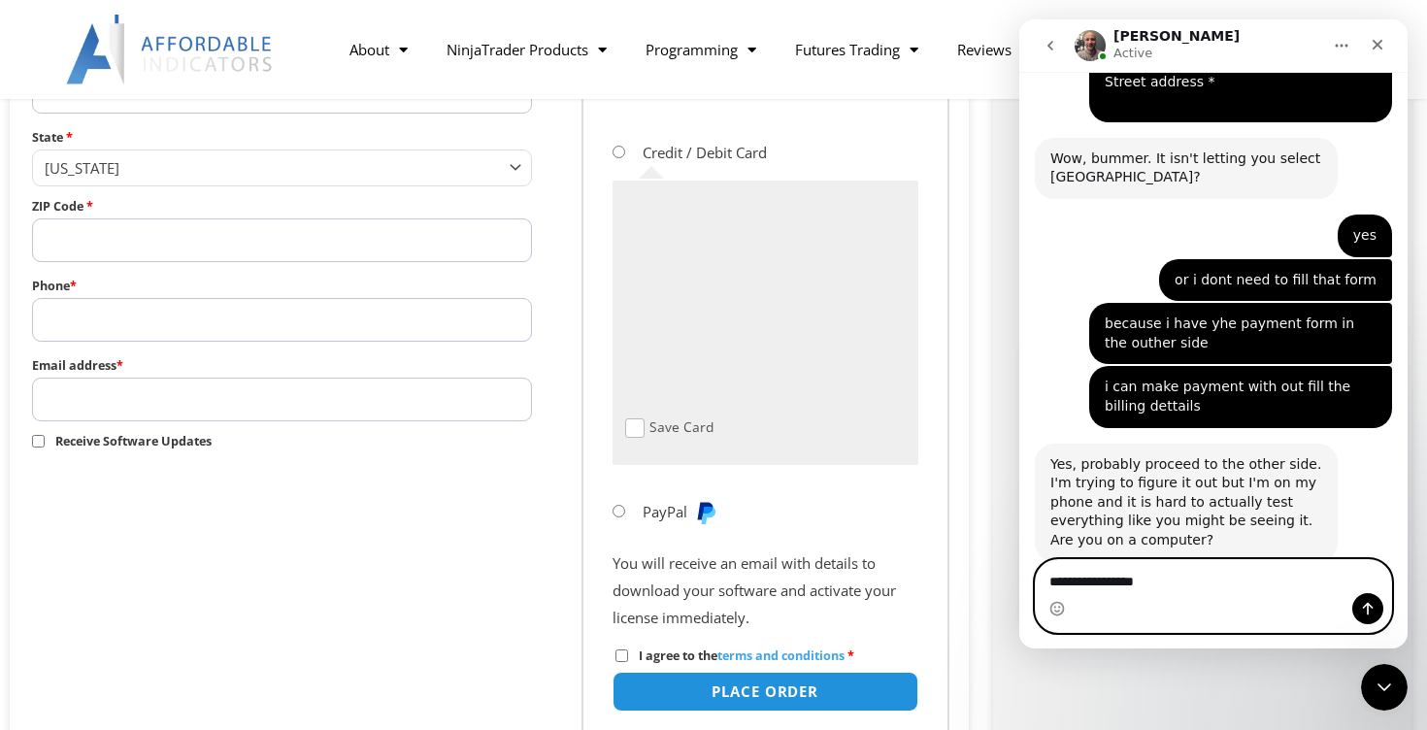
type textarea "**********"
click at [1354, 601] on button "Send a message…" at bounding box center [1367, 608] width 31 height 31
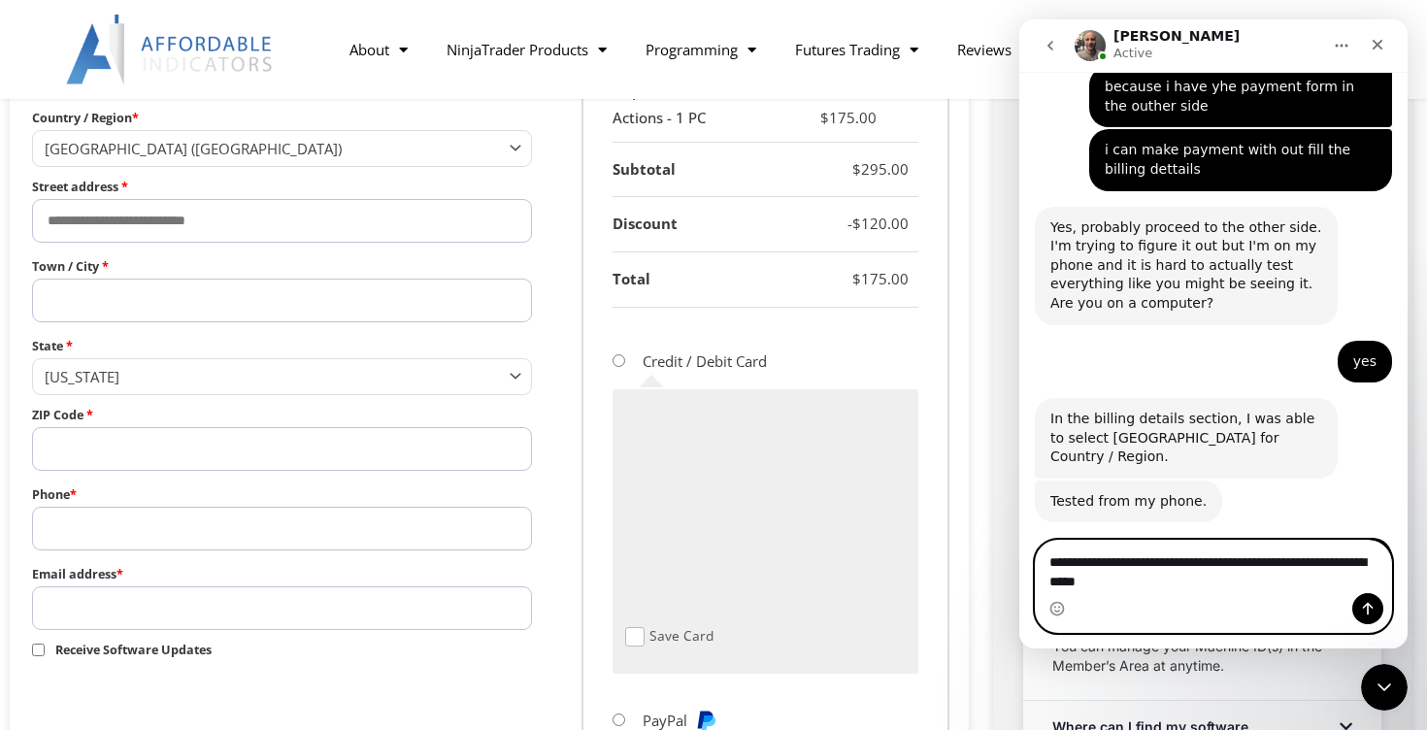
scroll to position [768, 0]
type textarea "**********"
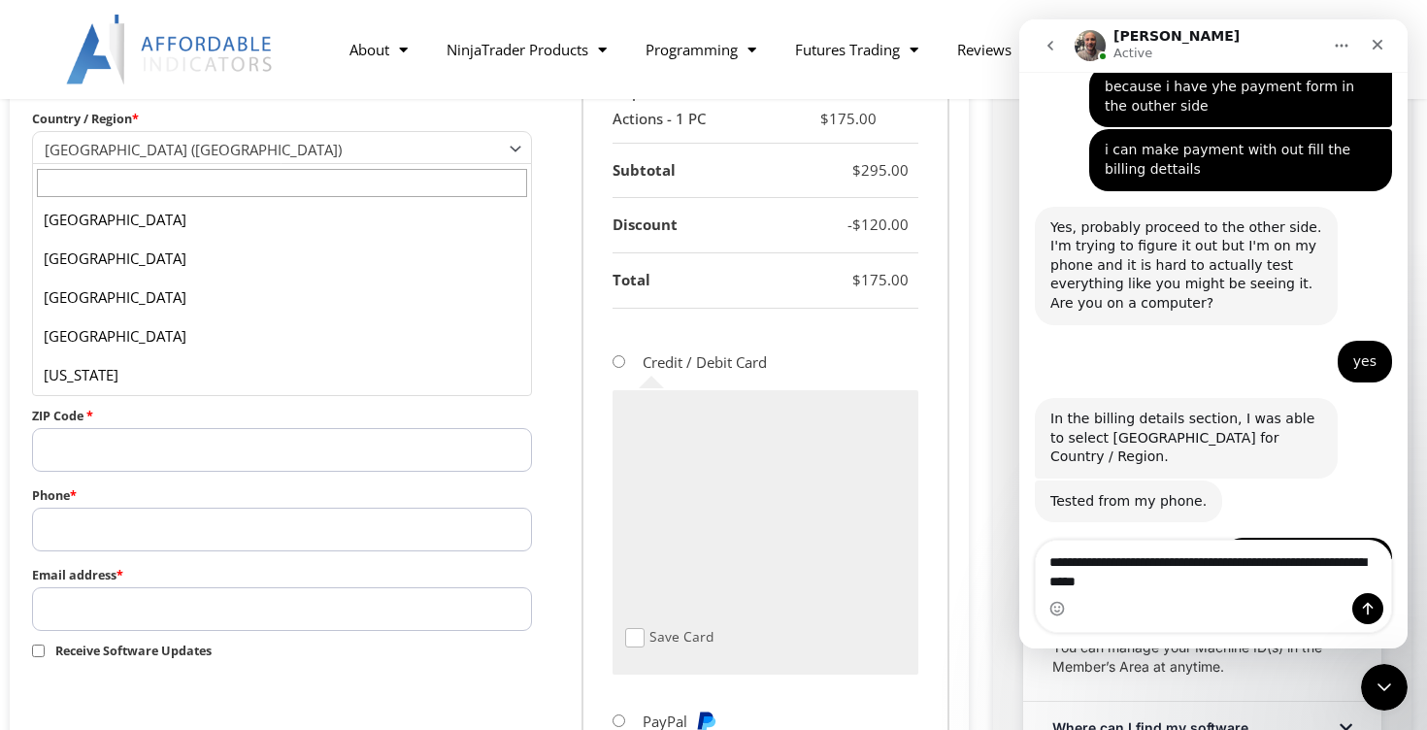
click at [341, 140] on span "[GEOGRAPHIC_DATA] ([GEOGRAPHIC_DATA])" at bounding box center [273, 149] width 457 height 19
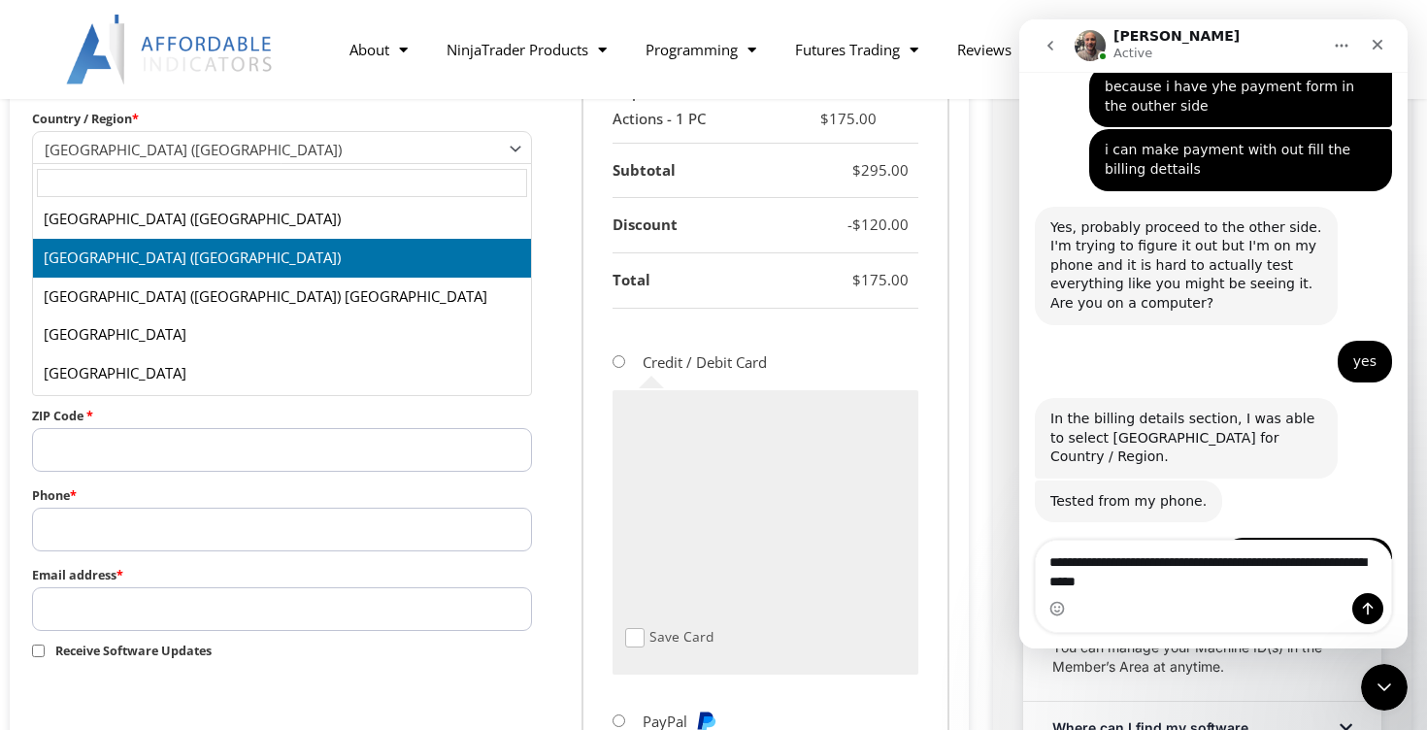
click at [333, 183] on input "text" at bounding box center [282, 183] width 490 height 28
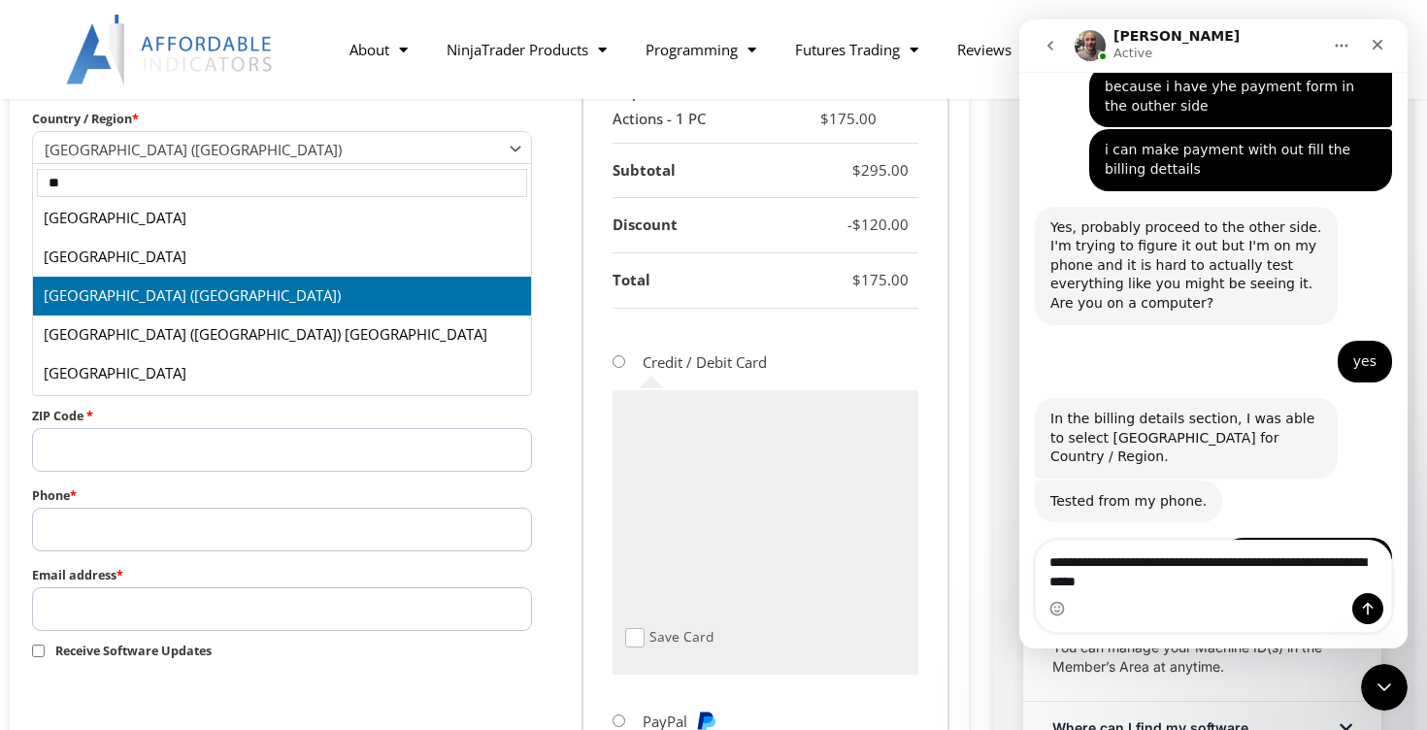
scroll to position [0, 0]
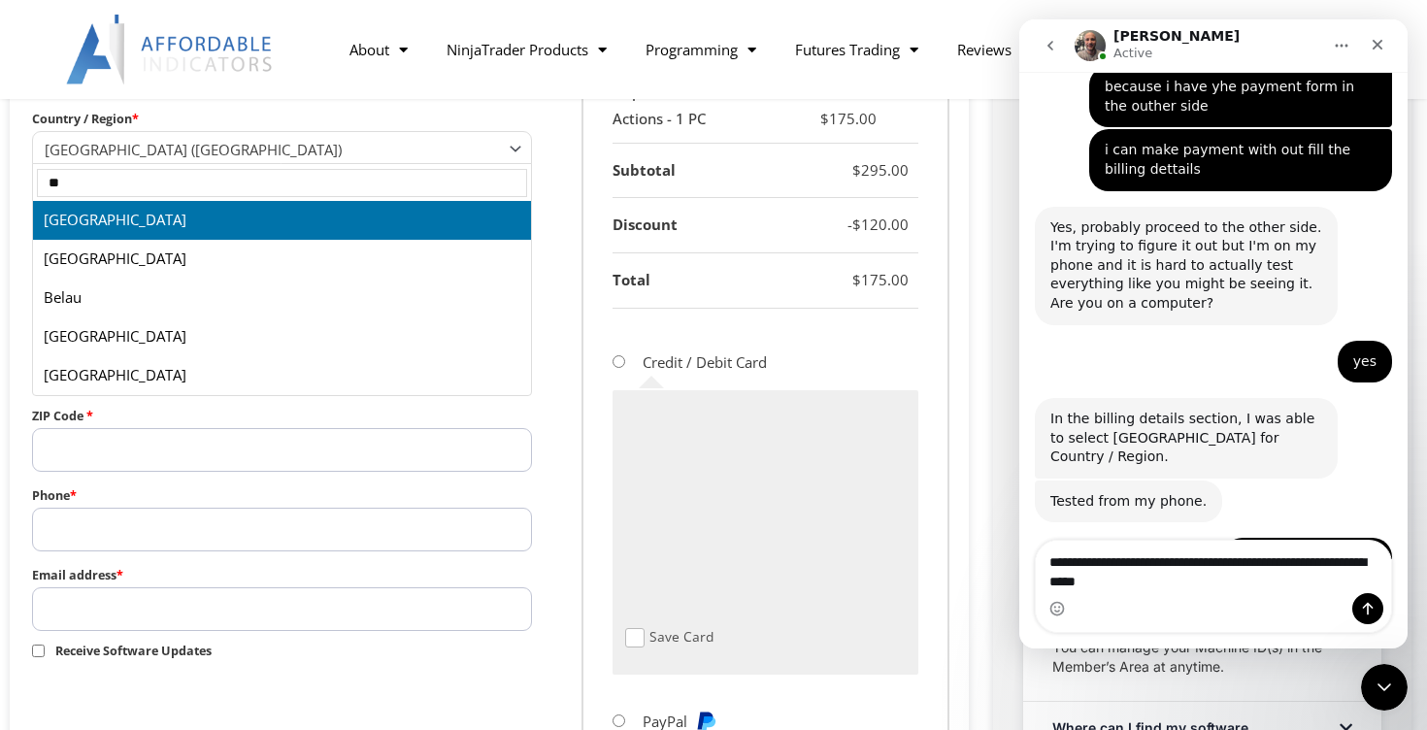
type input "**"
select select "**"
select select "Checkout"
select select "**"
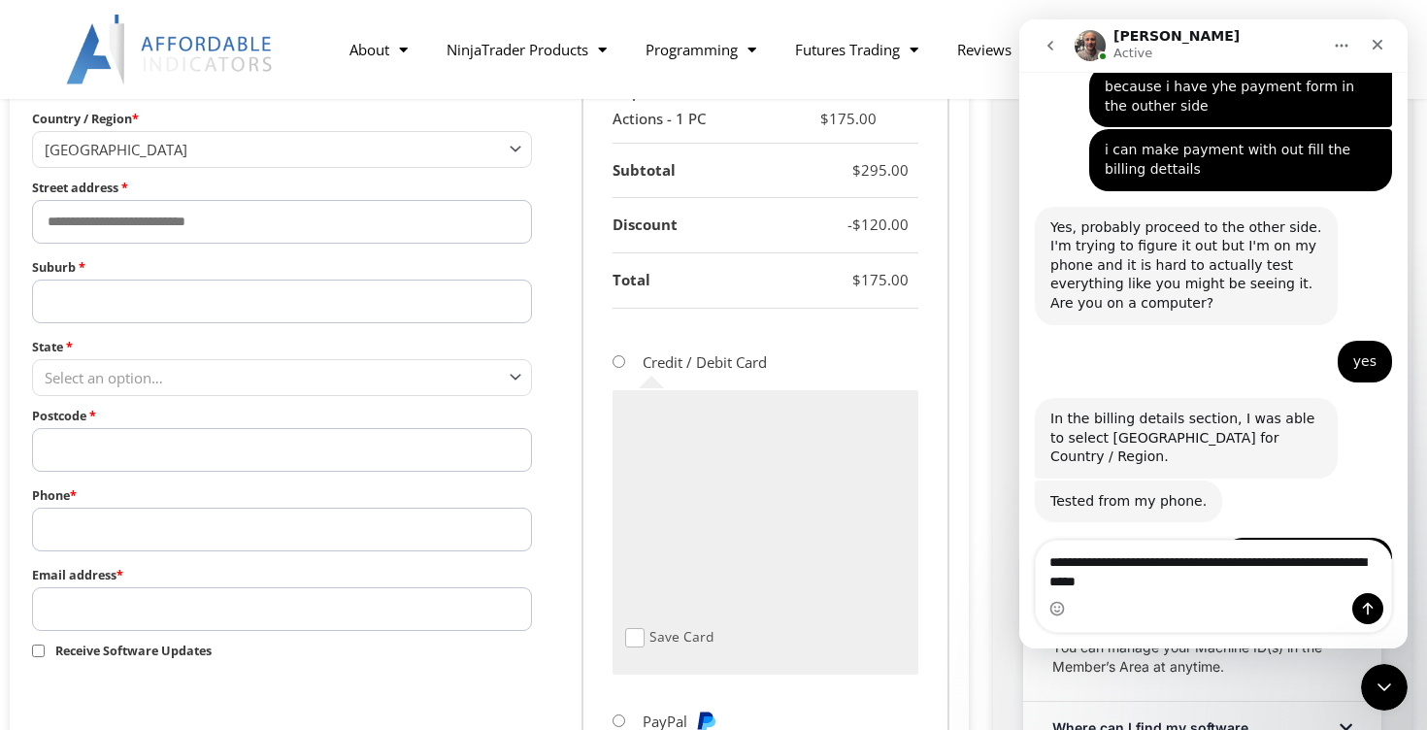
click at [1241, 623] on div "Intercom messenger" at bounding box center [1213, 608] width 355 height 31
click at [1246, 609] on div "Intercom messenger" at bounding box center [1213, 608] width 355 height 31
click at [1257, 598] on div "Intercom messenger" at bounding box center [1213, 608] width 355 height 31
click at [1056, 606] on icon "Emoji picker" at bounding box center [1057, 609] width 16 height 16
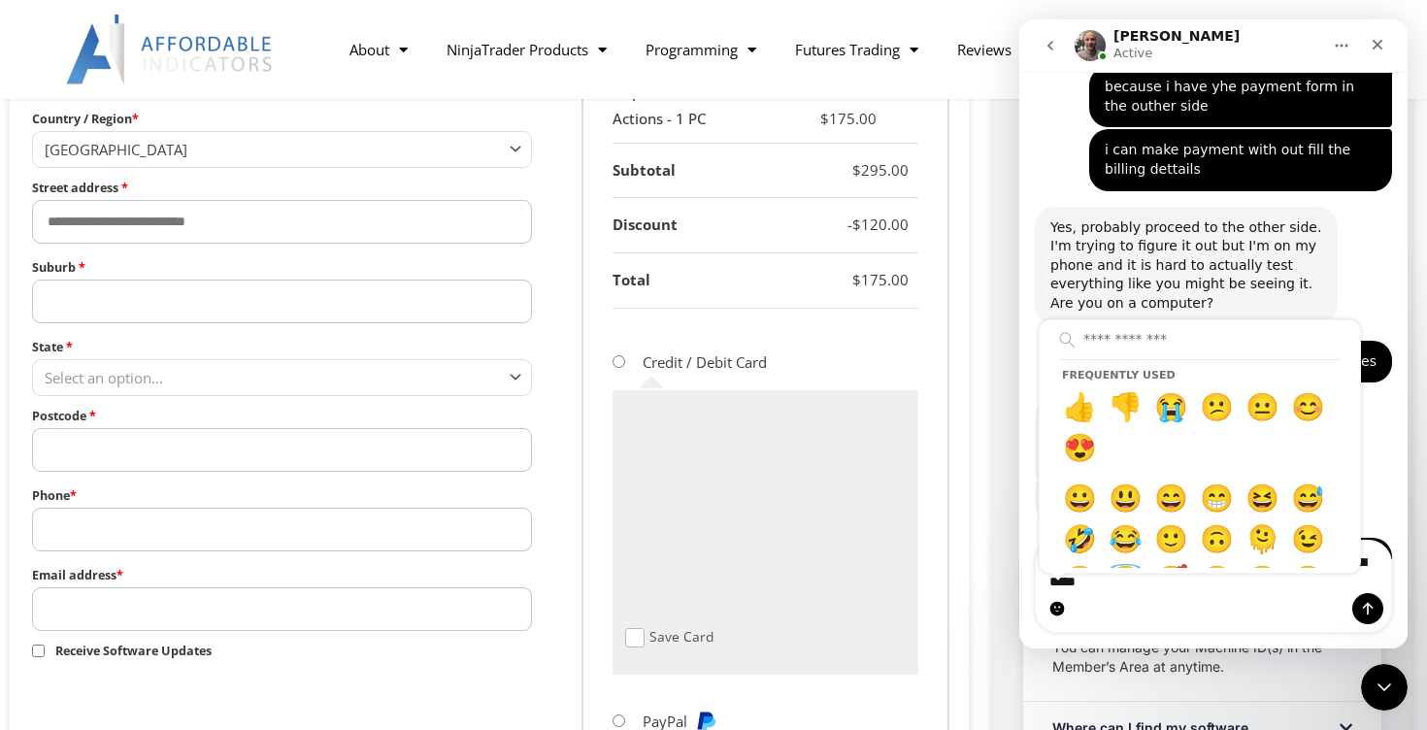
click at [1183, 596] on div "Frequently used 👍 👎 😭 😕 😐 😊 😍 😀 😃 😄 😁 😆 😅 🤣 😂 🙂 🙃 🫠 😉 😊 😇 🥰 😍 🤩 😘 😗 😚 😙 🥲 😋 😛 😜…" at bounding box center [1213, 608] width 355 height 31
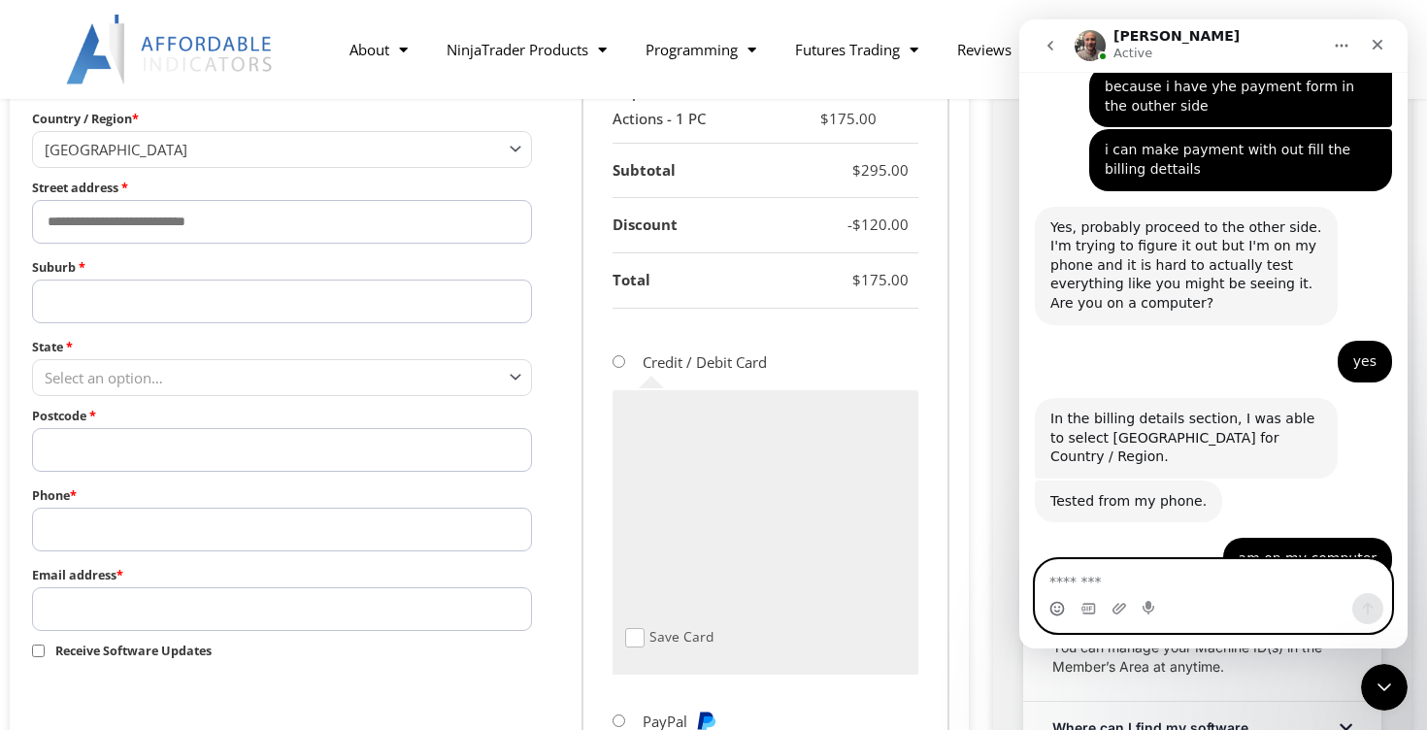
scroll to position [6053, 0]
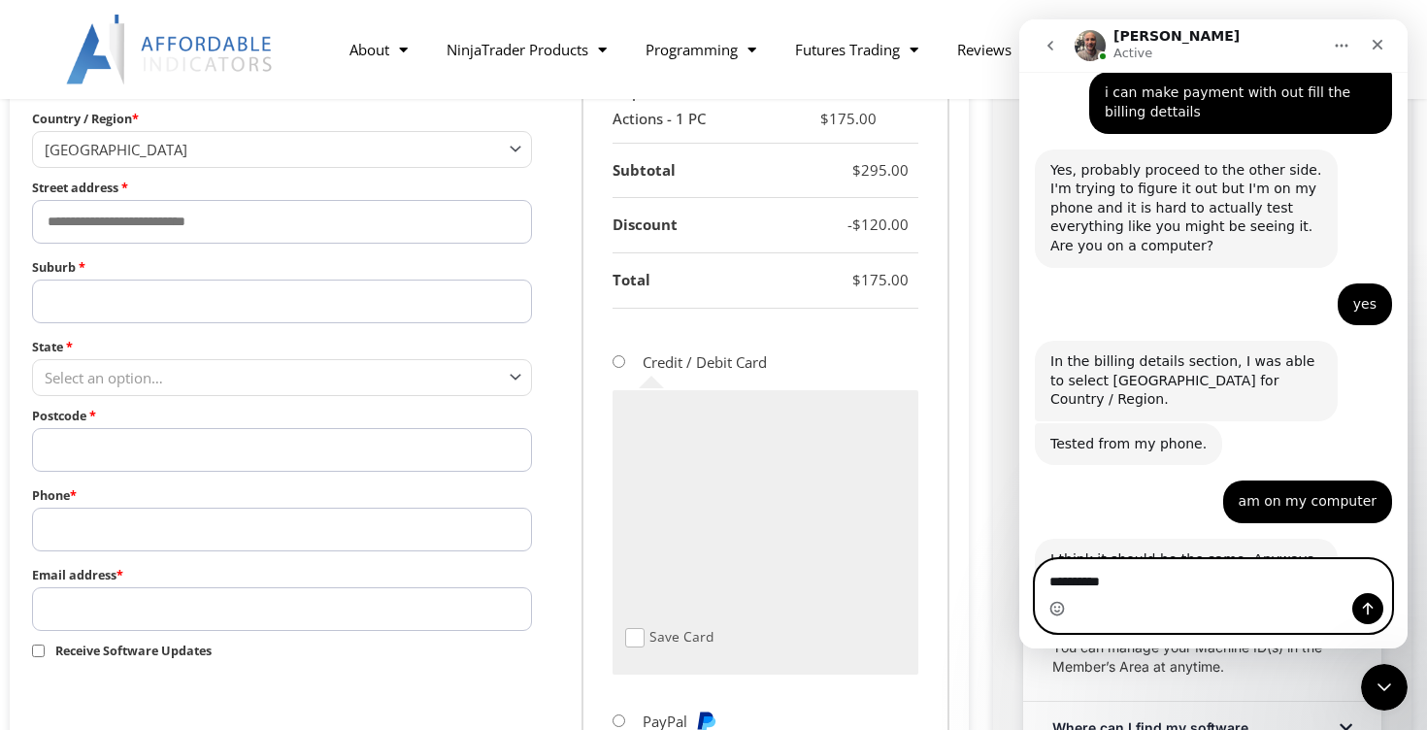
type textarea "**********"
click at [1357, 605] on button "Send a message…" at bounding box center [1367, 608] width 31 height 31
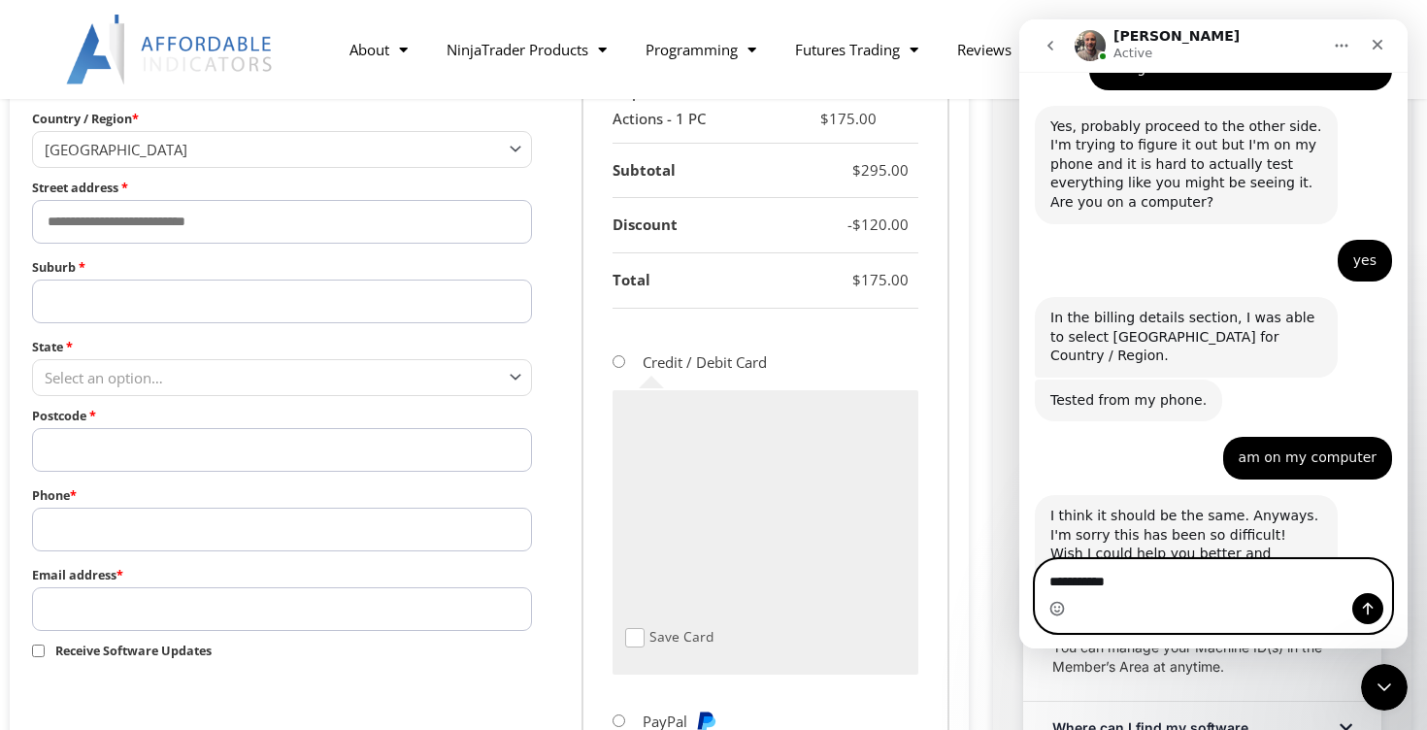
type textarea "**********"
click at [1366, 606] on icon "Send a message…" at bounding box center [1368, 609] width 16 height 16
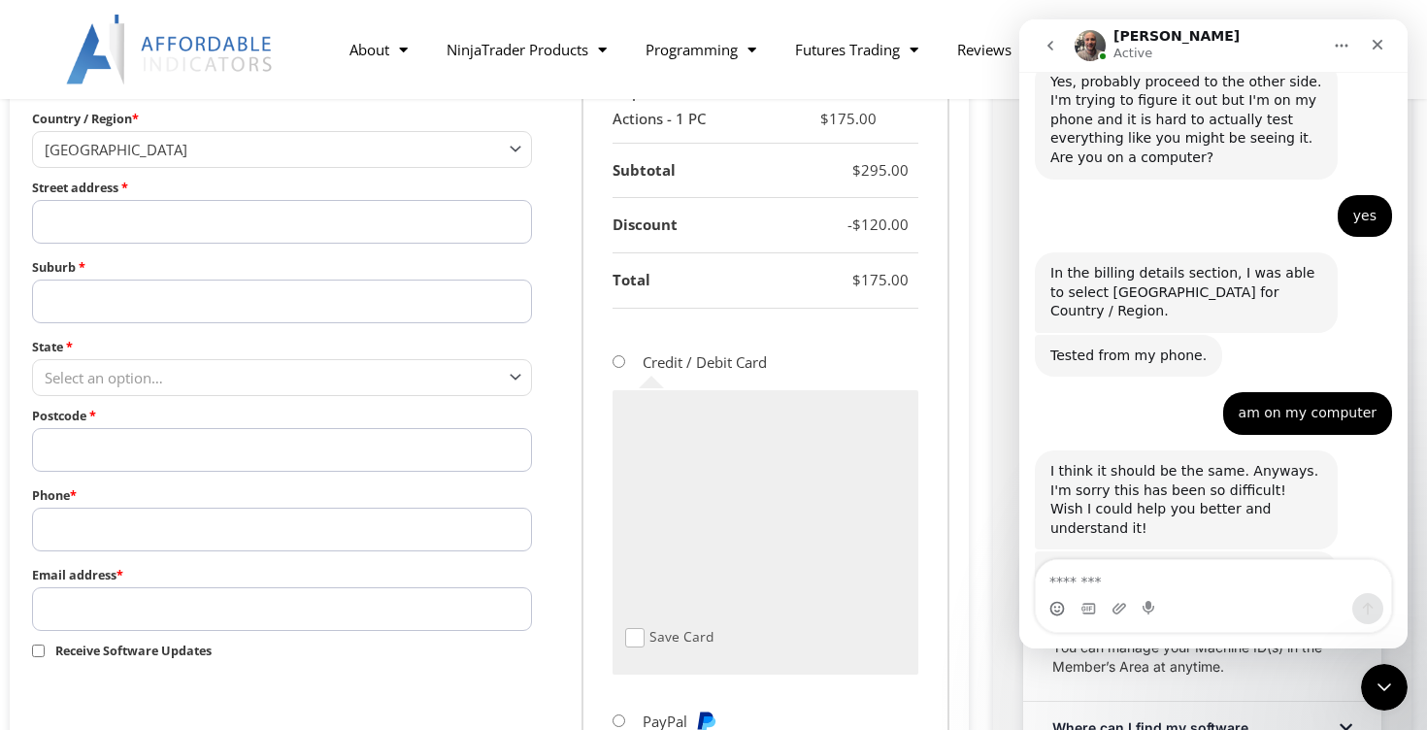
click at [393, 219] on input "Street address *" at bounding box center [282, 222] width 500 height 44
type input "**********"
type input "******"
select select "***"
type input "****"
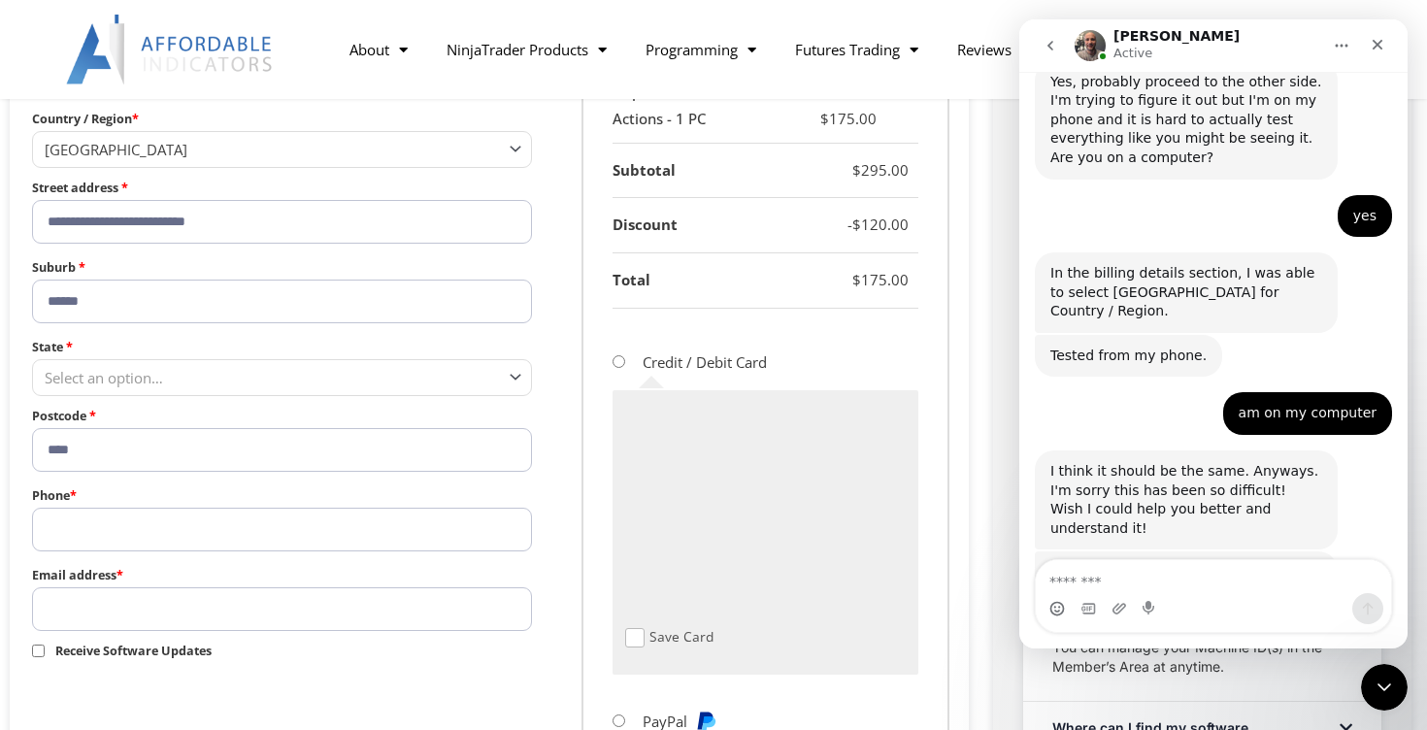
type input "**********"
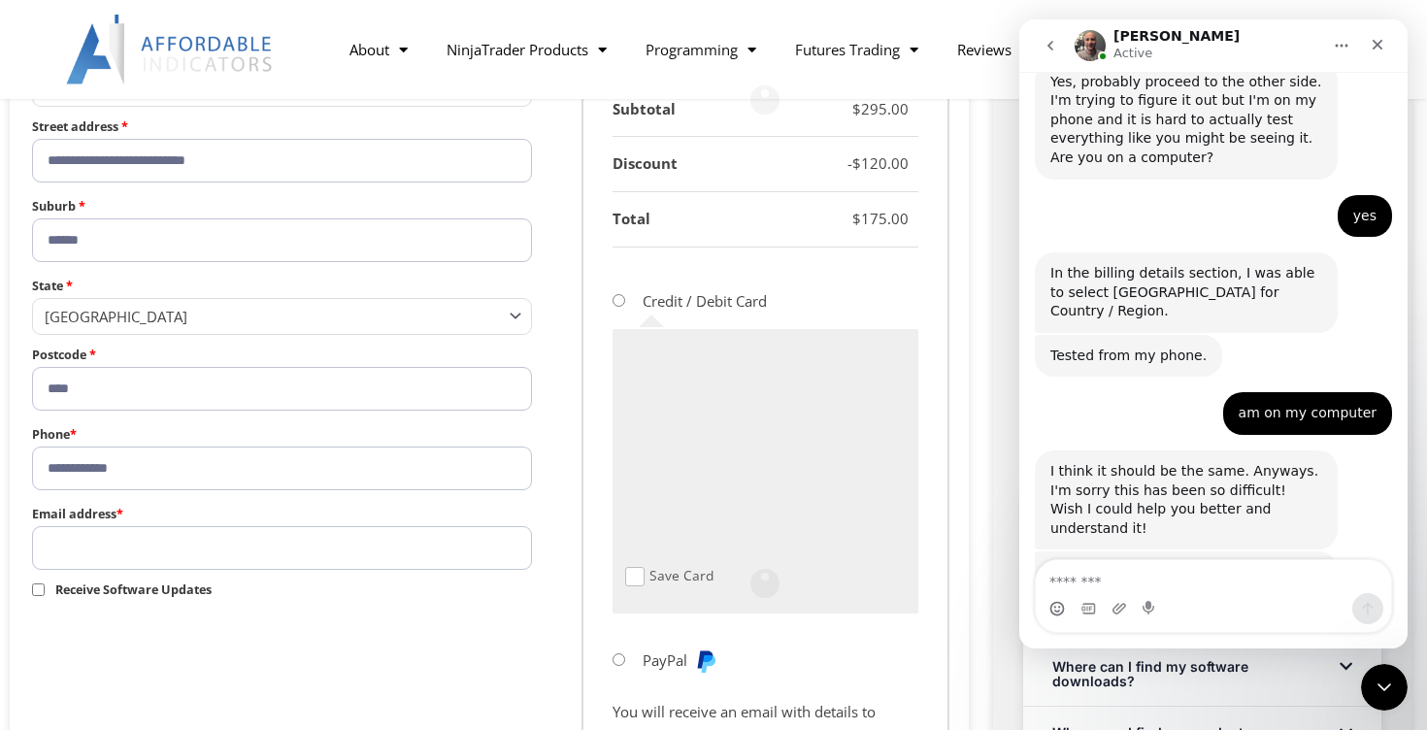
scroll to position [862, 0]
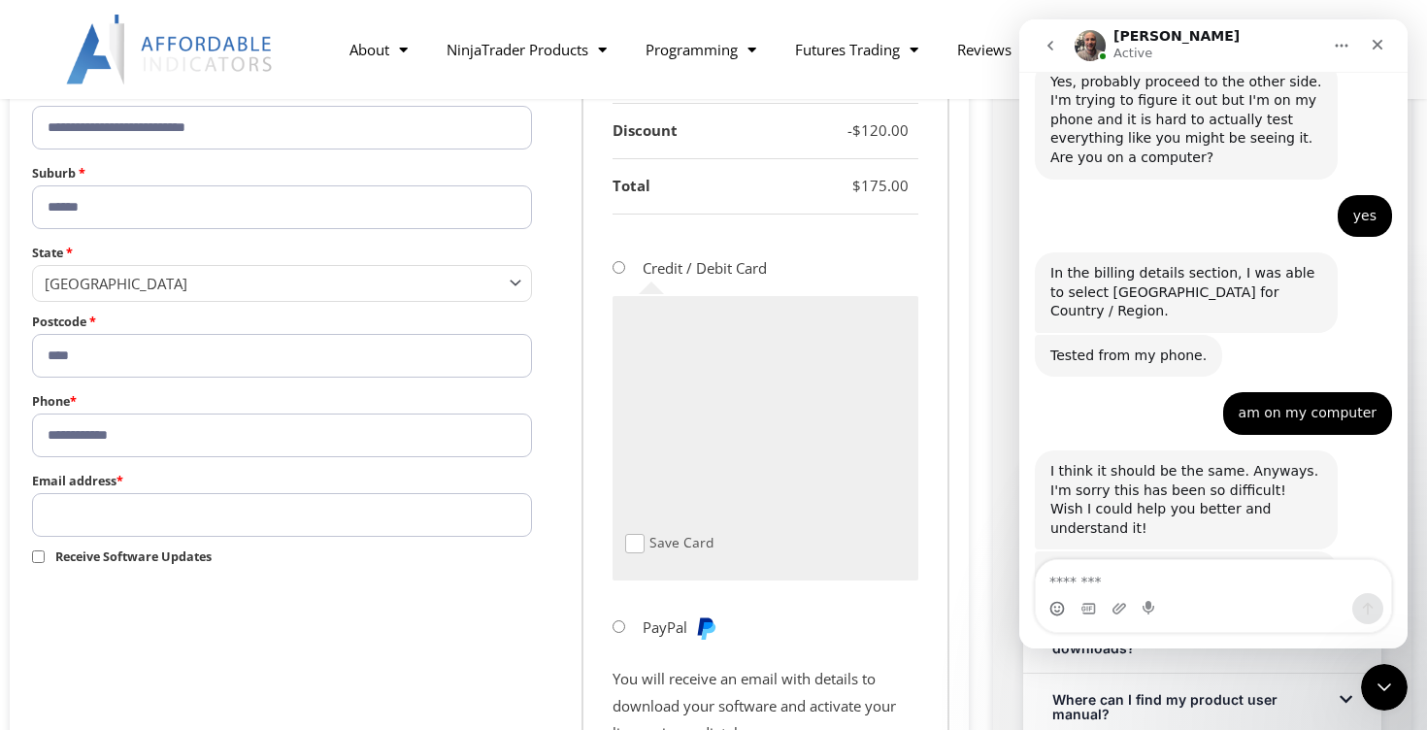
click at [265, 514] on input "Email address *" at bounding box center [282, 515] width 500 height 44
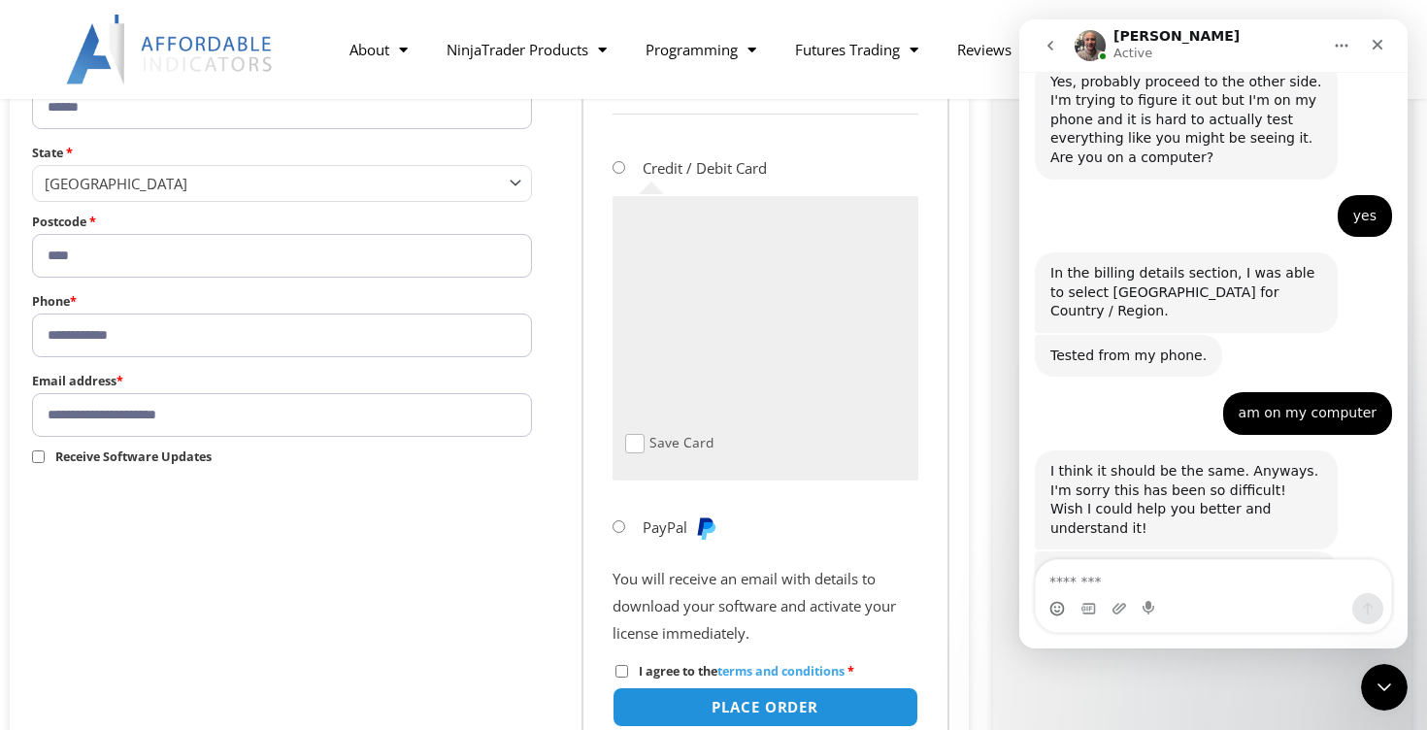
scroll to position [987, 0]
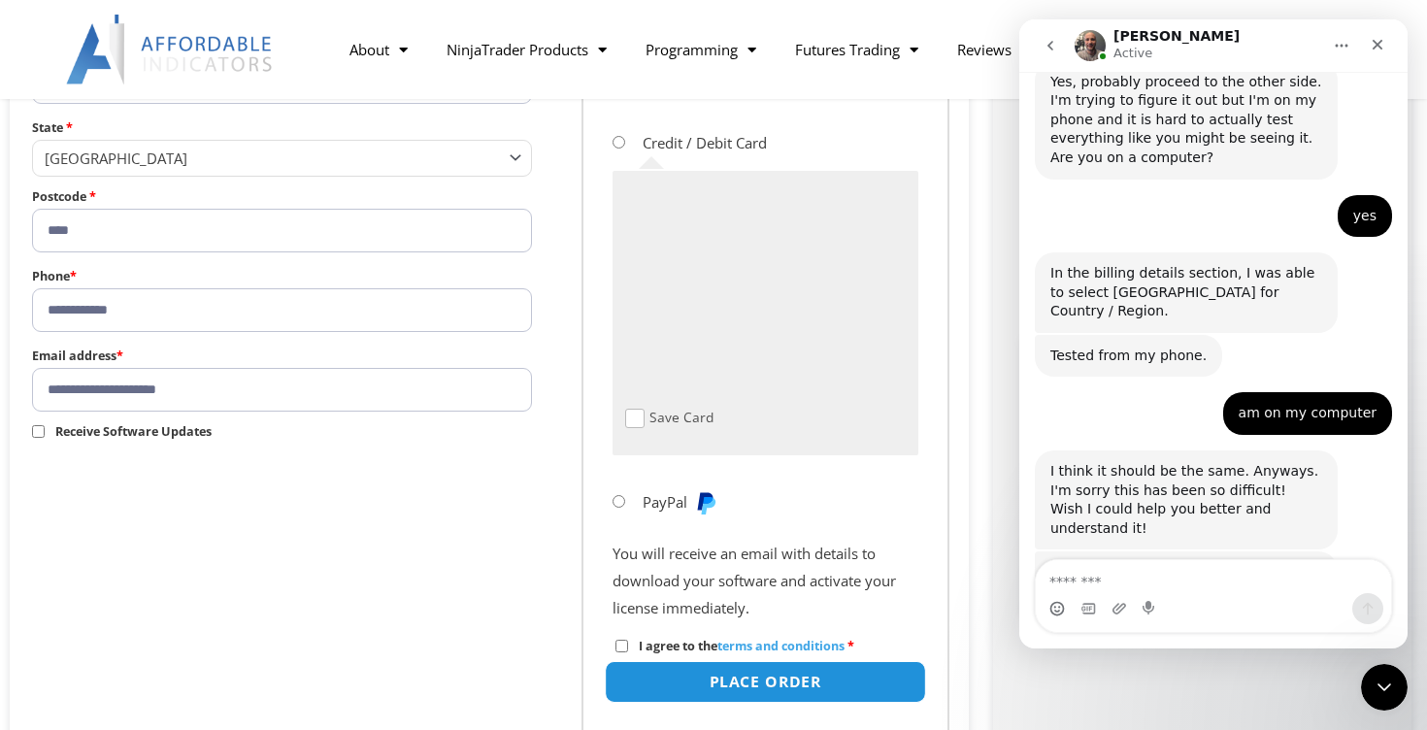
type input "**********"
click at [798, 685] on button "Place order" at bounding box center [765, 682] width 321 height 42
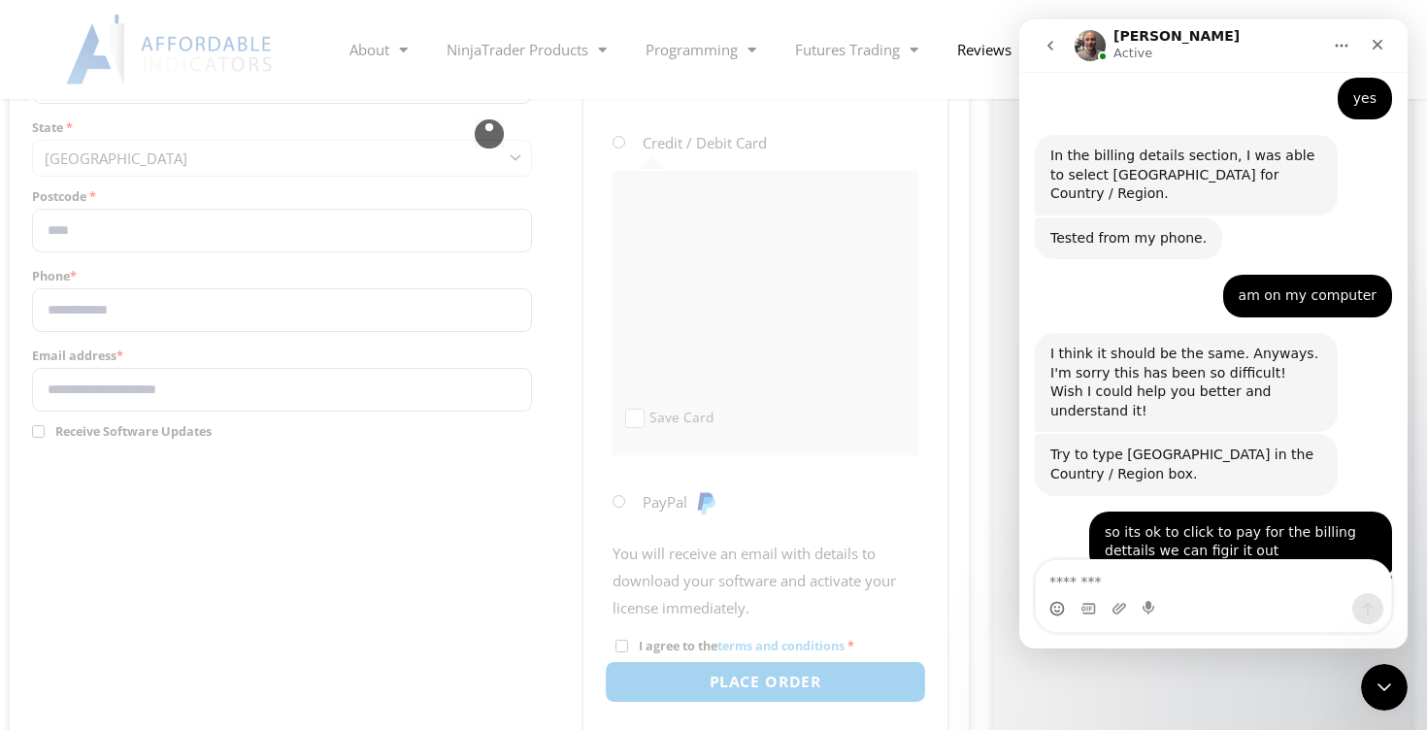
scroll to position [6274, 0]
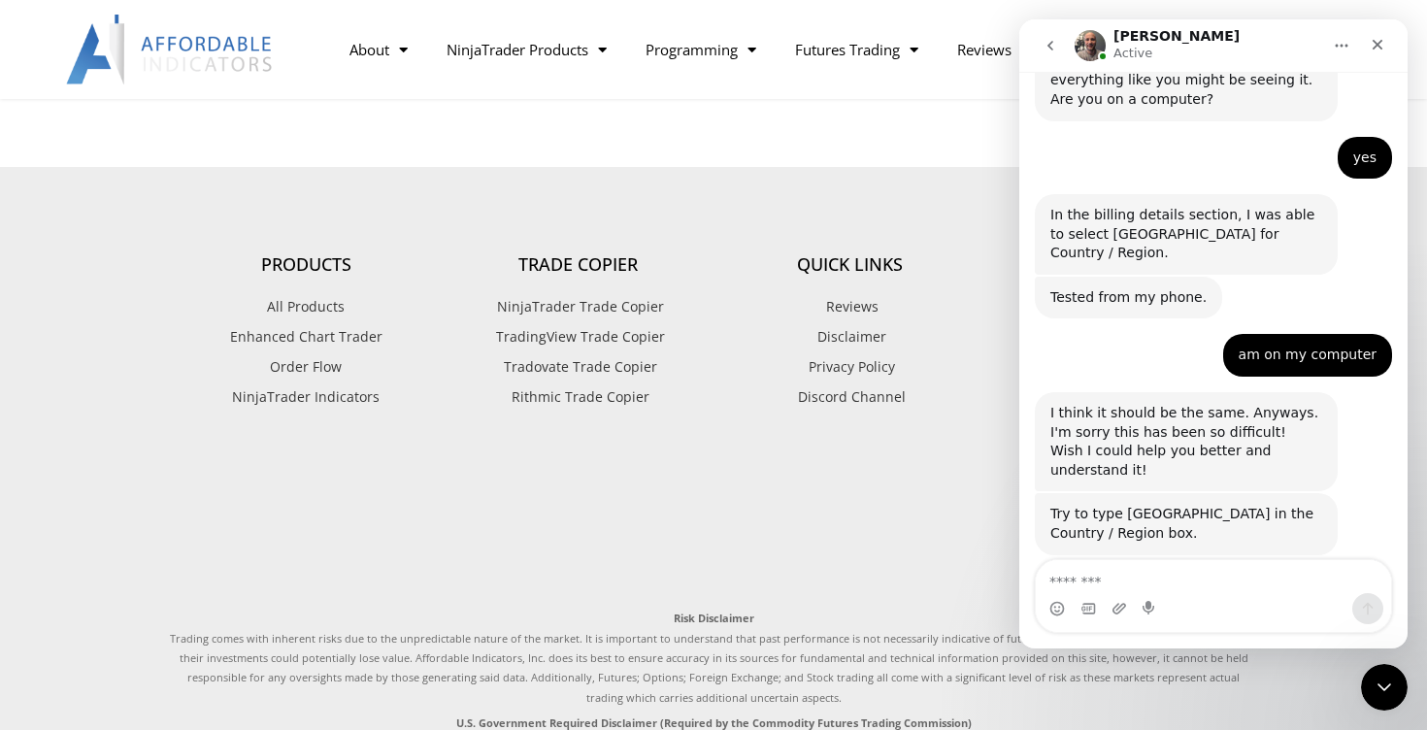
scroll to position [1607, 0]
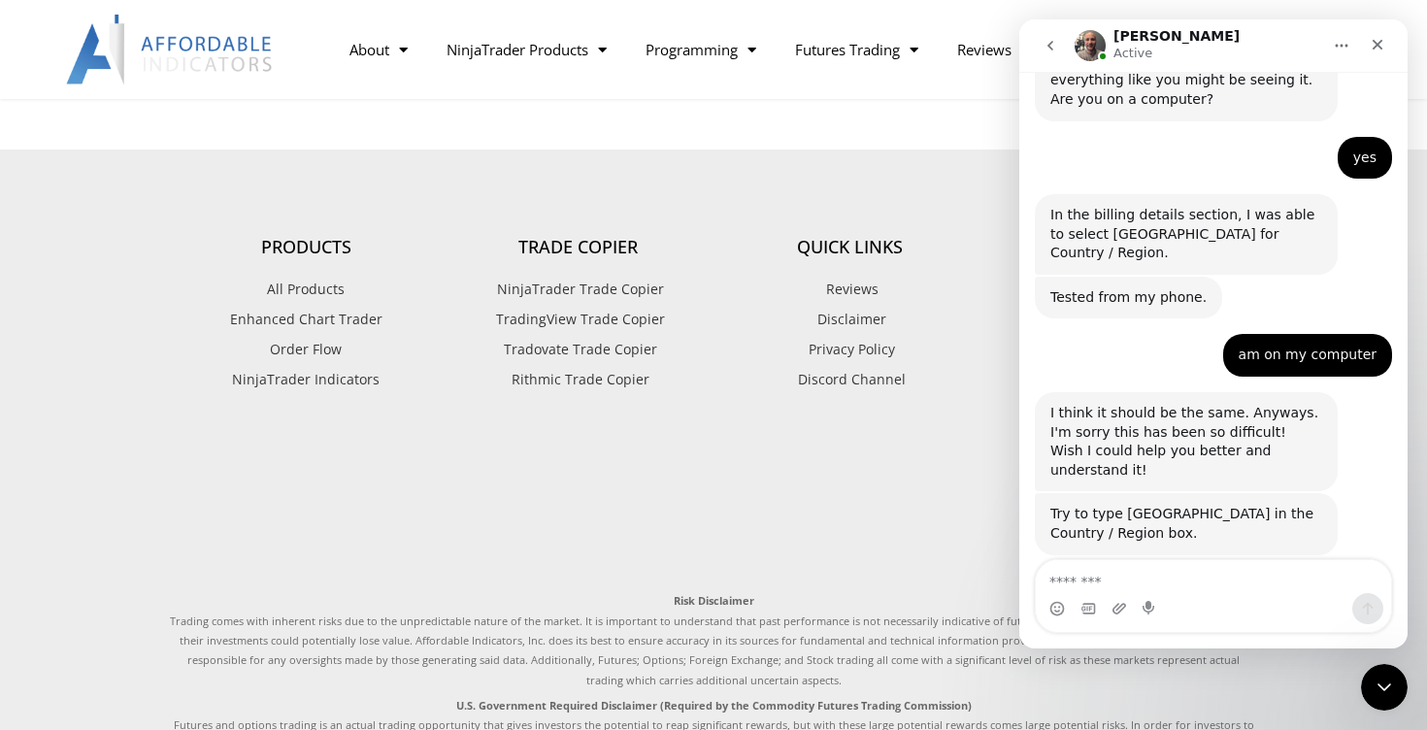
click at [1207, 598] on div "Intercom messenger" at bounding box center [1213, 608] width 355 height 31
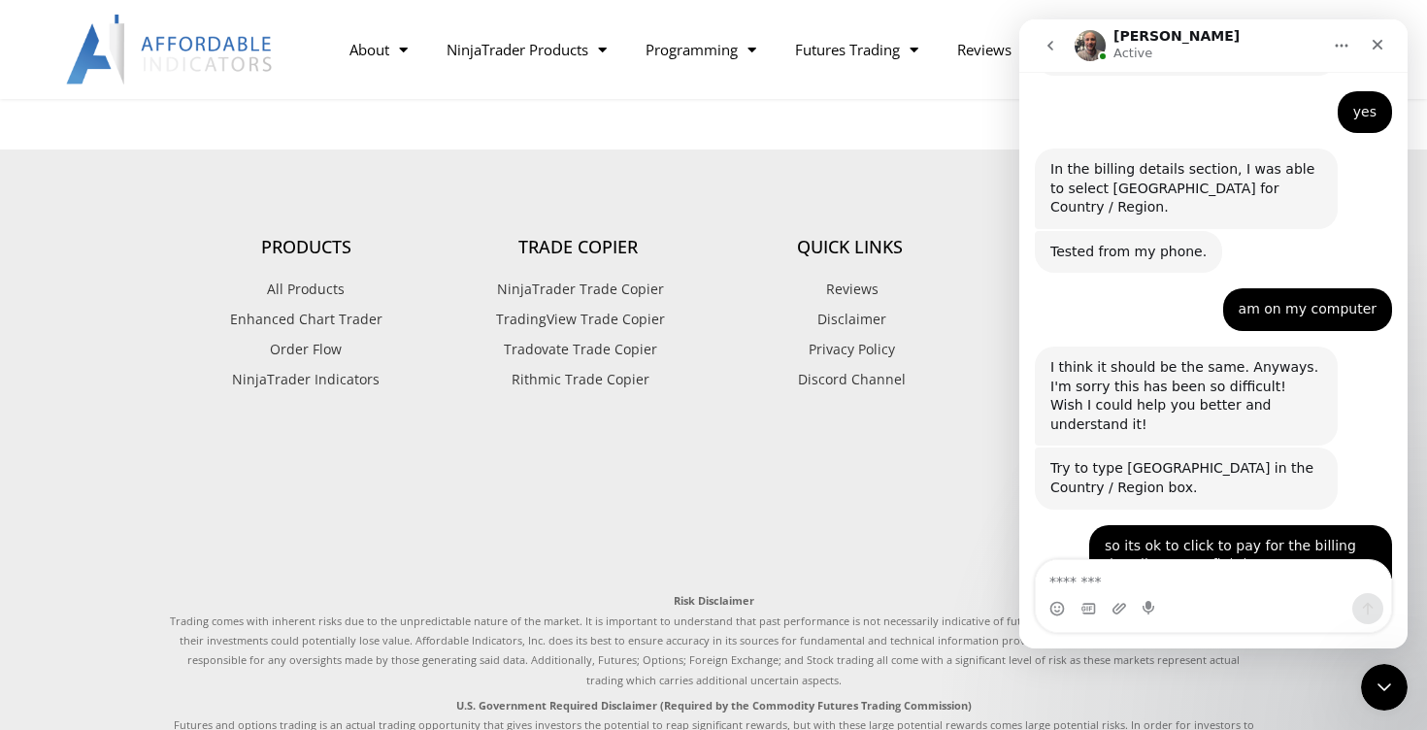
click at [1184, 593] on div "Intercom messenger" at bounding box center [1213, 608] width 355 height 31
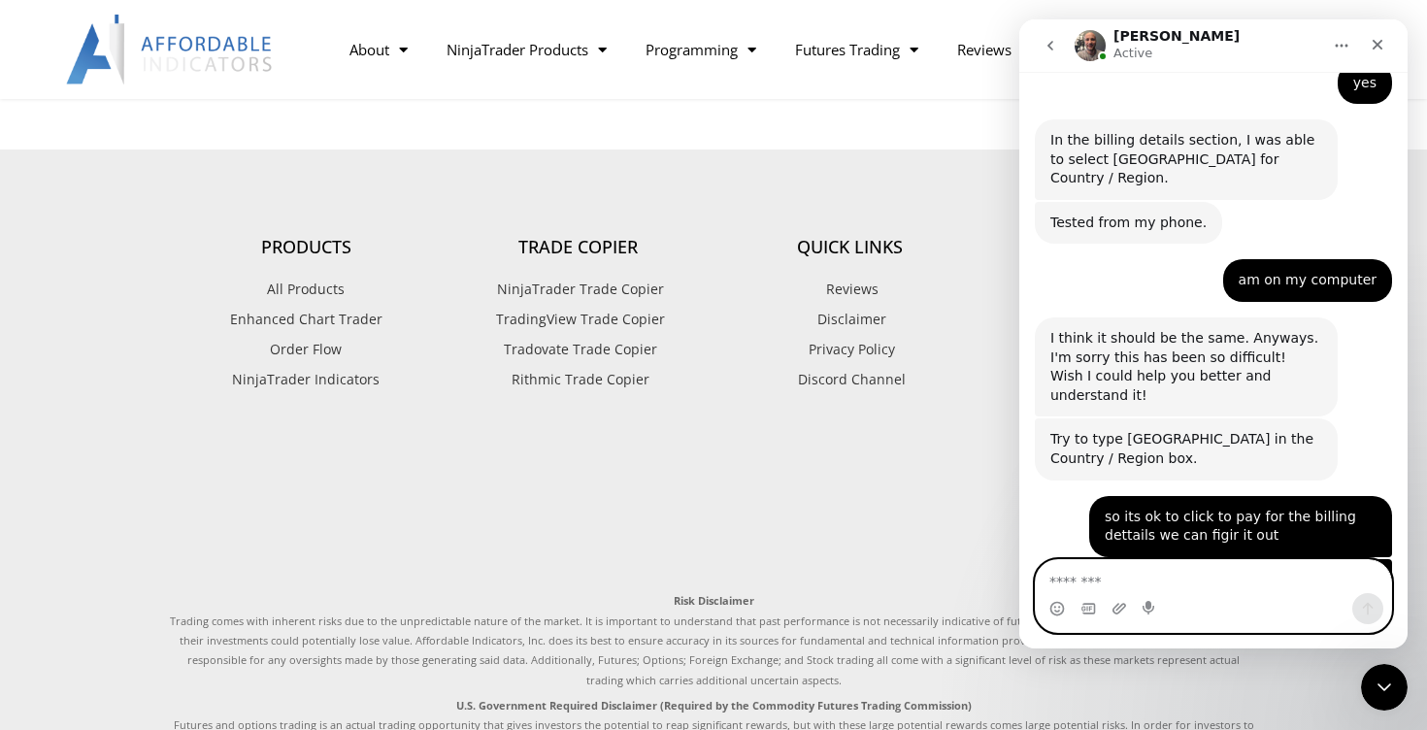
click at [1187, 588] on textarea "Message…" at bounding box center [1213, 576] width 355 height 33
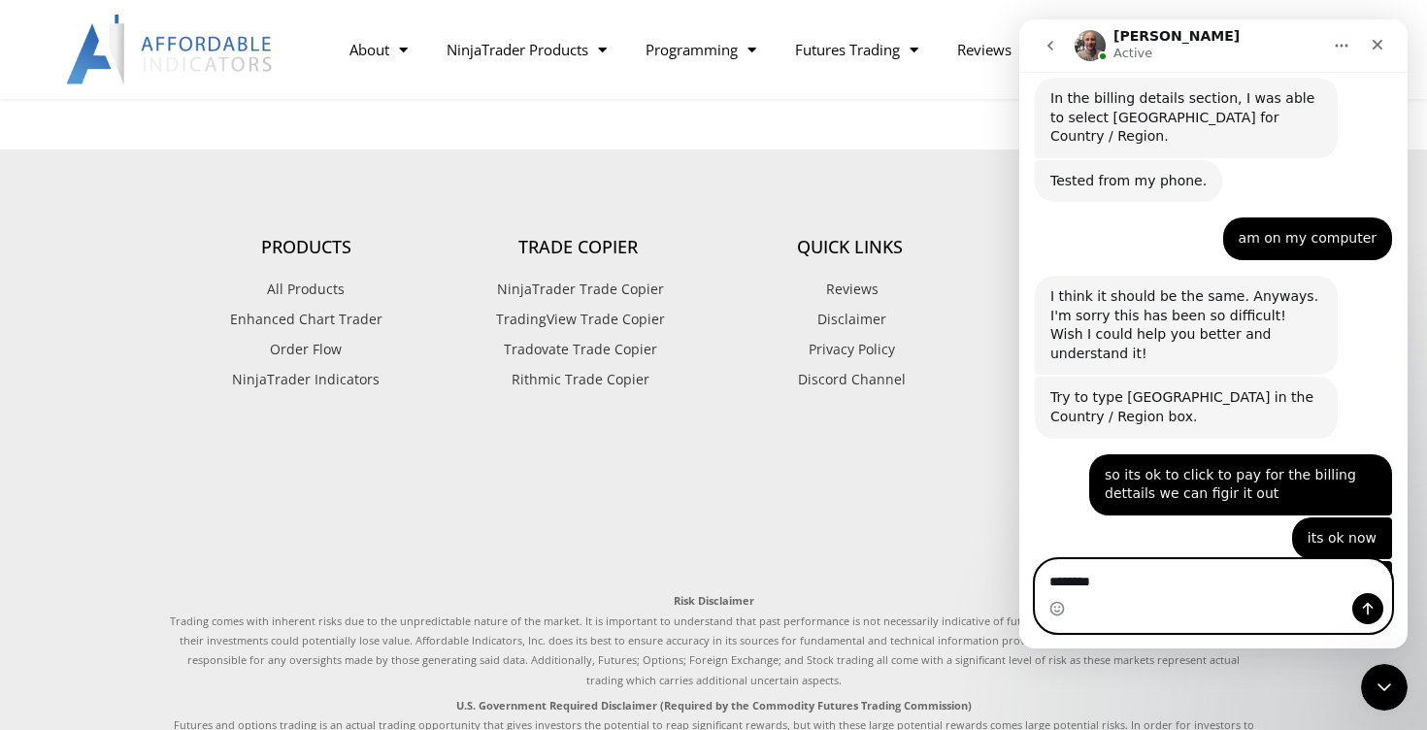
scroll to position [6318, 0]
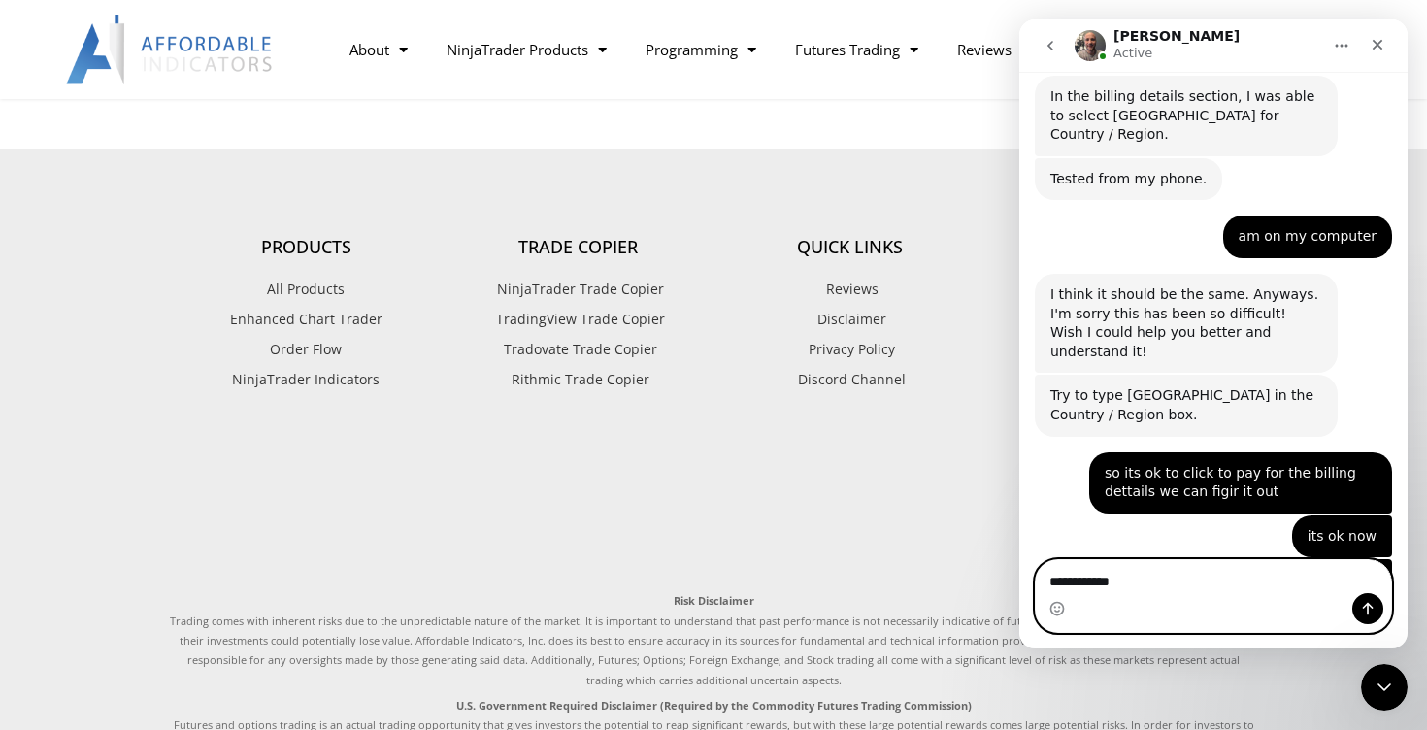
type textarea "**********"
click at [1364, 607] on icon "Send a message…" at bounding box center [1368, 609] width 11 height 13
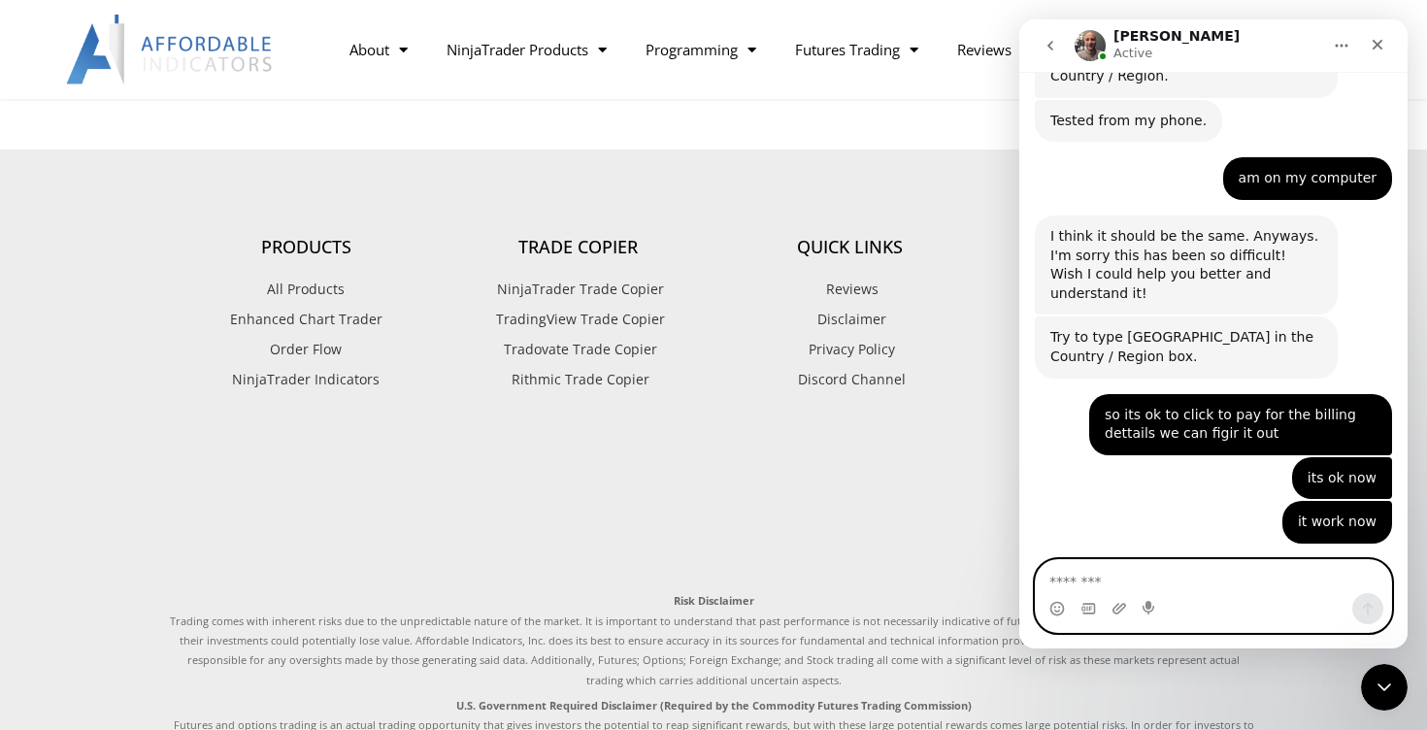
scroll to position [6398, 0]
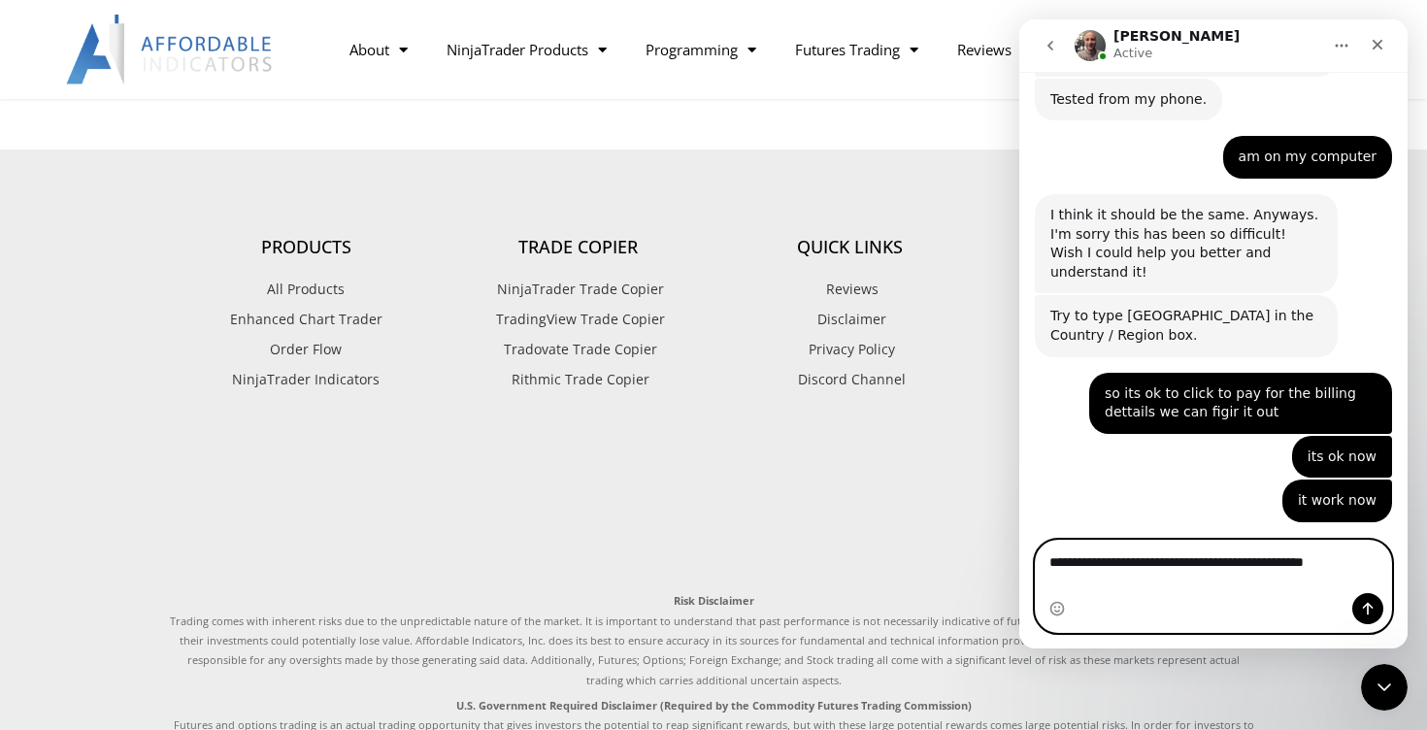
type textarea "**********"
click at [1366, 605] on icon "Send a message…" at bounding box center [1368, 609] width 11 height 13
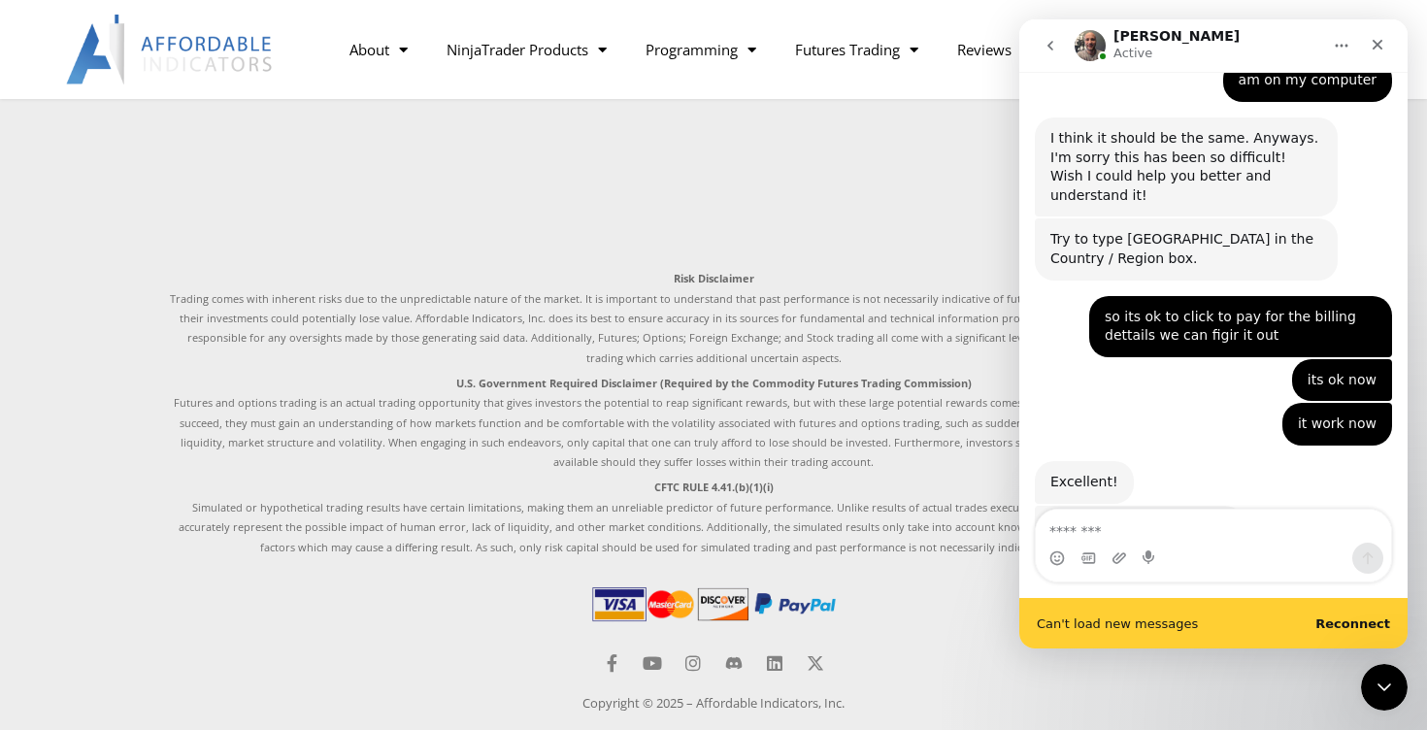
scroll to position [6525, 0]
